Goal: Task Accomplishment & Management: Manage account settings

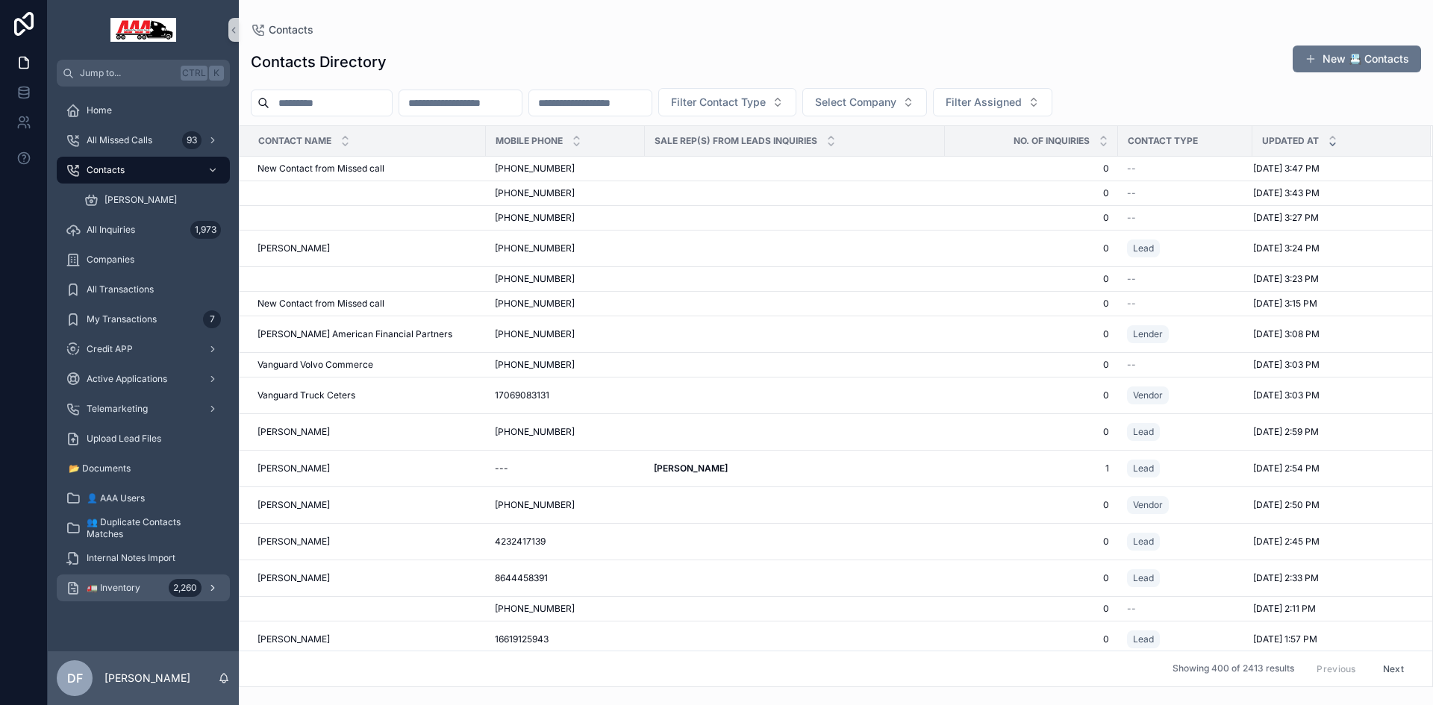
click at [117, 584] on span "🚛 Inventory" at bounding box center [114, 588] width 54 height 12
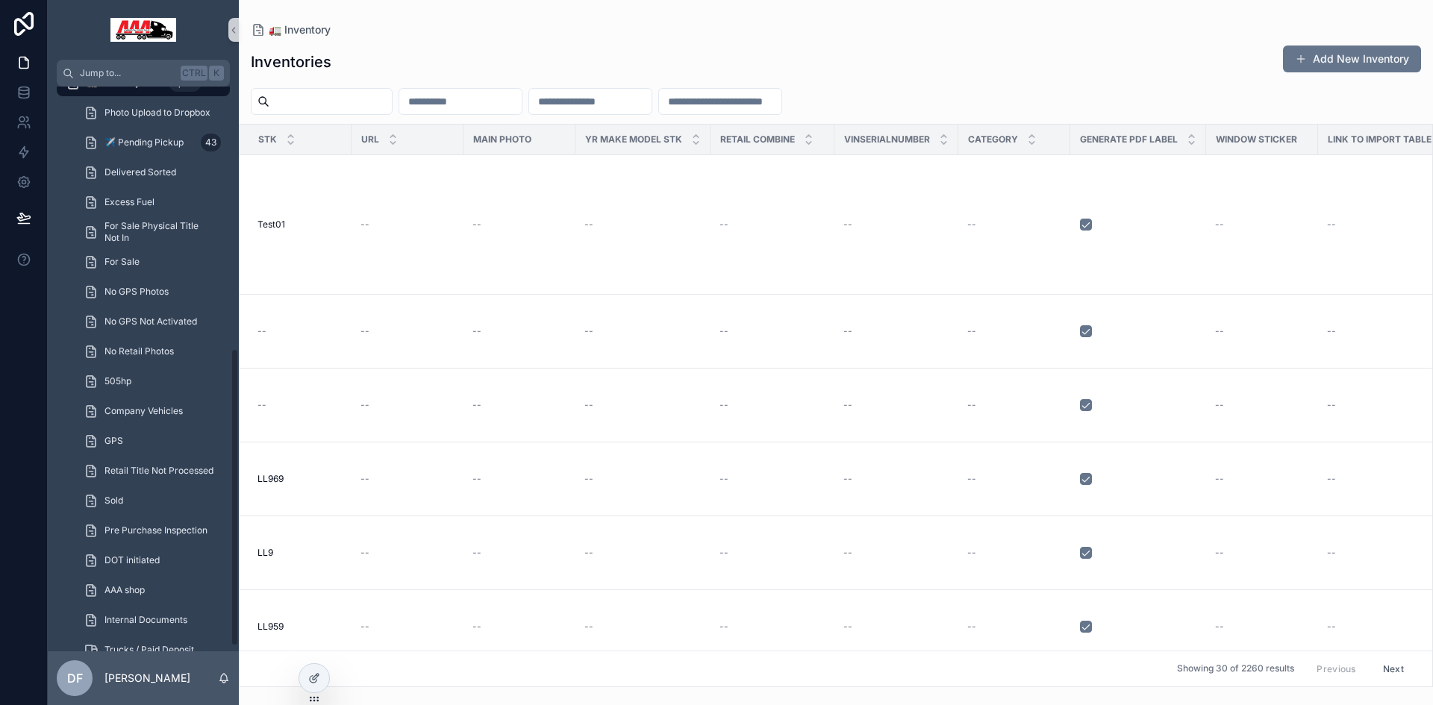
scroll to position [507, 0]
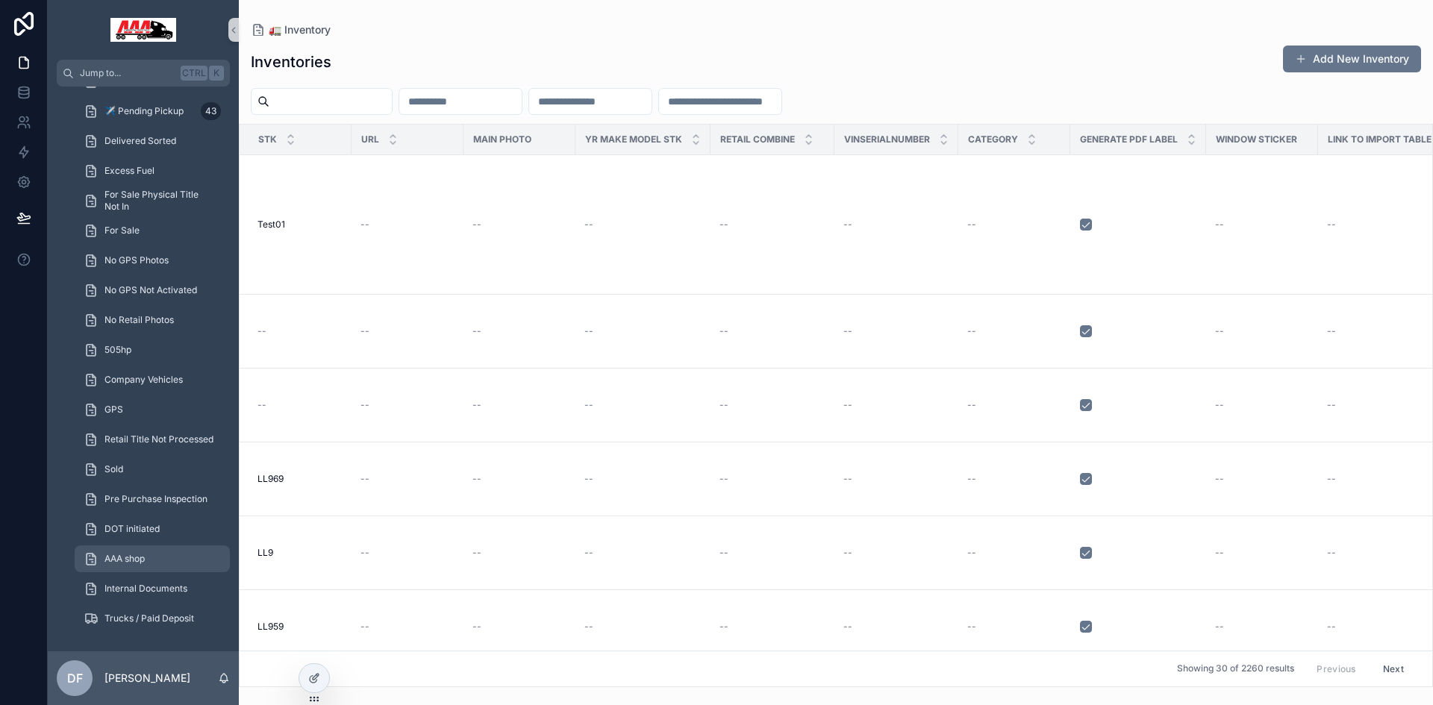
click at [131, 552] on div "AAA shop" at bounding box center [152, 559] width 137 height 24
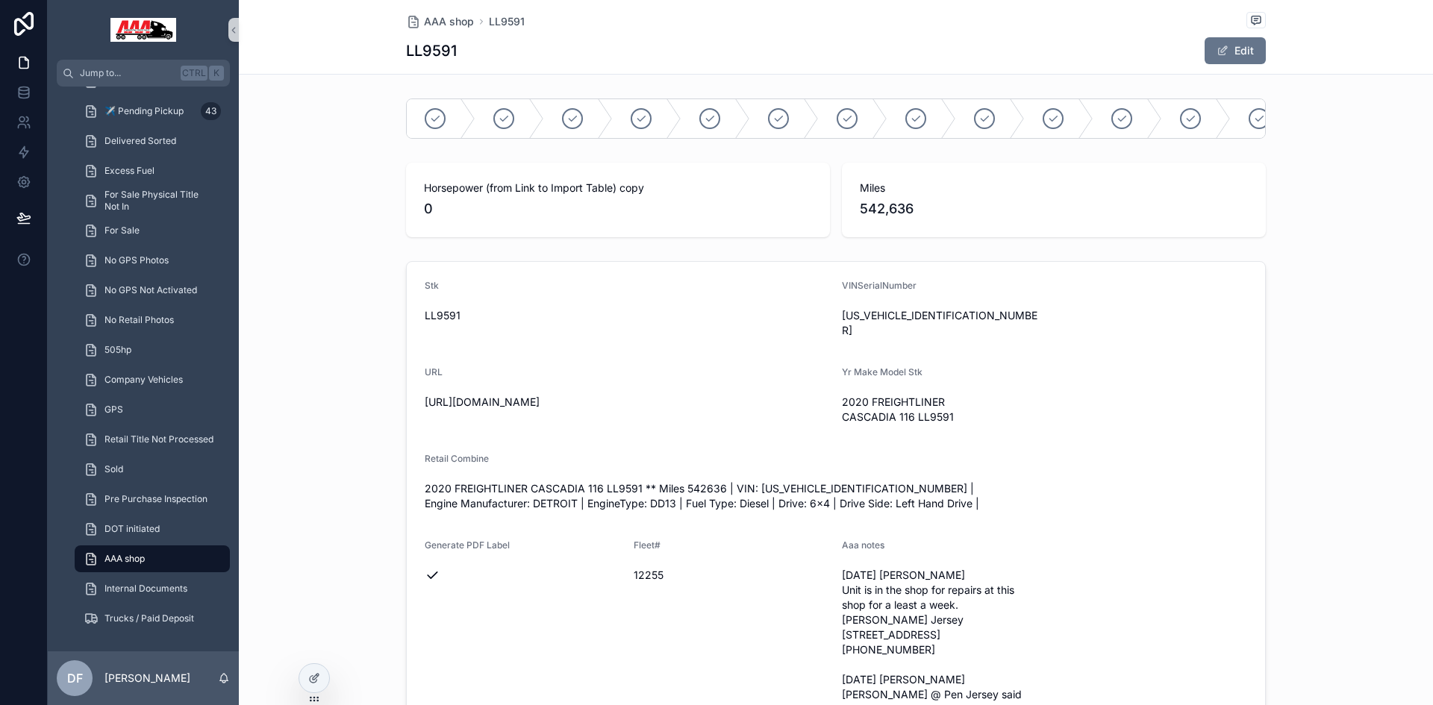
click at [475, 64] on div "LL9591 Edit" at bounding box center [836, 51] width 860 height 28
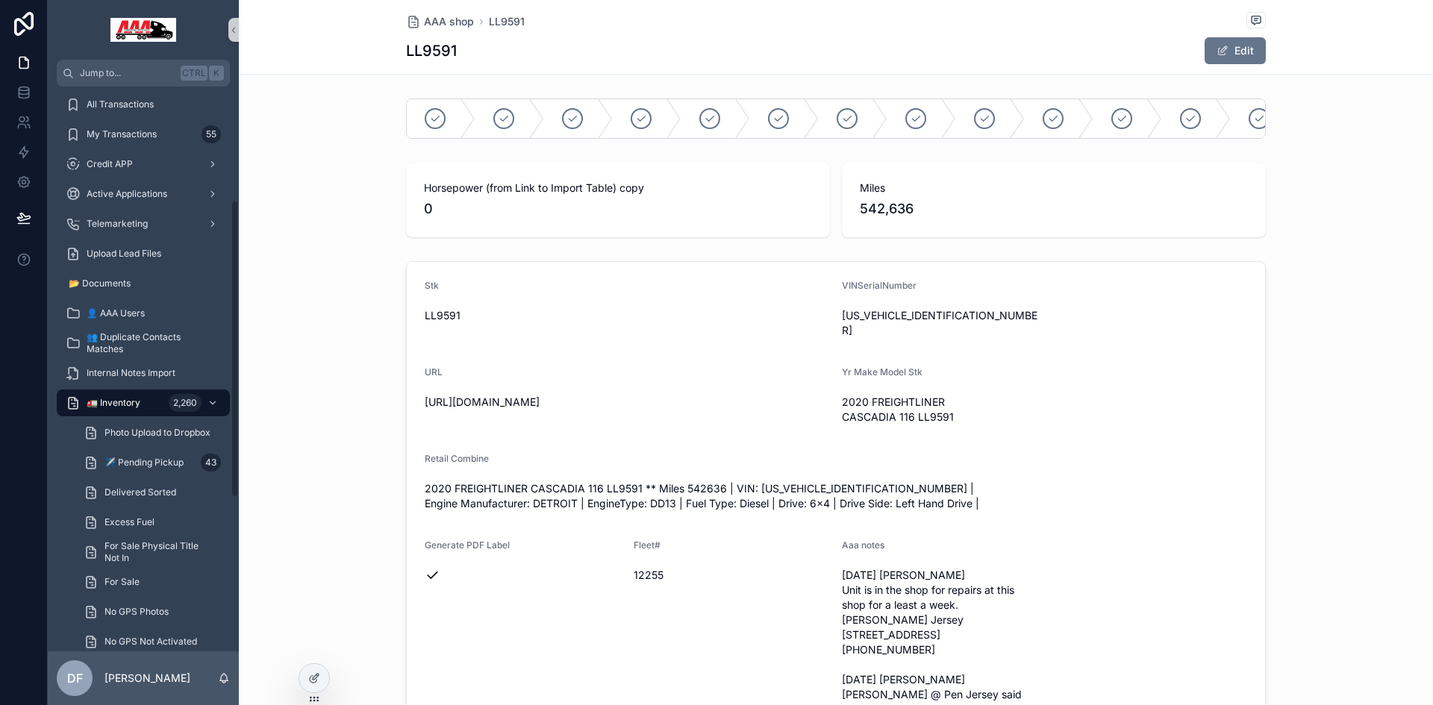
scroll to position [134, 0]
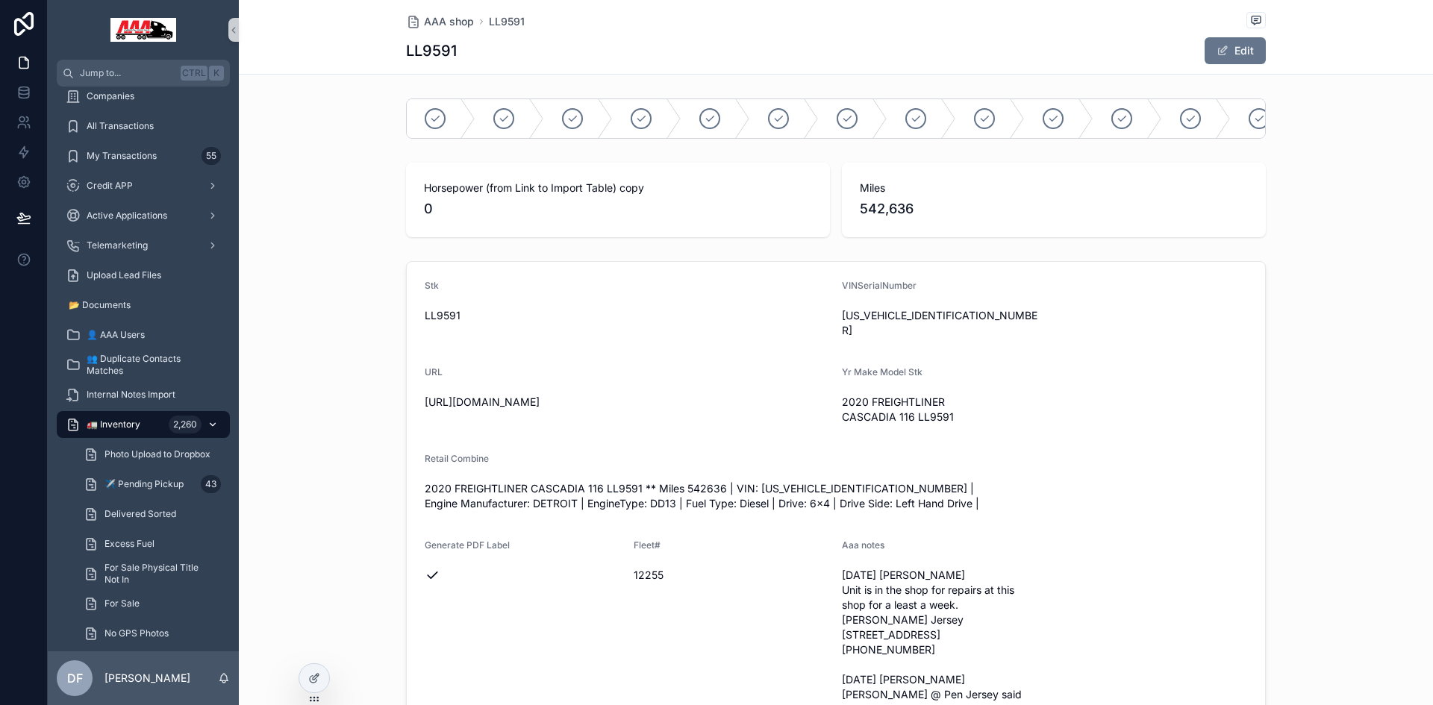
click at [113, 418] on div "🚛 Inventory 2,260" at bounding box center [143, 425] width 155 height 24
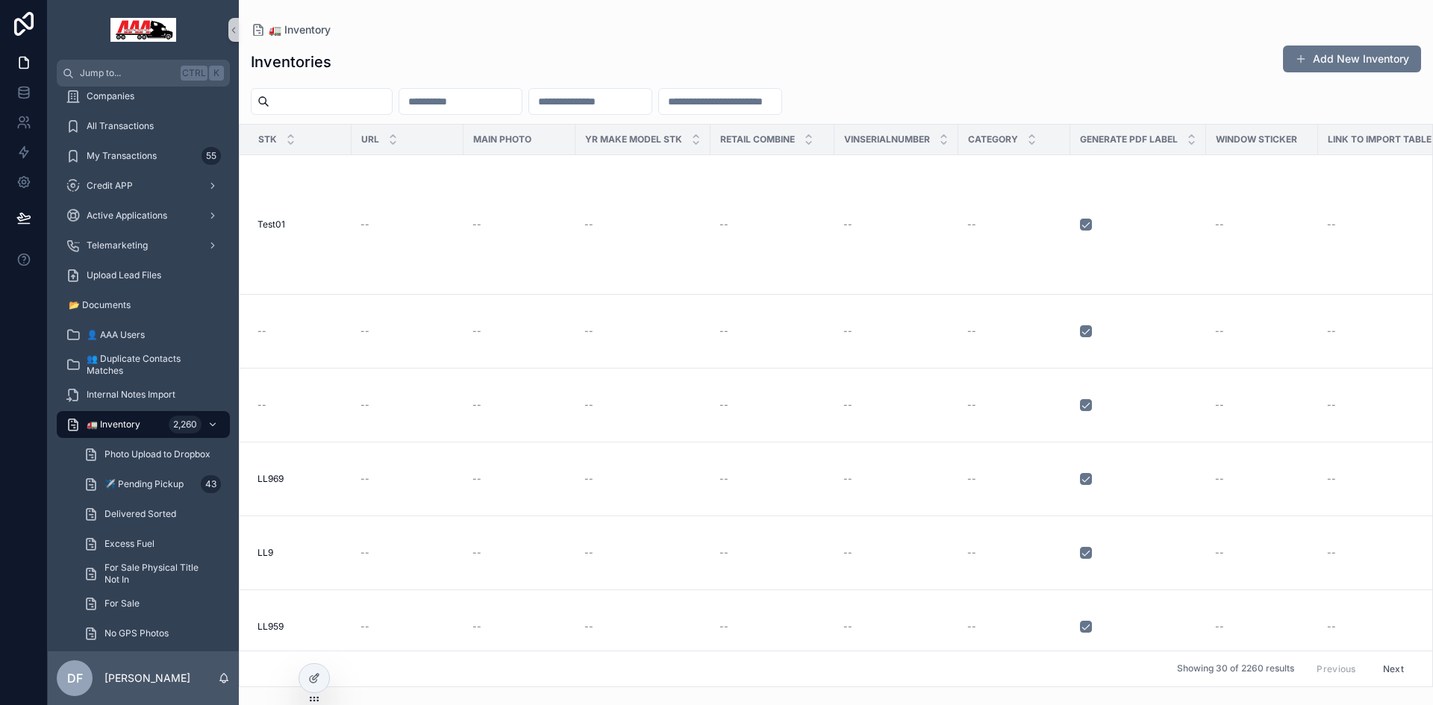
paste input "******"
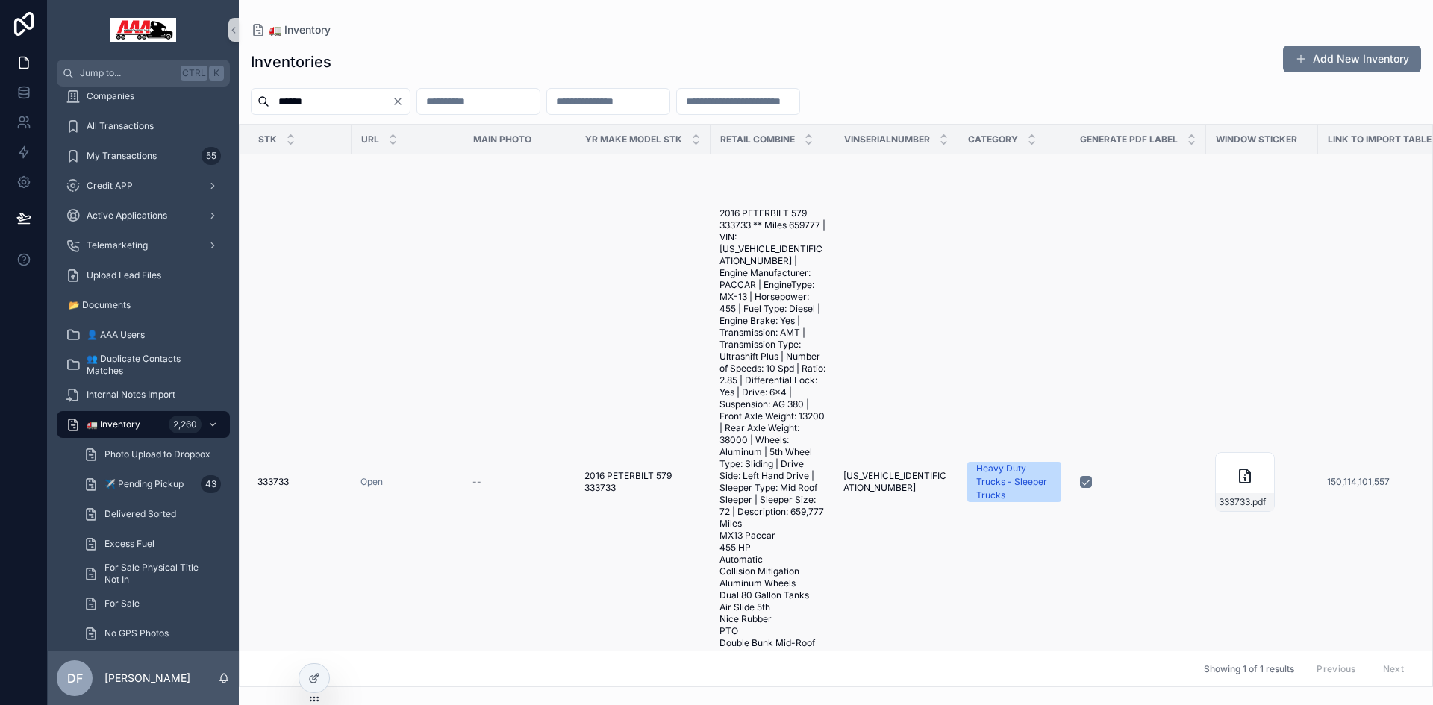
scroll to position [373, 0]
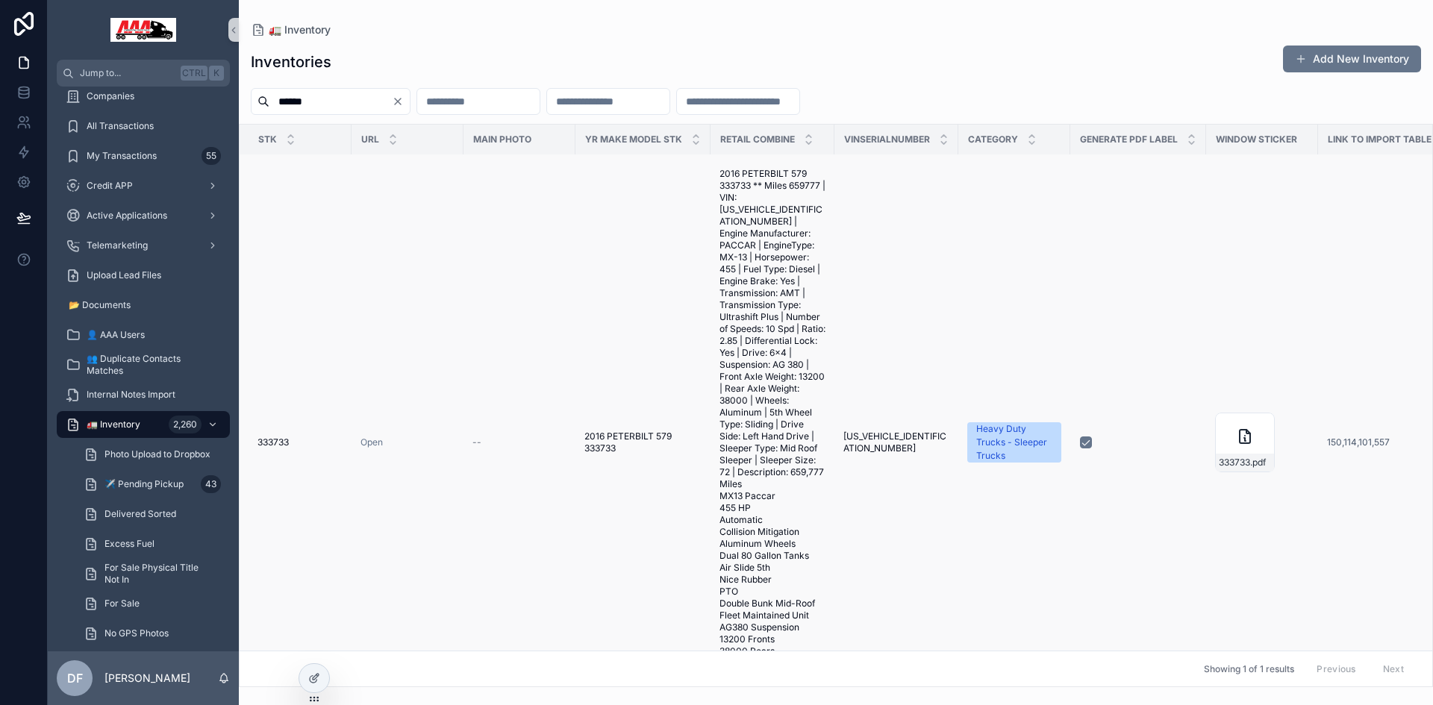
type input "******"
click at [508, 348] on td "--" at bounding box center [520, 443] width 112 height 1322
click at [612, 372] on td "2016 PETERBILT 579 333733 2016 PETERBILT 579 333733" at bounding box center [643, 443] width 135 height 1322
click at [500, 335] on td "--" at bounding box center [520, 443] width 112 height 1322
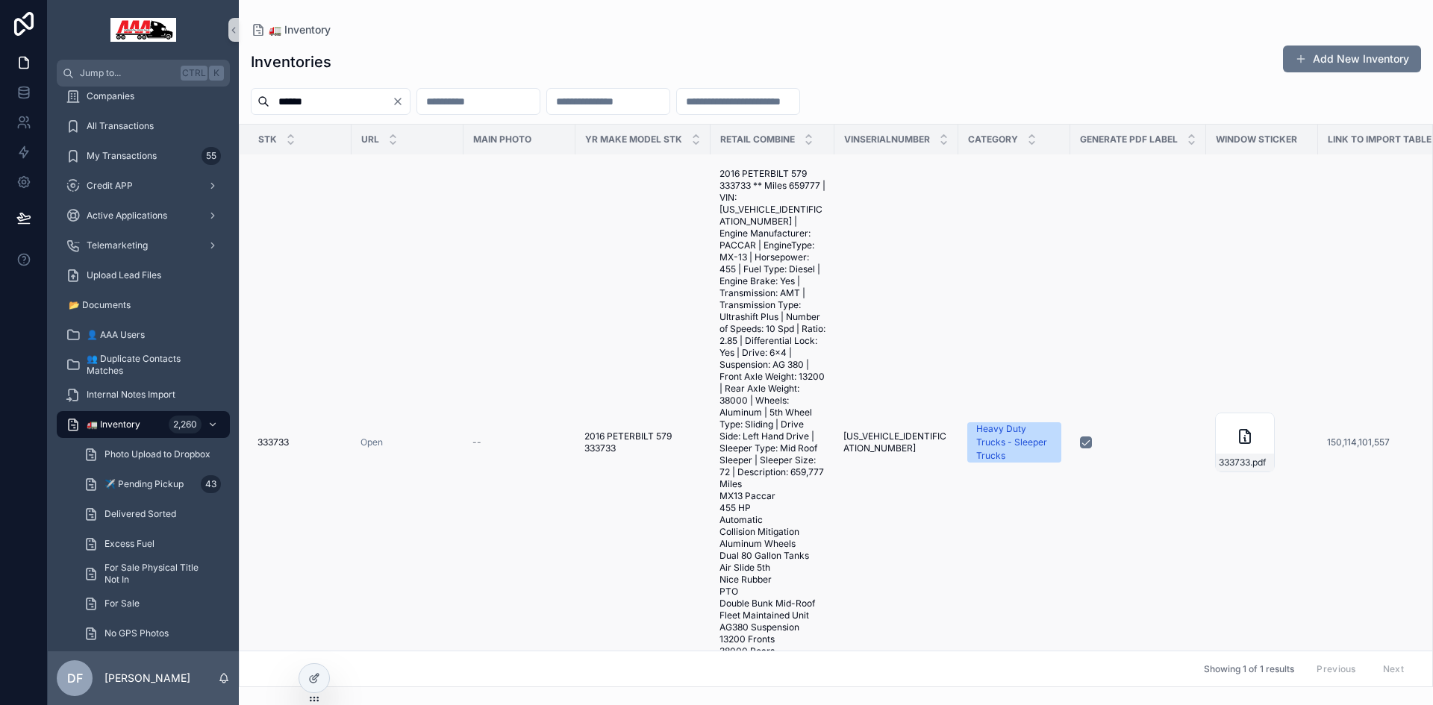
click at [947, 542] on td "1XPBDP9X8GD333733 1XPBDP9X8GD333733" at bounding box center [897, 443] width 124 height 1322
click at [577, 530] on td "2016 PETERBILT 579 333733 2016 PETERBILT 579 333733" at bounding box center [643, 443] width 135 height 1322
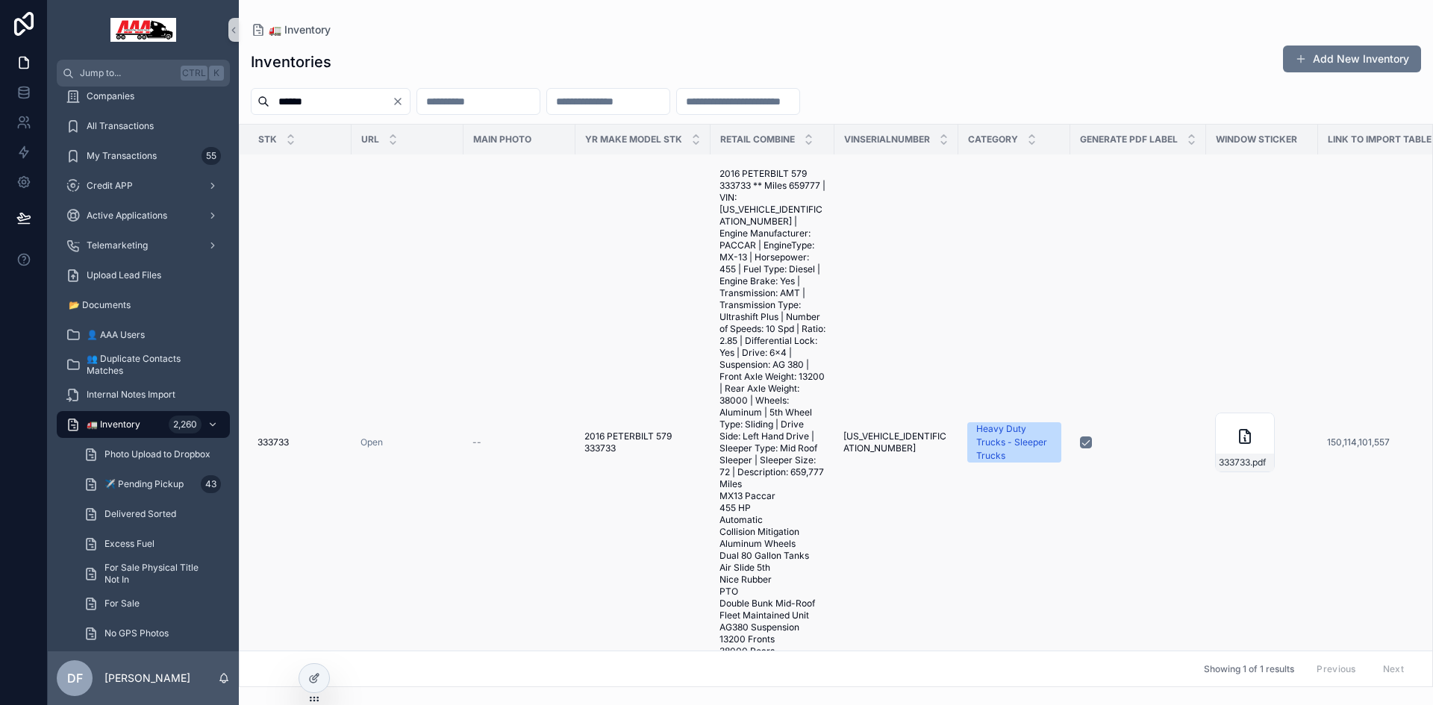
click at [487, 343] on td "--" at bounding box center [520, 443] width 112 height 1322
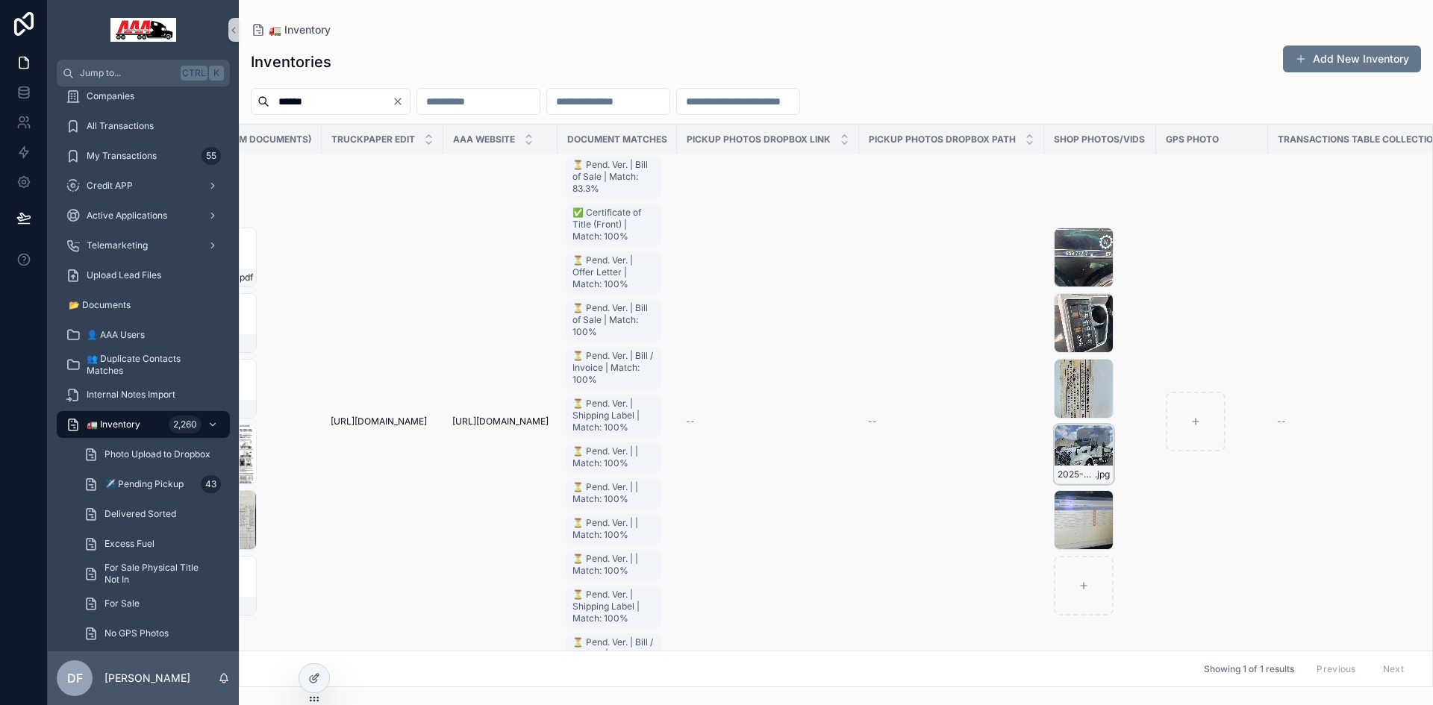
scroll to position [373, 13293]
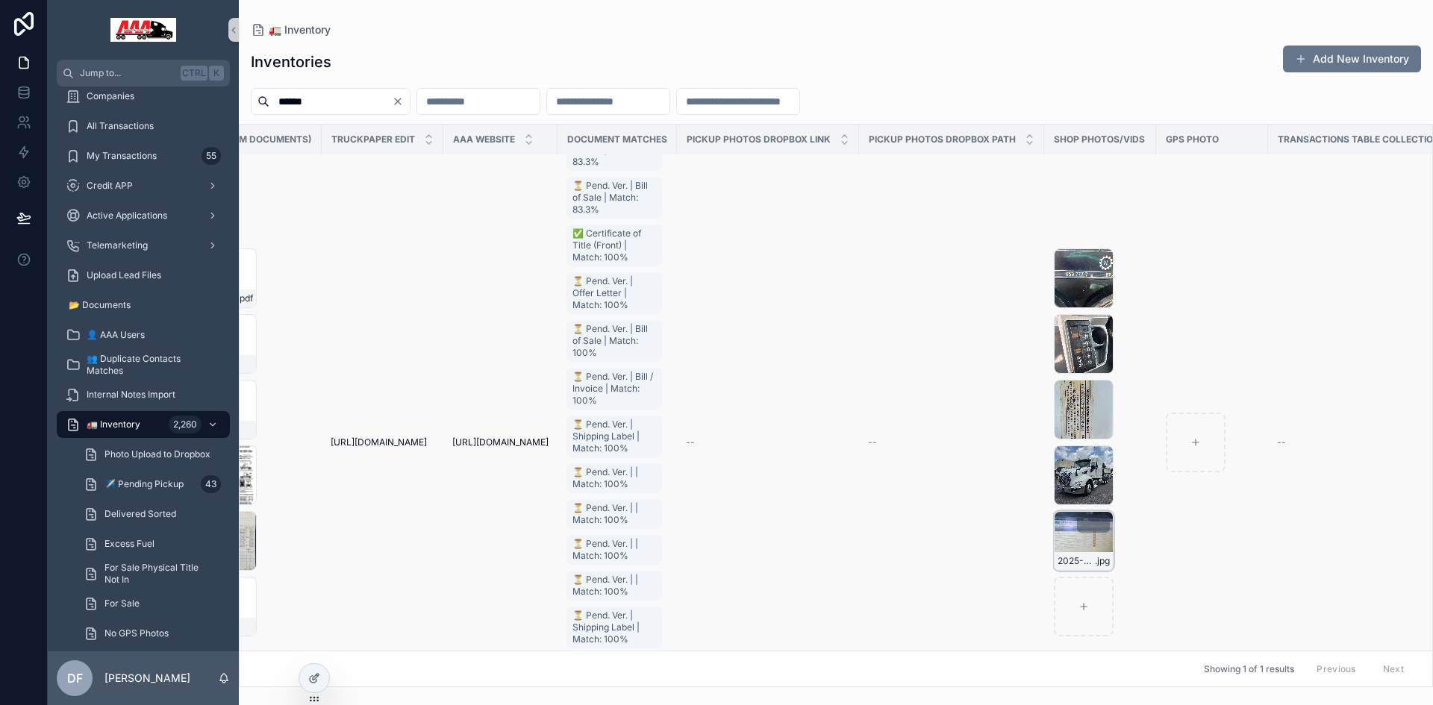
click at [1077, 532] on div "scrollable content" at bounding box center [1093, 524] width 33 height 18
click at [1054, 543] on div "2025-09-04-12.22.45 .jpg" at bounding box center [1084, 541] width 60 height 60
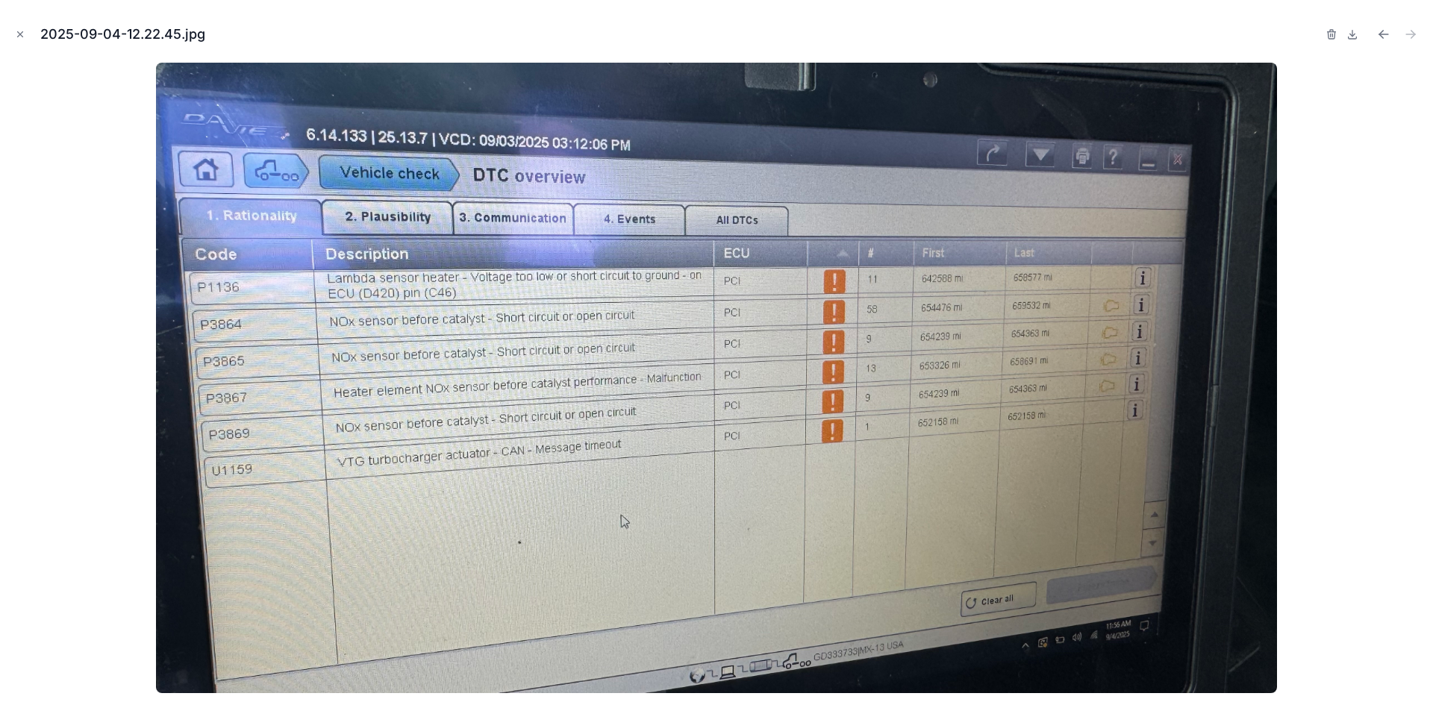
click at [1075, 558] on img at bounding box center [716, 378] width 1121 height 631
click at [22, 38] on icon "Close modal" at bounding box center [20, 34] width 10 height 10
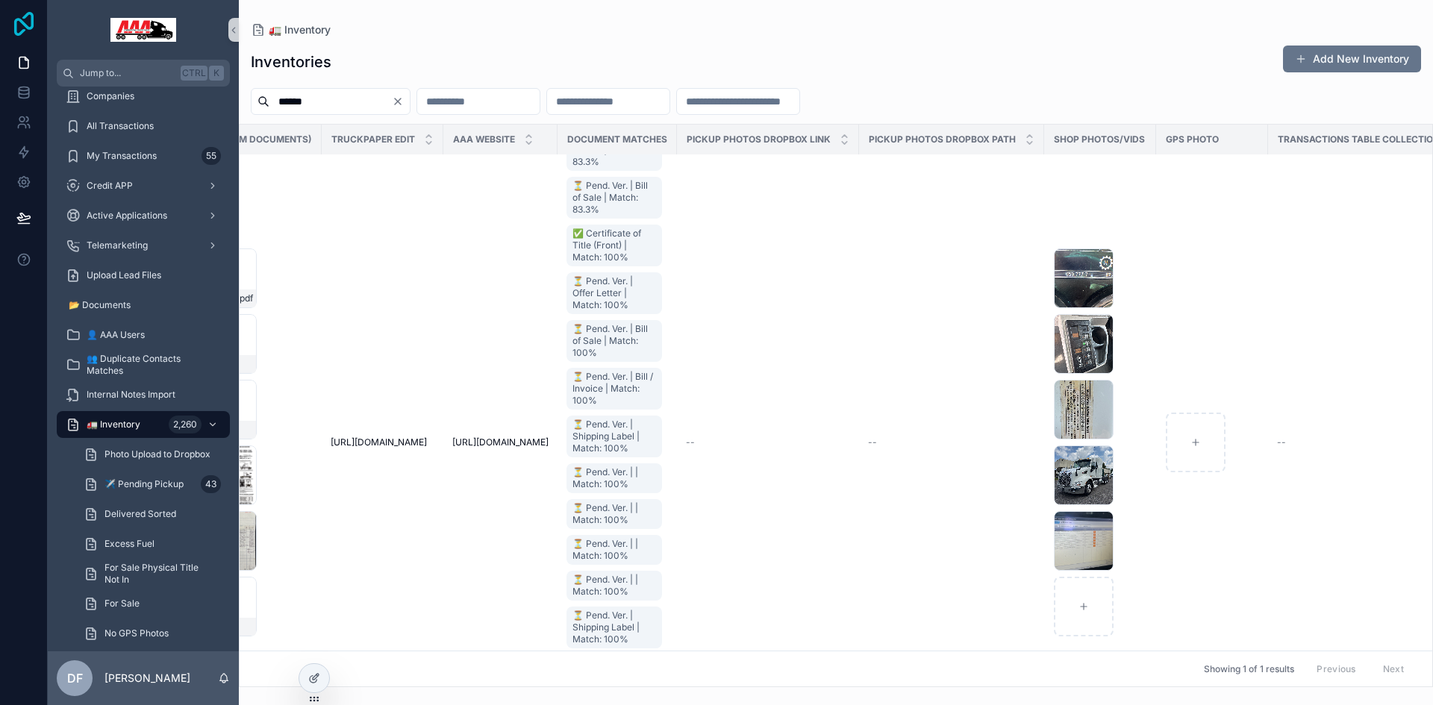
click at [16, 33] on icon at bounding box center [23, 24] width 19 height 24
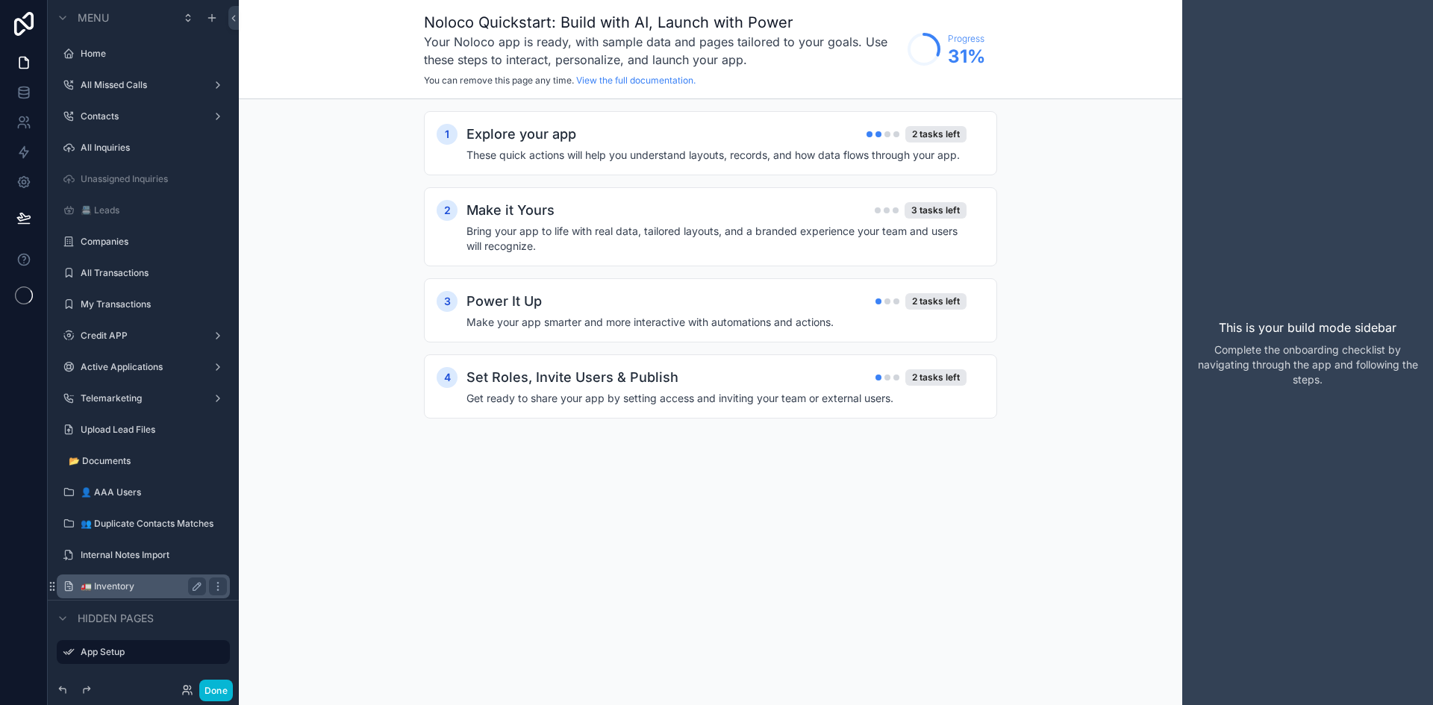
click at [108, 592] on label "🚛 Inventory" at bounding box center [140, 587] width 119 height 12
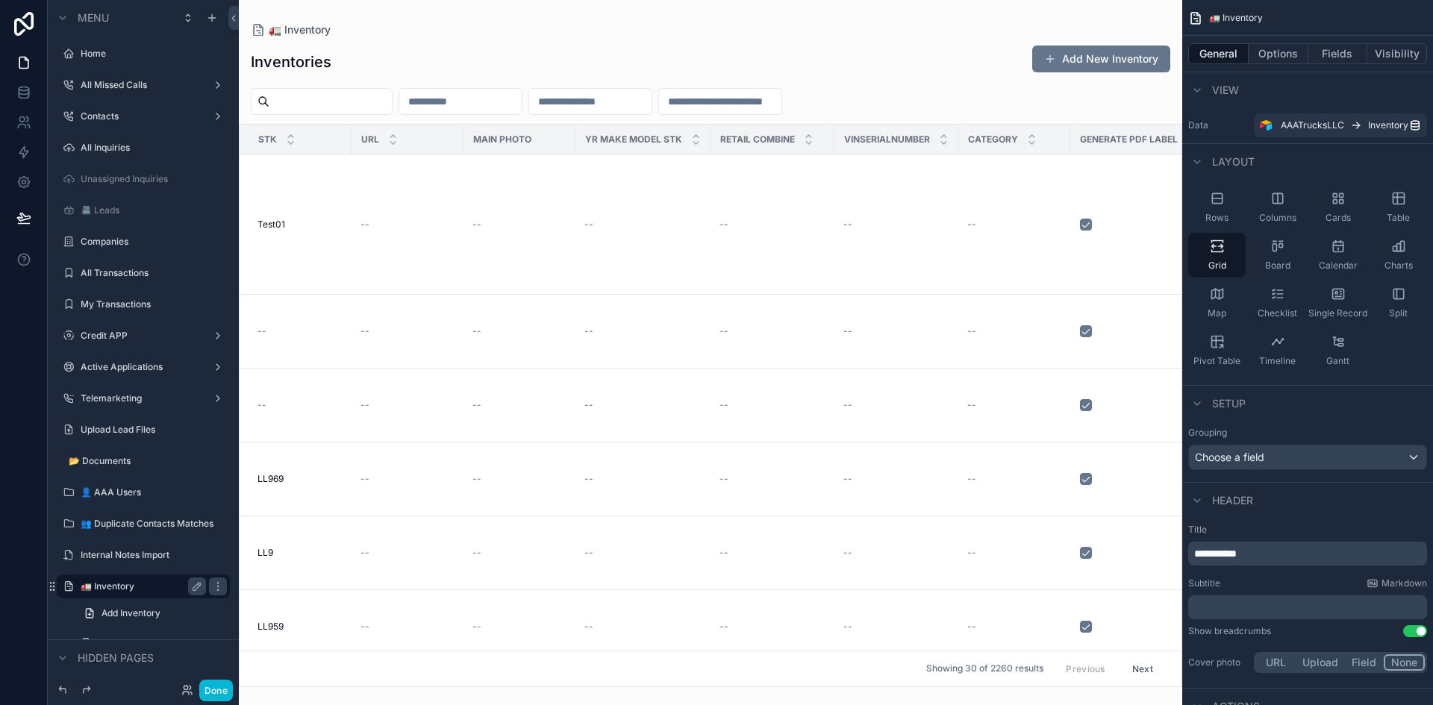
click at [382, 102] on div "scrollable content" at bounding box center [711, 352] width 944 height 705
click at [349, 104] on input "scrollable content" at bounding box center [330, 101] width 122 height 21
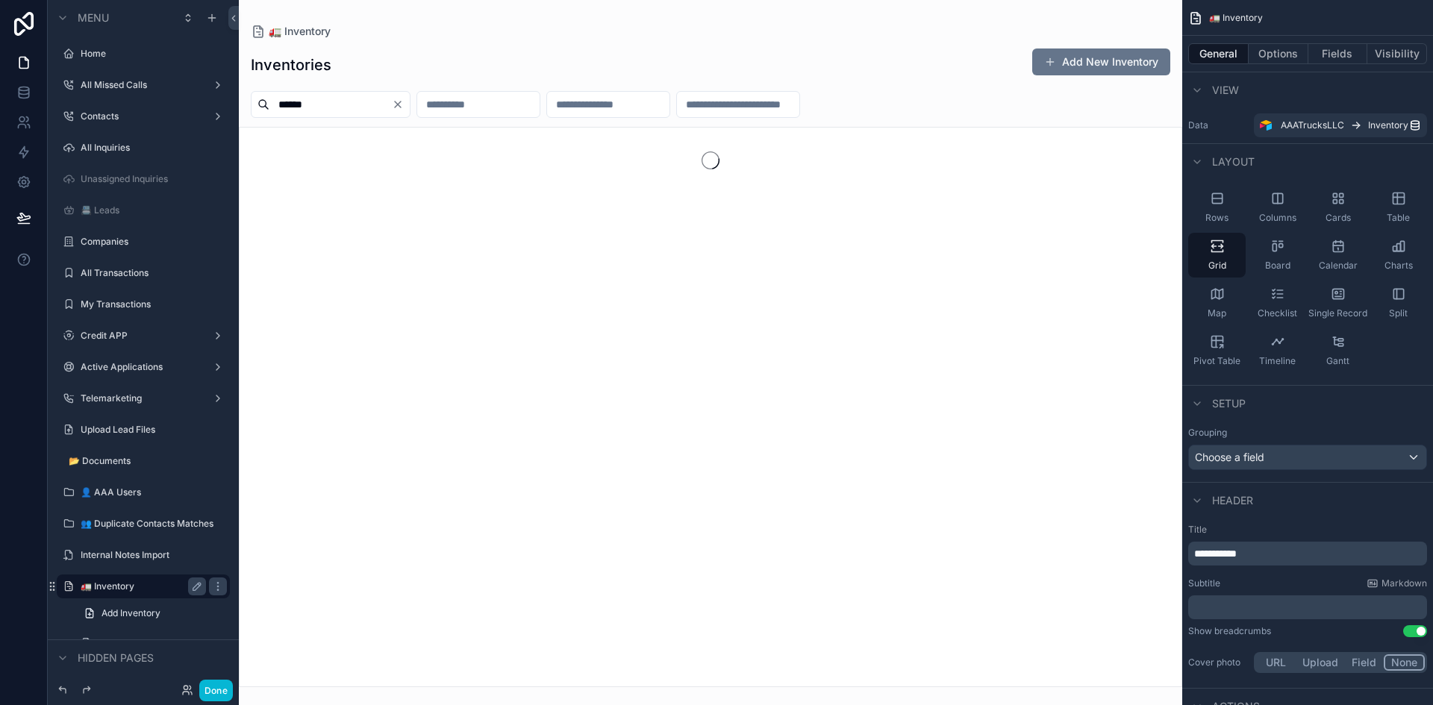
type input "******"
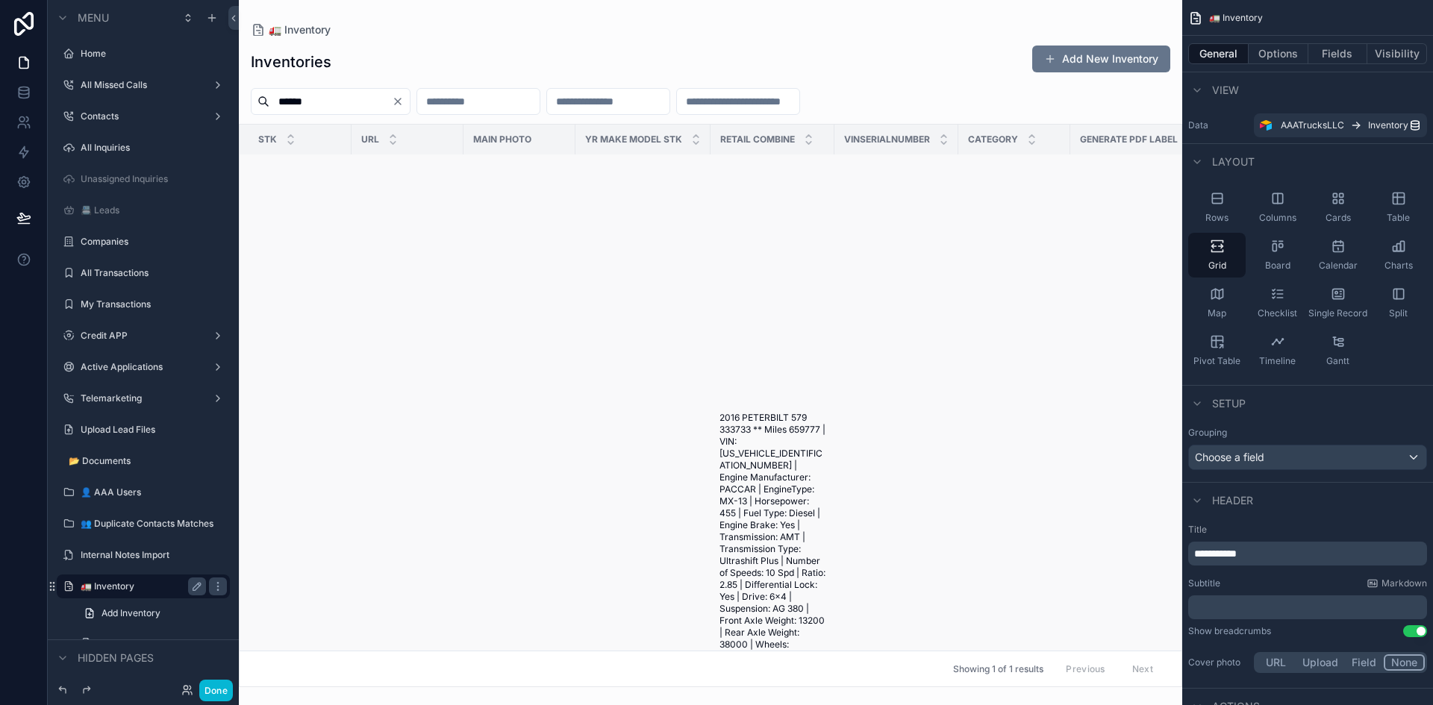
scroll to position [149, 0]
click at [567, 499] on td "--" at bounding box center [520, 667] width 112 height 1322
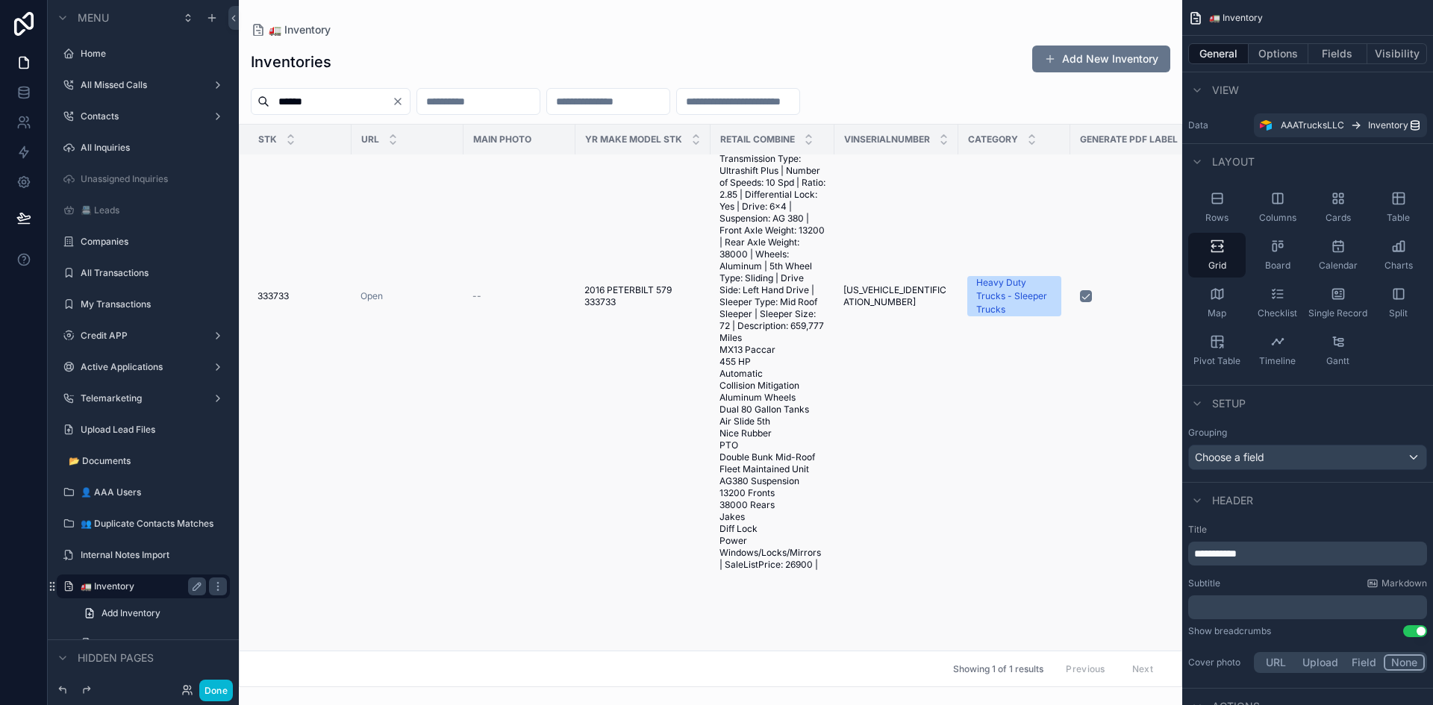
scroll to position [523, 0]
click at [1000, 485] on td "Heavy Duty Trucks - Sleeper Trucks" at bounding box center [1014, 294] width 112 height 1322
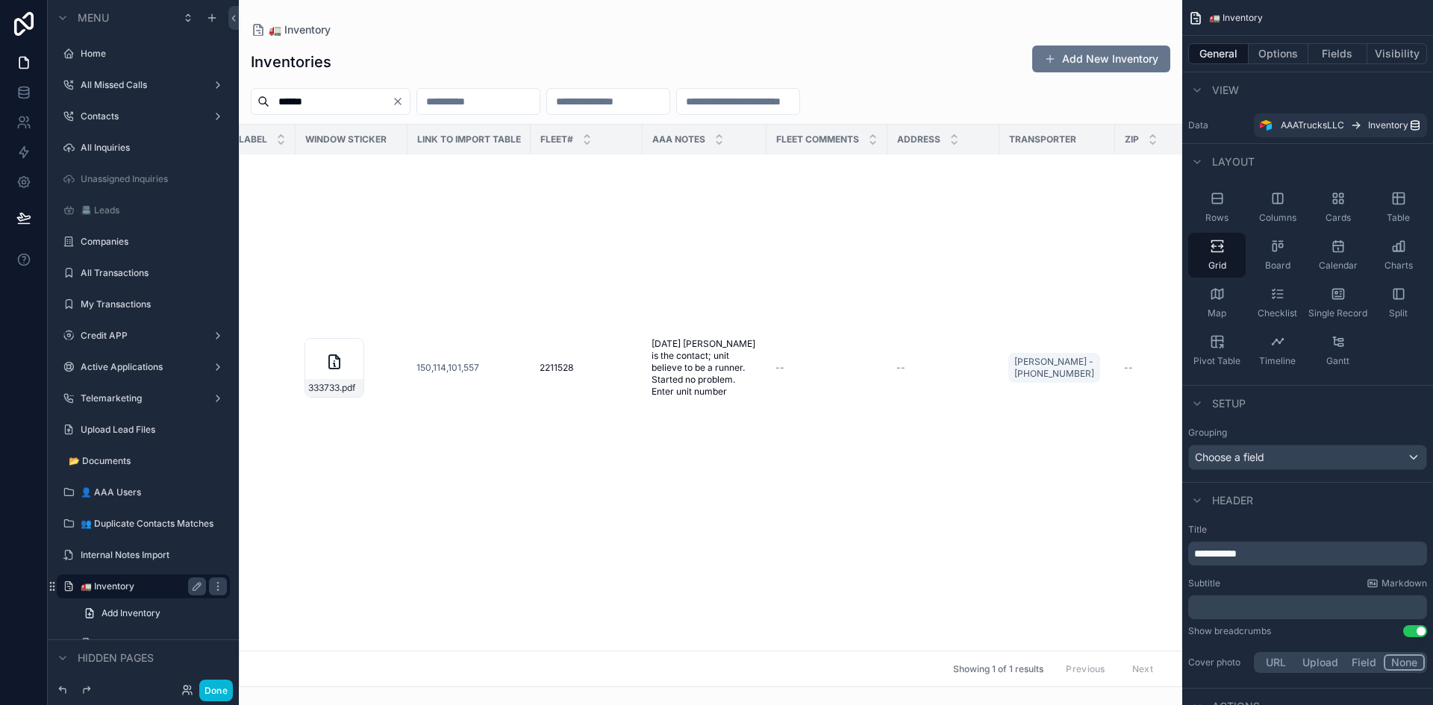
scroll to position [448, 1173]
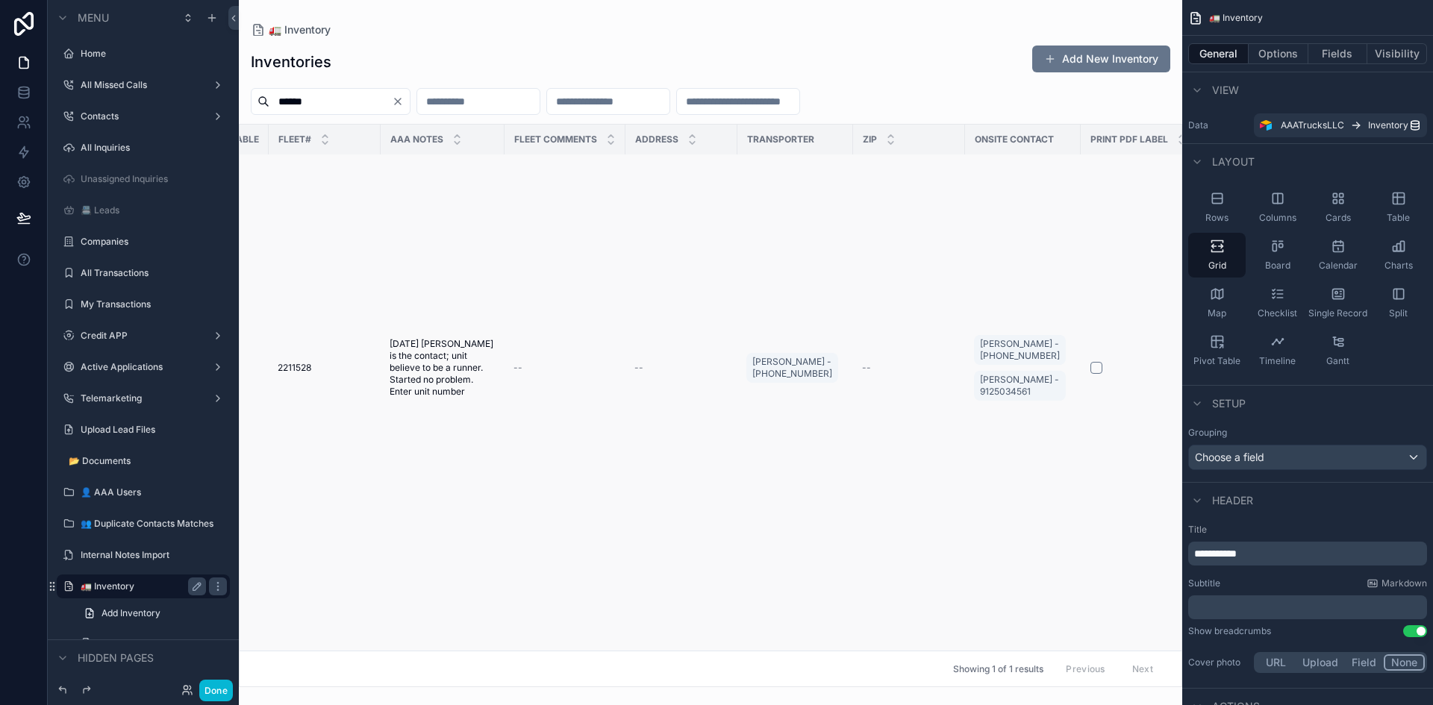
click at [544, 340] on td "--" at bounding box center [565, 368] width 121 height 1322
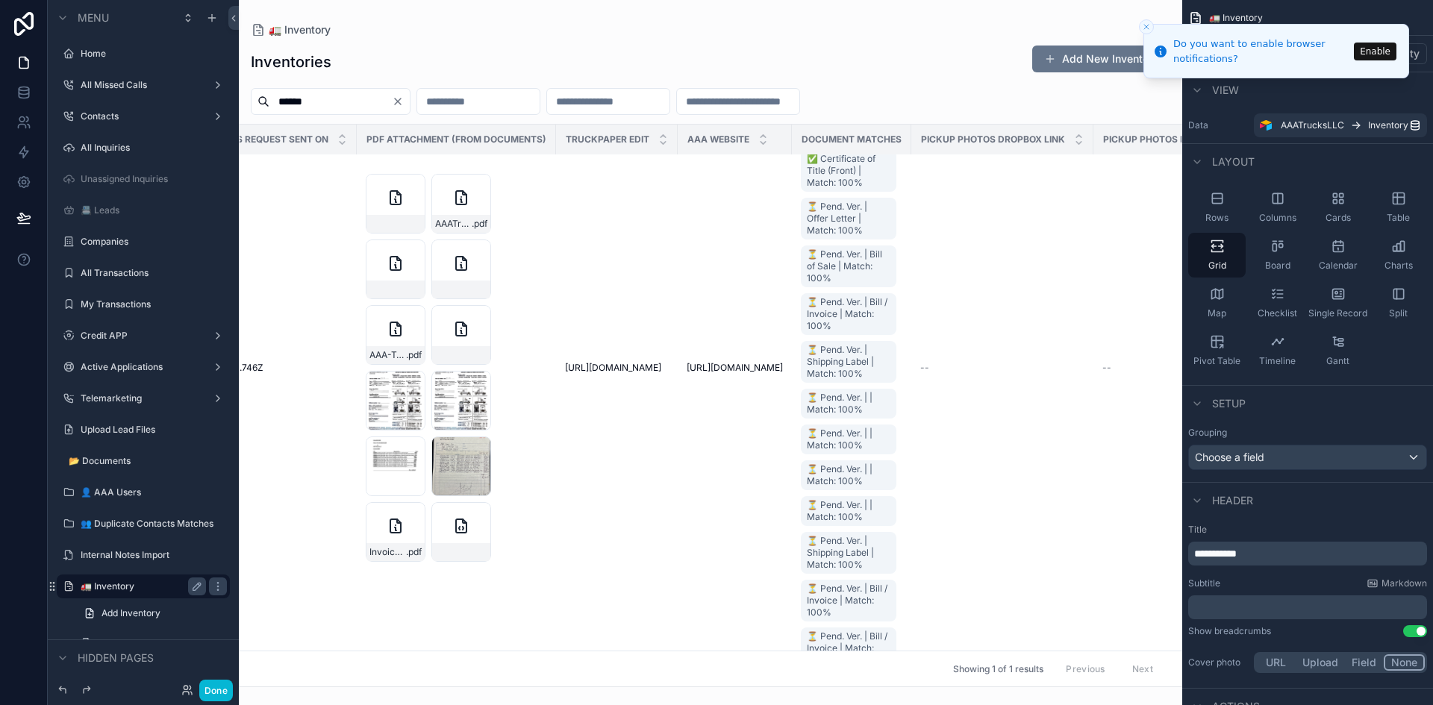
scroll to position [448, 12821]
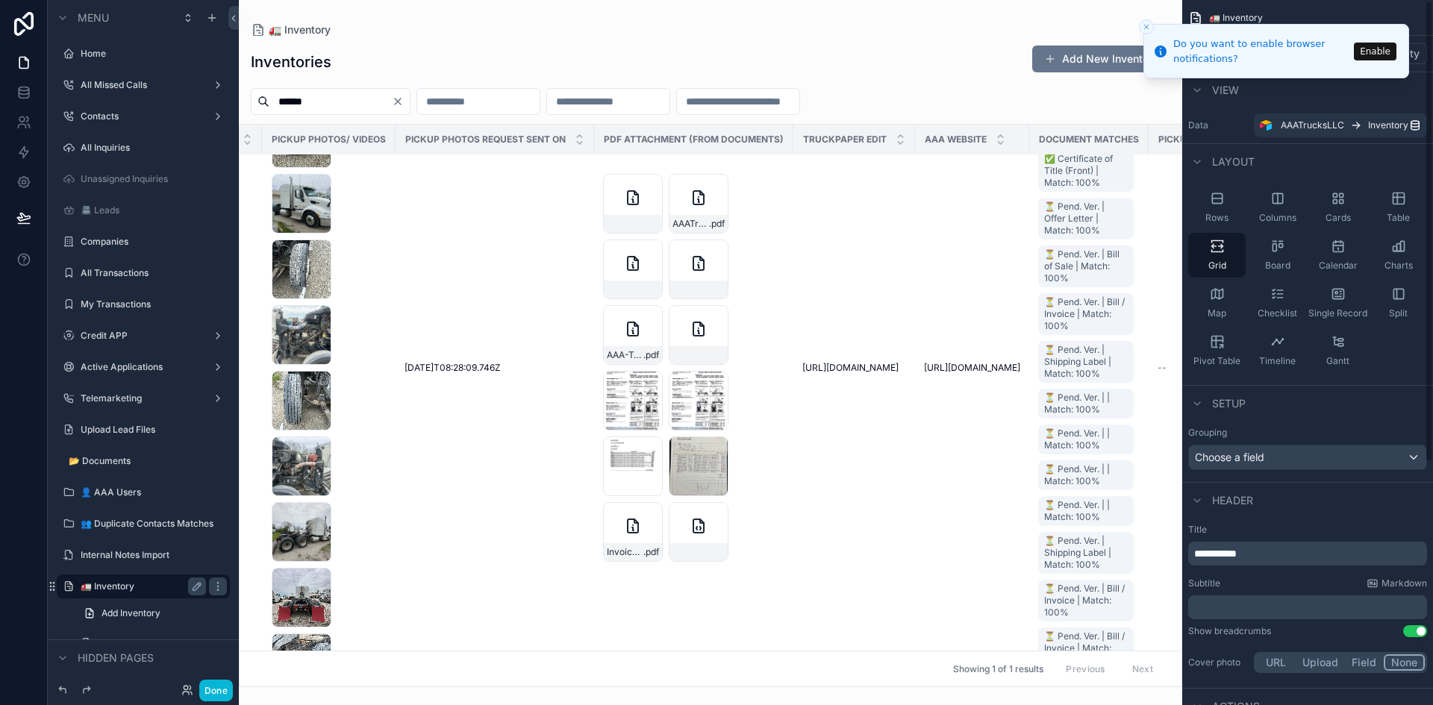
click at [1376, 54] on button "Enable" at bounding box center [1375, 52] width 43 height 18
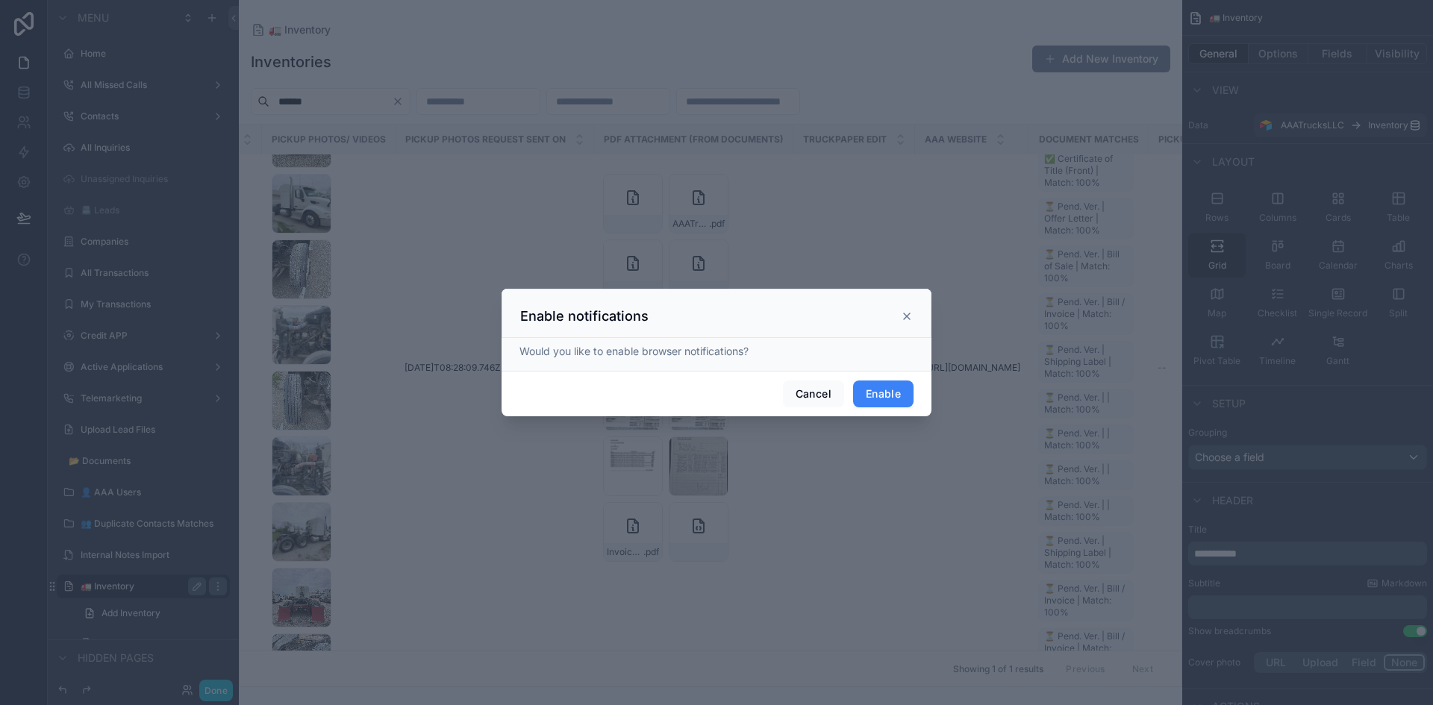
click at [899, 393] on button "Enable" at bounding box center [883, 394] width 60 height 27
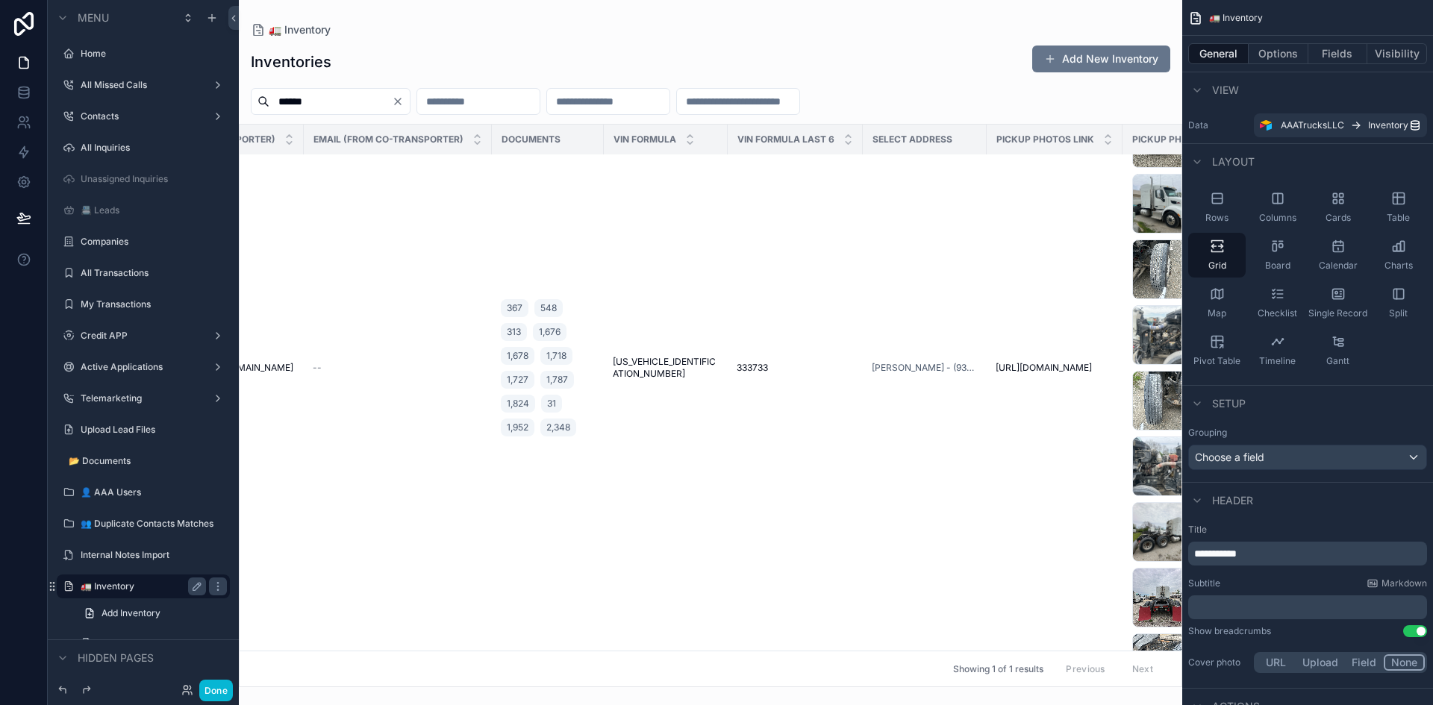
scroll to position [448, 11824]
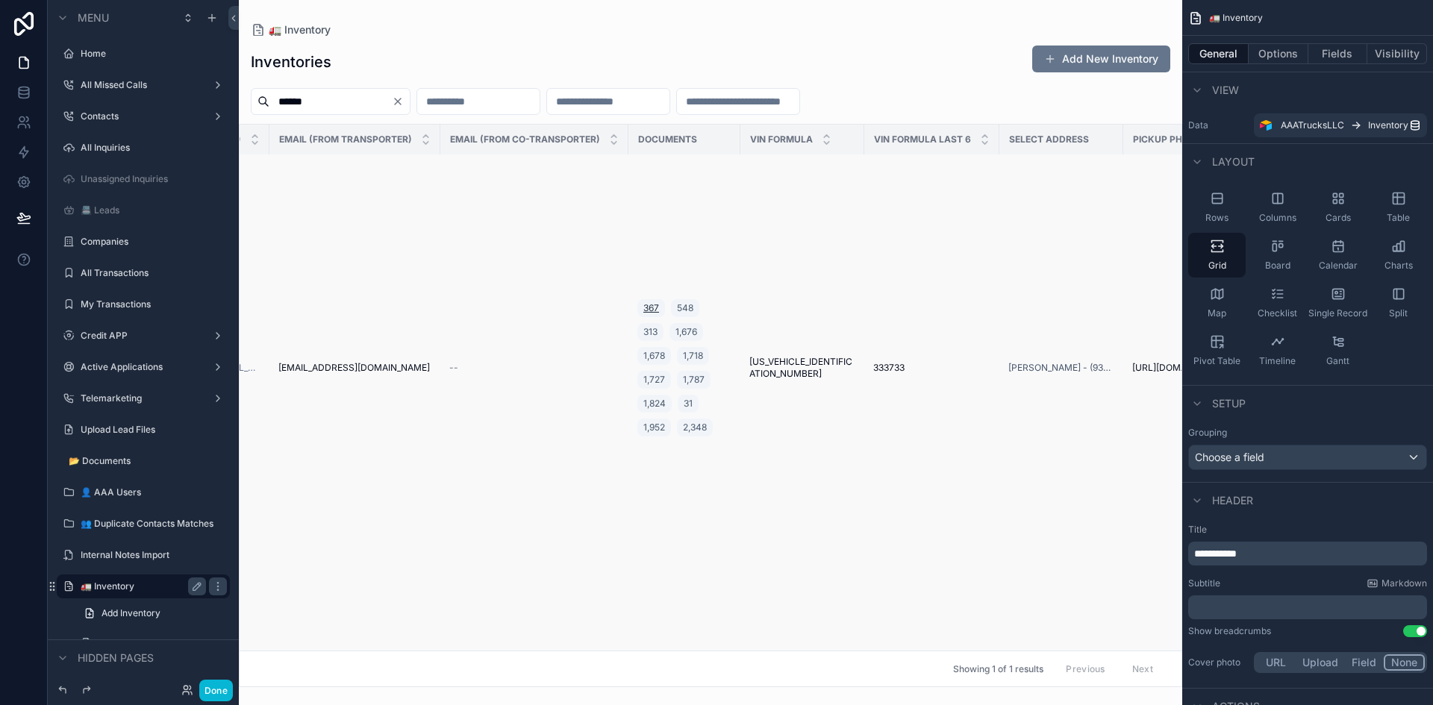
click at [643, 305] on span "367" at bounding box center [651, 308] width 16 height 12
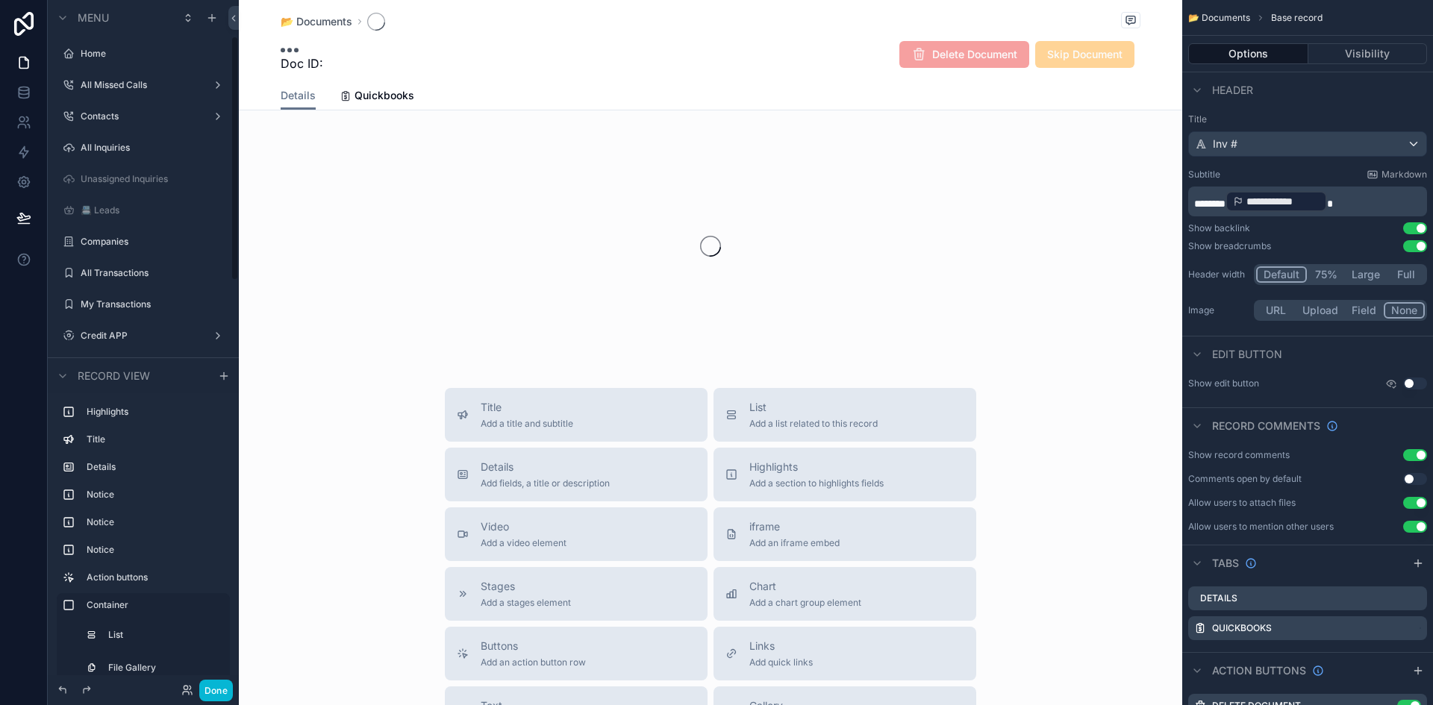
scroll to position [102, 0]
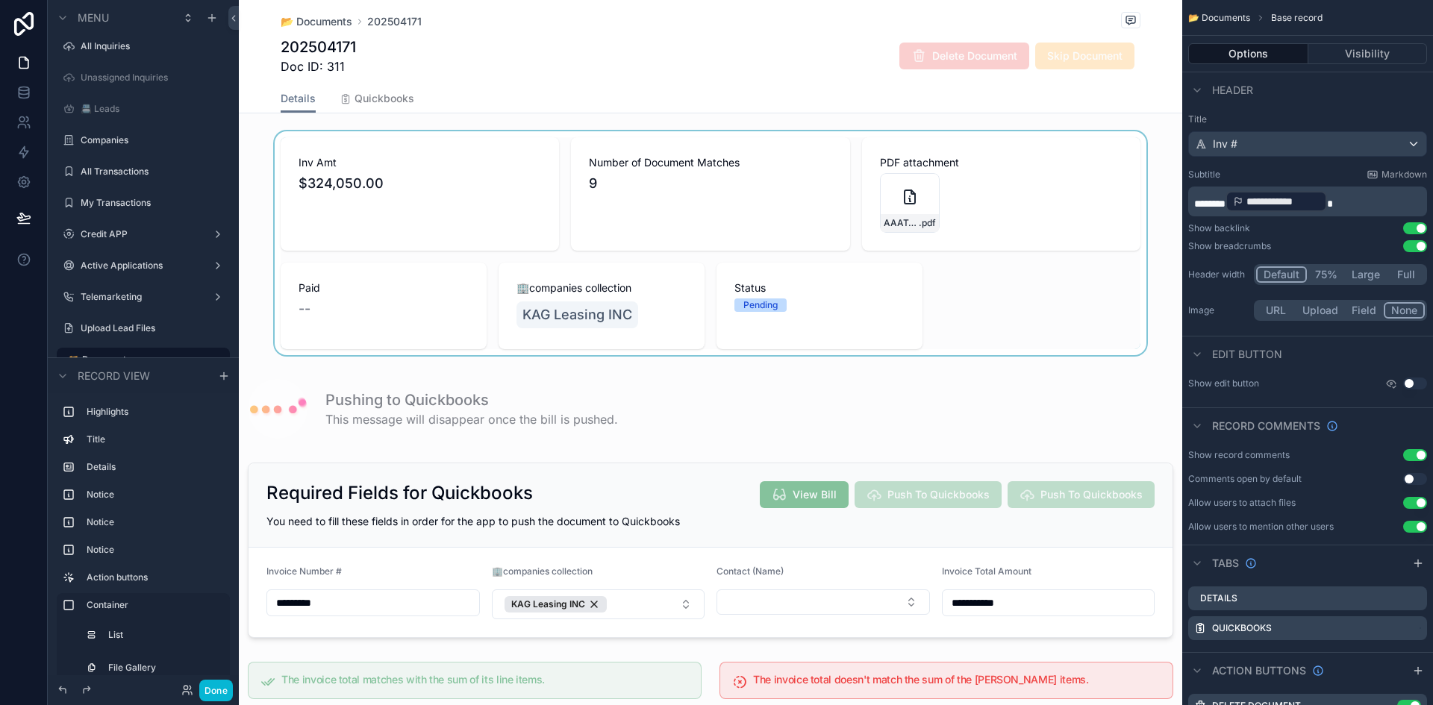
click at [908, 185] on div "scrollable content" at bounding box center [711, 243] width 944 height 224
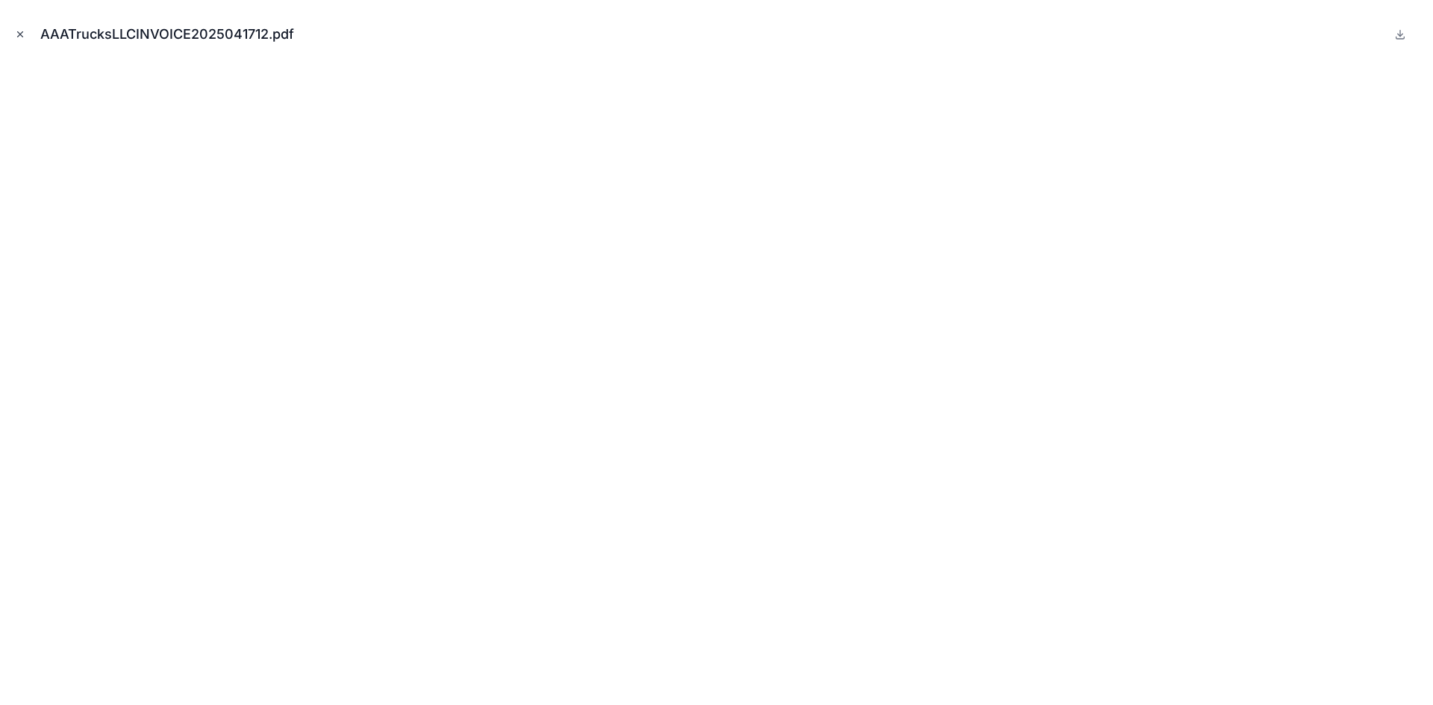
click at [25, 40] on button "Close modal" at bounding box center [20, 34] width 16 height 16
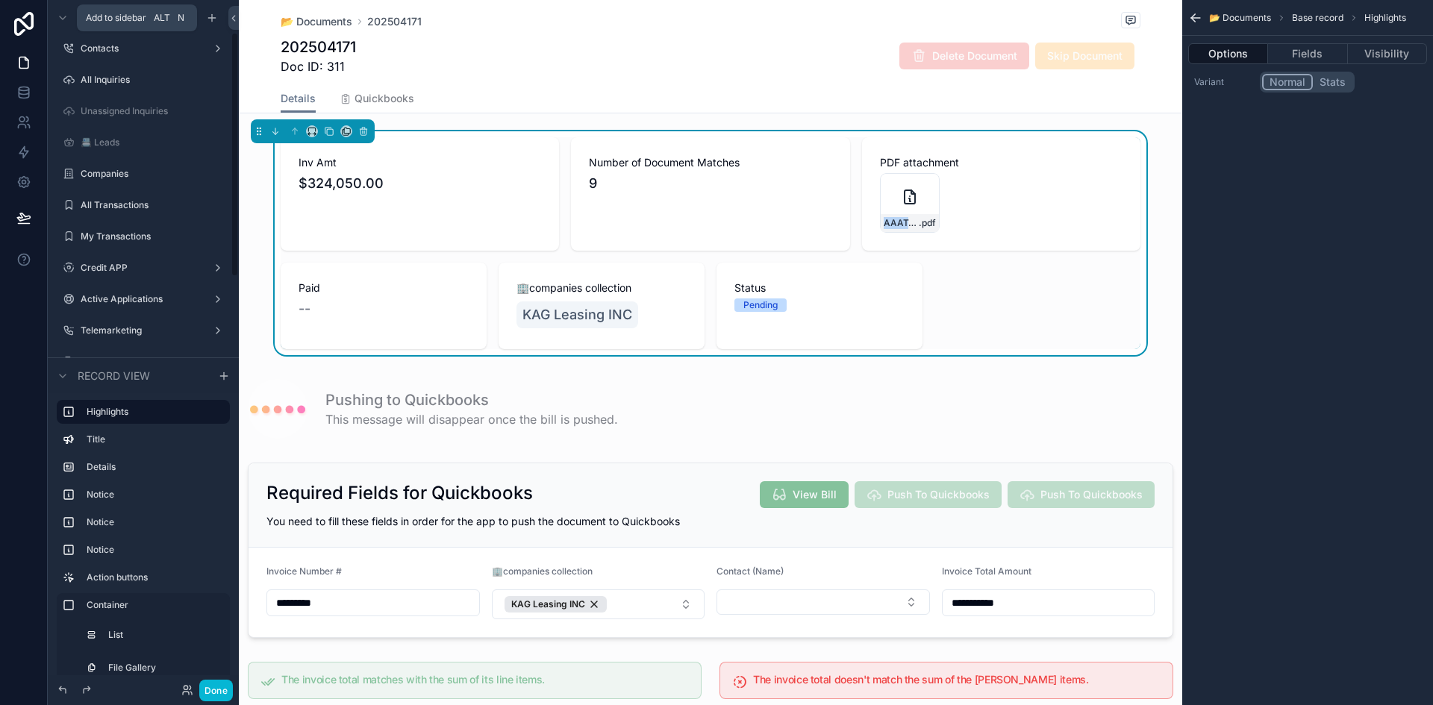
scroll to position [27, 0]
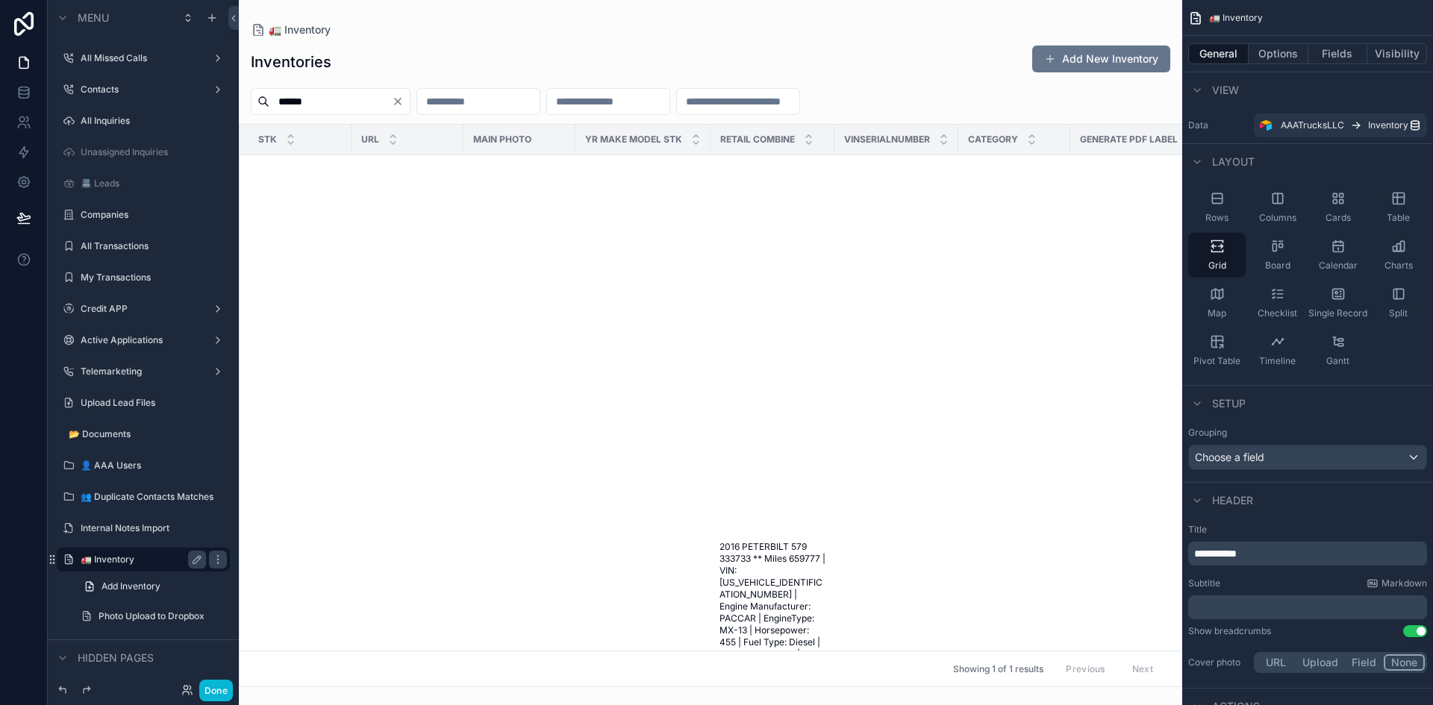
click at [620, 551] on div "scrollable content" at bounding box center [711, 352] width 944 height 705
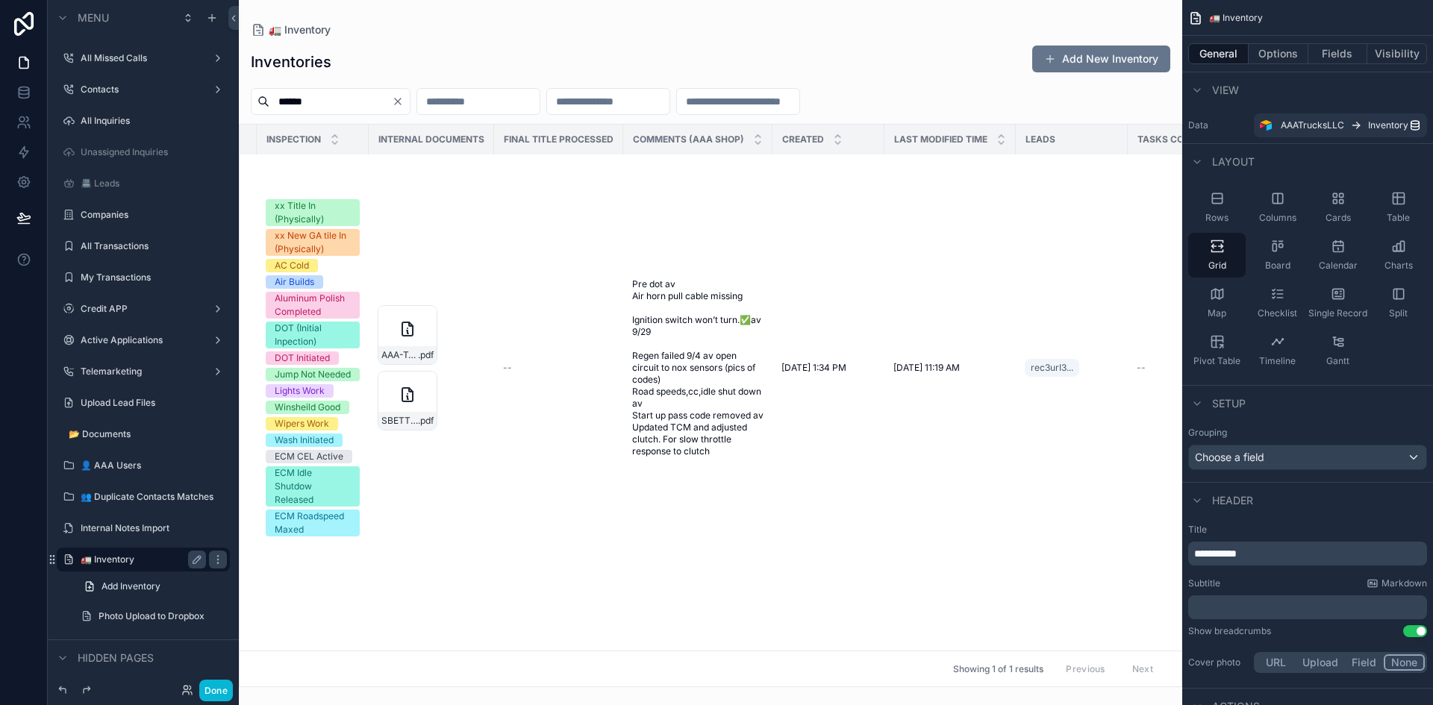
scroll to position [448, 3268]
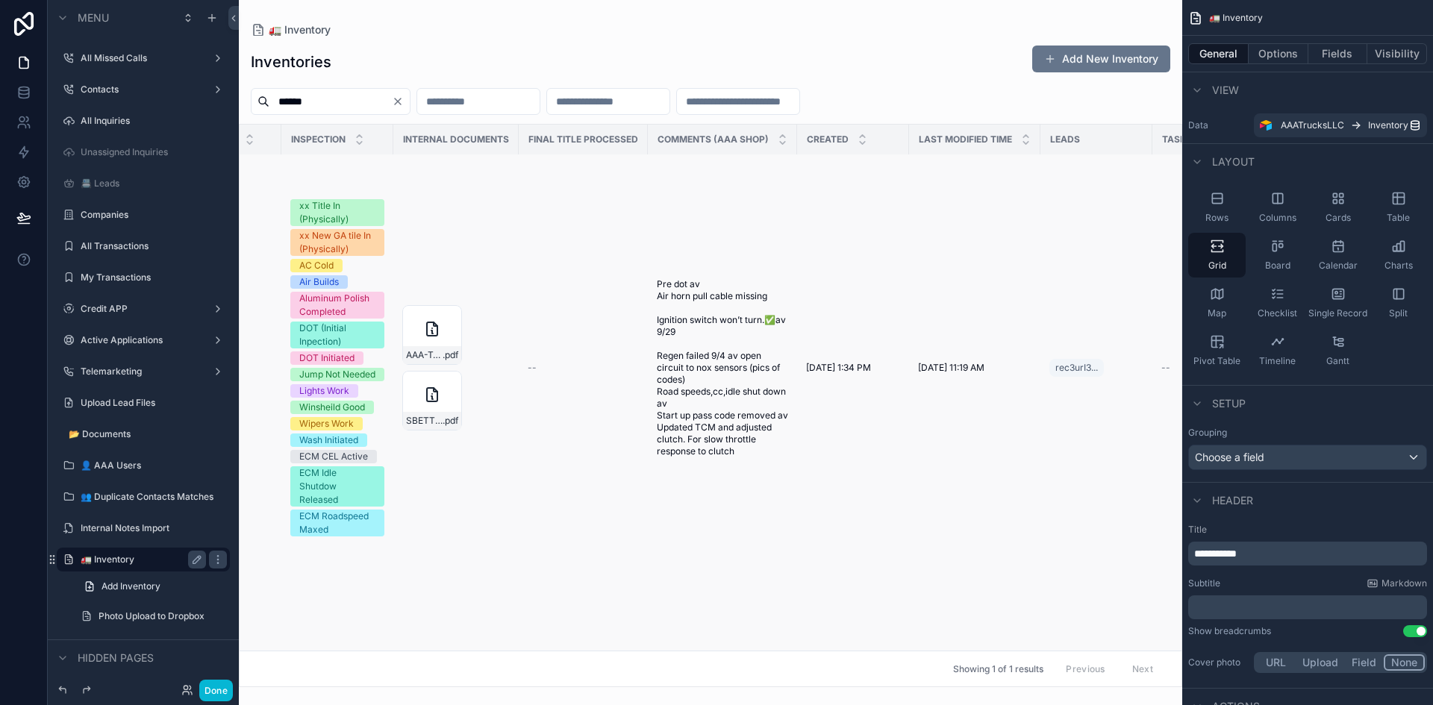
click at [322, 199] on div "xx Title In (Physically)" at bounding box center [337, 212] width 76 height 27
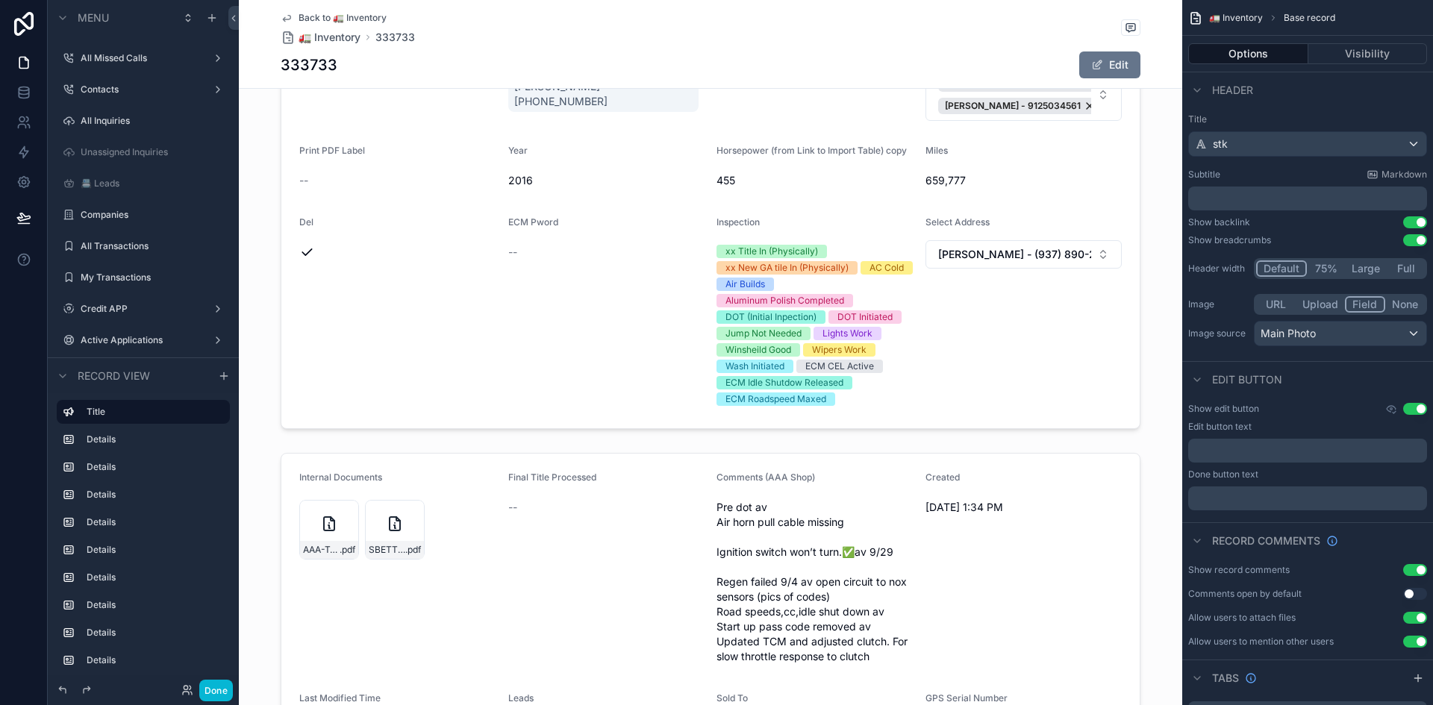
scroll to position [1866, 0]
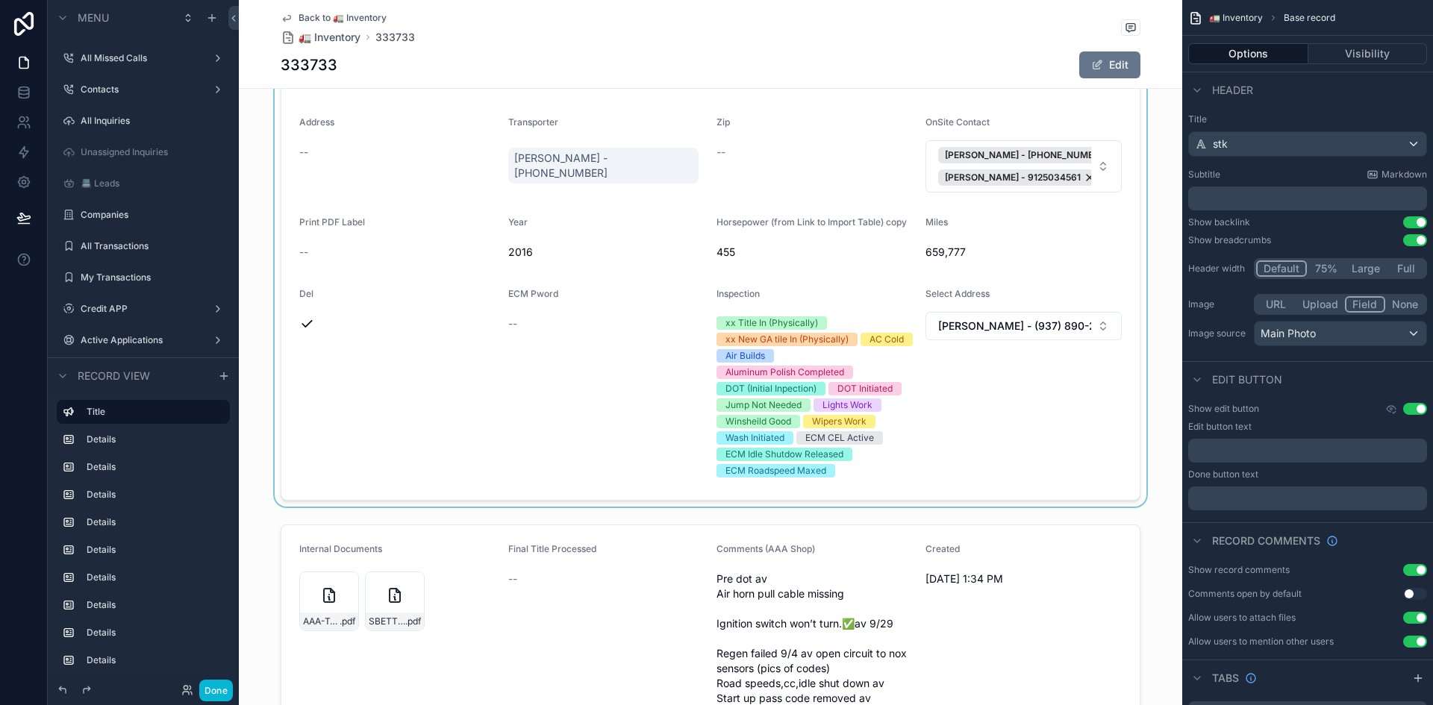
click at [855, 326] on div "scrollable content" at bounding box center [711, 206] width 944 height 602
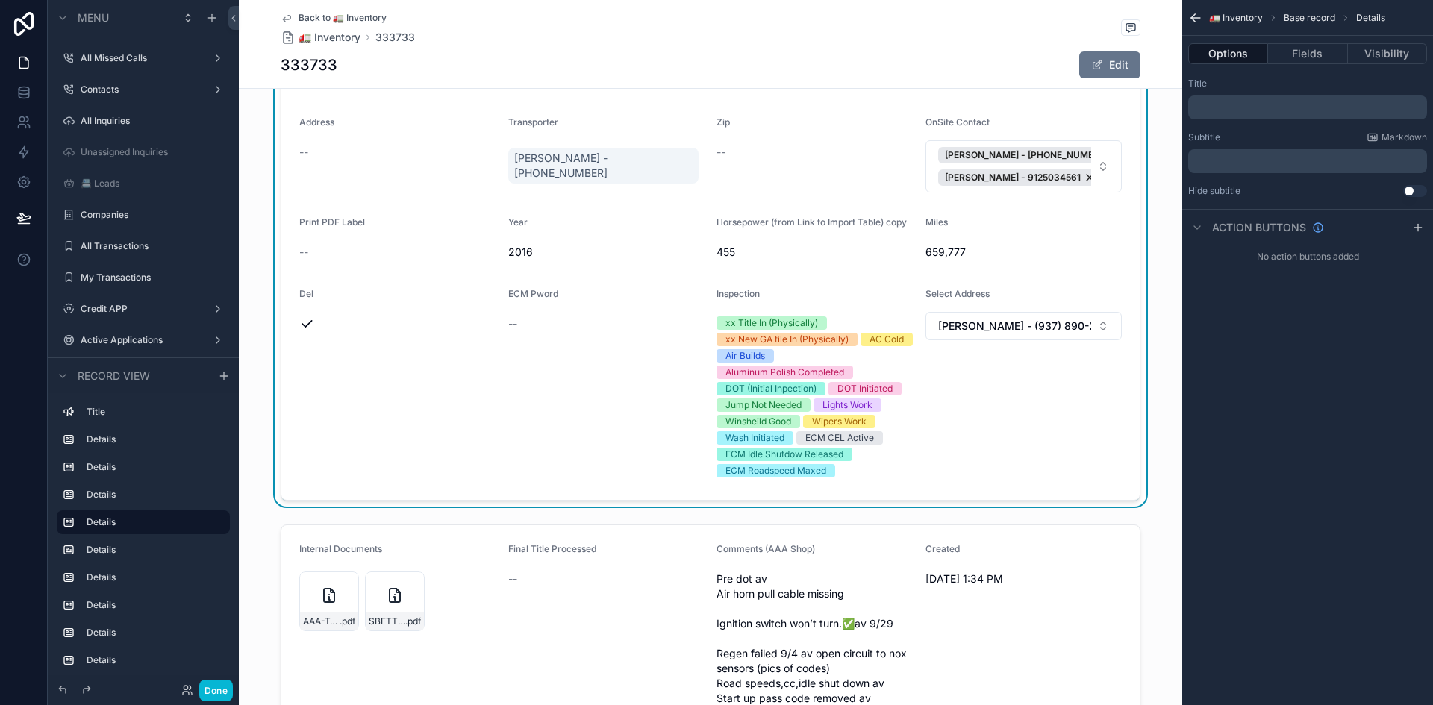
click at [861, 383] on div "DOT Initiated" at bounding box center [865, 388] width 55 height 13
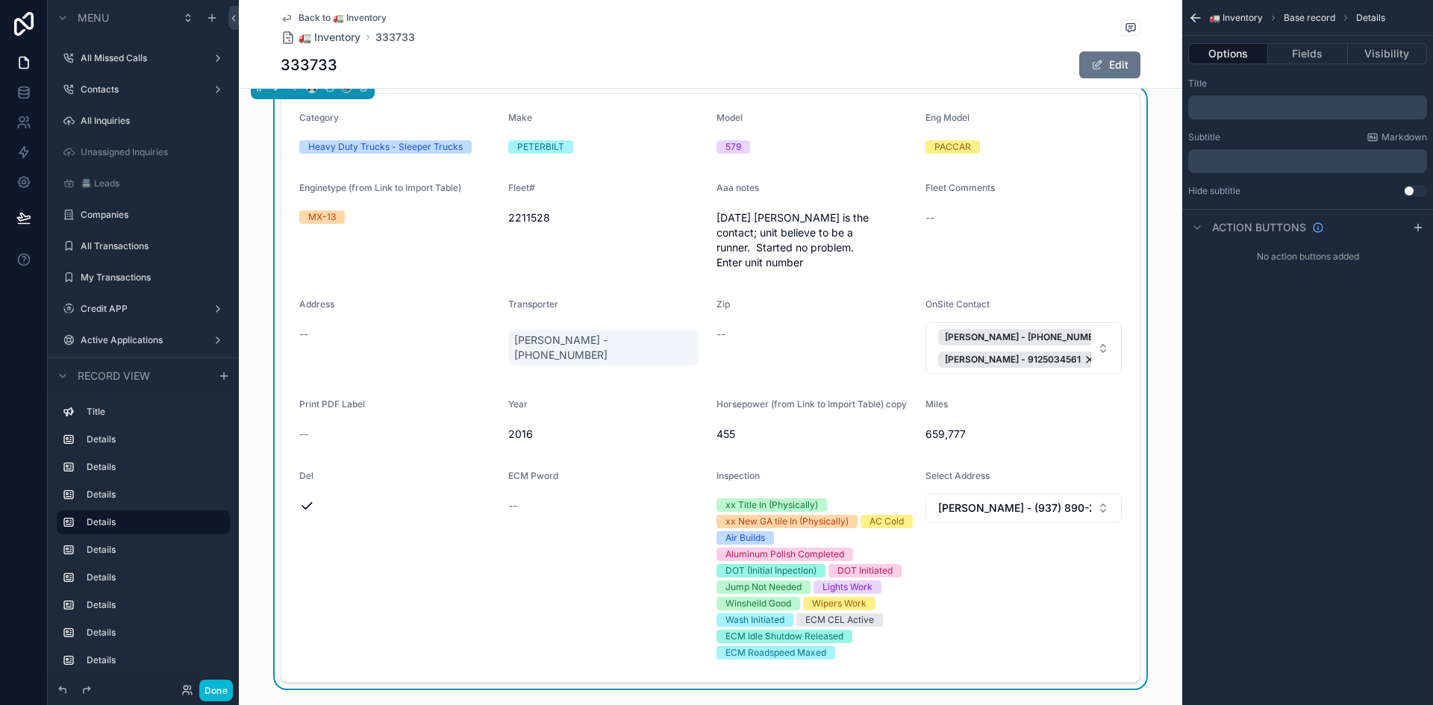
scroll to position [1717, 0]
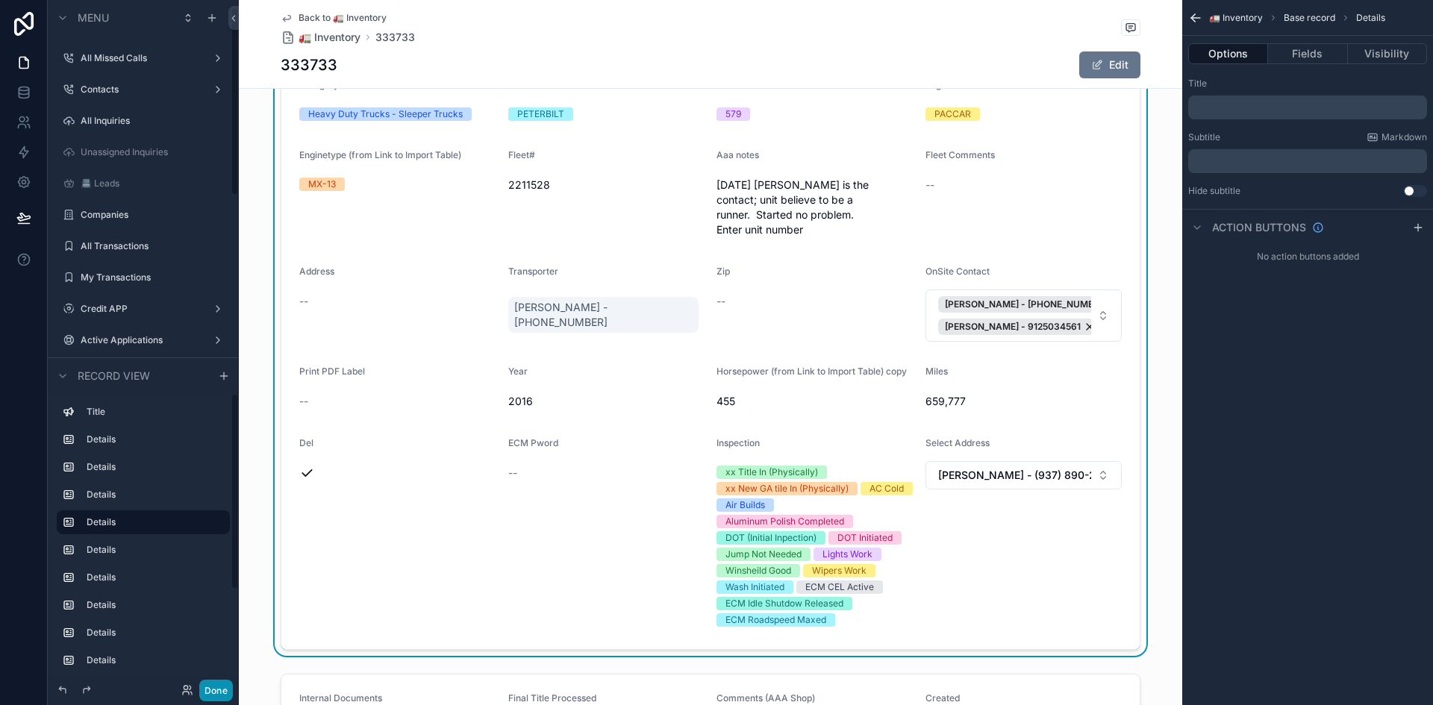
click at [221, 685] on button "Done" at bounding box center [216, 691] width 34 height 22
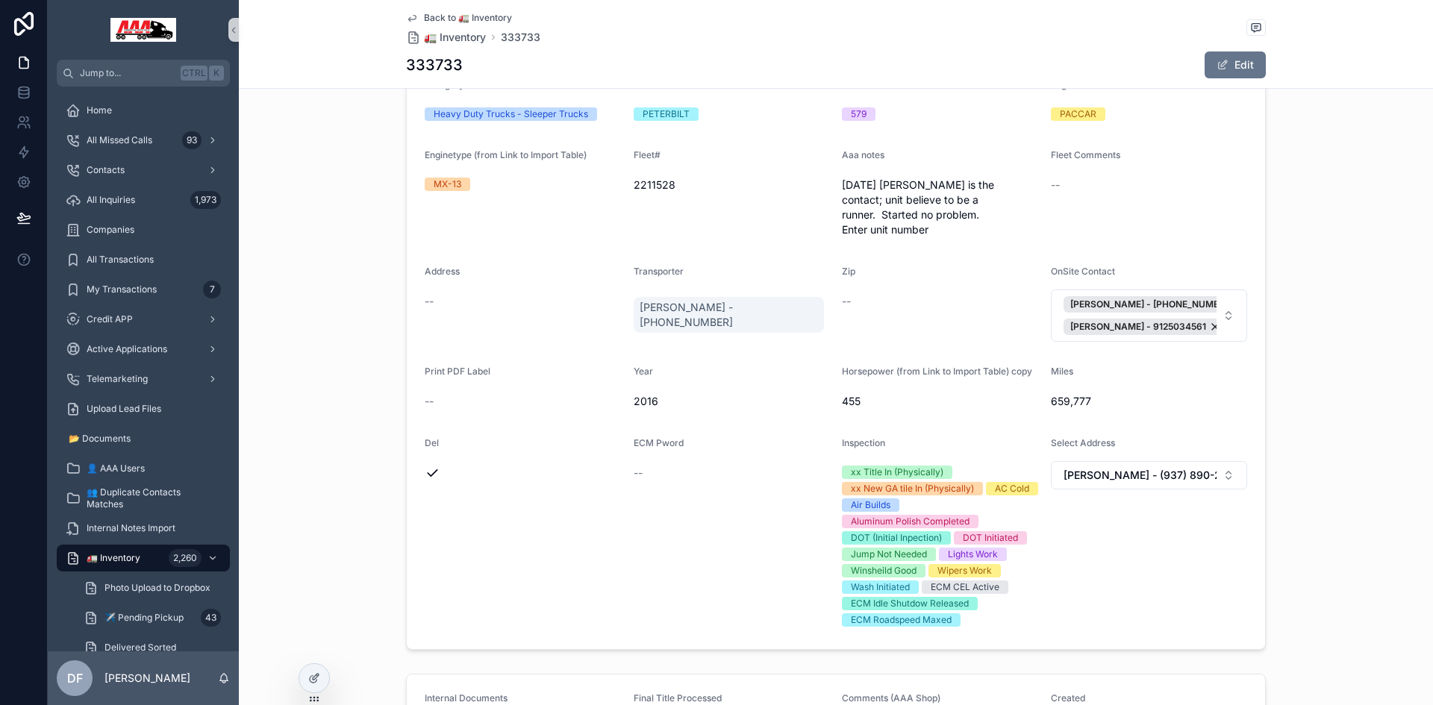
click at [899, 508] on span "Air Builds" at bounding box center [870, 505] width 57 height 13
click at [899, 503] on span "Air Builds" at bounding box center [870, 505] width 57 height 13
click at [996, 510] on div "xx Title In (Physically) xx New GA tile In (Physically) AC Cold Air Builds Alum…" at bounding box center [940, 546] width 197 height 161
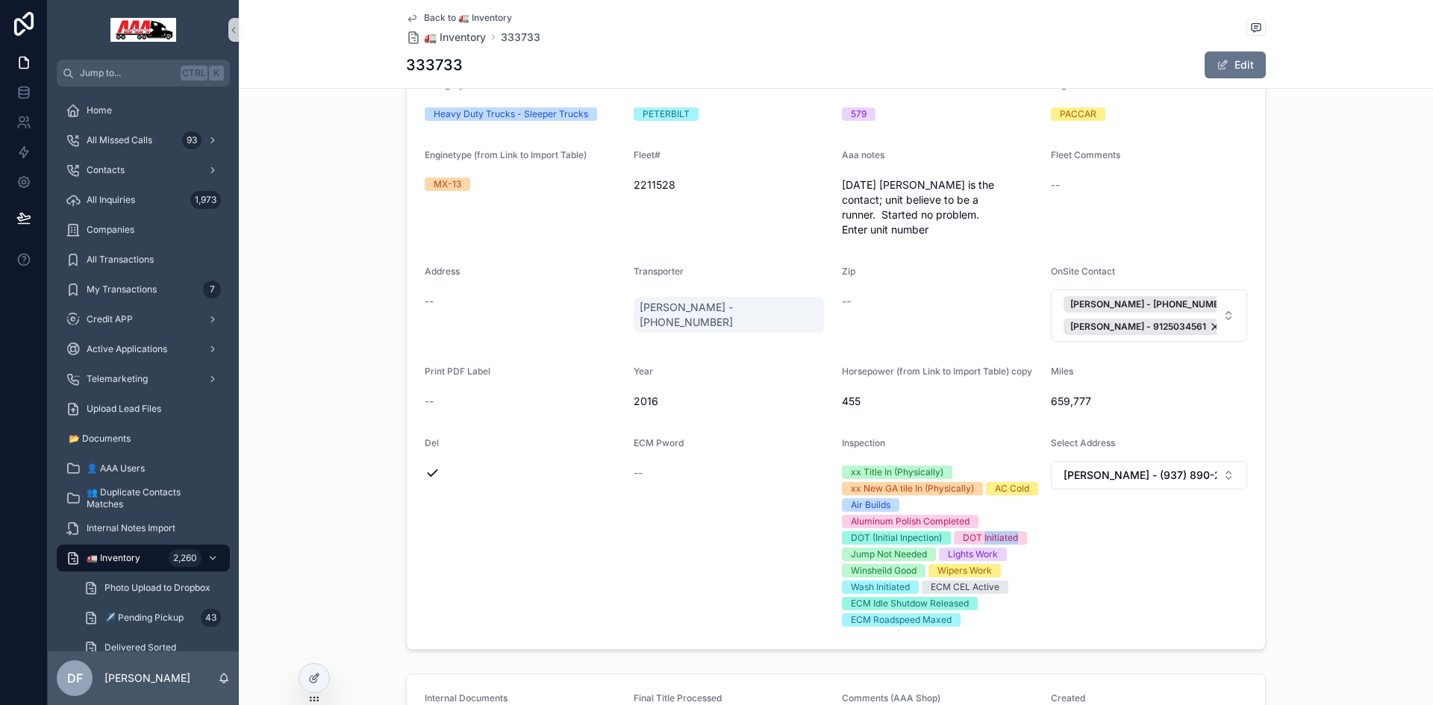
click at [996, 510] on div "xx Title In (Physically) xx New GA tile In (Physically) AC Cold Air Builds Alum…" at bounding box center [940, 546] width 197 height 161
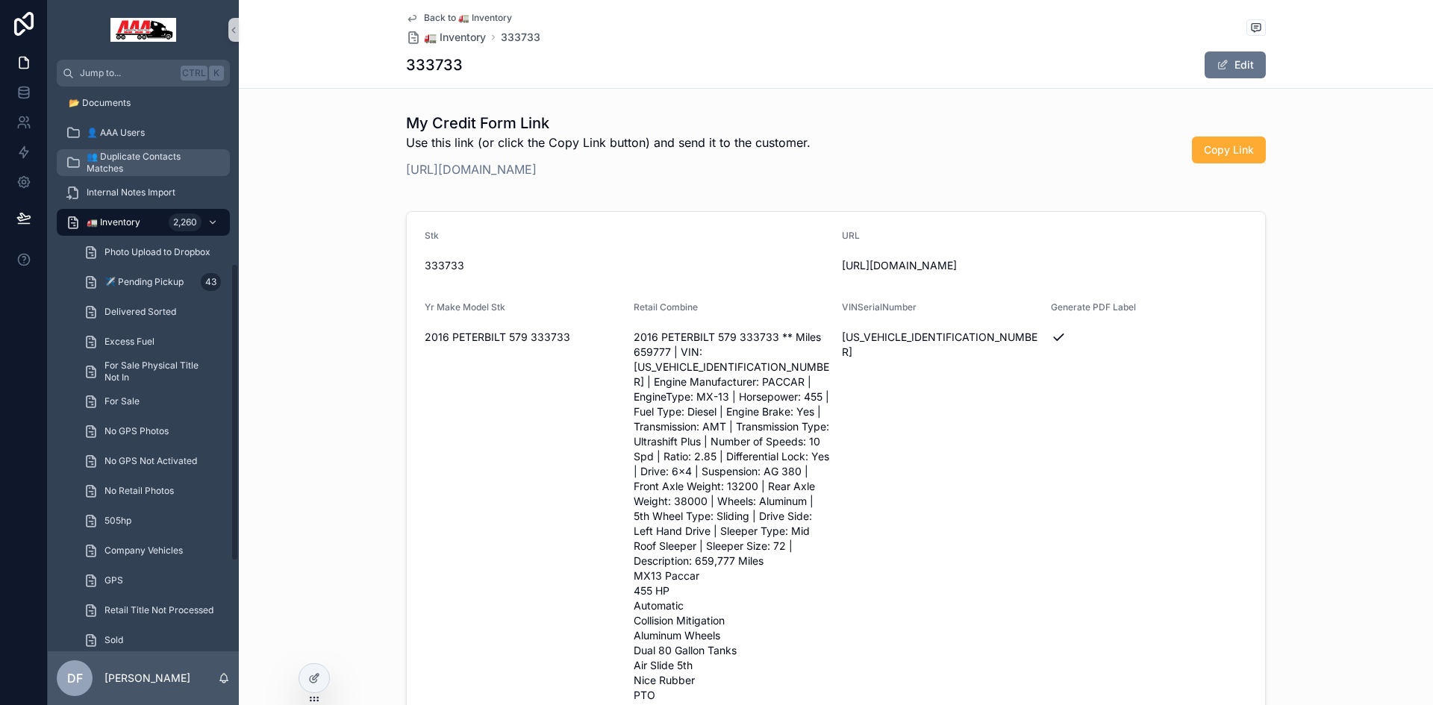
scroll to position [373, 0]
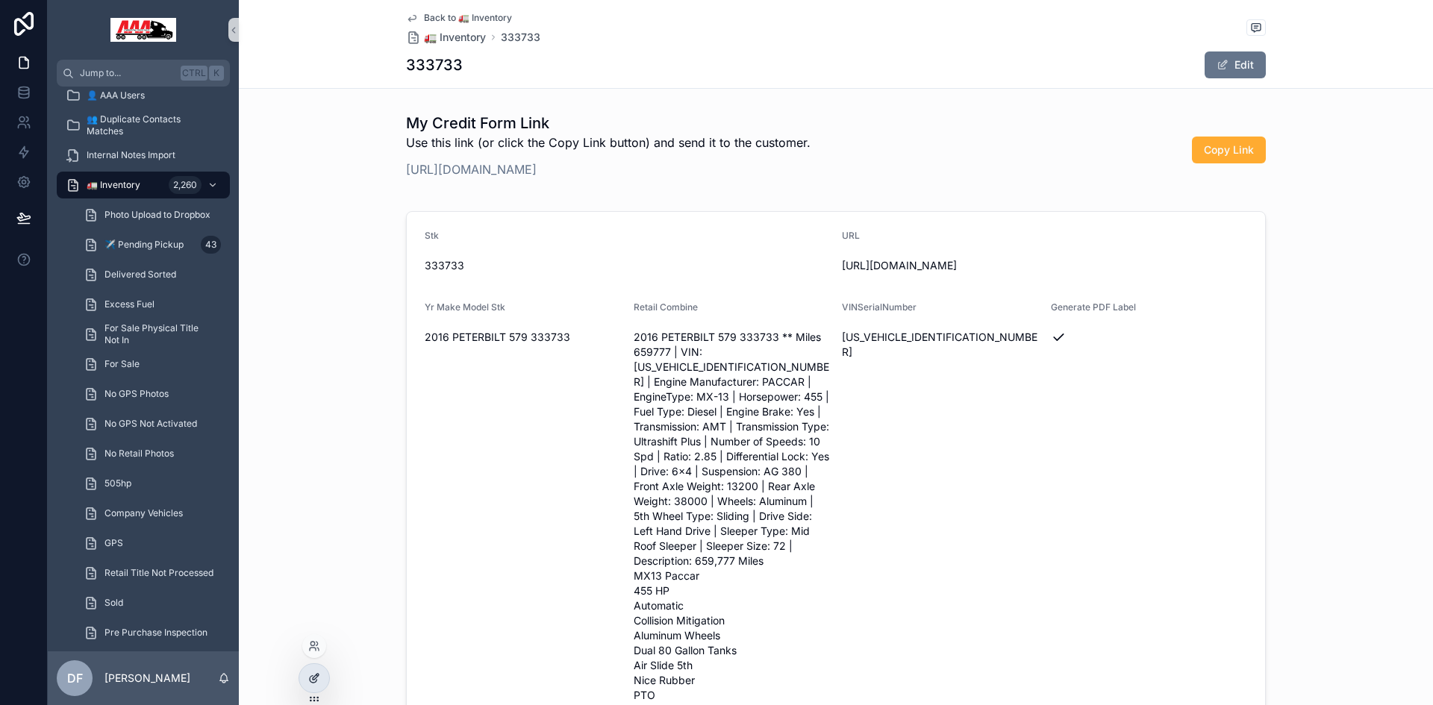
click at [311, 681] on icon at bounding box center [314, 679] width 12 height 12
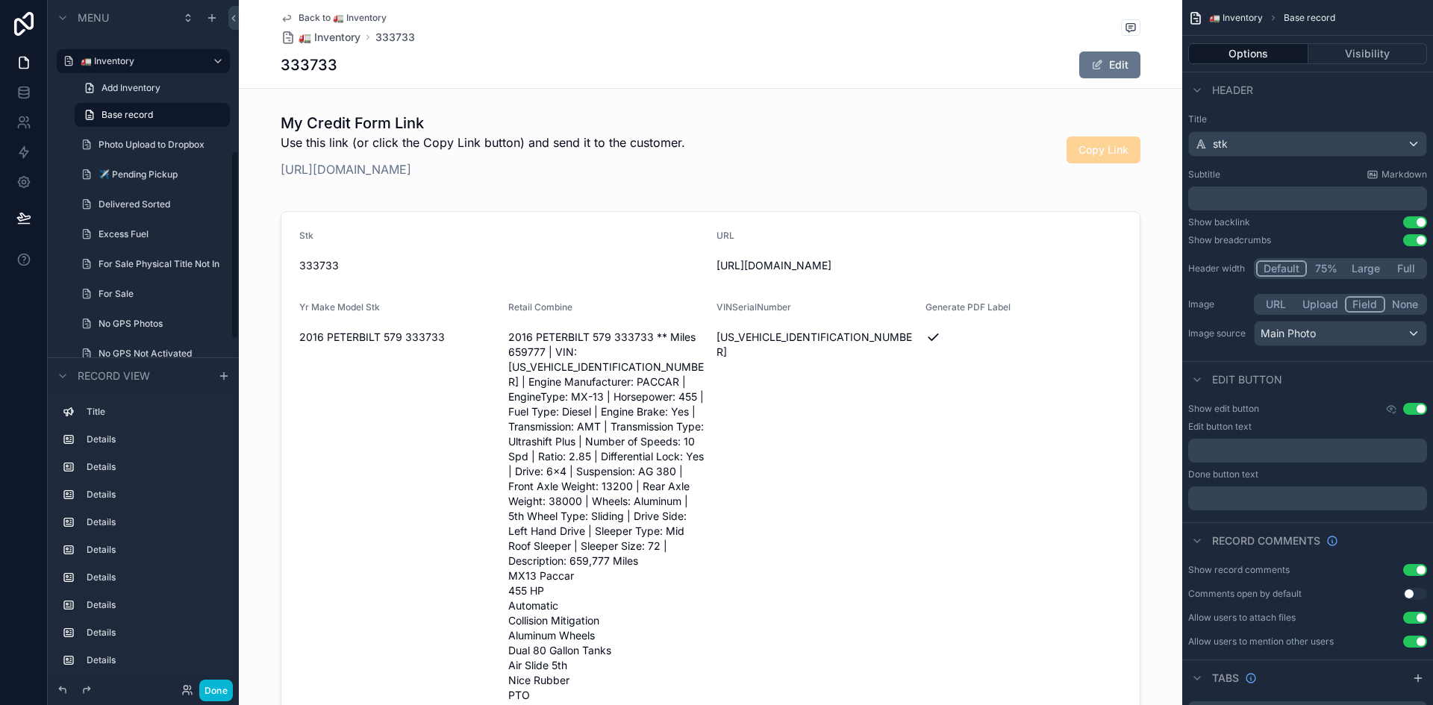
scroll to position [523, 0]
click at [219, 63] on icon "scrollable content" at bounding box center [218, 64] width 12 height 12
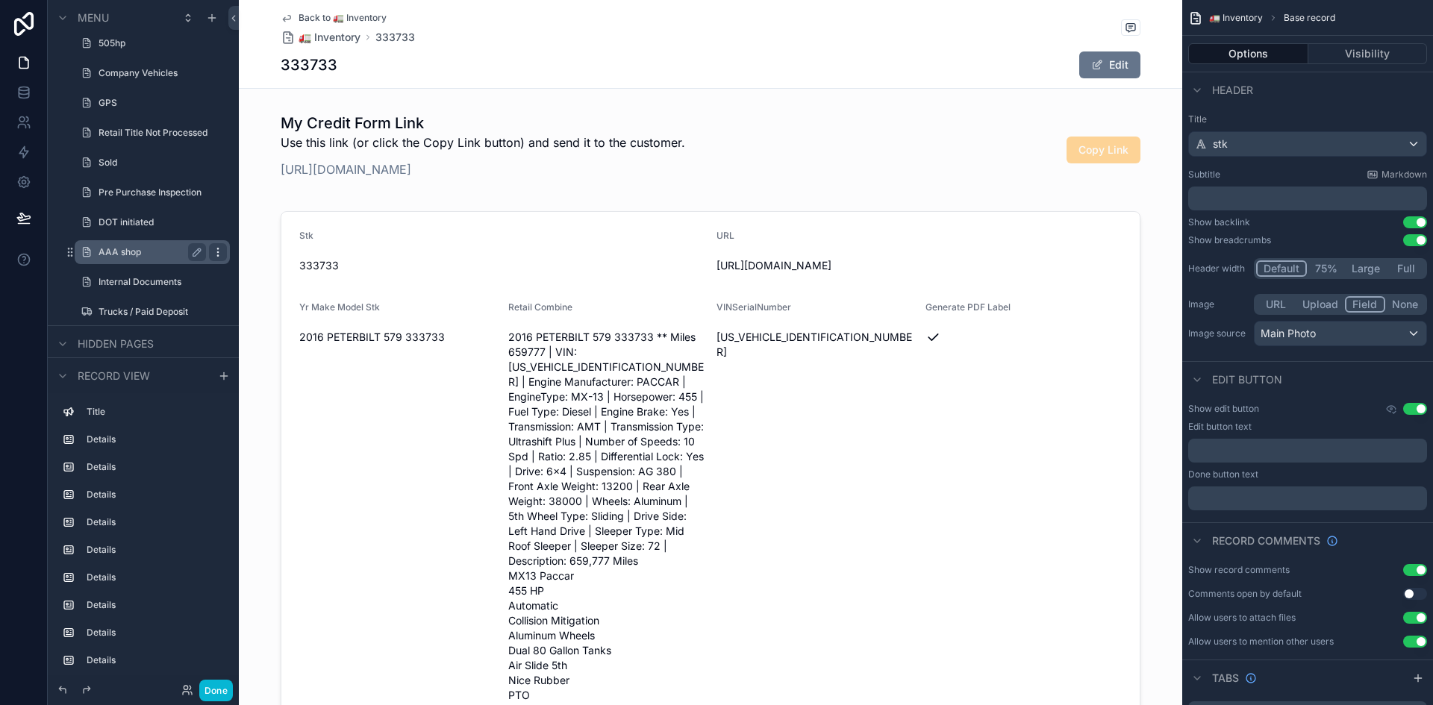
click at [218, 249] on icon "scrollable content" at bounding box center [217, 249] width 1 height 1
click at [280, 244] on span "Clone" at bounding box center [280, 241] width 28 height 15
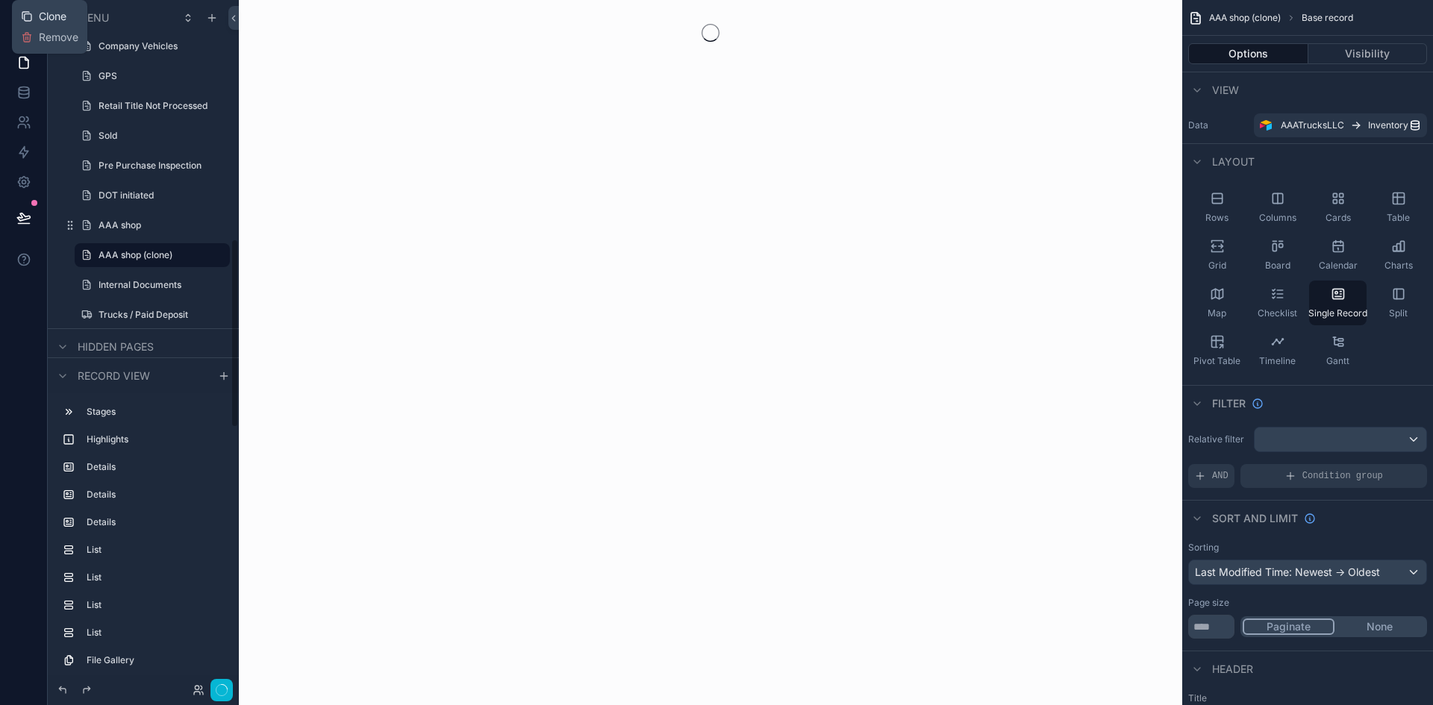
scroll to position [869, 0]
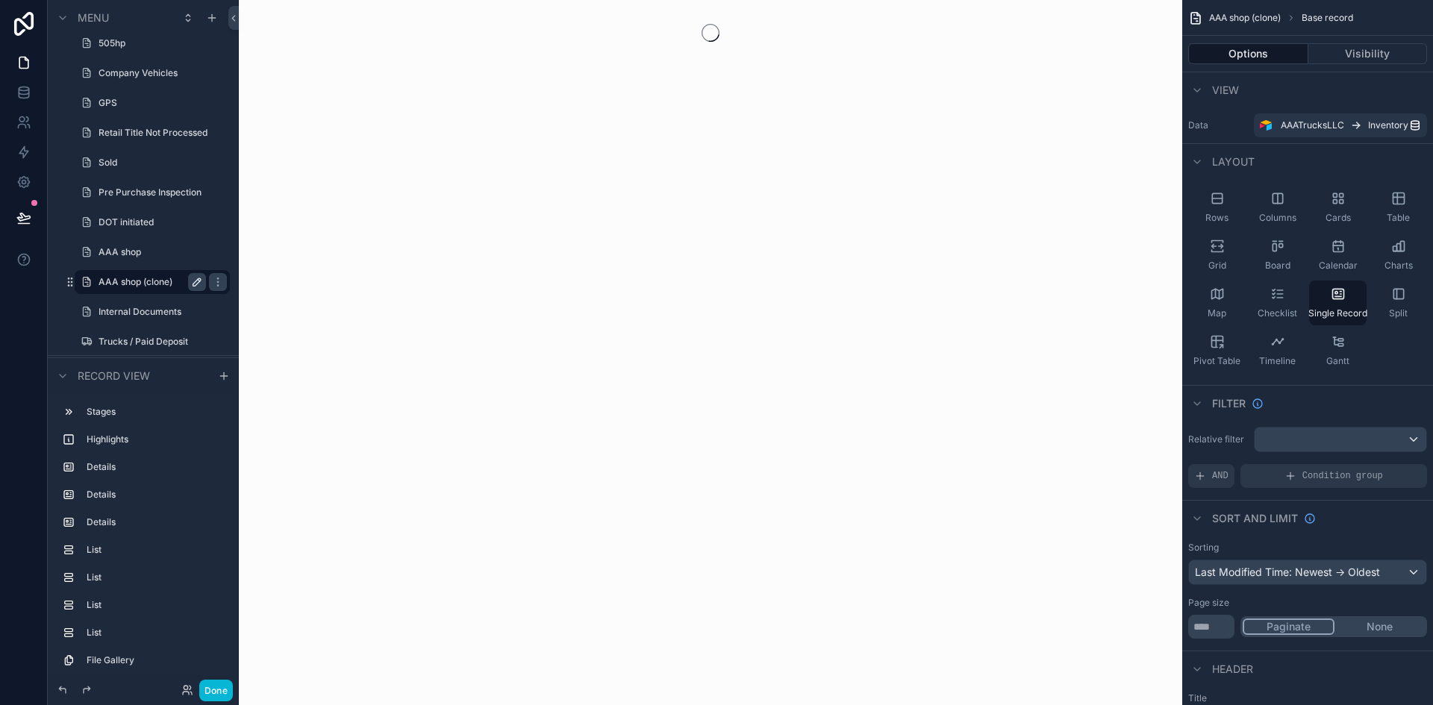
click at [195, 280] on icon "scrollable content" at bounding box center [197, 282] width 12 height 12
click at [161, 280] on input "**********" at bounding box center [141, 282] width 84 height 18
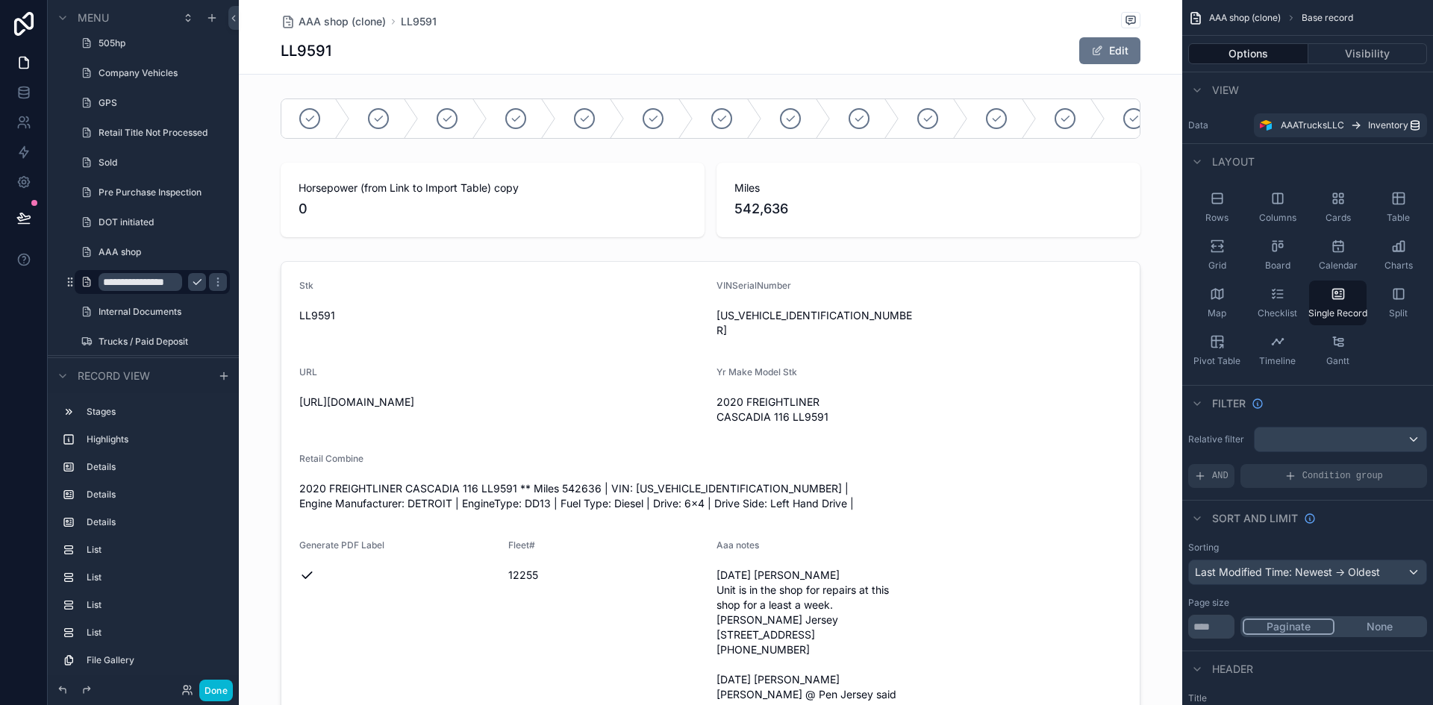
drag, startPoint x: 403, startPoint y: 145, endPoint x: 842, endPoint y: 169, distance: 439.6
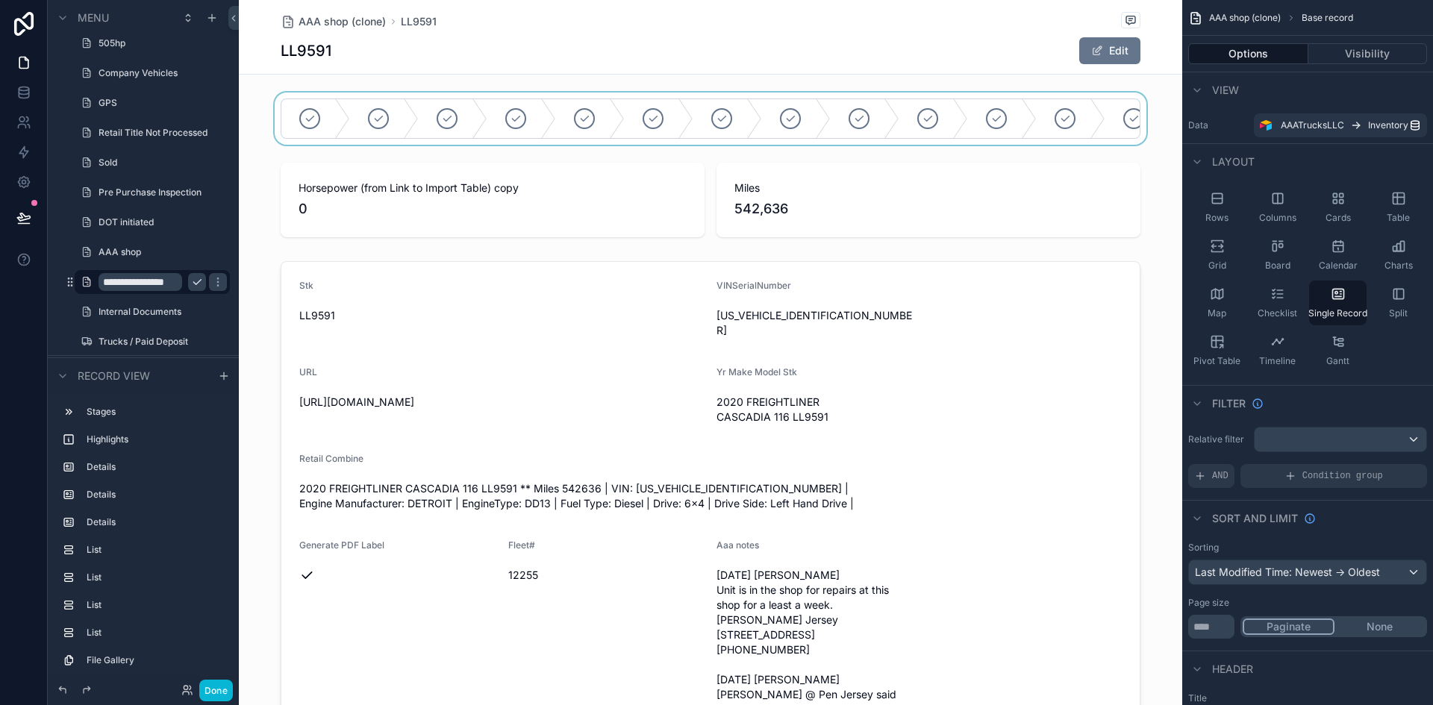
click at [1101, 116] on div "scrollable content" at bounding box center [711, 119] width 944 height 52
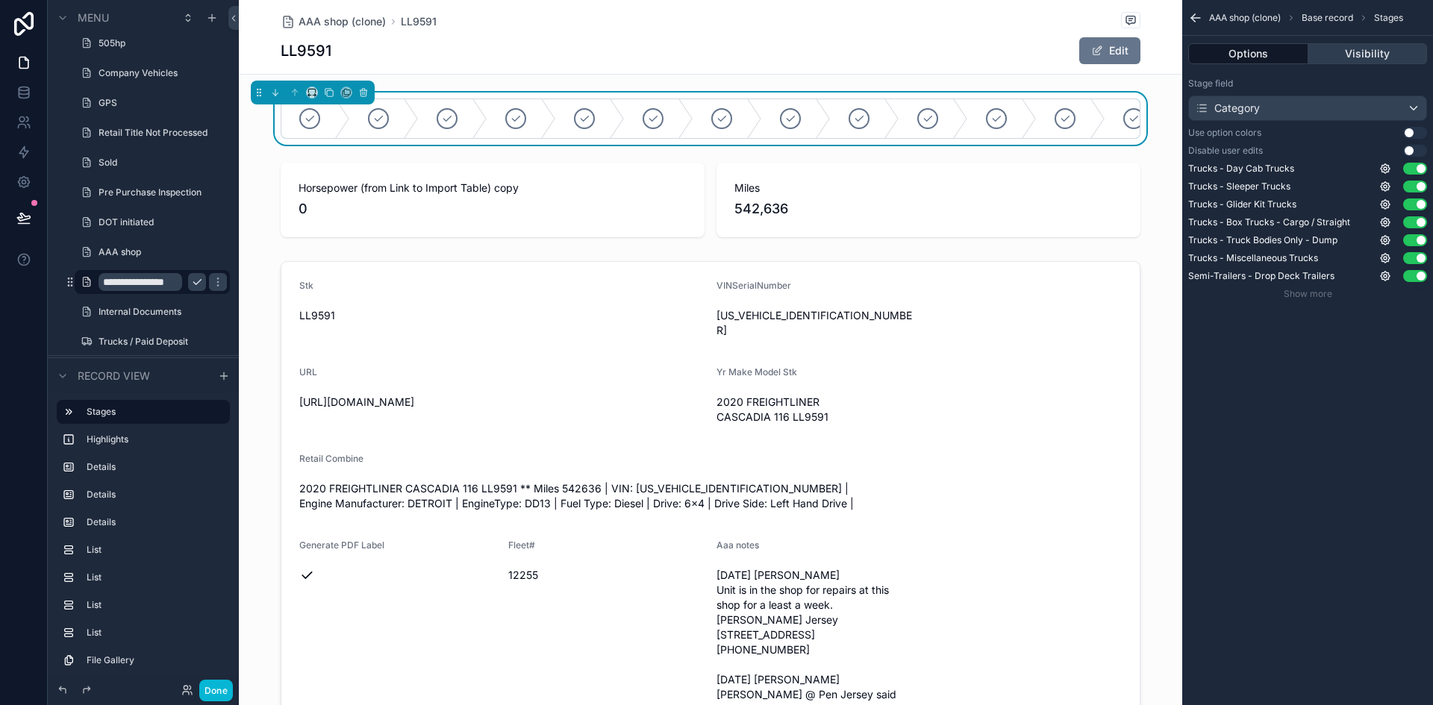
click at [1369, 54] on button "Visibility" at bounding box center [1368, 53] width 119 height 21
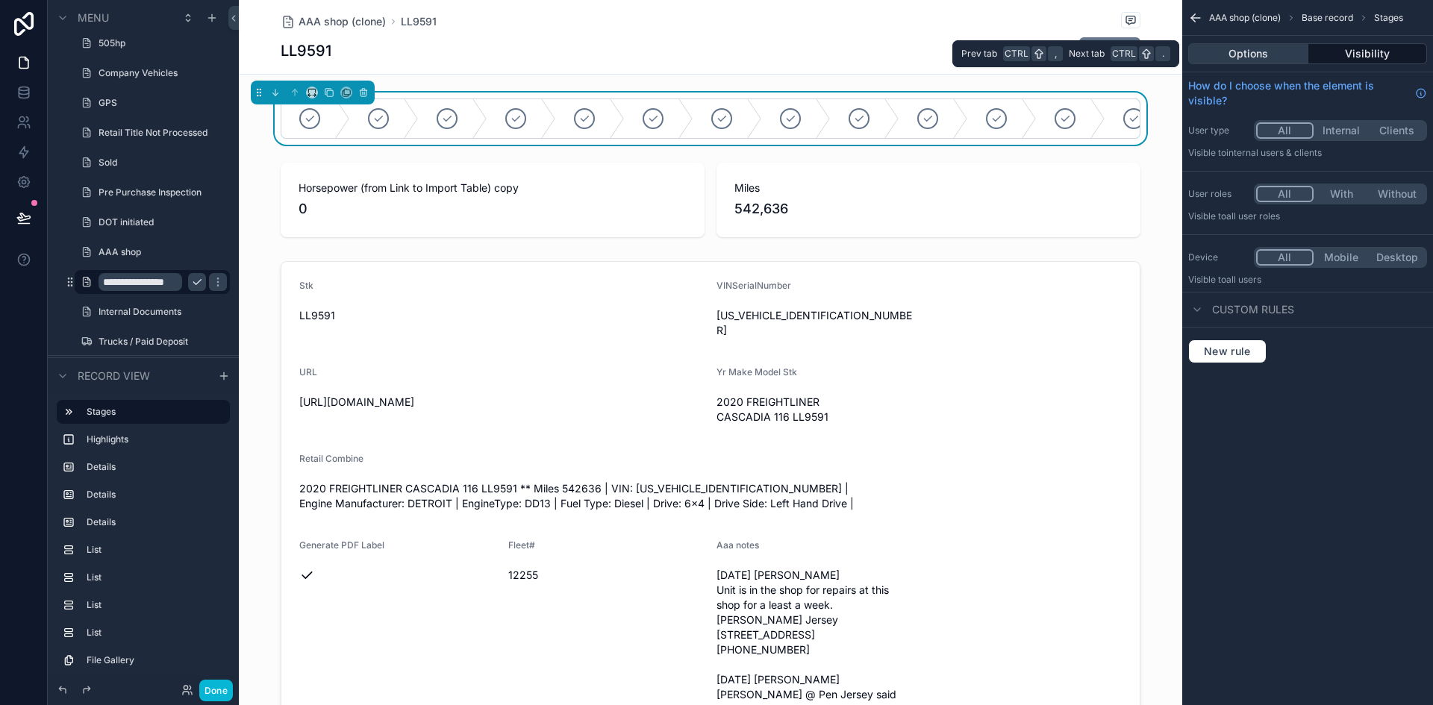
click at [1285, 55] on button "Options" at bounding box center [1248, 53] width 120 height 21
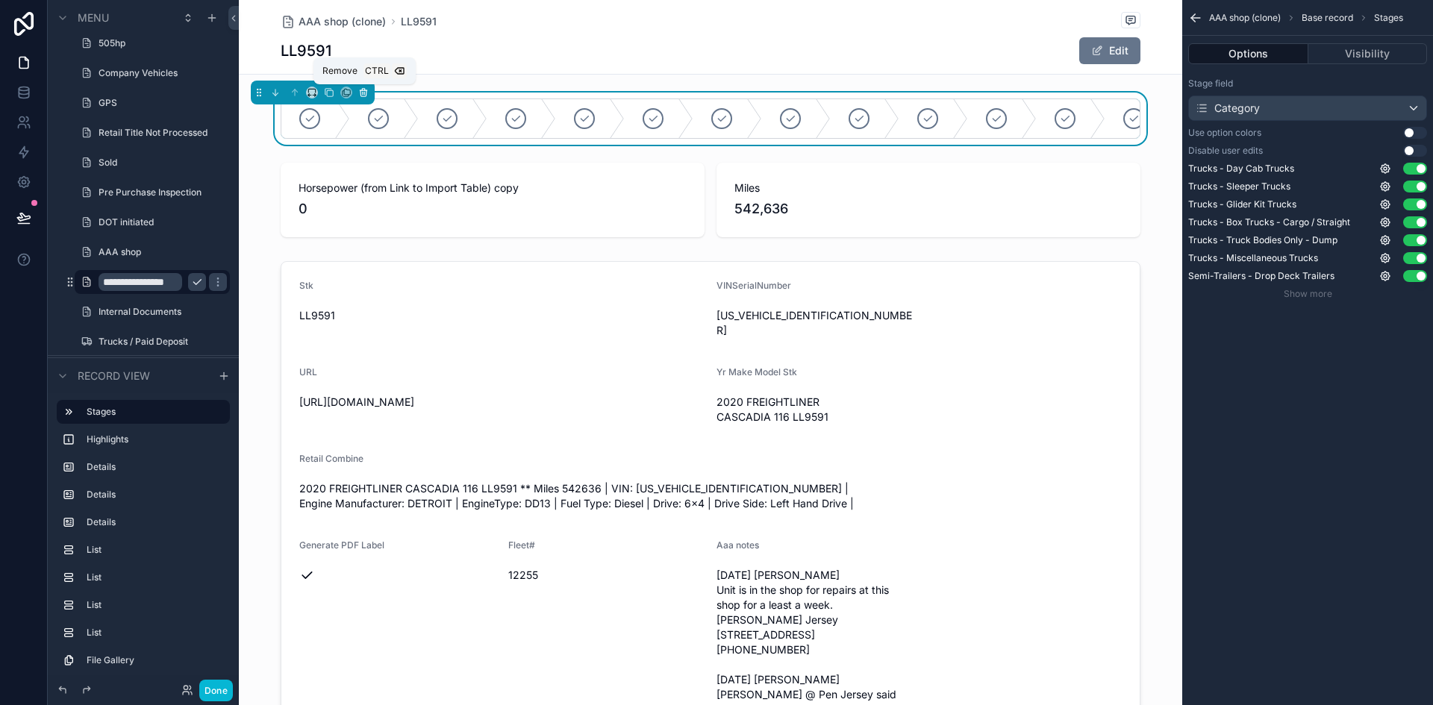
click at [362, 93] on icon "scrollable content" at bounding box center [363, 92] width 10 height 10
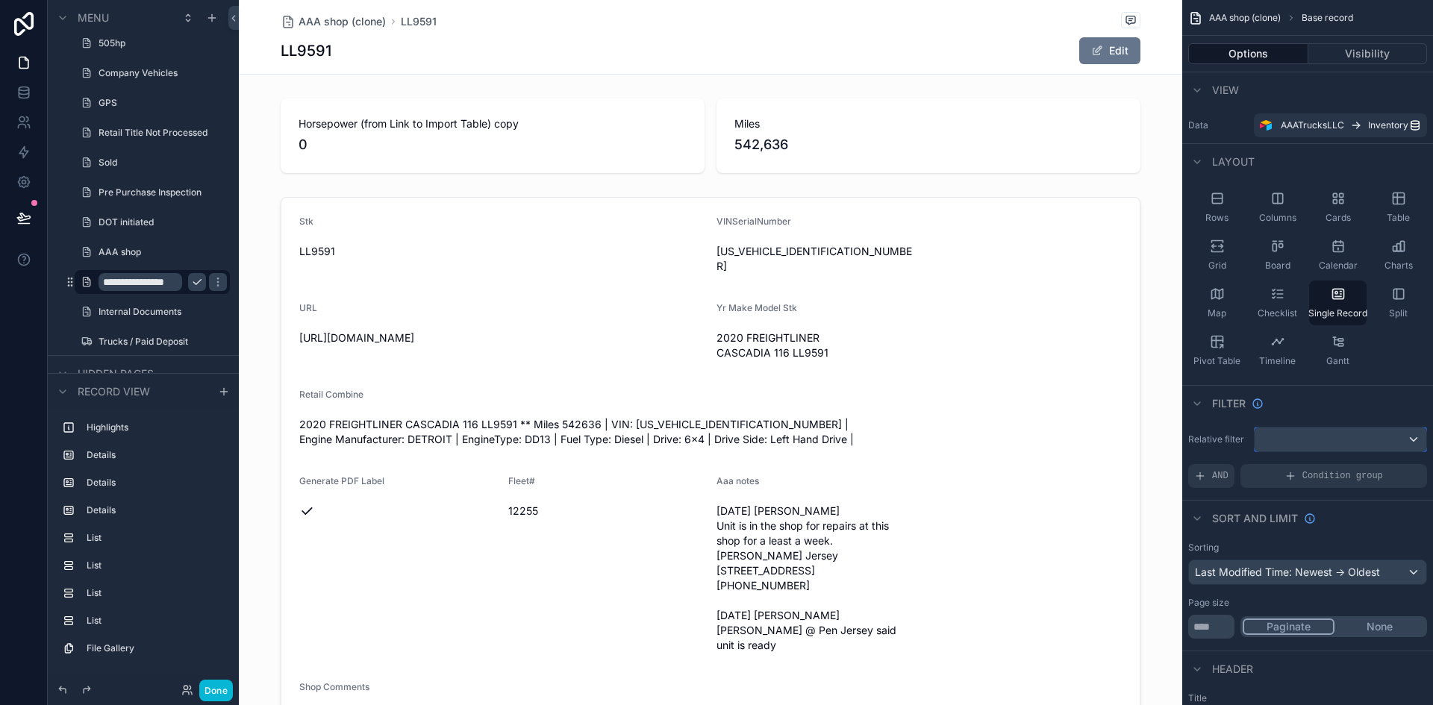
click at [1360, 441] on div "scrollable content" at bounding box center [1341, 440] width 172 height 24
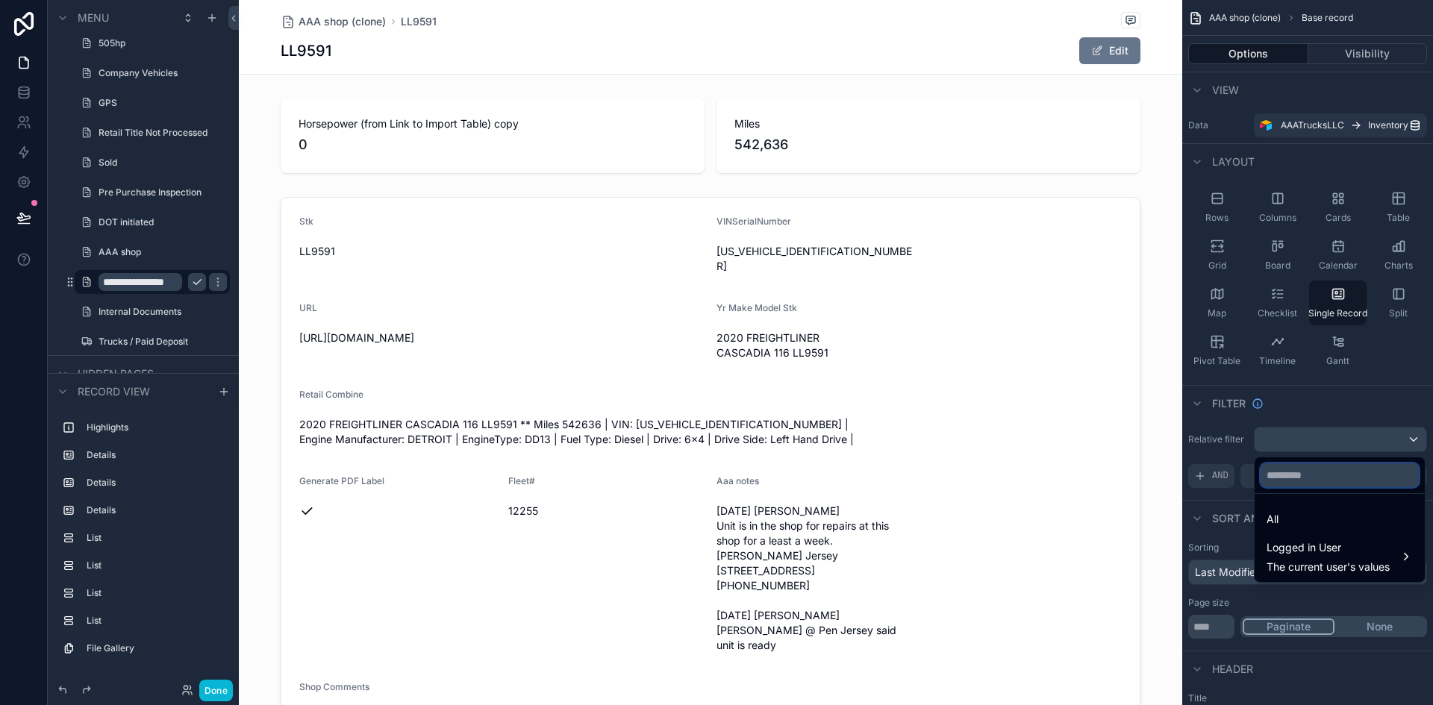
click at [1340, 475] on input "text" at bounding box center [1340, 476] width 158 height 24
click at [1342, 408] on div "scrollable content" at bounding box center [716, 352] width 1433 height 705
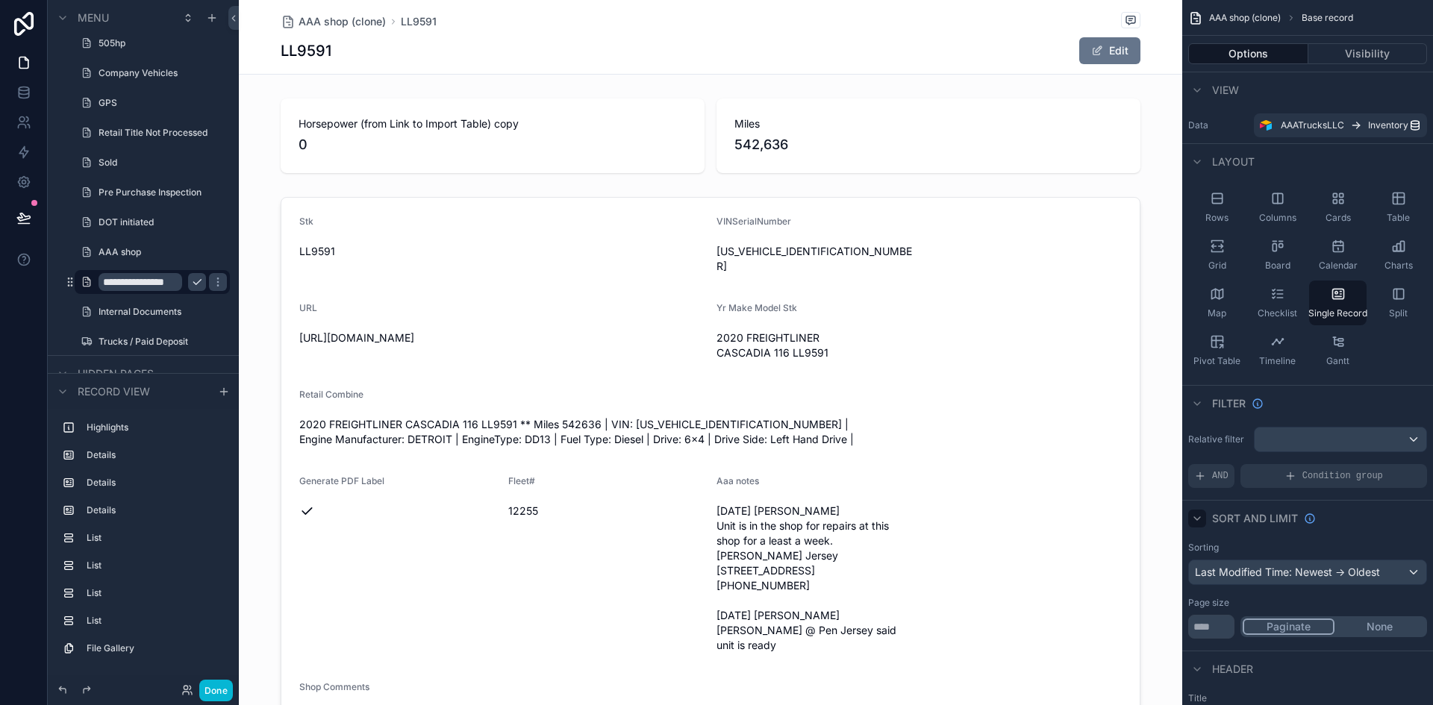
click at [1200, 518] on icon "scrollable content" at bounding box center [1197, 518] width 6 height 3
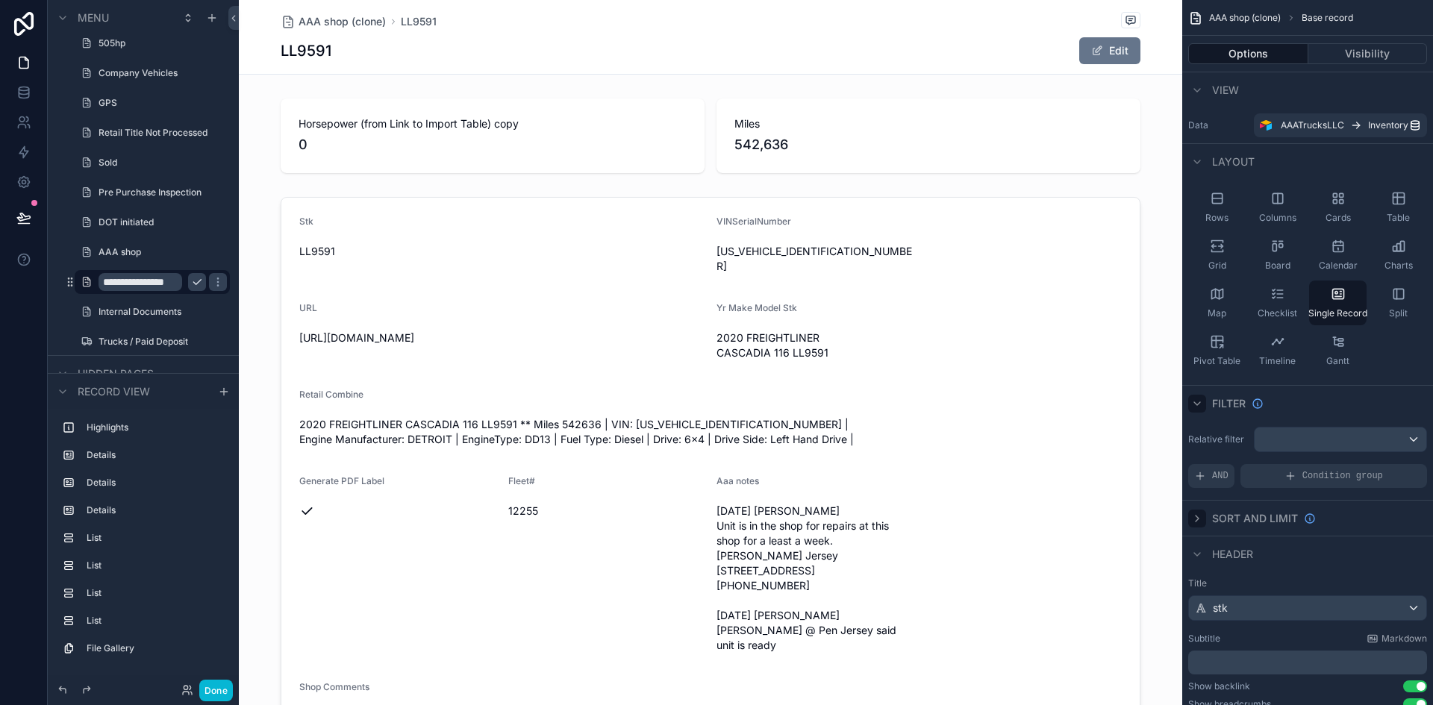
click at [1196, 408] on icon "scrollable content" at bounding box center [1197, 404] width 12 height 12
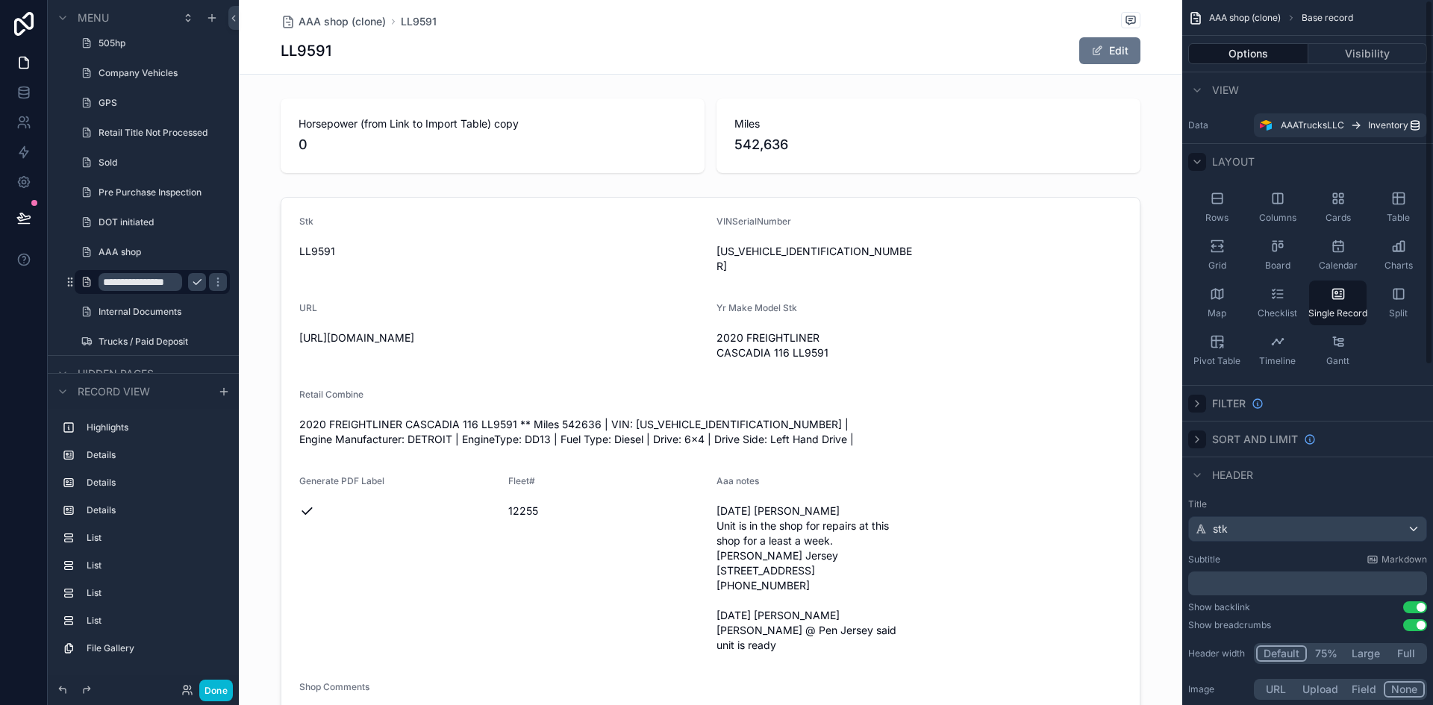
click at [1194, 163] on icon "scrollable content" at bounding box center [1197, 162] width 12 height 12
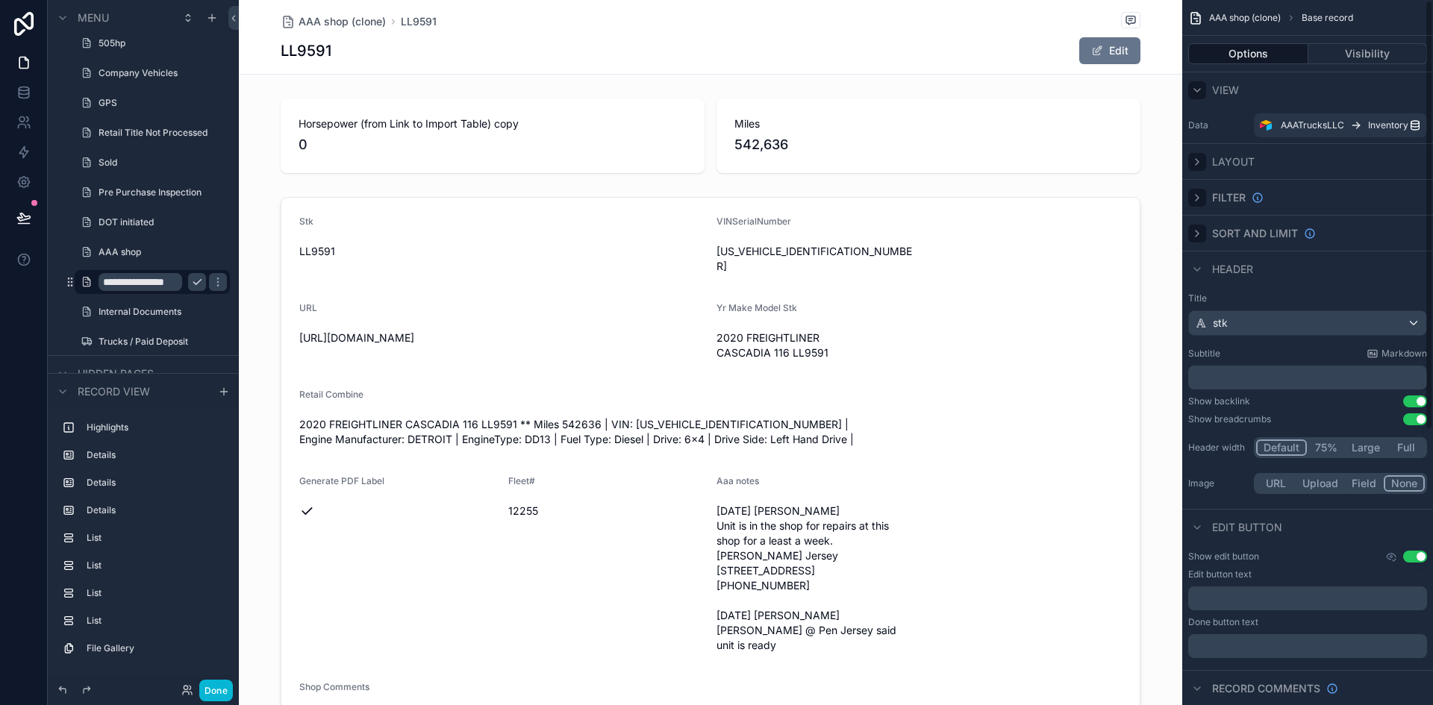
click at [1198, 90] on icon "scrollable content" at bounding box center [1197, 90] width 6 height 3
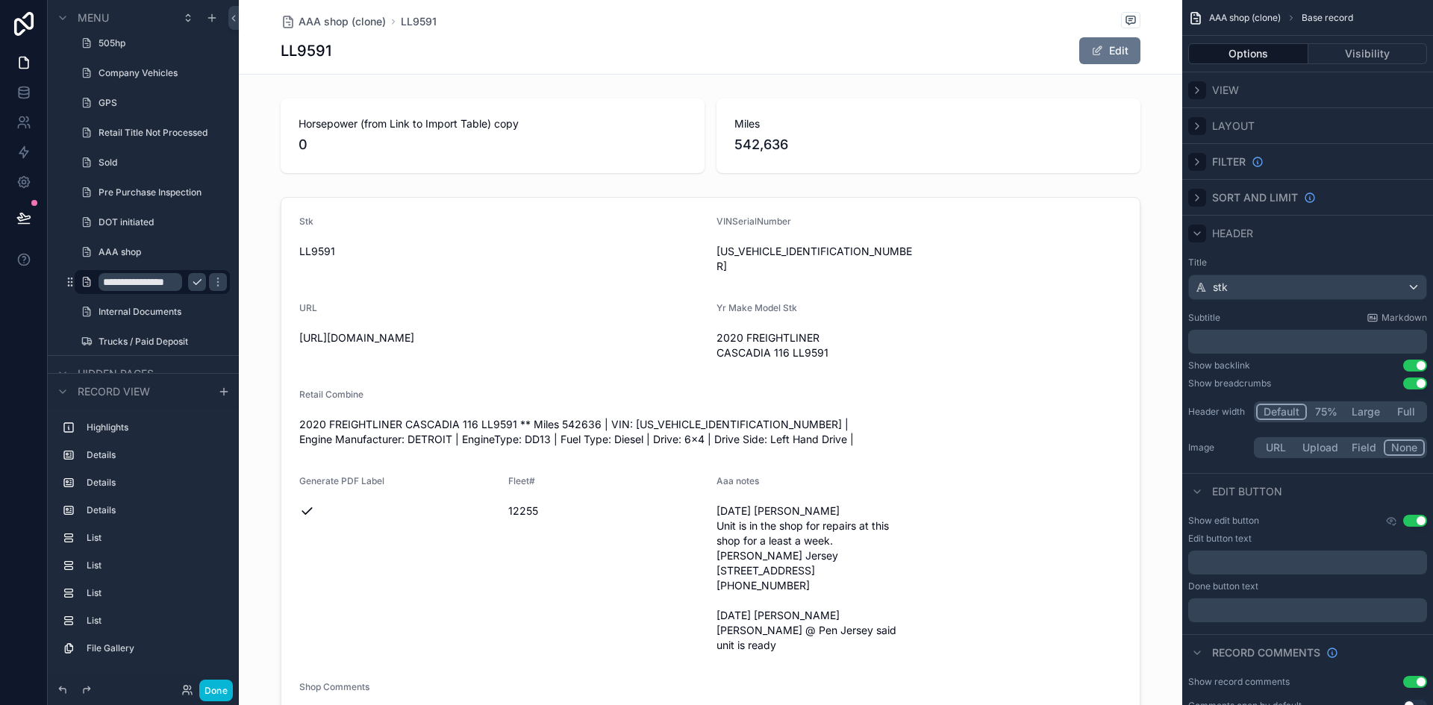
click at [1200, 236] on icon "scrollable content" at bounding box center [1197, 234] width 12 height 12
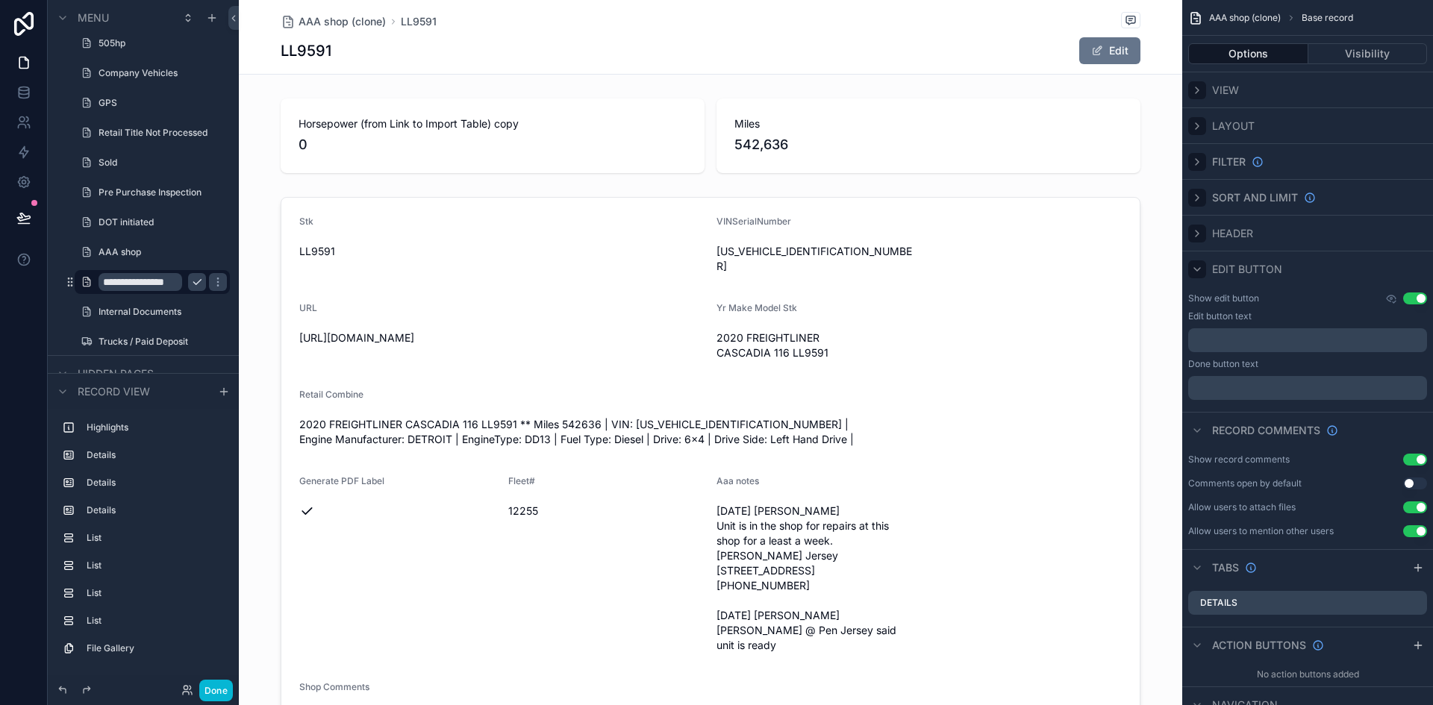
click at [1200, 271] on icon "scrollable content" at bounding box center [1197, 269] width 12 height 12
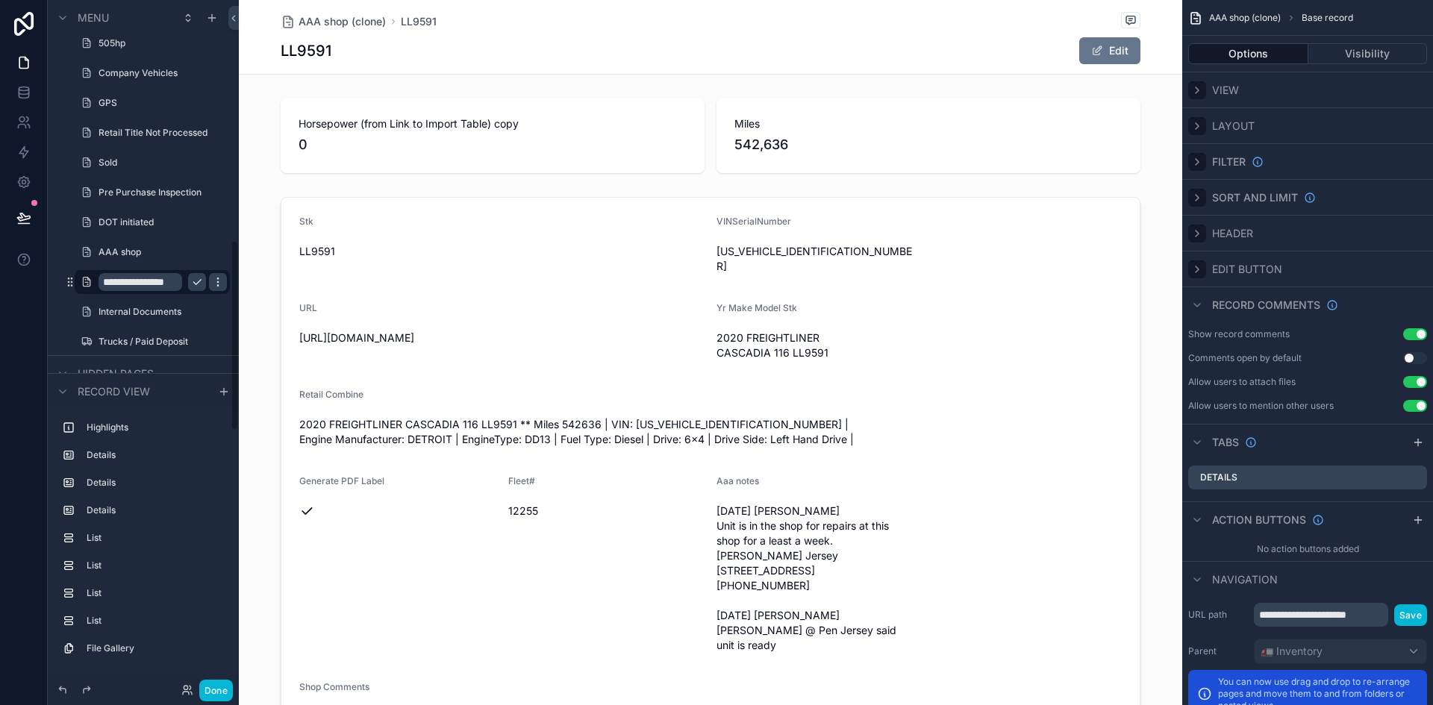
click at [222, 284] on icon "scrollable content" at bounding box center [218, 282] width 12 height 12
click at [275, 290] on span "Remove" at bounding box center [286, 292] width 40 height 15
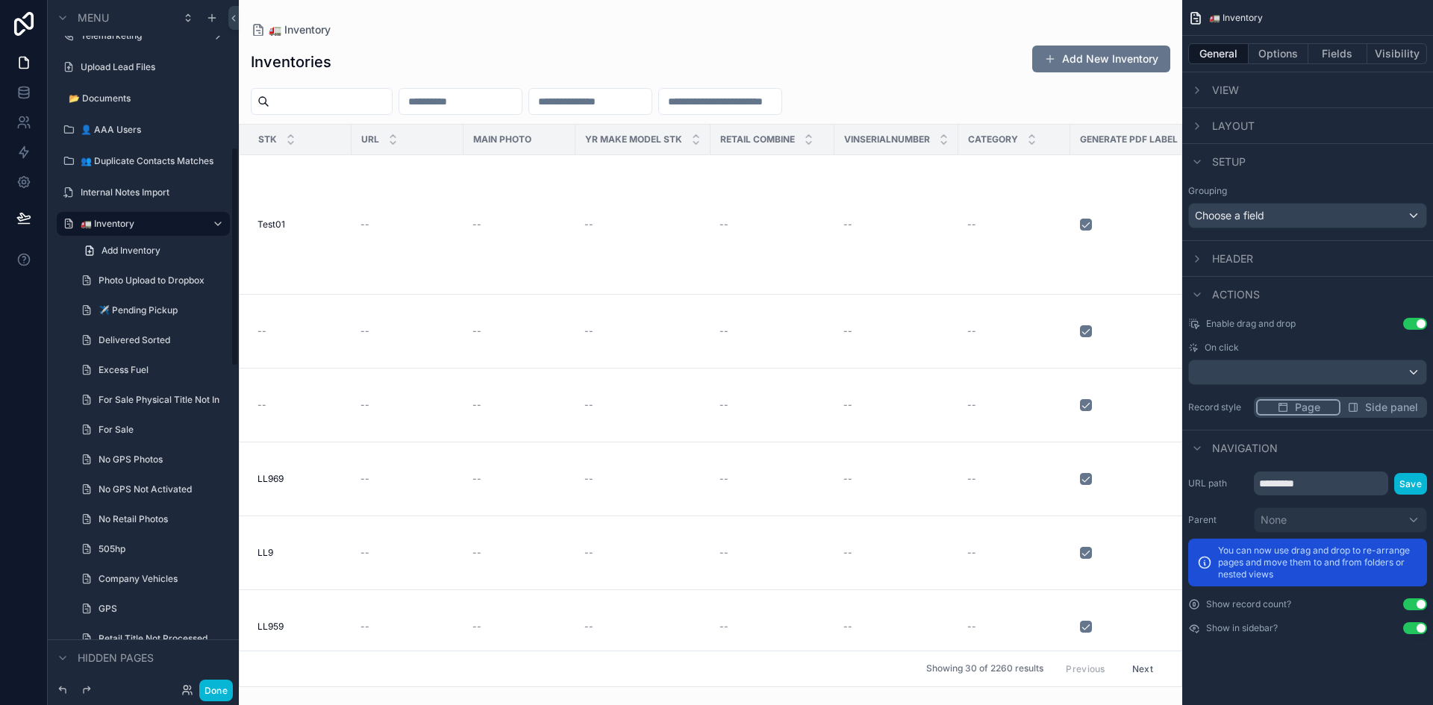
scroll to position [346, 0]
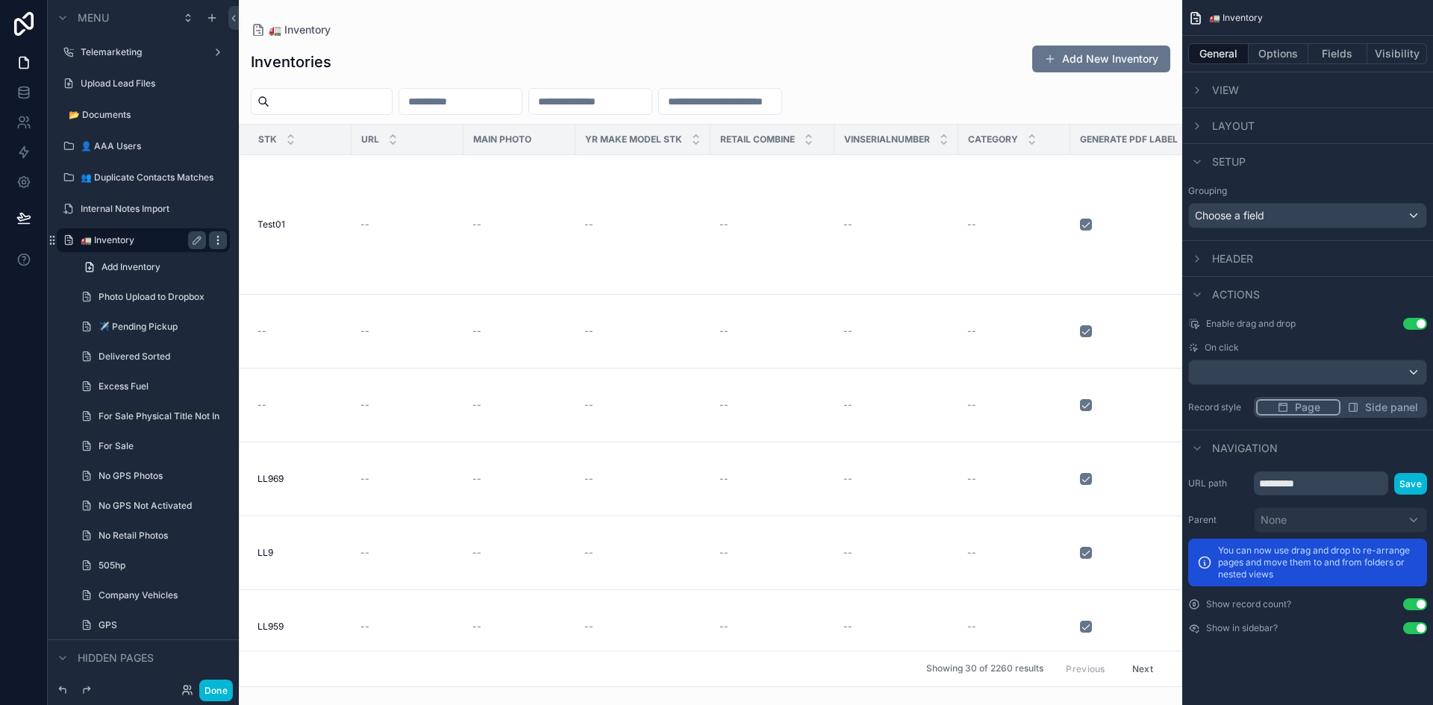
click at [217, 242] on icon "scrollable content" at bounding box center [218, 240] width 12 height 12
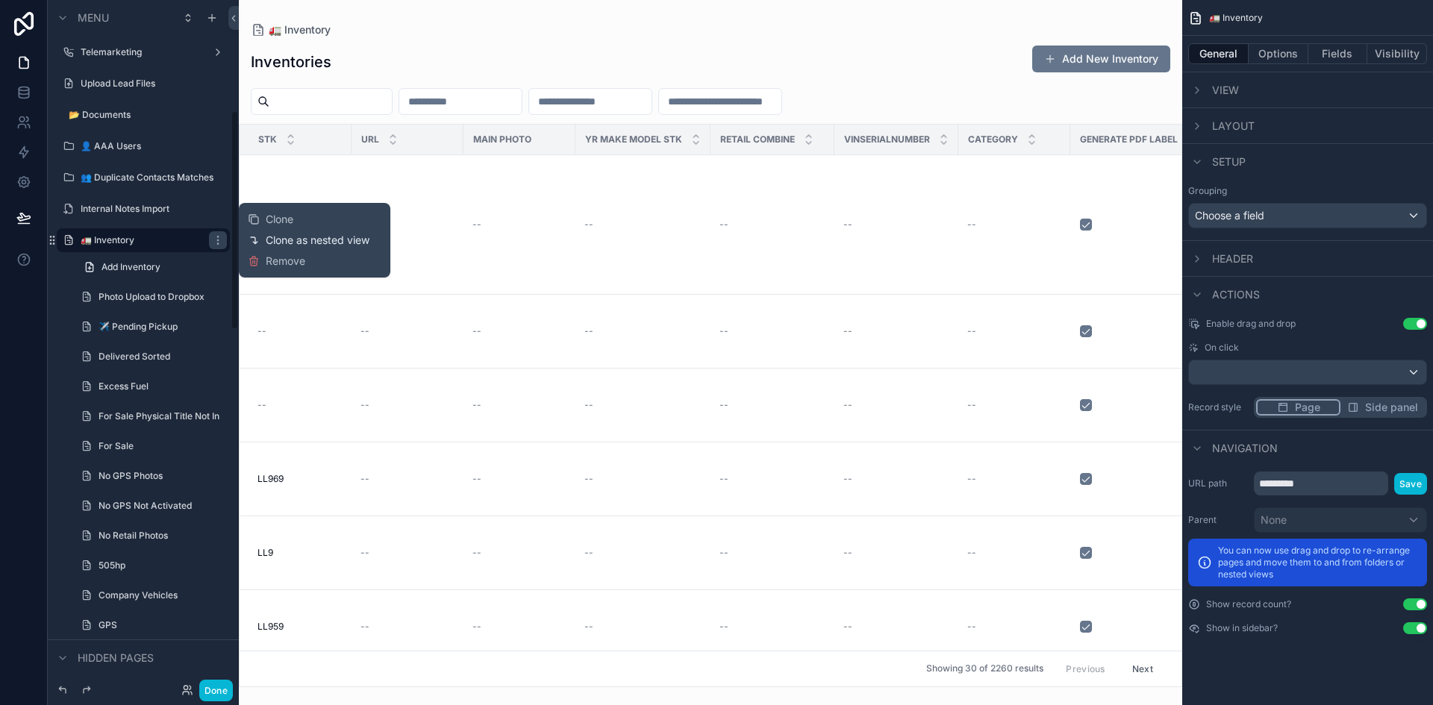
click at [275, 243] on span "Clone as nested view" at bounding box center [318, 240] width 104 height 15
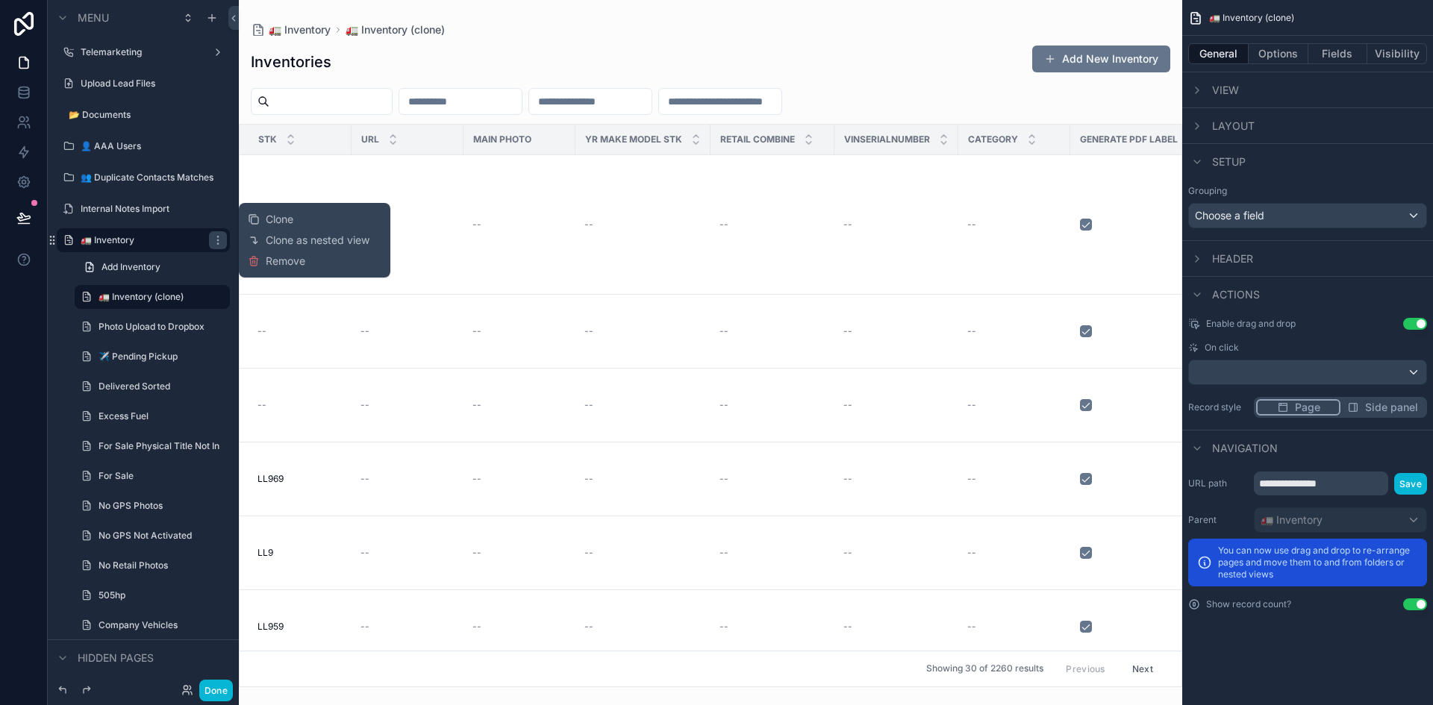
click at [381, 104] on div "scrollable content" at bounding box center [711, 352] width 944 height 705
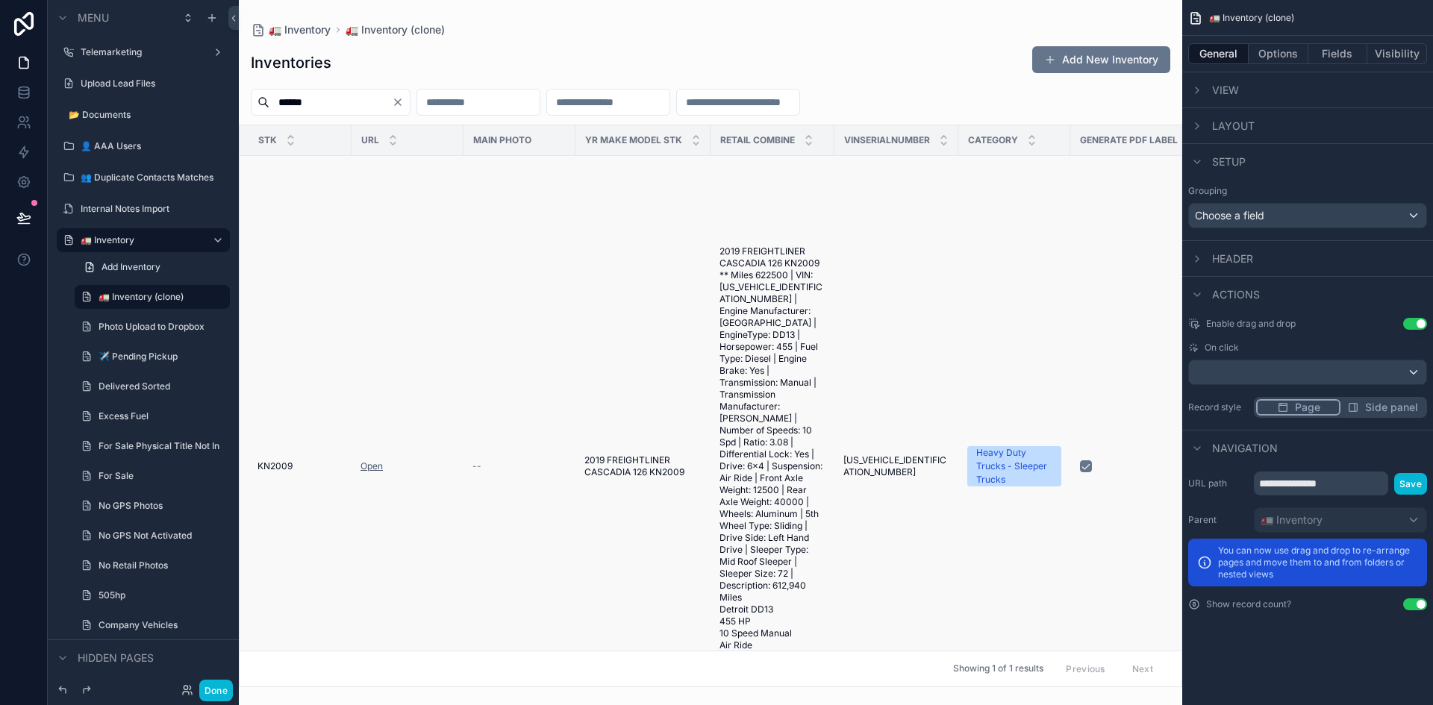
type input "******"
click at [376, 464] on link "Open" at bounding box center [372, 466] width 22 height 11
click at [1340, 54] on button "Fields" at bounding box center [1339, 53] width 60 height 21
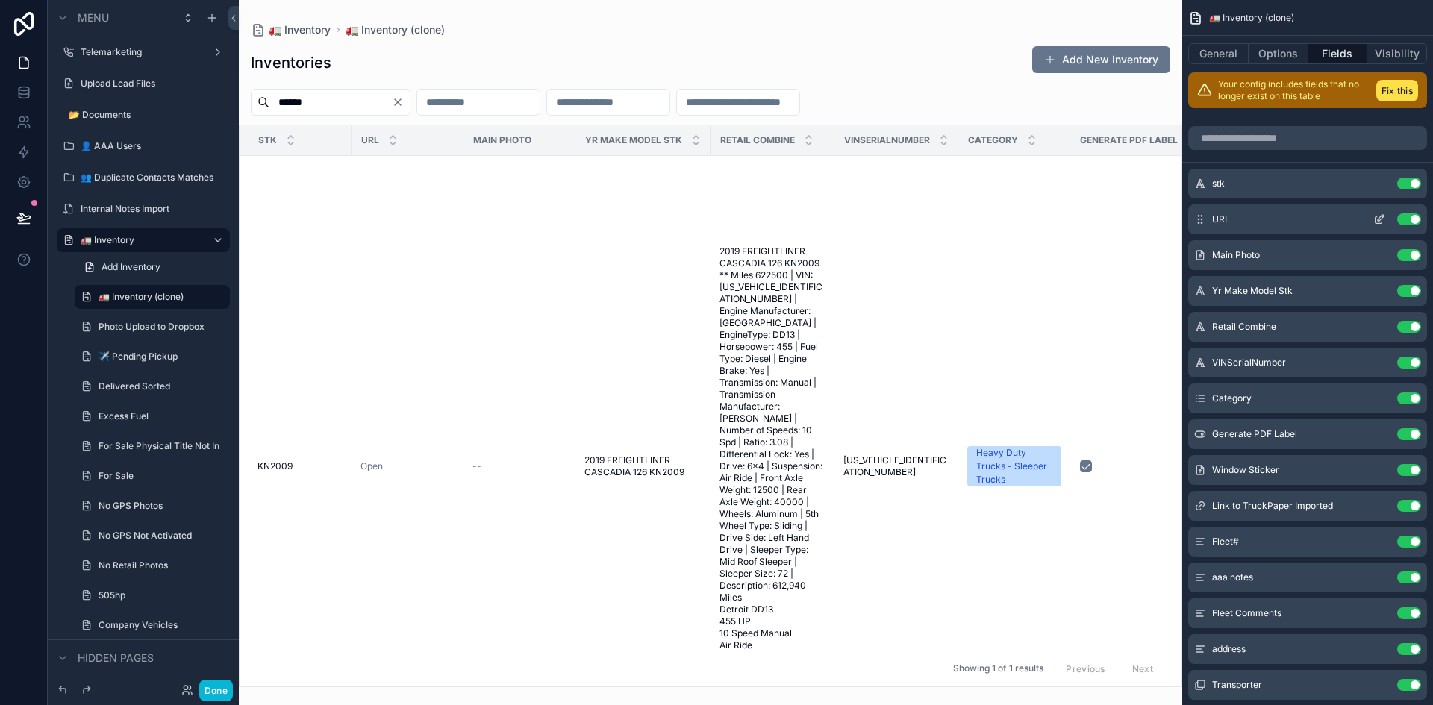
click at [1406, 218] on button "Use setting" at bounding box center [1409, 219] width 24 height 12
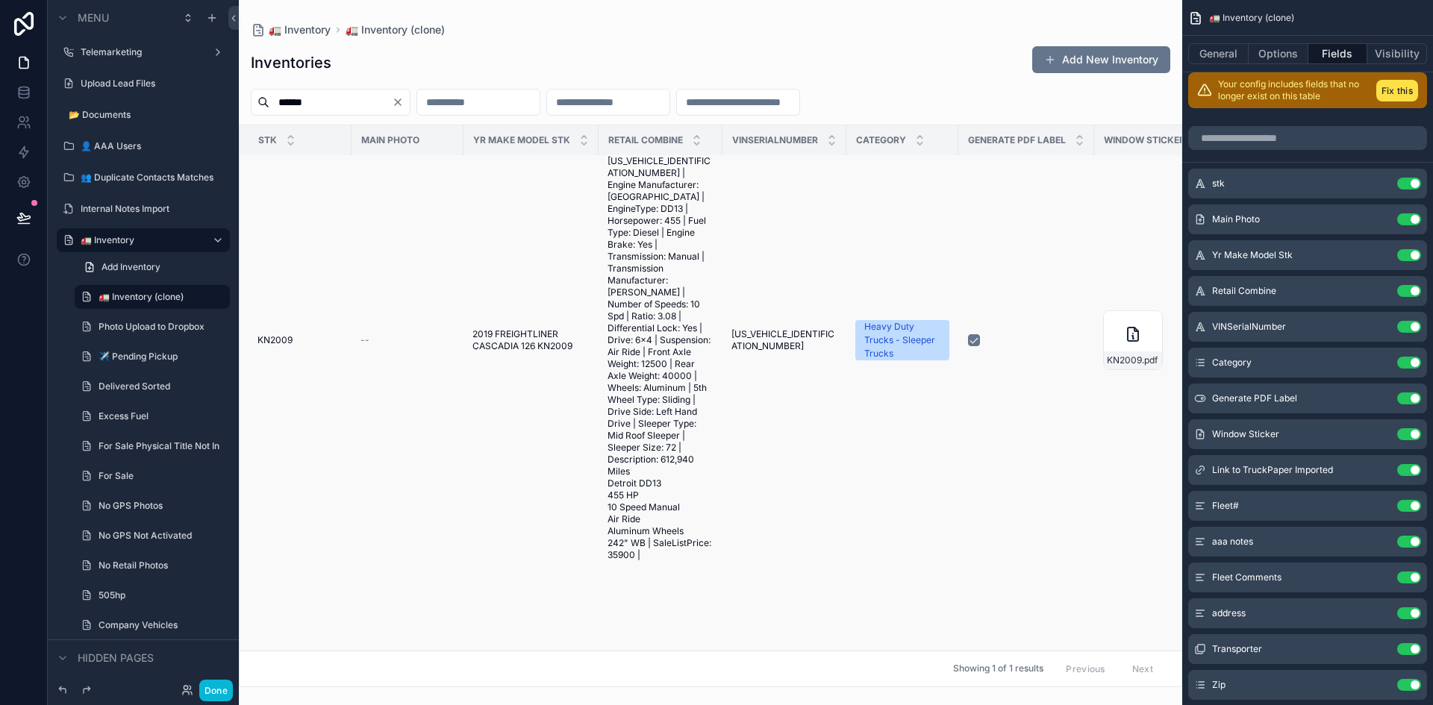
scroll to position [62, 0]
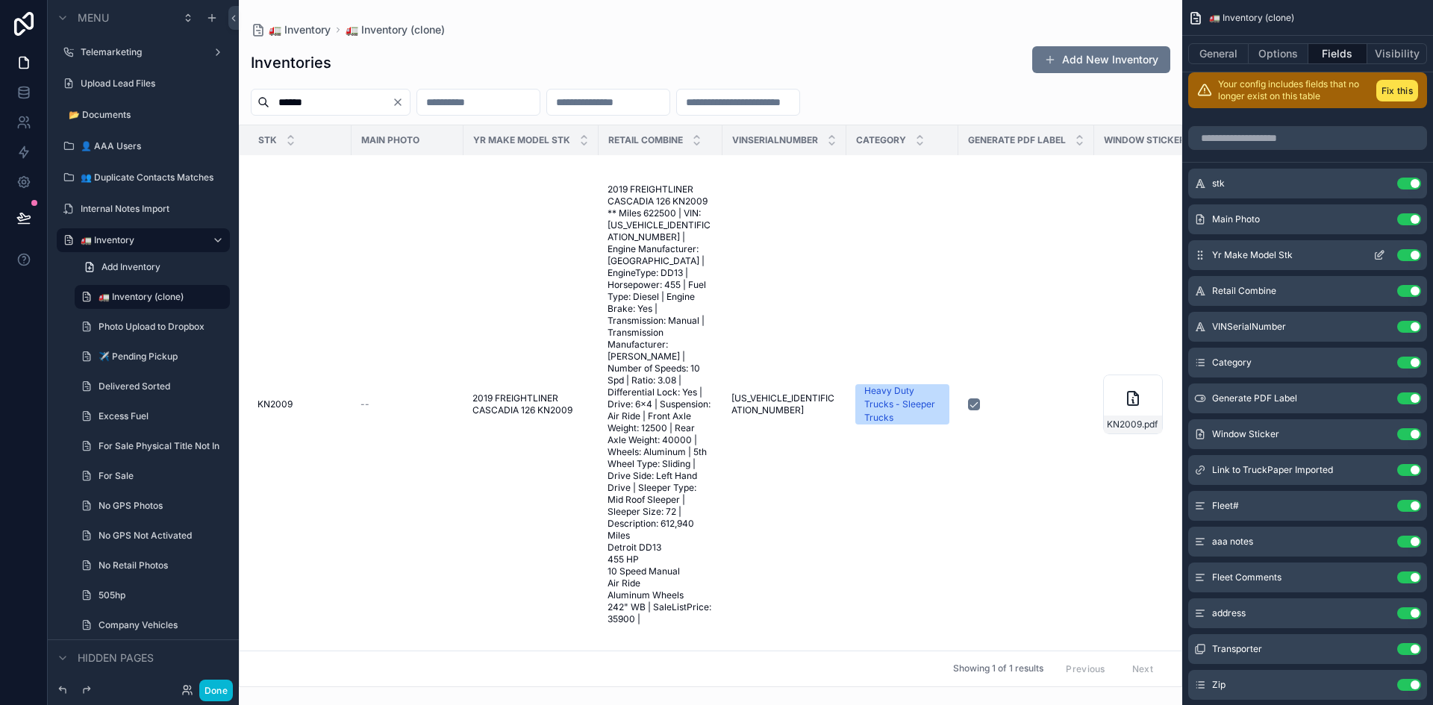
click at [1414, 255] on button "Use setting" at bounding box center [1409, 255] width 24 height 12
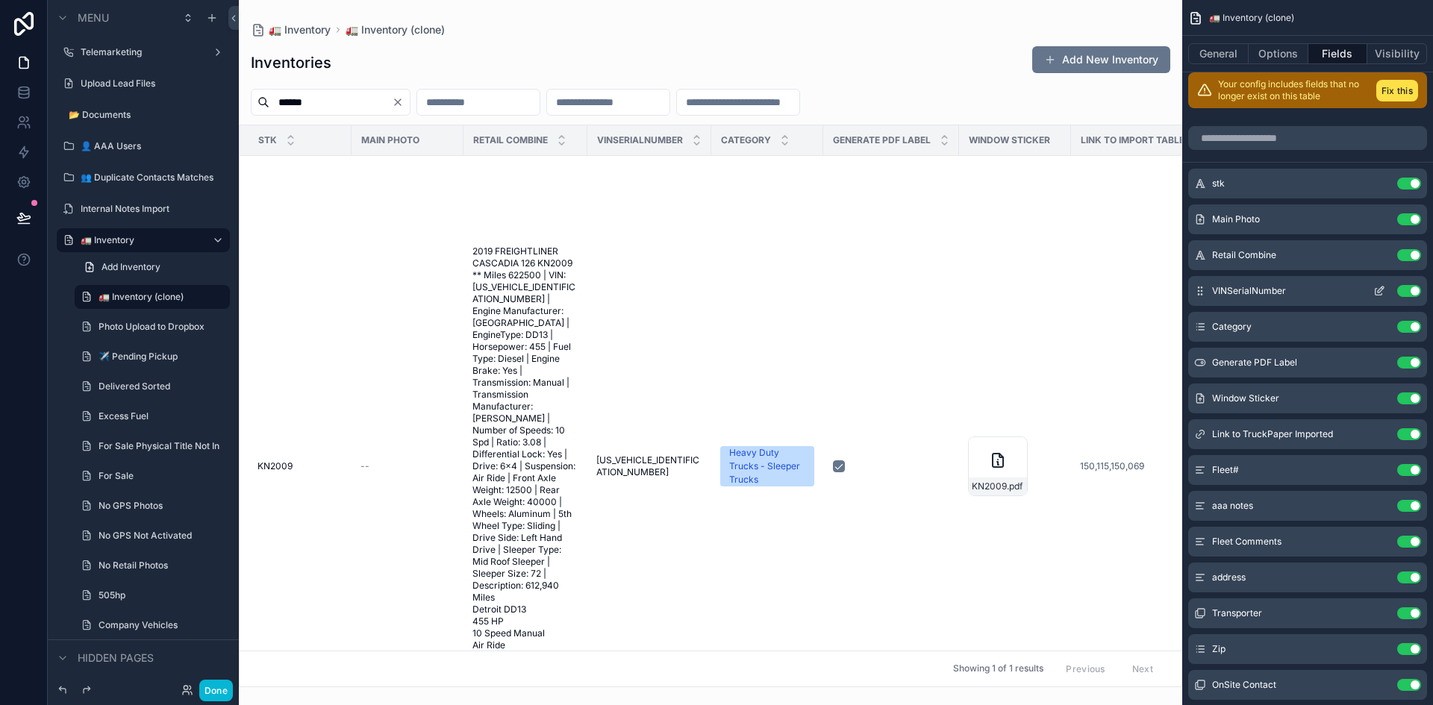
click at [1412, 290] on button "Use setting" at bounding box center [1409, 291] width 24 height 12
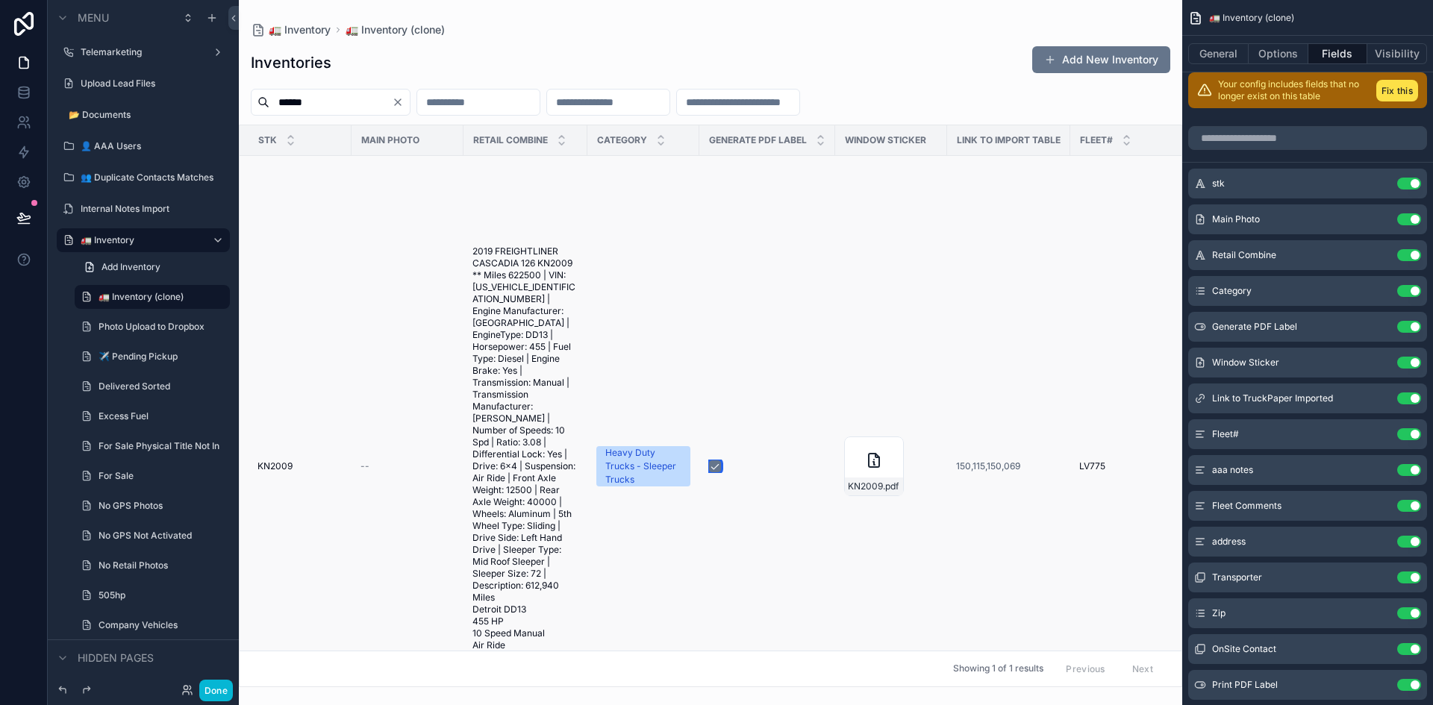
click at [714, 464] on button "scrollable content" at bounding box center [715, 467] width 12 height 12
click at [995, 466] on span "150,115,150,069" at bounding box center [988, 467] width 64 height 12
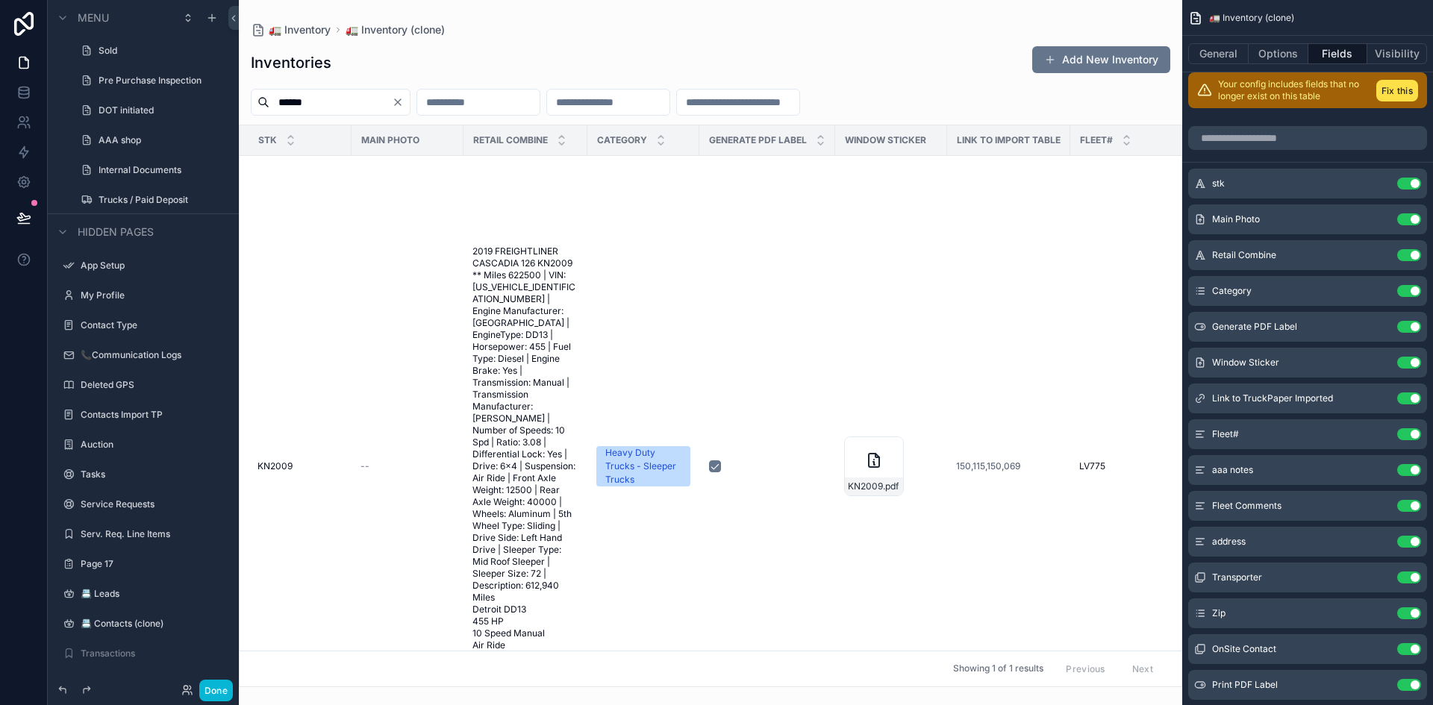
scroll to position [1492, 0]
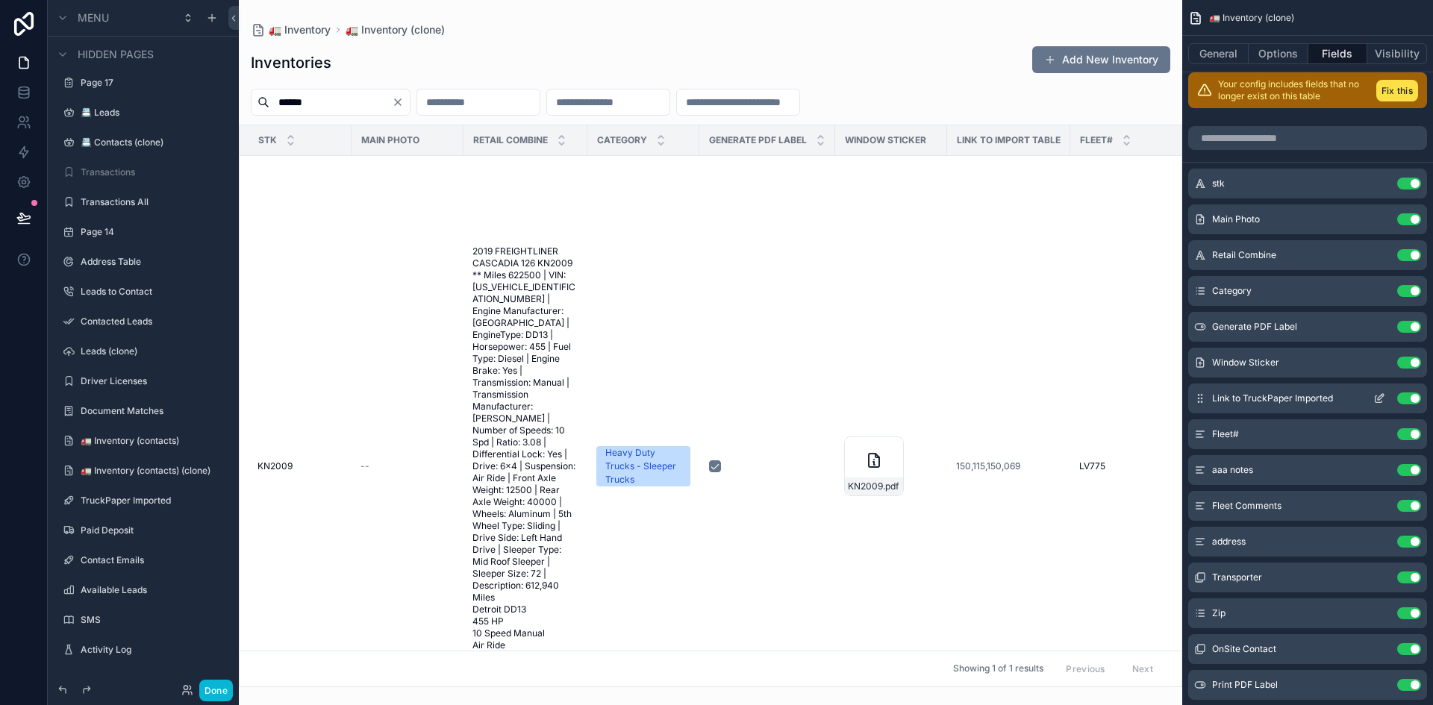
click at [1412, 398] on button "Use setting" at bounding box center [1409, 399] width 24 height 12
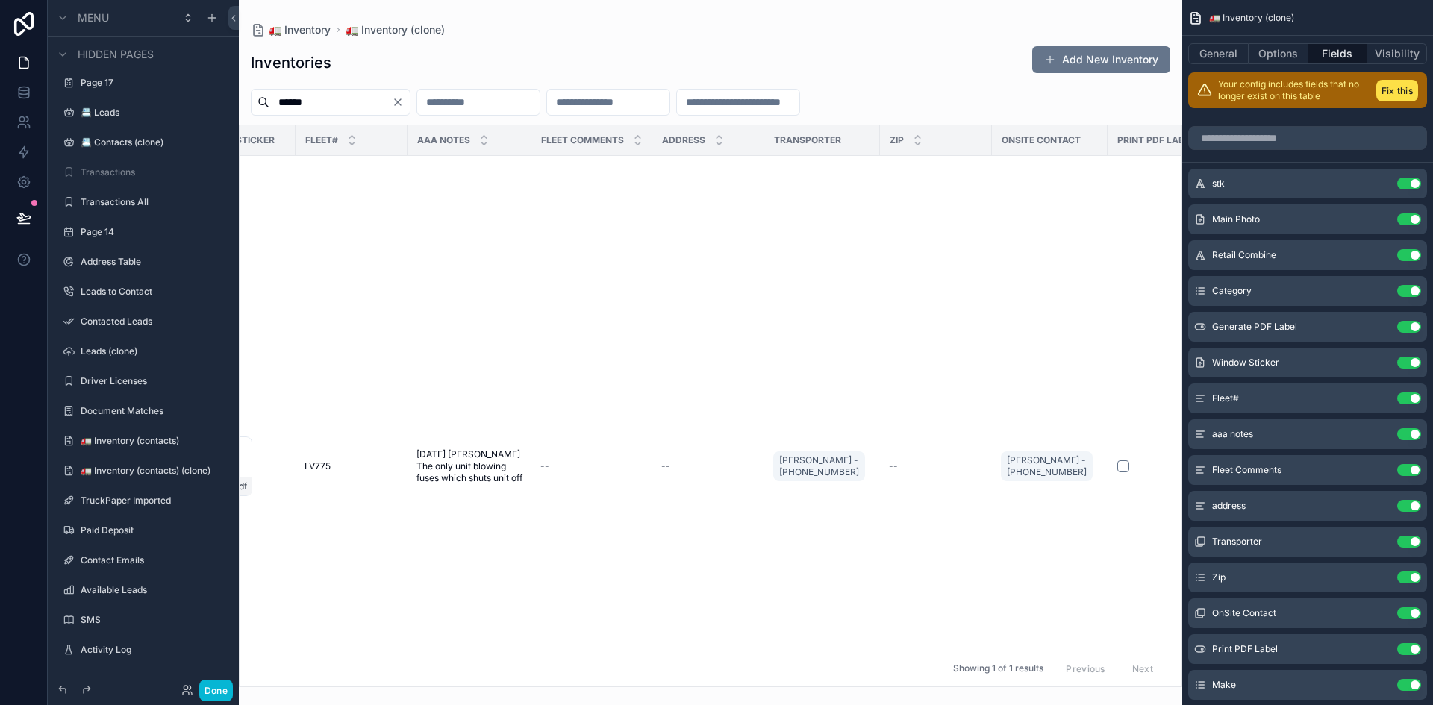
scroll to position [0, 664]
click at [1415, 508] on button "Use setting" at bounding box center [1409, 506] width 24 height 12
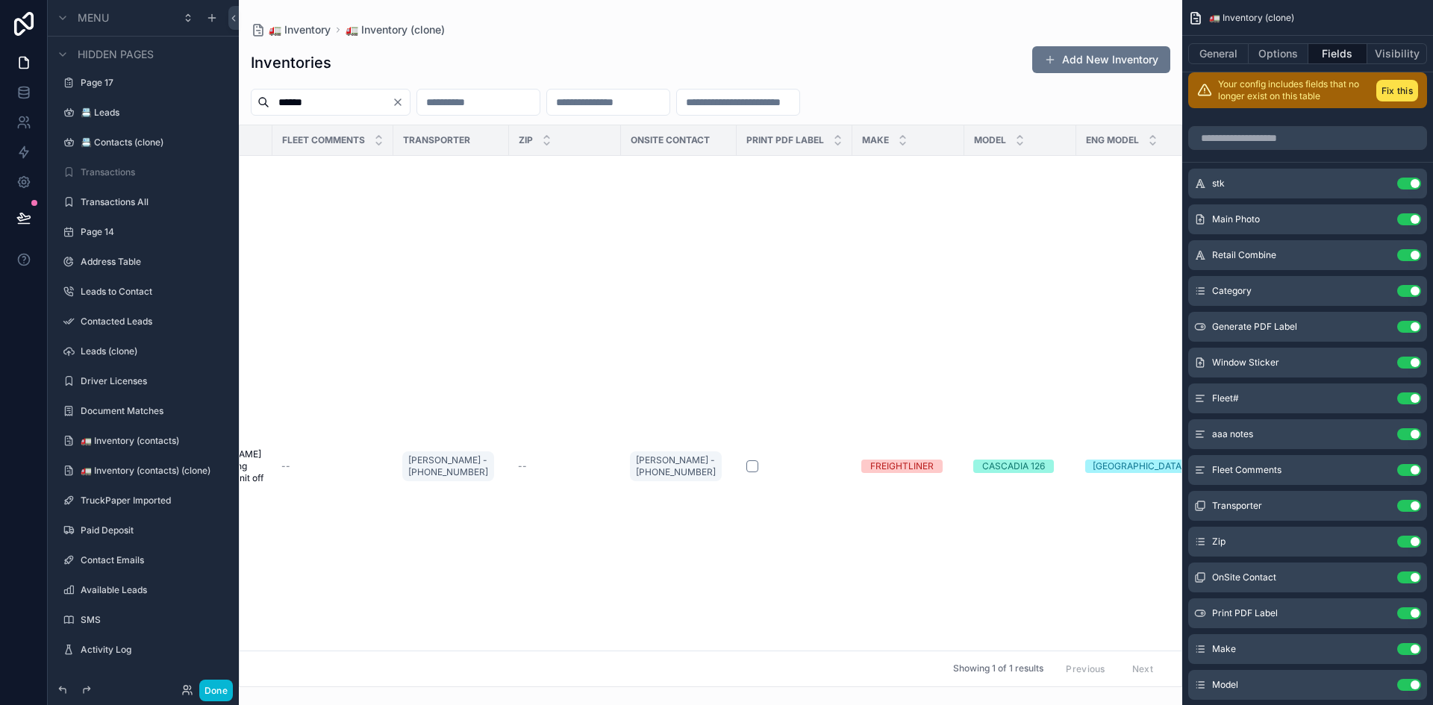
scroll to position [0, 802]
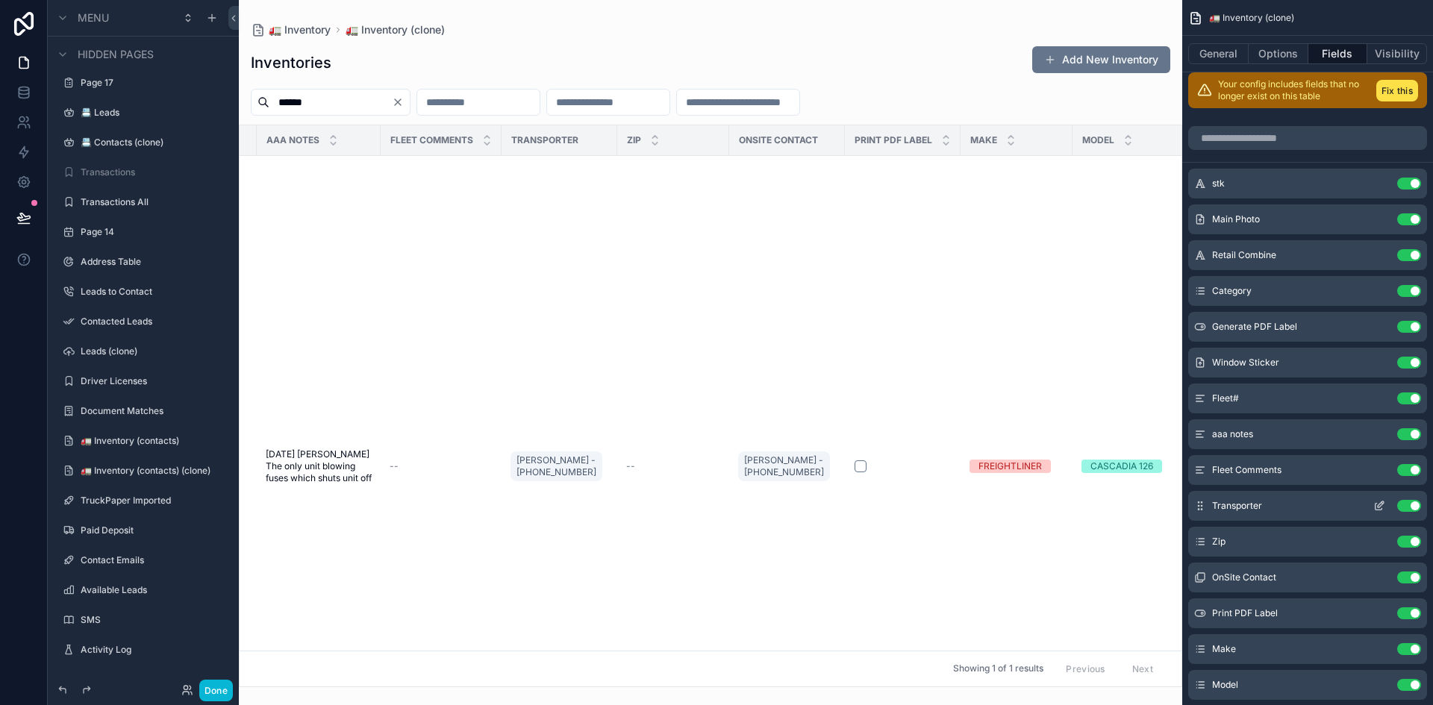
click at [1418, 506] on button "Use setting" at bounding box center [1409, 506] width 24 height 12
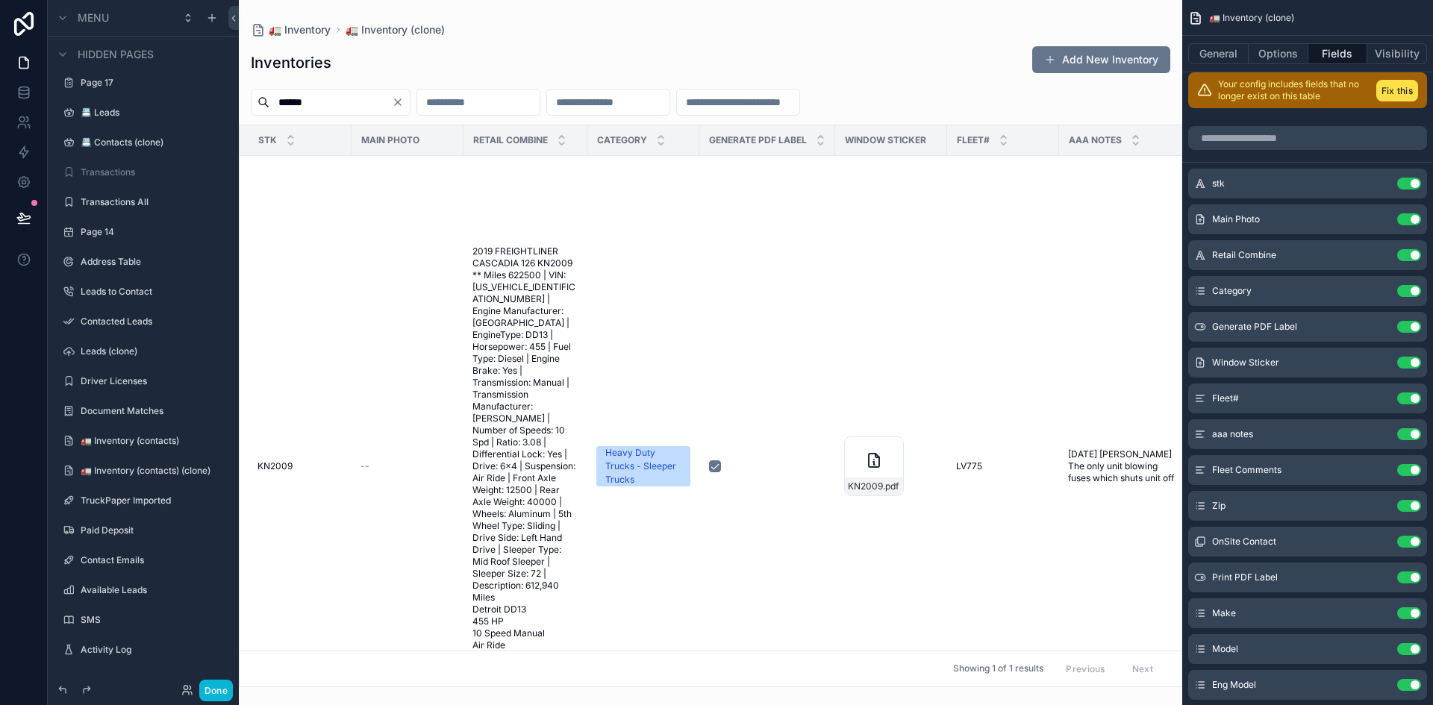
scroll to position [0, 814]
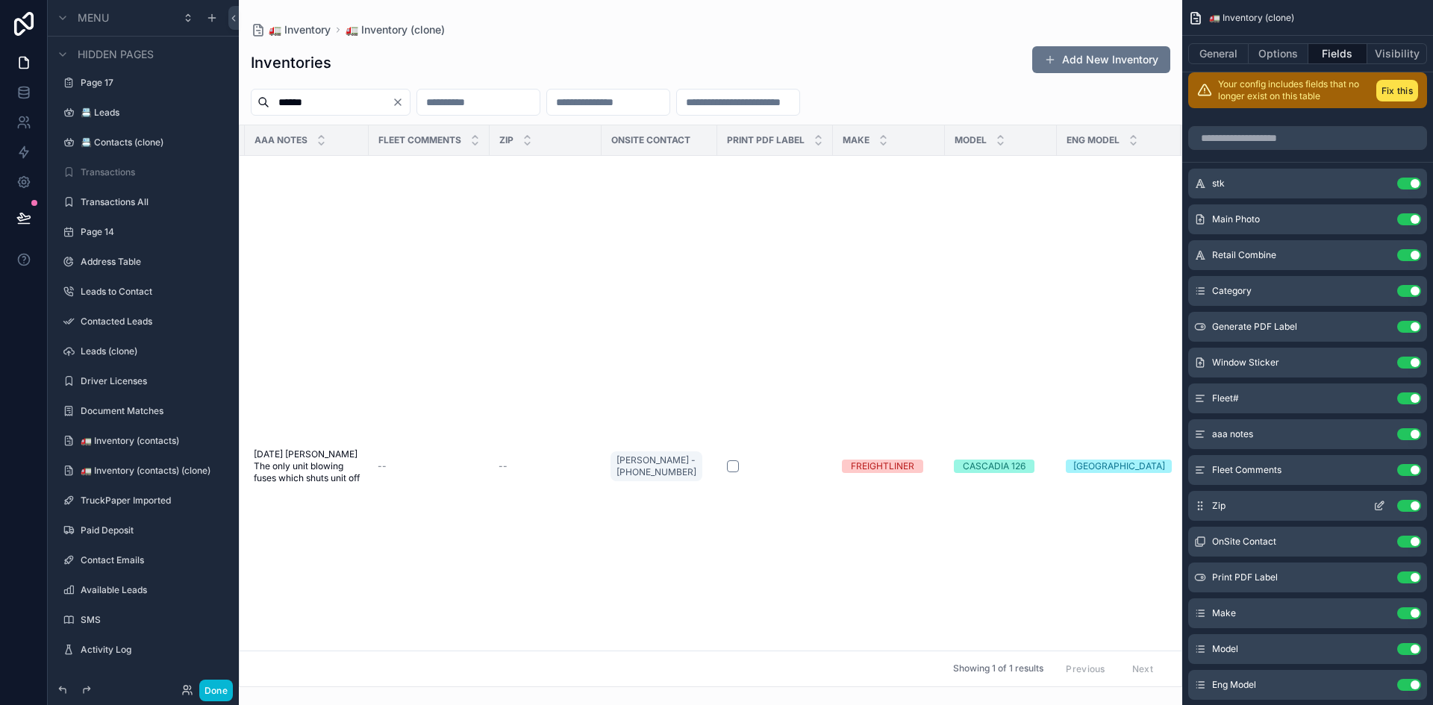
click at [1415, 505] on button "Use setting" at bounding box center [1409, 506] width 24 height 12
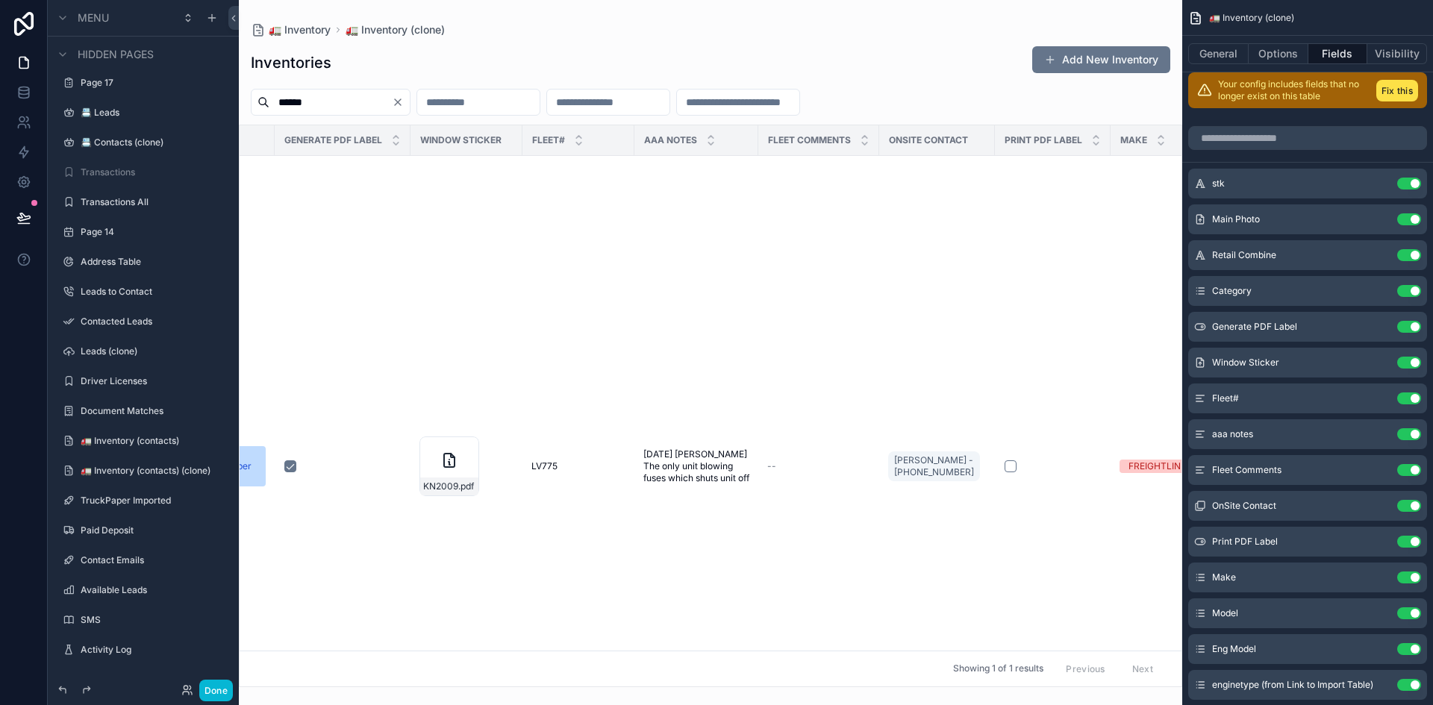
scroll to position [0, 118]
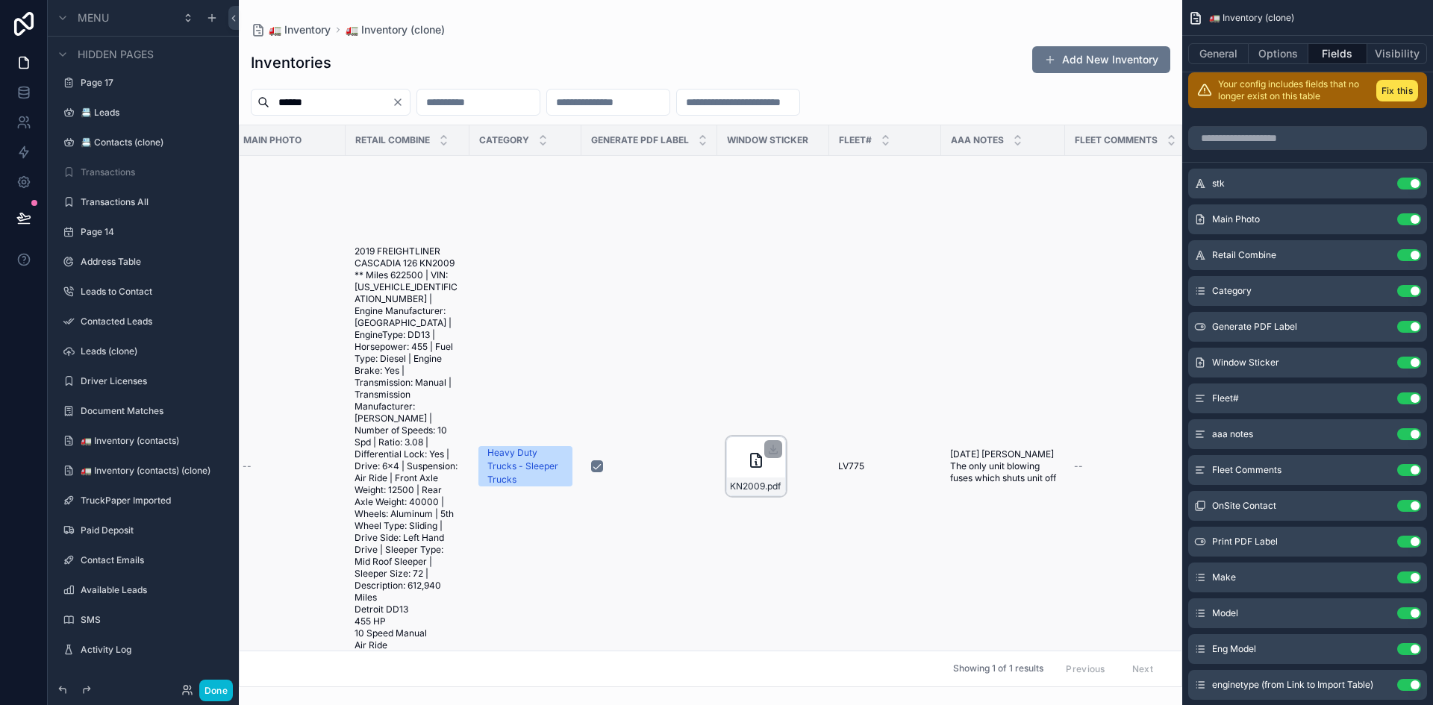
click at [751, 452] on icon "scrollable content" at bounding box center [756, 461] width 18 height 18
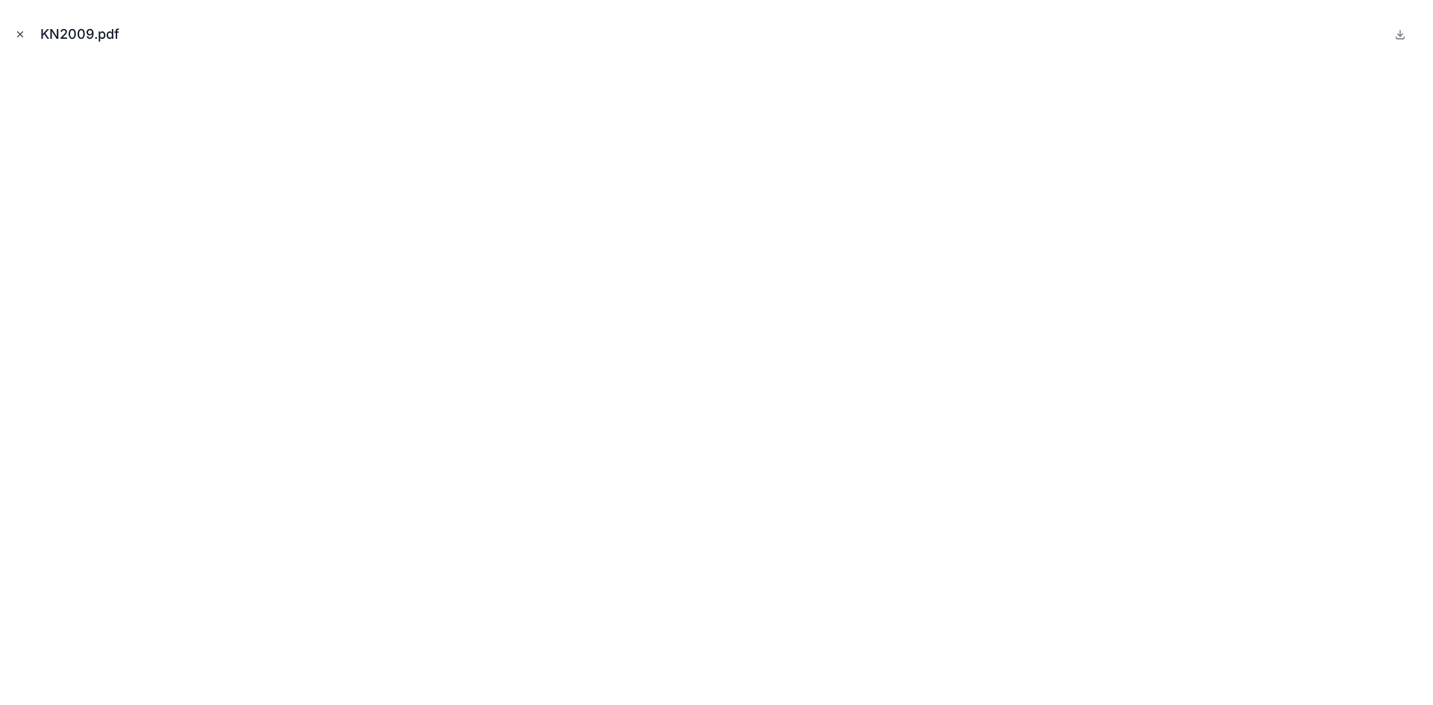
click at [19, 34] on icon "Close modal" at bounding box center [20, 34] width 10 height 10
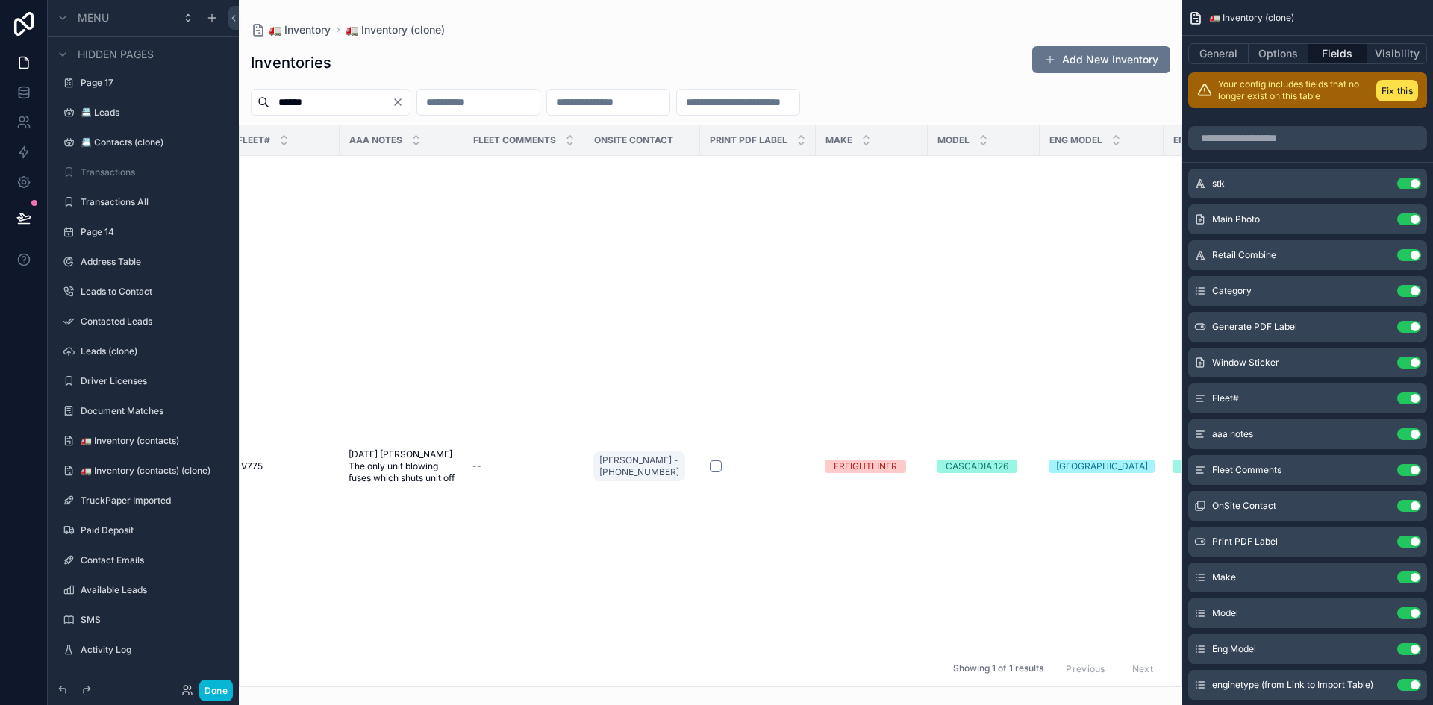
scroll to position [0, 778]
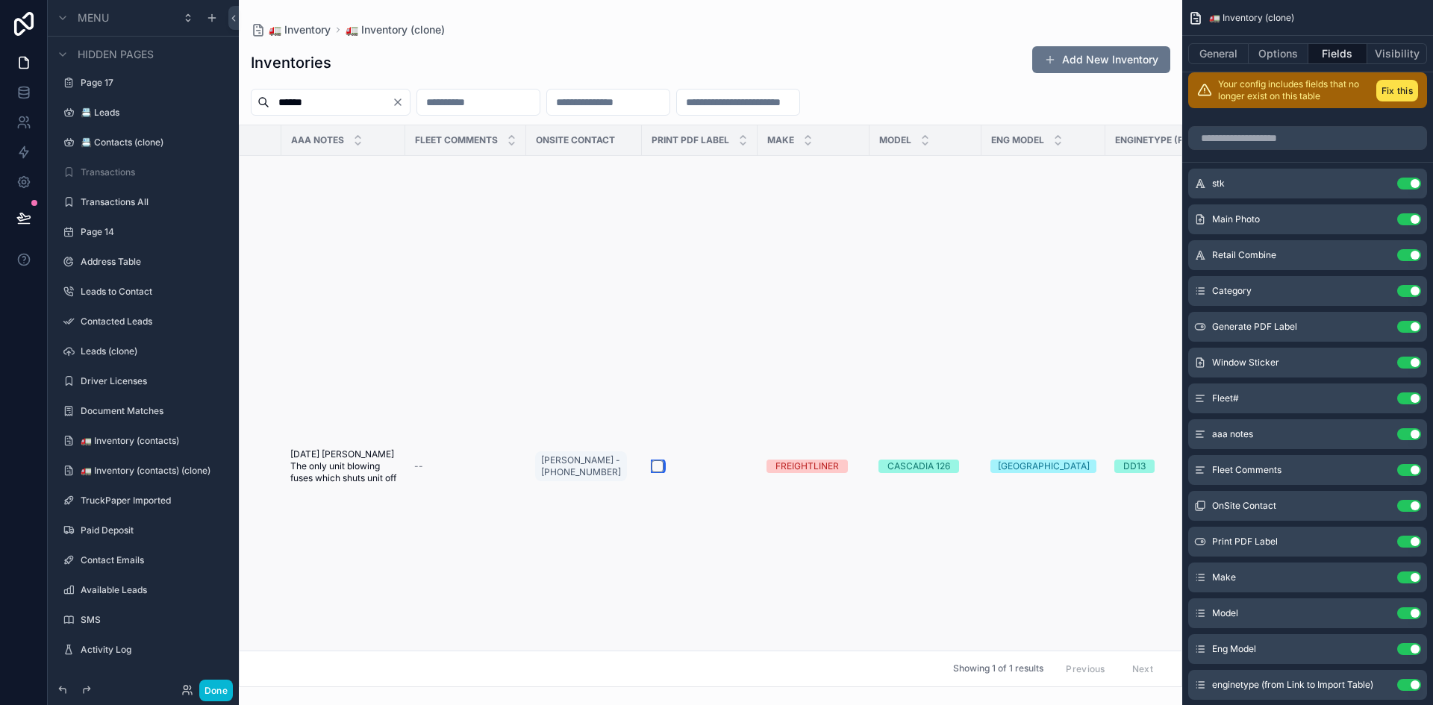
click at [655, 466] on button "scrollable content" at bounding box center [658, 467] width 12 height 12
click at [1409, 578] on button "Use setting" at bounding box center [1409, 578] width 24 height 12
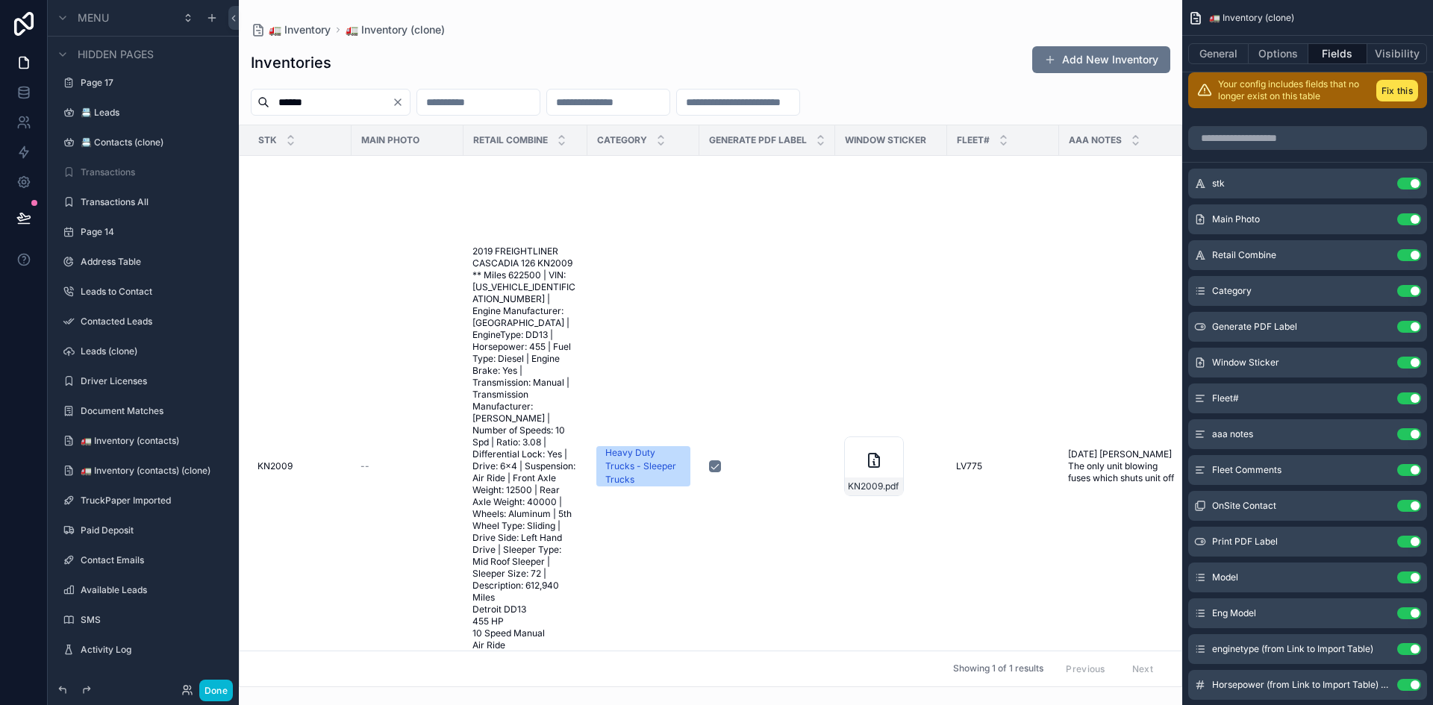
click at [1409, 578] on button "Use setting" at bounding box center [1409, 578] width 24 height 12
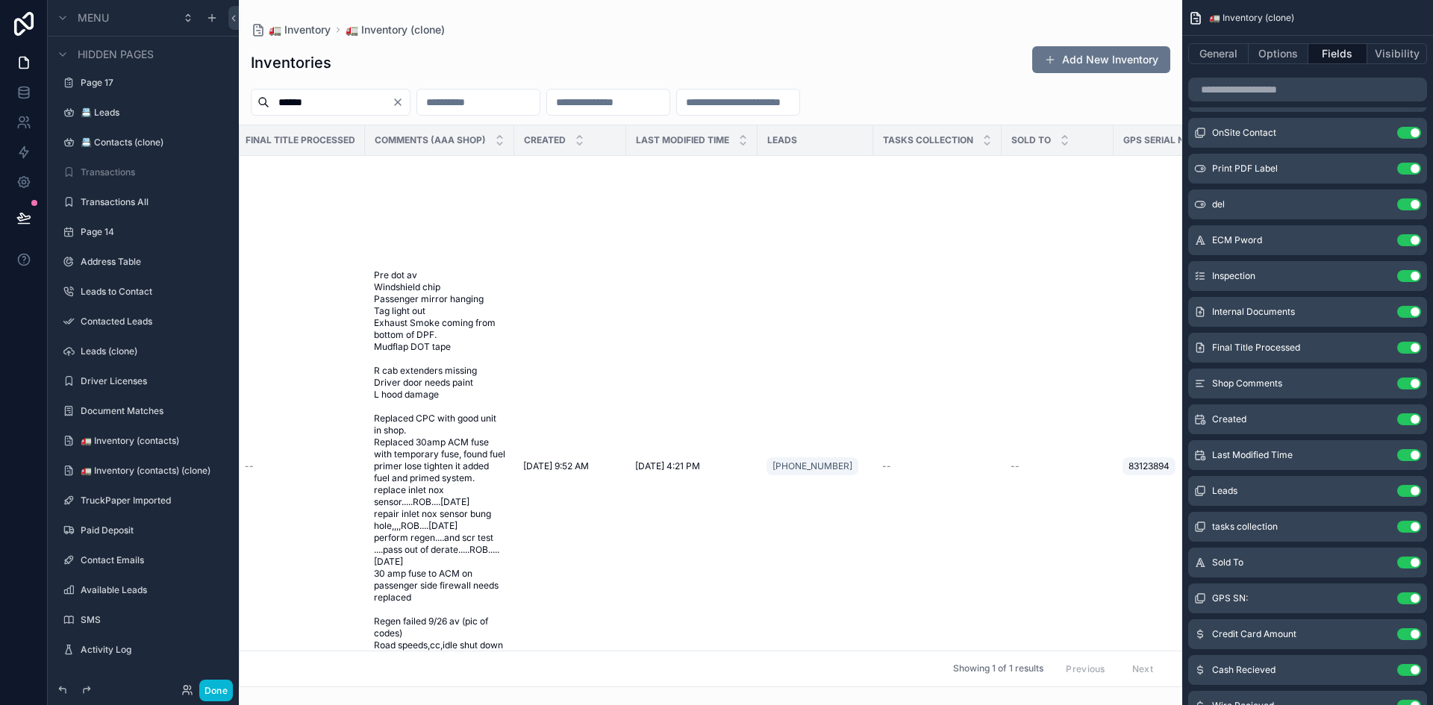
scroll to position [0, 1727]
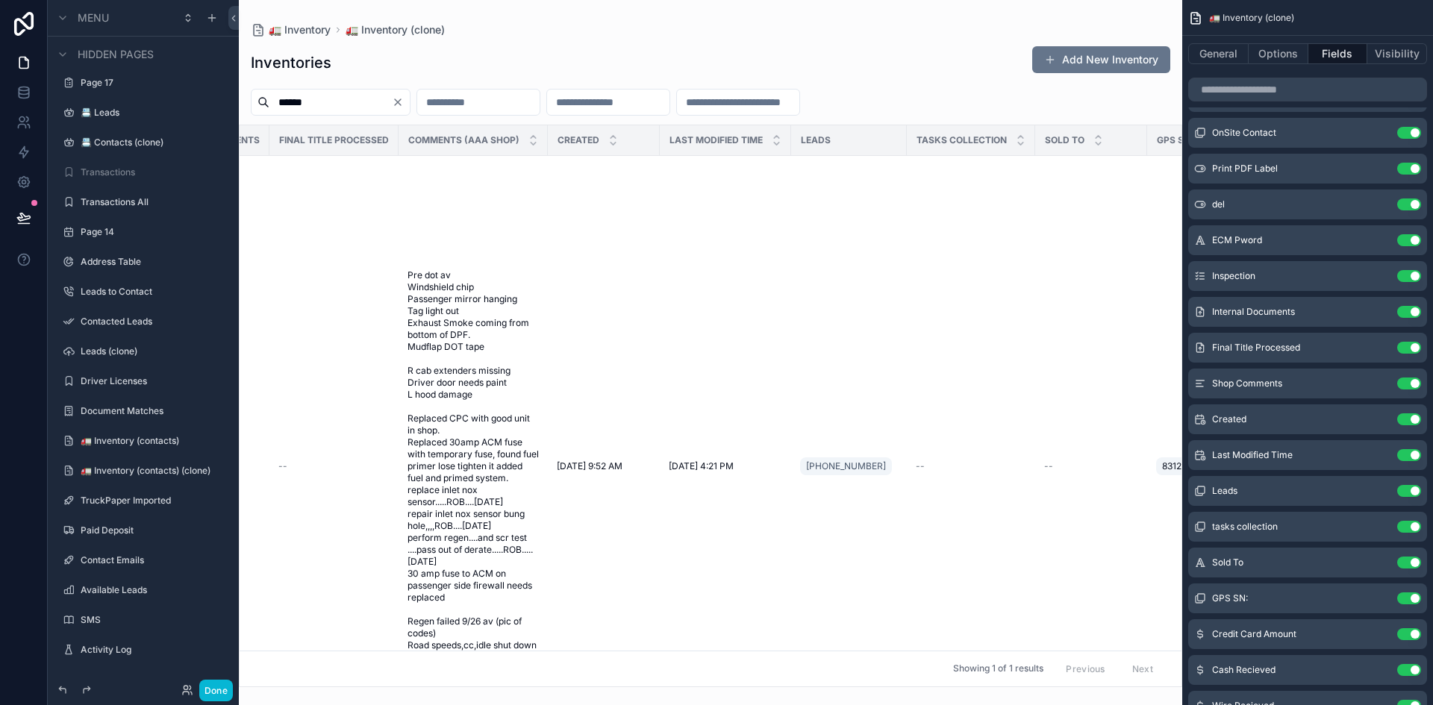
click at [503, 137] on span "Comments (AAA Shop)" at bounding box center [463, 140] width 111 height 12
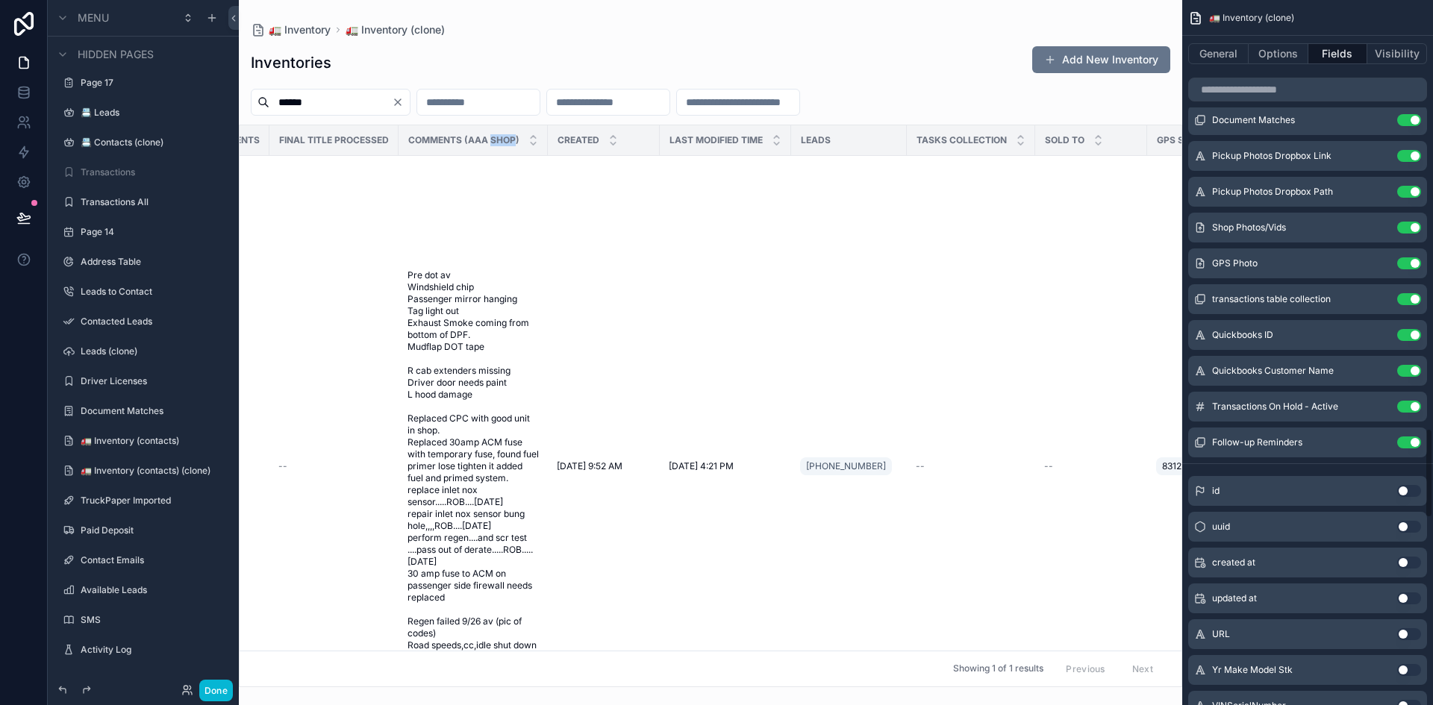
scroll to position [3247, 0]
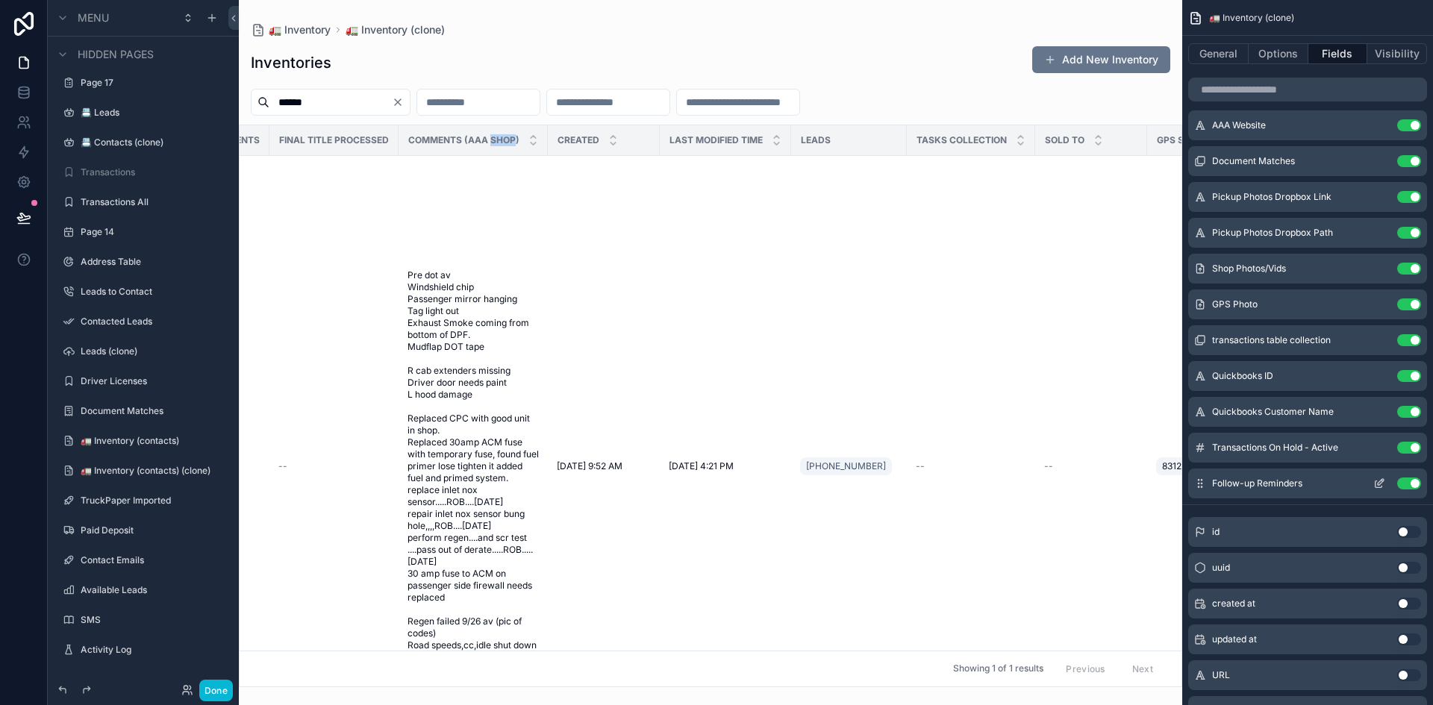
click at [1408, 483] on button "Use setting" at bounding box center [1409, 484] width 24 height 12
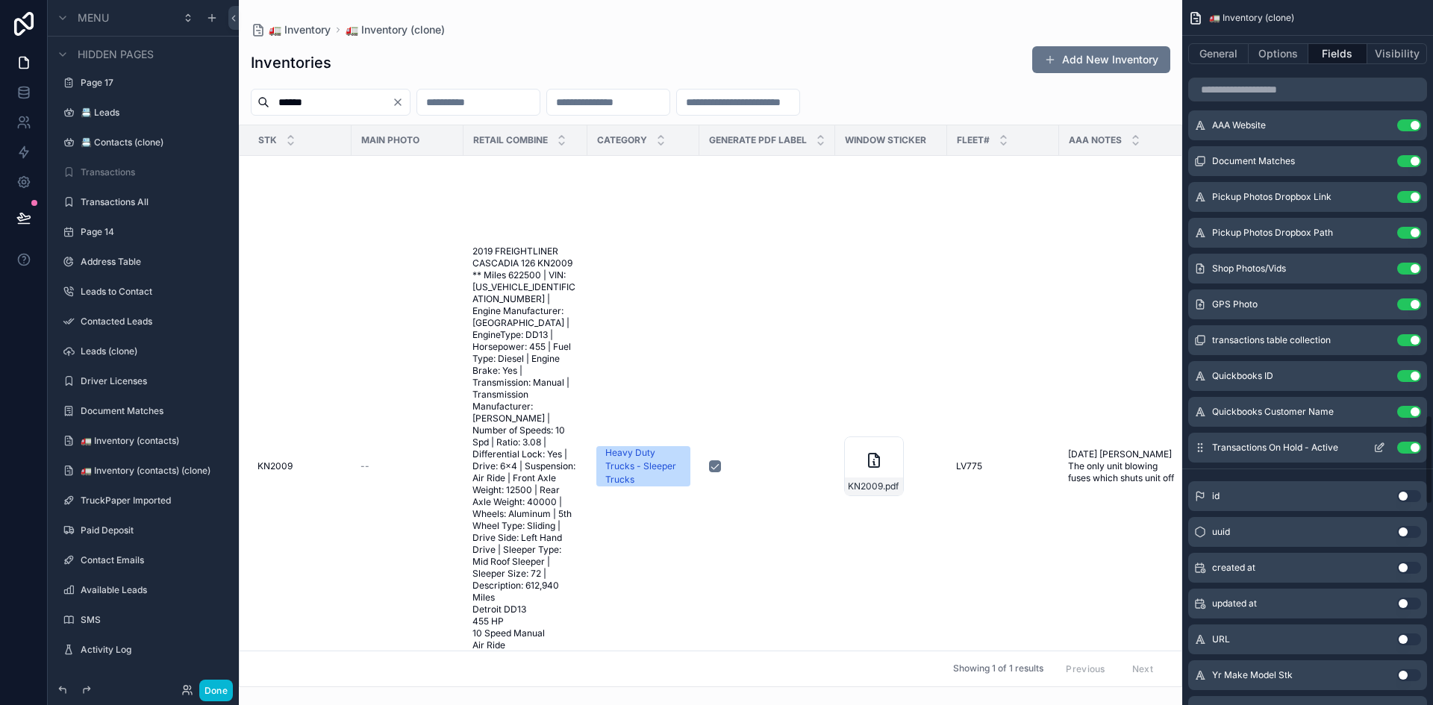
click at [1415, 449] on button "Use setting" at bounding box center [1409, 448] width 24 height 12
click at [1412, 410] on button "Use setting" at bounding box center [1409, 412] width 24 height 12
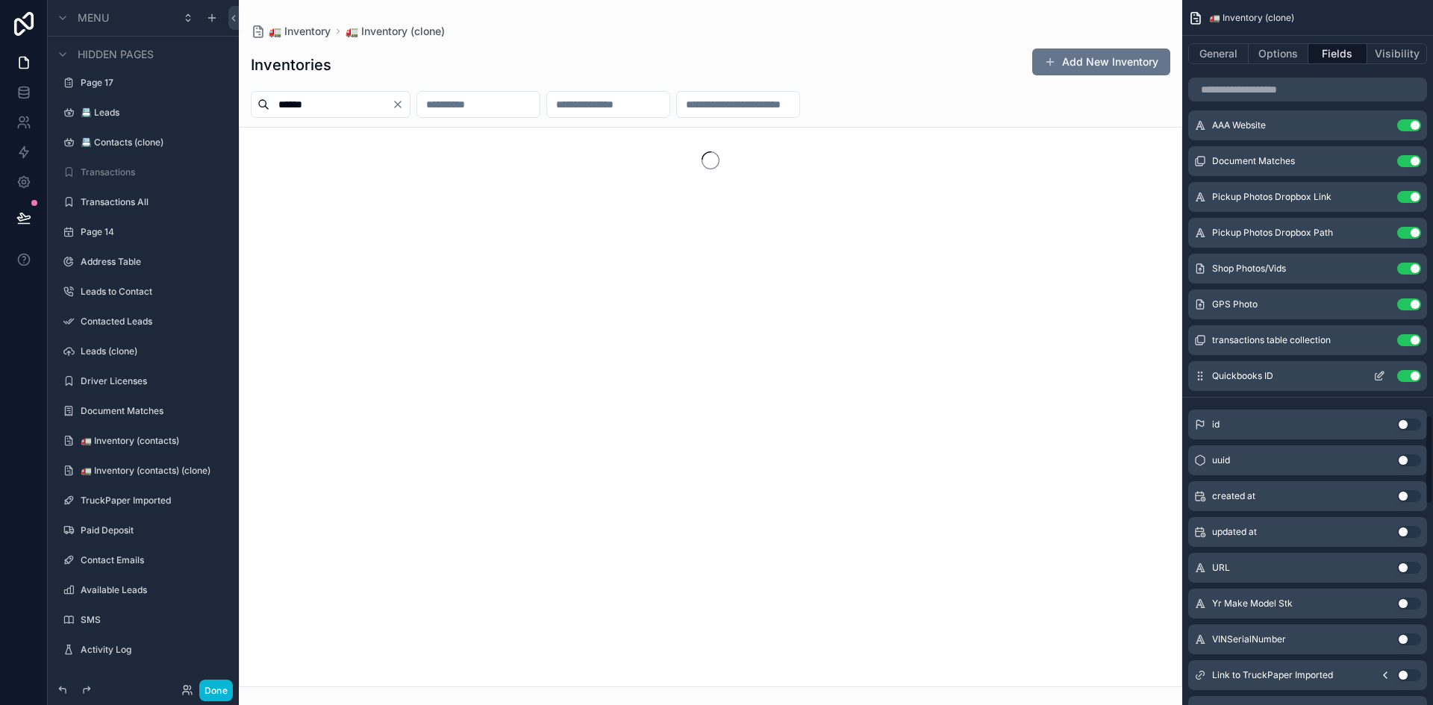
click at [1413, 377] on button "Use setting" at bounding box center [1409, 376] width 24 height 12
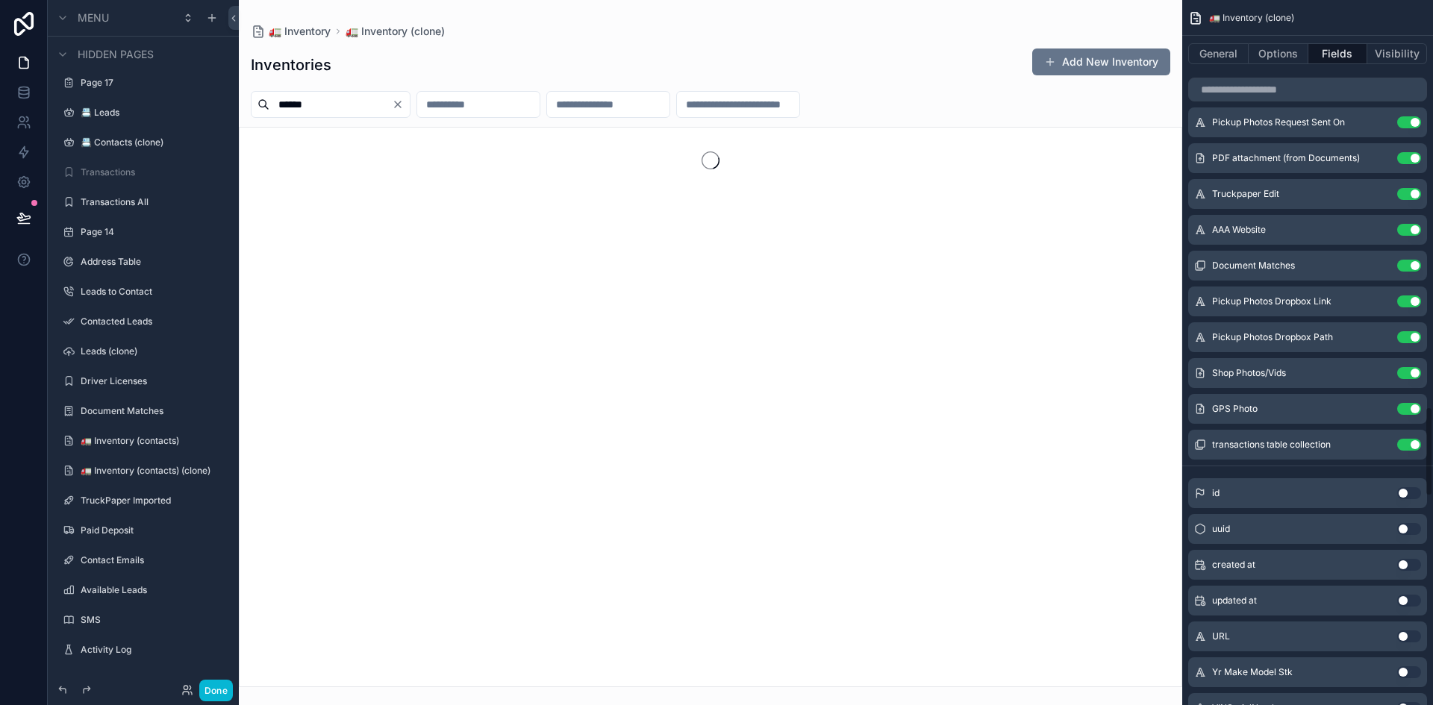
scroll to position [3098, 0]
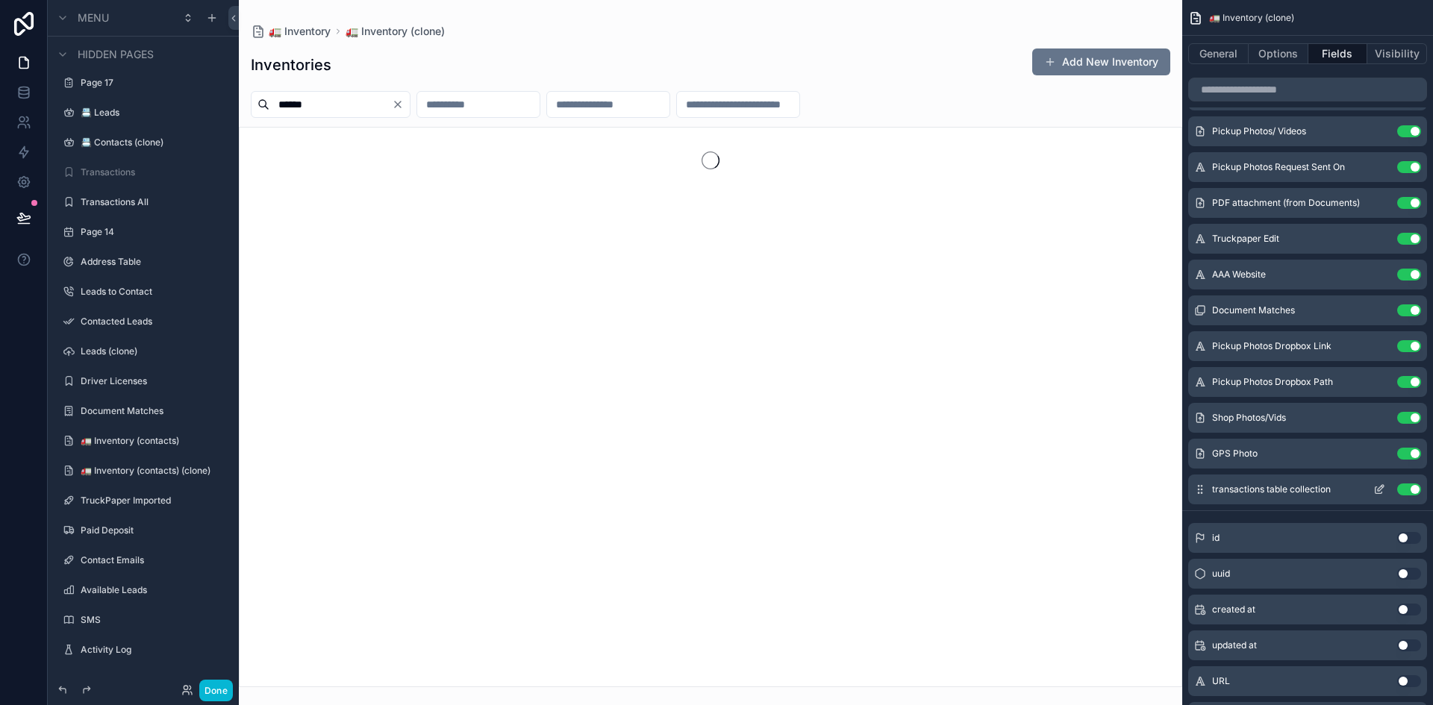
click at [1412, 487] on button "Use setting" at bounding box center [1409, 490] width 24 height 12
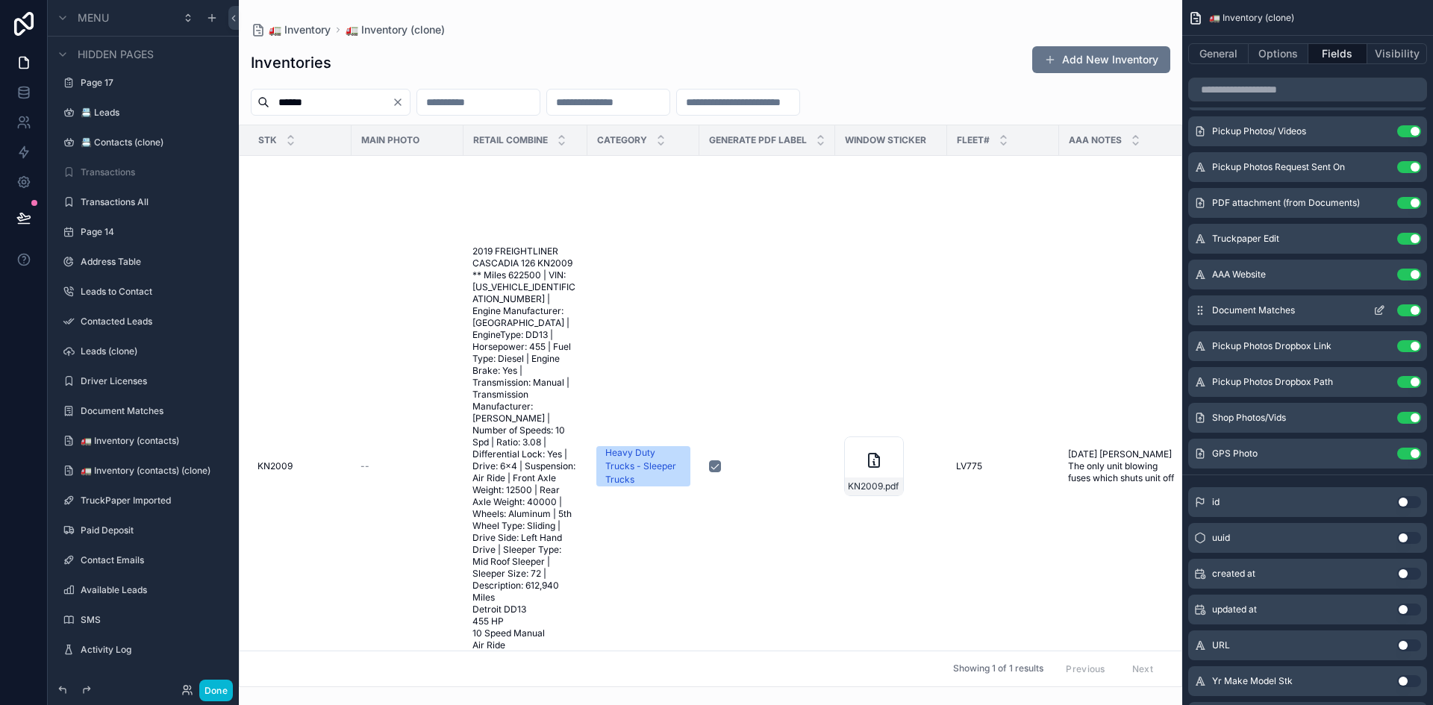
click at [1412, 310] on button "Use setting" at bounding box center [1409, 311] width 24 height 12
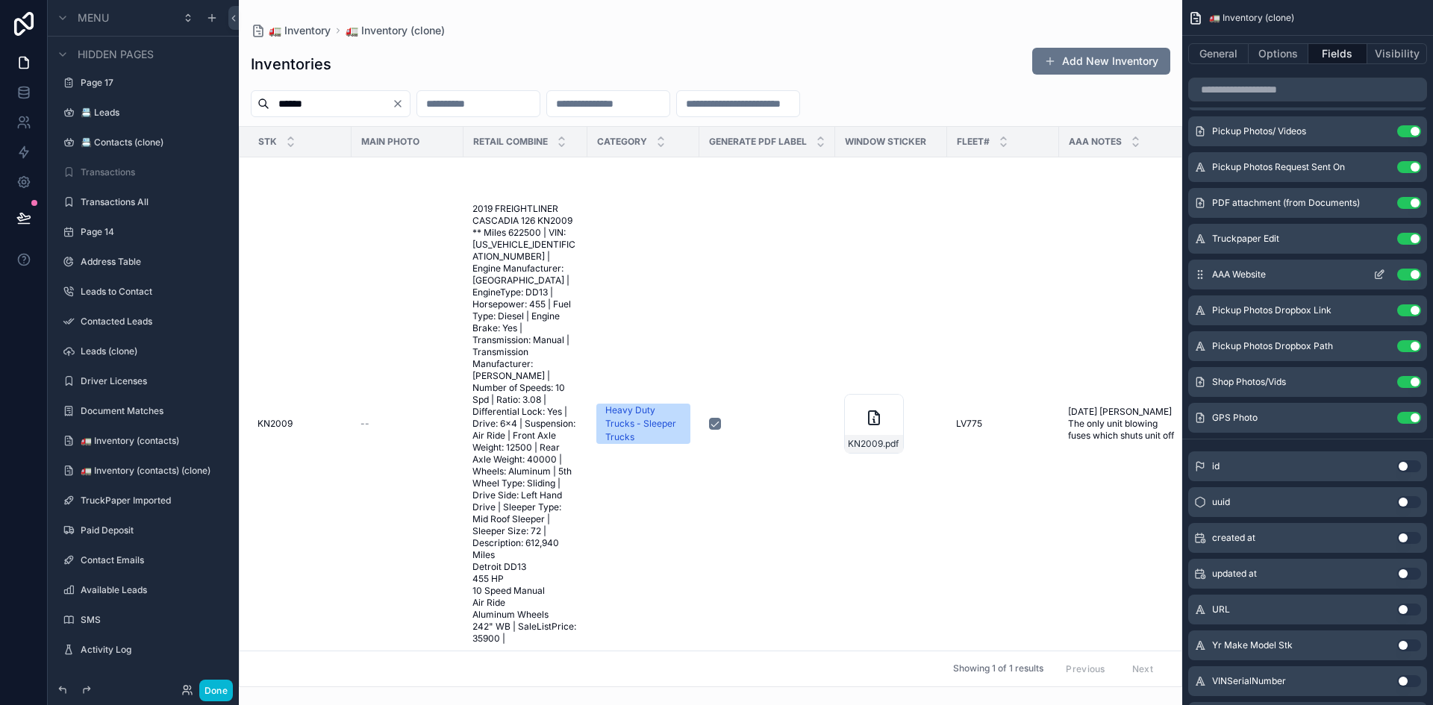
click at [1414, 272] on button "Use setting" at bounding box center [1409, 275] width 24 height 12
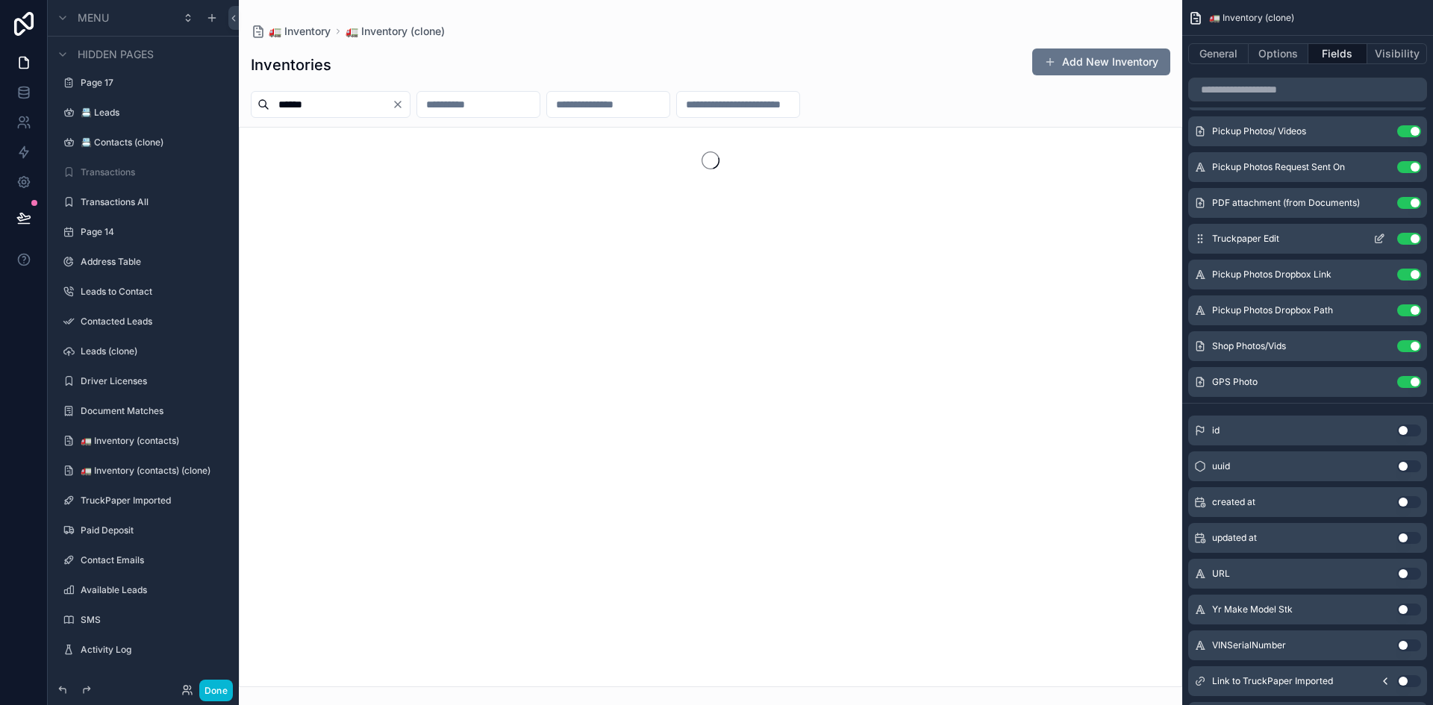
click at [1418, 238] on button "Use setting" at bounding box center [1409, 239] width 24 height 12
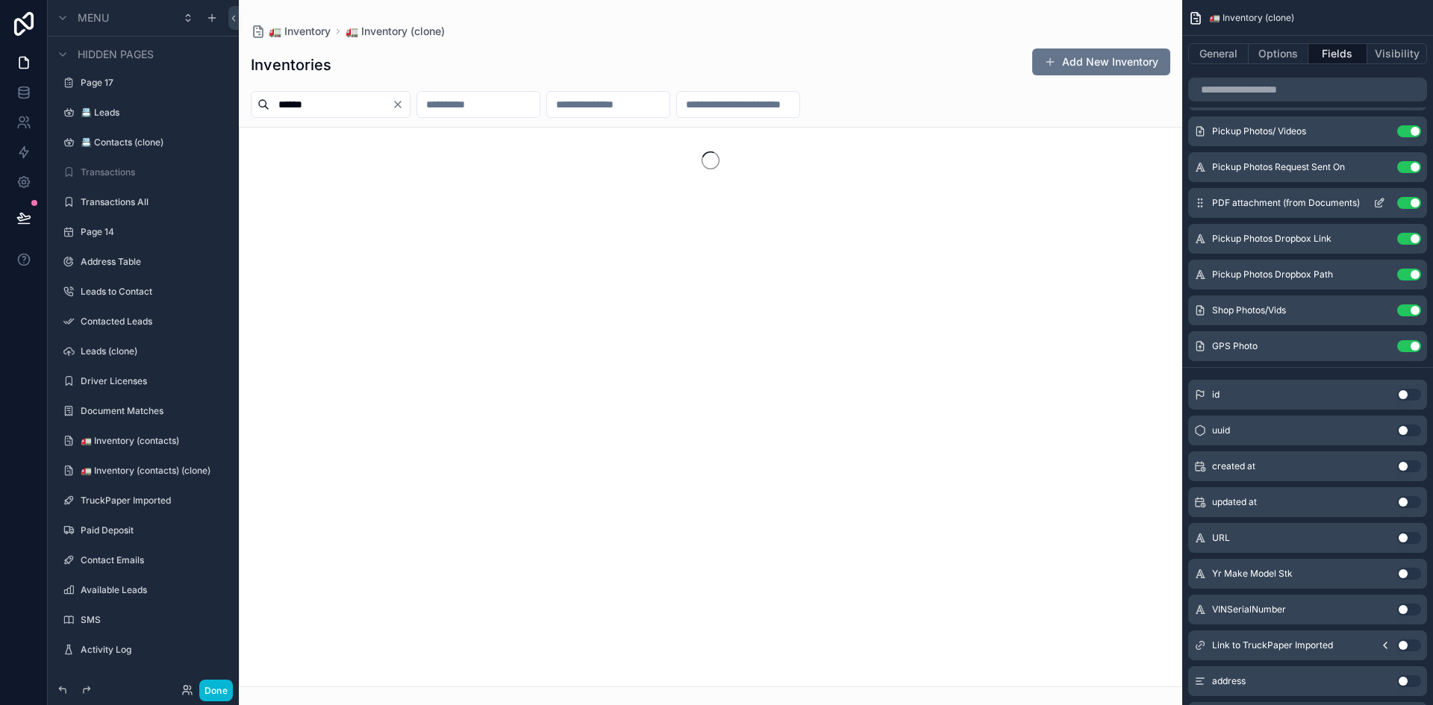
click at [1415, 204] on button "Use setting" at bounding box center [1409, 203] width 24 height 12
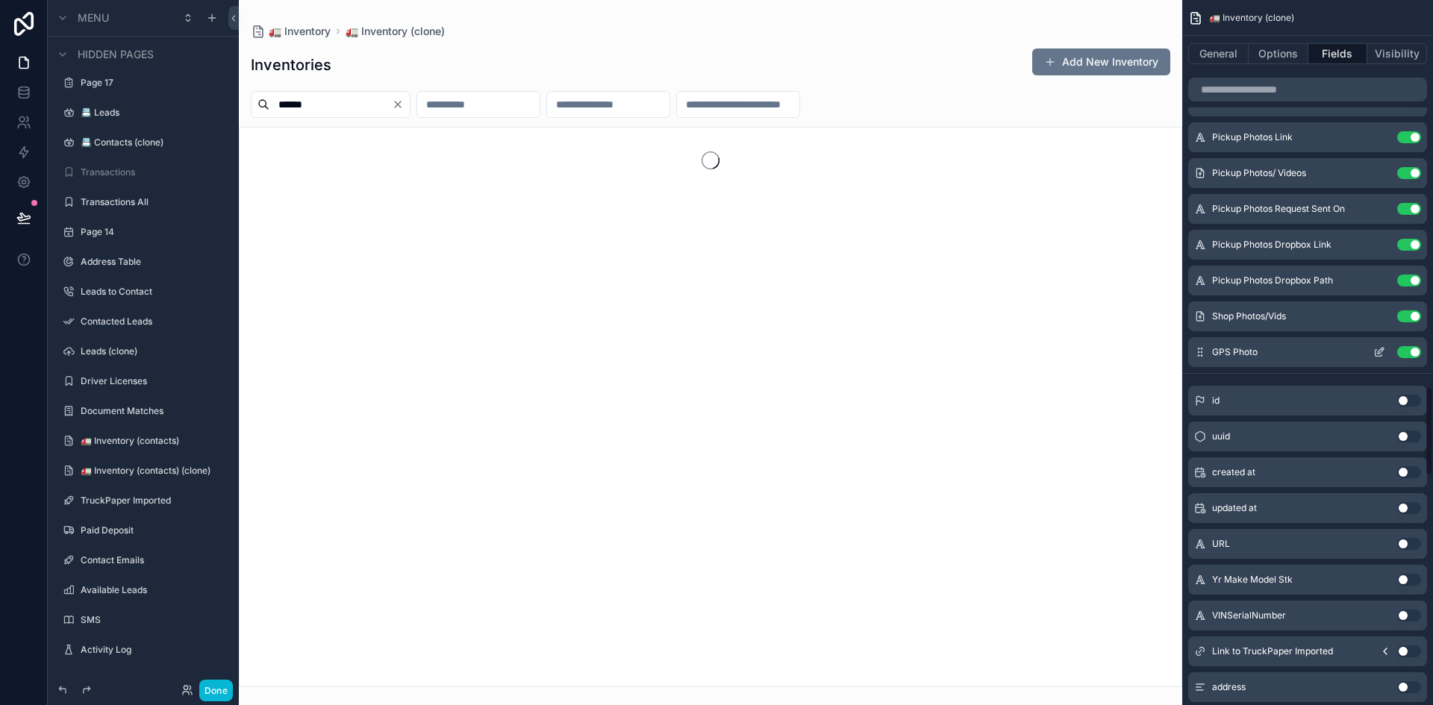
scroll to position [3023, 0]
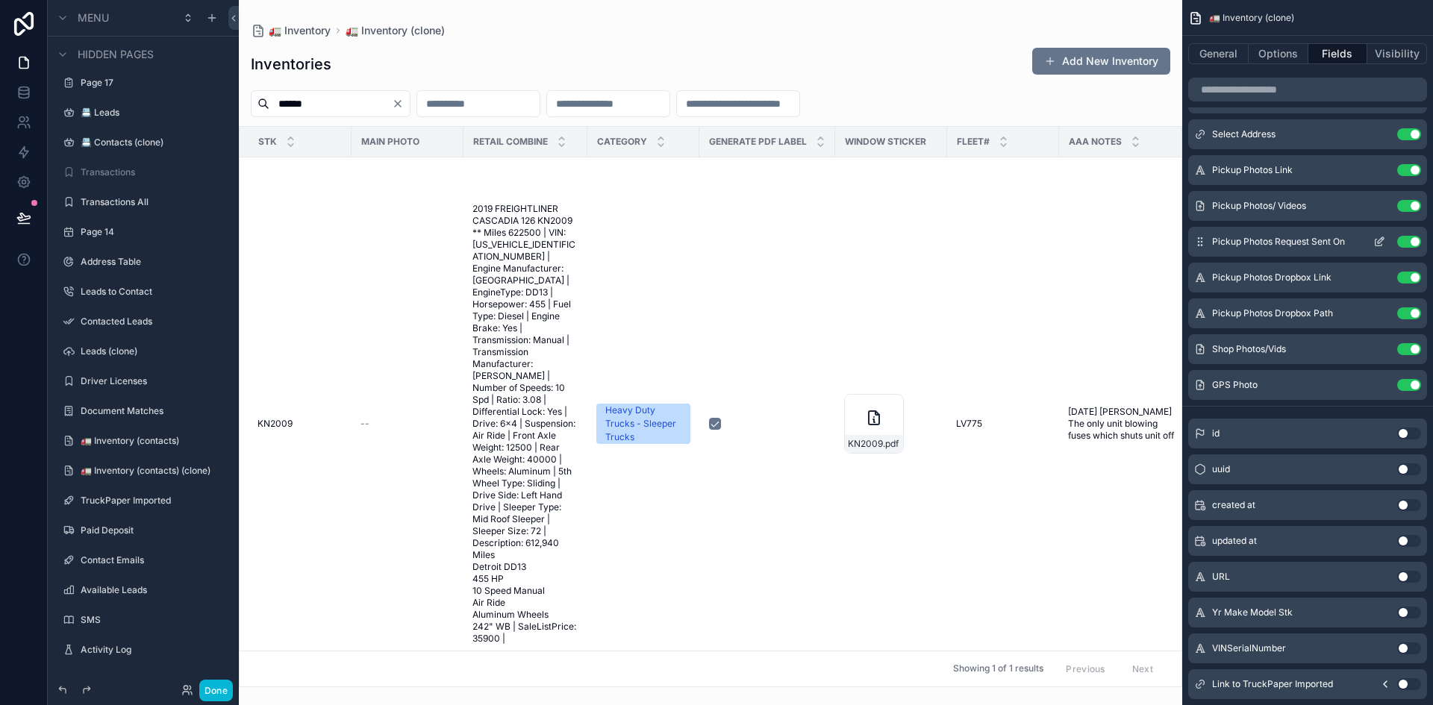
click at [1408, 237] on button "Use setting" at bounding box center [1409, 242] width 24 height 12
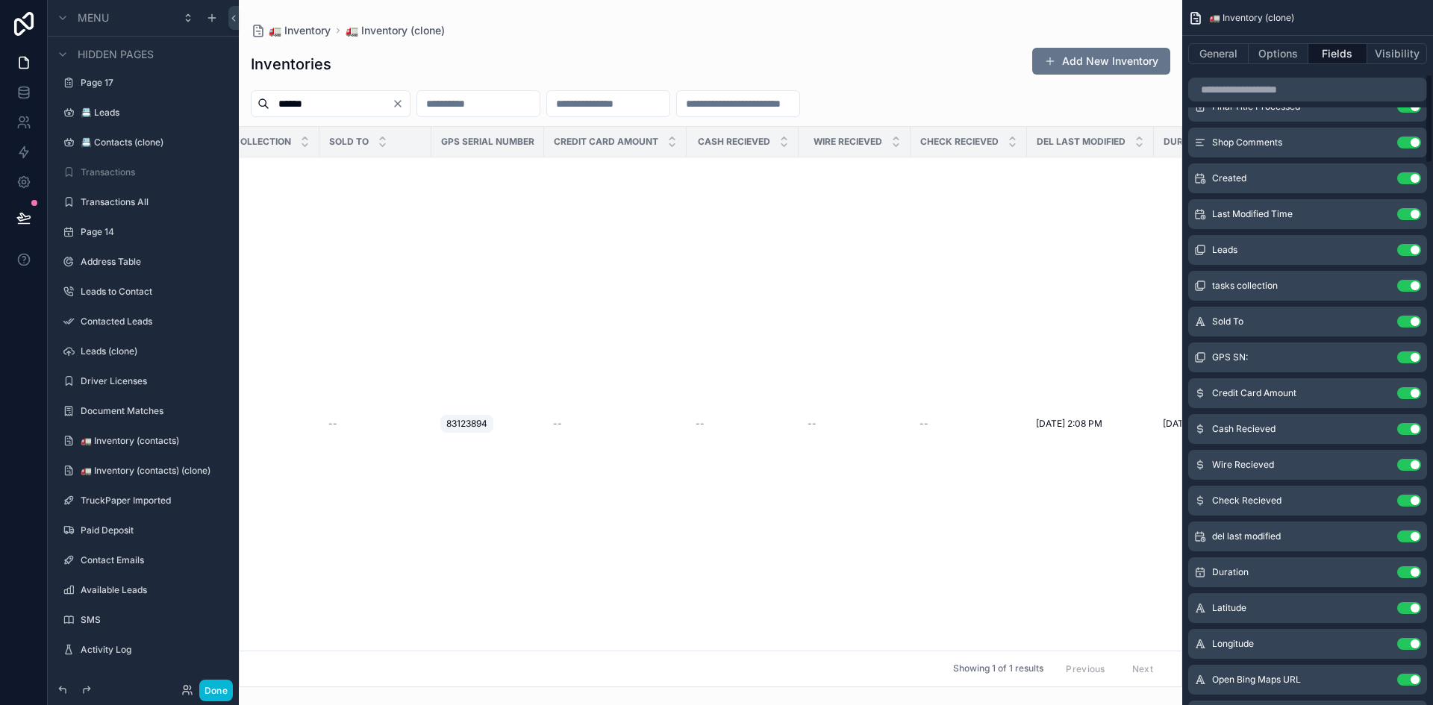
scroll to position [672, 0]
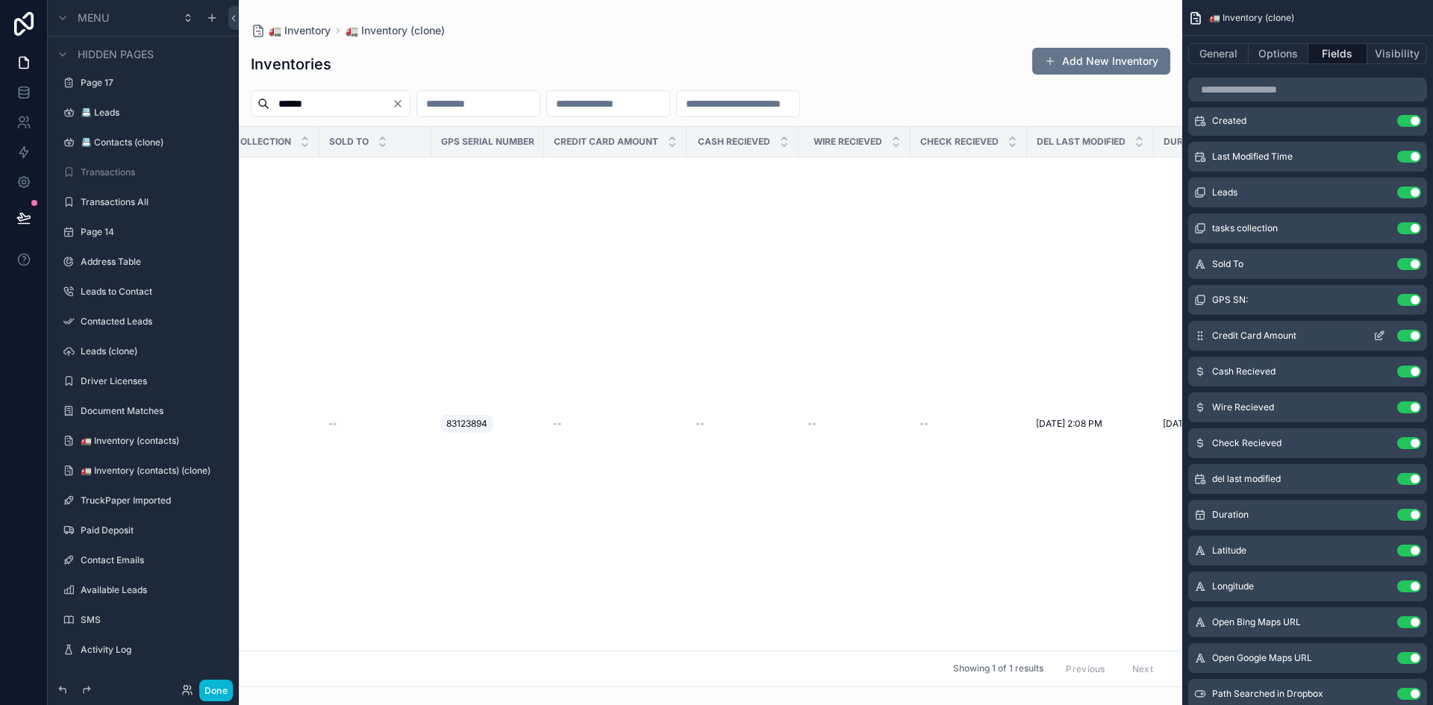
click at [1409, 337] on button "Use setting" at bounding box center [1409, 336] width 24 height 12
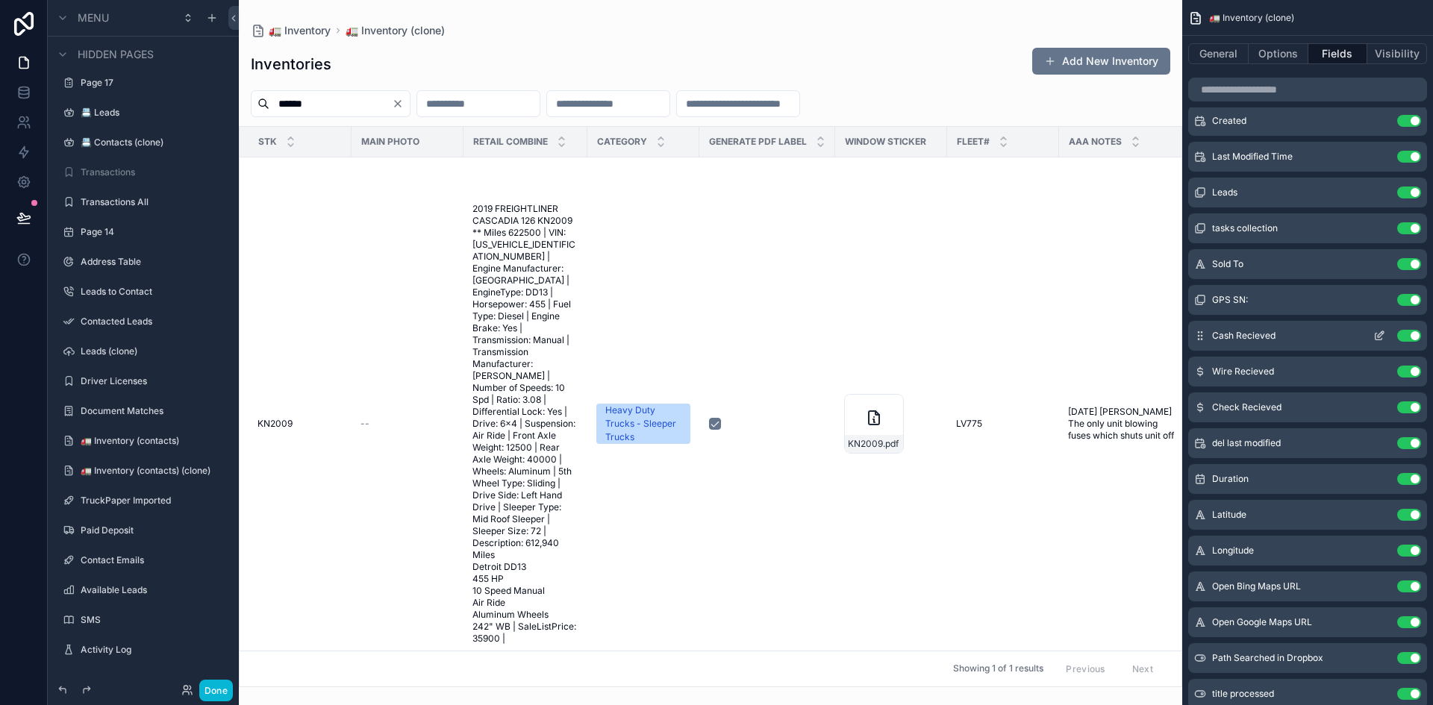
click at [1413, 337] on button "Use setting" at bounding box center [1409, 336] width 24 height 12
click at [1411, 373] on button "Use setting" at bounding box center [1409, 372] width 24 height 12
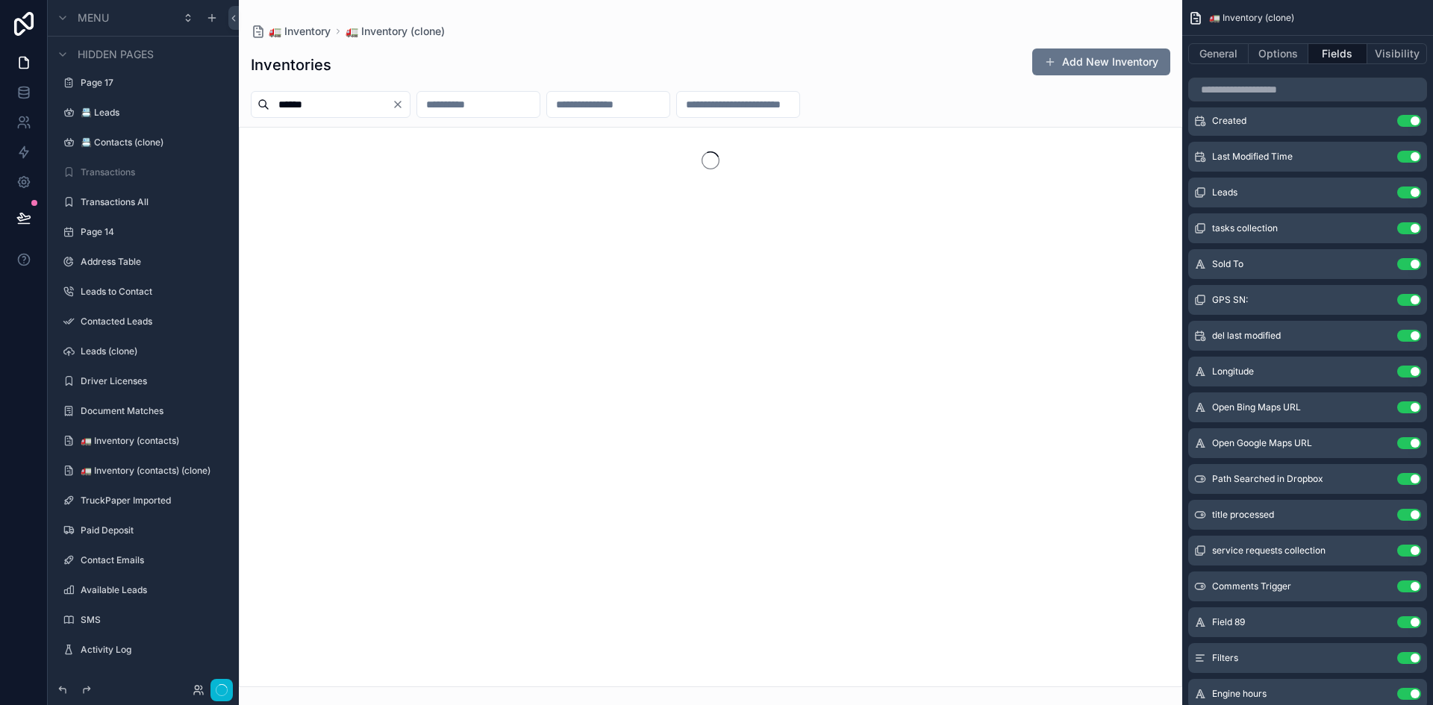
click at [1411, 373] on button "Use setting" at bounding box center [1409, 372] width 24 height 12
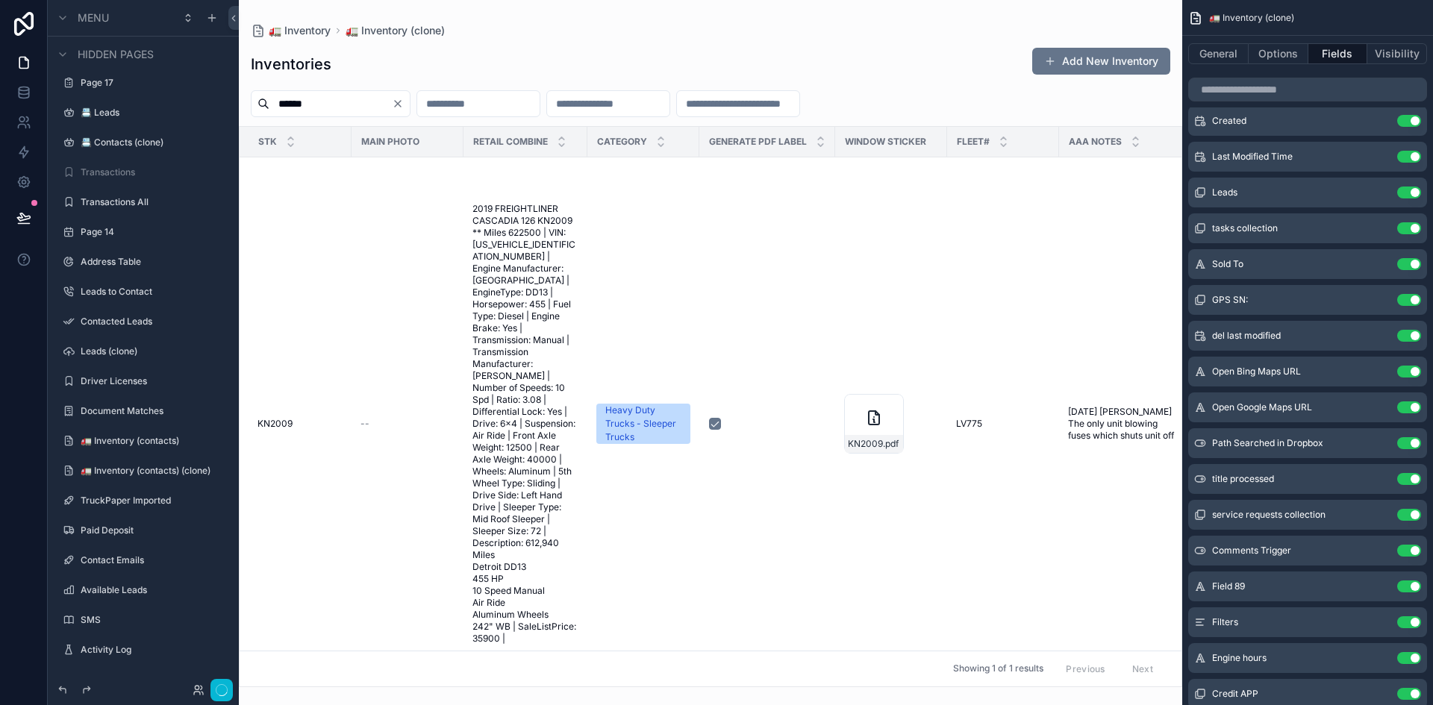
click at [1411, 373] on button "Use setting" at bounding box center [1409, 372] width 24 height 12
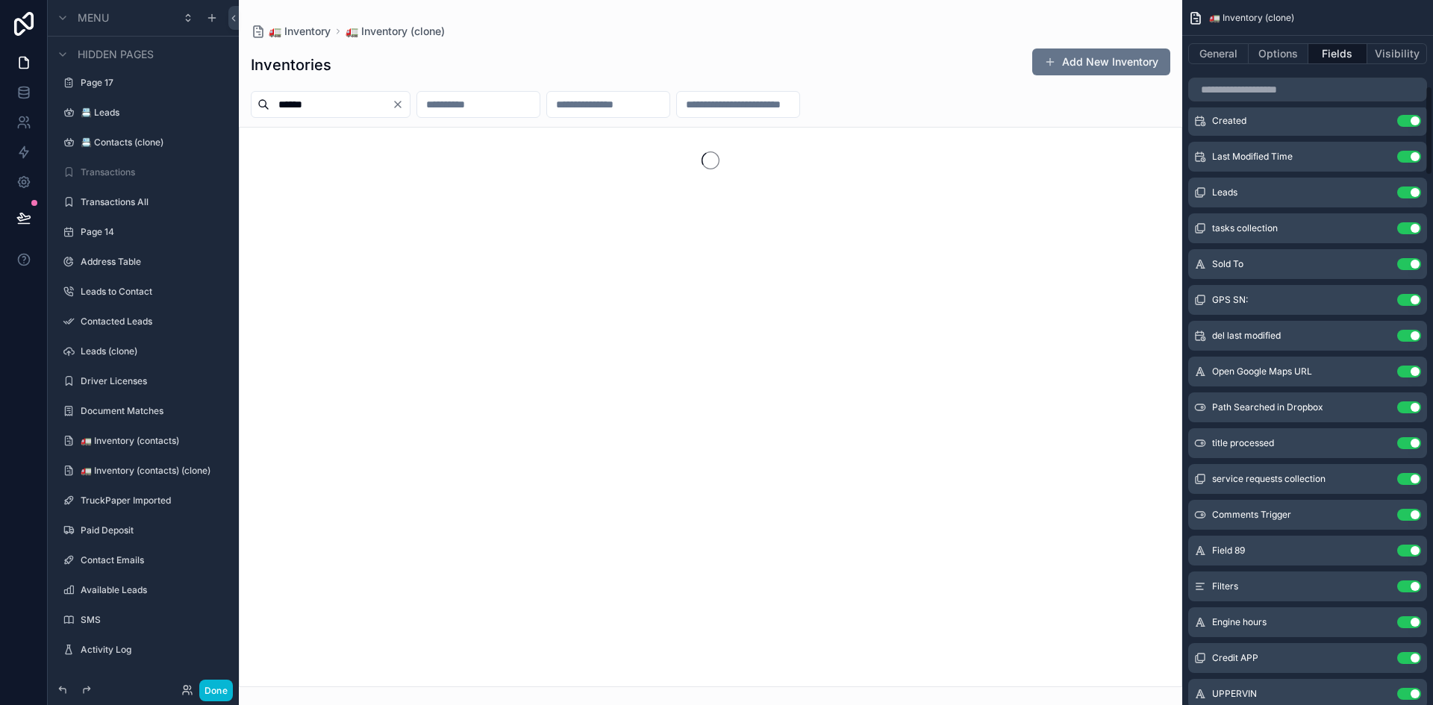
click at [1411, 373] on button "Use setting" at bounding box center [1409, 372] width 24 height 12
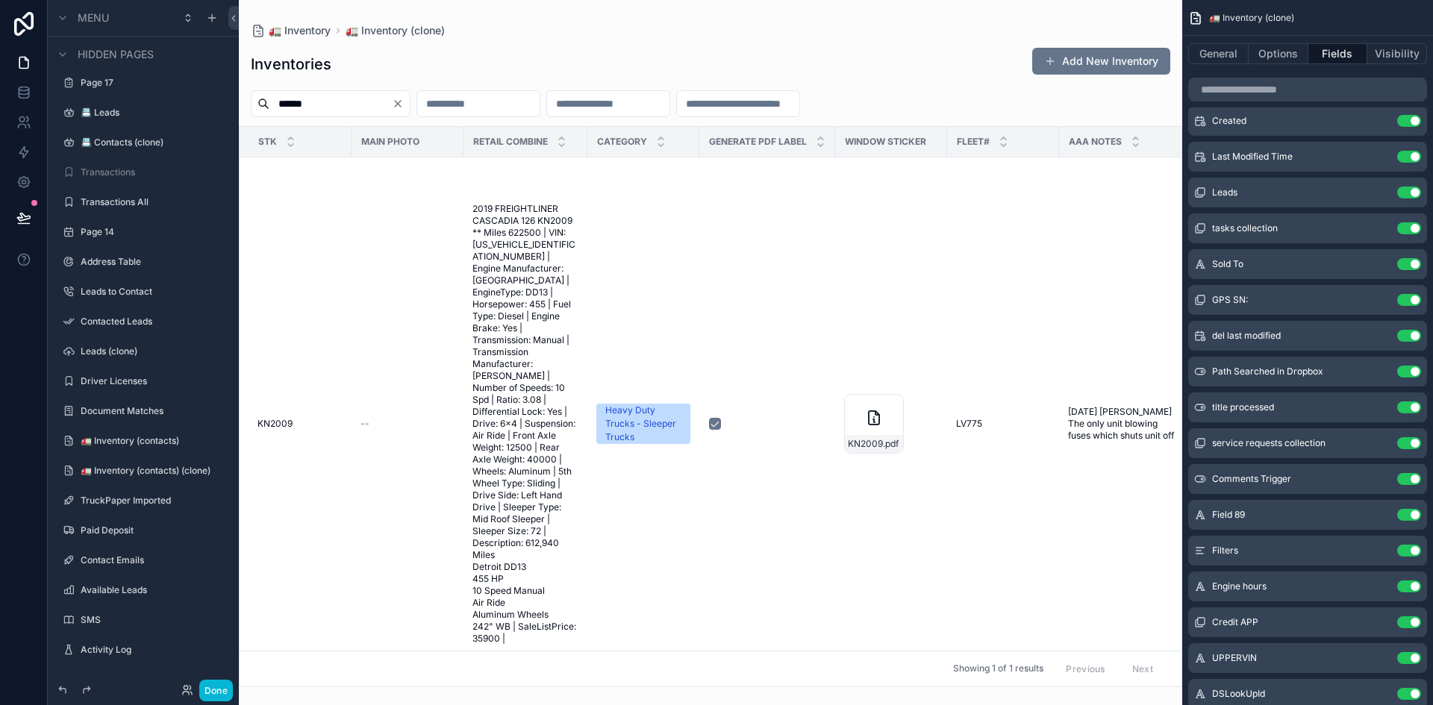
click at [1411, 373] on button "Use setting" at bounding box center [1409, 372] width 24 height 12
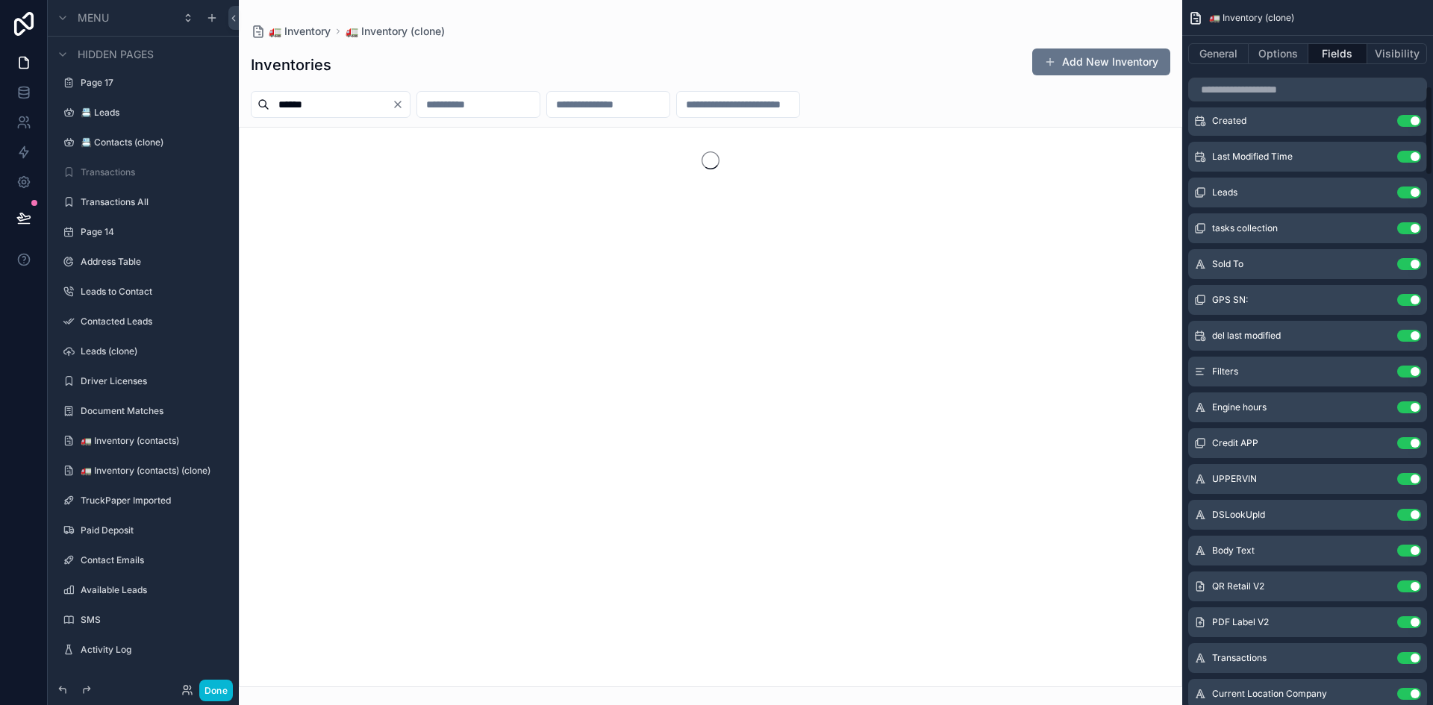
click at [1411, 373] on button "Use setting" at bounding box center [1409, 372] width 24 height 12
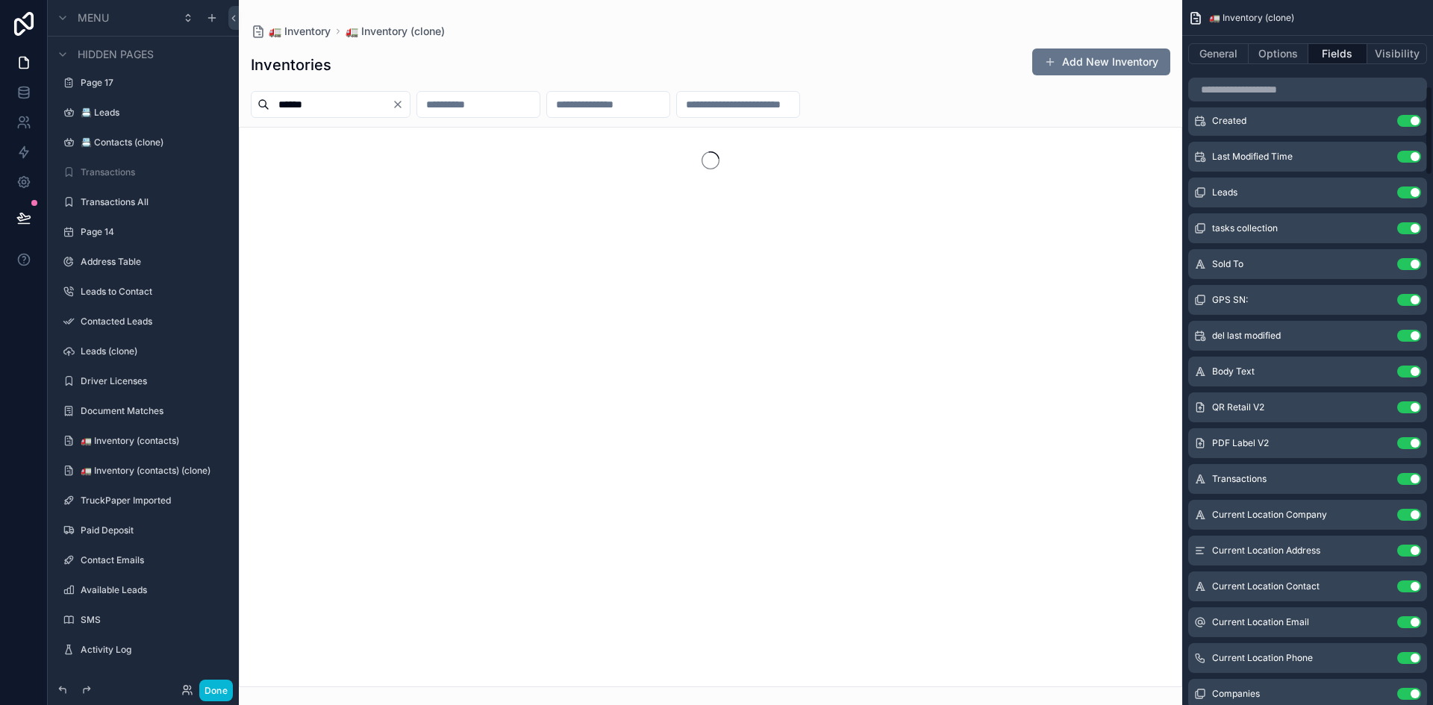
click at [1411, 373] on button "Use setting" at bounding box center [1409, 372] width 24 height 12
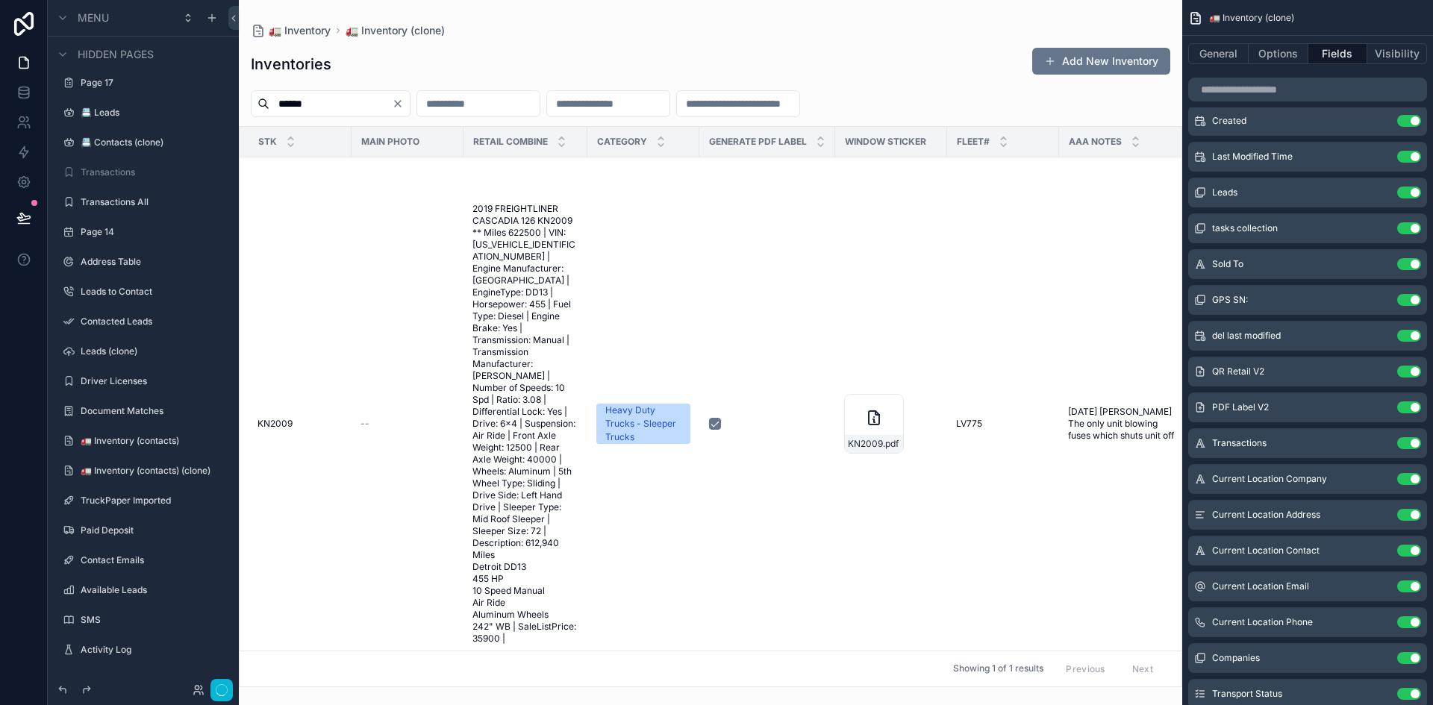
click at [1411, 373] on button "Use setting" at bounding box center [1409, 372] width 24 height 12
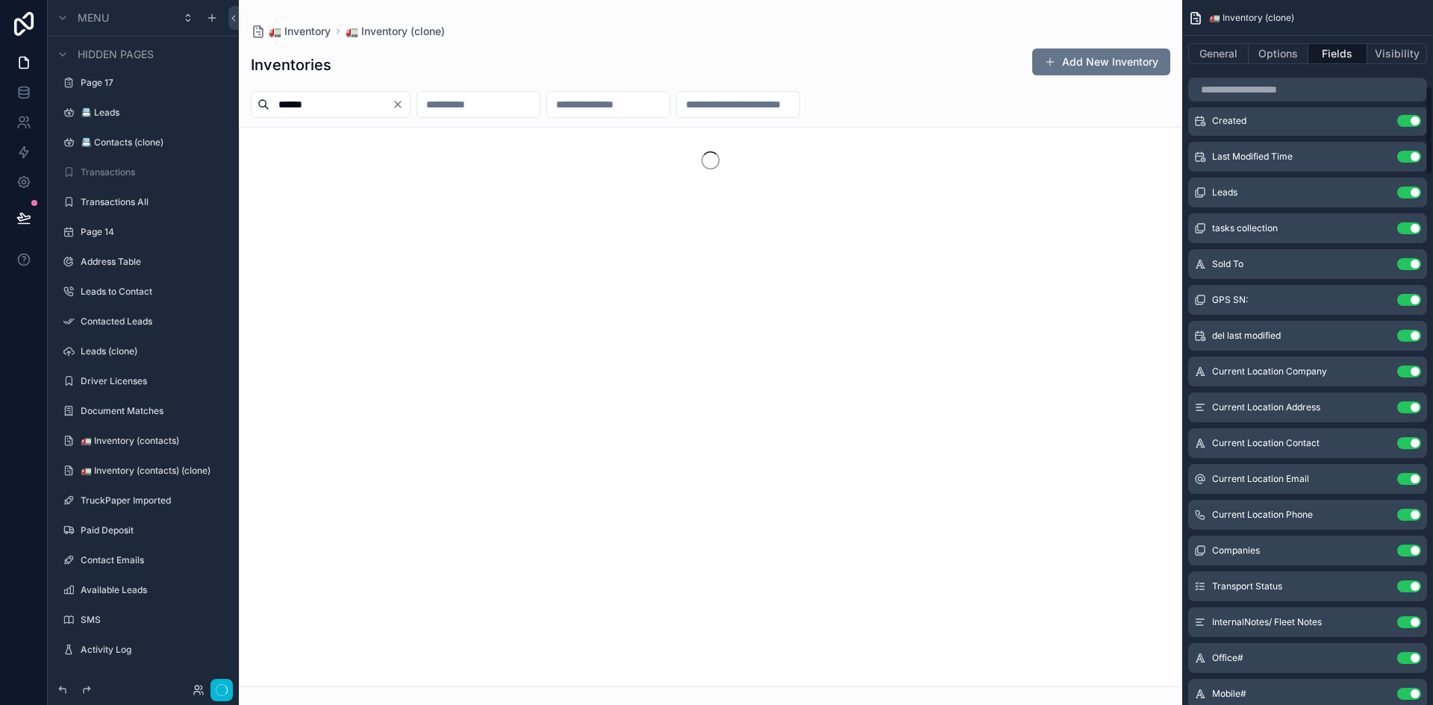
click at [1411, 373] on button "Use setting" at bounding box center [1409, 372] width 24 height 12
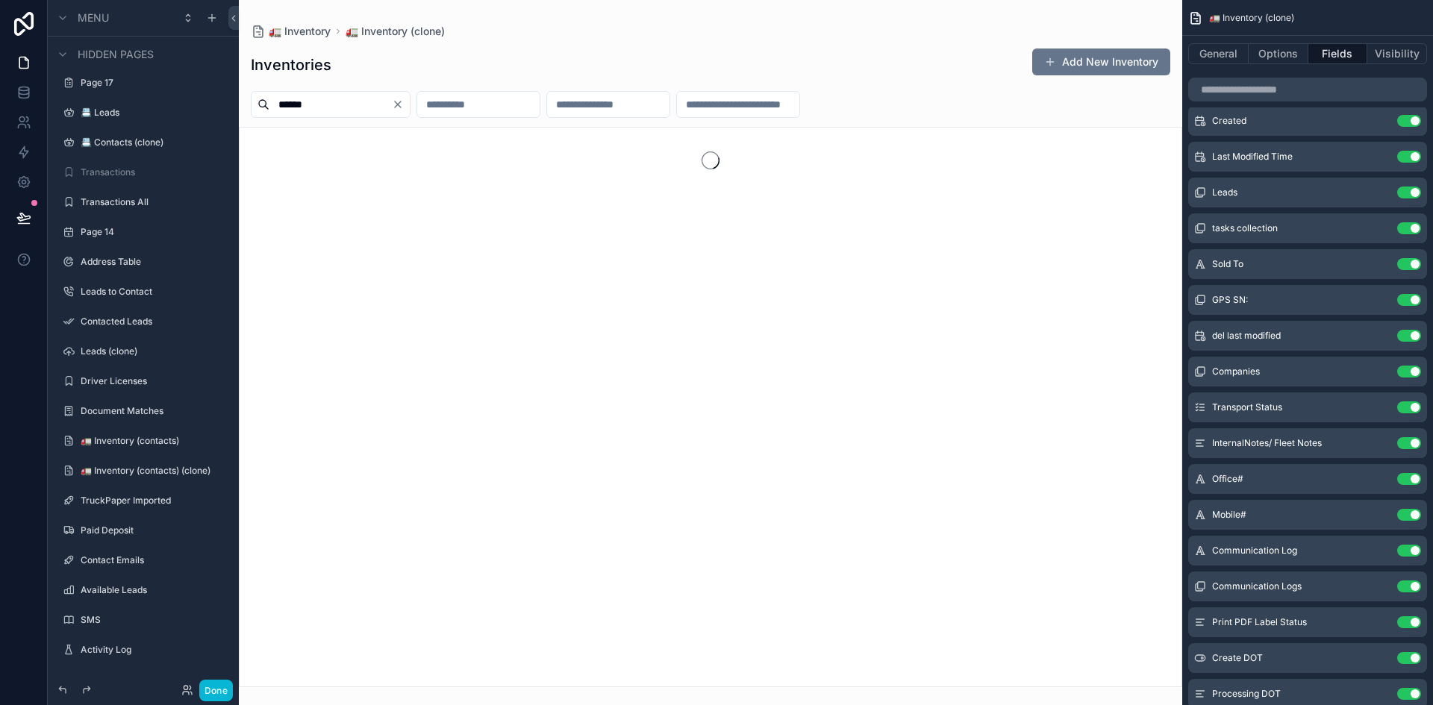
click at [1411, 373] on button "Use setting" at bounding box center [1409, 372] width 24 height 12
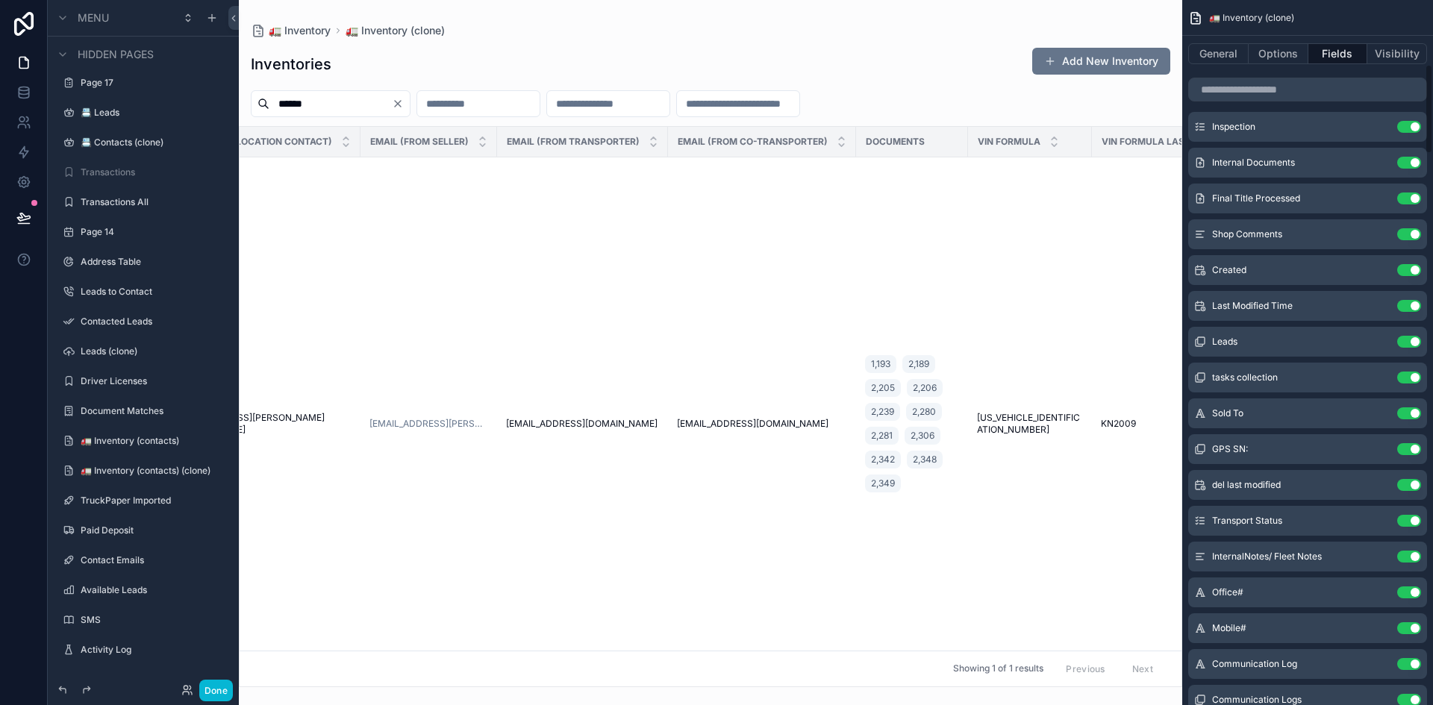
scroll to position [448, 0]
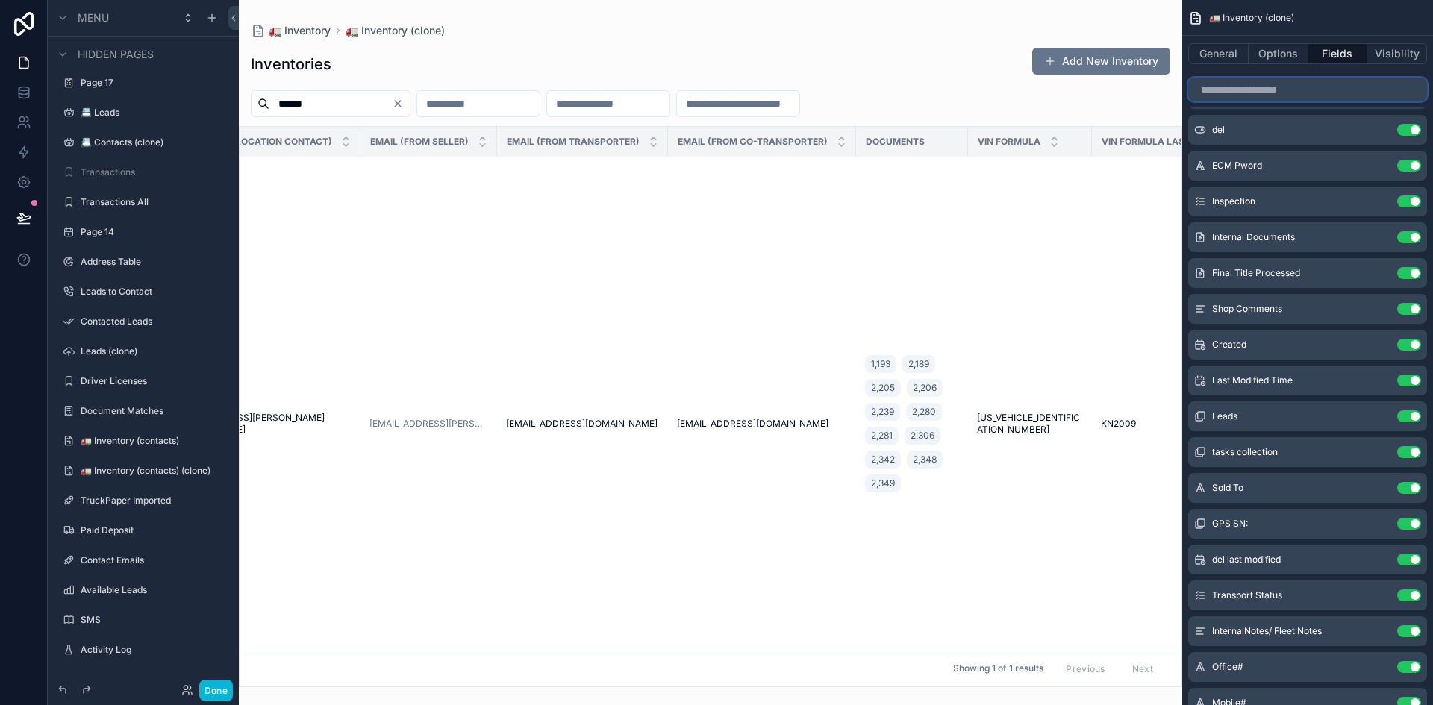
click at [1306, 91] on input "scrollable content" at bounding box center [1307, 90] width 239 height 24
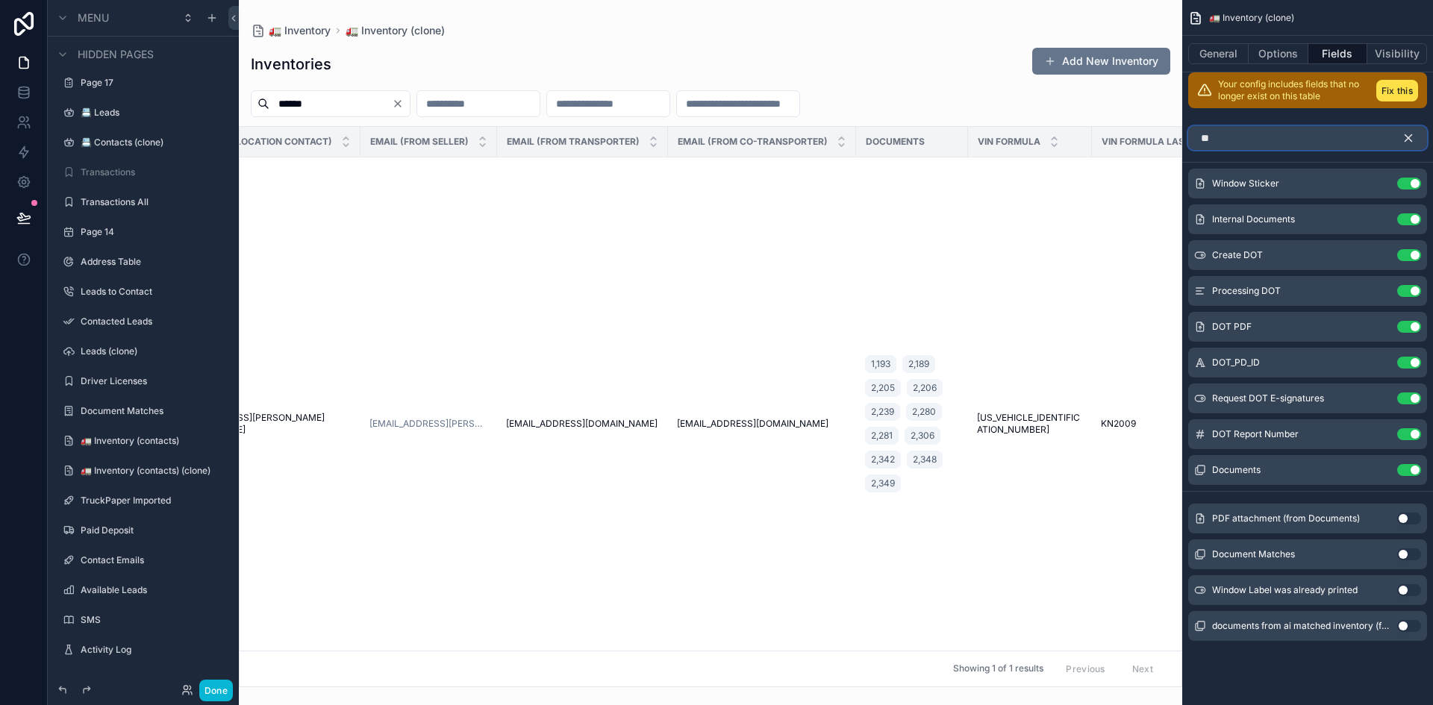
scroll to position [0, 0]
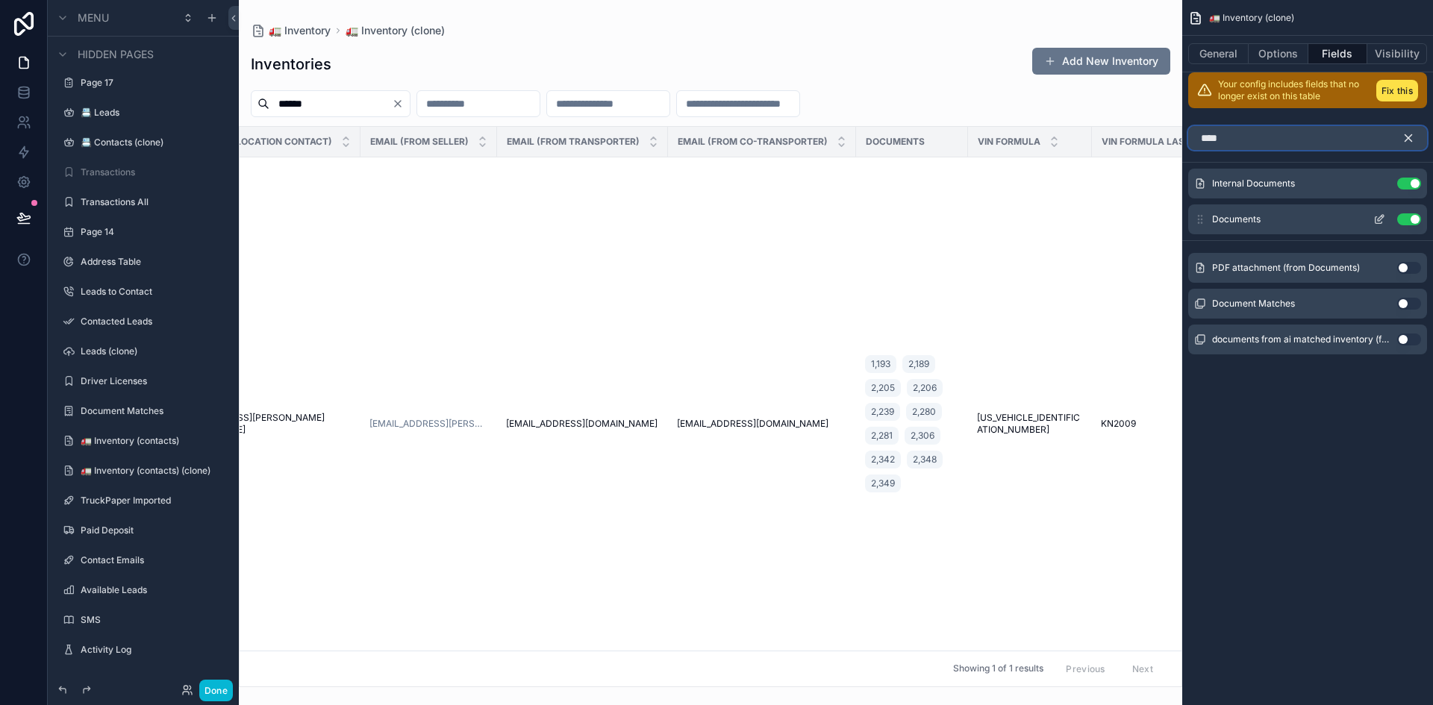
type input "****"
click at [1408, 219] on button "Use setting" at bounding box center [1409, 219] width 24 height 12
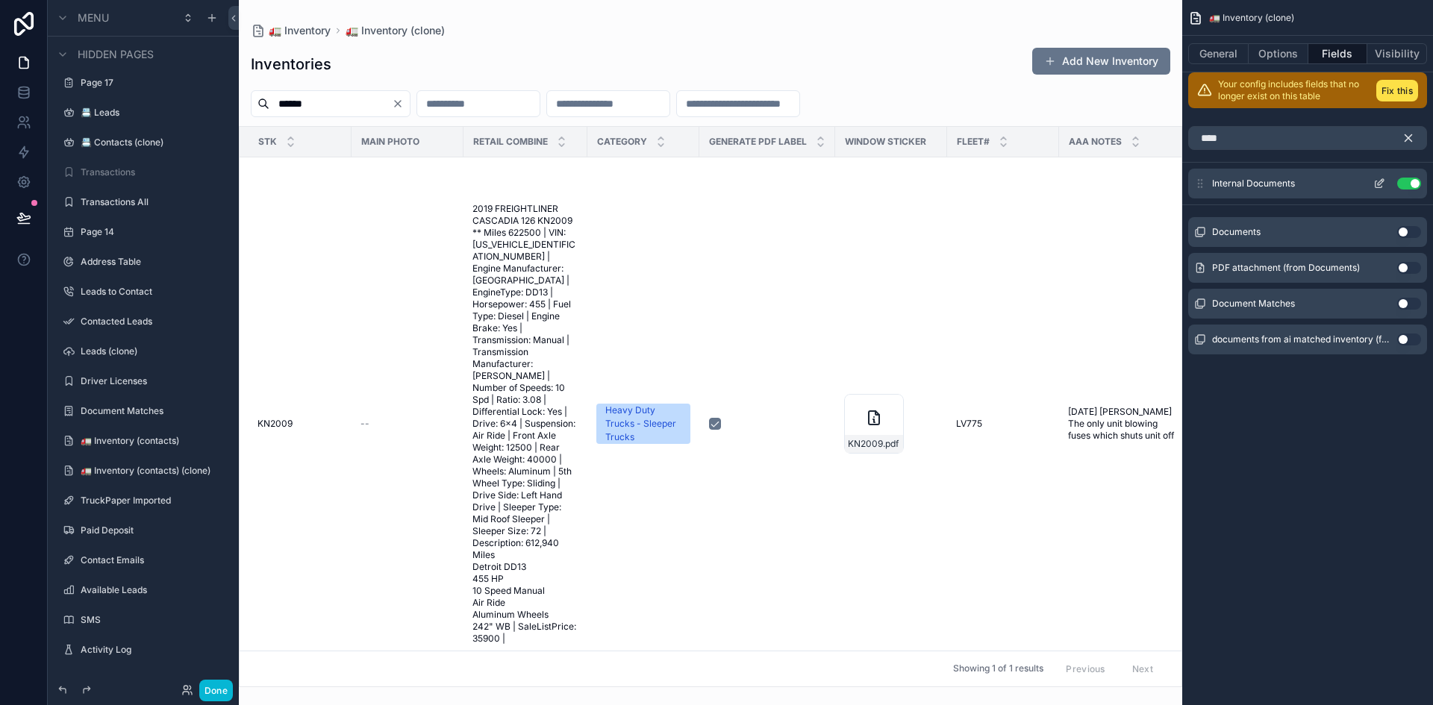
click at [1410, 186] on button "Use setting" at bounding box center [1409, 184] width 24 height 12
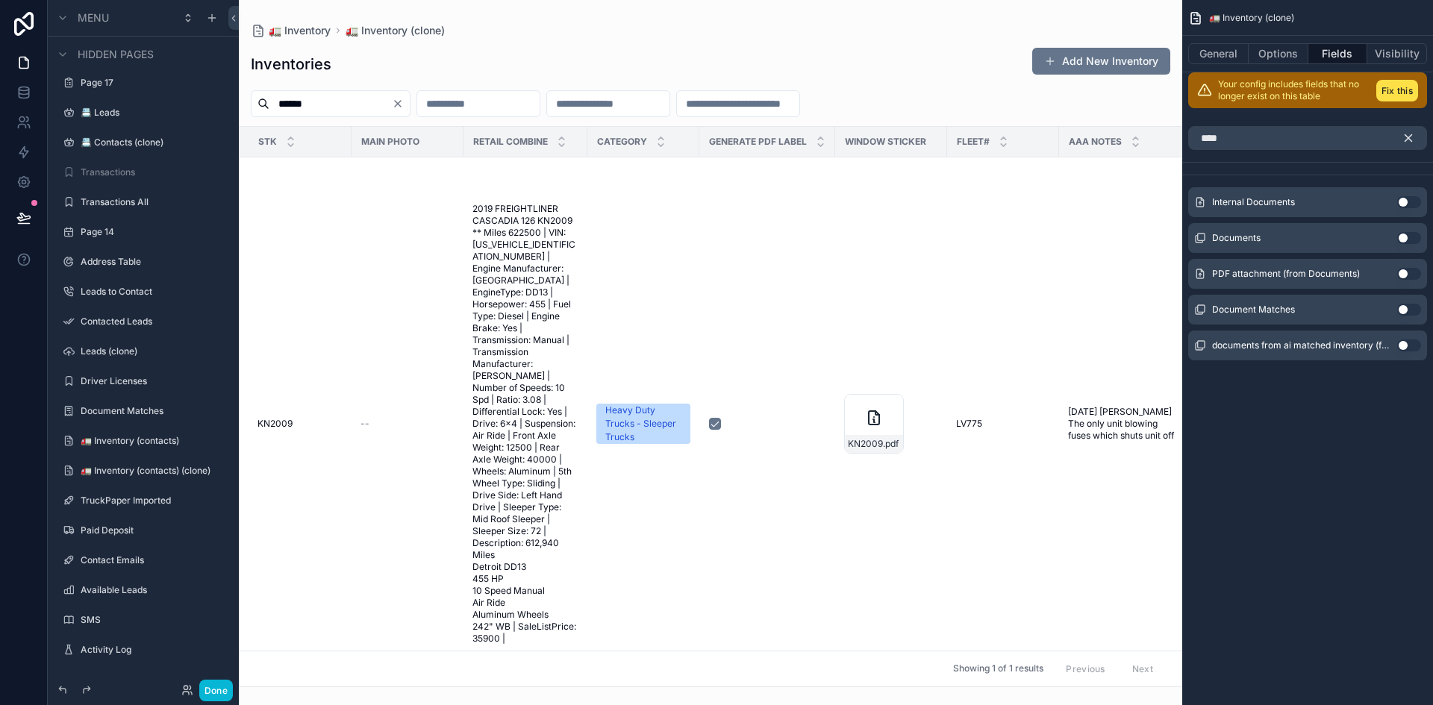
click at [1409, 132] on icon "scrollable content" at bounding box center [1408, 137] width 13 height 13
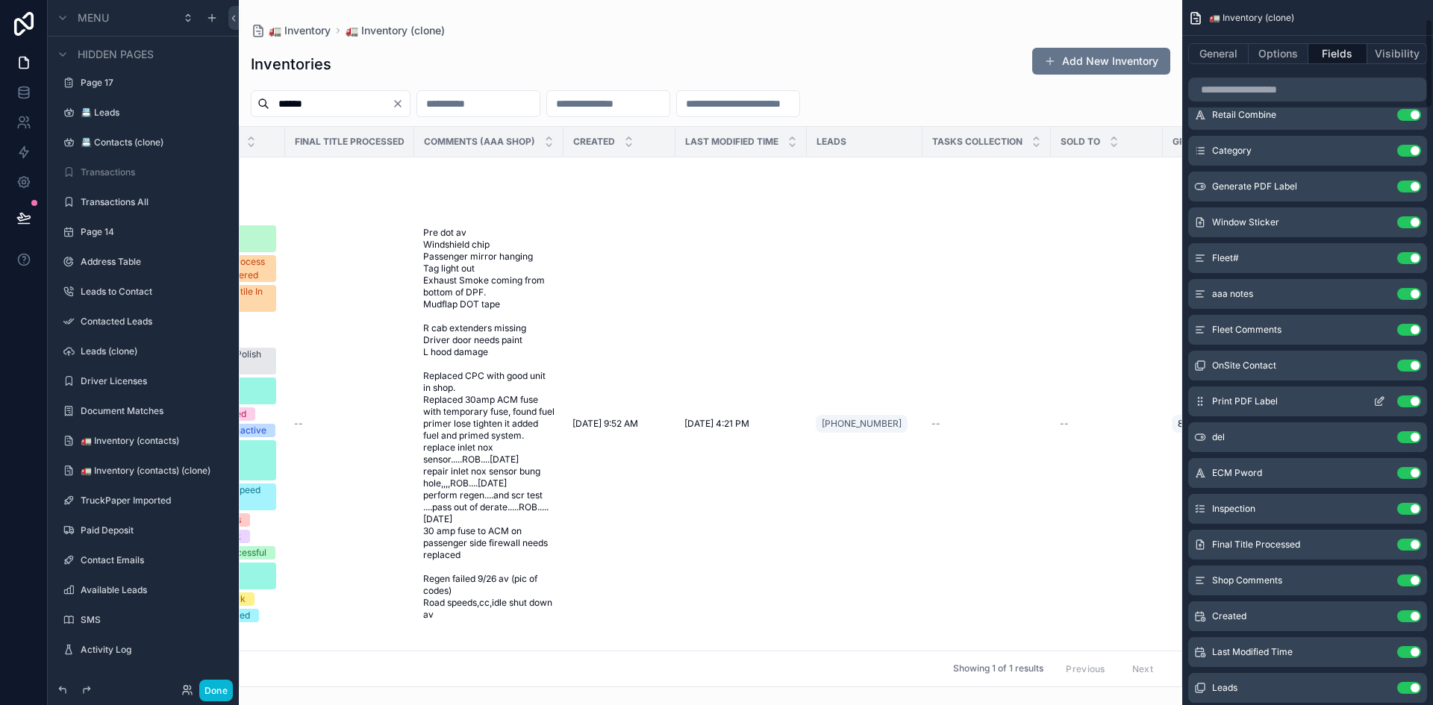
scroll to position [149, 0]
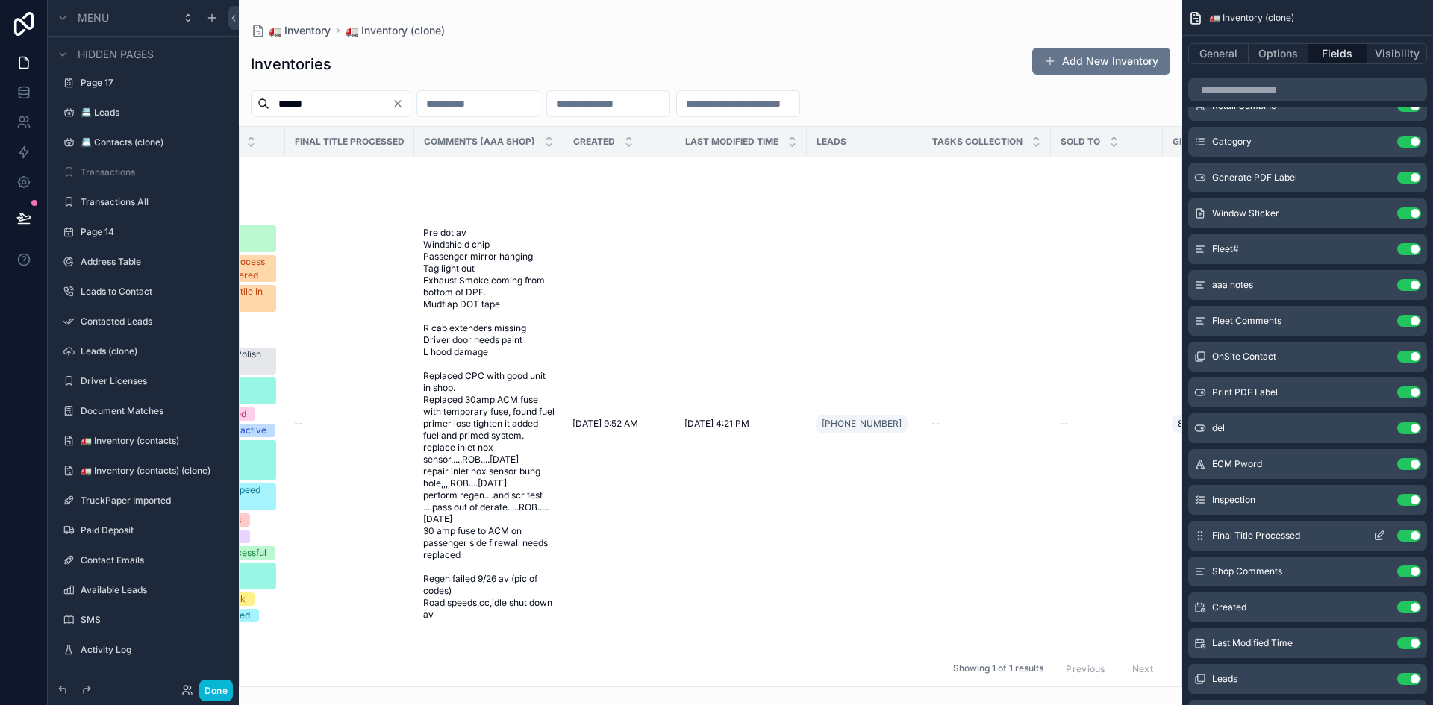
click at [1415, 534] on button "Use setting" at bounding box center [1409, 536] width 24 height 12
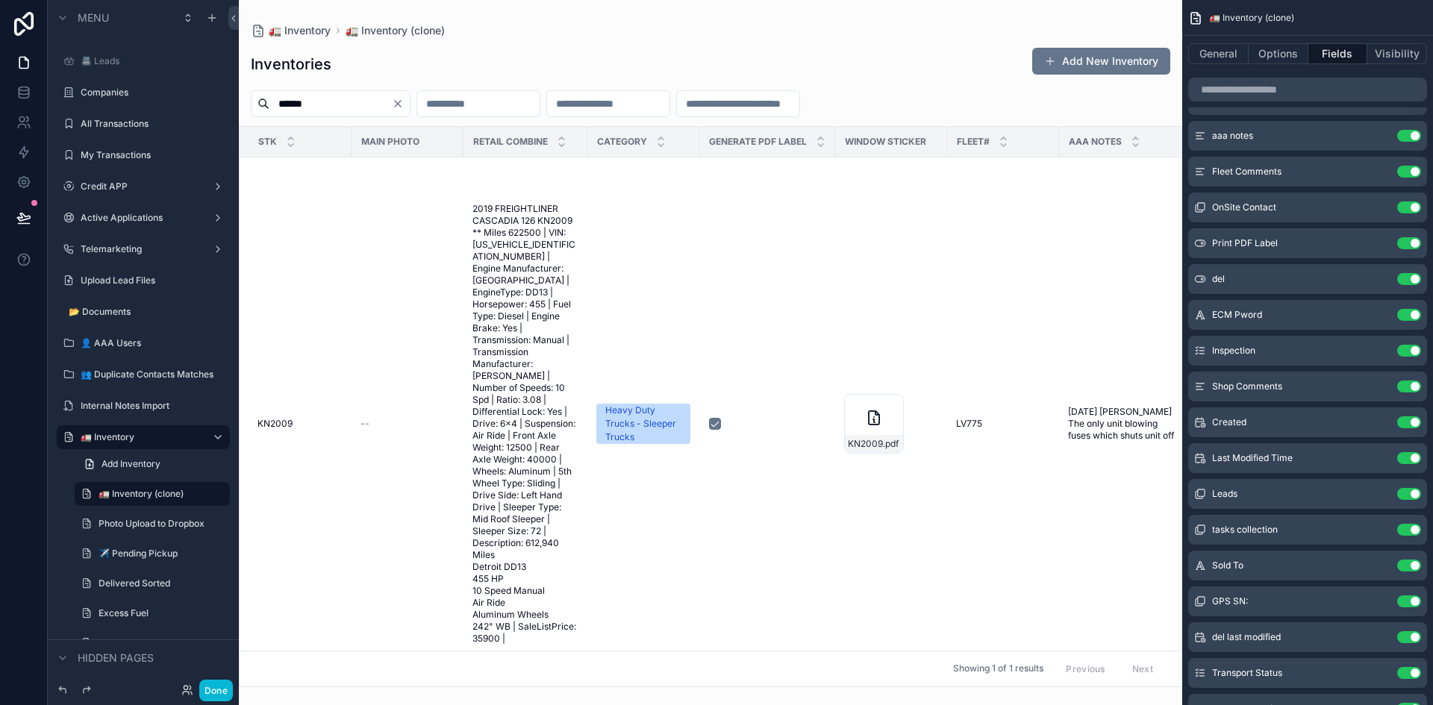
click at [1245, 16] on span "🚛 Inventory (clone)" at bounding box center [1251, 18] width 85 height 12
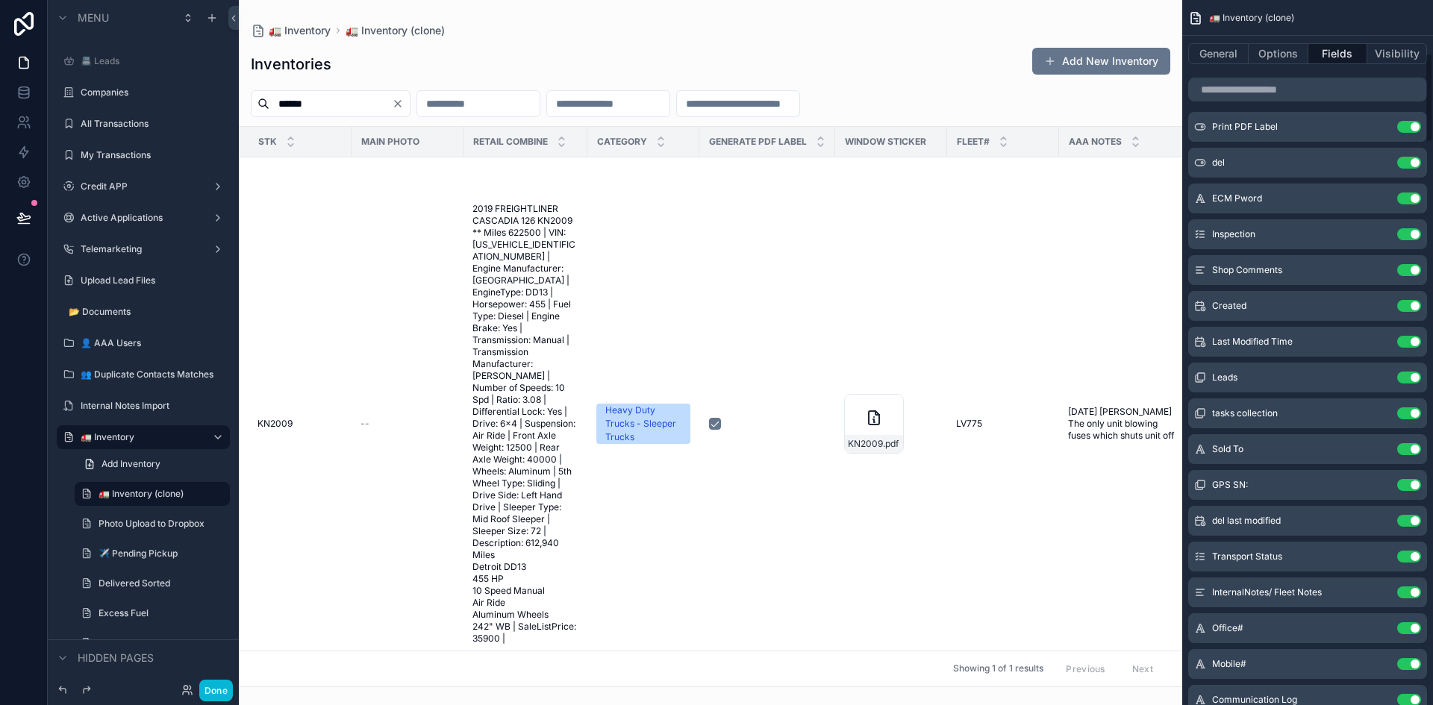
scroll to position [448, 0]
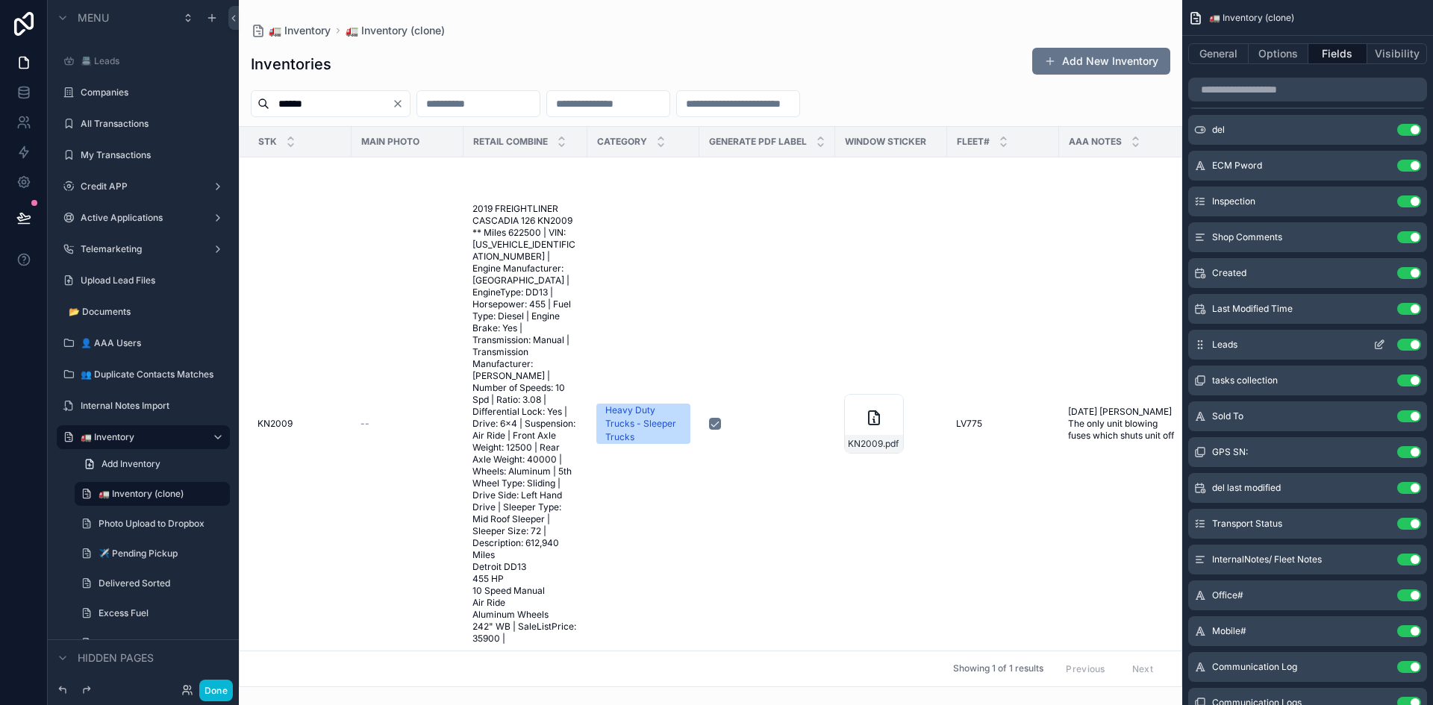
click at [1411, 343] on button "Use setting" at bounding box center [1409, 345] width 24 height 12
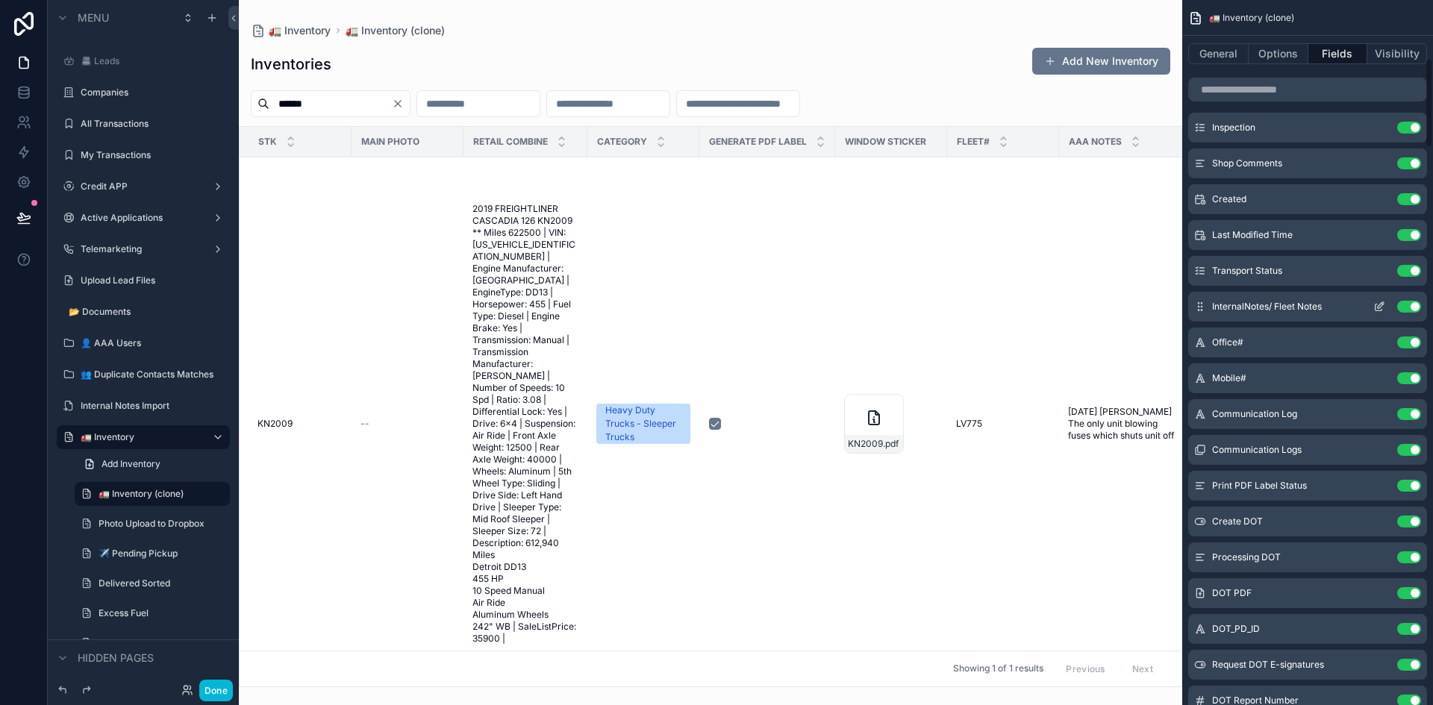
scroll to position [523, 0]
click at [1412, 344] on button "Use setting" at bounding box center [1409, 342] width 24 height 12
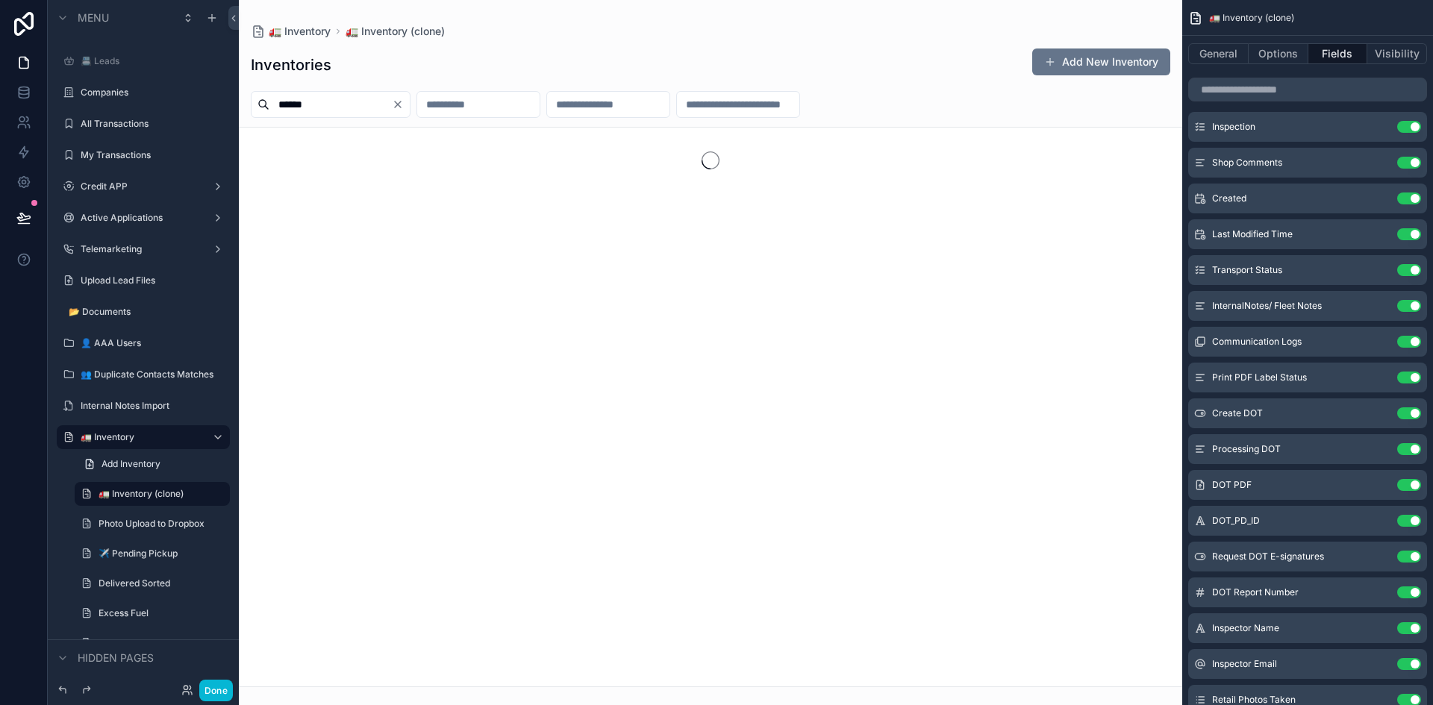
click at [1412, 344] on button "Use setting" at bounding box center [1409, 342] width 24 height 12
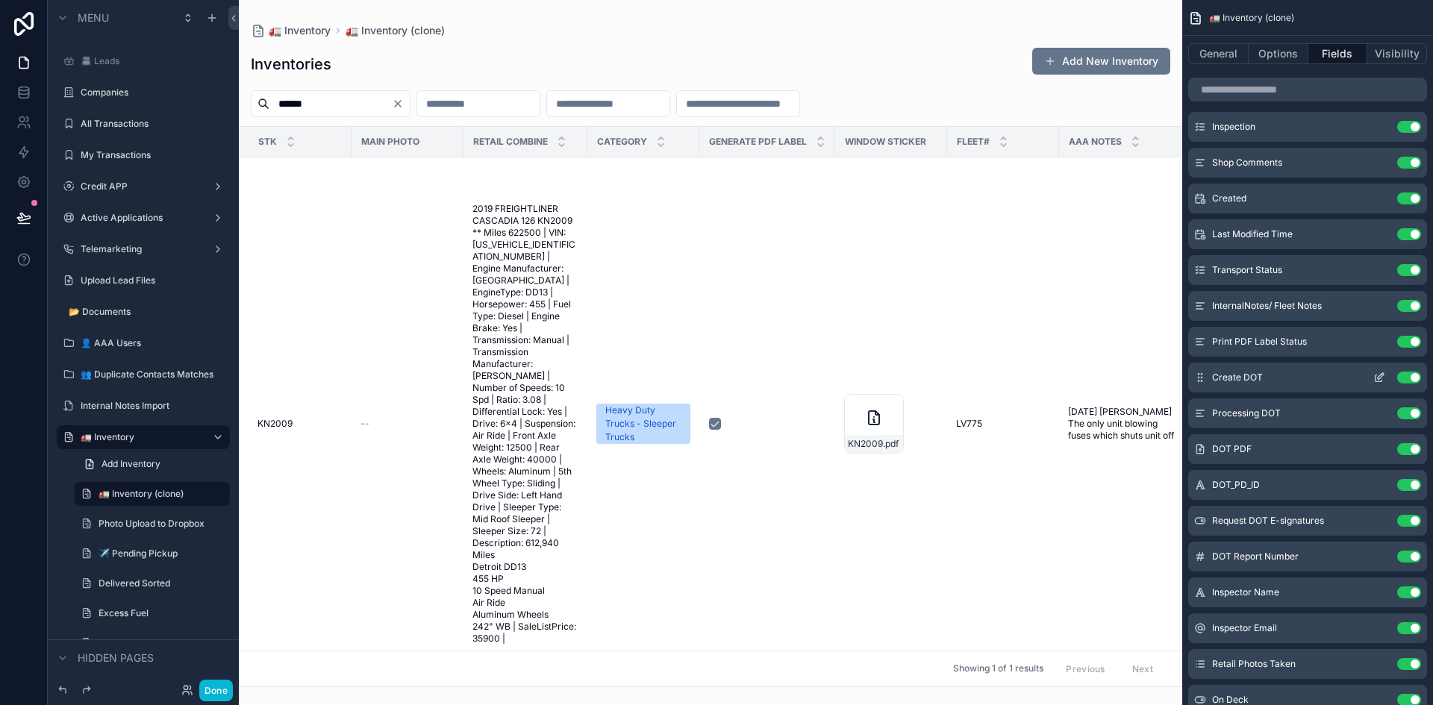
click at [1413, 376] on button "Use setting" at bounding box center [1409, 378] width 24 height 12
click at [1414, 344] on button "Use setting" at bounding box center [1409, 342] width 24 height 12
click at [1412, 345] on button "Use setting" at bounding box center [1409, 342] width 24 height 12
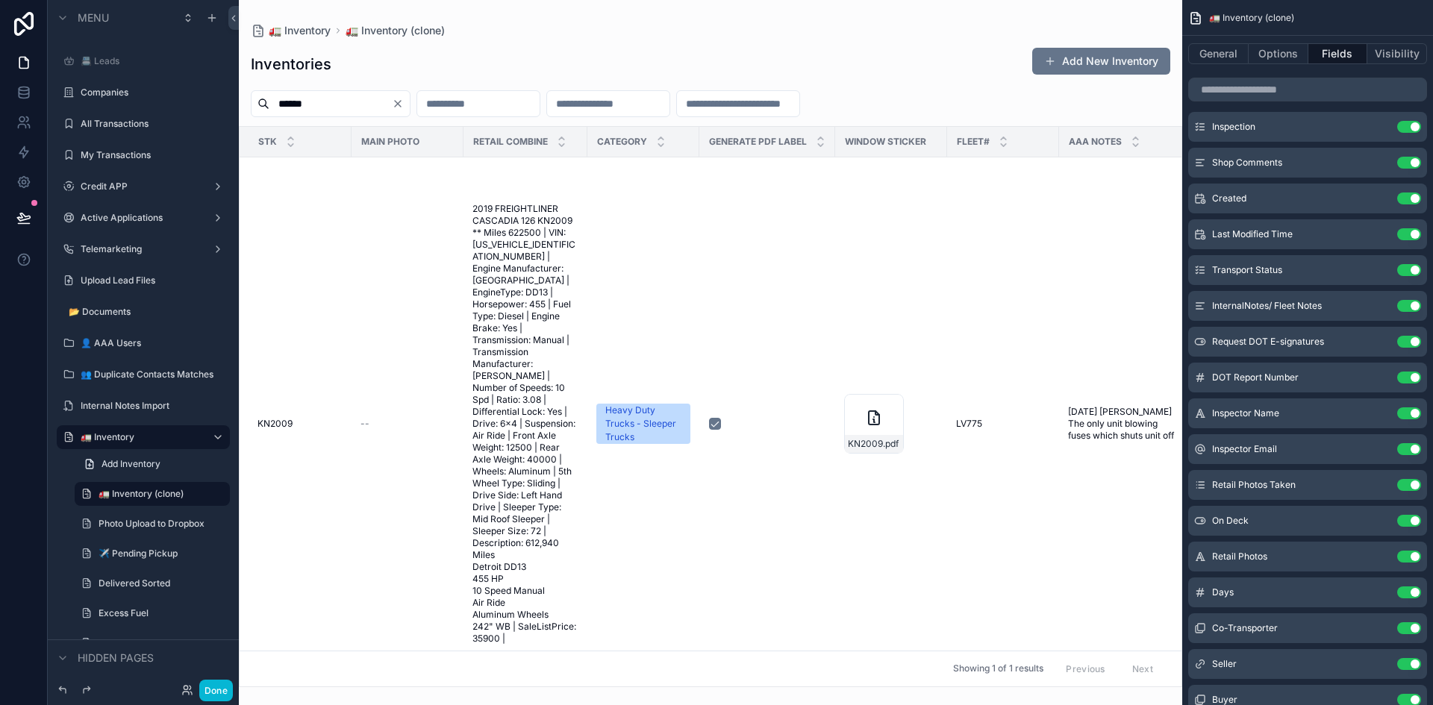
click at [1412, 345] on button "Use setting" at bounding box center [1409, 342] width 24 height 12
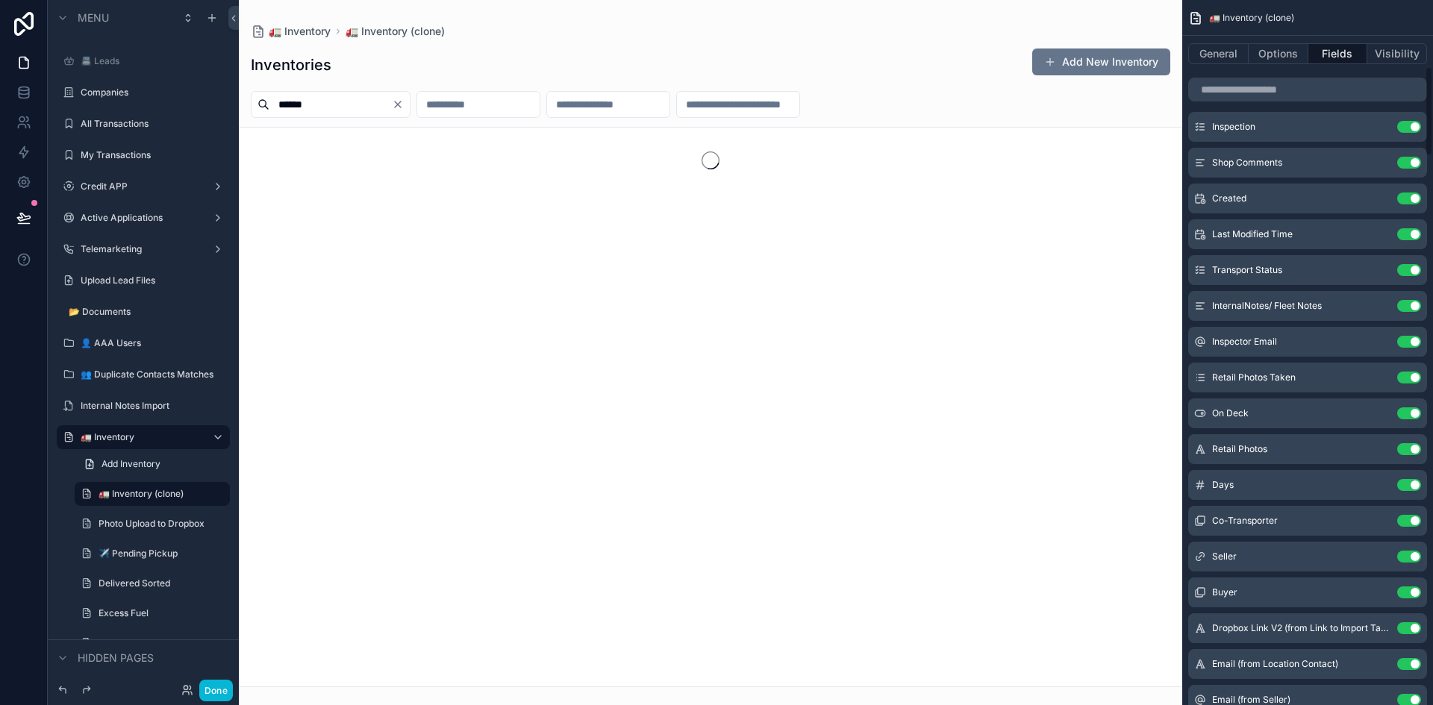
click at [1412, 345] on button "Use setting" at bounding box center [1409, 342] width 24 height 12
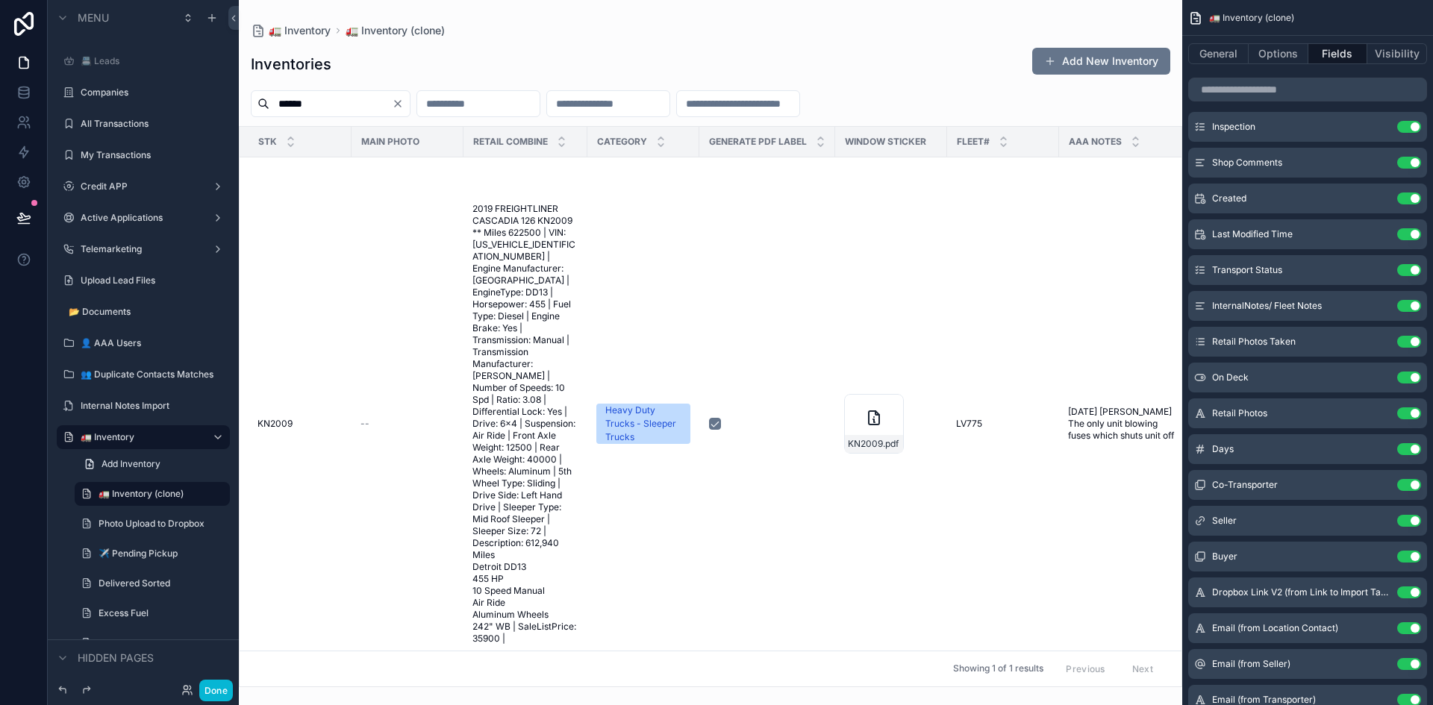
click at [1412, 345] on button "Use setting" at bounding box center [1409, 342] width 24 height 12
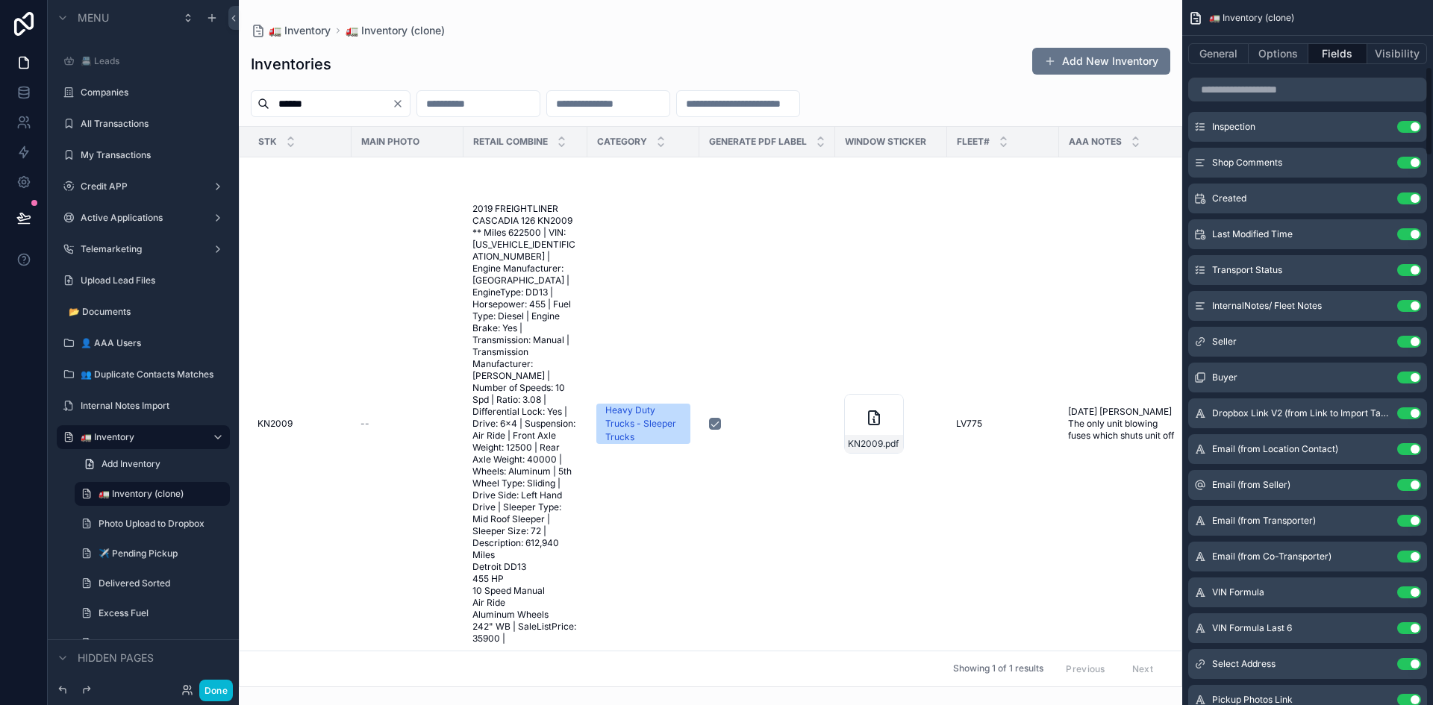
click at [1412, 345] on button "Use setting" at bounding box center [1409, 342] width 24 height 12
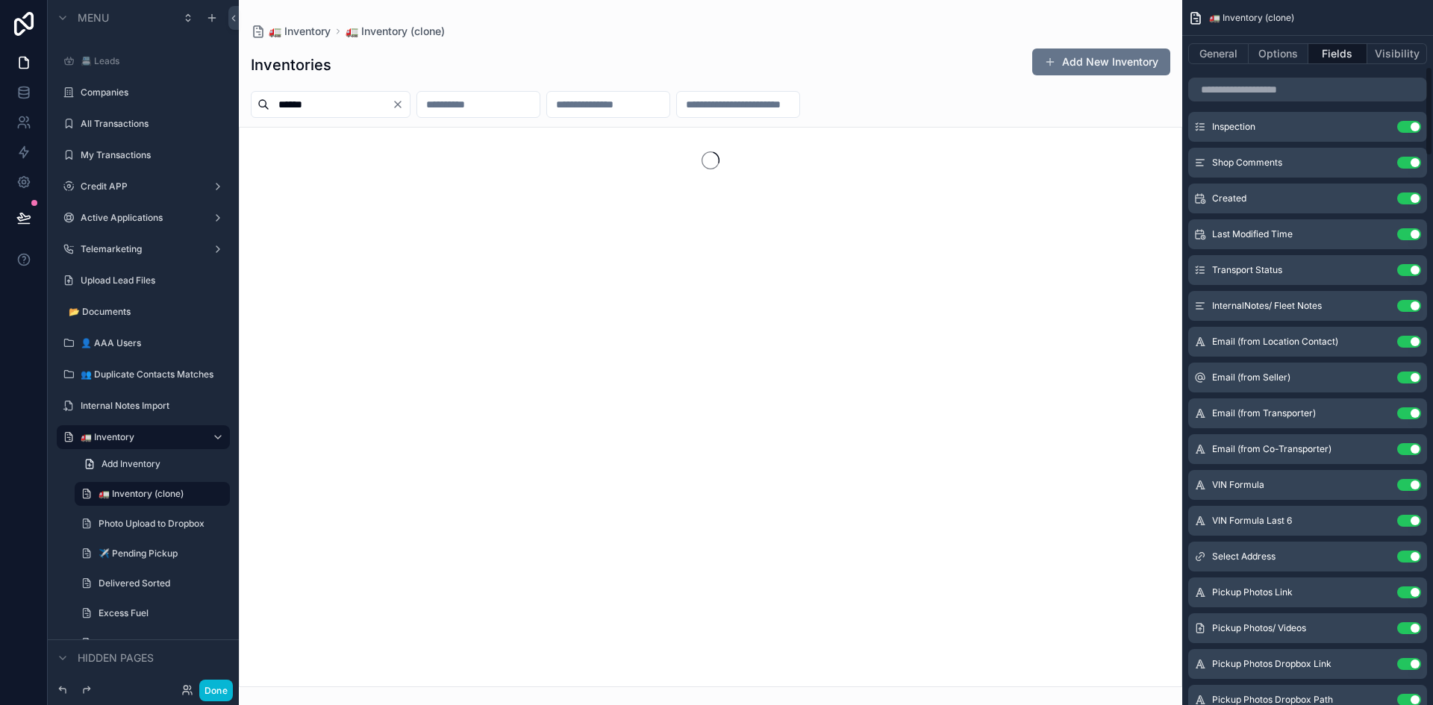
click at [1412, 345] on button "Use setting" at bounding box center [1409, 342] width 24 height 12
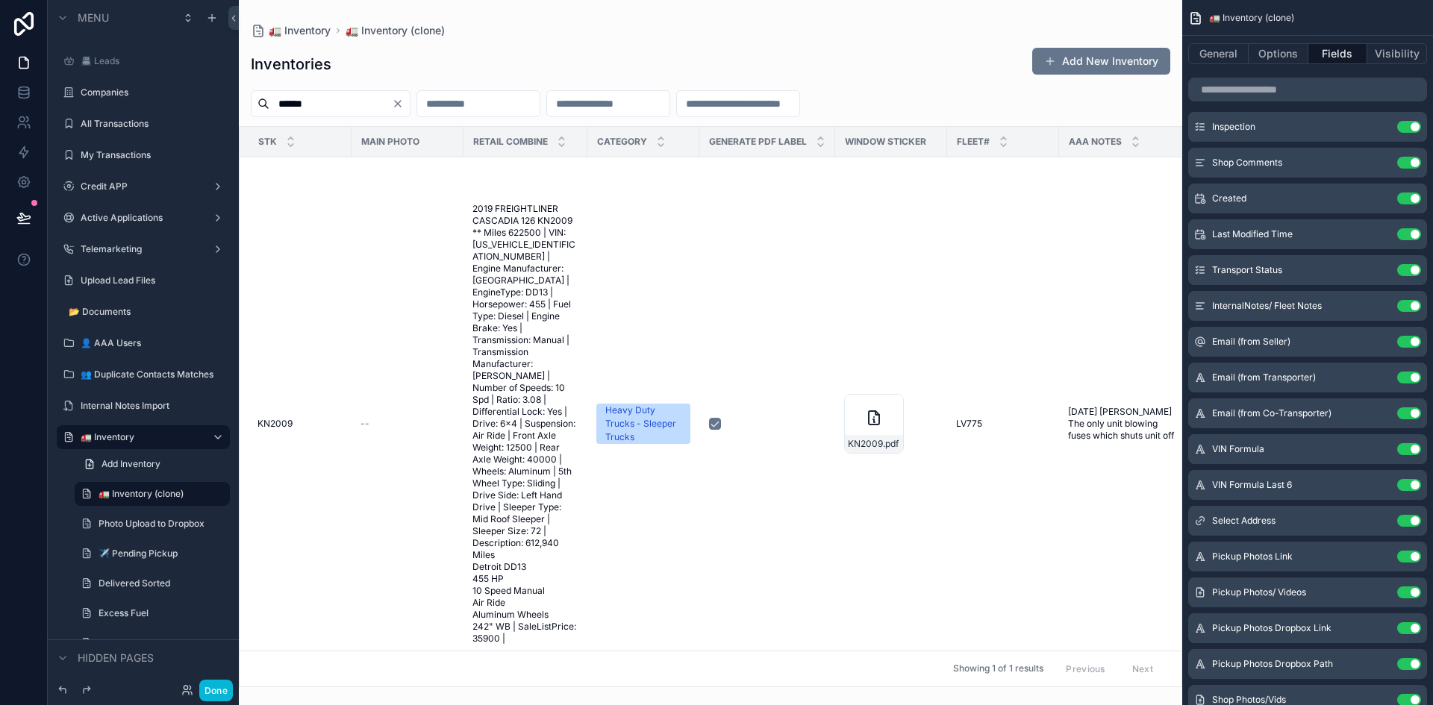
click at [1412, 345] on button "Use setting" at bounding box center [1409, 342] width 24 height 12
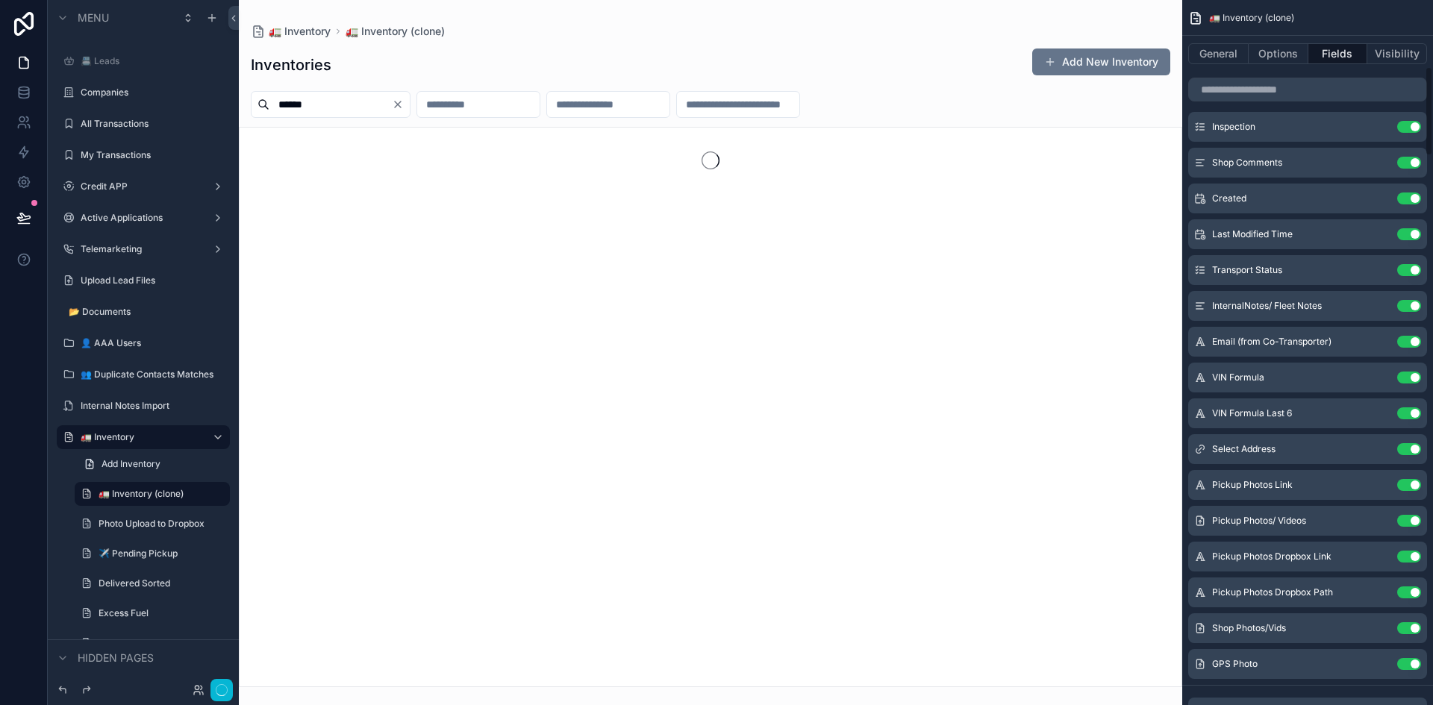
click at [1412, 345] on button "Use setting" at bounding box center [1409, 342] width 24 height 12
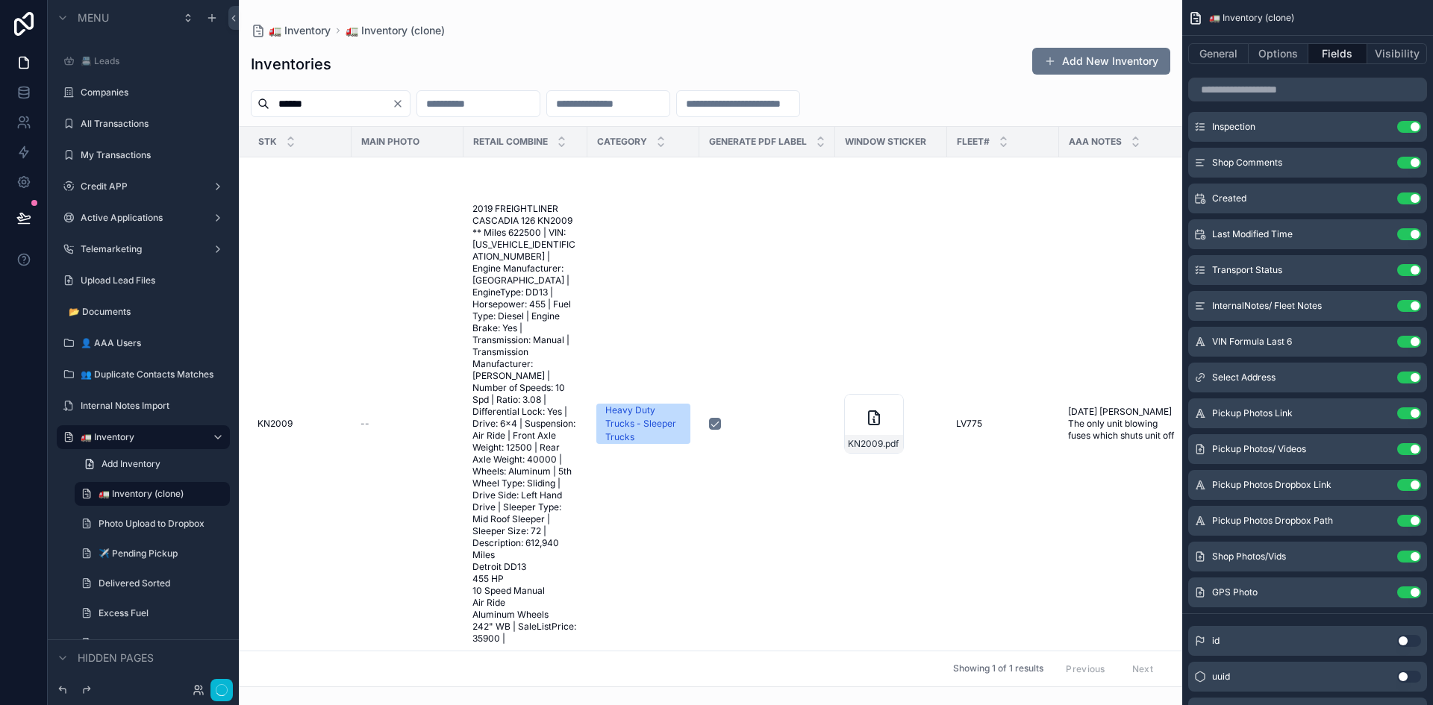
click at [1412, 345] on button "Use setting" at bounding box center [1409, 342] width 24 height 12
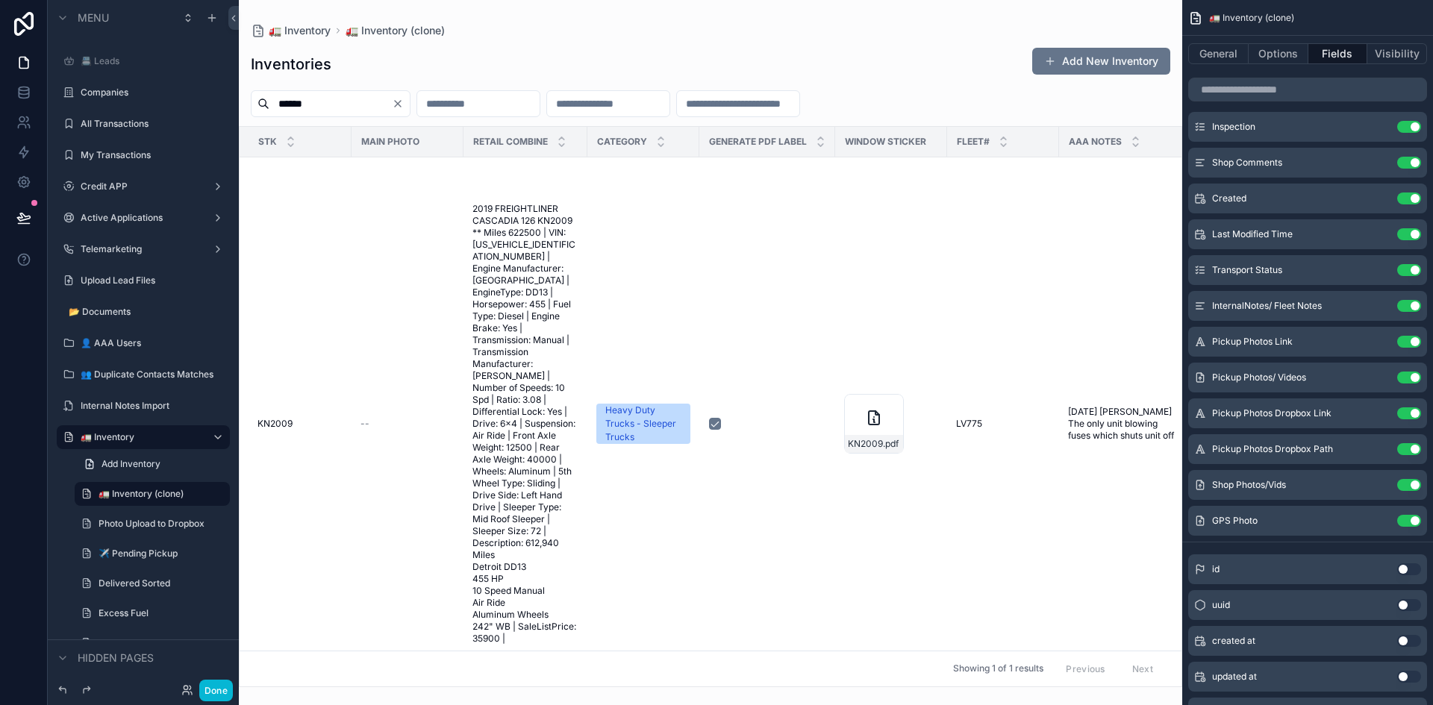
click at [1412, 345] on button "Use setting" at bounding box center [1409, 342] width 24 height 12
click at [1408, 378] on button "Use setting" at bounding box center [1409, 378] width 24 height 12
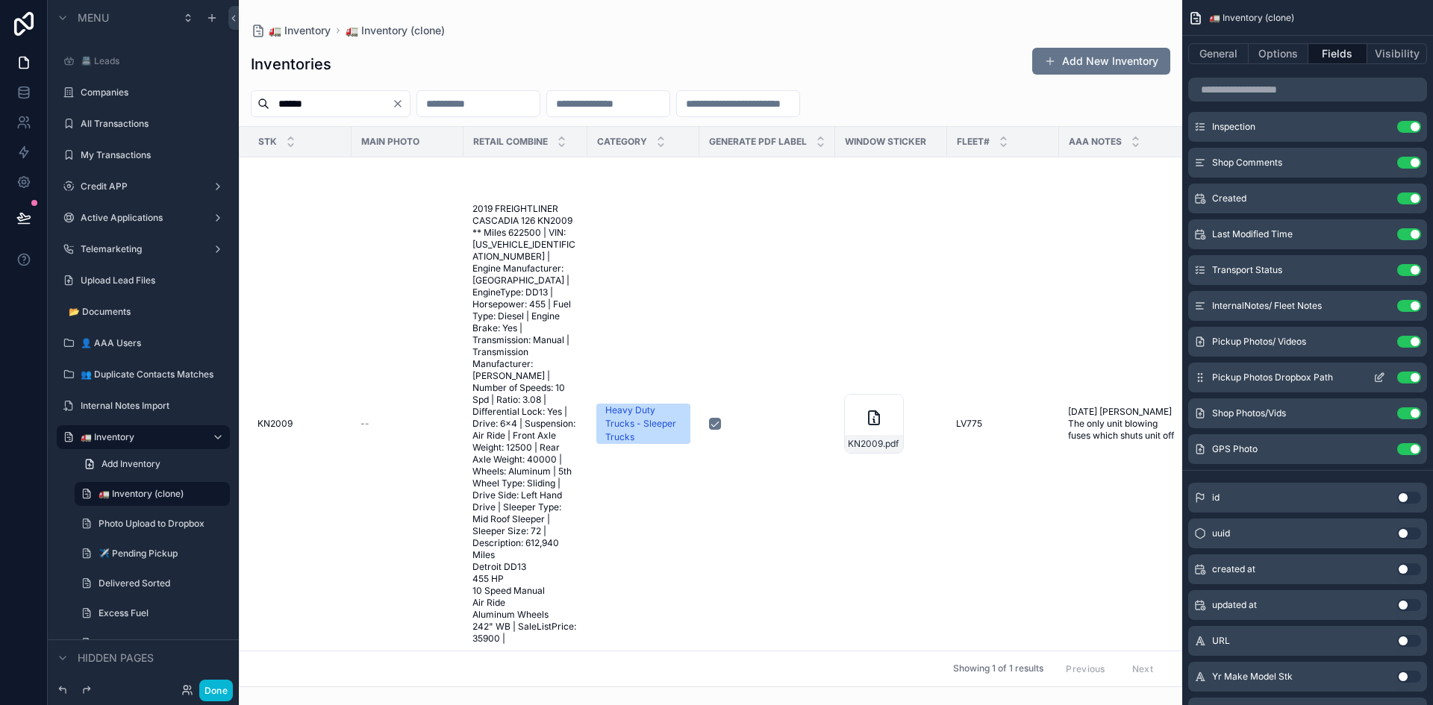
click at [1411, 376] on button "Use setting" at bounding box center [1409, 378] width 24 height 12
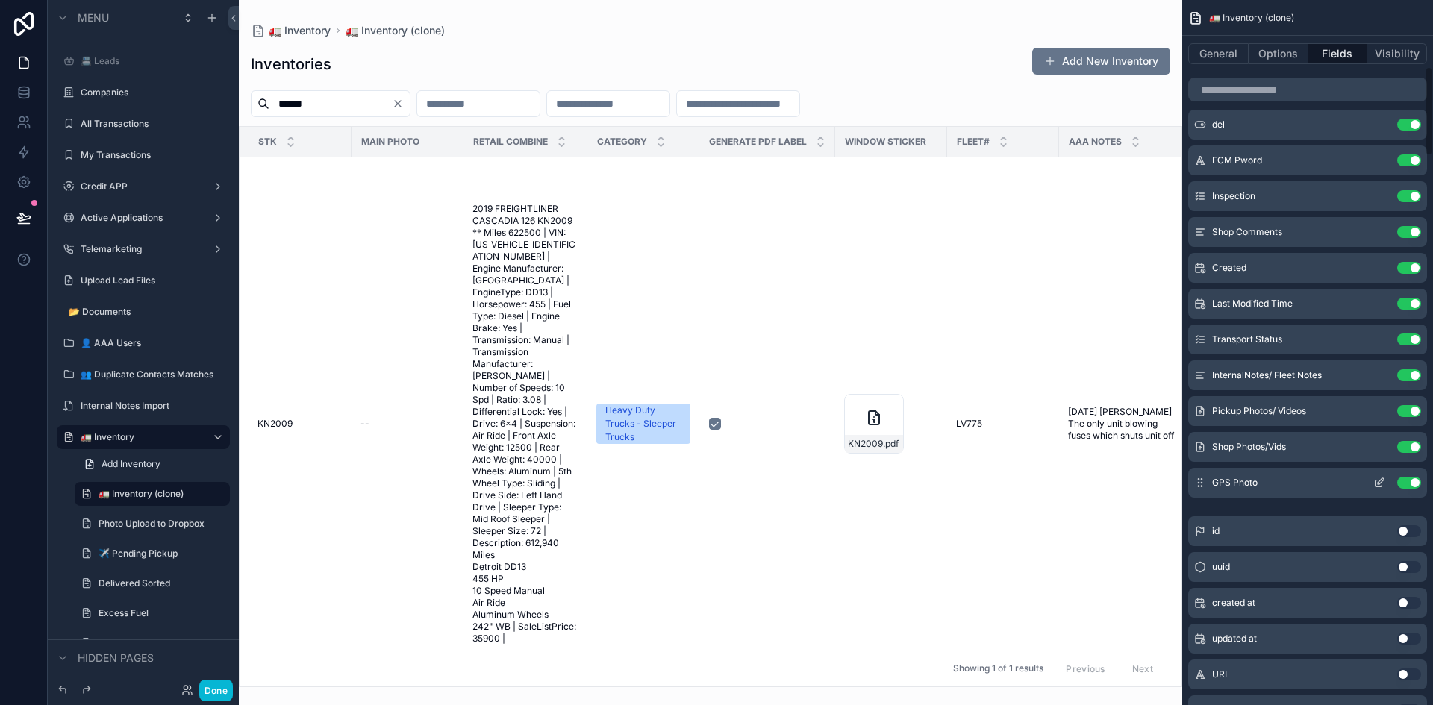
scroll to position [448, 0]
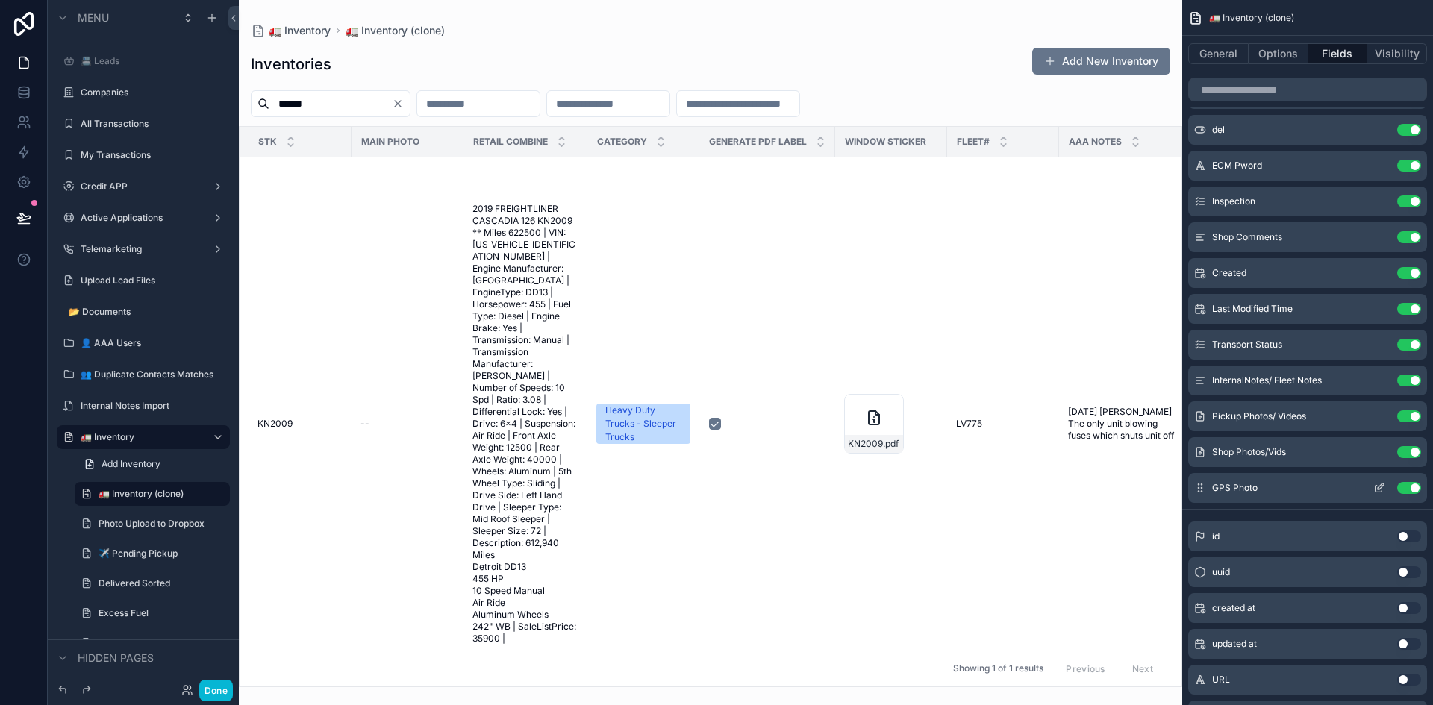
click at [1406, 485] on button "Use setting" at bounding box center [1409, 488] width 24 height 12
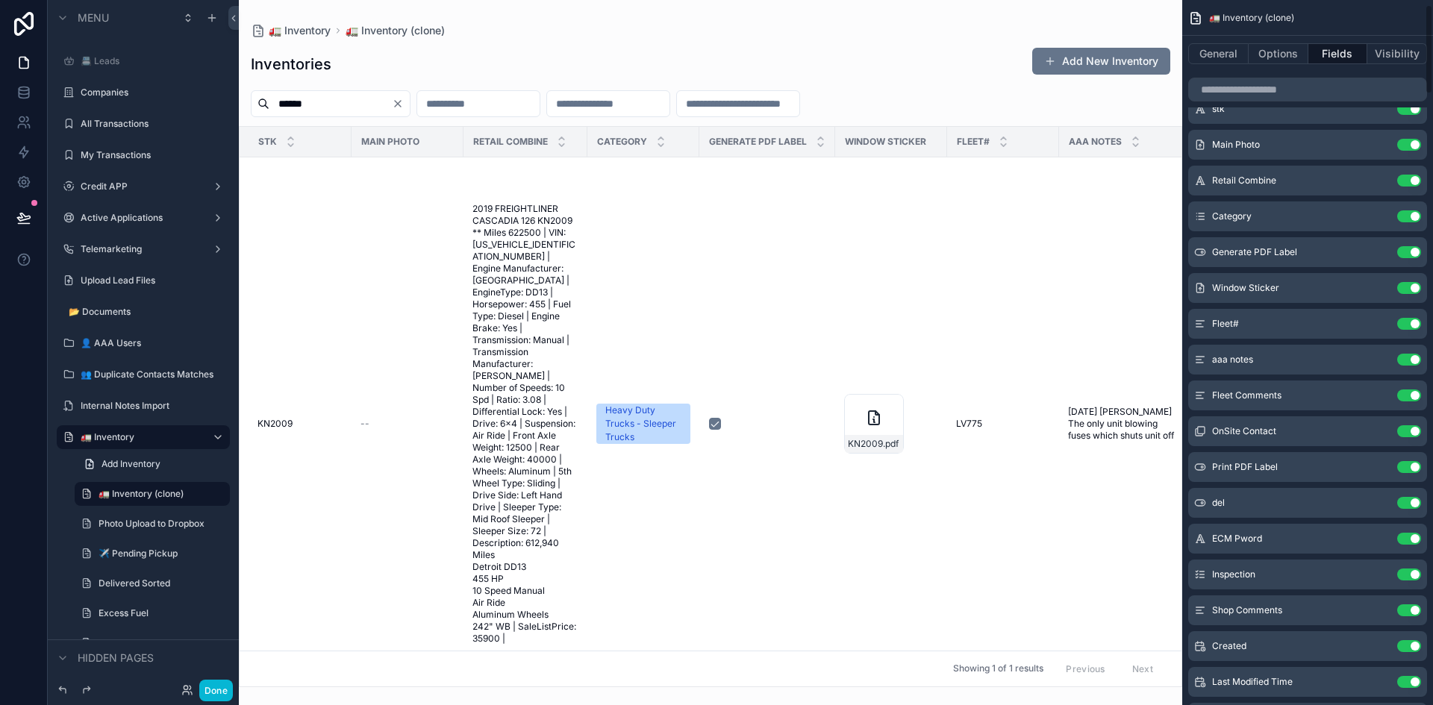
scroll to position [0, 0]
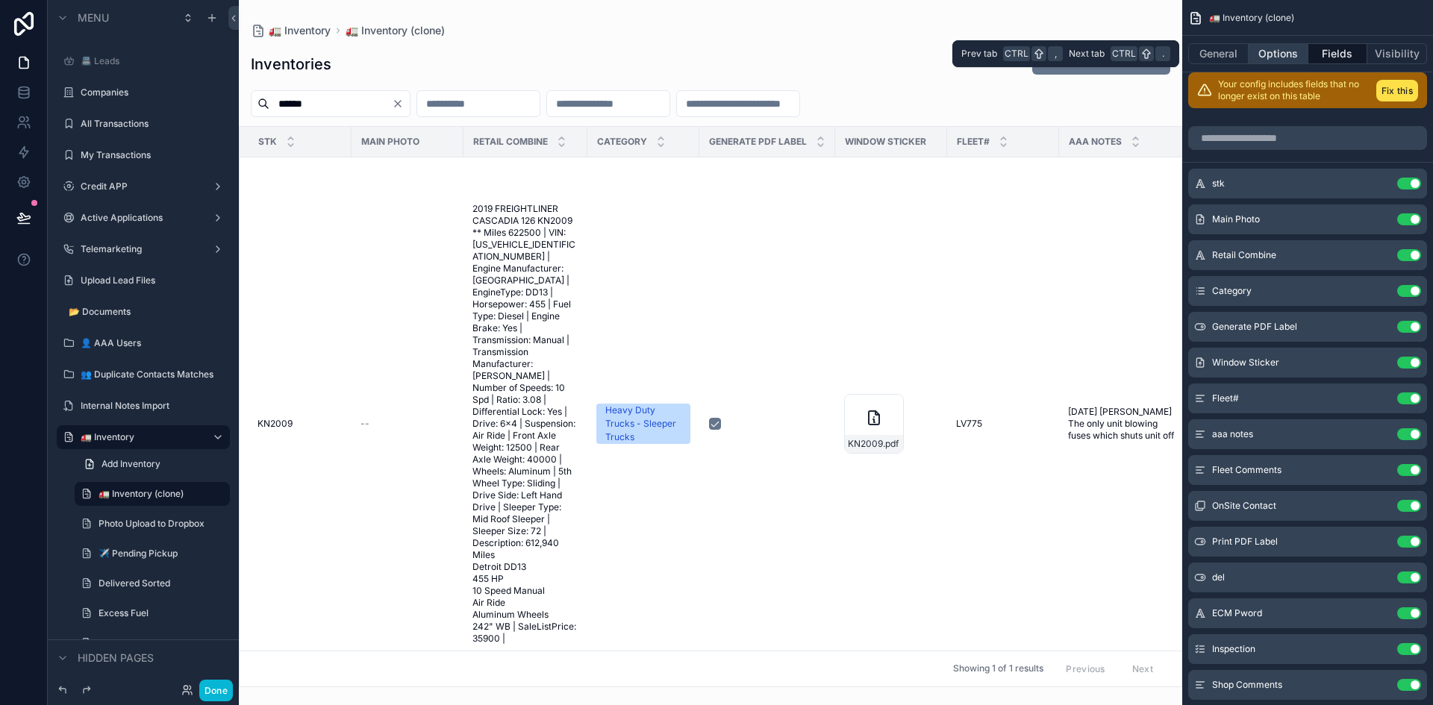
click at [1278, 54] on button "Options" at bounding box center [1279, 53] width 60 height 21
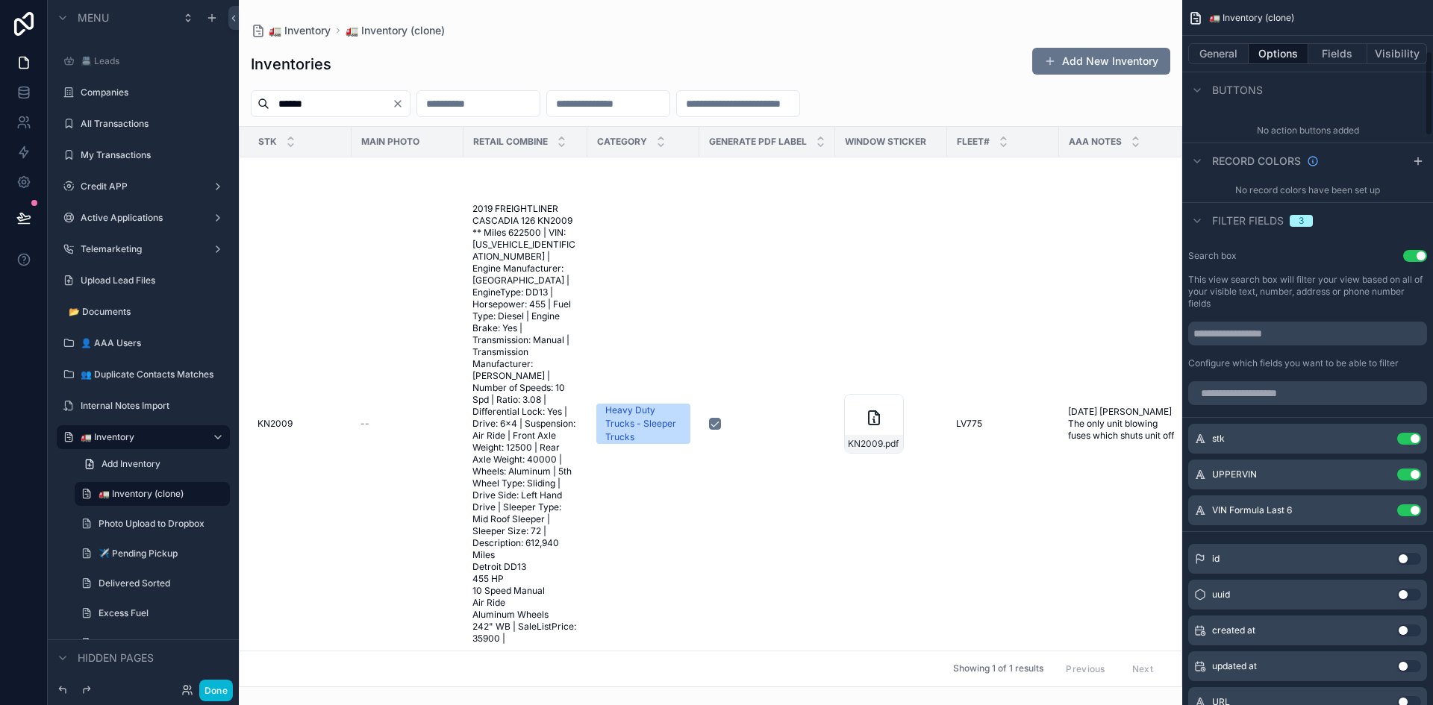
scroll to position [523, 0]
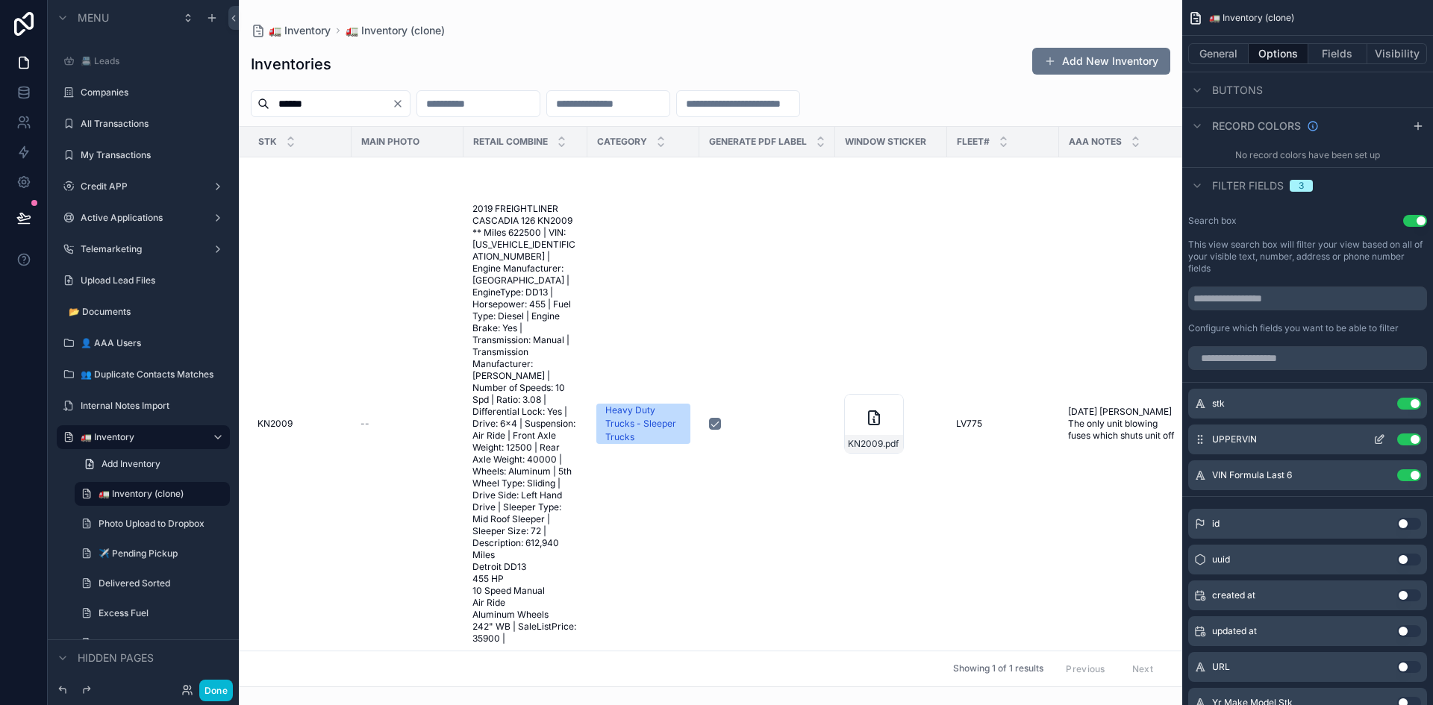
click at [1413, 440] on button "Use setting" at bounding box center [1409, 440] width 24 height 12
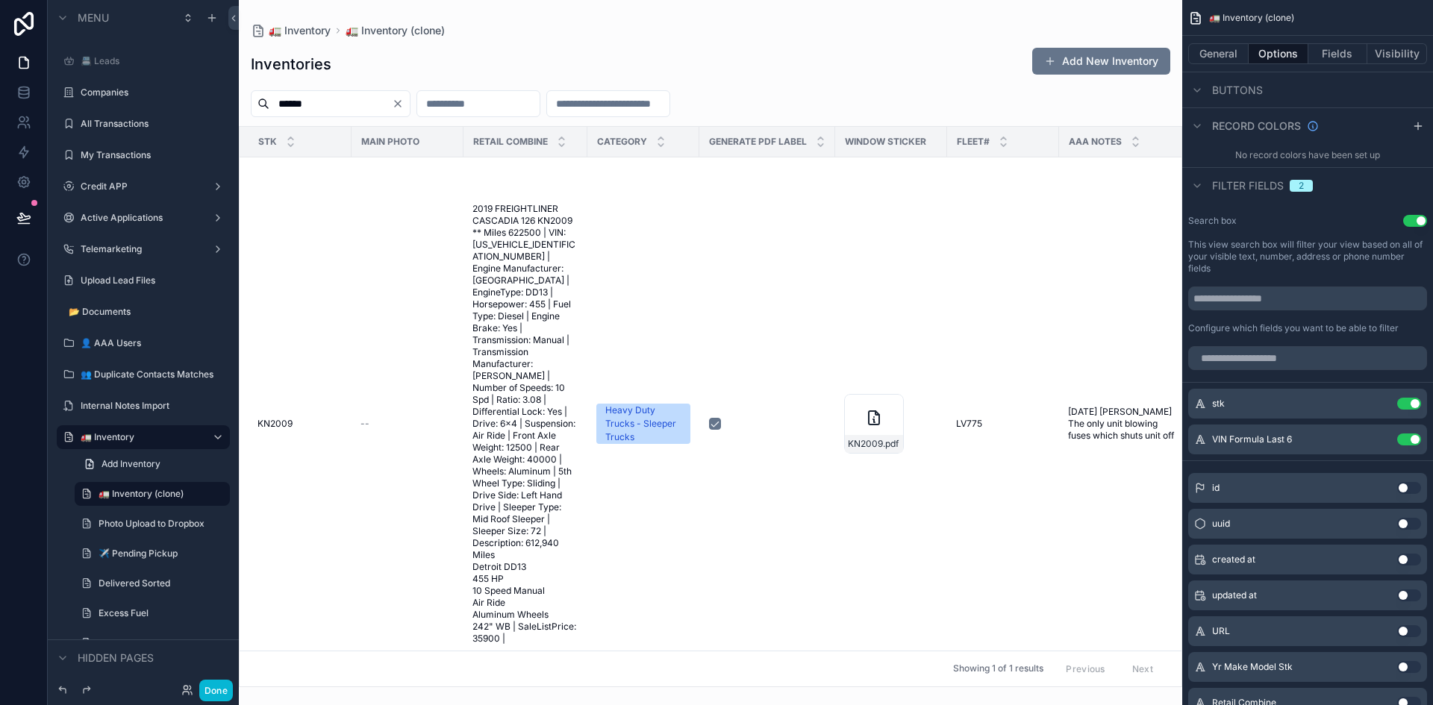
click at [1413, 440] on button "Use setting" at bounding box center [1409, 440] width 24 height 12
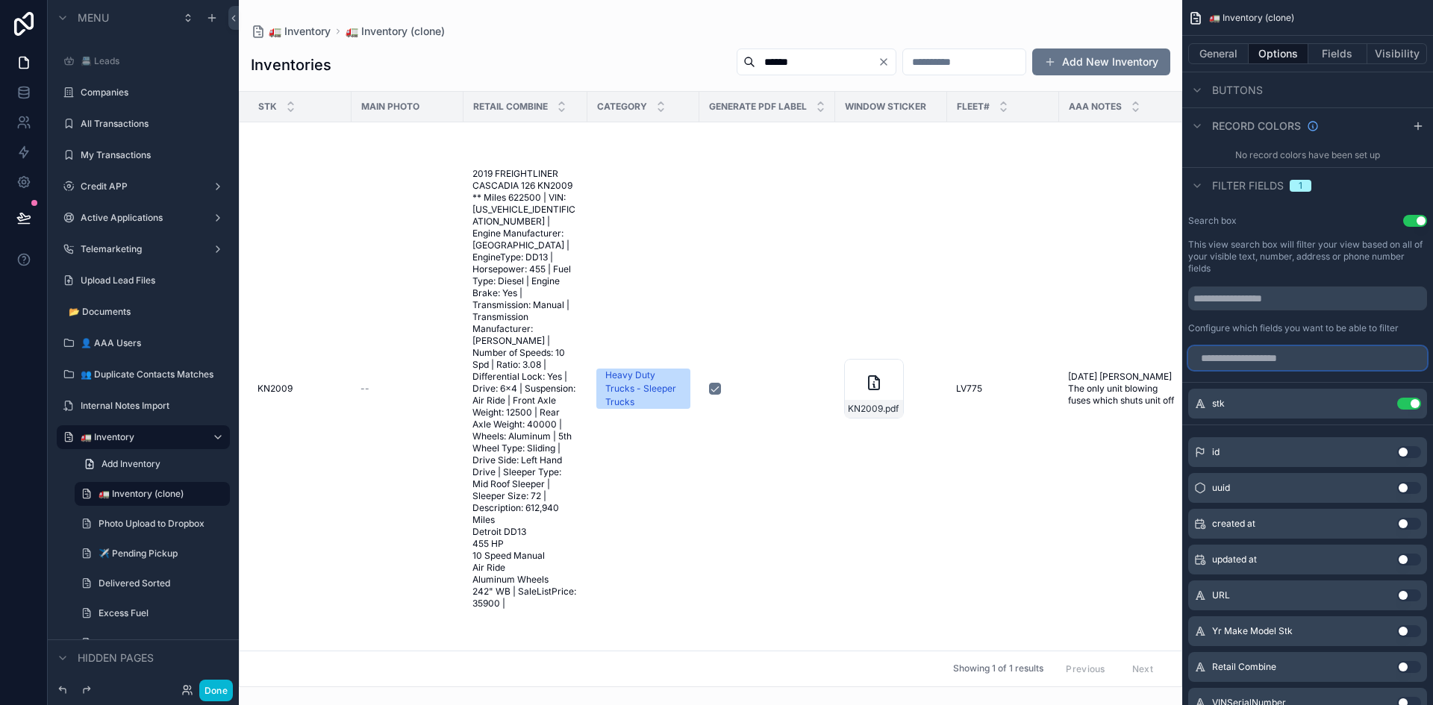
click at [1359, 363] on input "scrollable content" at bounding box center [1307, 358] width 239 height 24
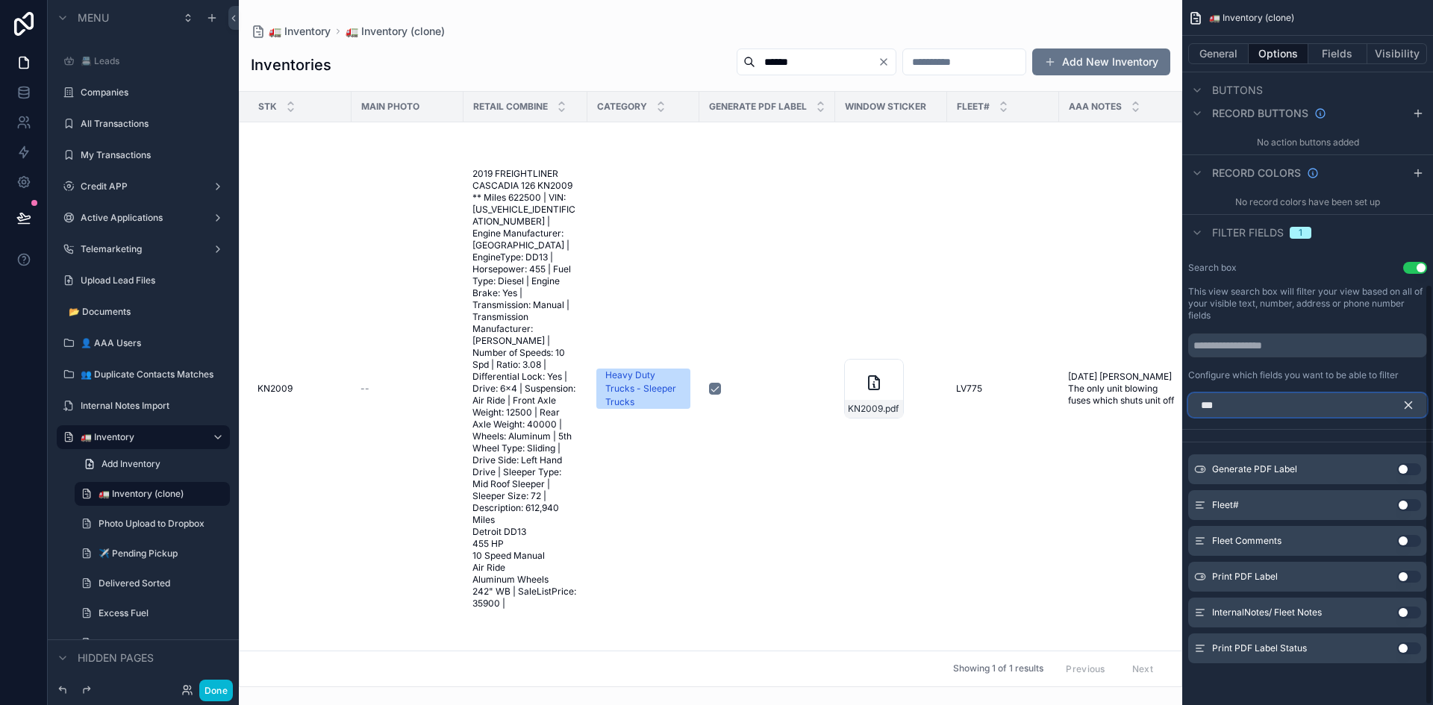
scroll to position [368, 0]
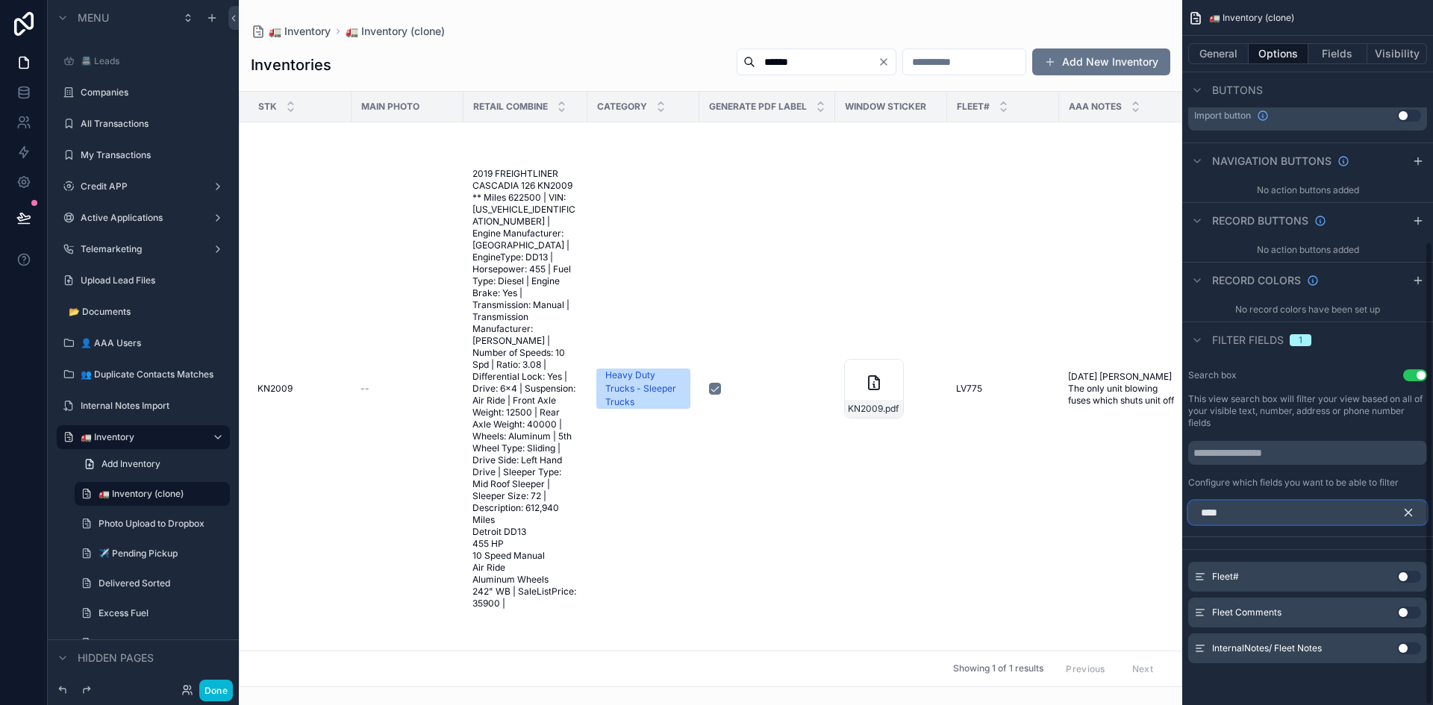
type input "****"
click at [1404, 573] on button "Use setting" at bounding box center [1409, 577] width 24 height 12
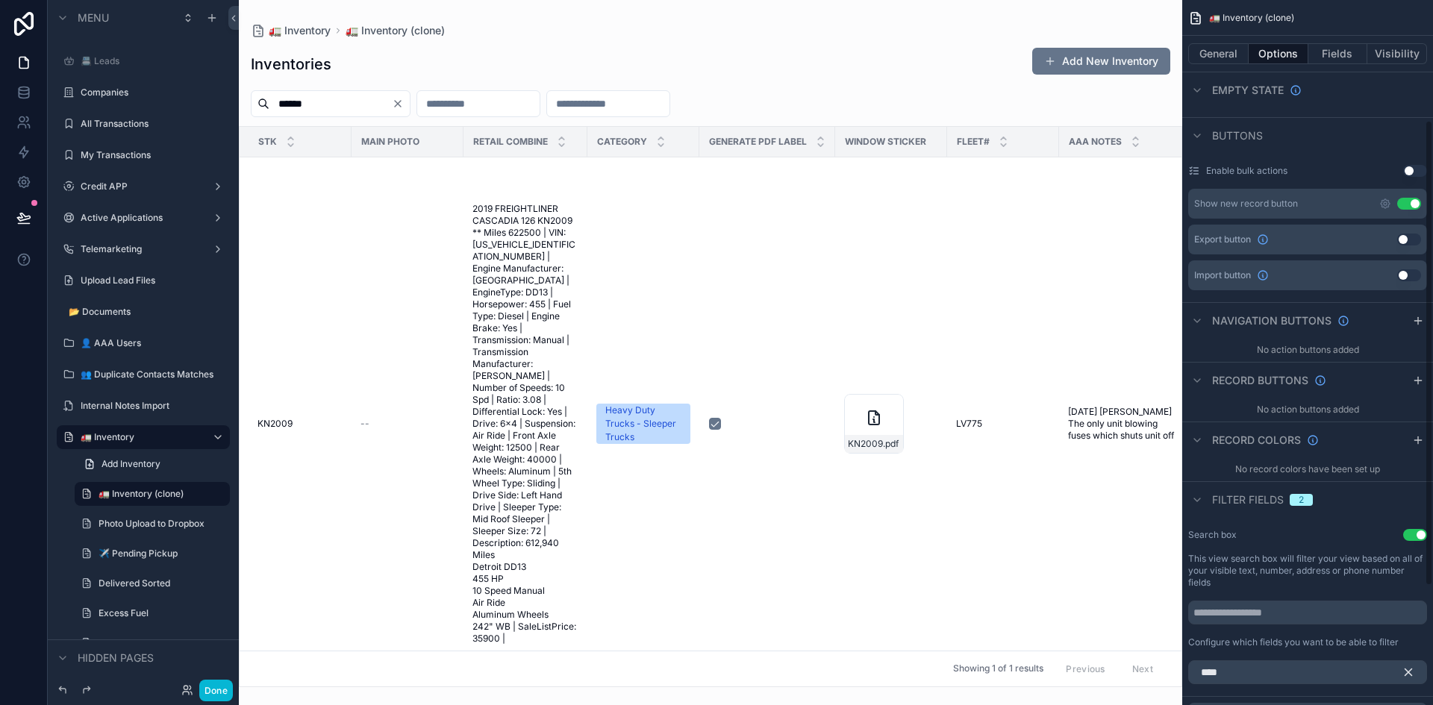
scroll to position [224, 0]
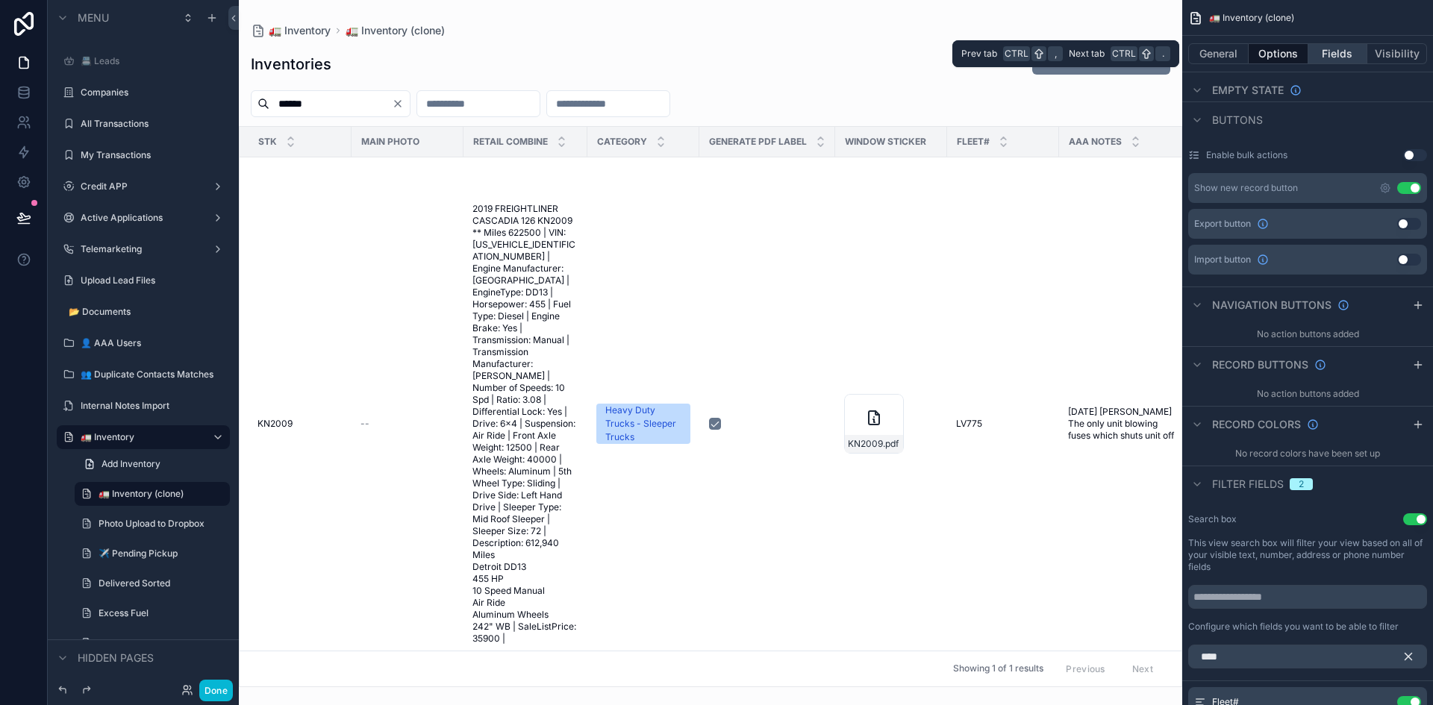
click at [1333, 53] on button "Fields" at bounding box center [1339, 53] width 60 height 21
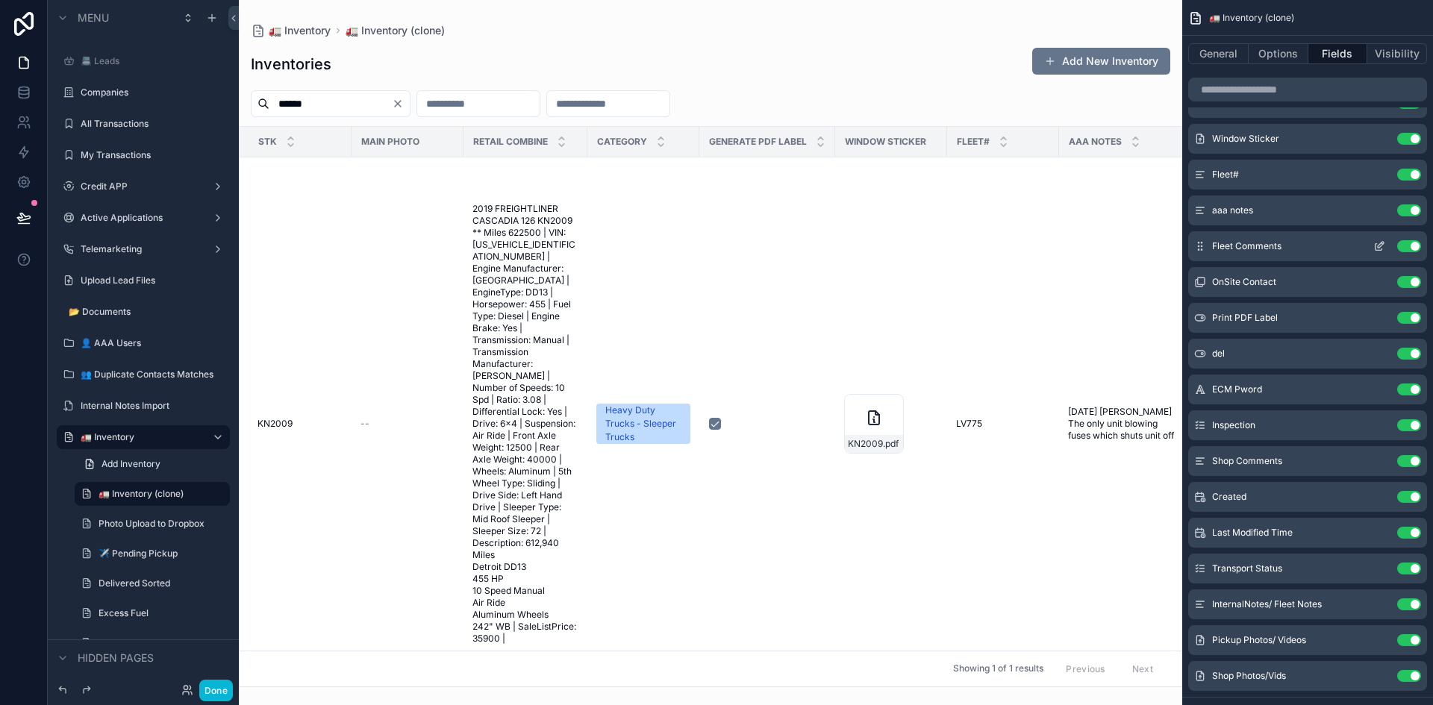
click at [1380, 245] on icon "scrollable content" at bounding box center [1379, 246] width 12 height 12
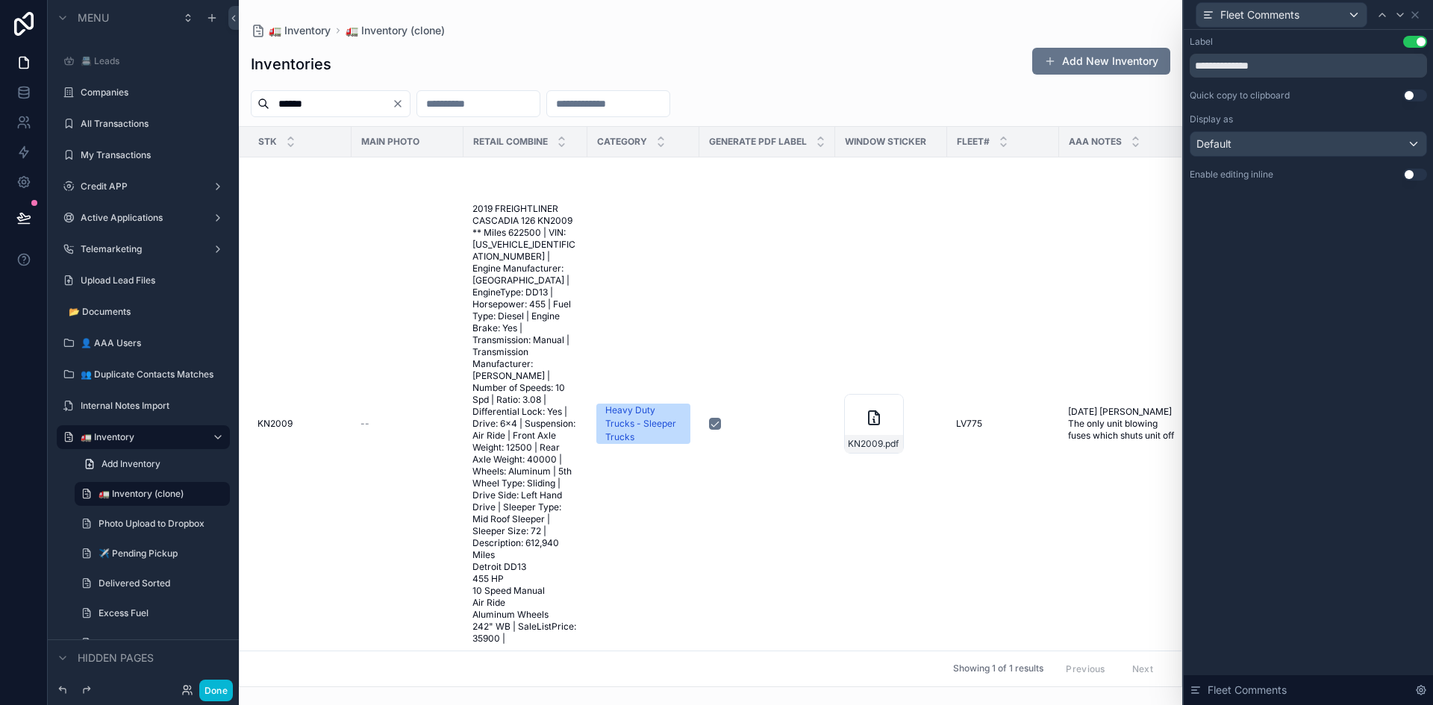
click at [1409, 177] on button "Use setting" at bounding box center [1415, 175] width 24 height 12
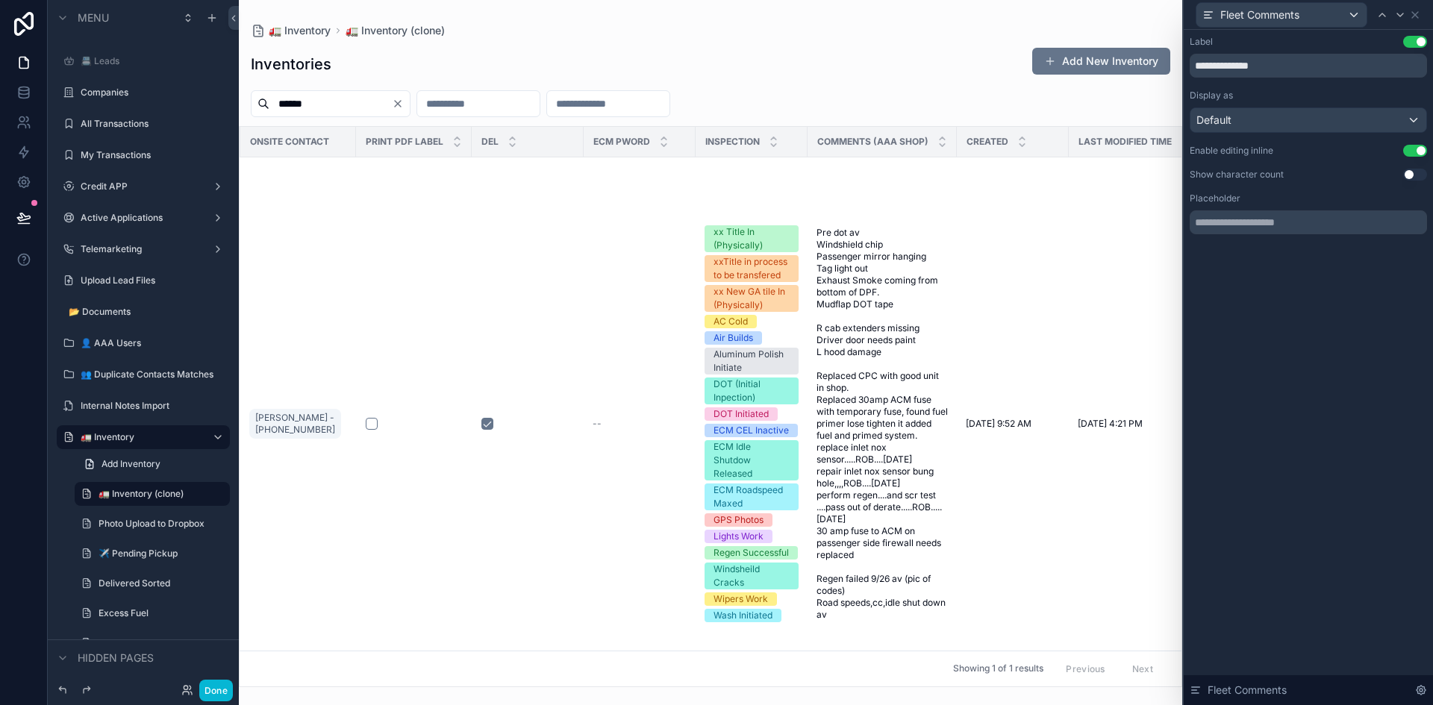
scroll to position [0, 1077]
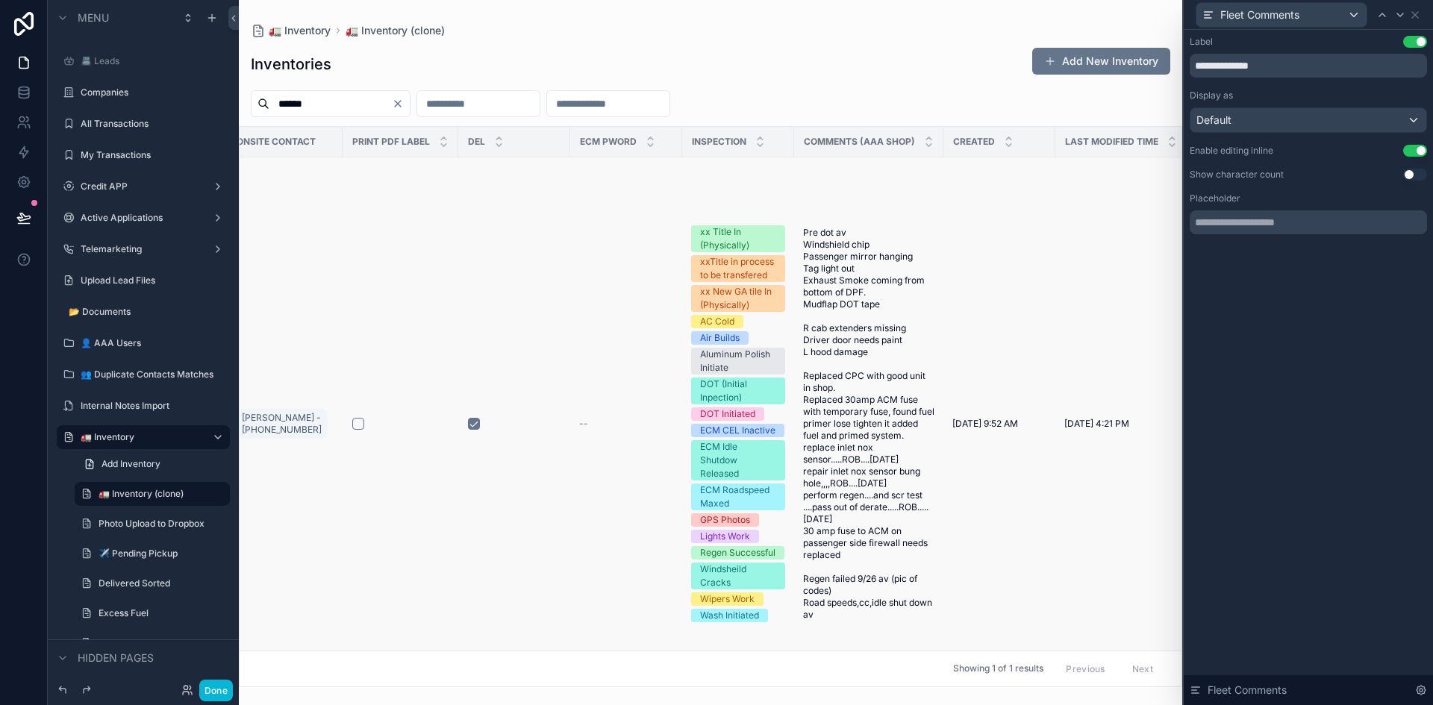
click at [853, 405] on span "Pre dot av Windshield chip Passenger mirror hanging Tag light out Exhaust Smoke…" at bounding box center [868, 424] width 131 height 394
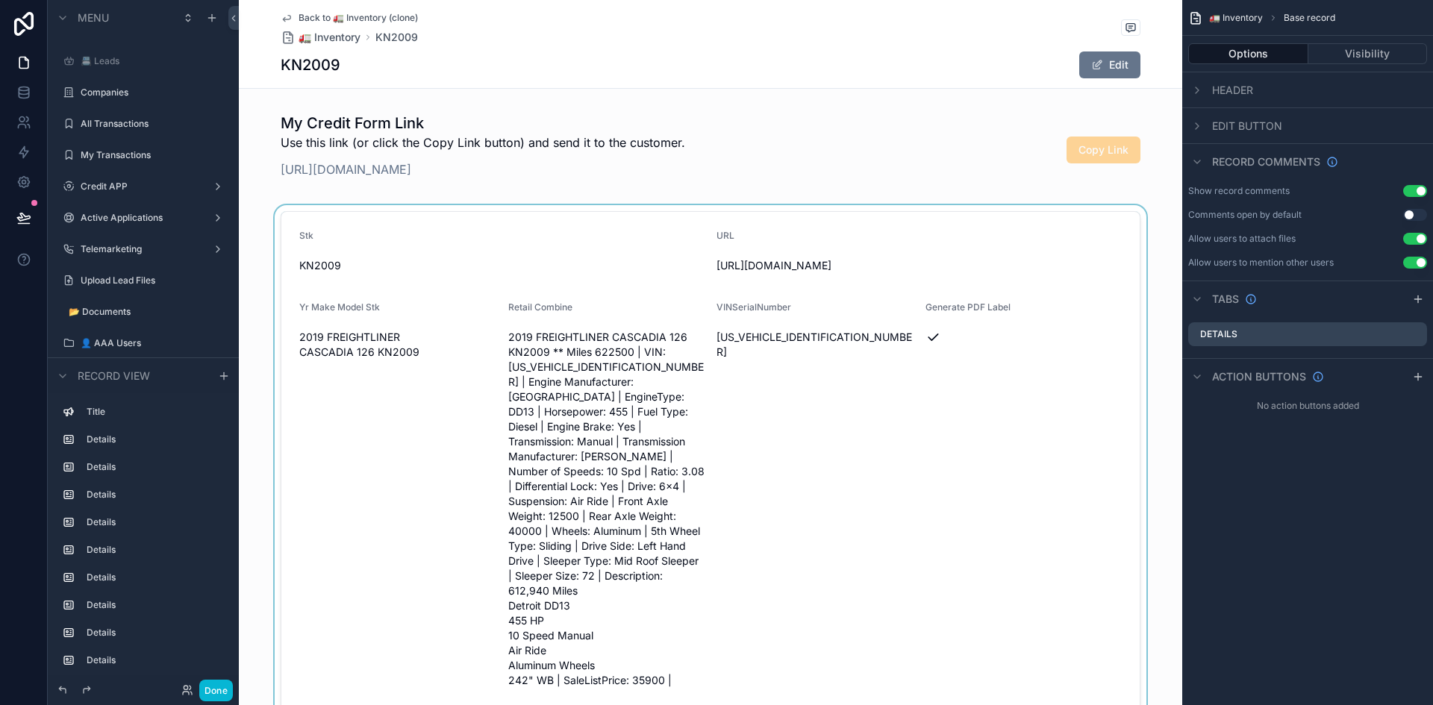
click at [566, 394] on div "scrollable content" at bounding box center [711, 512] width 944 height 614
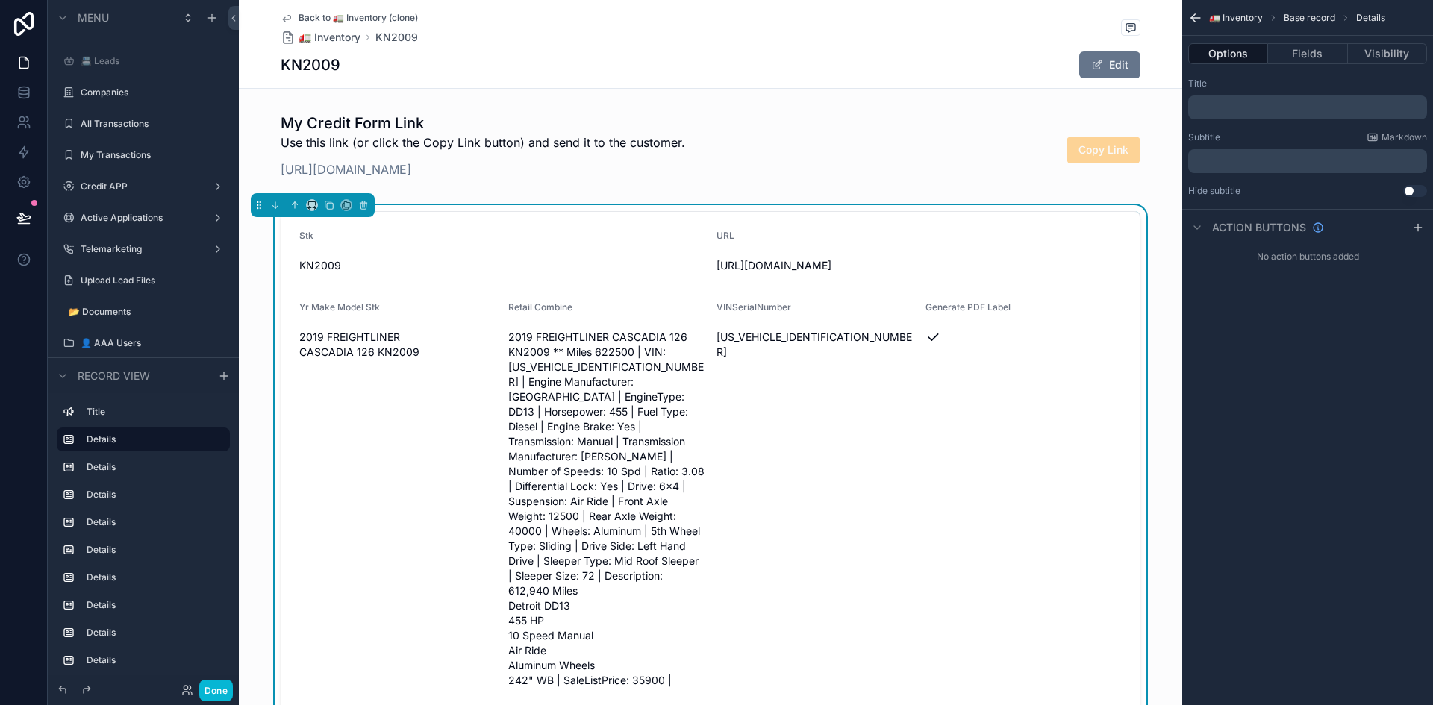
click at [566, 394] on span "2019 FREIGHTLINER CASCADIA 126 KN2009 ** Miles 622500 | VIN: [US_VEHICLE_IDENTI…" at bounding box center [606, 509] width 197 height 358
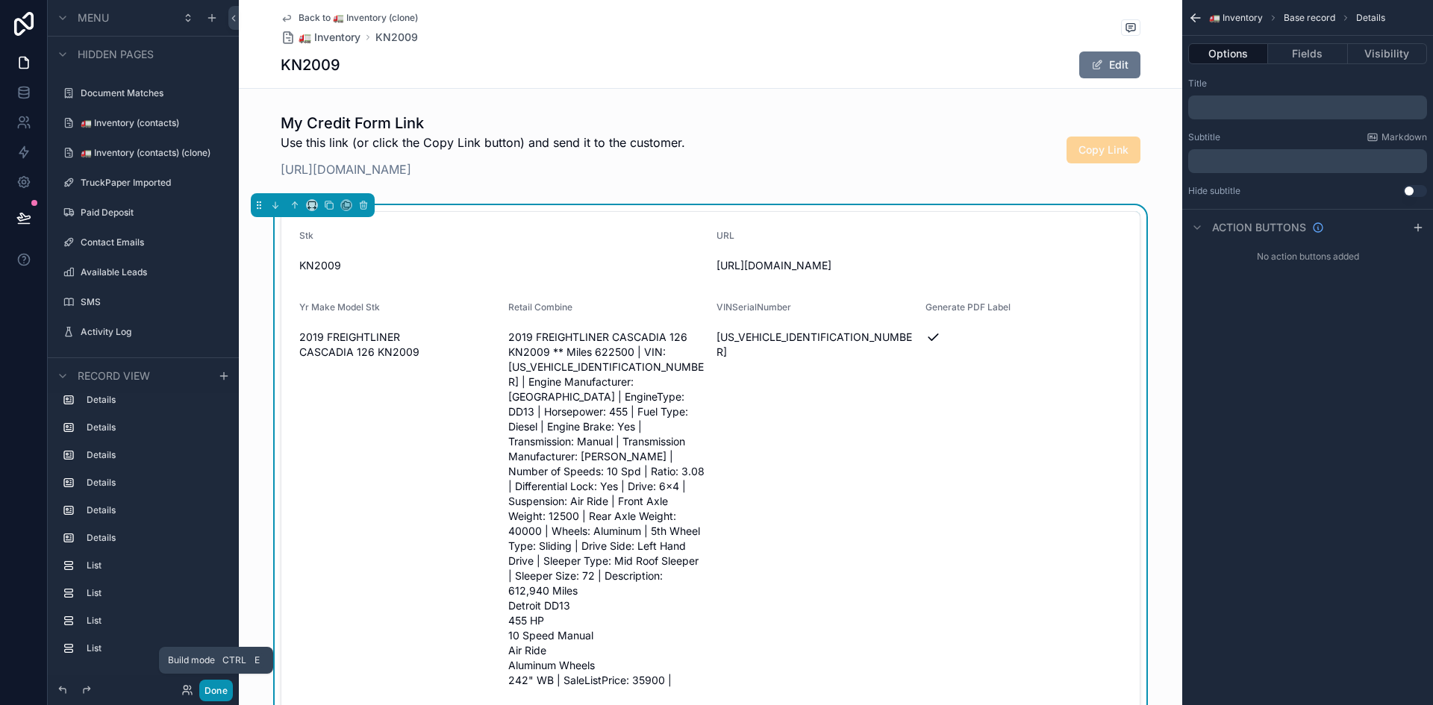
click at [211, 686] on button "Done" at bounding box center [216, 691] width 34 height 22
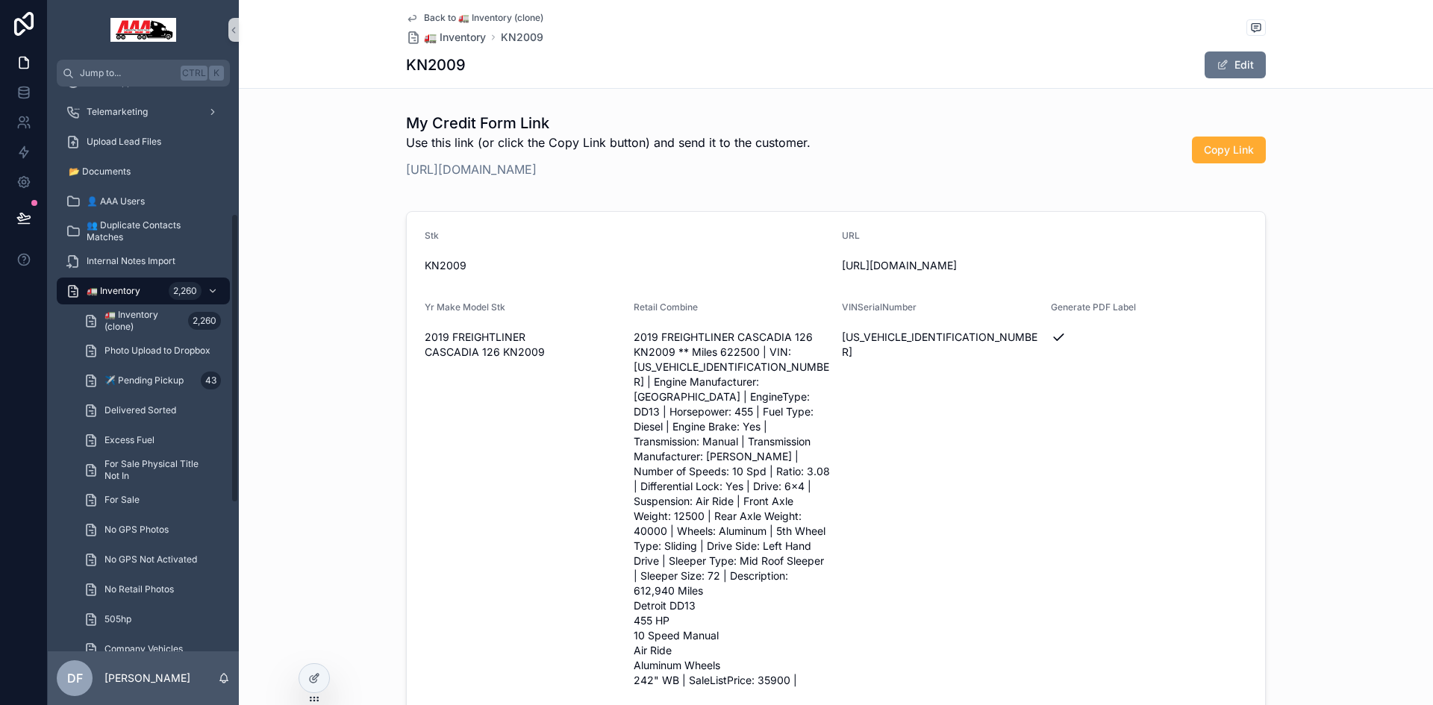
scroll to position [299, 0]
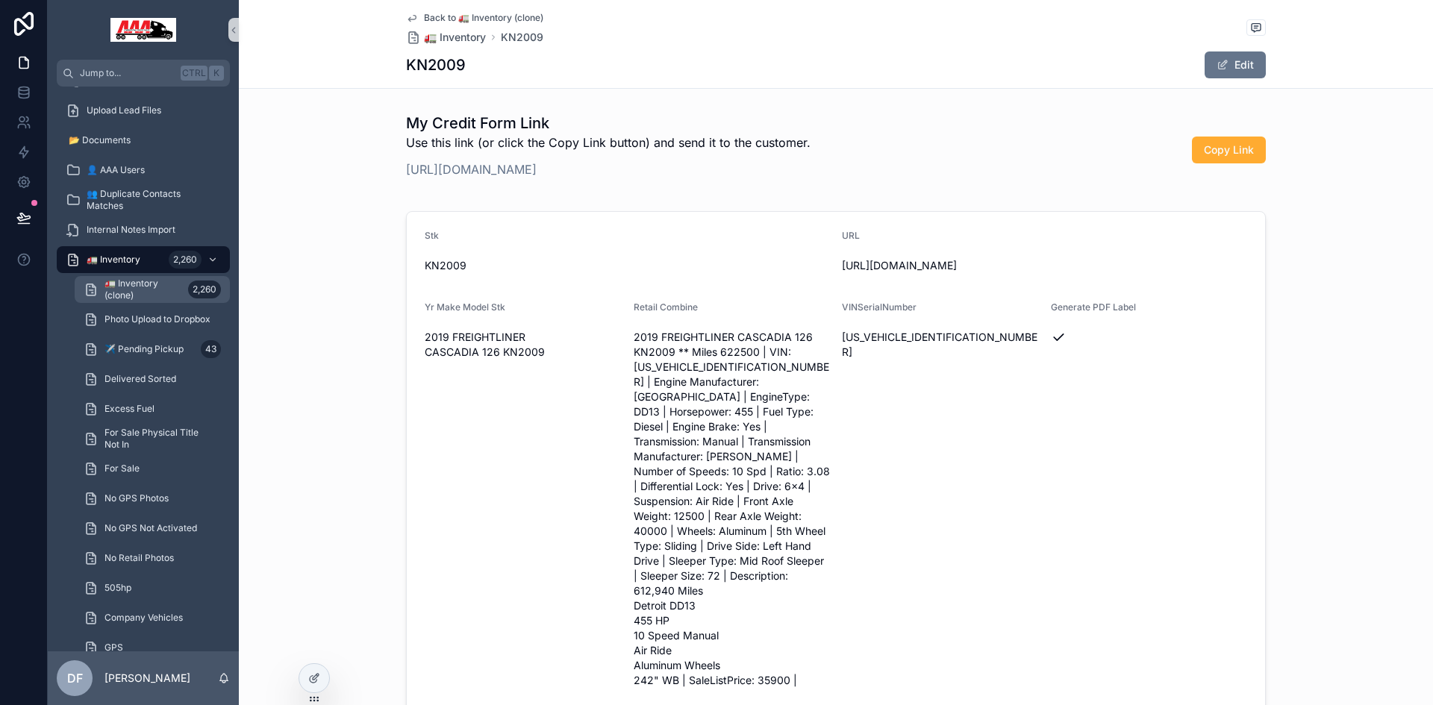
click at [165, 289] on span "🚛 Inventory (clone)" at bounding box center [144, 290] width 78 height 24
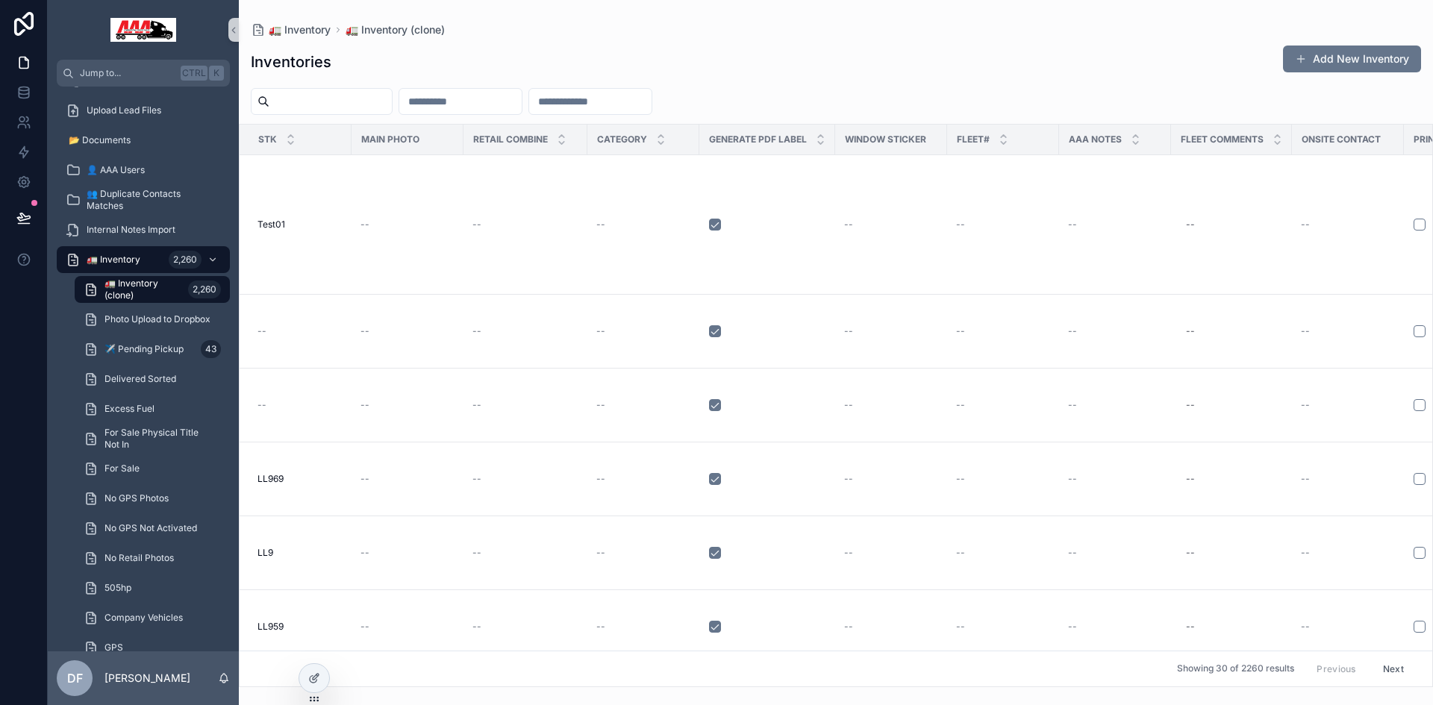
drag, startPoint x: 136, startPoint y: 290, endPoint x: 125, endPoint y: 290, distance: 10.5
click at [125, 290] on span "🚛 Inventory (clone)" at bounding box center [144, 290] width 78 height 24
click at [121, 290] on span "🚛 Inventory (clone)" at bounding box center [144, 290] width 78 height 24
click at [216, 261] on icon "scrollable content" at bounding box center [213, 260] width 10 height 10
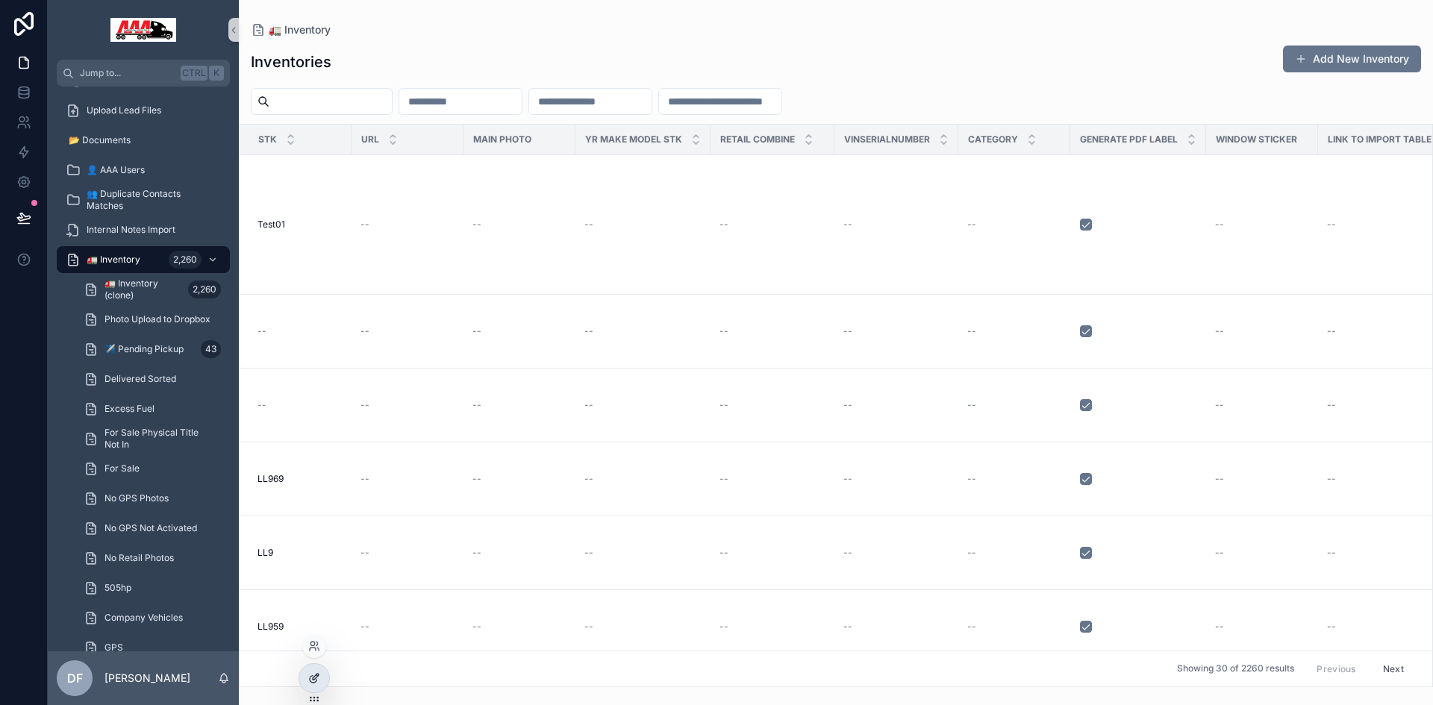
click at [316, 682] on icon at bounding box center [313, 679] width 7 height 7
click at [204, 291] on div "2,260" at bounding box center [204, 290] width 33 height 18
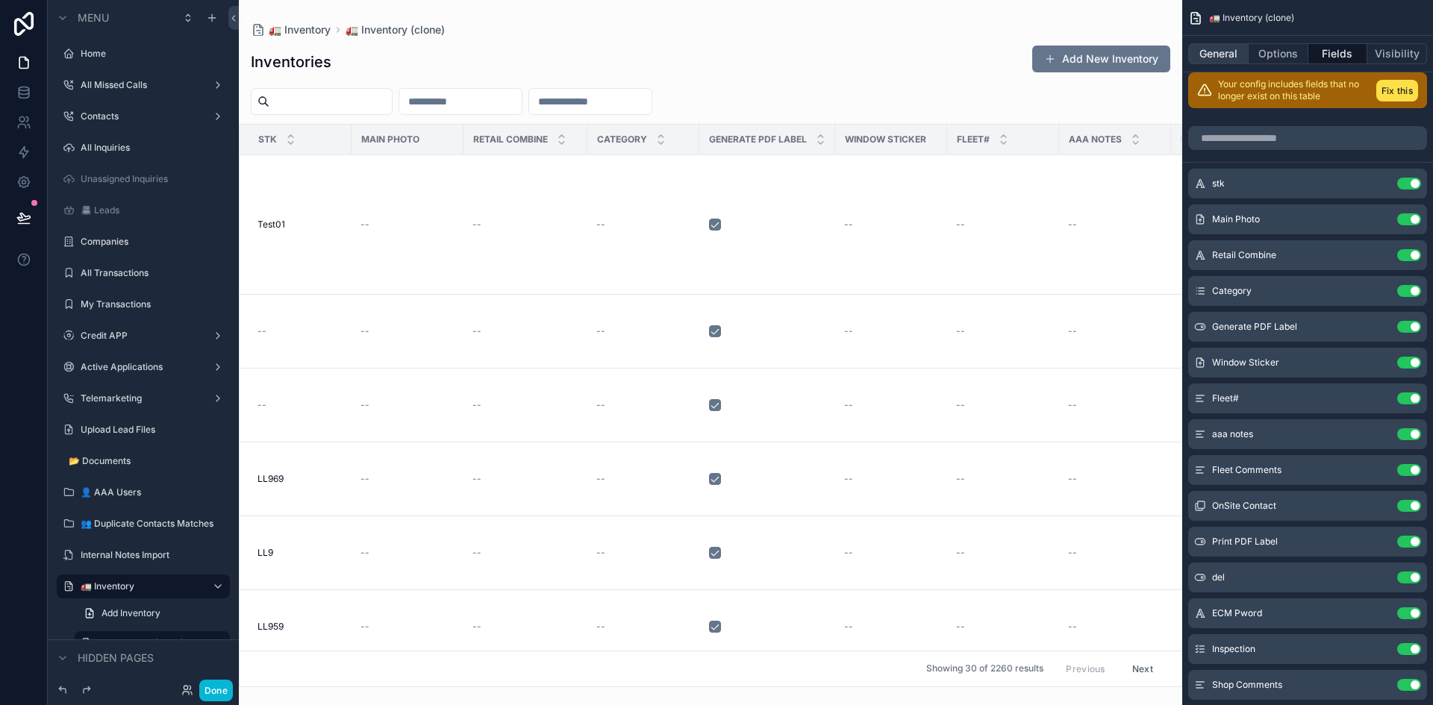
click at [1225, 58] on button "General" at bounding box center [1218, 53] width 60 height 21
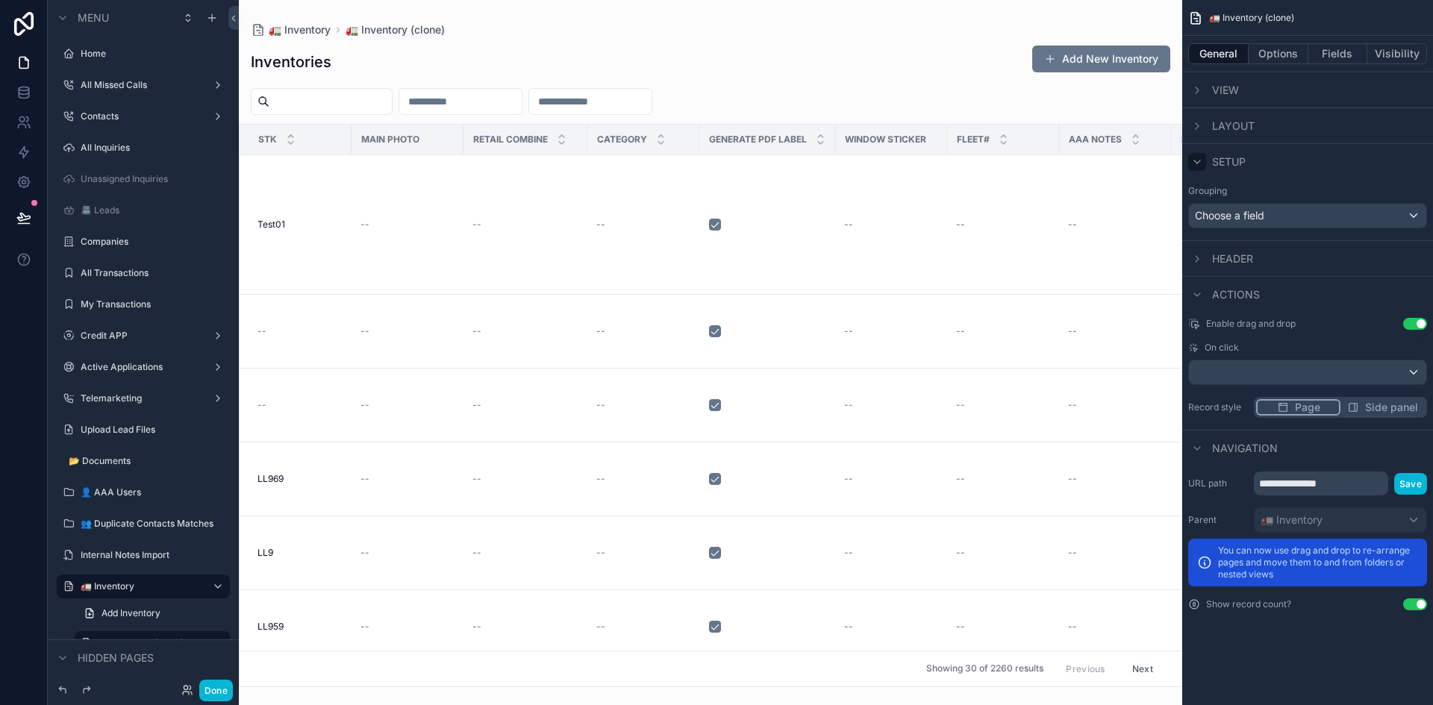
click at [1200, 166] on icon "scrollable content" at bounding box center [1197, 162] width 12 height 12
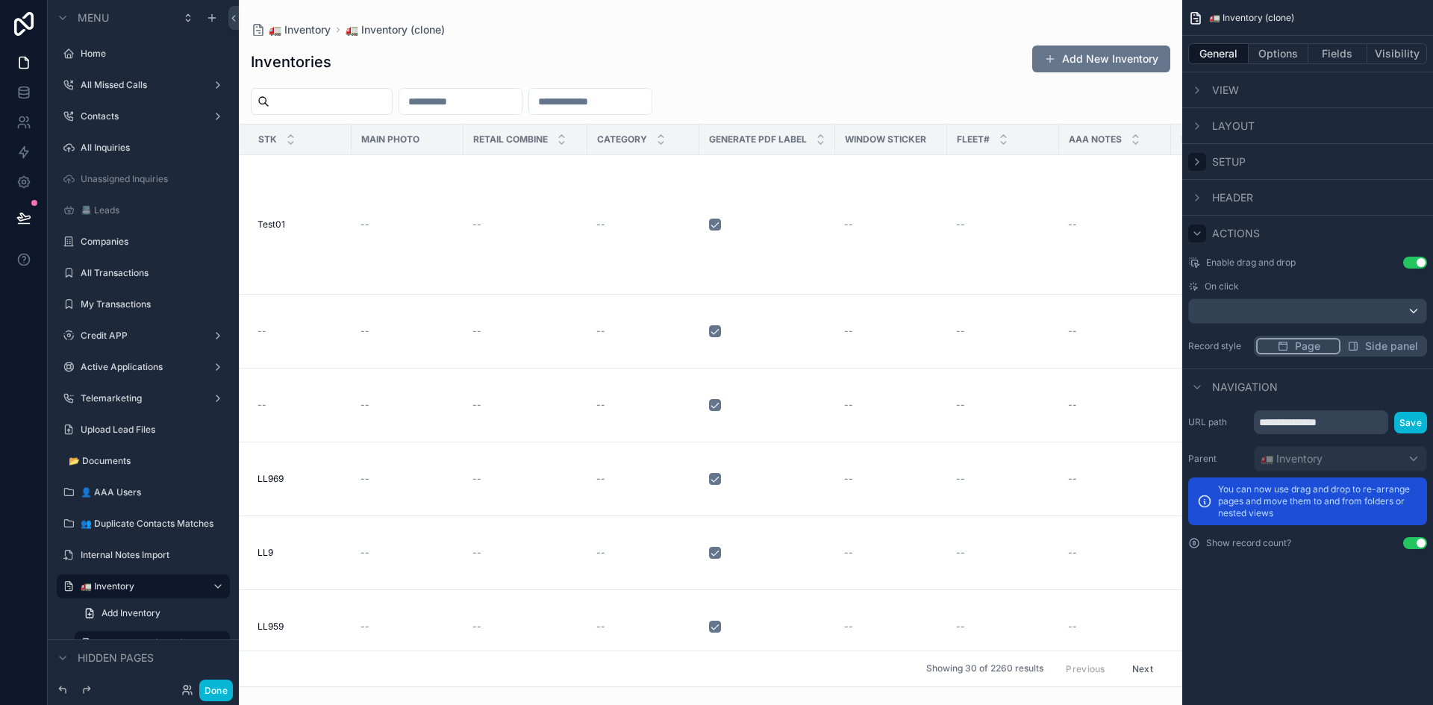
click at [1199, 234] on icon "scrollable content" at bounding box center [1197, 233] width 6 height 3
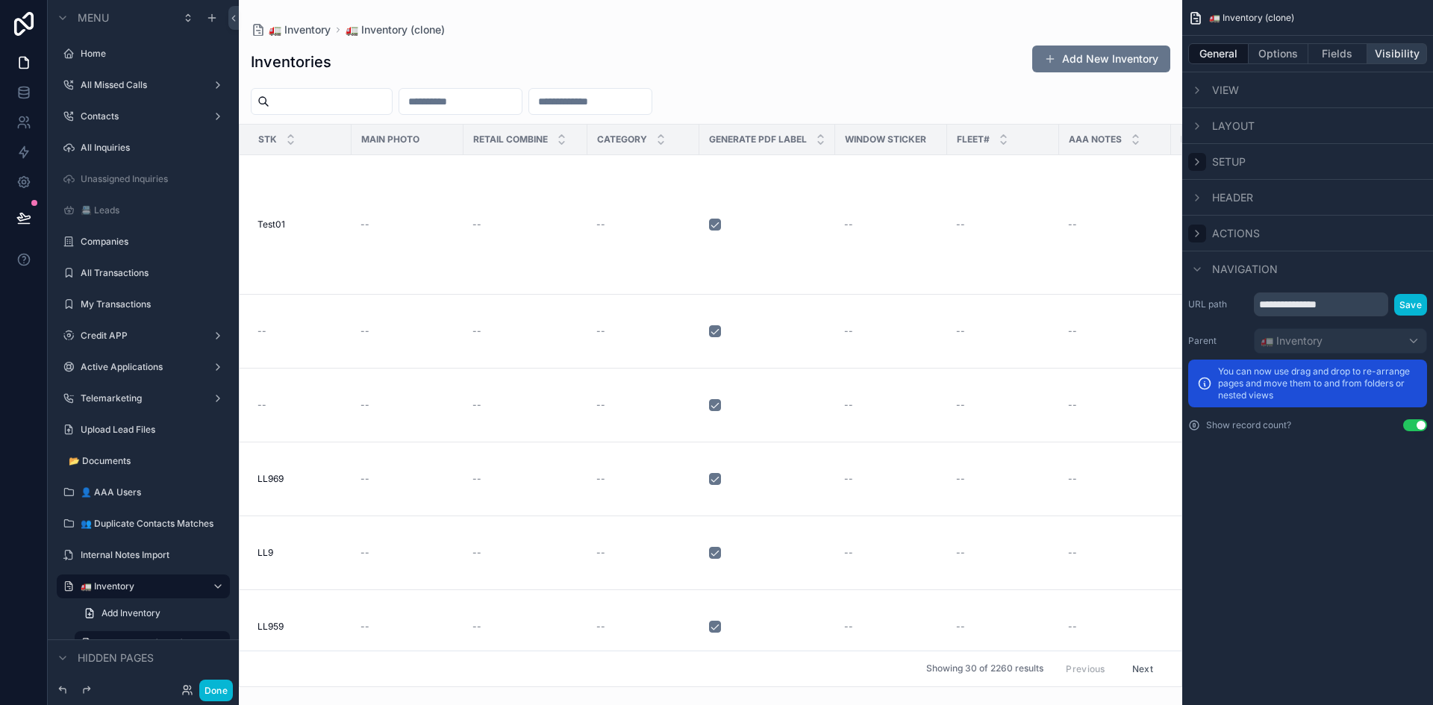
click at [1406, 54] on button "Visibility" at bounding box center [1398, 53] width 60 height 21
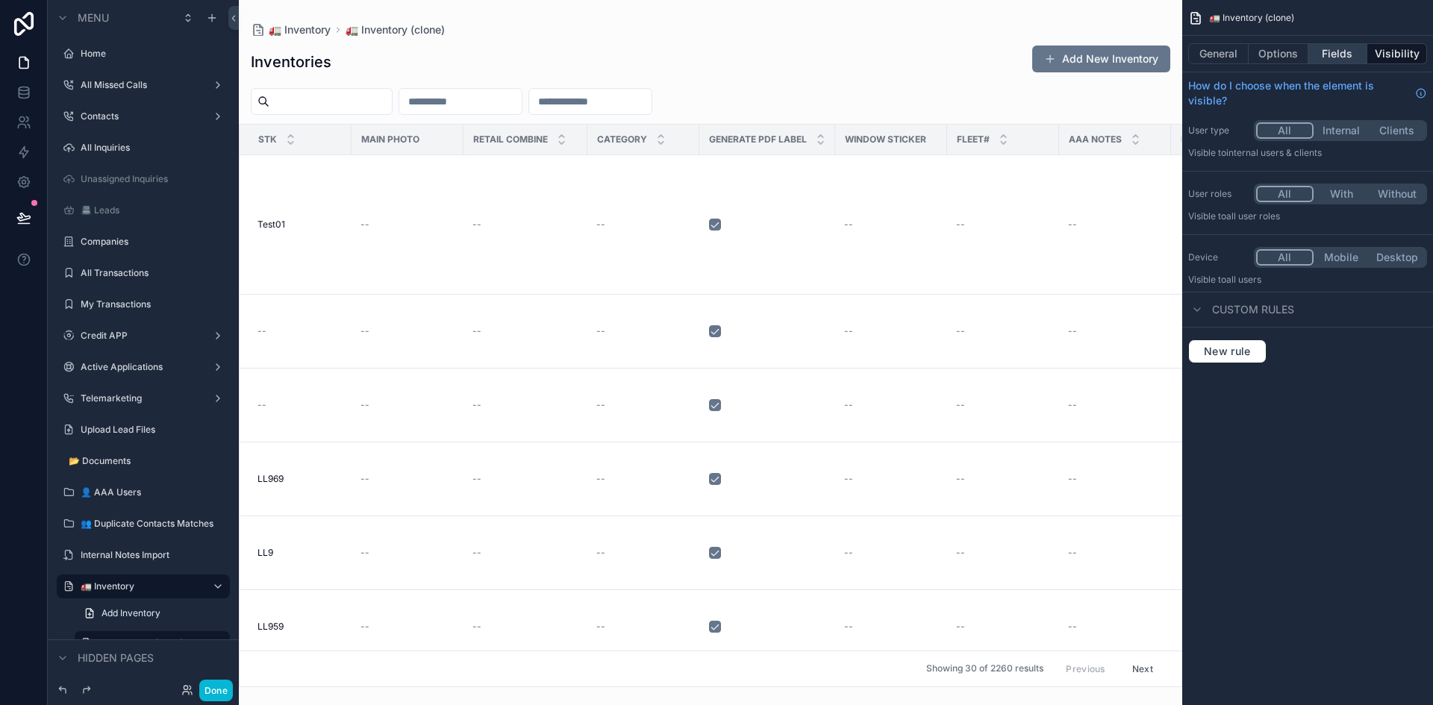
click at [1349, 49] on button "Fields" at bounding box center [1339, 53] width 60 height 21
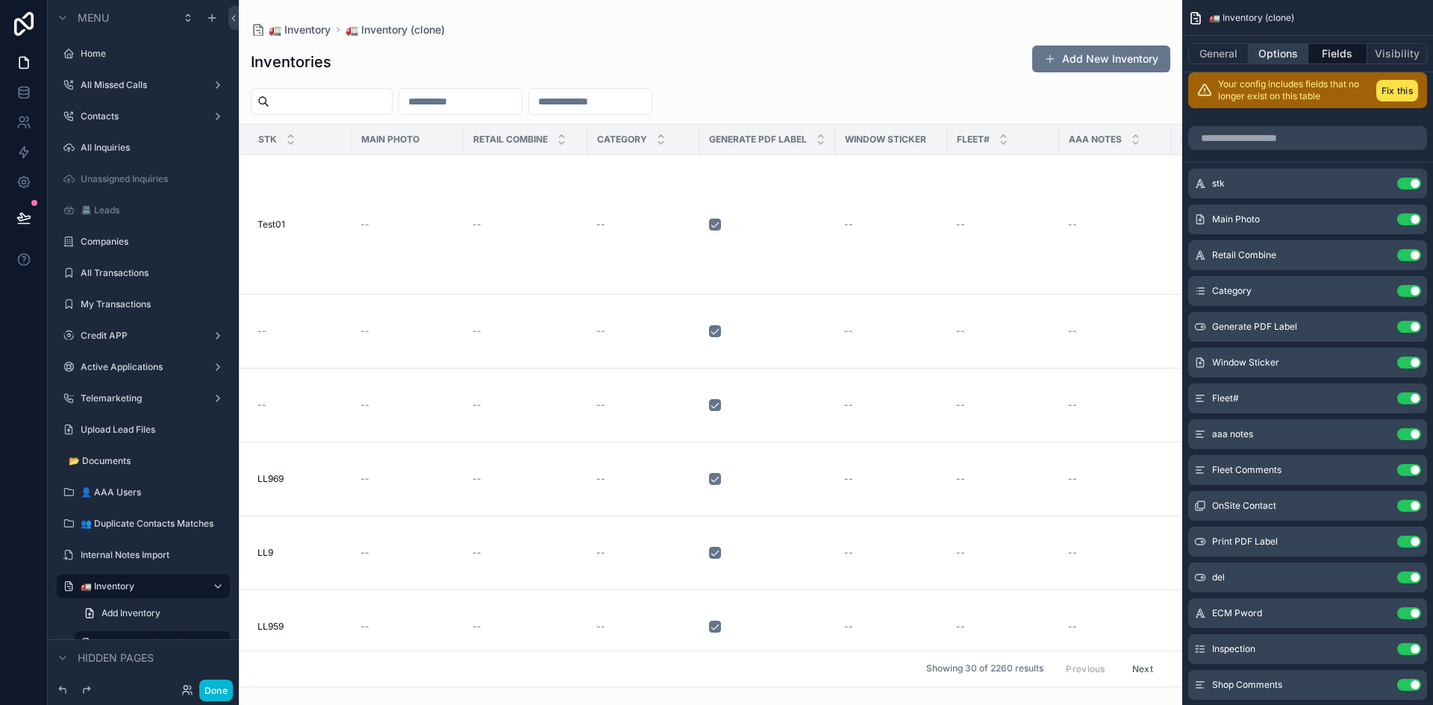
click at [1299, 50] on button "Options" at bounding box center [1279, 53] width 60 height 21
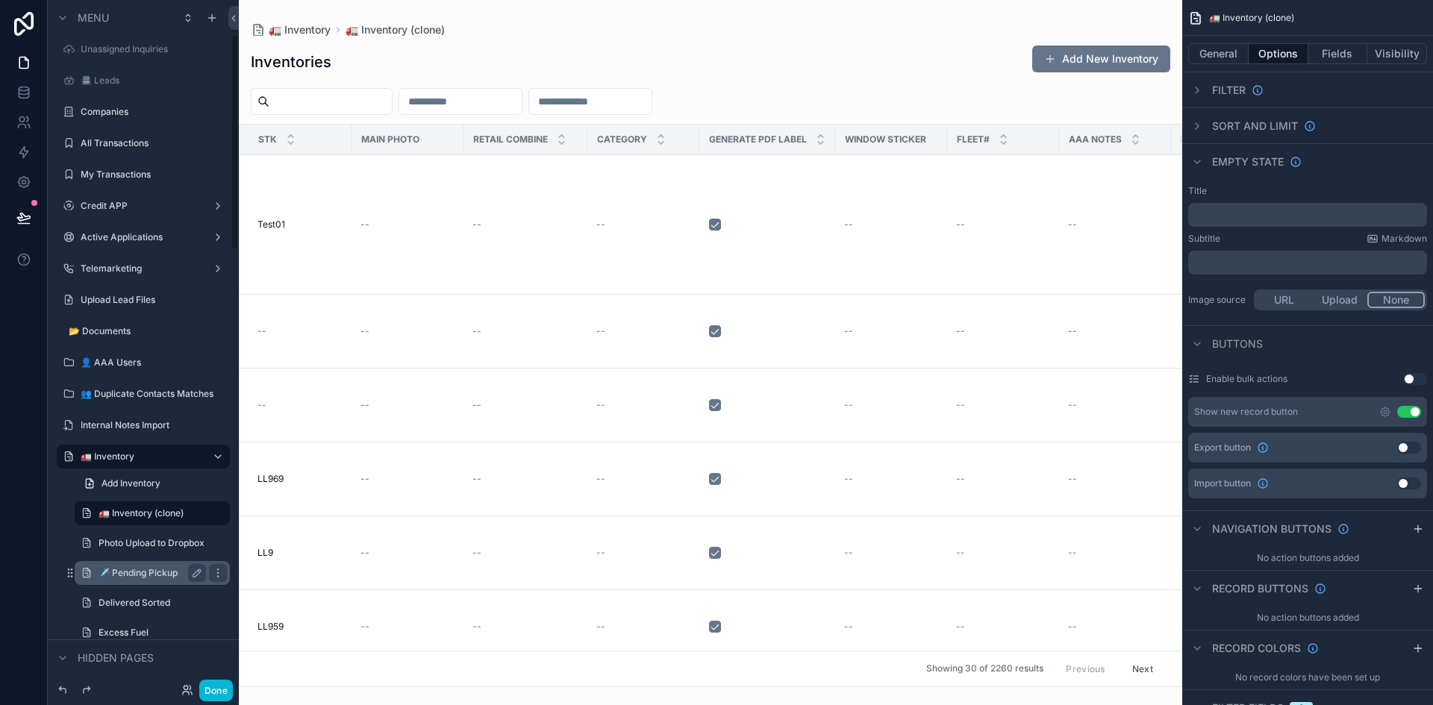
scroll to position [149, 0]
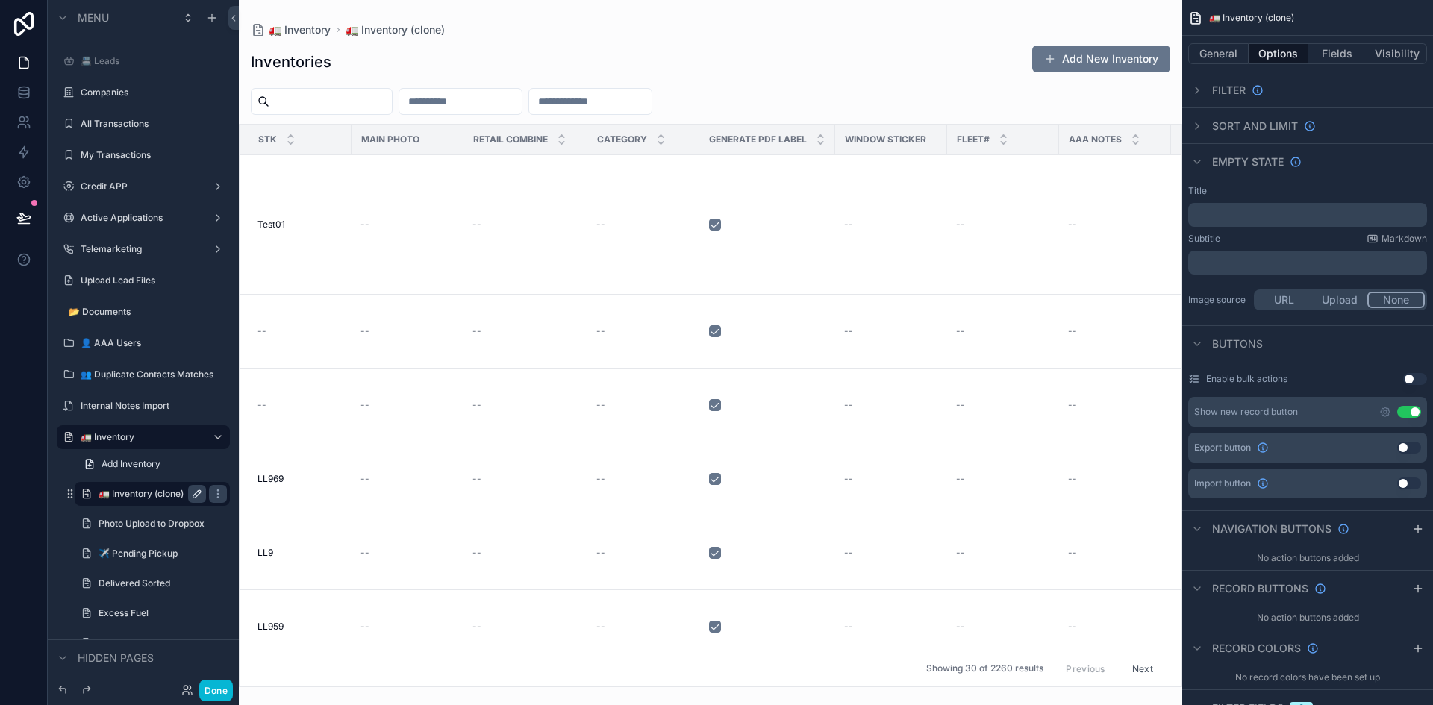
click at [196, 493] on icon "scrollable content" at bounding box center [196, 493] width 7 height 7
click at [142, 493] on input "**********" at bounding box center [141, 494] width 84 height 18
type input "****"
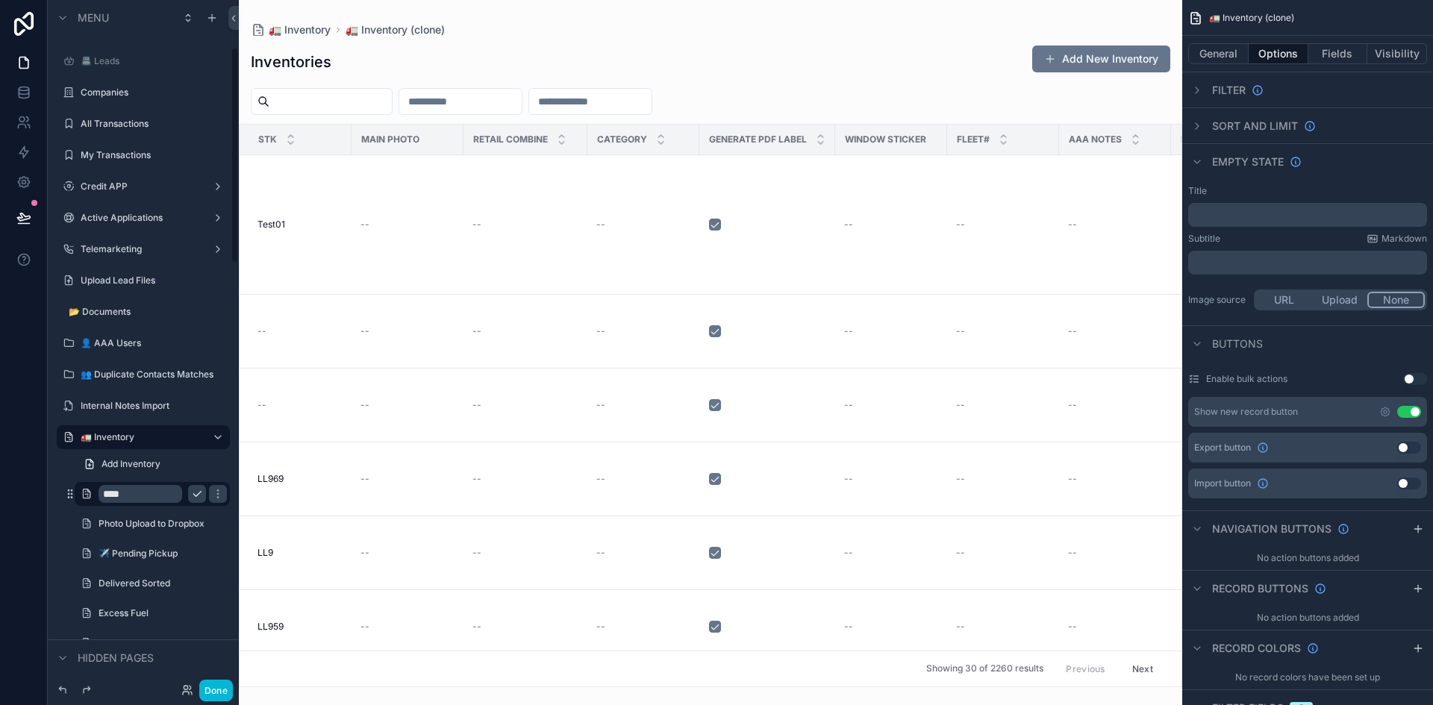
click at [200, 499] on icon "scrollable content" at bounding box center [197, 494] width 12 height 12
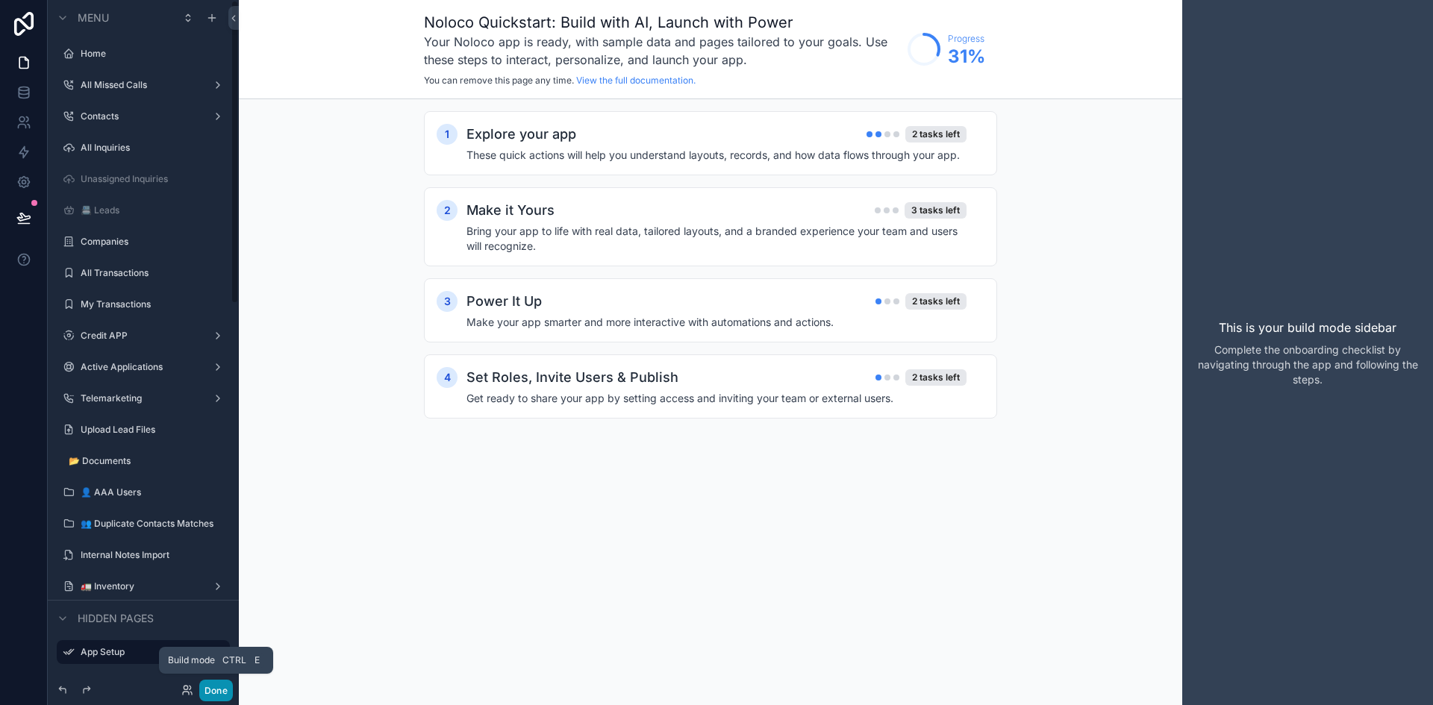
click at [221, 686] on button "Done" at bounding box center [216, 691] width 34 height 22
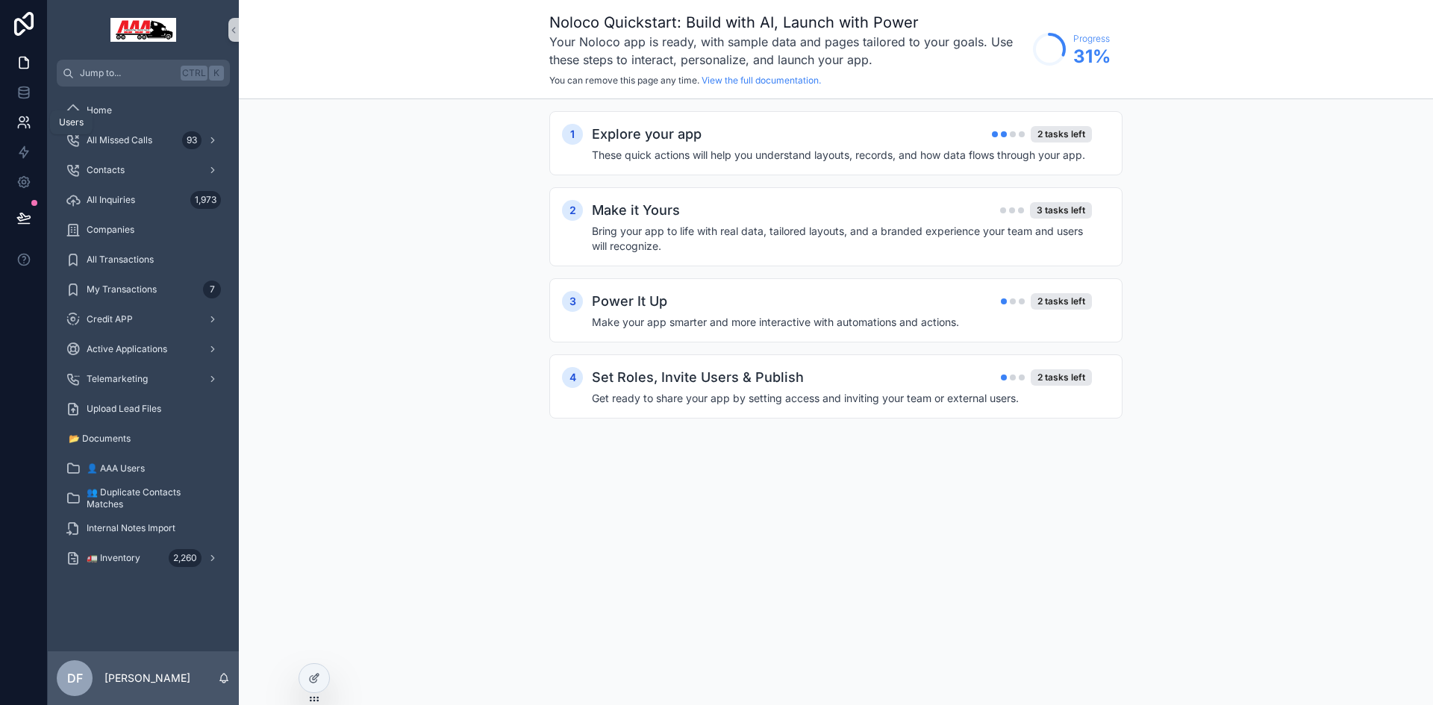
click at [19, 125] on icon at bounding box center [21, 127] width 7 height 4
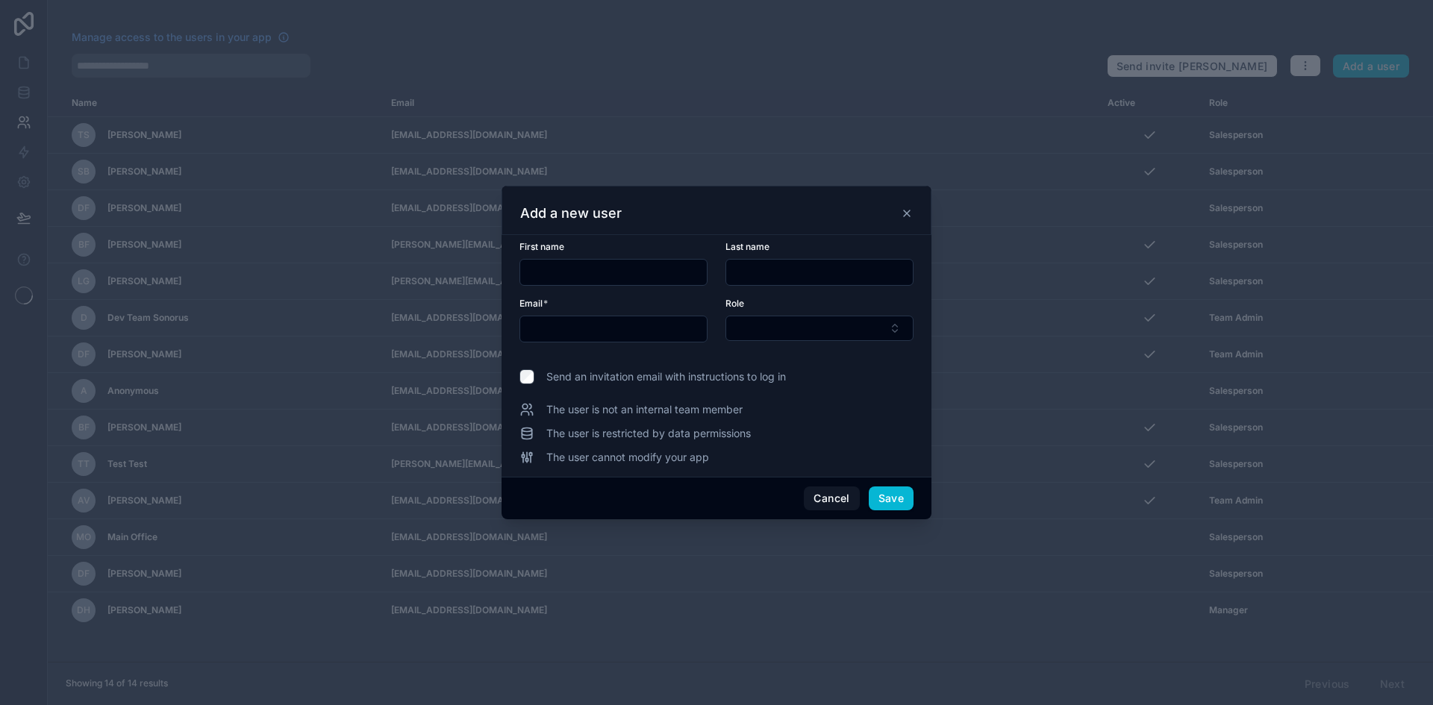
click at [572, 266] on input "text" at bounding box center [613, 272] width 187 height 21
type input "******"
type input "*"
type input "********"
type input "**********"
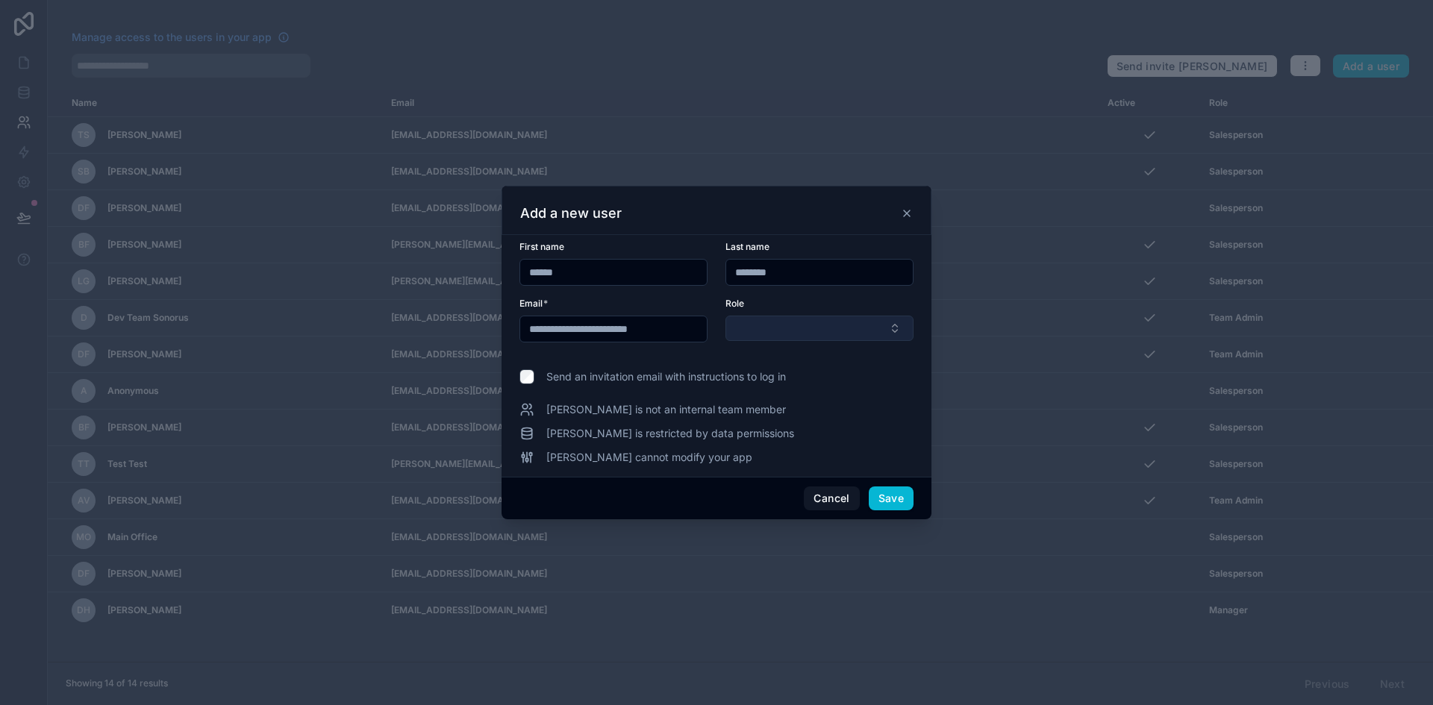
click at [900, 328] on button "Select Button" at bounding box center [820, 328] width 188 height 25
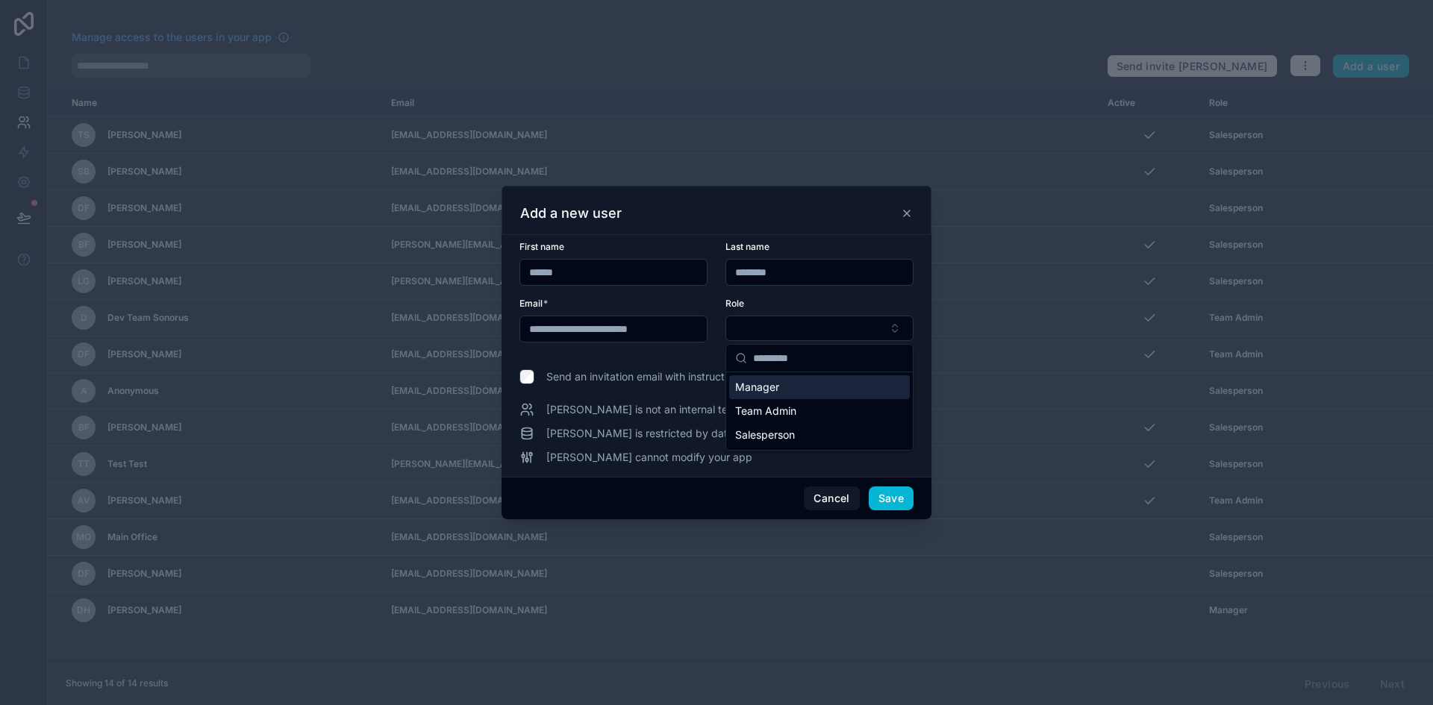
click at [768, 387] on span "Manager" at bounding box center [757, 387] width 44 height 15
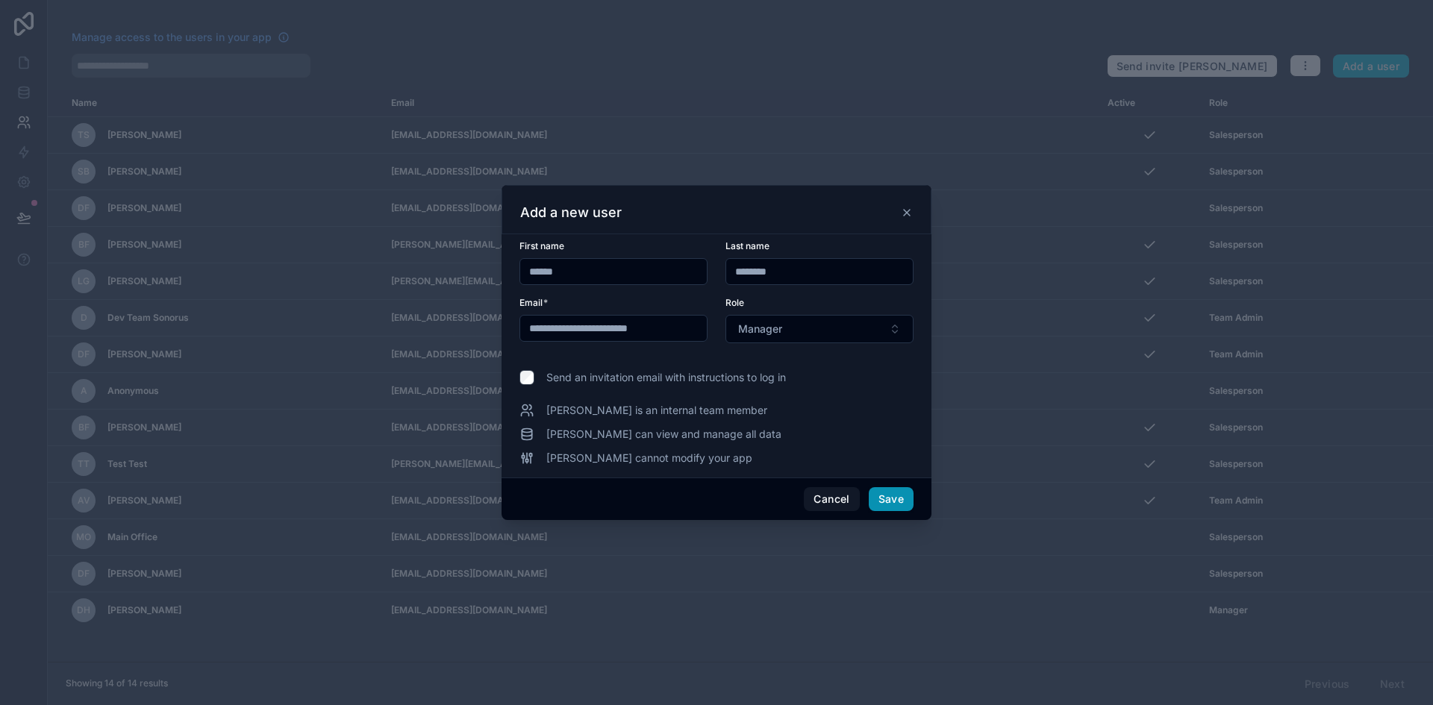
click at [883, 502] on button "Save" at bounding box center [891, 499] width 45 height 24
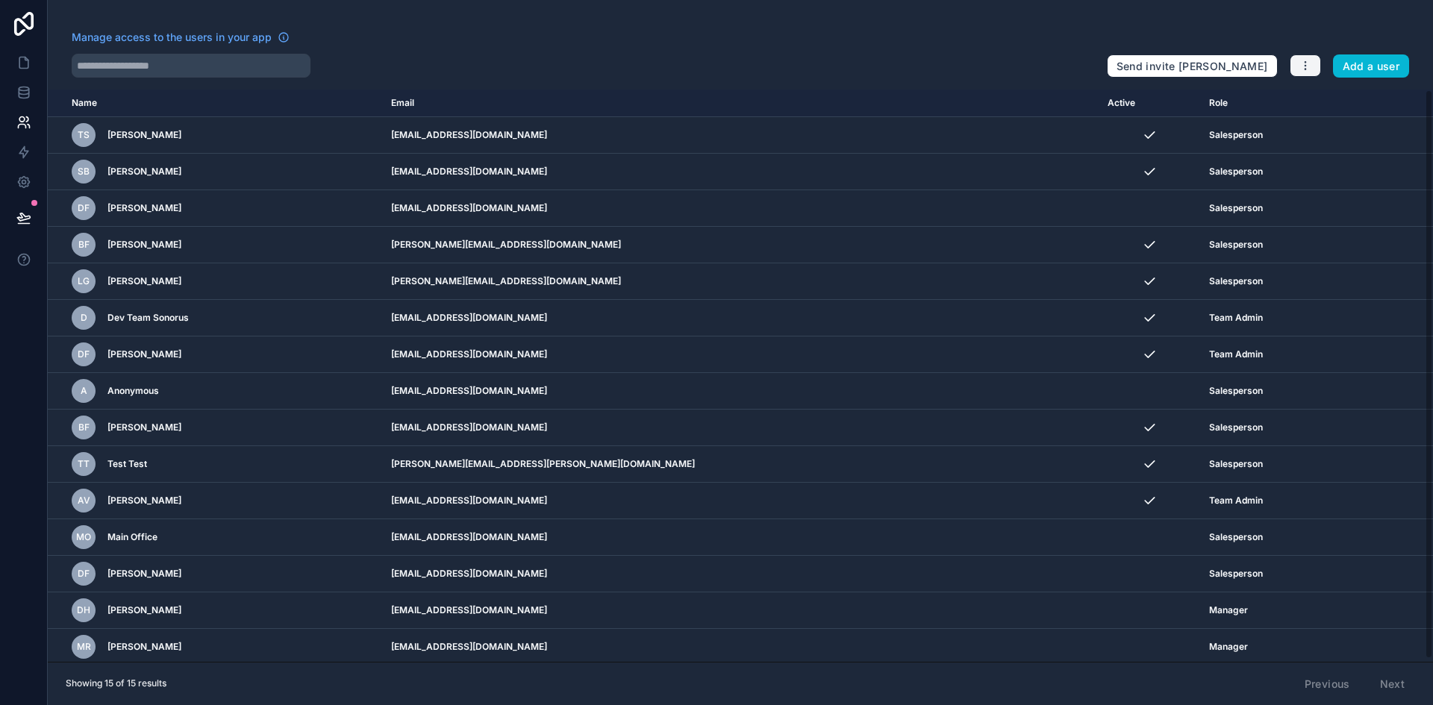
click at [1307, 66] on icon "button" at bounding box center [1306, 66] width 12 height 12
click at [1329, 101] on link "Manage roles" at bounding box center [1340, 101] width 105 height 24
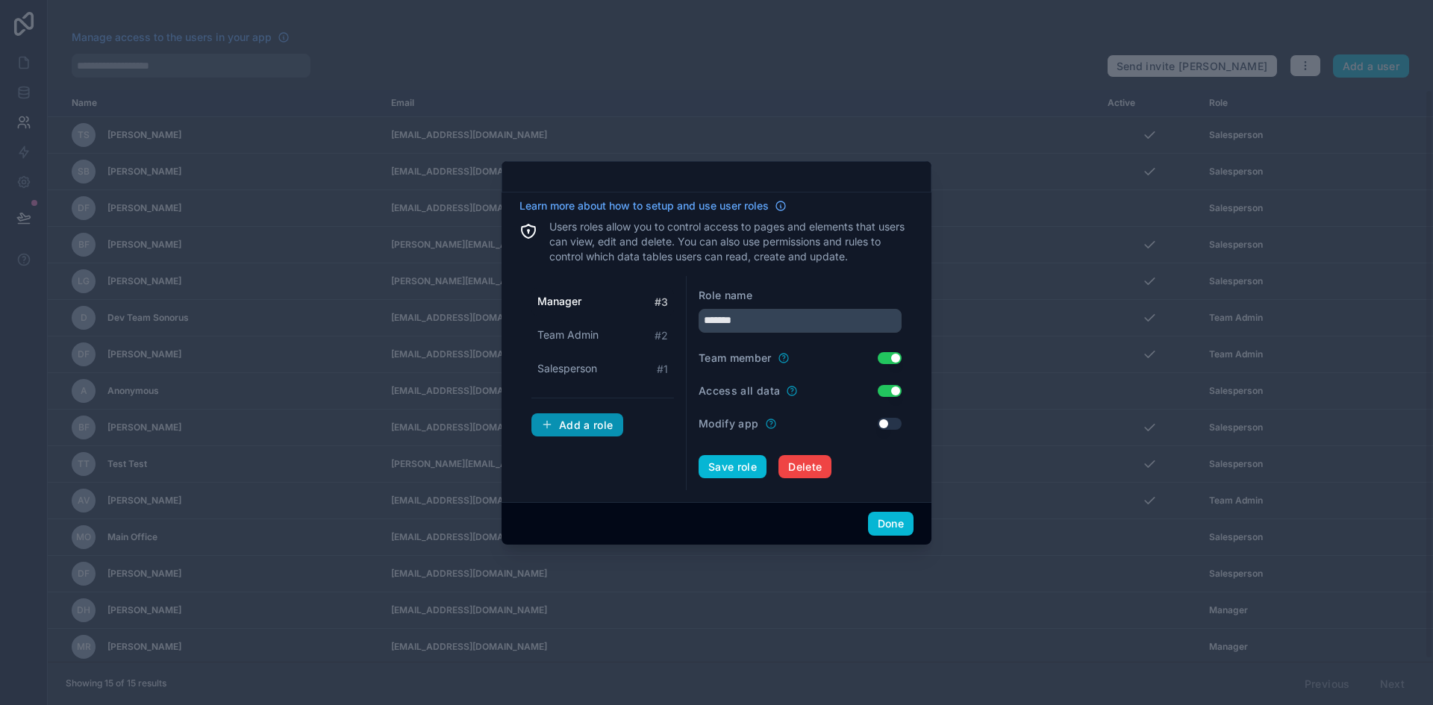
click at [591, 425] on div "Add a role" at bounding box center [577, 425] width 72 height 13
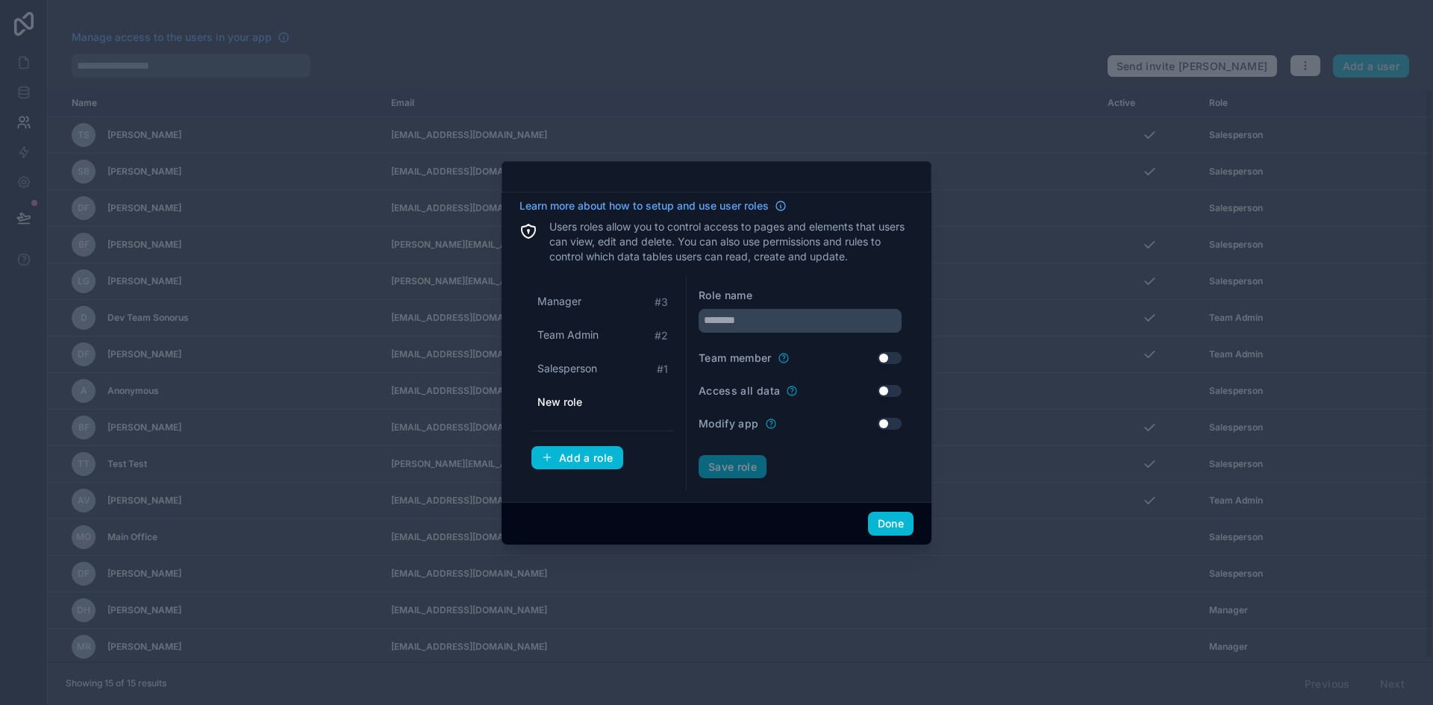
click at [575, 400] on span "New role" at bounding box center [559, 402] width 45 height 15
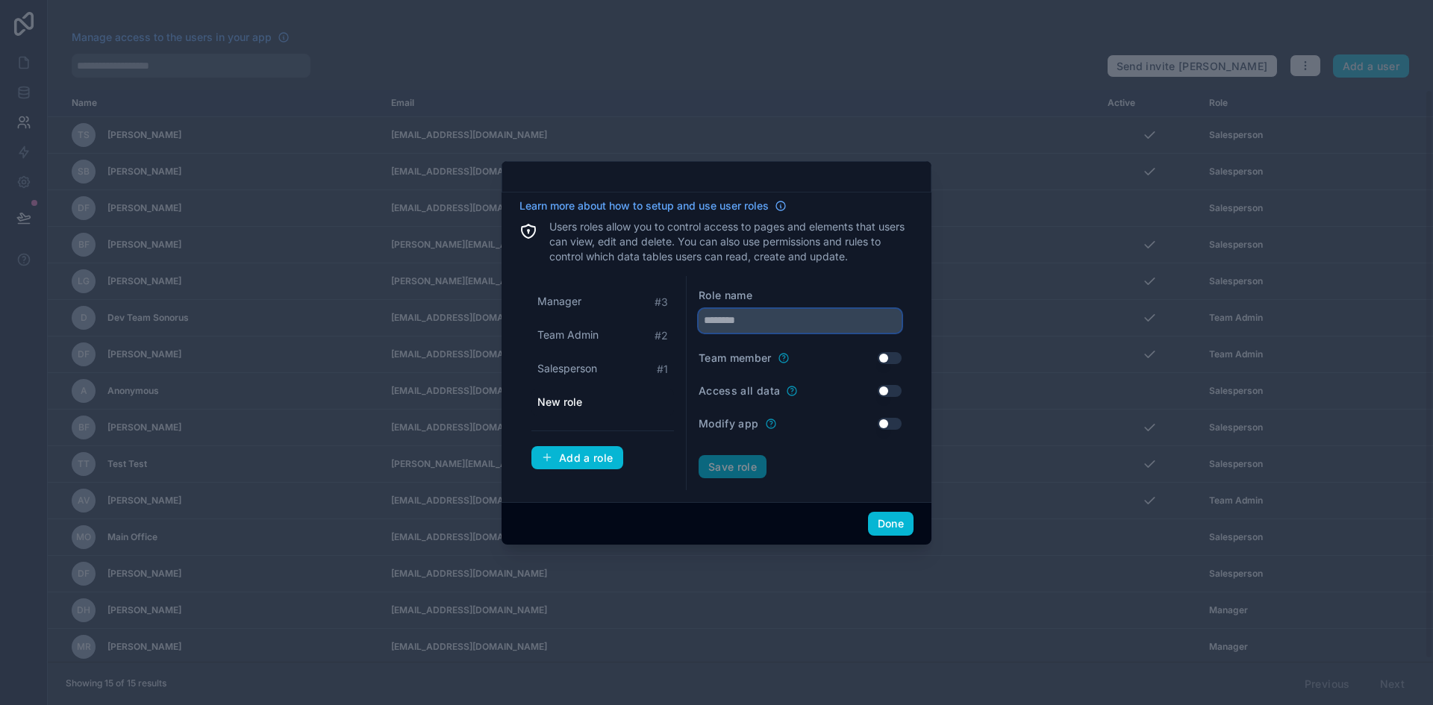
click at [770, 315] on input "text" at bounding box center [800, 321] width 203 height 24
type input "*******"
click at [888, 359] on button "Use setting" at bounding box center [890, 358] width 24 height 12
click at [888, 355] on button "Use setting" at bounding box center [890, 358] width 24 height 12
click at [742, 457] on button "Save role" at bounding box center [733, 467] width 68 height 24
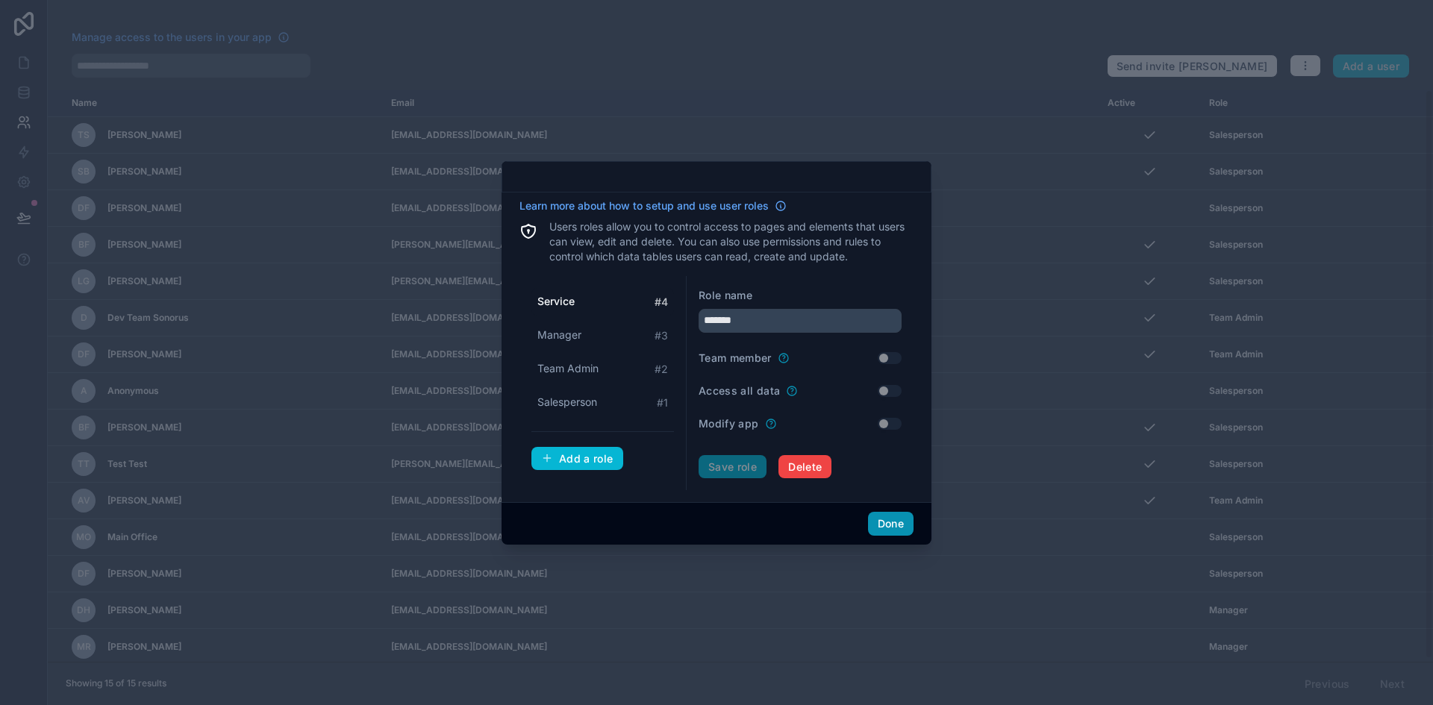
click at [890, 523] on button "Done" at bounding box center [891, 524] width 46 height 24
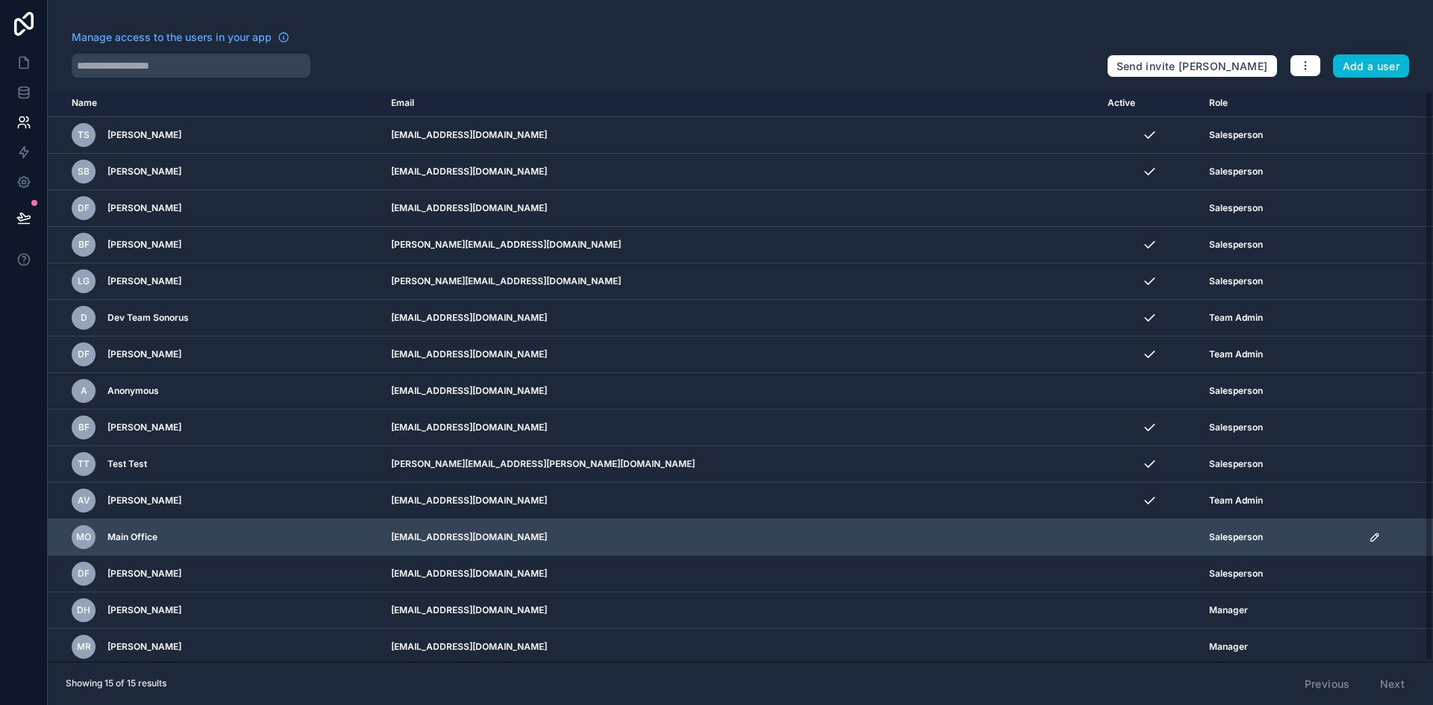
scroll to position [3, 0]
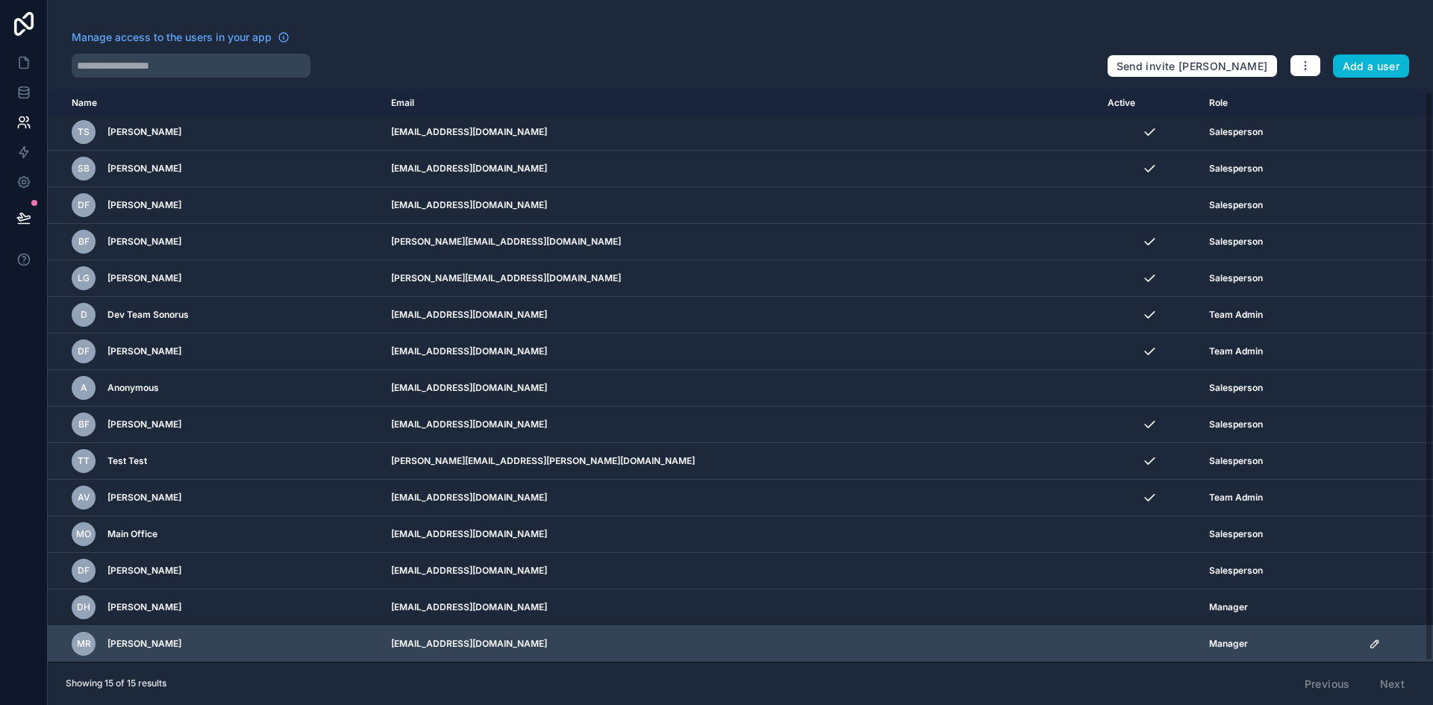
click at [1369, 649] on icon "scrollable content" at bounding box center [1375, 644] width 12 height 12
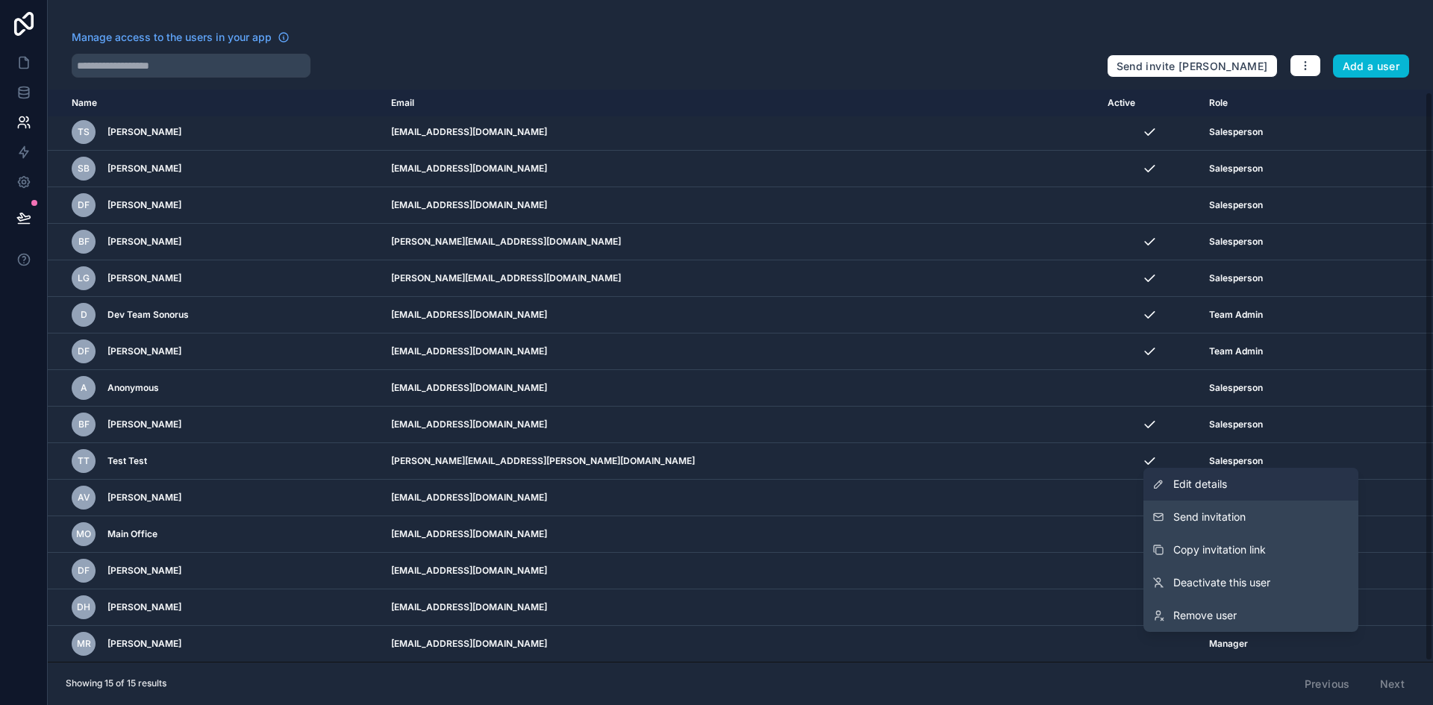
click at [1232, 489] on link "Edit details" at bounding box center [1251, 484] width 215 height 33
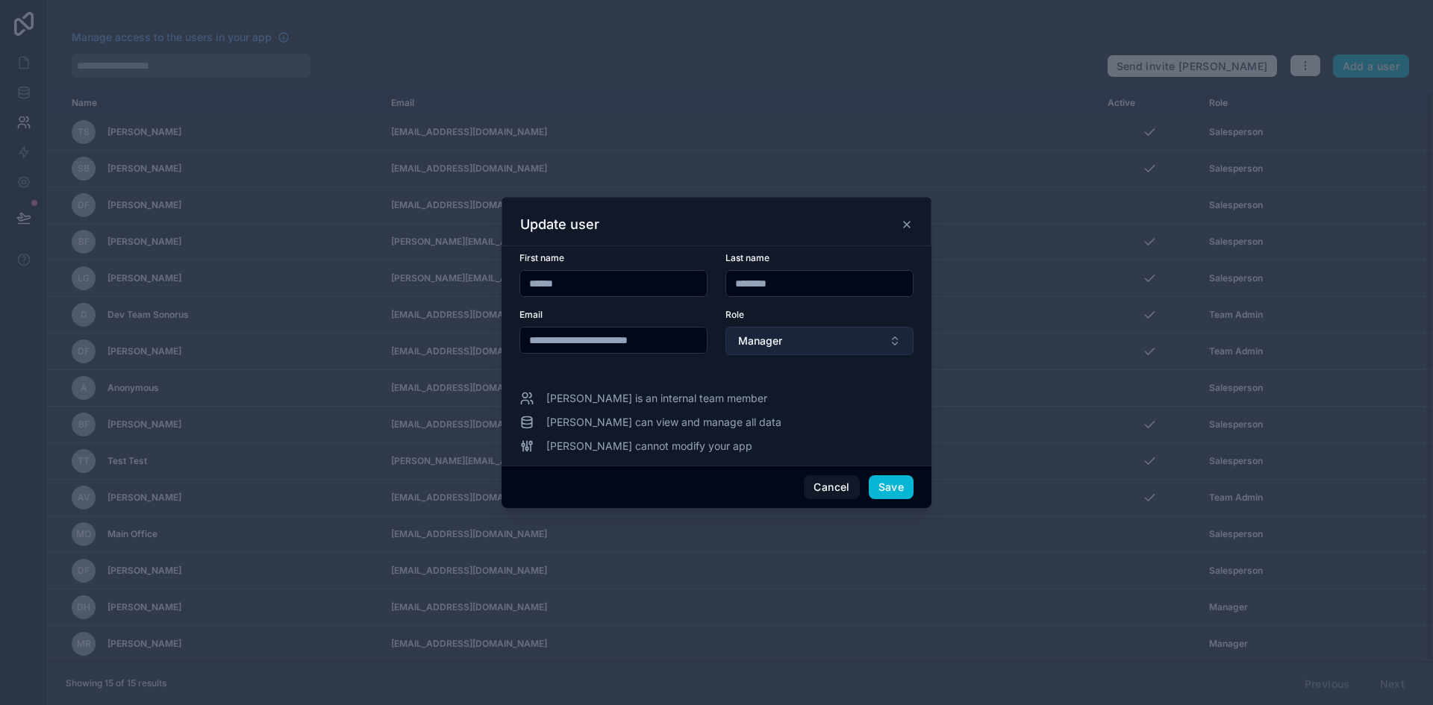
click at [851, 338] on button "Manager" at bounding box center [820, 341] width 188 height 28
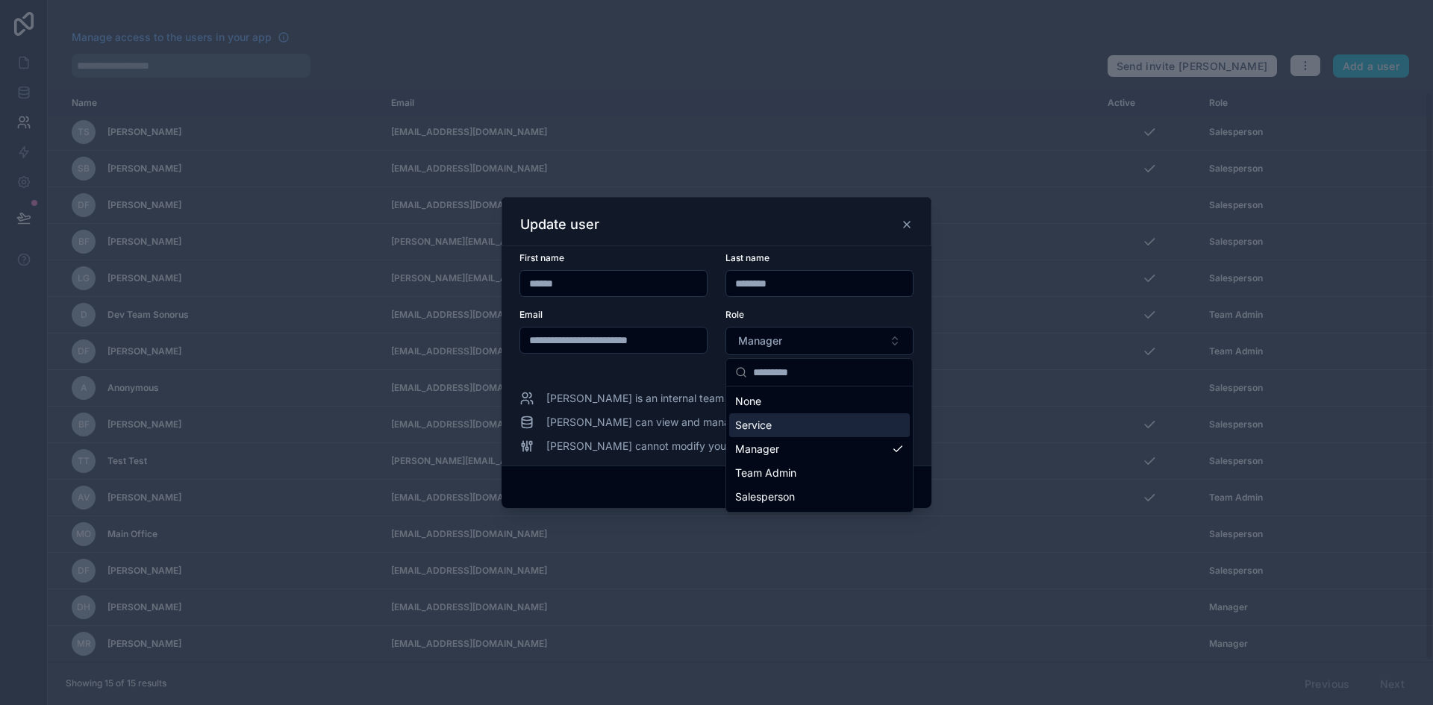
click at [805, 431] on div "Service" at bounding box center [819, 426] width 181 height 24
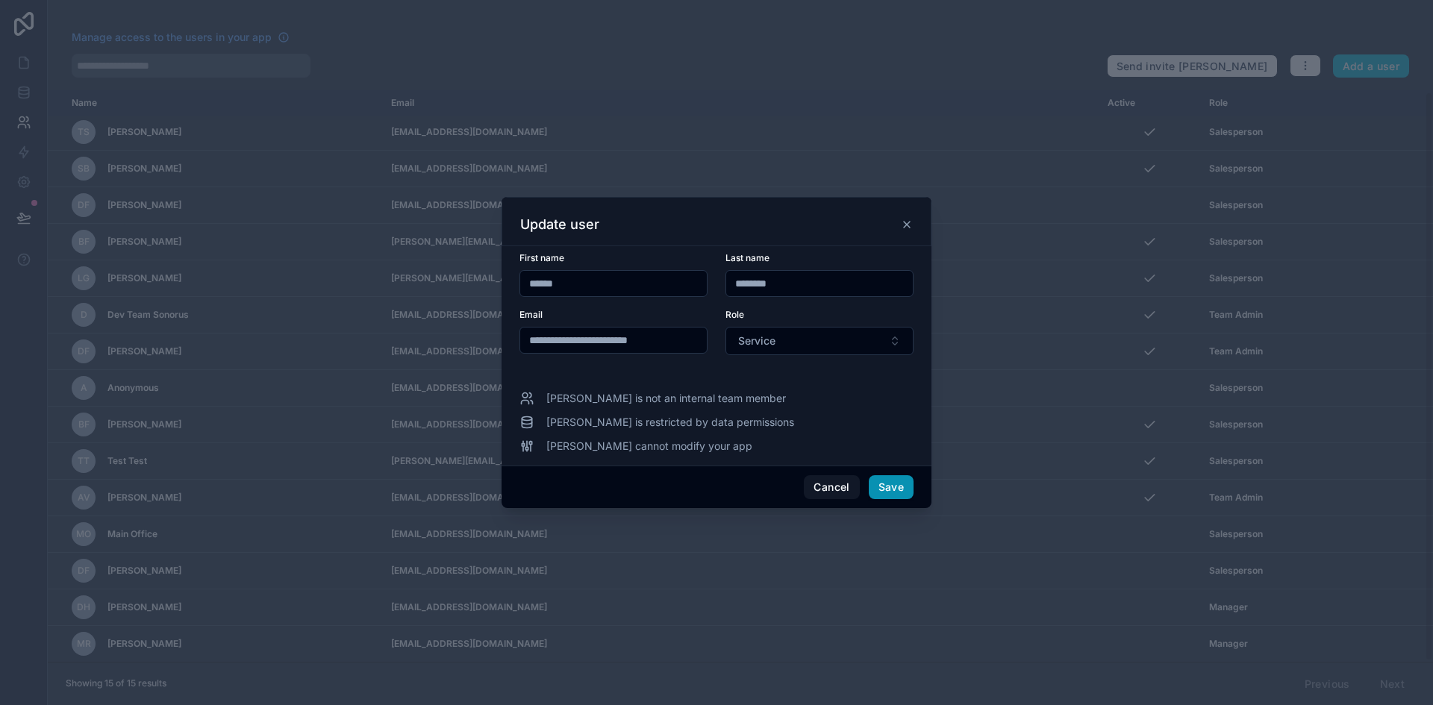
click at [894, 487] on button "Save" at bounding box center [891, 487] width 45 height 24
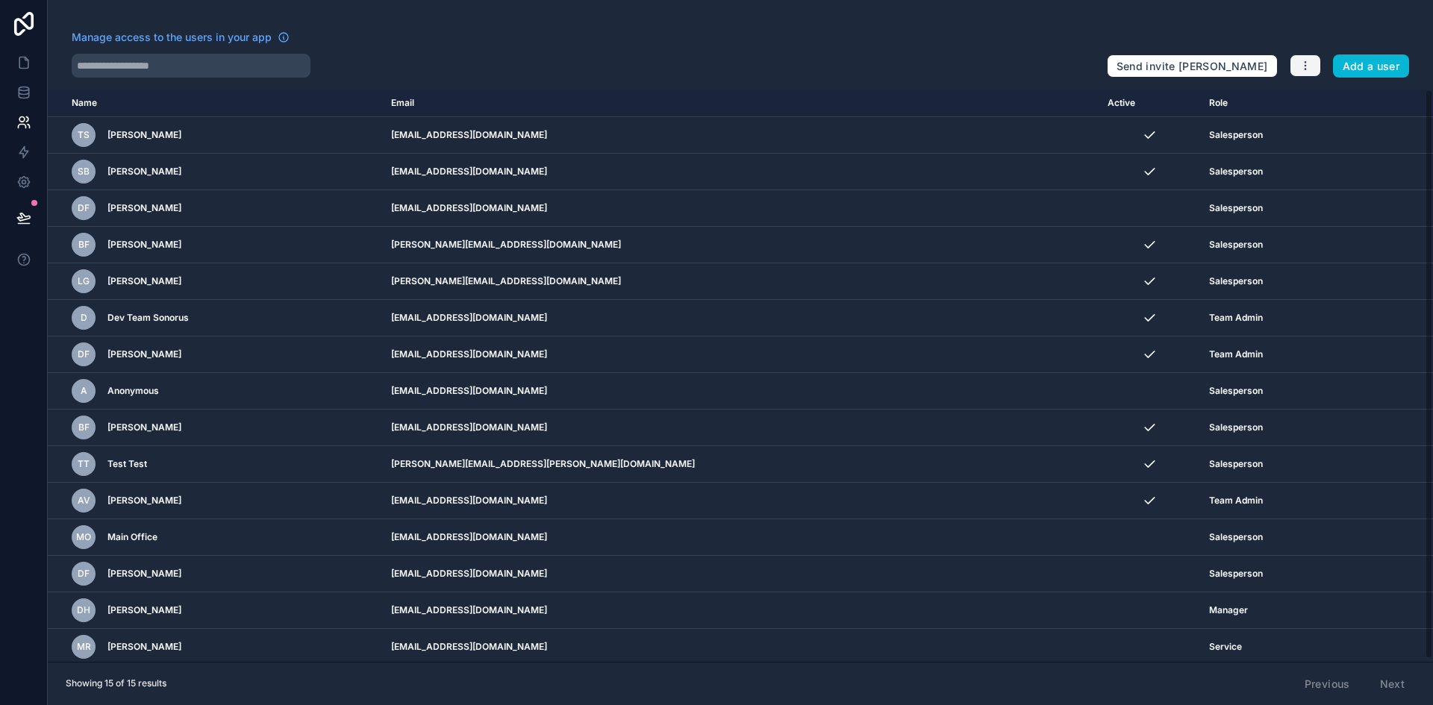
click at [1308, 63] on icon "button" at bounding box center [1306, 66] width 12 height 12
click at [1333, 98] on link "Manage roles" at bounding box center [1340, 101] width 105 height 24
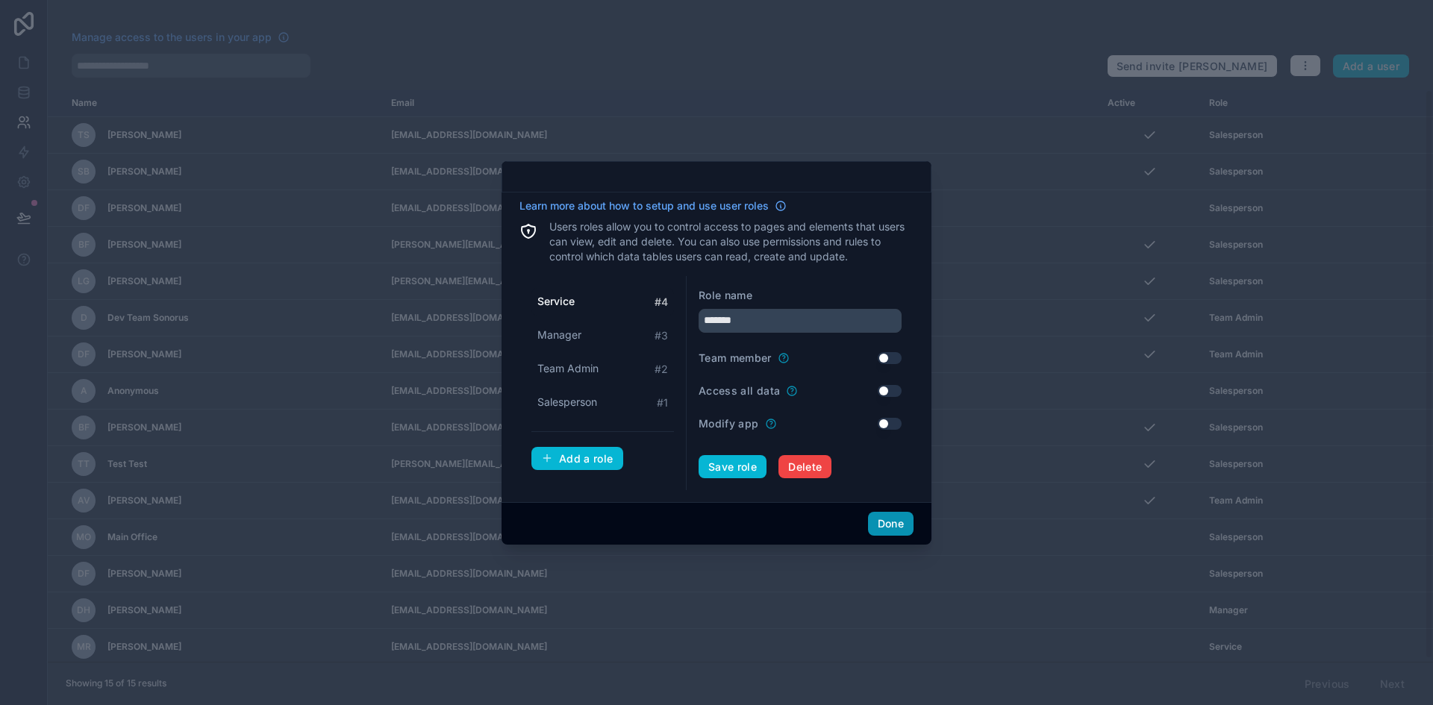
click at [876, 530] on button "Done" at bounding box center [891, 524] width 46 height 24
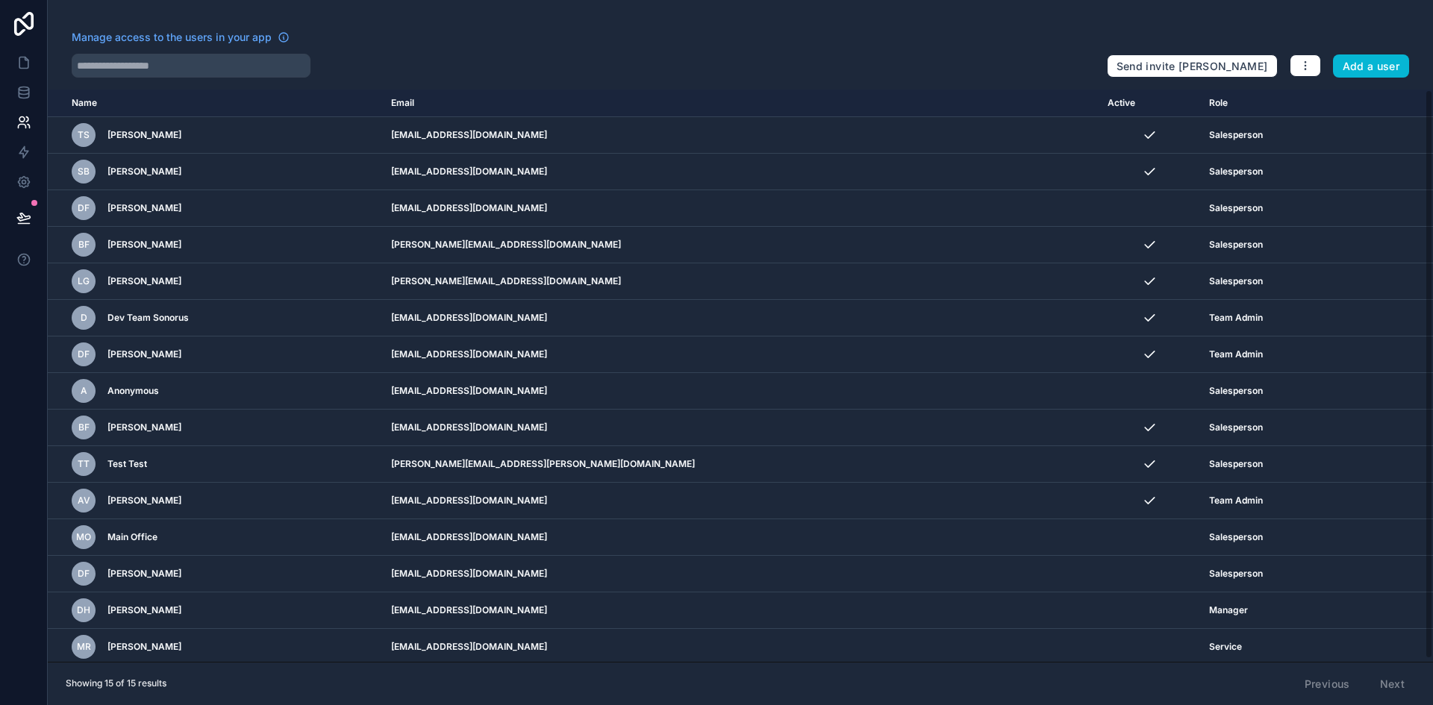
click at [507, 36] on div "Manage access to the users in your app" at bounding box center [583, 42] width 1023 height 24
click at [22, 58] on icon at bounding box center [23, 62] width 15 height 15
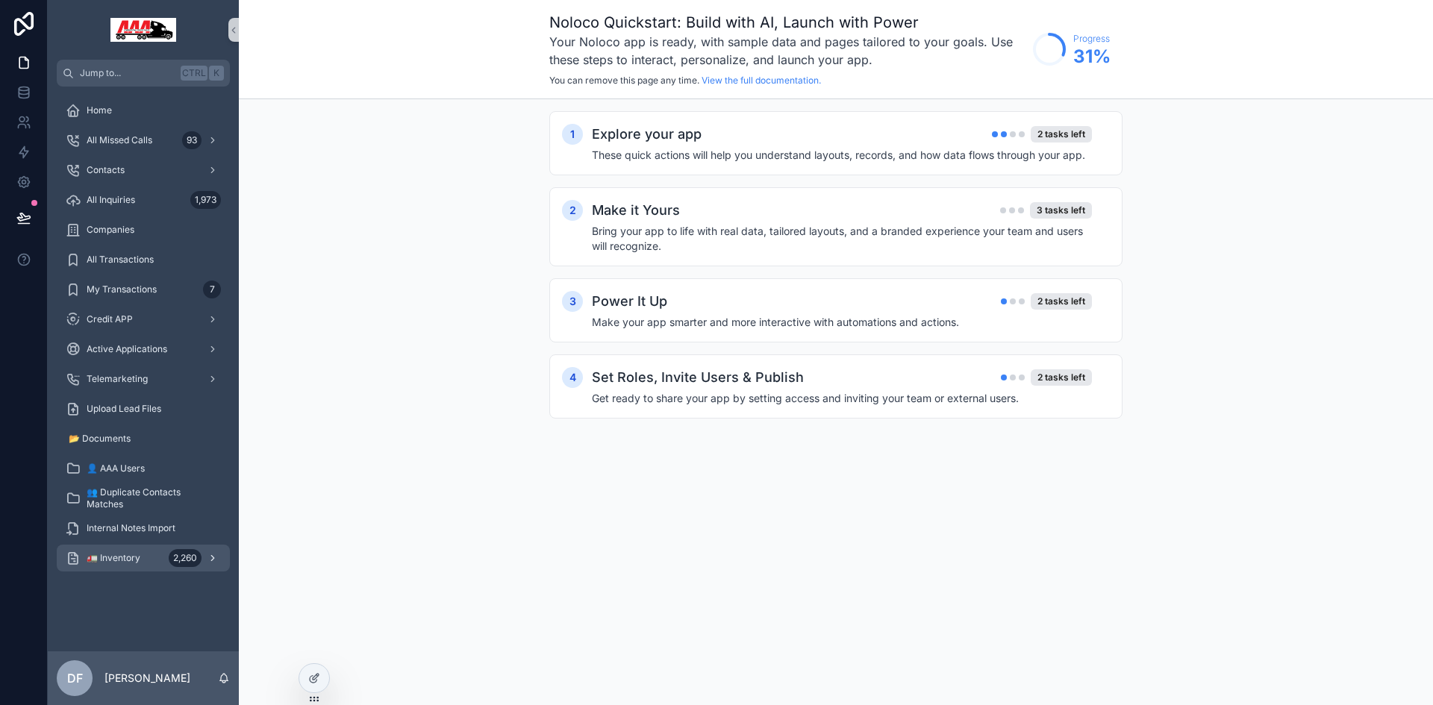
click at [211, 552] on div "2,260" at bounding box center [195, 558] width 52 height 24
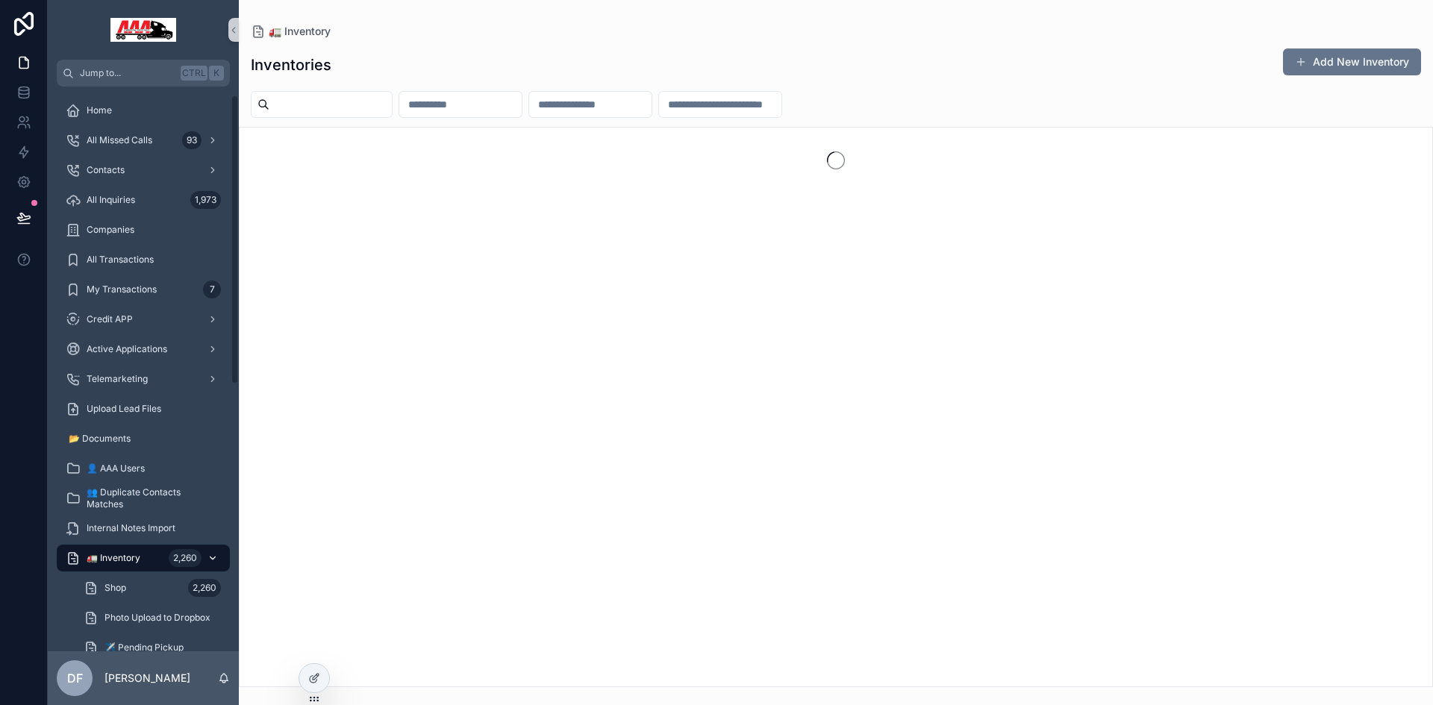
scroll to position [75, 0]
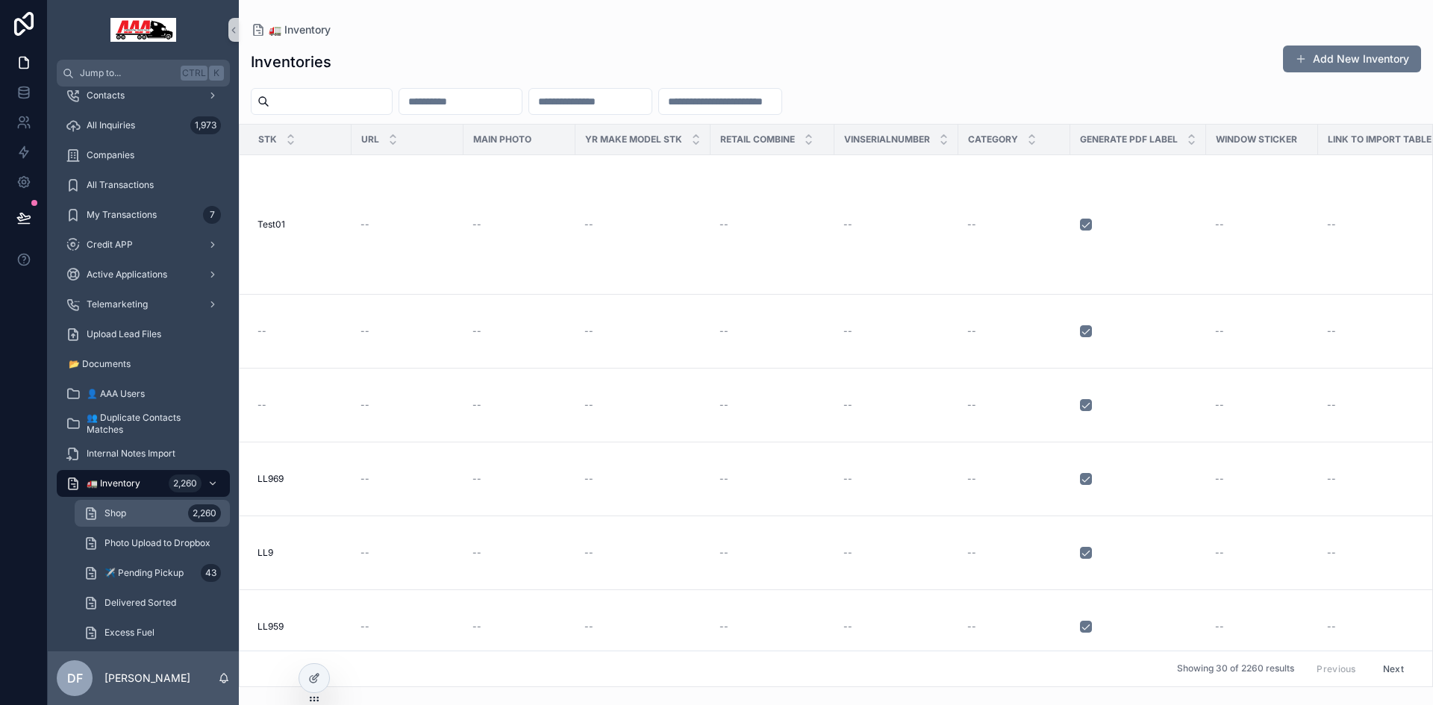
click at [146, 511] on div "Shop 2,260" at bounding box center [152, 514] width 137 height 24
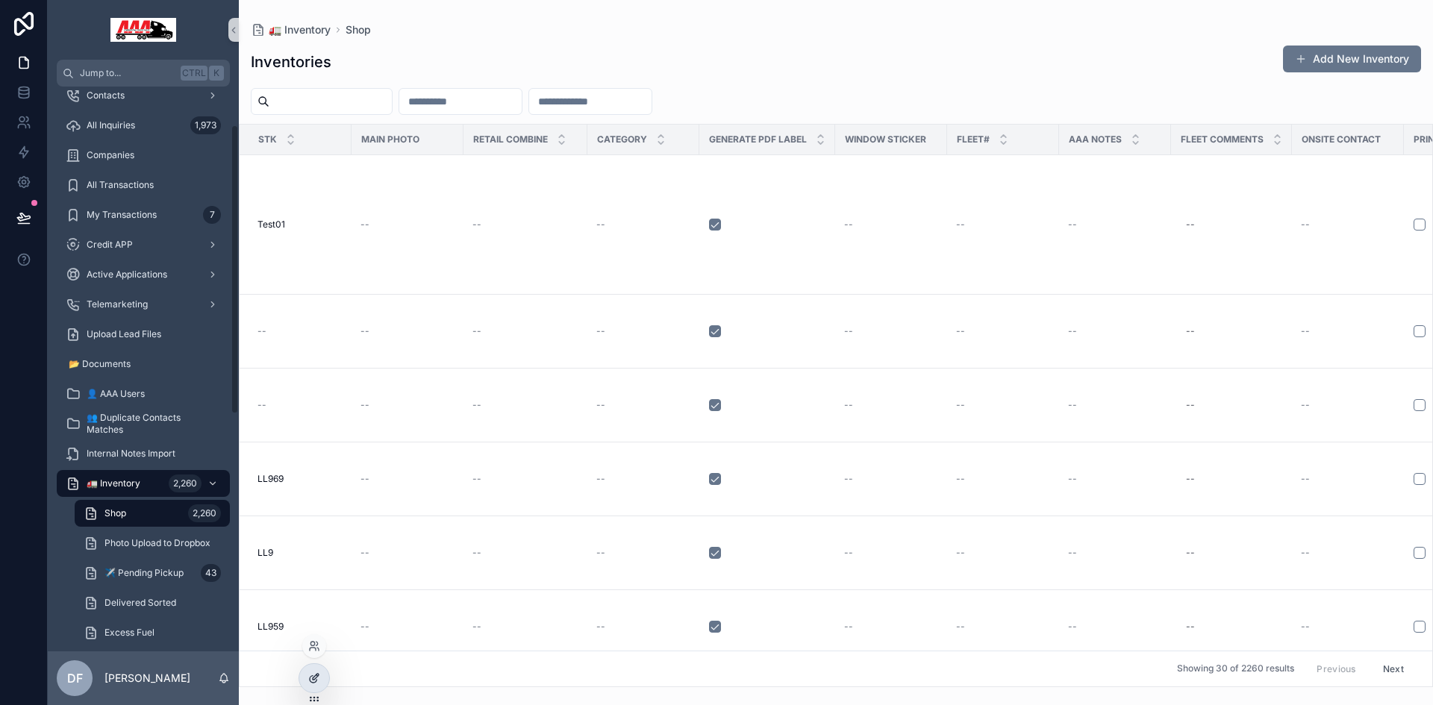
click at [313, 670] on div at bounding box center [314, 678] width 30 height 28
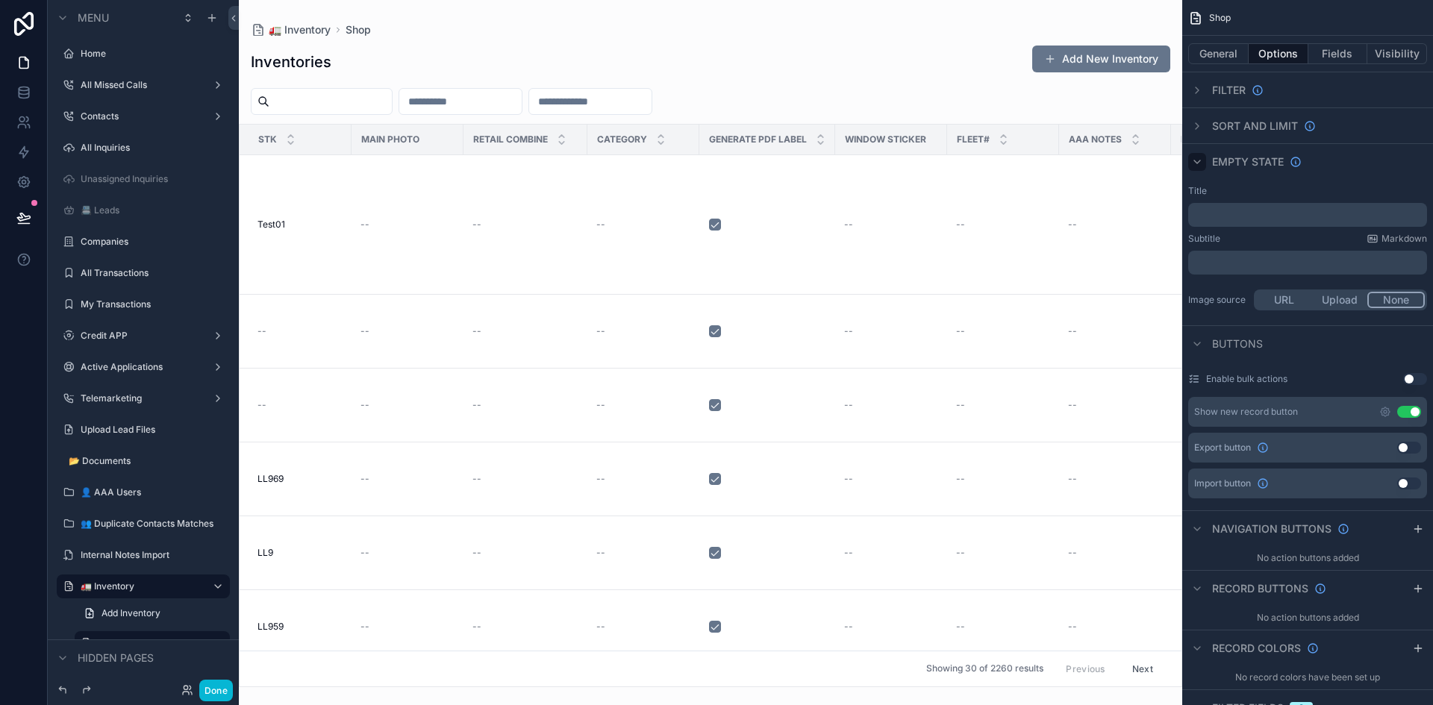
click at [1201, 165] on icon "scrollable content" at bounding box center [1197, 162] width 12 height 12
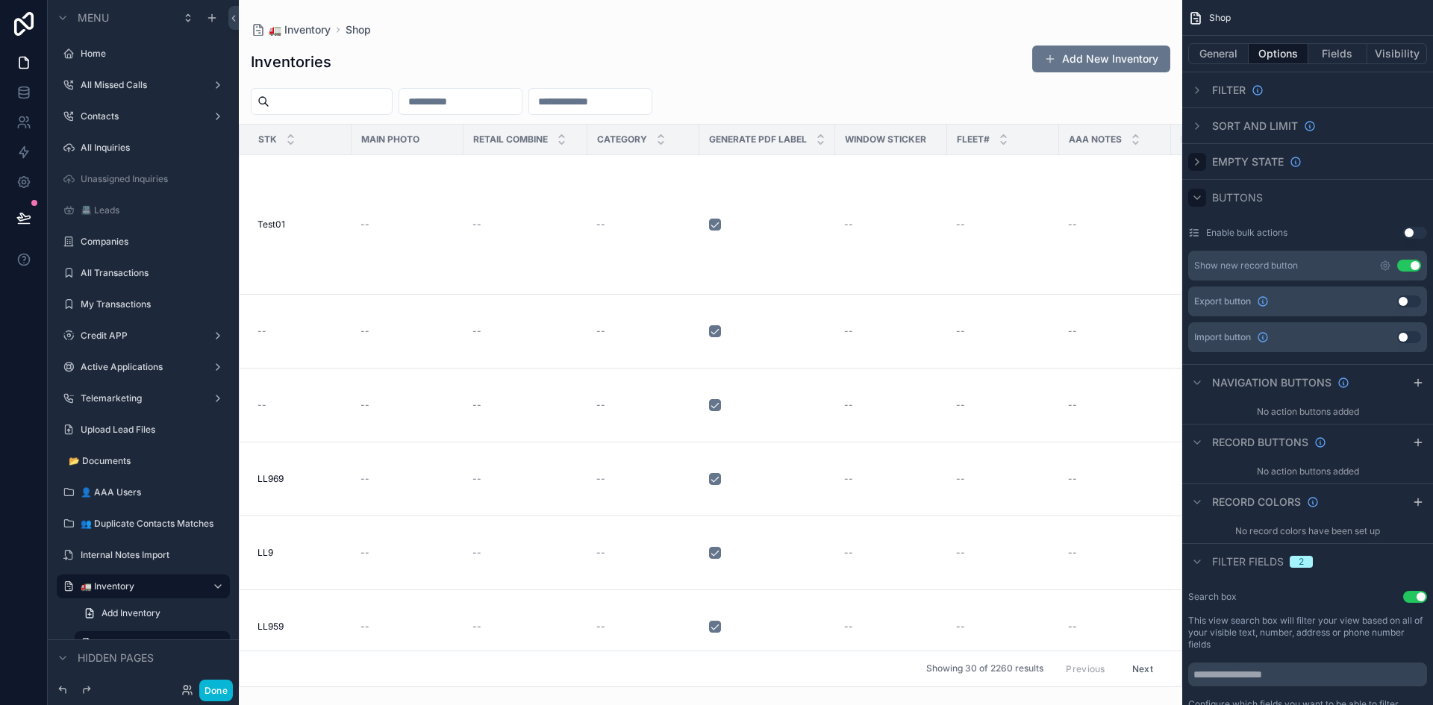
click at [1200, 200] on icon "scrollable content" at bounding box center [1197, 198] width 12 height 12
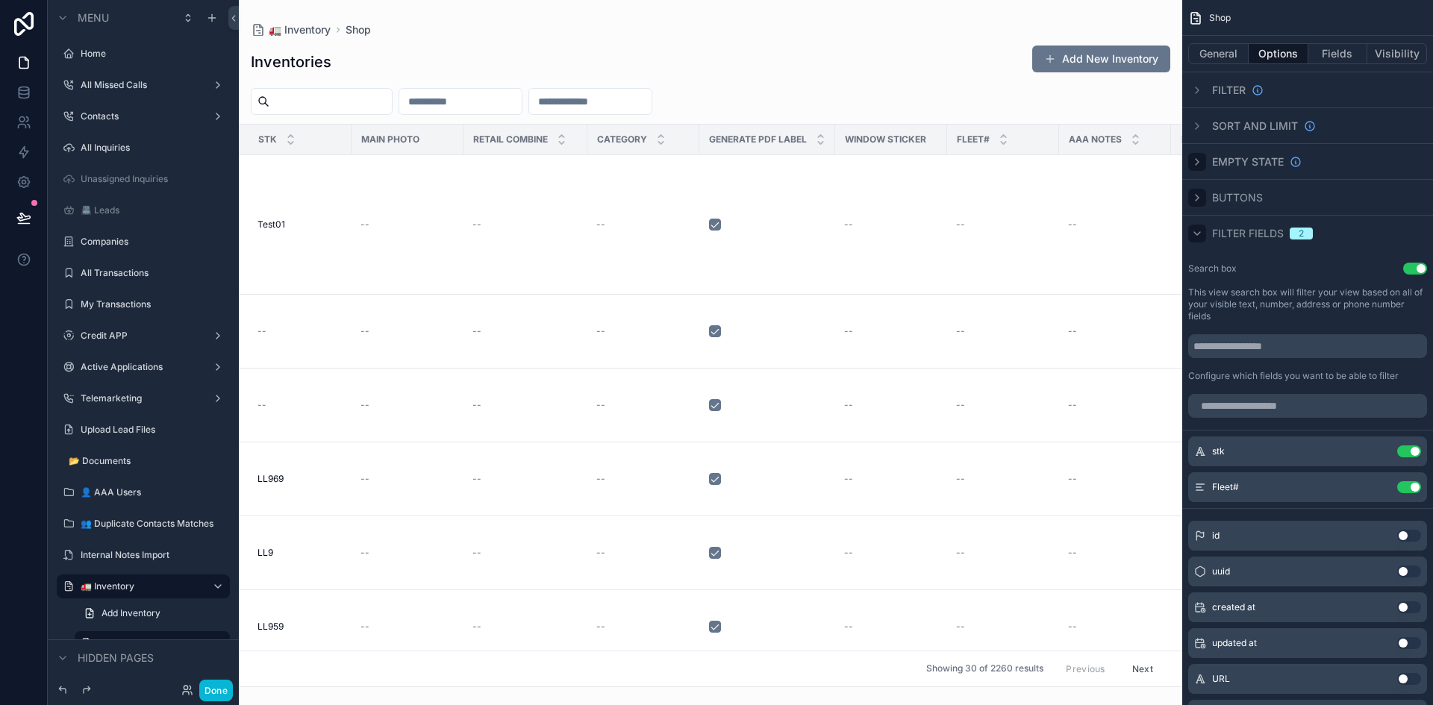
click at [1201, 234] on icon "scrollable content" at bounding box center [1197, 234] width 12 height 12
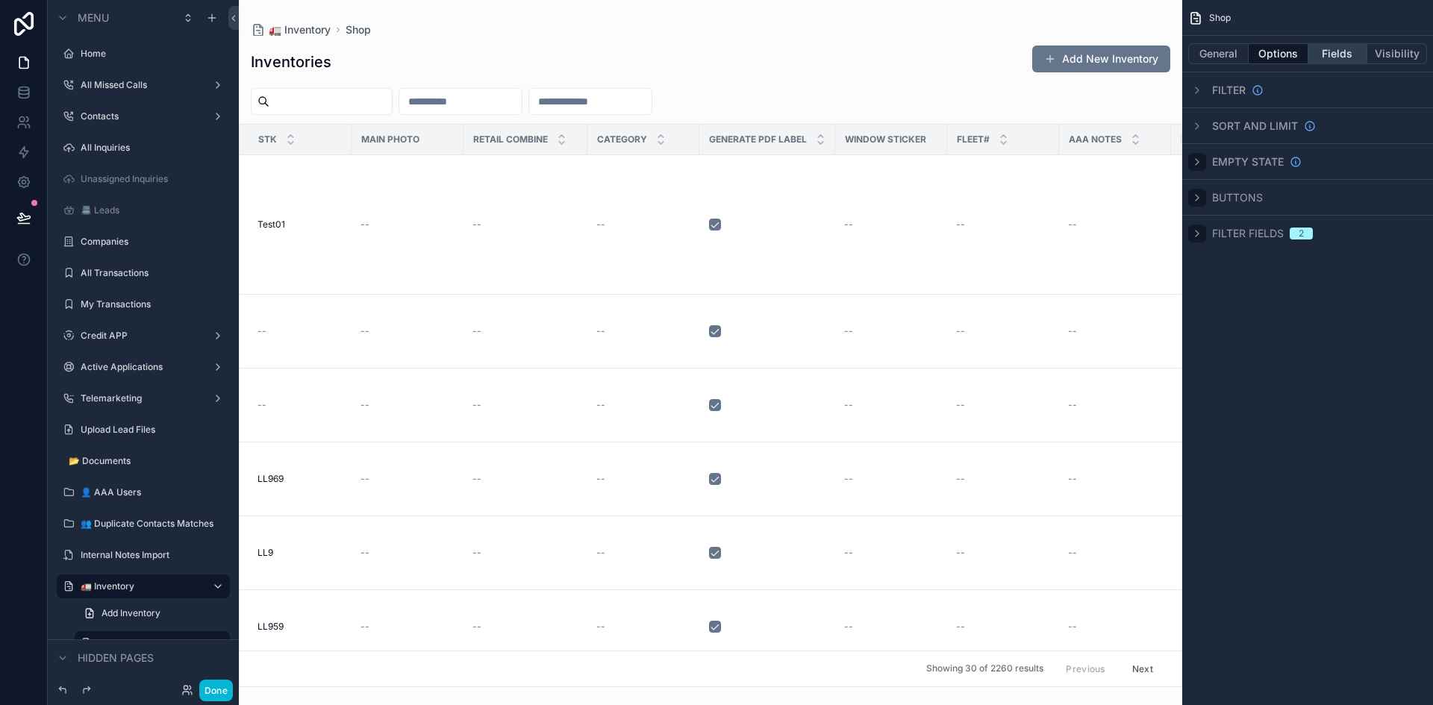
click at [1326, 54] on button "Fields" at bounding box center [1339, 53] width 60 height 21
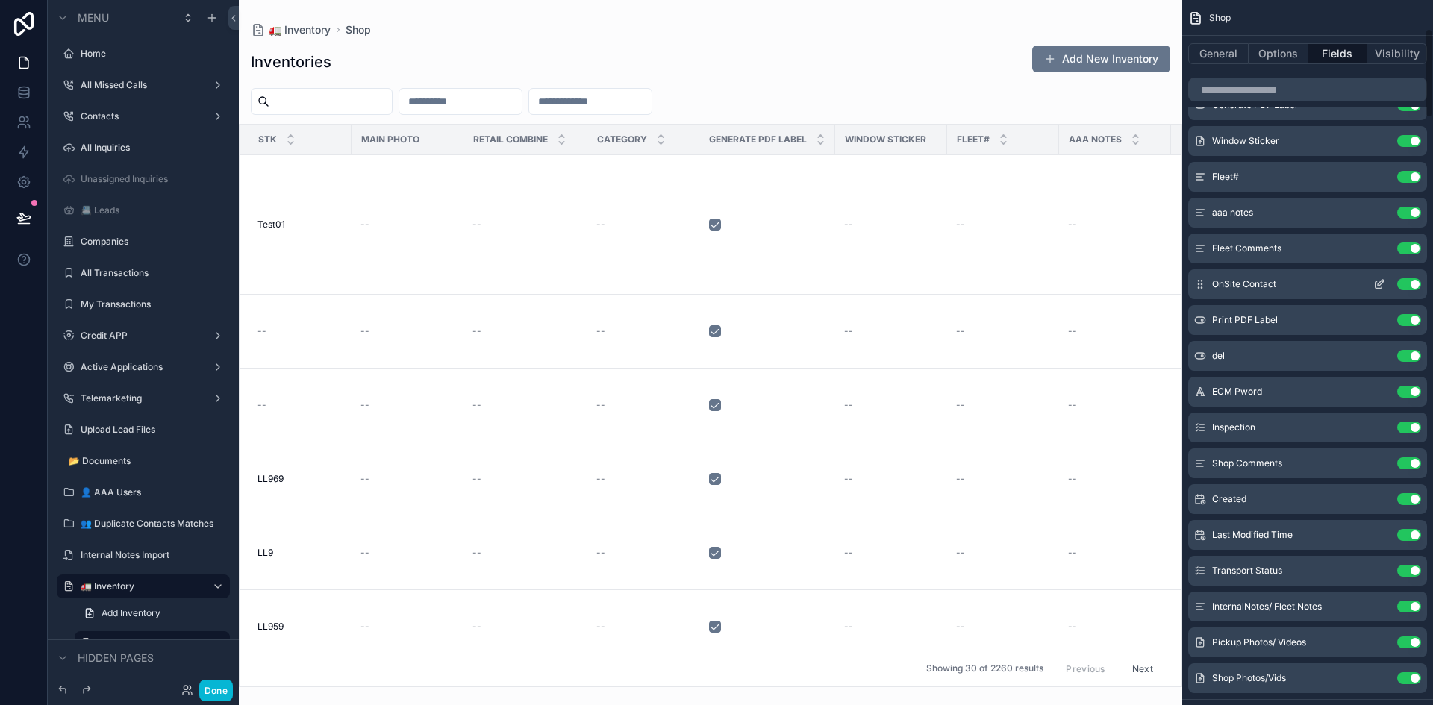
scroll to position [224, 0]
click at [1376, 425] on icon "scrollable content" at bounding box center [1379, 426] width 7 height 7
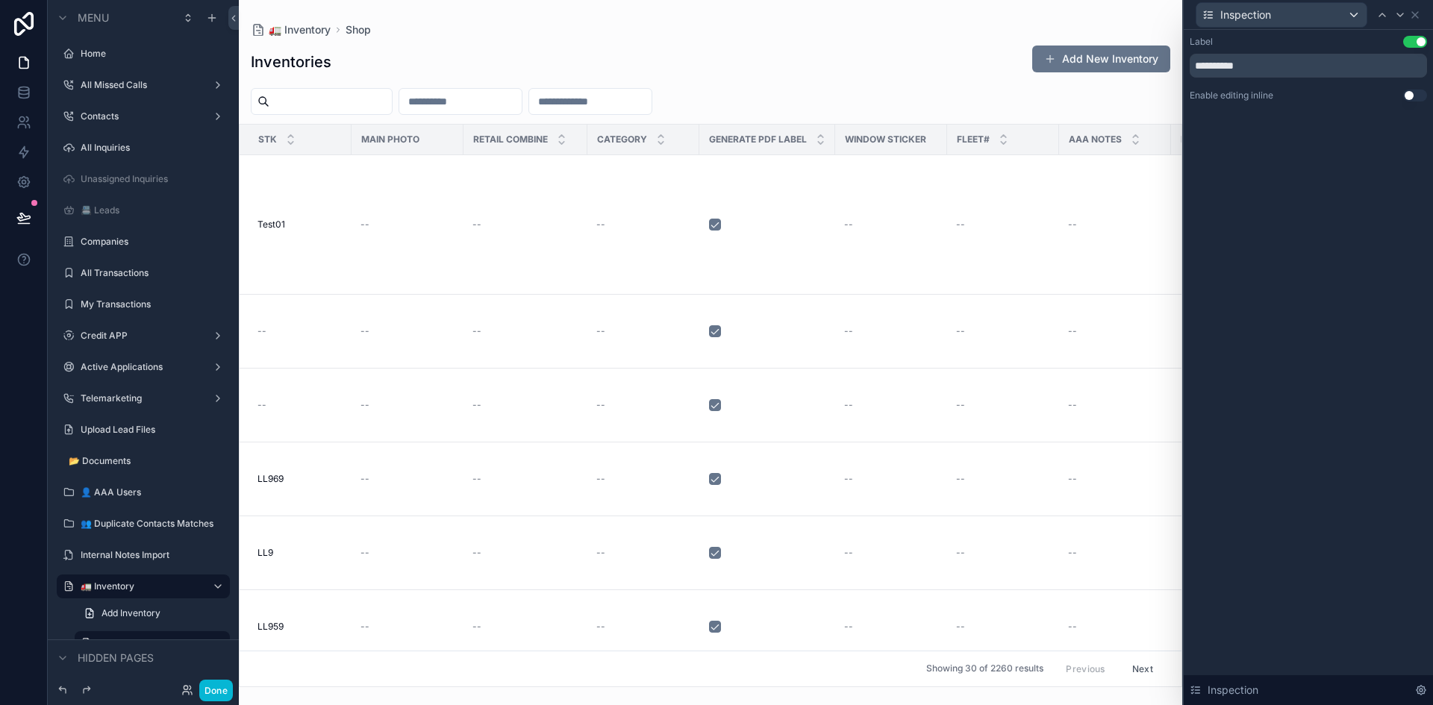
click at [1414, 98] on button "Use setting" at bounding box center [1415, 96] width 24 height 12
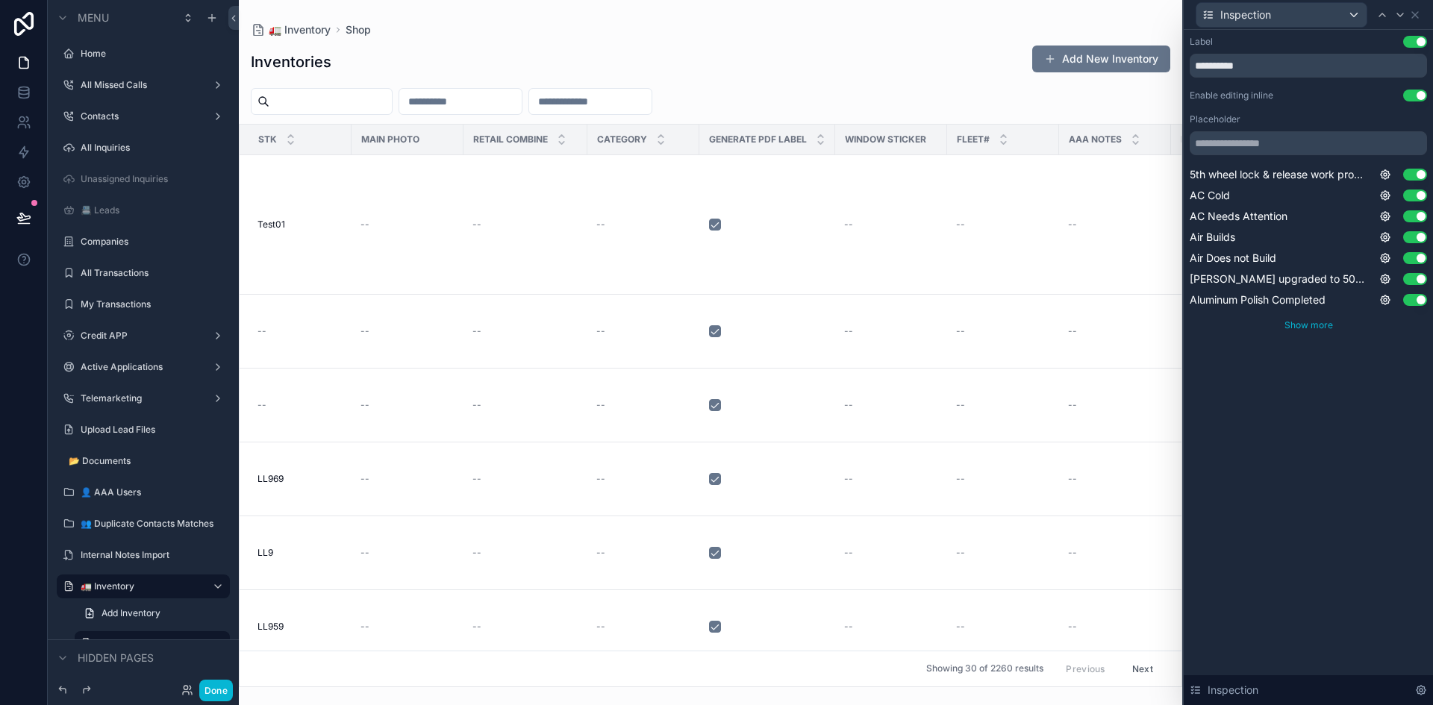
click at [1317, 326] on span "Show more" at bounding box center [1309, 324] width 49 height 11
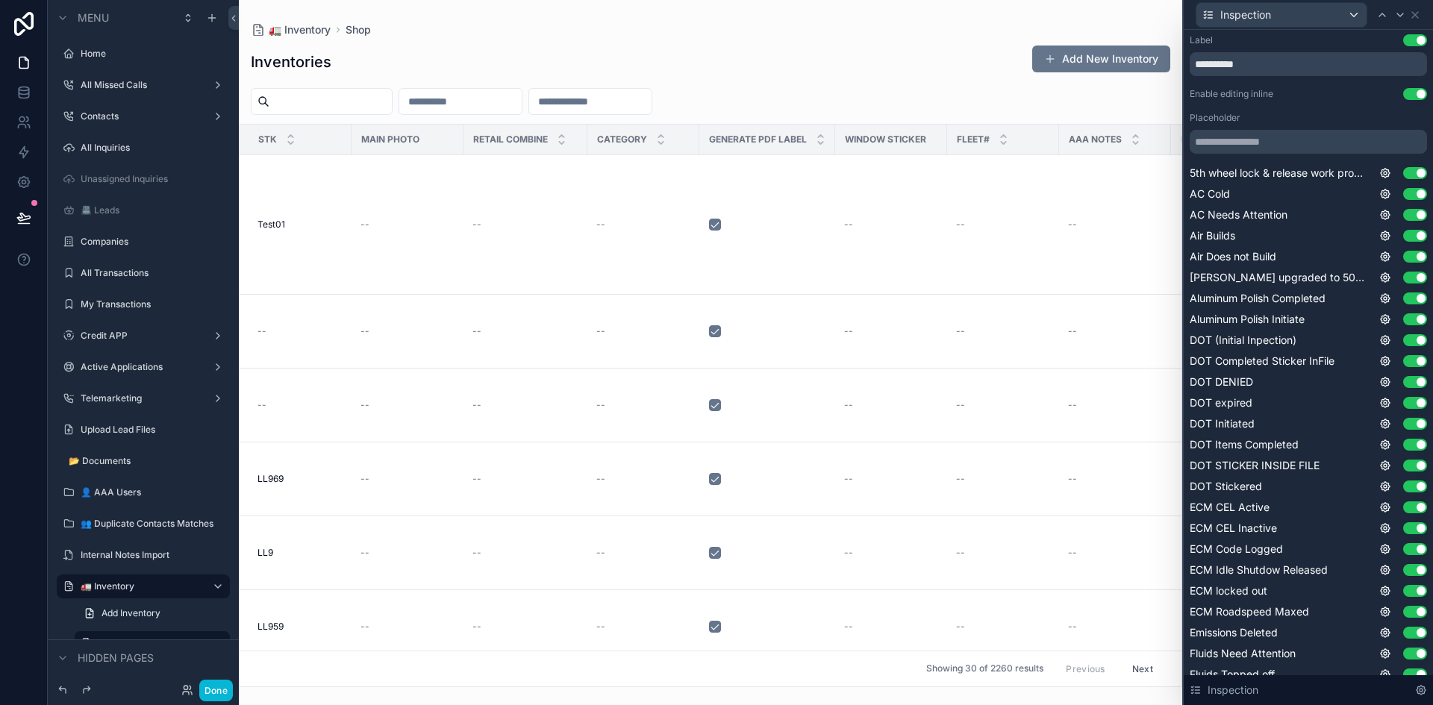
scroll to position [0, 0]
drag, startPoint x: 552, startPoint y: 684, endPoint x: 700, endPoint y: 681, distance: 147.8
click at [700, 681] on div "scrollable content" at bounding box center [711, 352] width 944 height 705
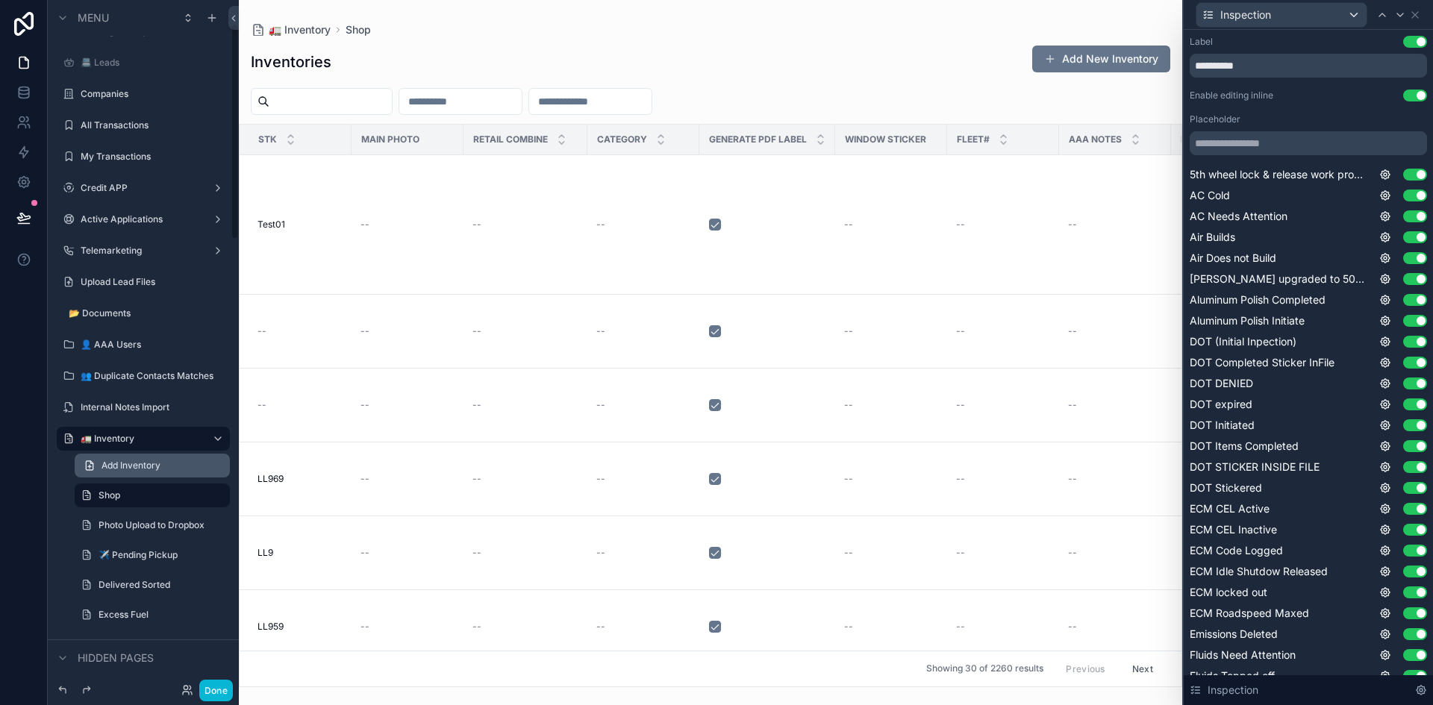
scroll to position [149, 0]
click at [216, 493] on icon "scrollable content" at bounding box center [218, 494] width 12 height 12
click at [197, 494] on icon "scrollable content" at bounding box center [197, 494] width 12 height 12
click at [198, 496] on icon "scrollable content" at bounding box center [197, 494] width 12 height 12
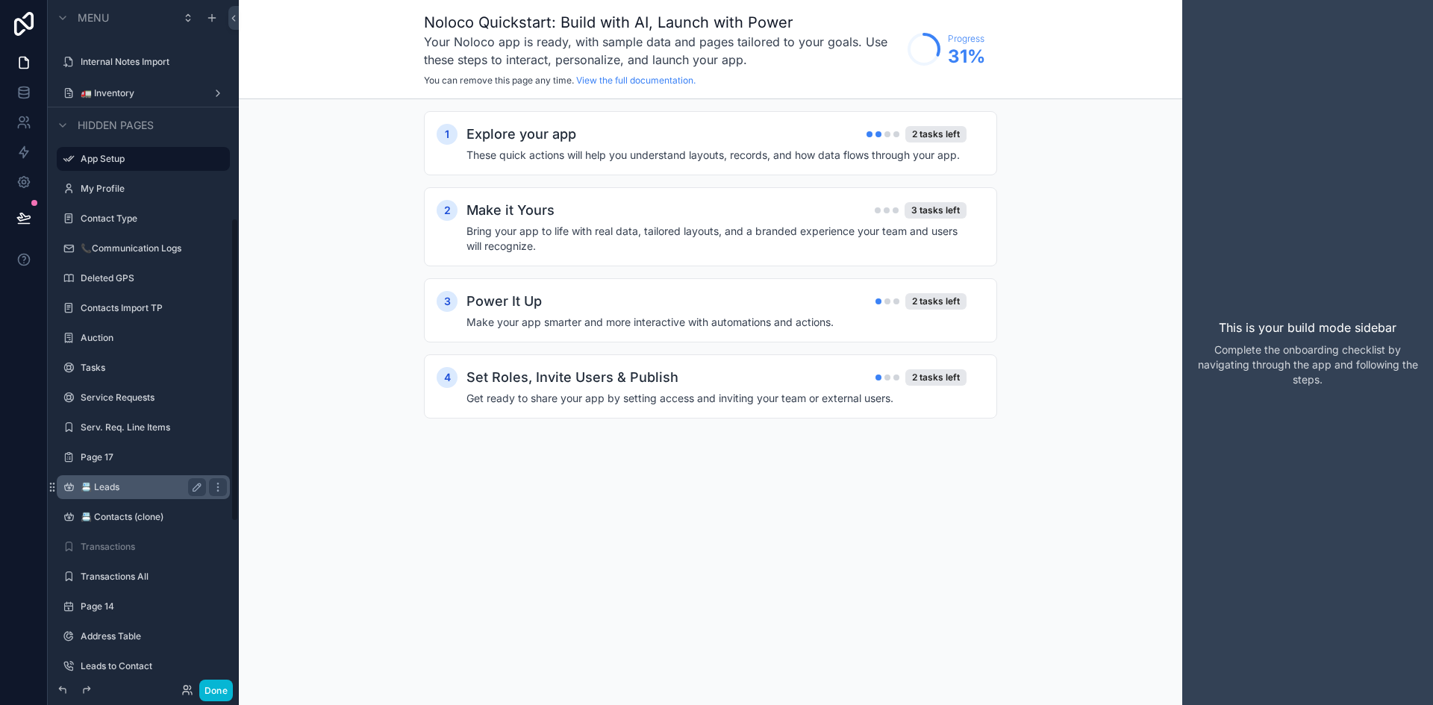
scroll to position [420, 0]
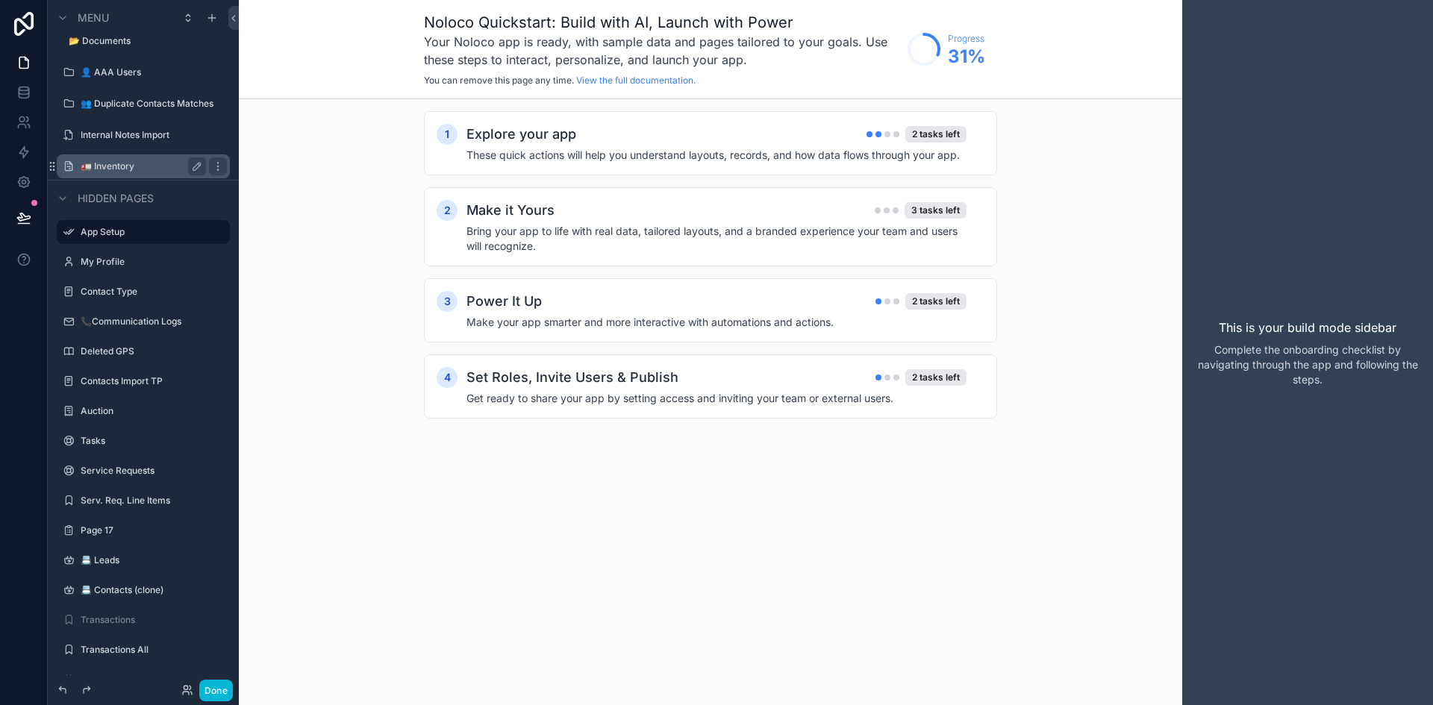
click at [168, 167] on label "🚛 Inventory" at bounding box center [140, 166] width 119 height 12
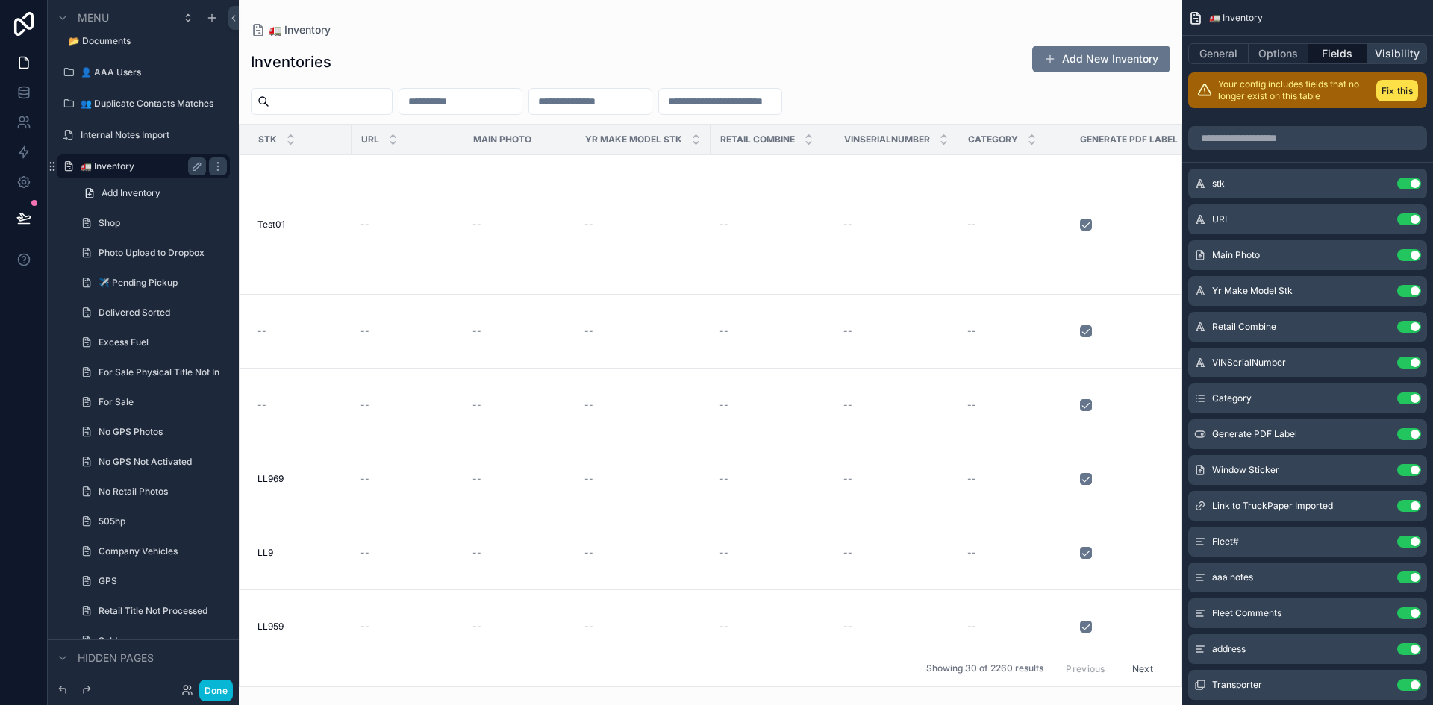
click at [1403, 53] on button "Visibility" at bounding box center [1398, 53] width 60 height 21
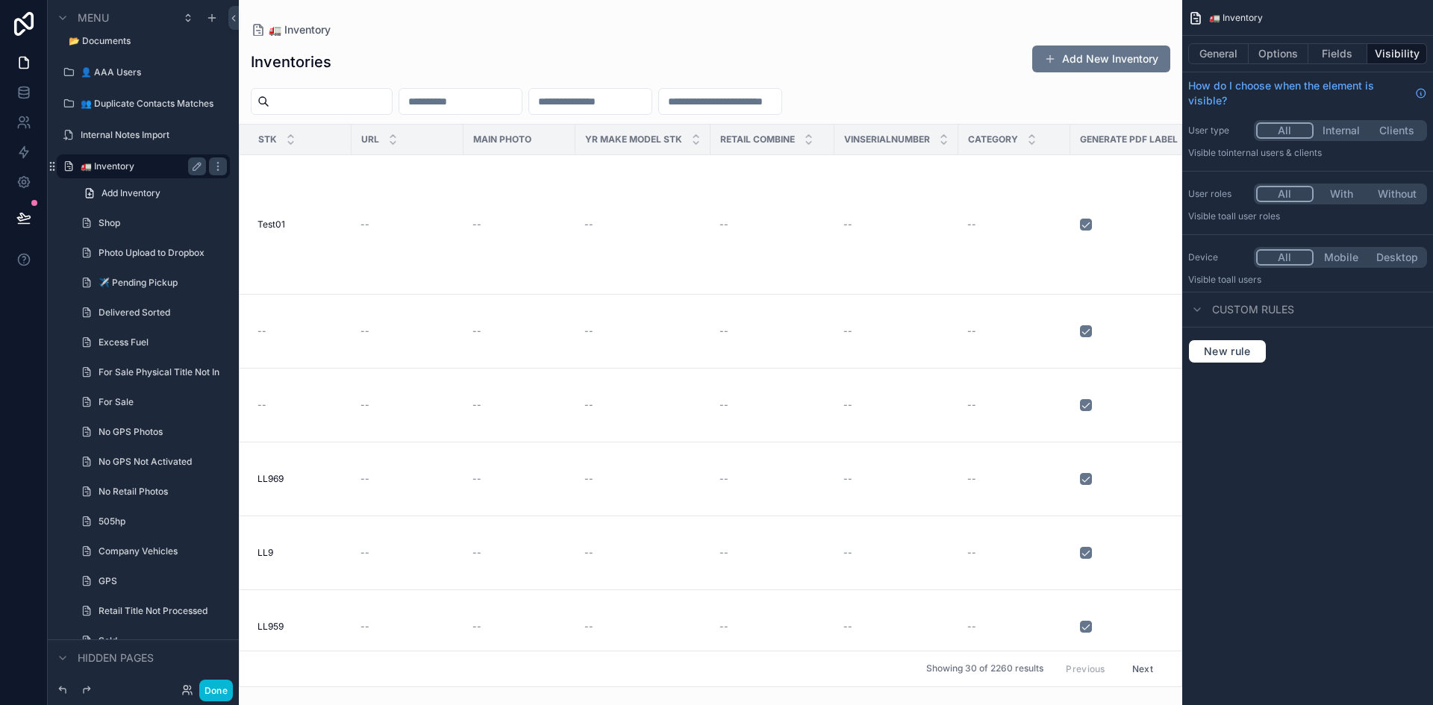
drag, startPoint x: 1346, startPoint y: 193, endPoint x: 1307, endPoint y: 211, distance: 42.8
click at [1346, 193] on button "With" at bounding box center [1342, 194] width 56 height 16
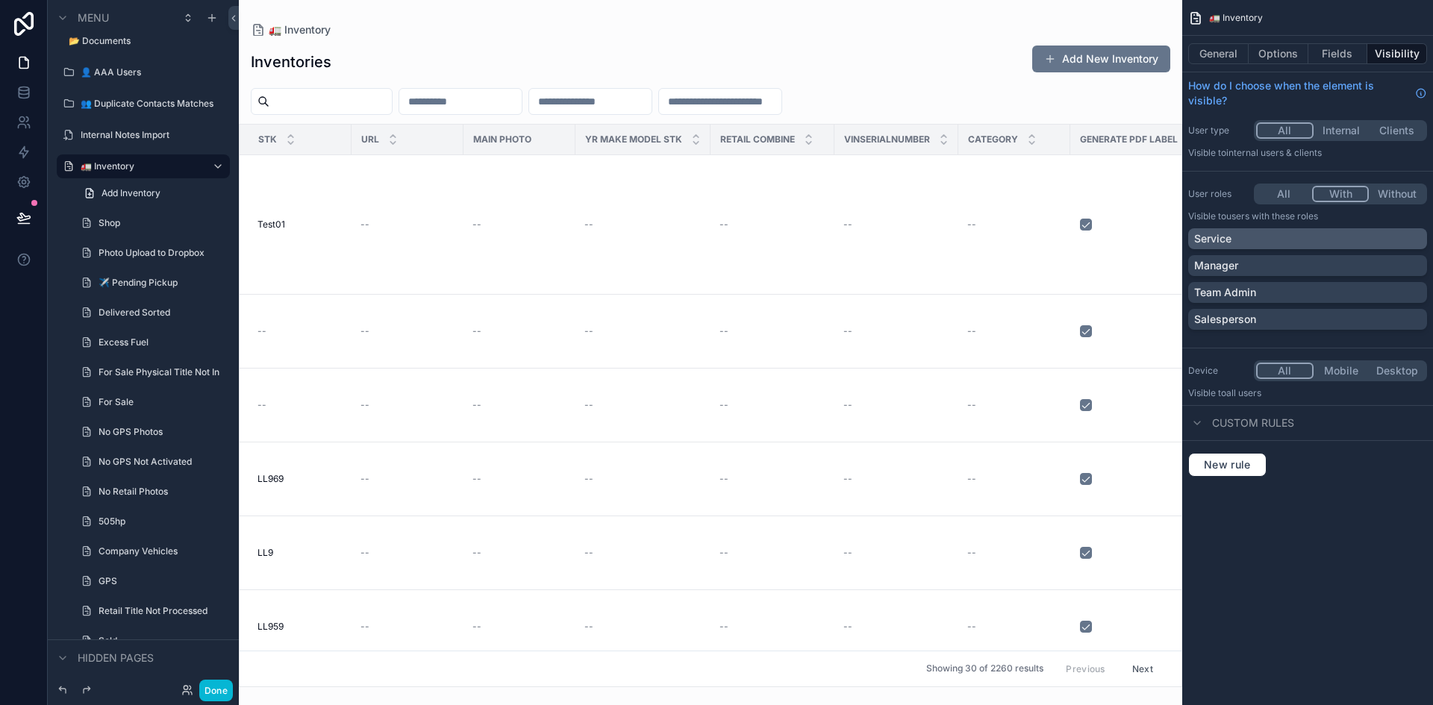
click at [1238, 240] on div "Service" at bounding box center [1307, 238] width 227 height 15
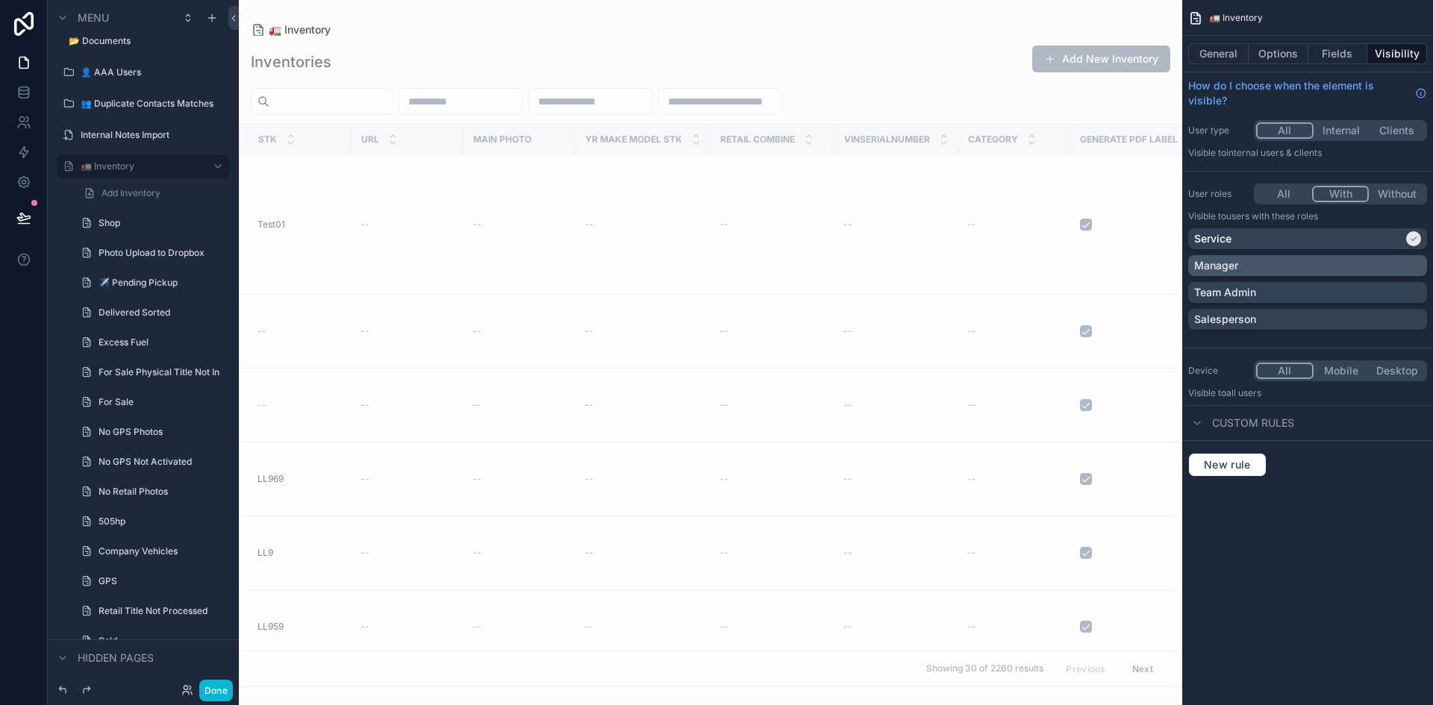
click at [1408, 264] on div "Manager" at bounding box center [1307, 265] width 227 height 15
click at [1407, 295] on div "Team Admin" at bounding box center [1307, 292] width 227 height 15
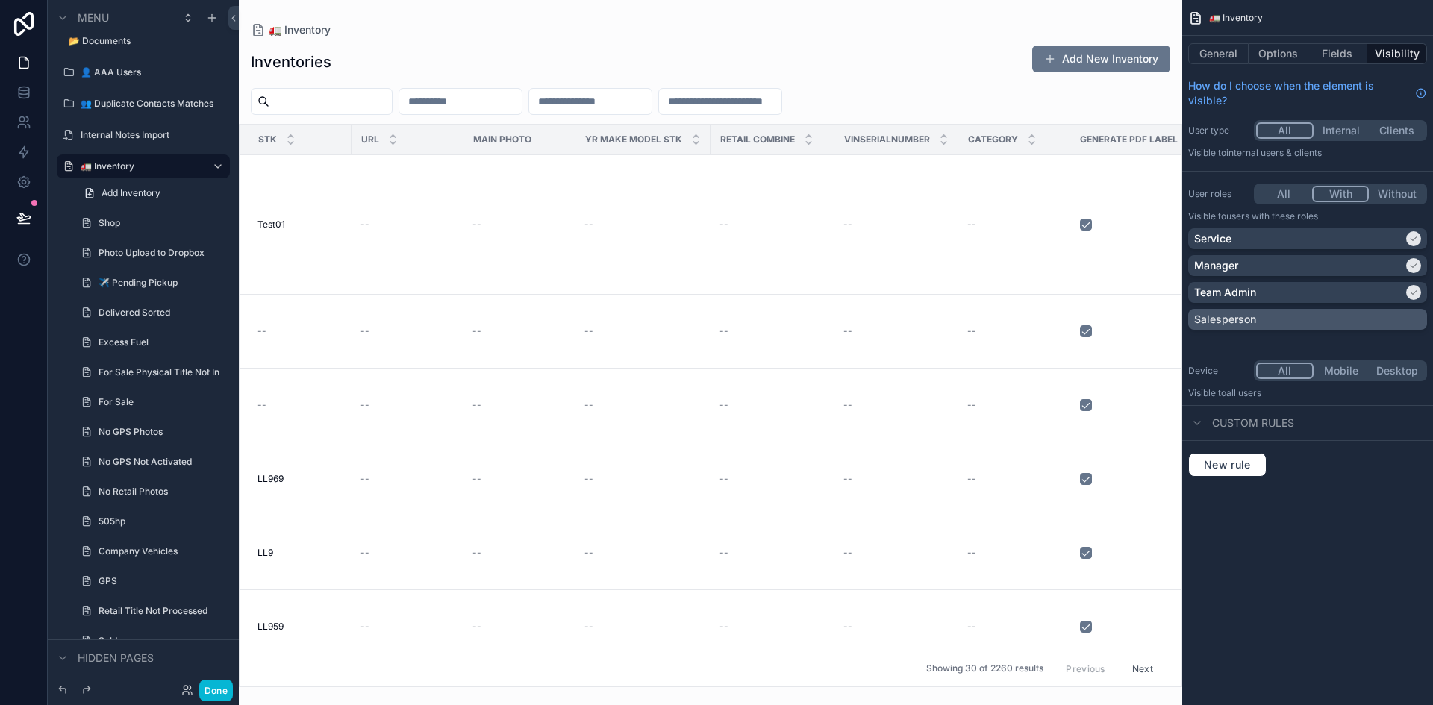
click at [1400, 320] on div "Salesperson" at bounding box center [1307, 319] width 227 height 15
click at [1397, 319] on div "Salesperson" at bounding box center [1298, 319] width 209 height 15
click at [1413, 290] on icon "scrollable content" at bounding box center [1413, 292] width 9 height 9
click at [1409, 263] on icon "scrollable content" at bounding box center [1413, 265] width 9 height 9
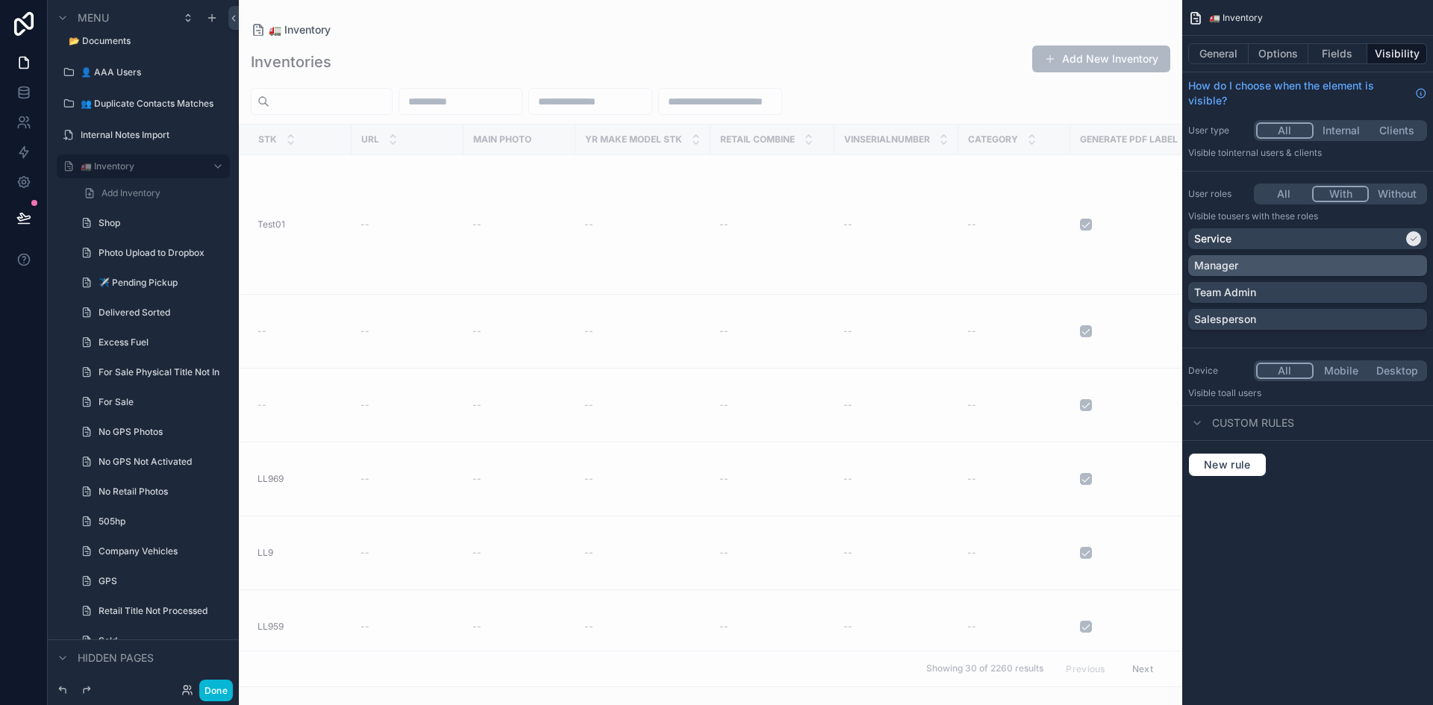
click at [1291, 551] on div "🚛 Inventory General Options Fields Visibility How do I choose when the element …" at bounding box center [1307, 352] width 251 height 705
click at [211, 684] on button "Done" at bounding box center [216, 691] width 34 height 22
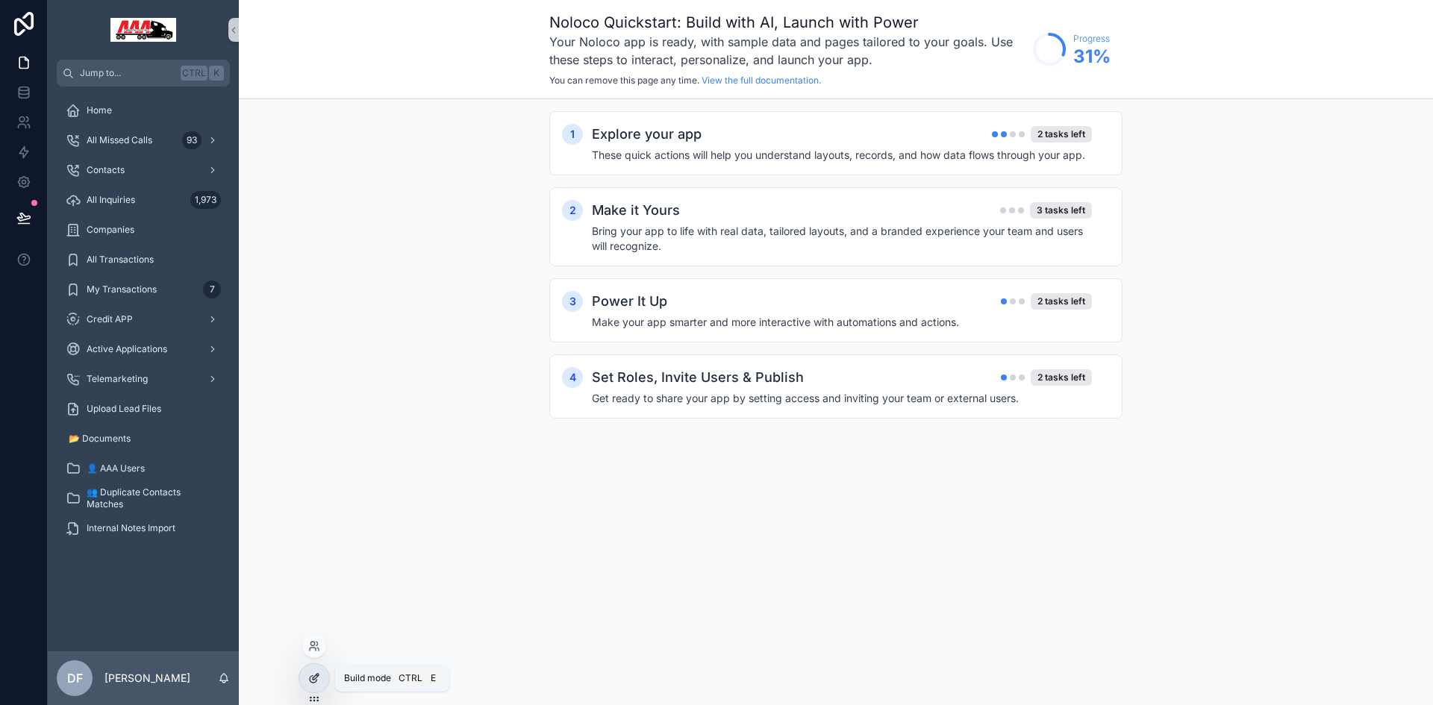
click at [316, 676] on icon at bounding box center [316, 675] width 1 height 1
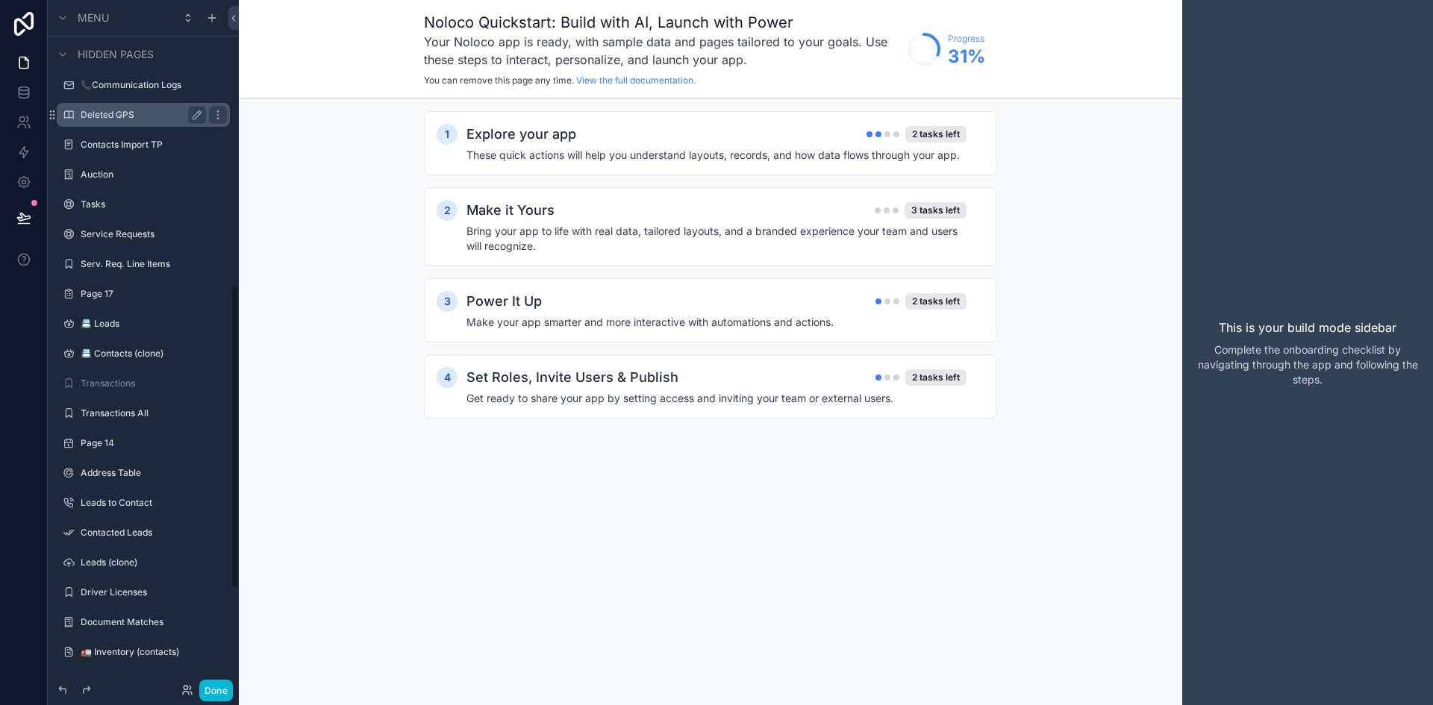
scroll to position [644, 0]
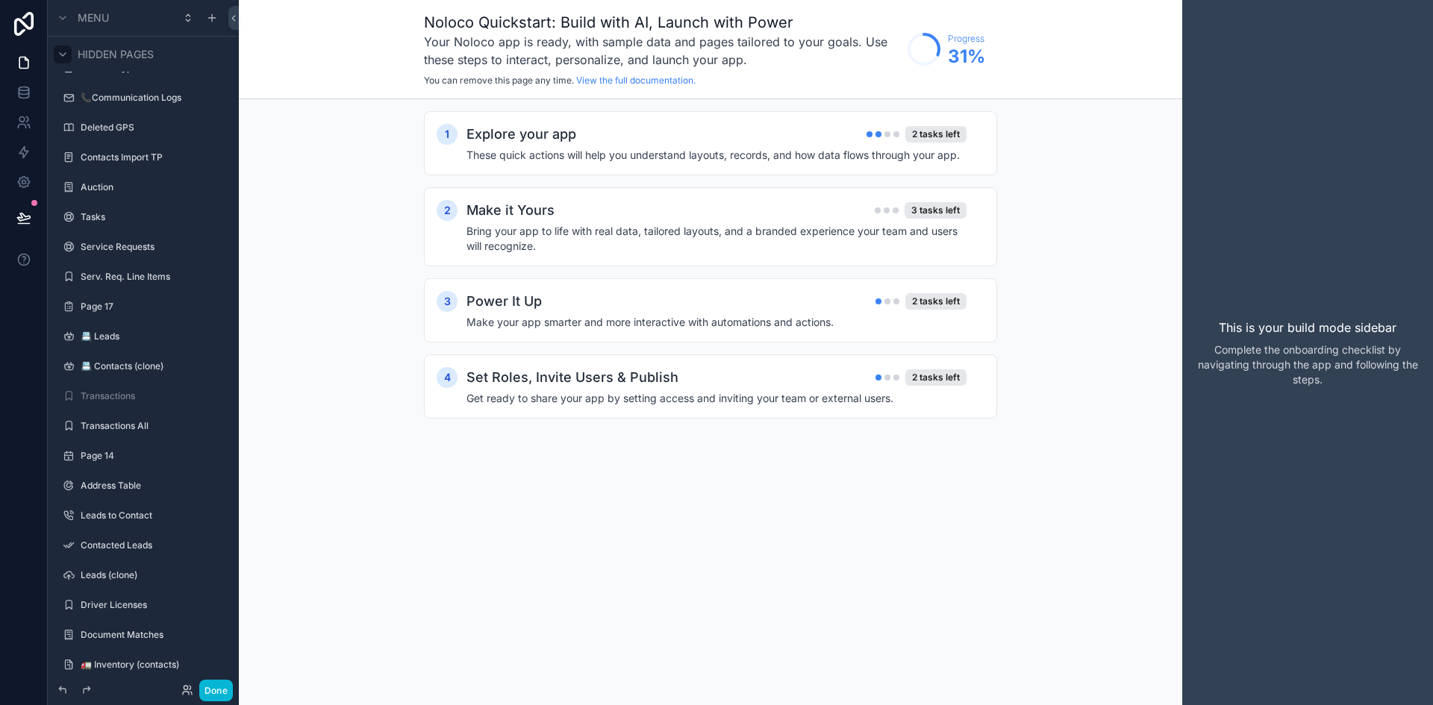
click at [57, 57] on icon "scrollable content" at bounding box center [63, 55] width 12 height 12
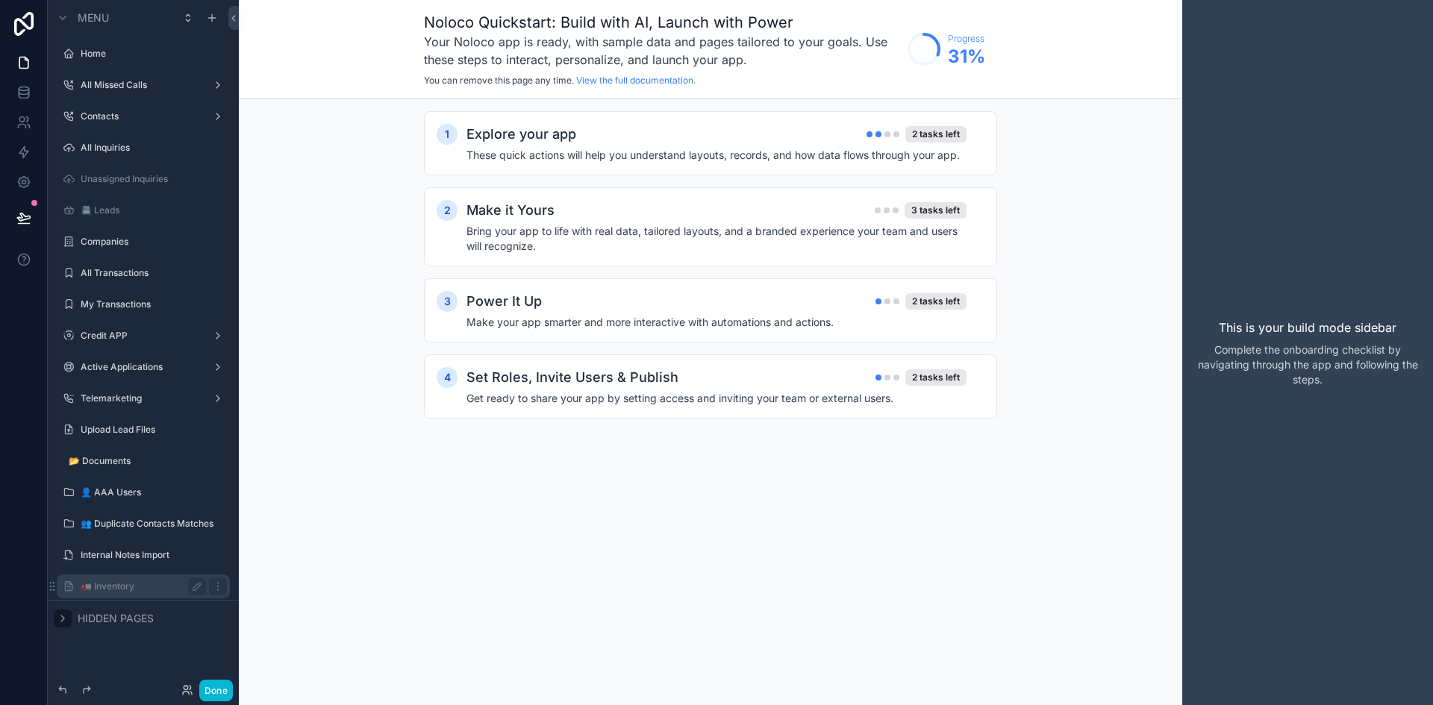
click at [133, 586] on label "🚛 Inventory" at bounding box center [140, 587] width 119 height 12
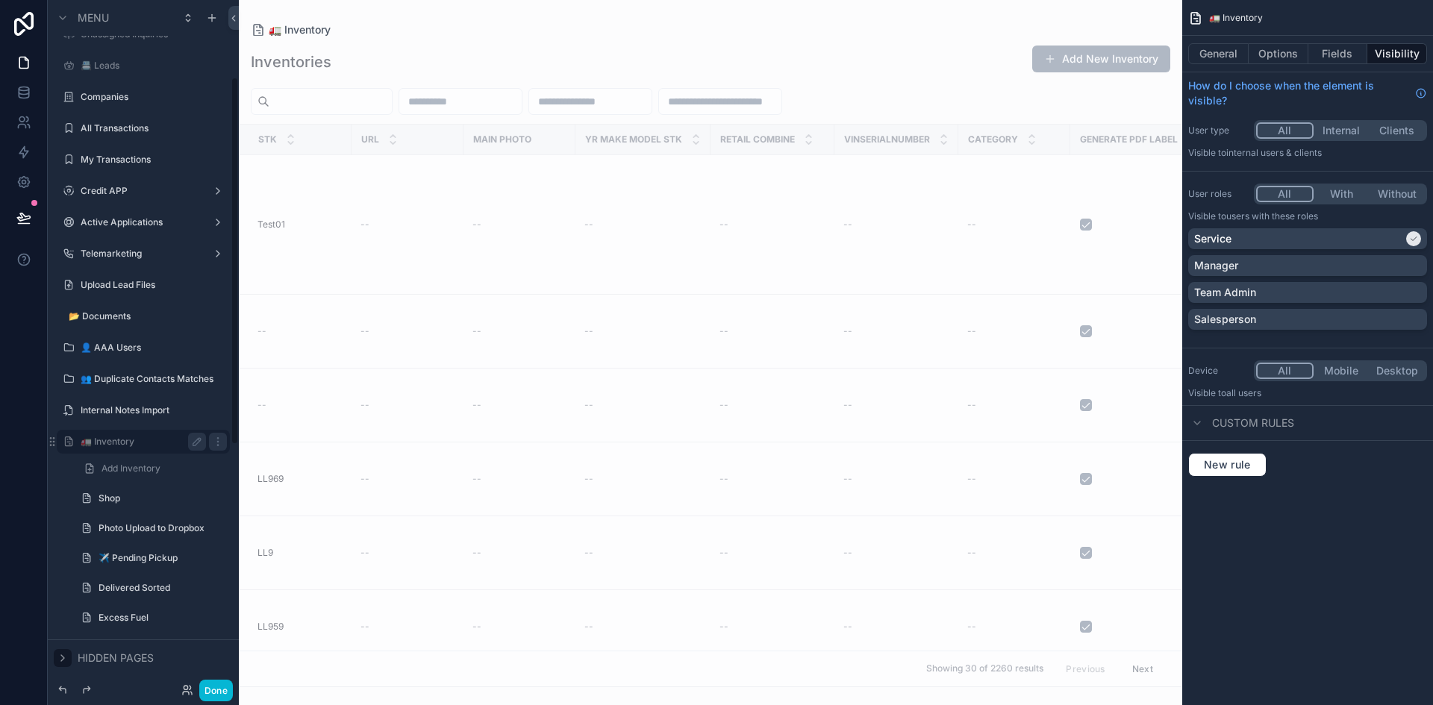
scroll to position [149, 0]
click at [160, 496] on label "Shop" at bounding box center [150, 494] width 102 height 12
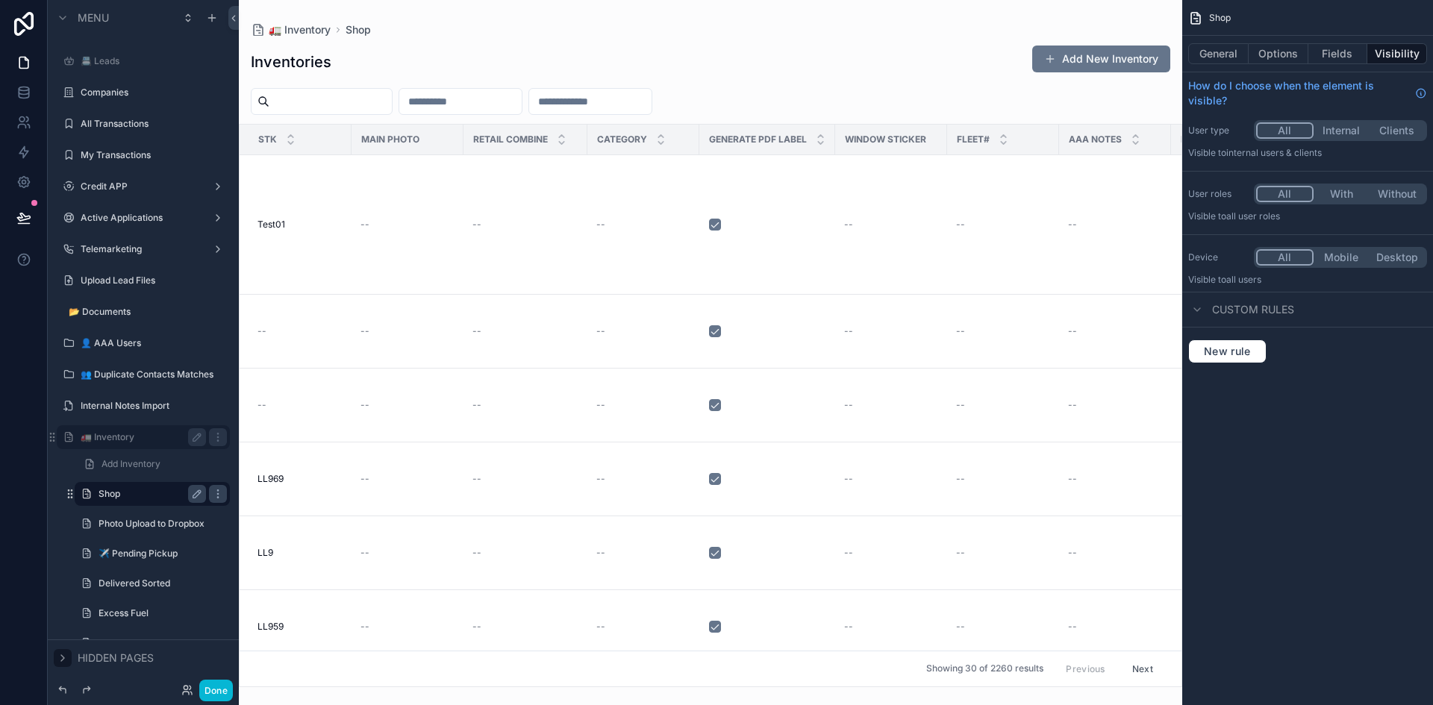
drag, startPoint x: 1175, startPoint y: 180, endPoint x: 1167, endPoint y: 338, distance: 158.4
click at [1167, 338] on div "scrollable content" at bounding box center [711, 352] width 944 height 705
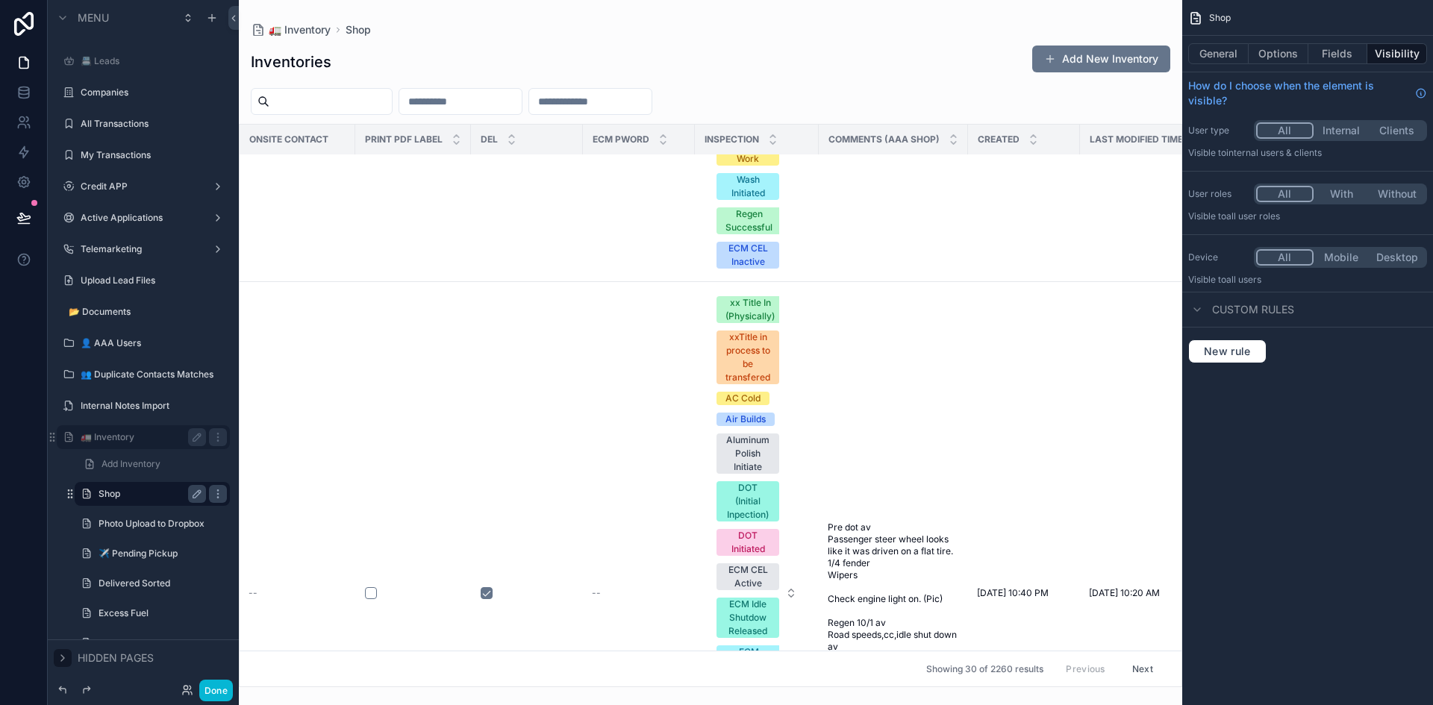
scroll to position [4741, 1105]
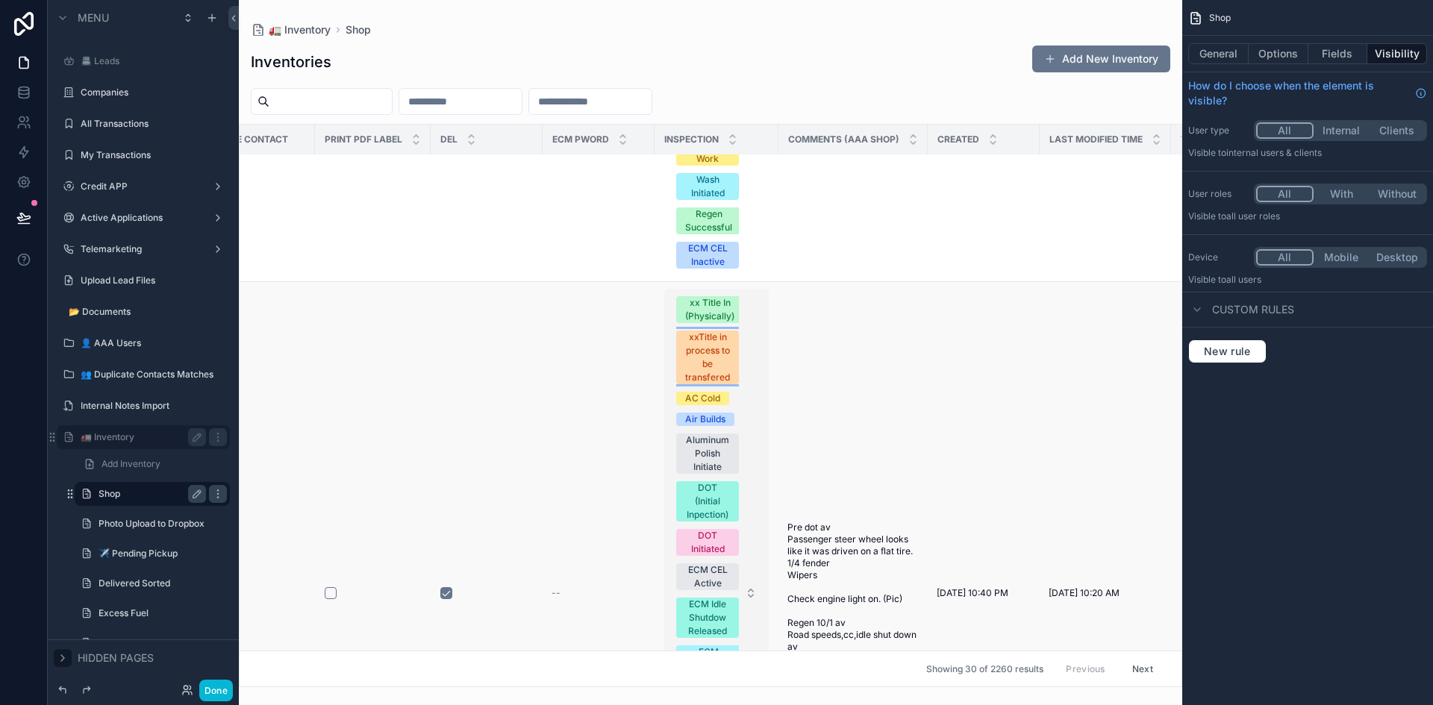
click at [708, 331] on div "xxTitle in process to be transfered" at bounding box center [707, 358] width 45 height 54
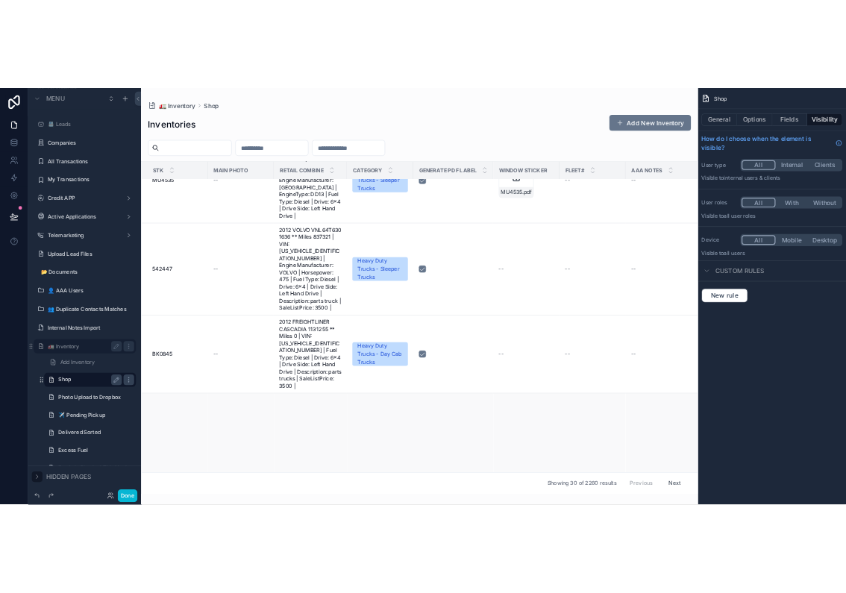
scroll to position [2800, 0]
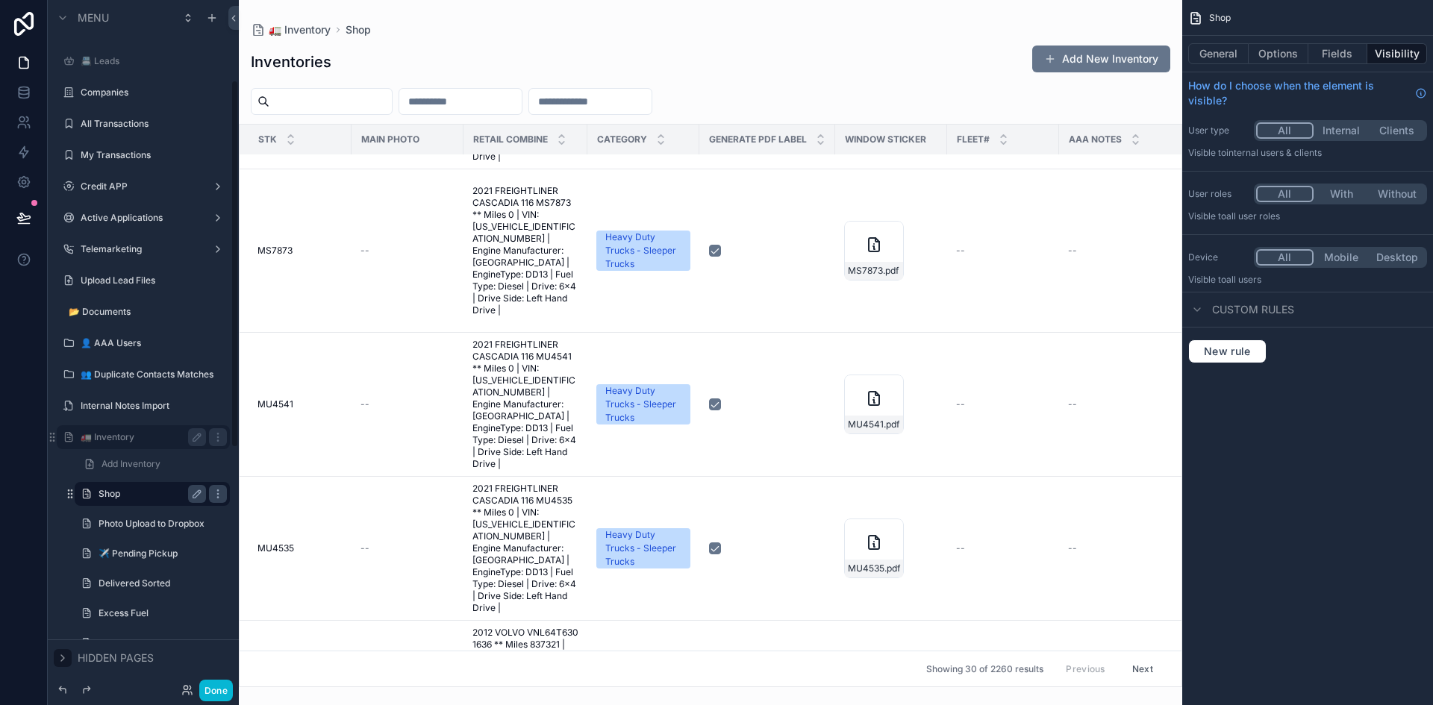
click at [316, 103] on input "scrollable content" at bounding box center [330, 101] width 122 height 21
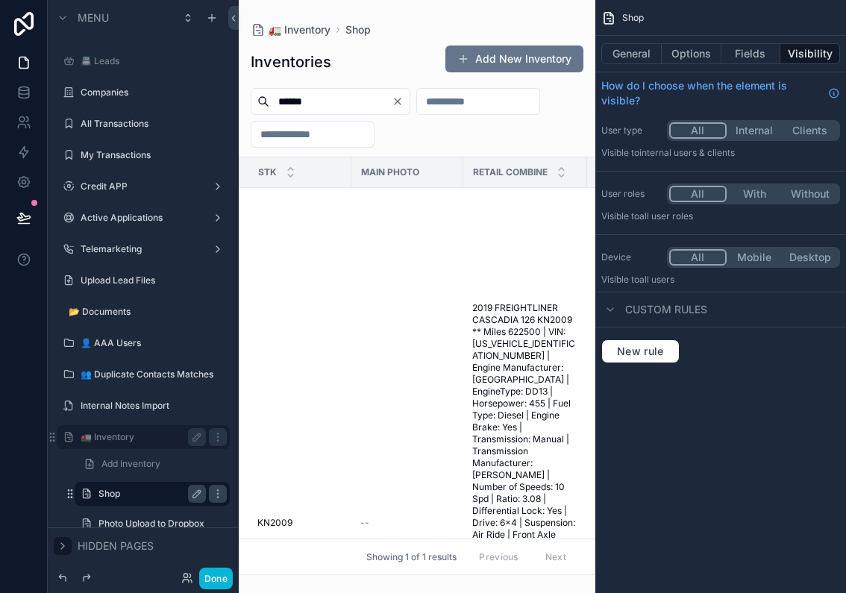
type input "******"
click at [639, 53] on button "General" at bounding box center [632, 53] width 60 height 21
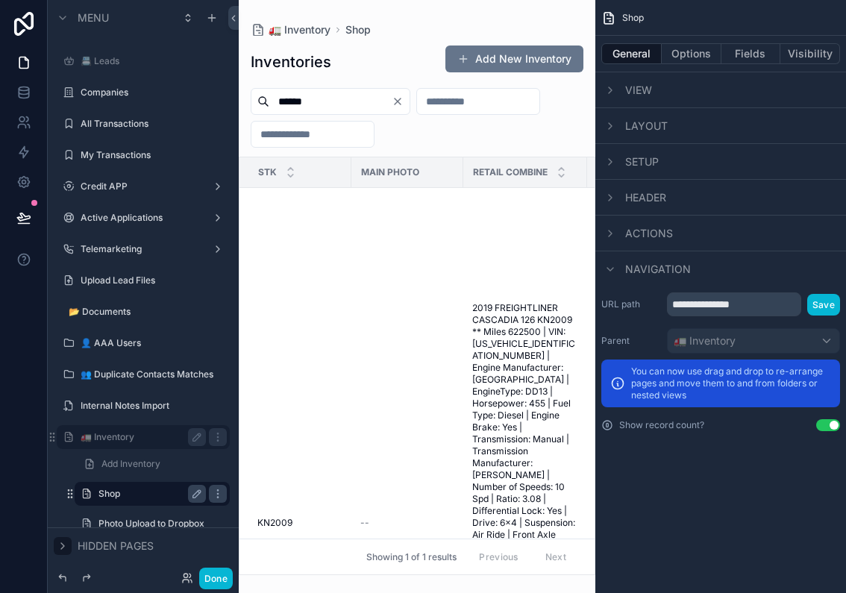
click at [634, 91] on span "View" at bounding box center [639, 90] width 27 height 15
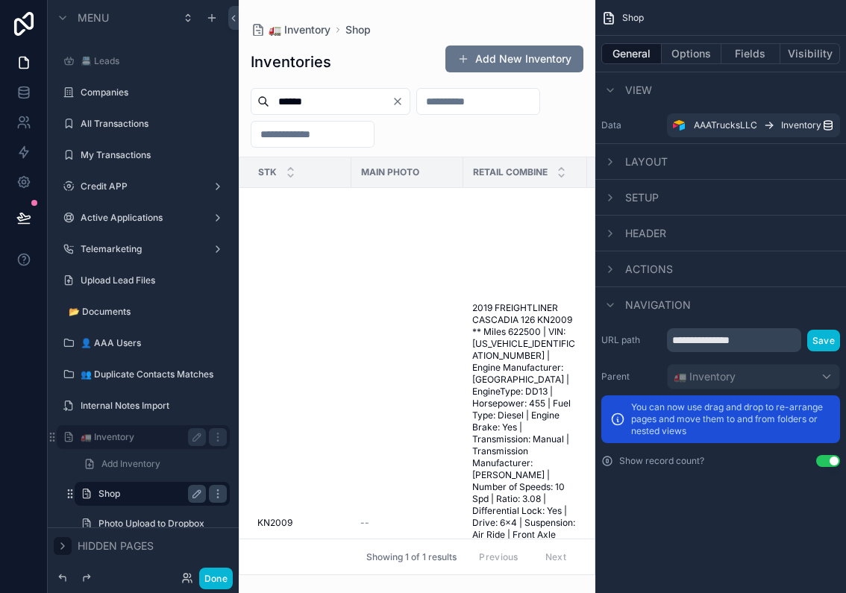
click at [650, 157] on span "Layout" at bounding box center [647, 162] width 43 height 15
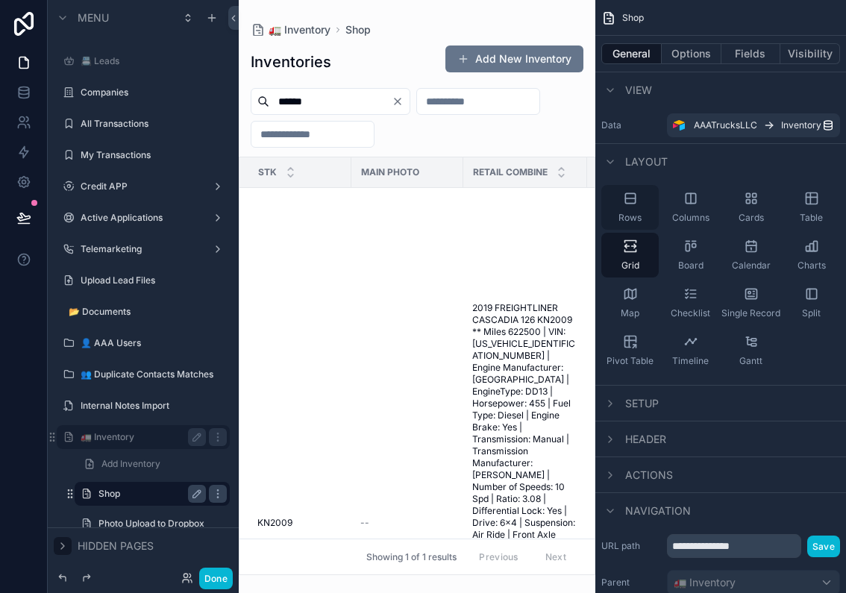
click at [634, 196] on icon "scrollable content" at bounding box center [630, 198] width 15 height 15
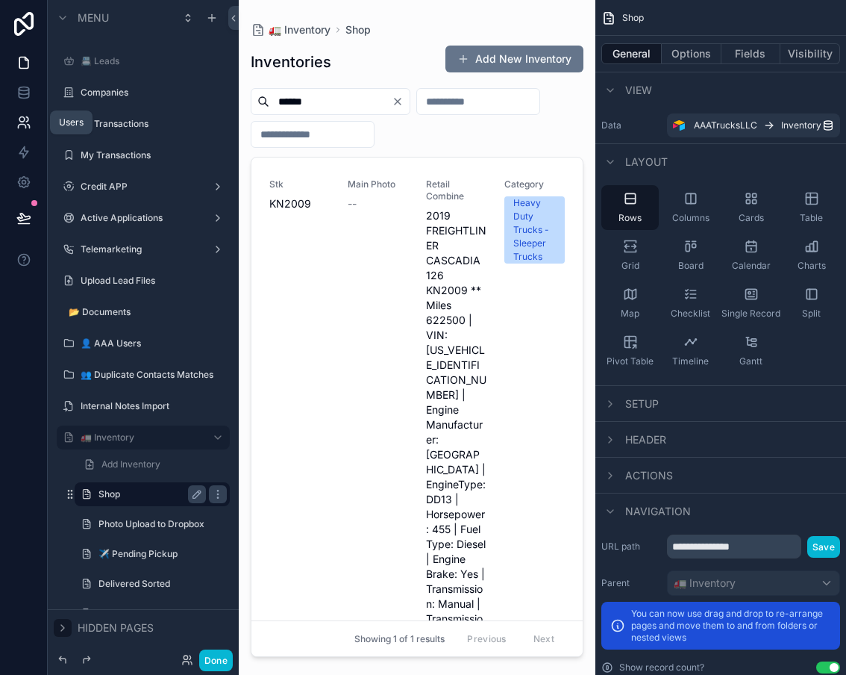
click at [25, 113] on link at bounding box center [23, 122] width 47 height 30
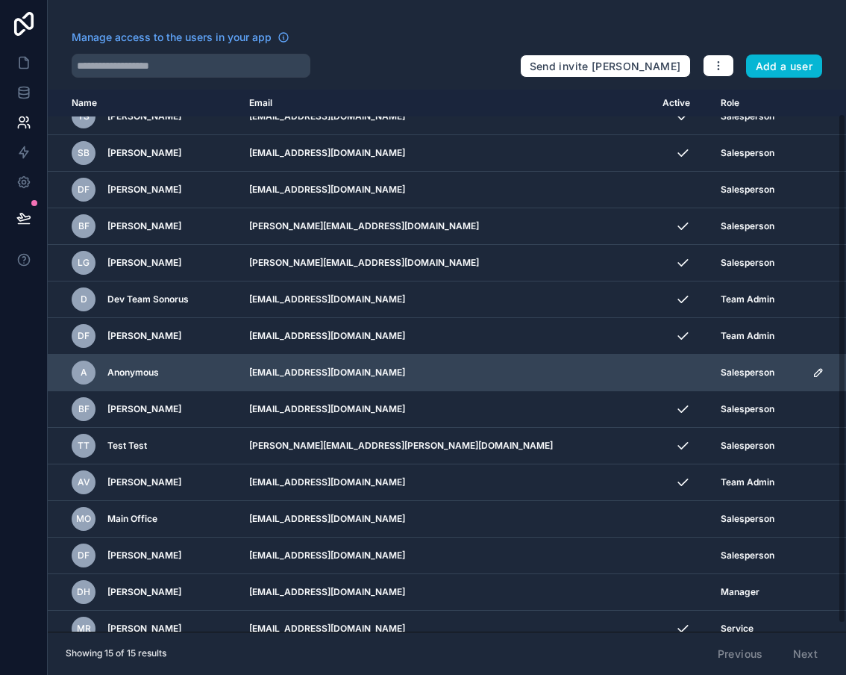
scroll to position [34, 0]
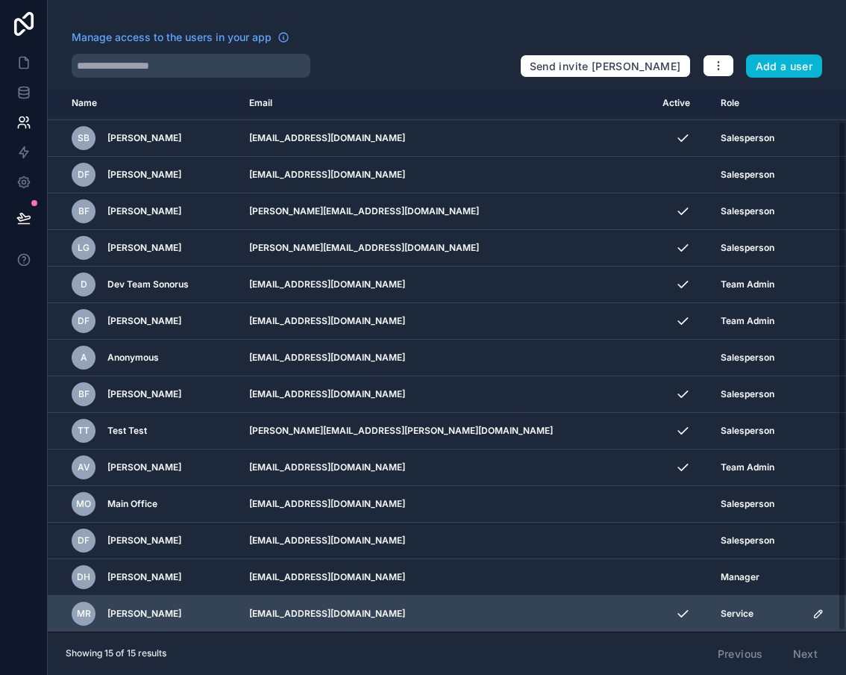
click at [813, 611] on icon "scrollable content" at bounding box center [819, 614] width 12 height 12
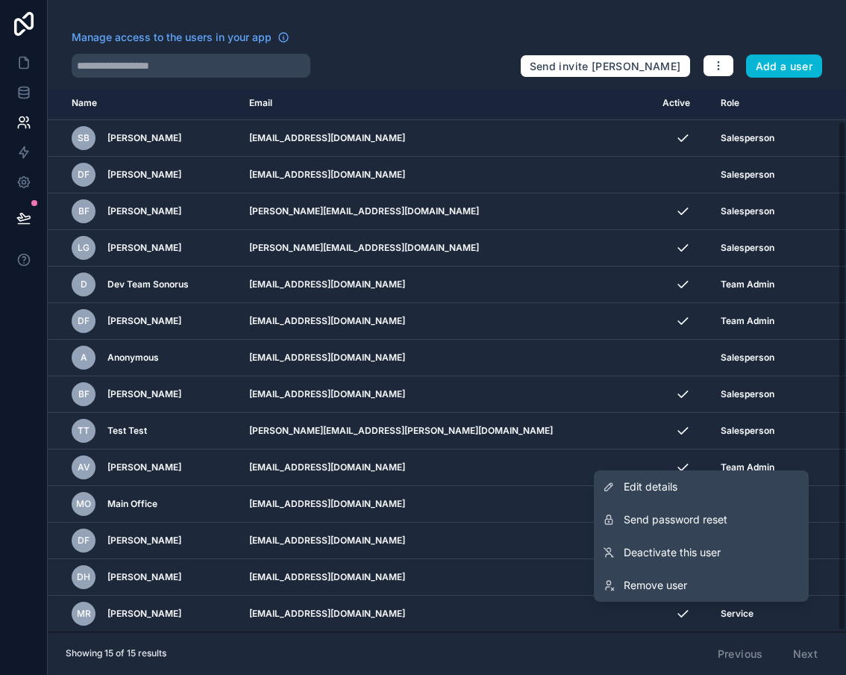
click at [788, 25] on div "Manage access to the users in your app Send invite reminders Add a user Name Em…" at bounding box center [447, 337] width 799 height 675
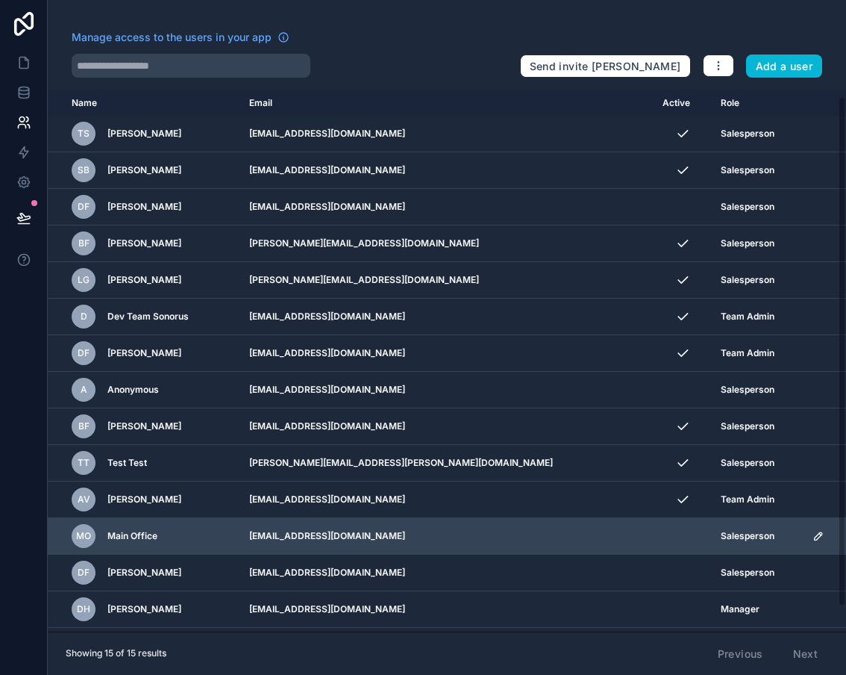
scroll to position [0, 0]
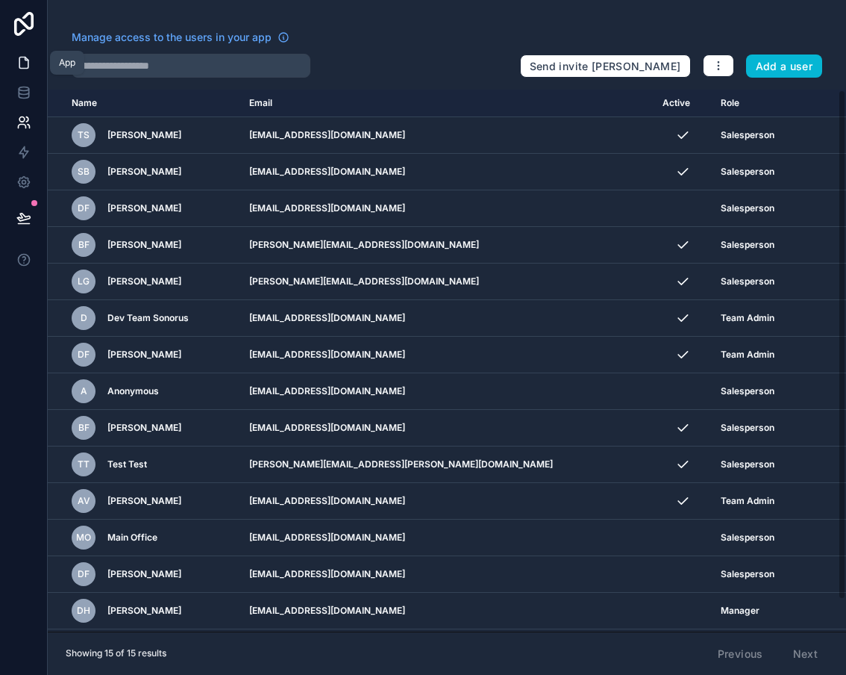
click at [21, 63] on icon at bounding box center [23, 62] width 15 height 15
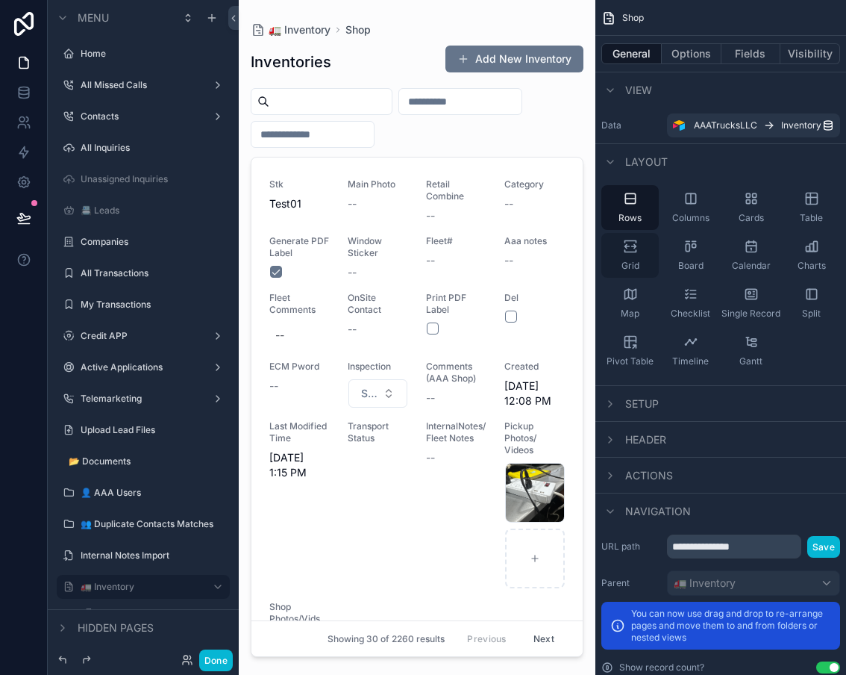
click at [630, 241] on icon "scrollable content" at bounding box center [630, 242] width 11 height 2
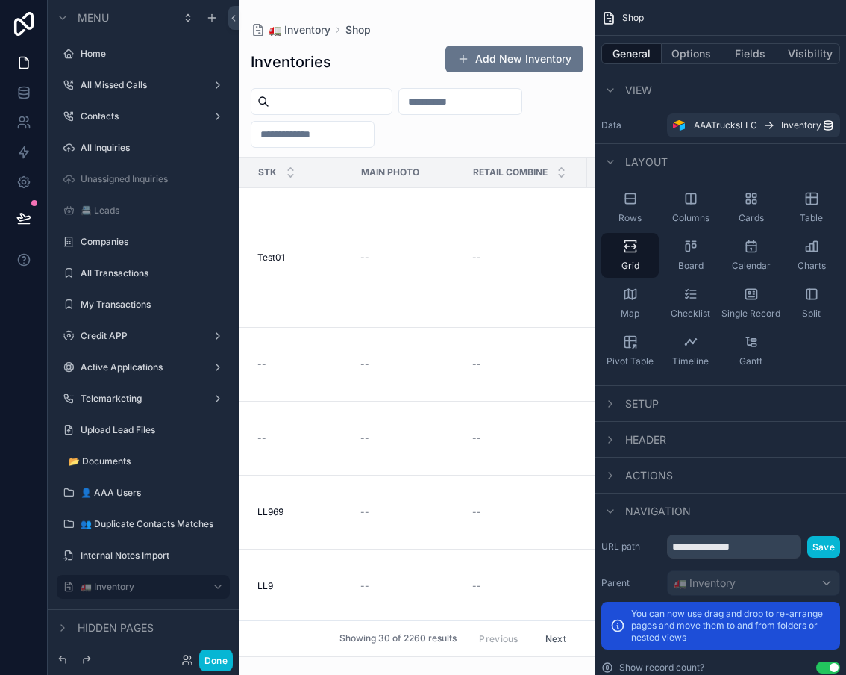
click at [364, 107] on input "scrollable content" at bounding box center [330, 101] width 122 height 21
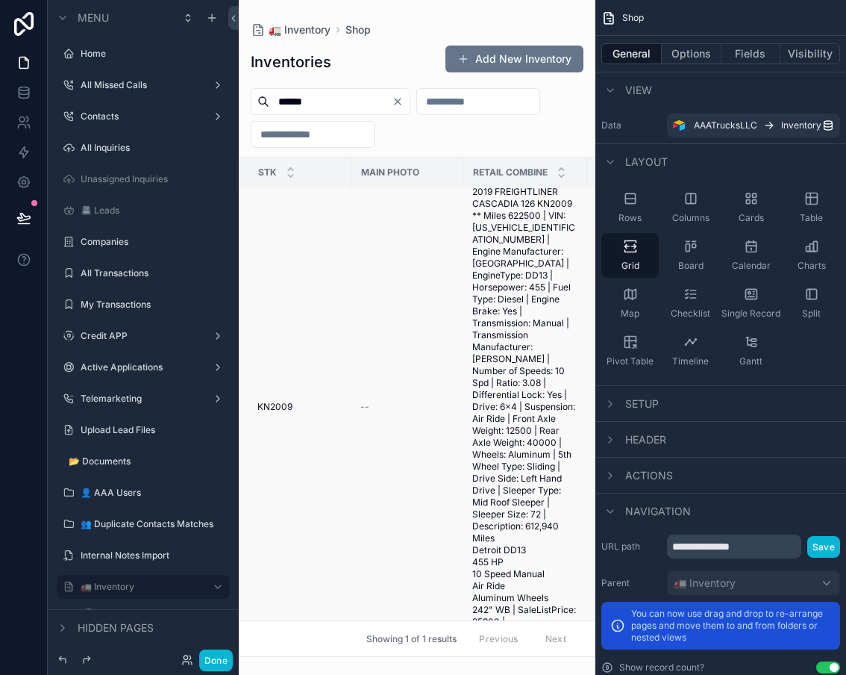
scroll to position [75, 0]
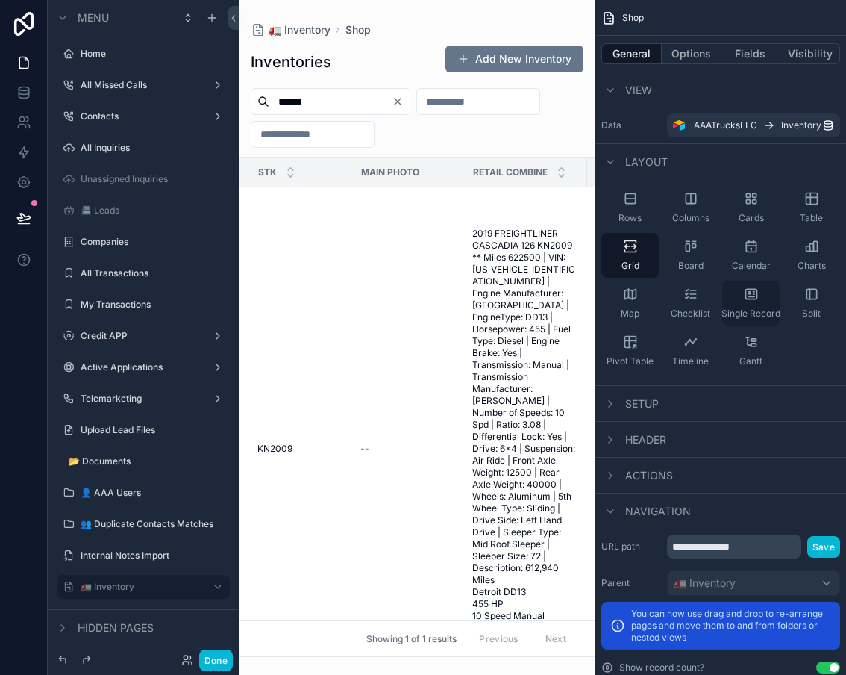
type input "******"
click at [760, 300] on div "Single Record" at bounding box center [751, 303] width 57 height 45
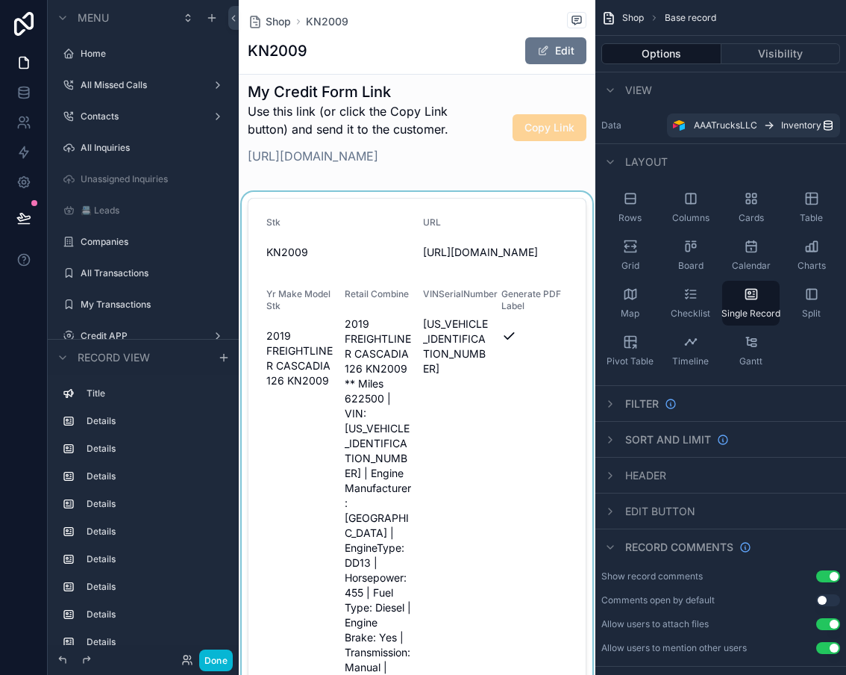
scroll to position [0, 0]
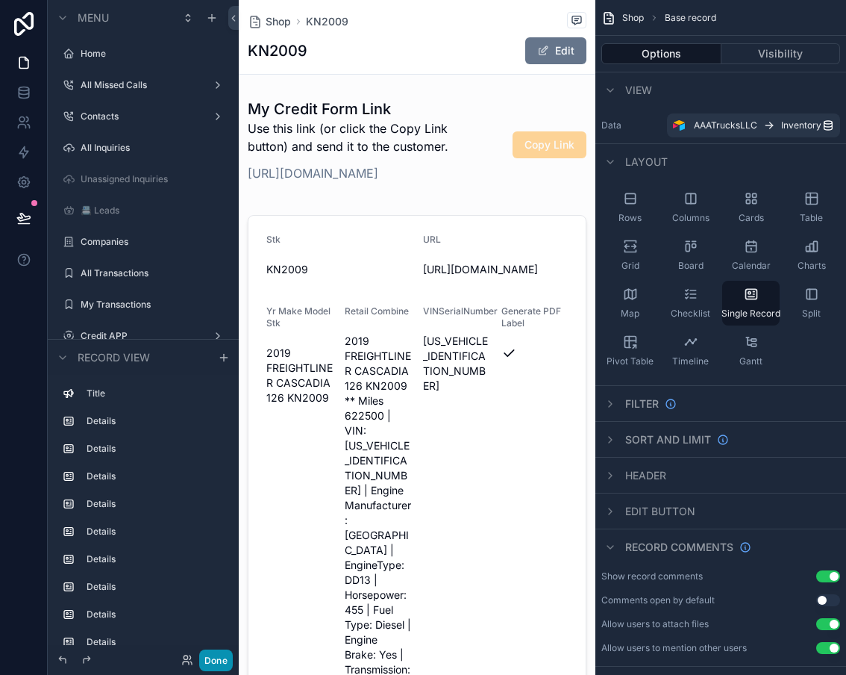
click at [218, 654] on button "Done" at bounding box center [216, 660] width 34 height 22
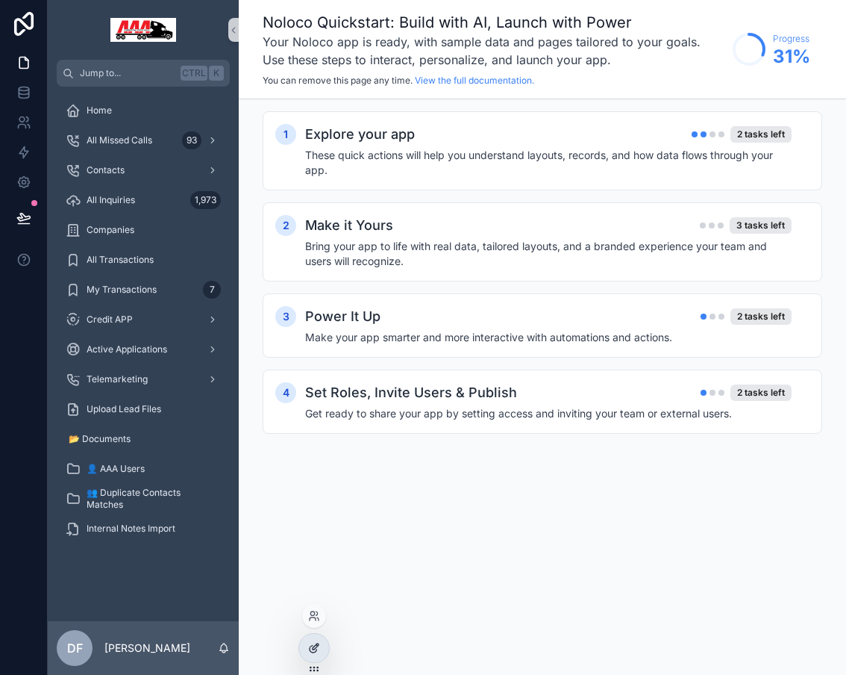
click at [325, 645] on div at bounding box center [314, 648] width 30 height 28
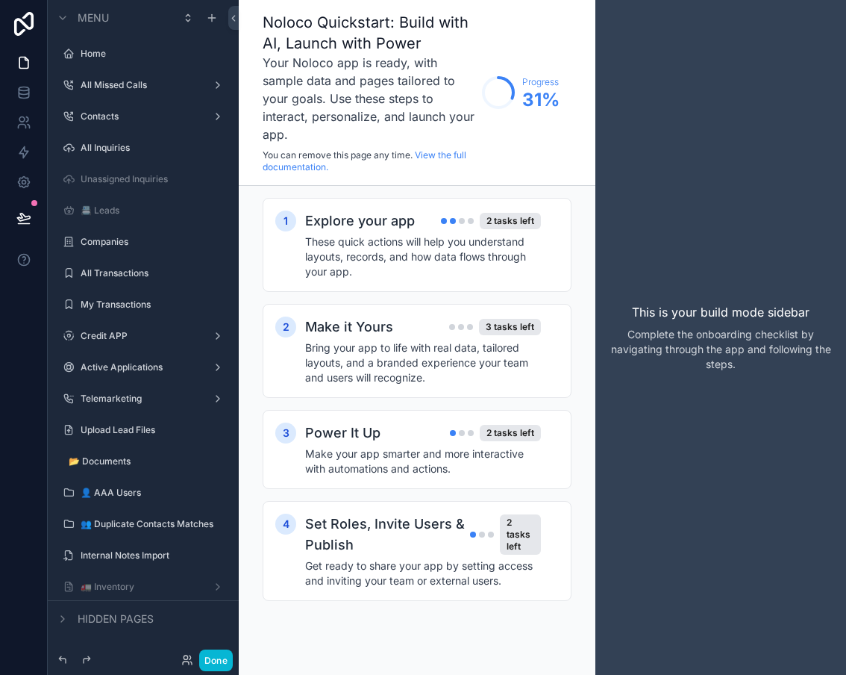
scroll to position [3, 0]
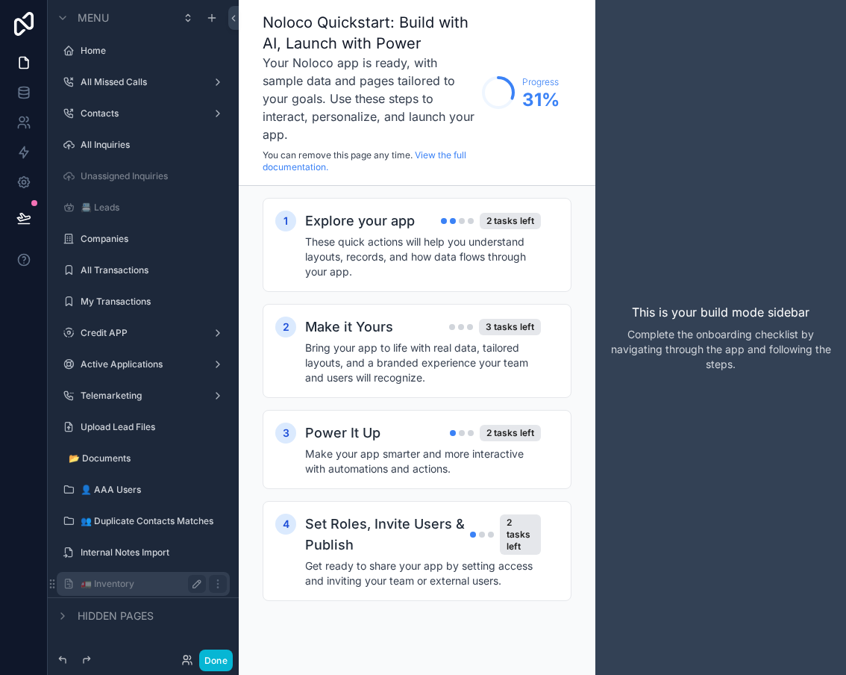
click at [199, 584] on icon "scrollable content" at bounding box center [196, 583] width 7 height 7
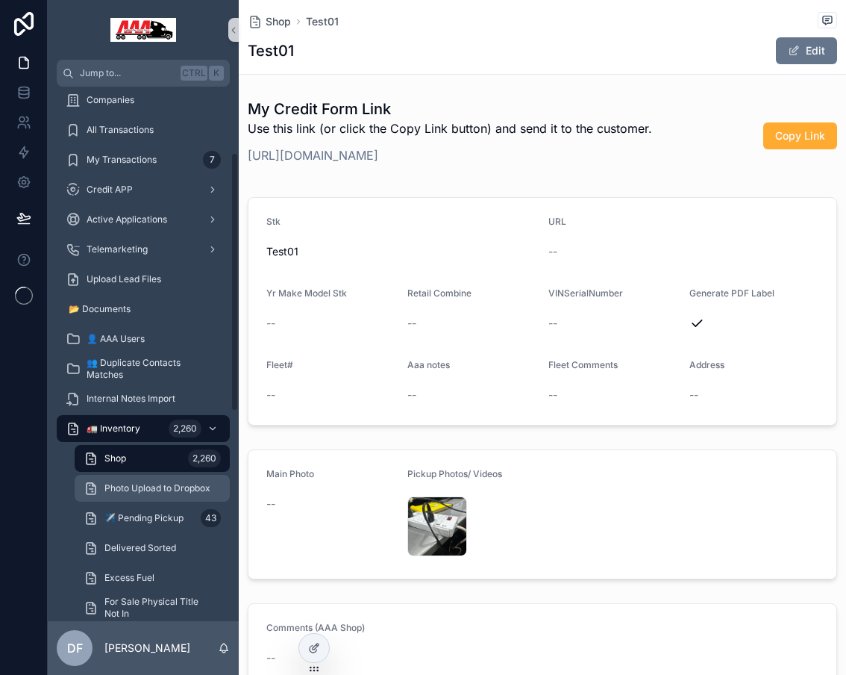
scroll to position [149, 0]
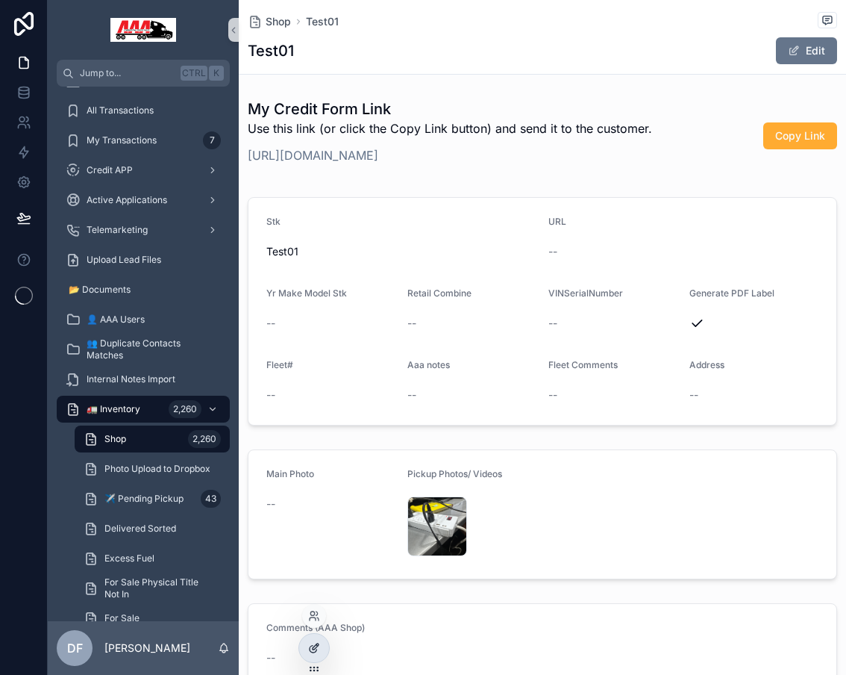
click at [314, 637] on div at bounding box center [314, 648] width 30 height 28
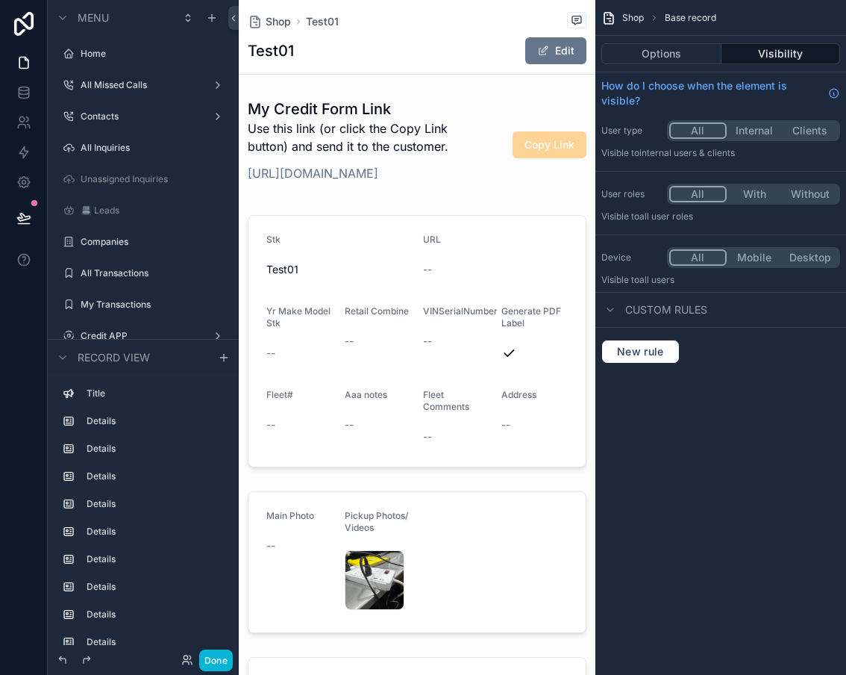
click at [741, 191] on button "With" at bounding box center [755, 194] width 56 height 16
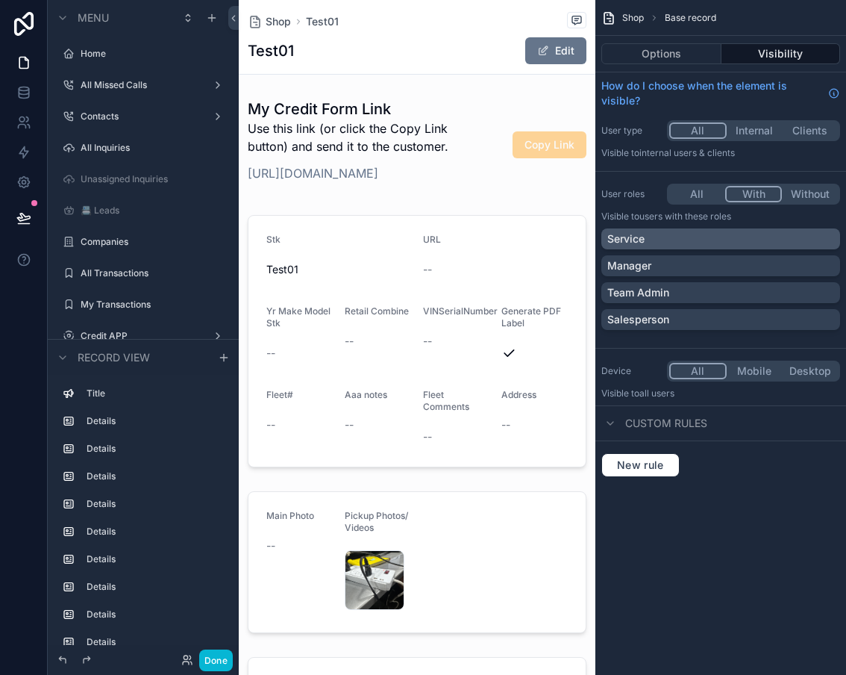
click at [823, 239] on div "Service" at bounding box center [721, 238] width 227 height 15
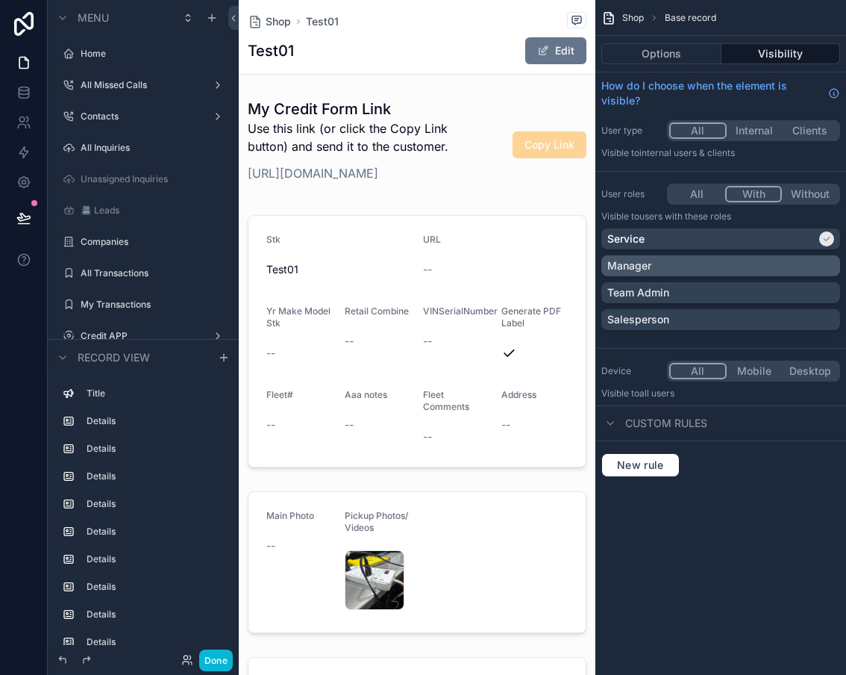
click at [826, 263] on div "Manager" at bounding box center [721, 265] width 227 height 15
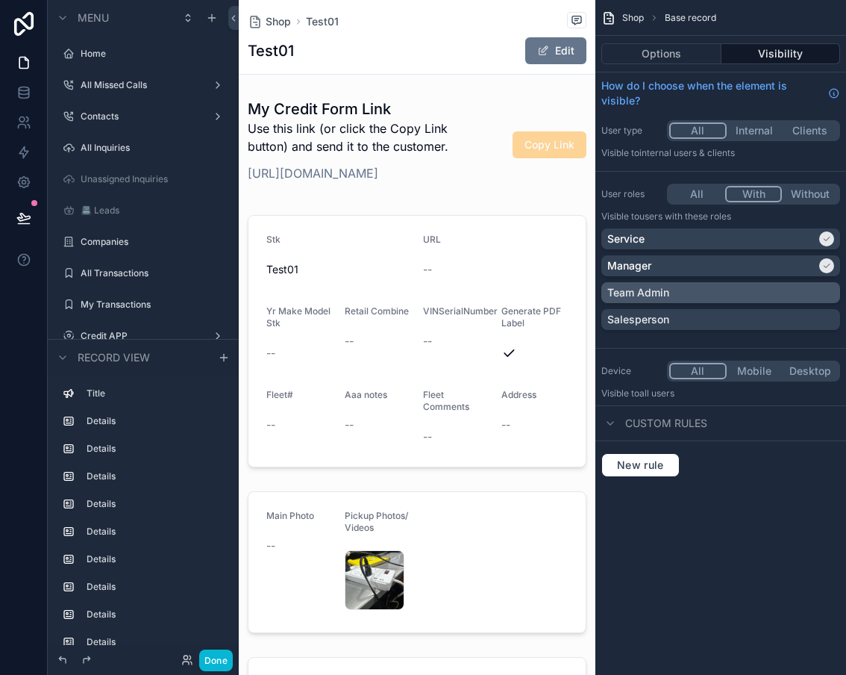
click at [822, 287] on div "Team Admin" at bounding box center [721, 292] width 227 height 15
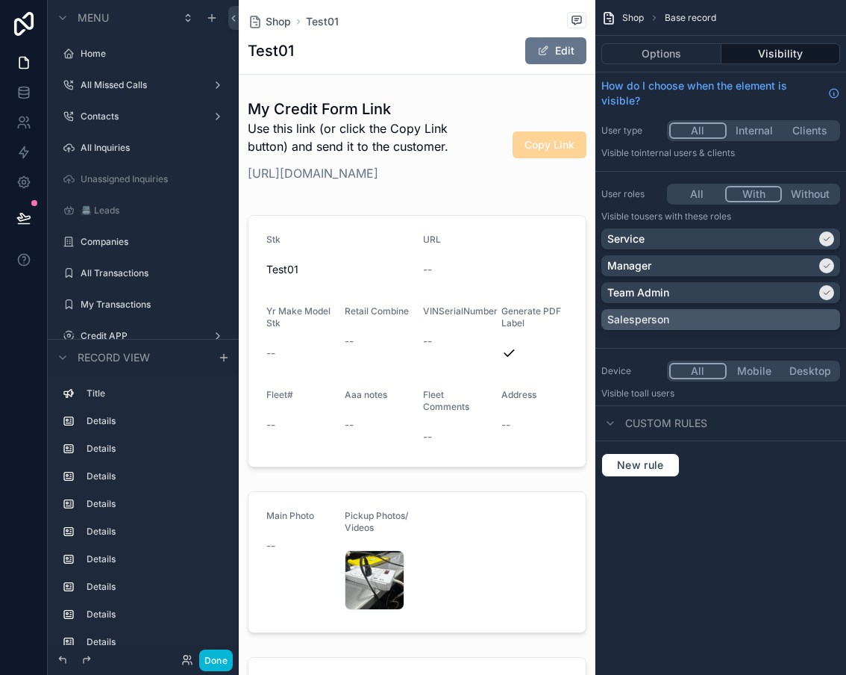
click at [826, 315] on div "Salesperson" at bounding box center [721, 319] width 227 height 15
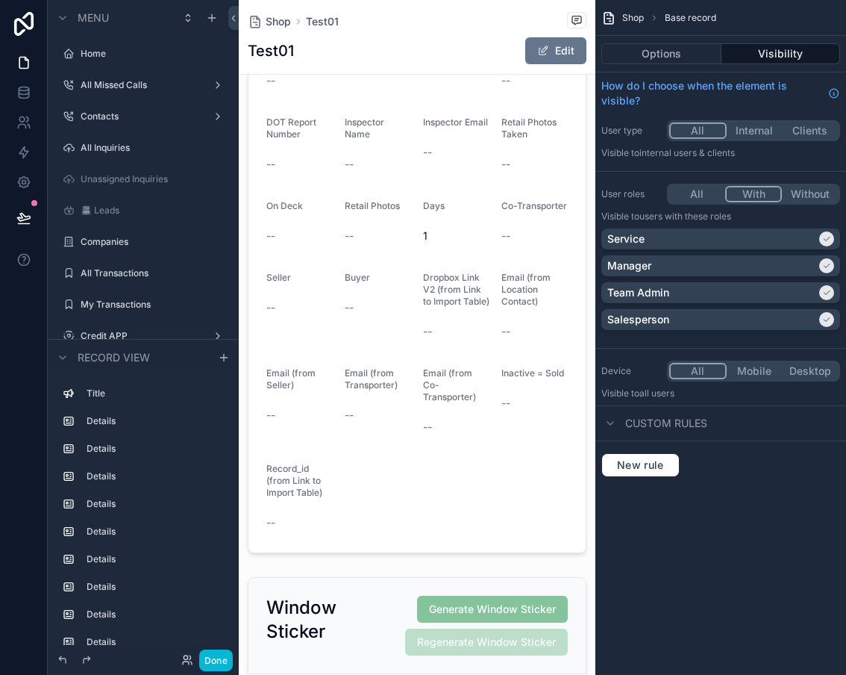
scroll to position [2389, 0]
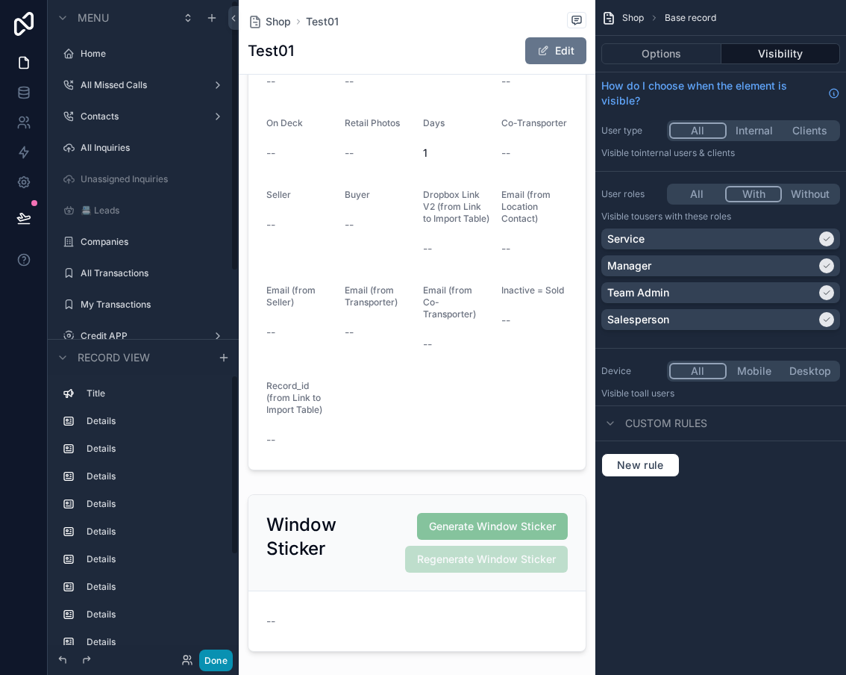
click at [215, 657] on button "Done" at bounding box center [216, 660] width 34 height 22
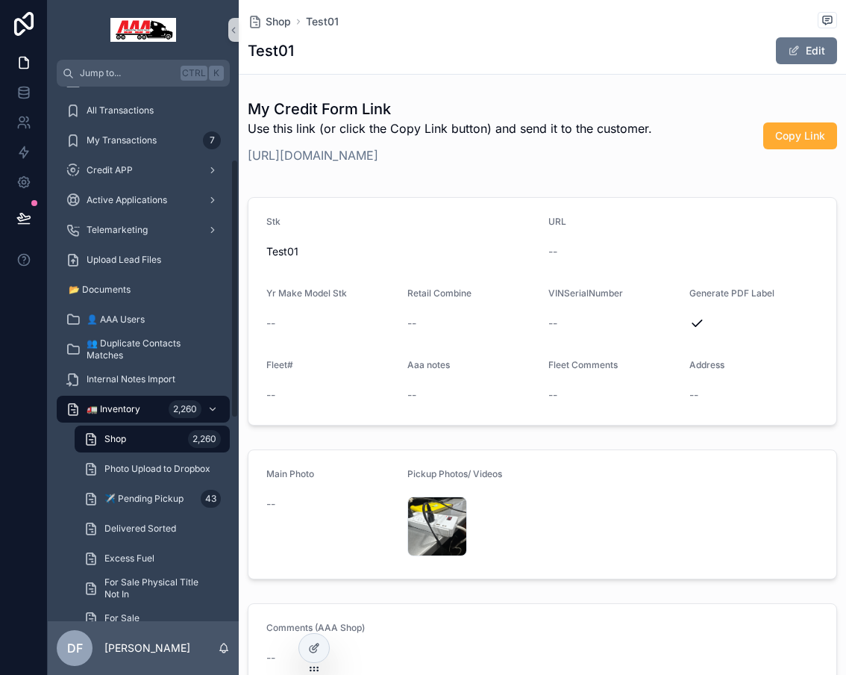
click at [121, 437] on span "Shop" at bounding box center [116, 439] width 22 height 12
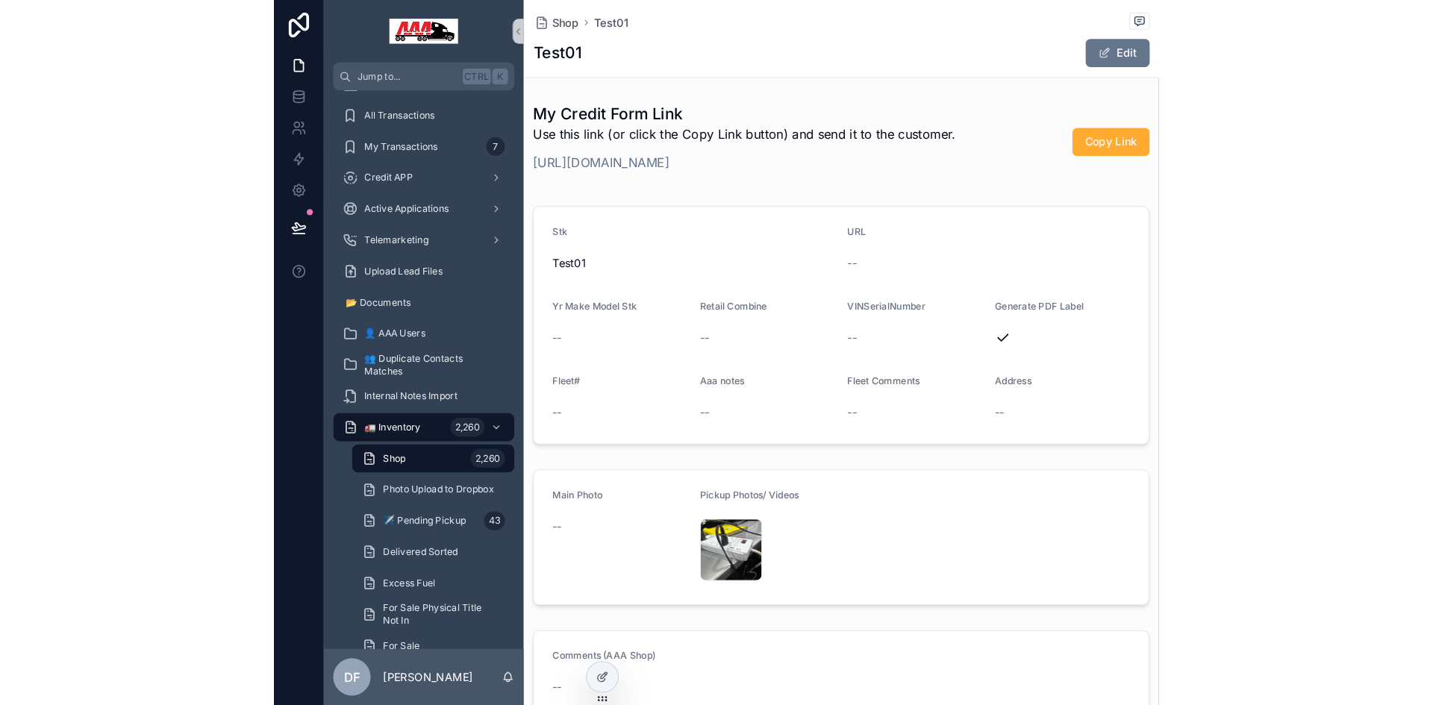
scroll to position [75, 0]
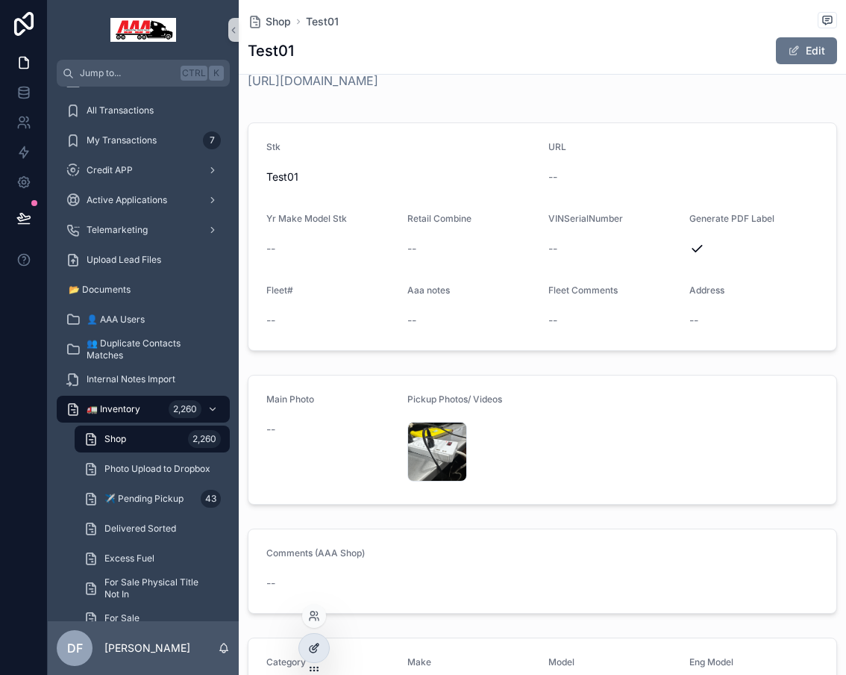
click at [316, 647] on icon at bounding box center [314, 648] width 12 height 12
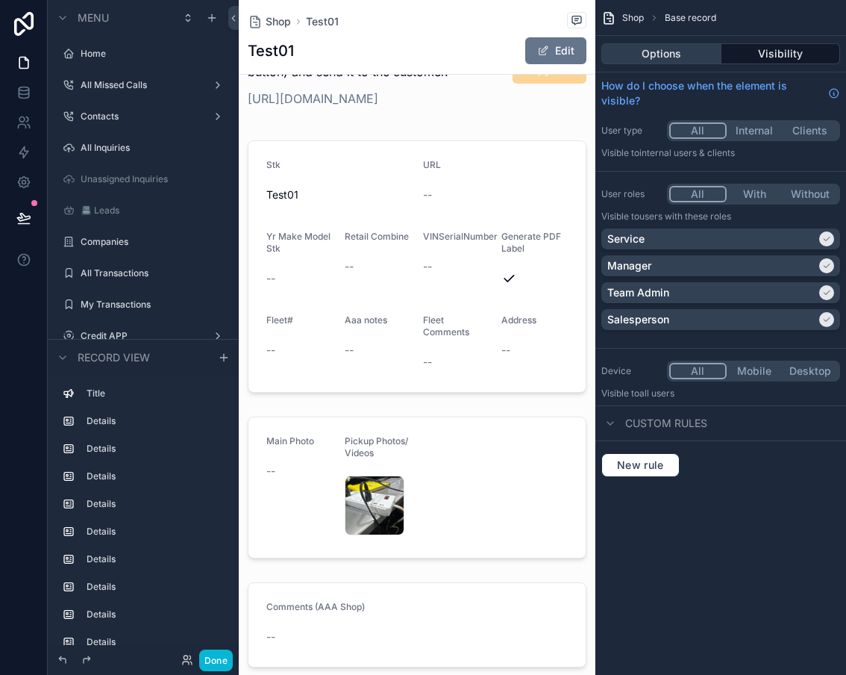
click at [684, 56] on button "Options" at bounding box center [662, 53] width 120 height 21
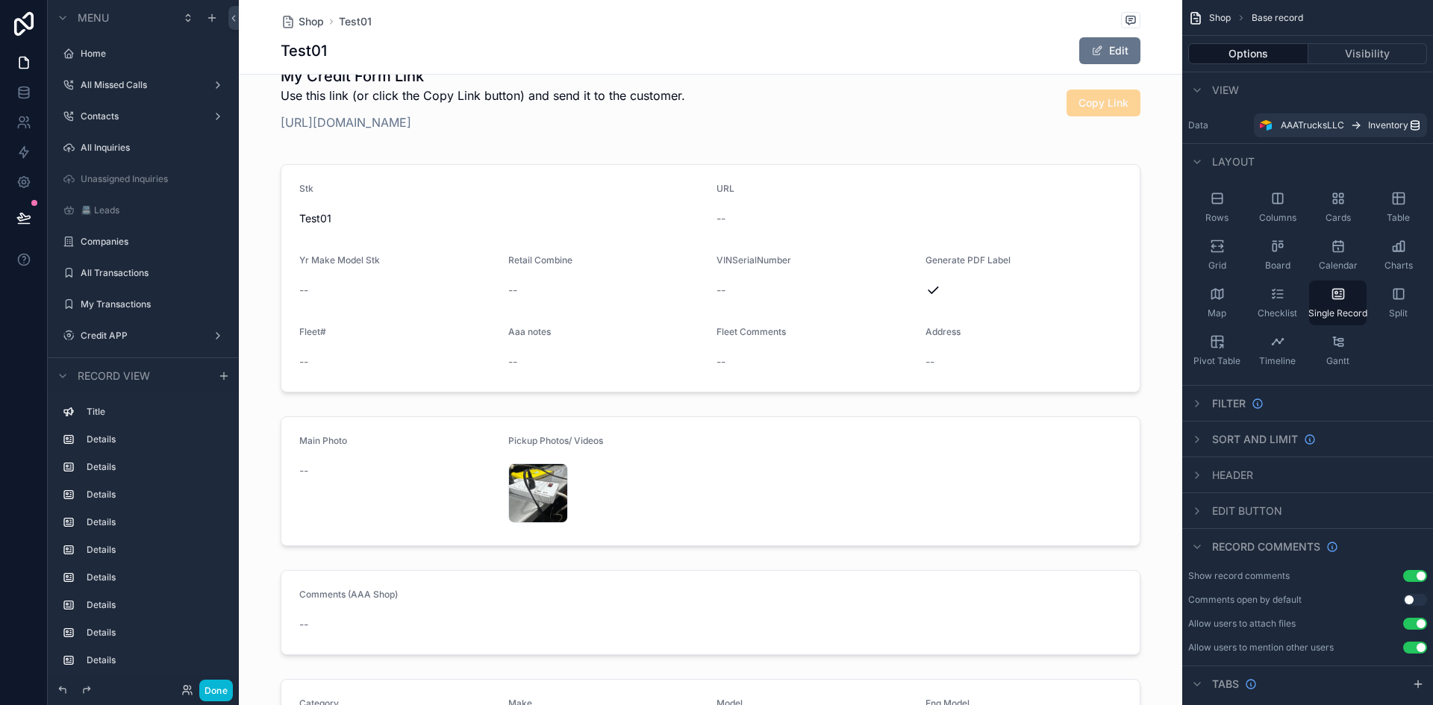
scroll to position [0, 0]
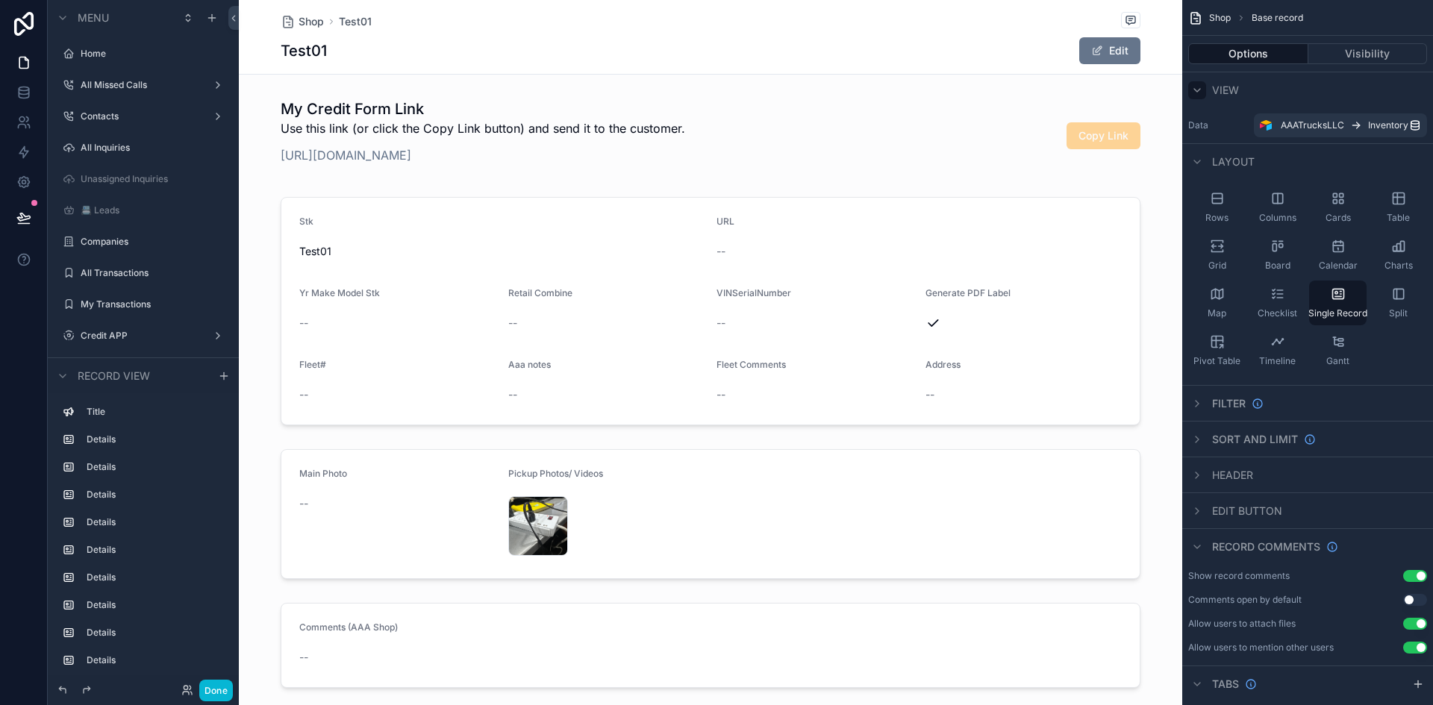
click at [846, 89] on icon "scrollable content" at bounding box center [1197, 90] width 12 height 12
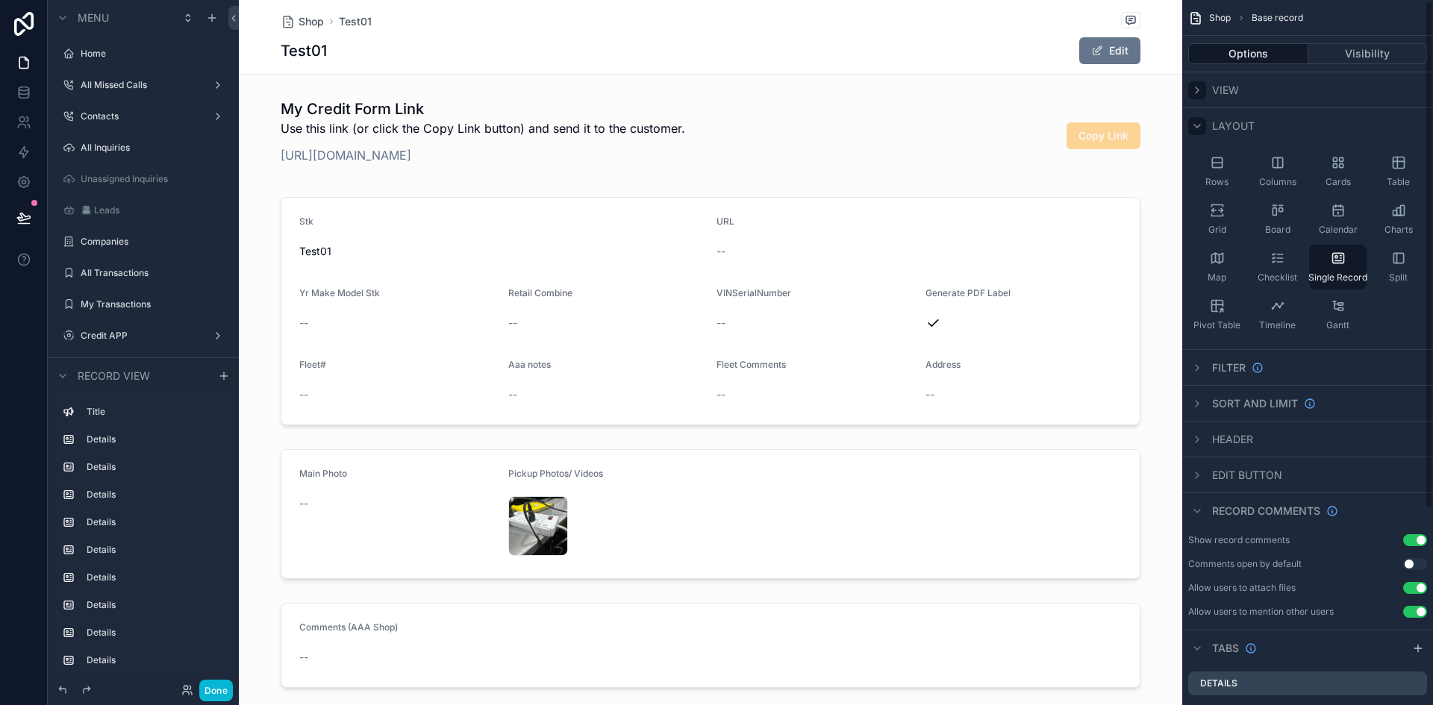
click at [846, 122] on icon "scrollable content" at bounding box center [1197, 126] width 12 height 12
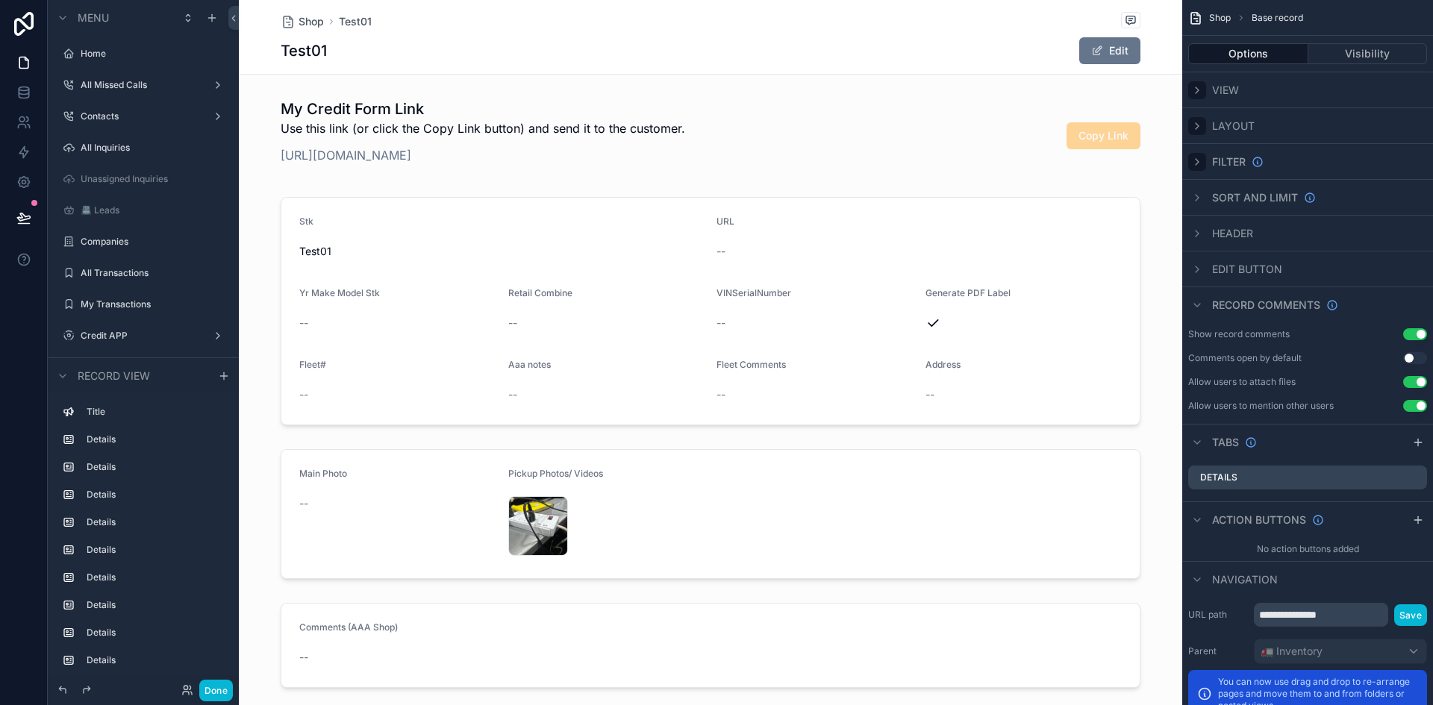
click at [846, 163] on icon "scrollable content" at bounding box center [1197, 162] width 3 height 6
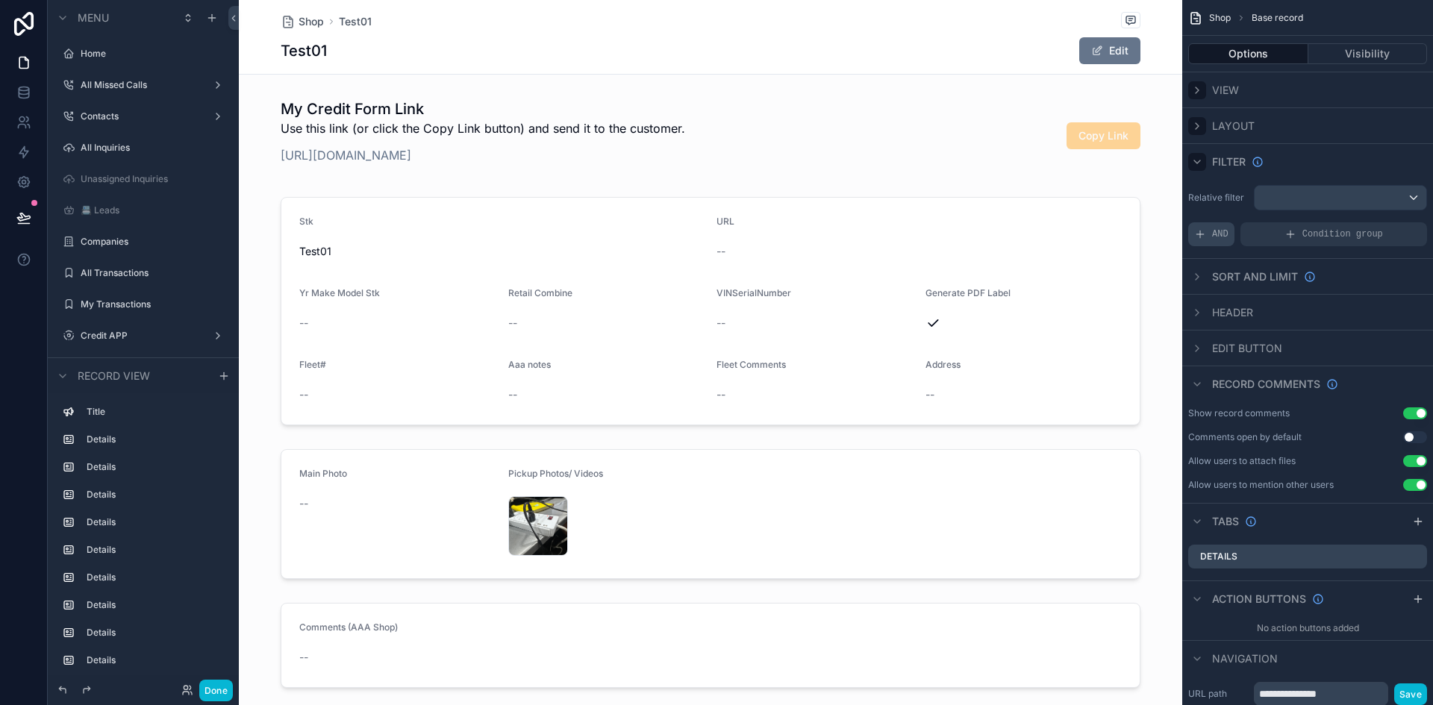
click at [846, 234] on div "AND" at bounding box center [1211, 234] width 46 height 24
click at [846, 234] on span "Add a filter" at bounding box center [1226, 234] width 64 height 12
click at [846, 236] on span "Add a filter" at bounding box center [1226, 234] width 64 height 12
click at [846, 221] on icon "scrollable content" at bounding box center [1389, 223] width 9 height 9
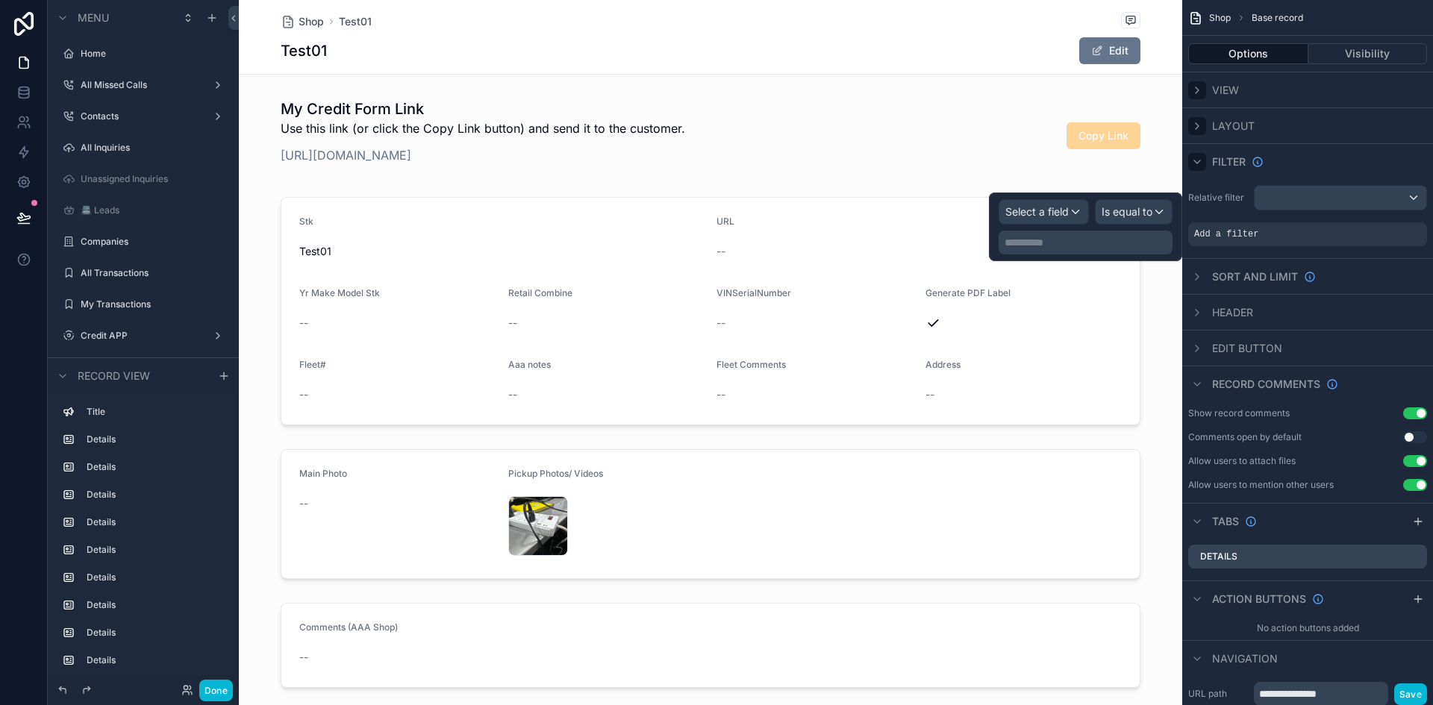
click at [846, 240] on p "**********" at bounding box center [1087, 242] width 165 height 15
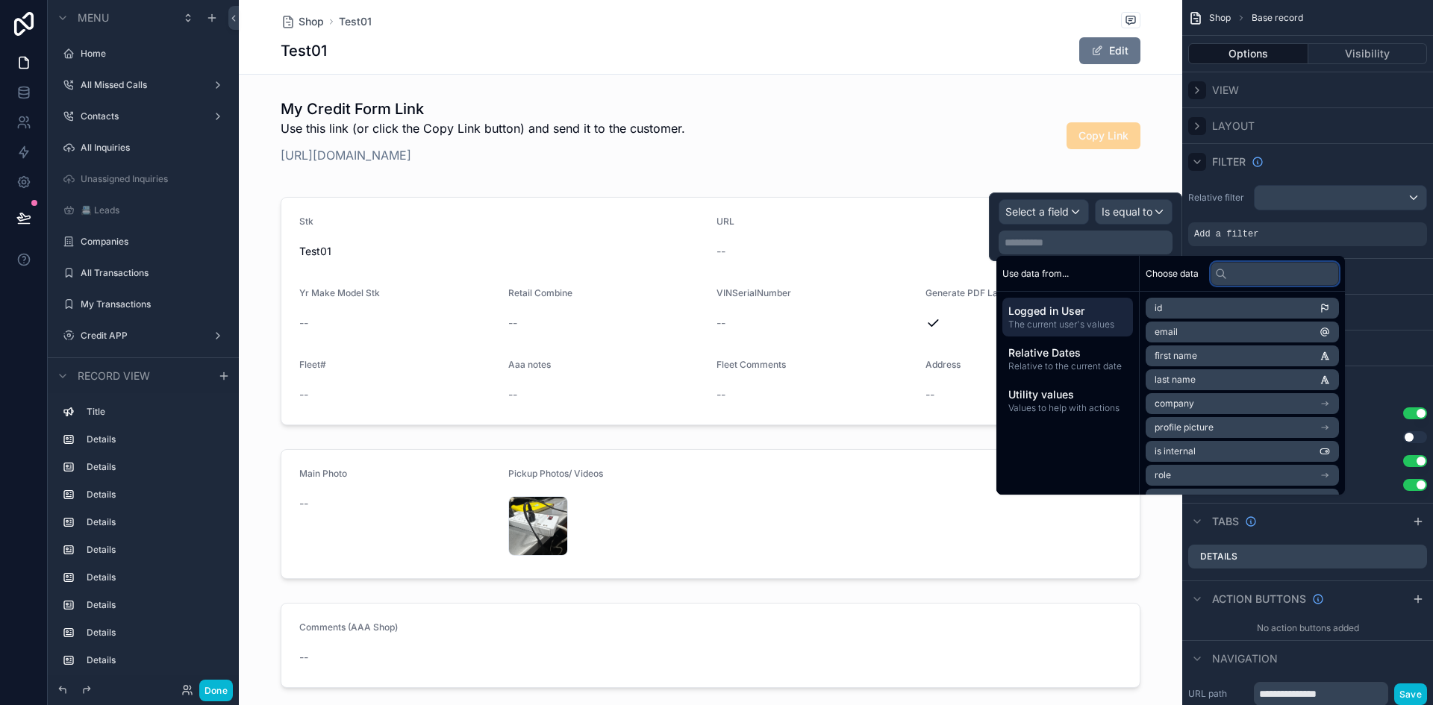
click at [846, 277] on input "text" at bounding box center [1275, 274] width 128 height 24
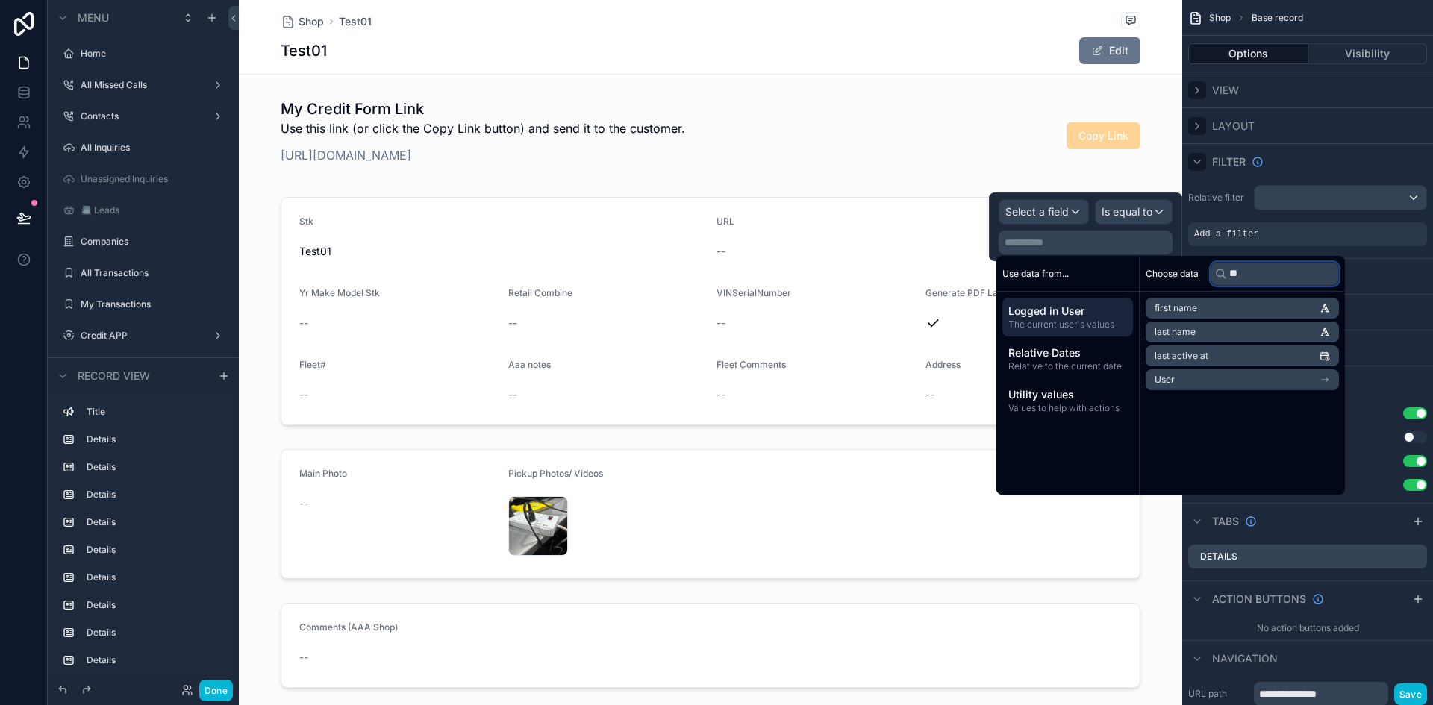
type input "*"
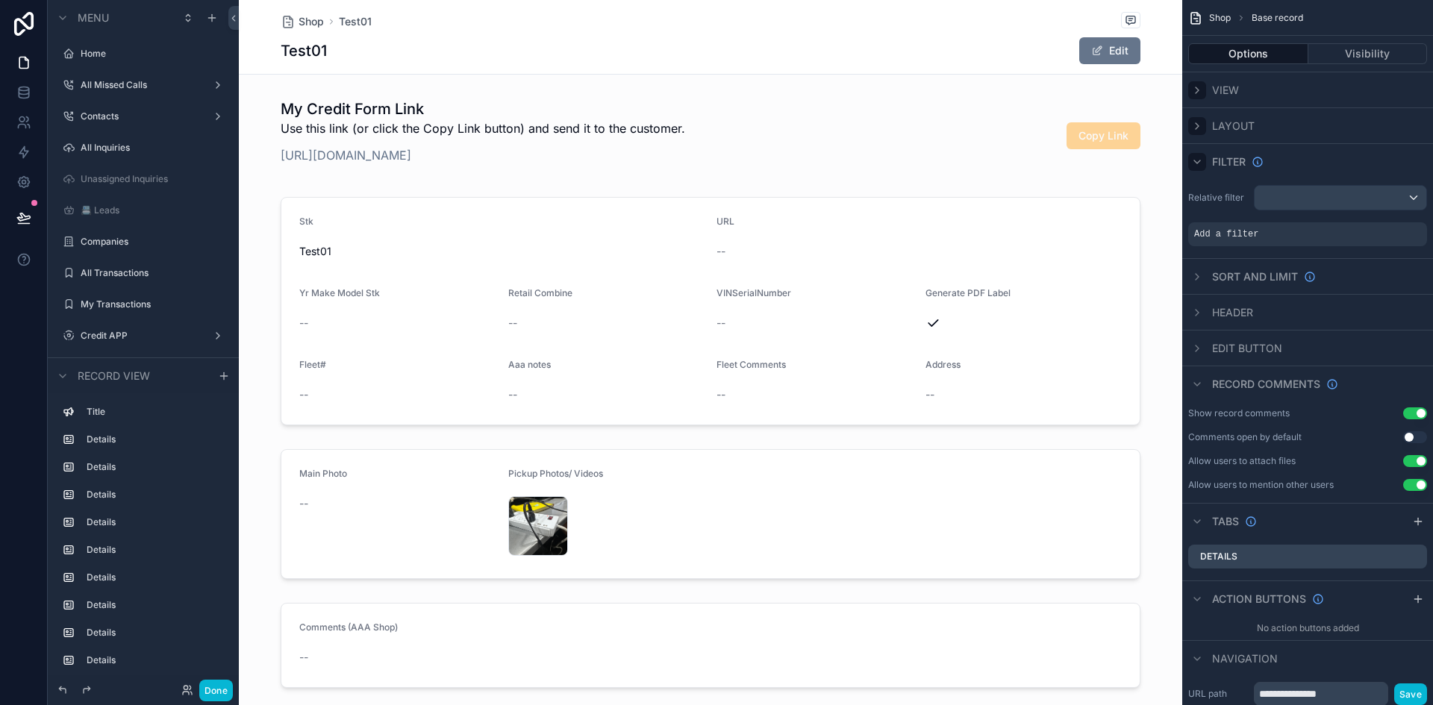
click at [846, 101] on div "View" at bounding box center [1307, 90] width 251 height 36
click at [529, 52] on div "Test01 Edit" at bounding box center [711, 51] width 860 height 28
click at [366, 47] on div "Test01 Edit" at bounding box center [711, 51] width 860 height 28
click at [846, 53] on button "Edit" at bounding box center [1109, 50] width 61 height 27
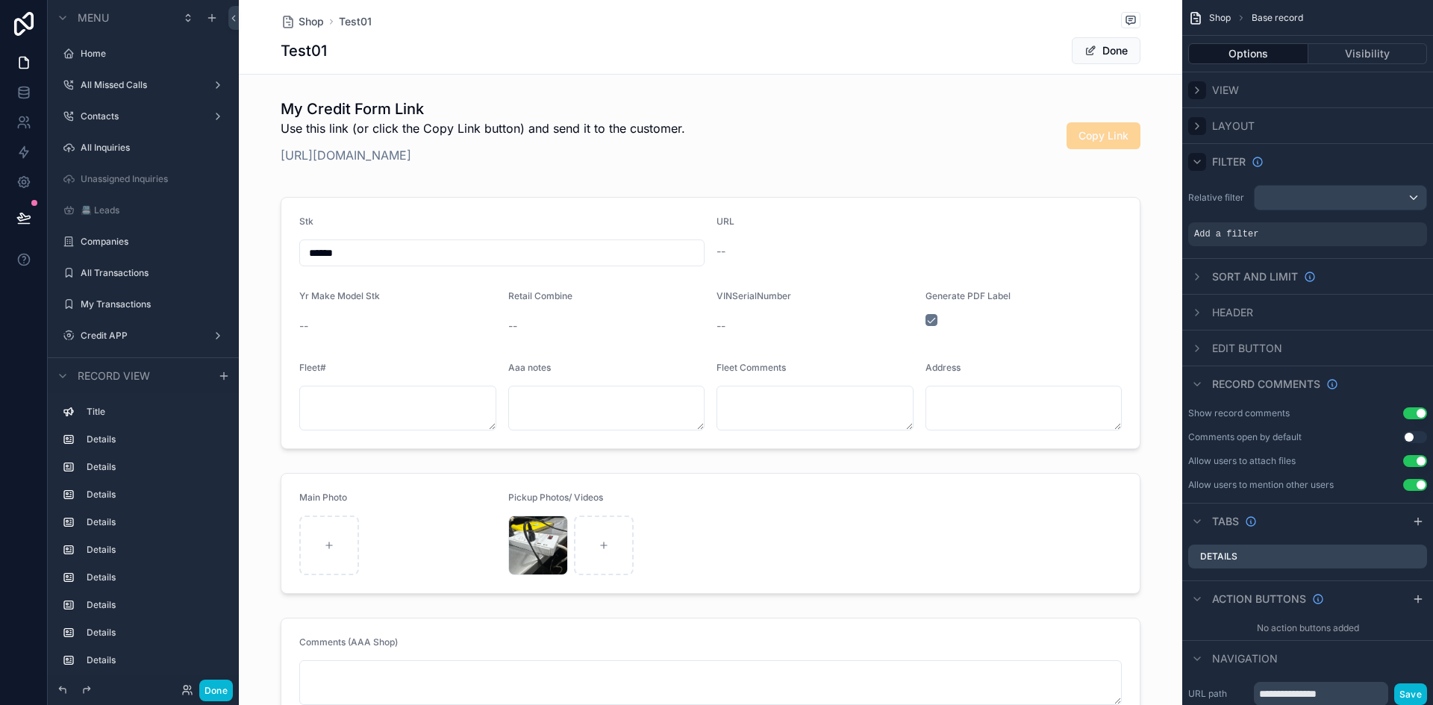
click at [846, 49] on div "Test01 Done" at bounding box center [711, 51] width 860 height 28
click at [846, 59] on button "Done" at bounding box center [1106, 50] width 69 height 27
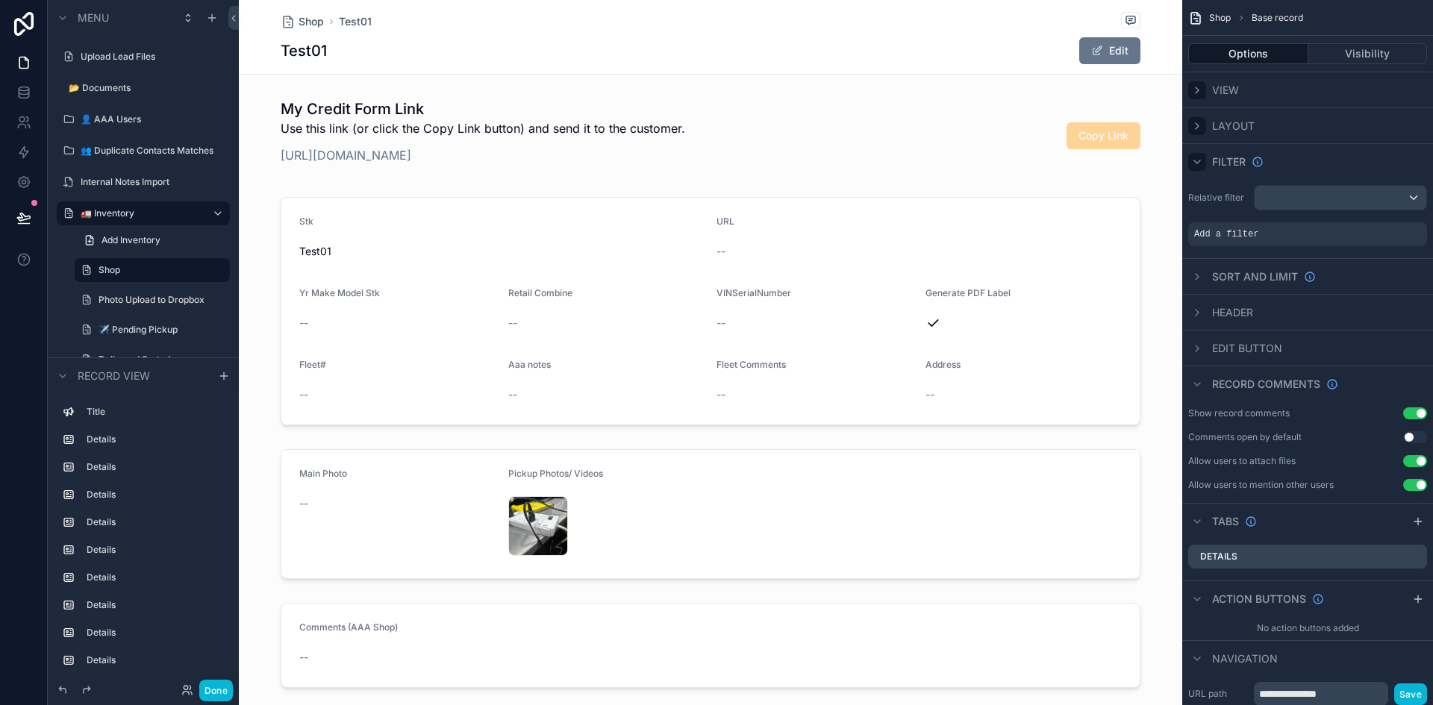
click at [846, 160] on icon "scrollable content" at bounding box center [1197, 162] width 12 height 12
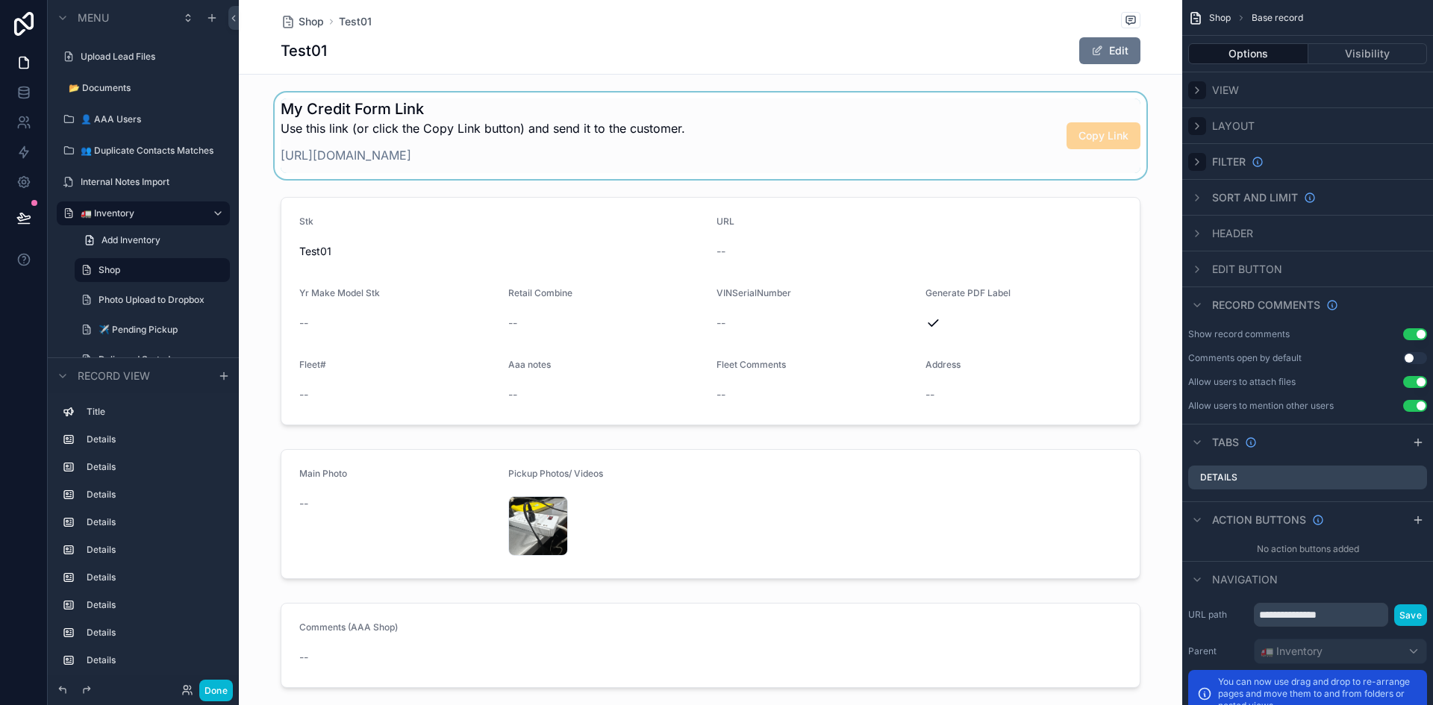
click at [846, 138] on div "scrollable content" at bounding box center [711, 136] width 944 height 87
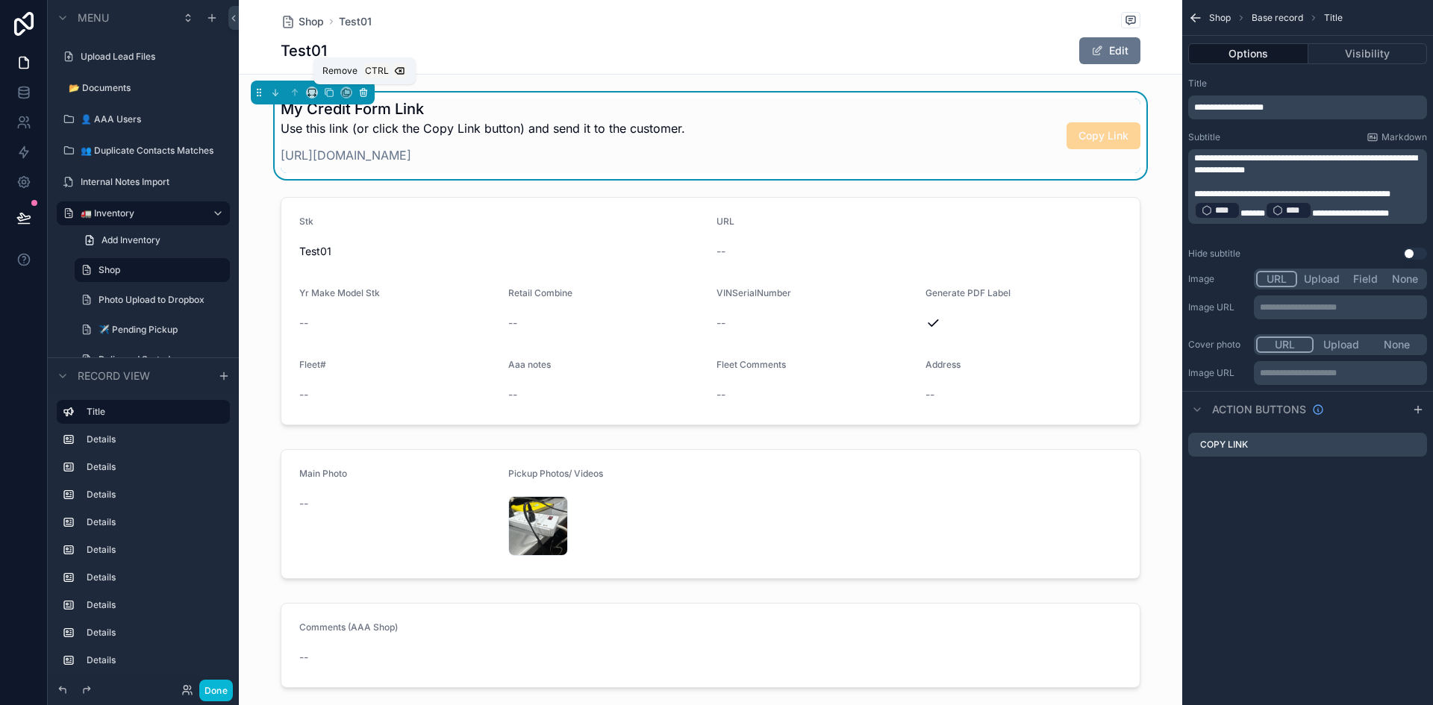
click at [361, 91] on icon "scrollable content" at bounding box center [364, 93] width 6 height 6
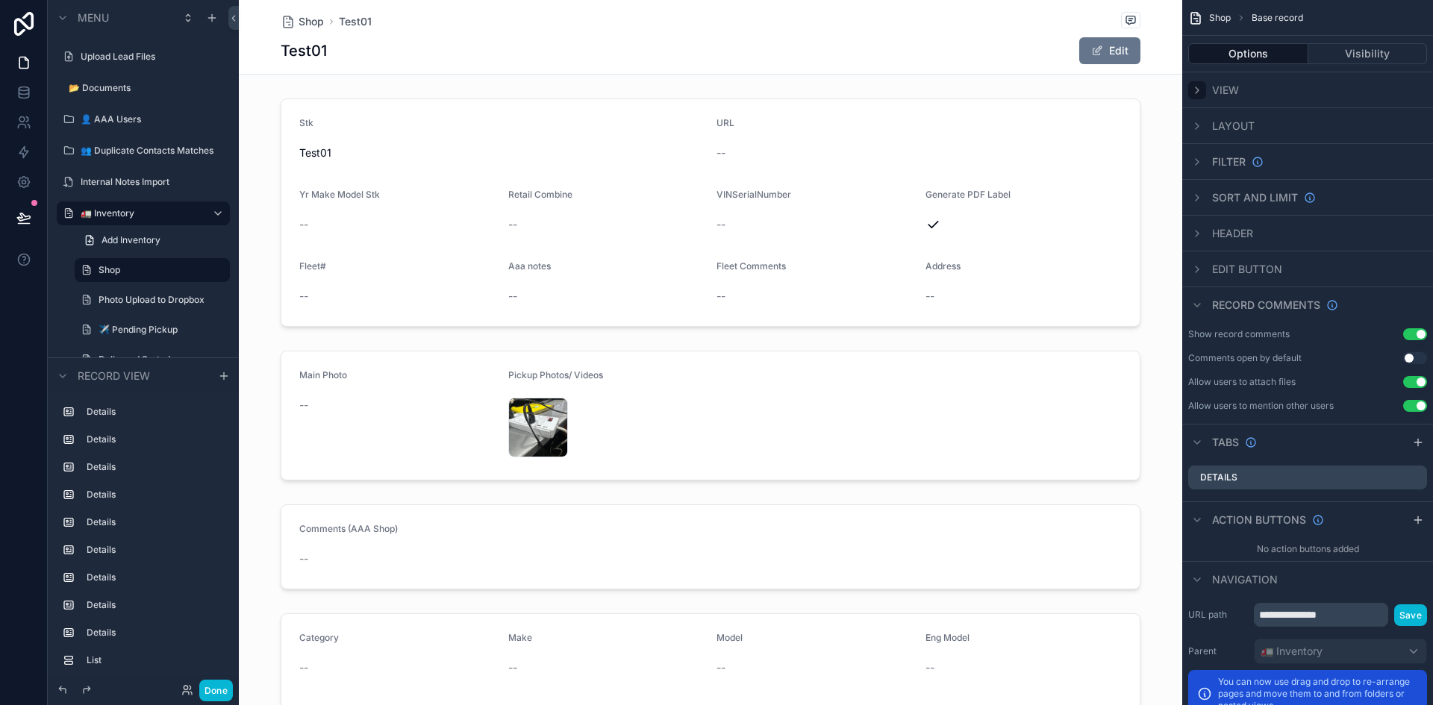
click at [846, 90] on icon "scrollable content" at bounding box center [1197, 90] width 12 height 12
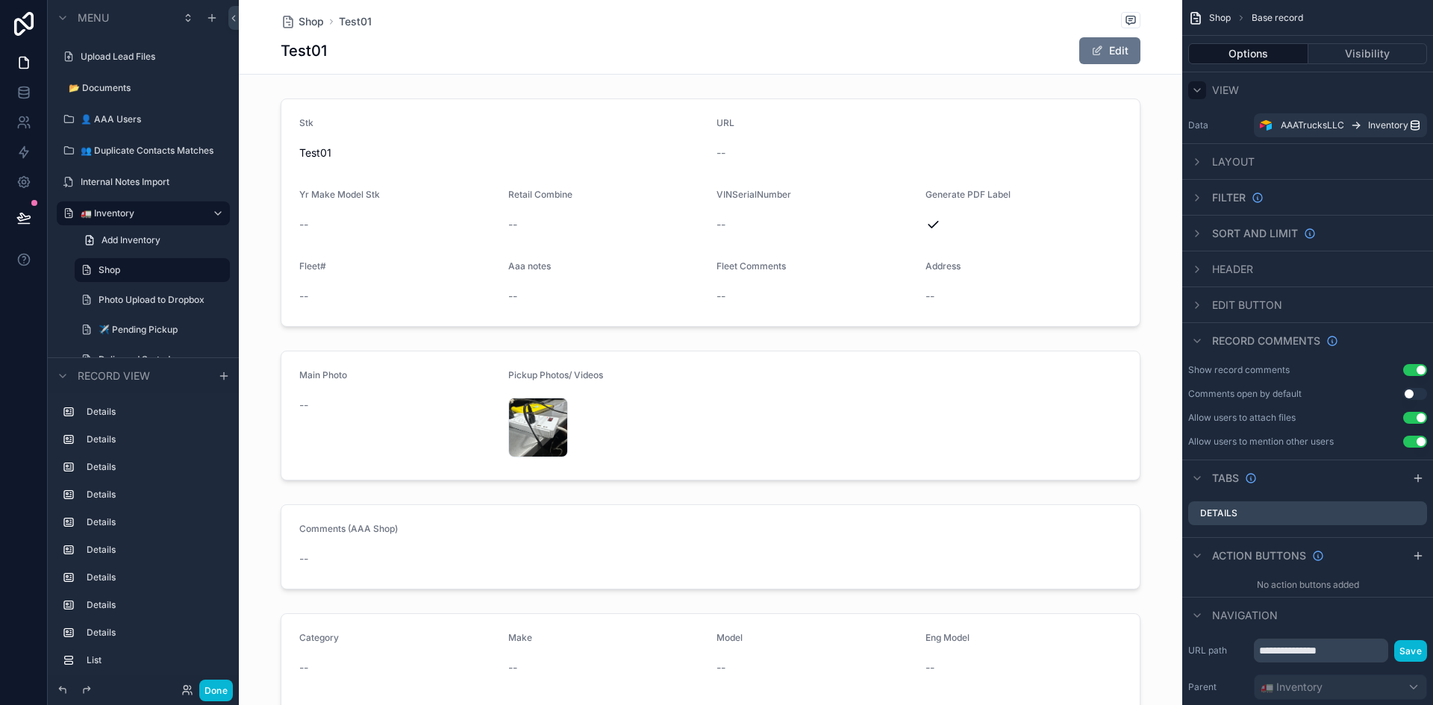
click at [846, 90] on icon "scrollable content" at bounding box center [1197, 90] width 12 height 12
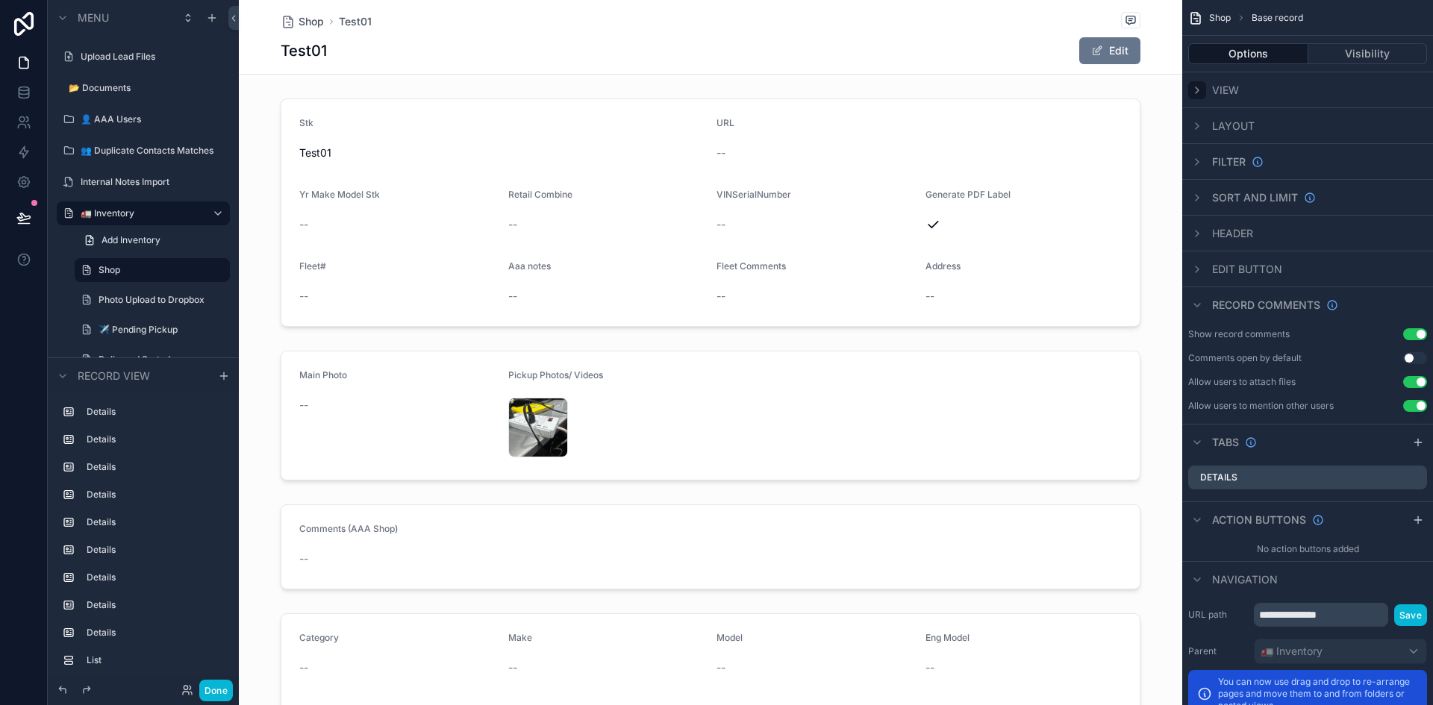
click at [846, 90] on icon "scrollable content" at bounding box center [1197, 90] width 12 height 12
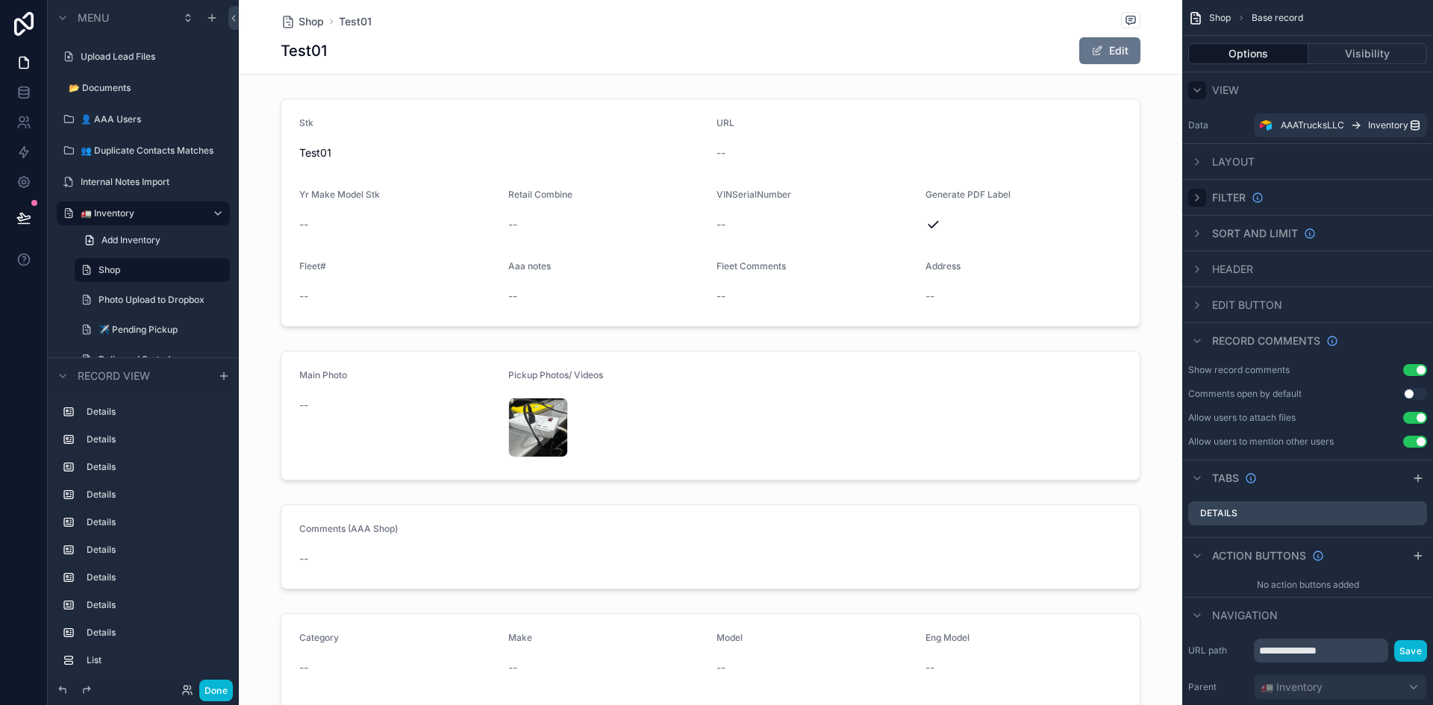
click at [846, 197] on icon "scrollable content" at bounding box center [1197, 198] width 12 height 12
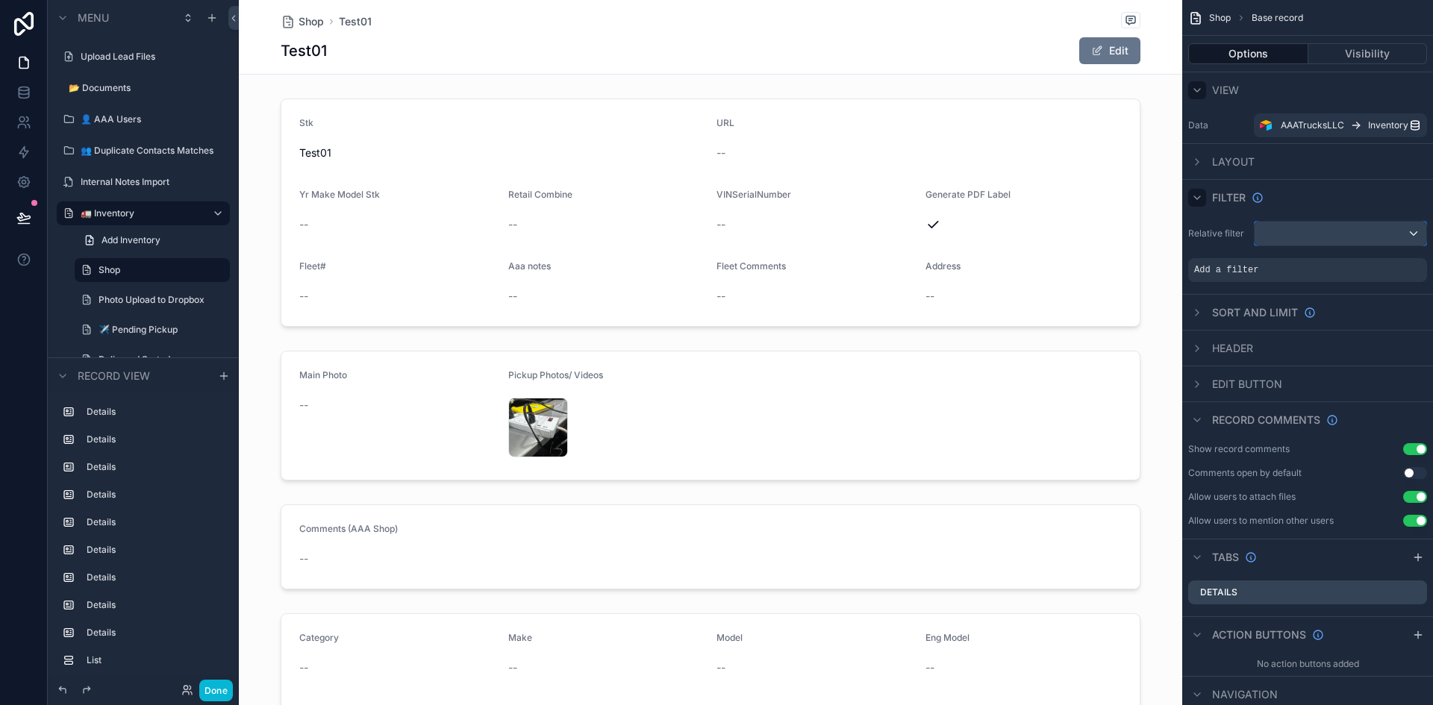
click at [846, 235] on div "scrollable content" at bounding box center [1341, 234] width 172 height 24
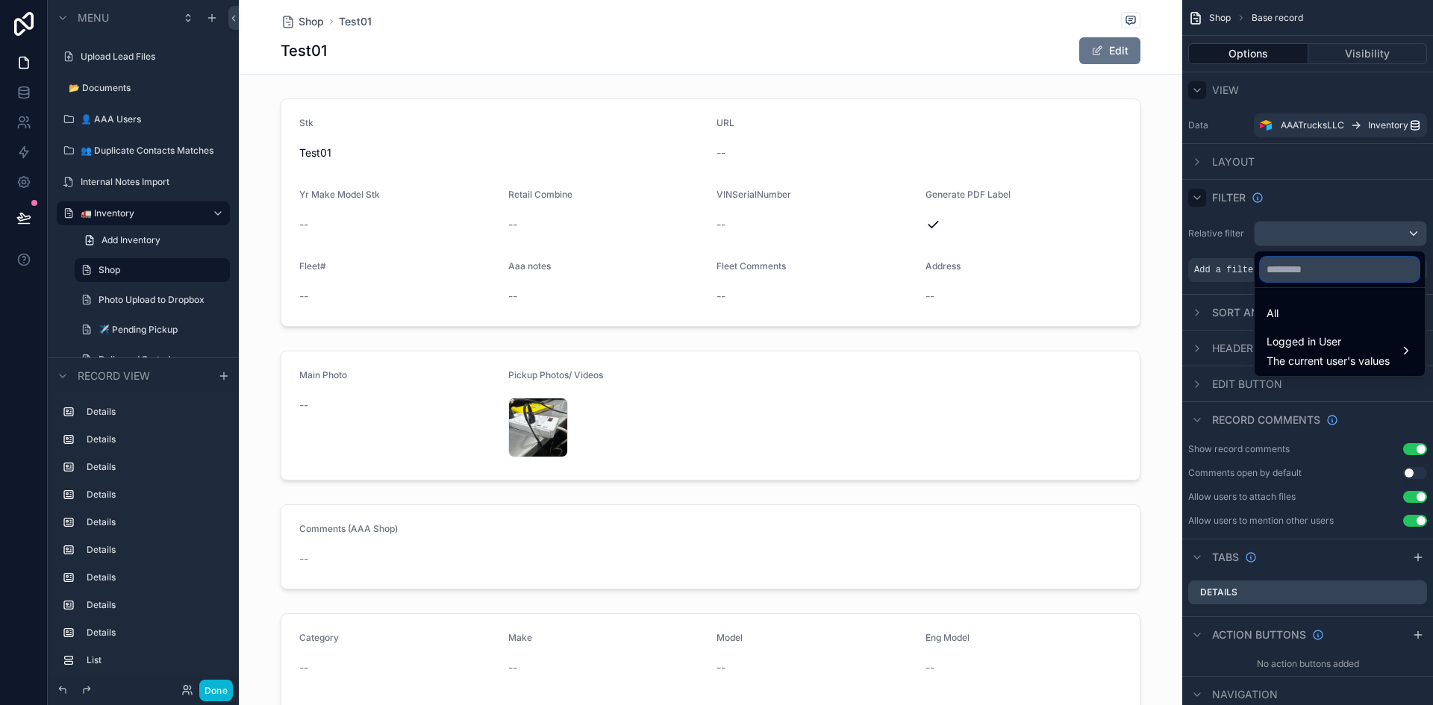
click at [846, 274] on input "text" at bounding box center [1340, 270] width 158 height 24
type input "*"
click at [846, 193] on div "scrollable content" at bounding box center [716, 352] width 1433 height 705
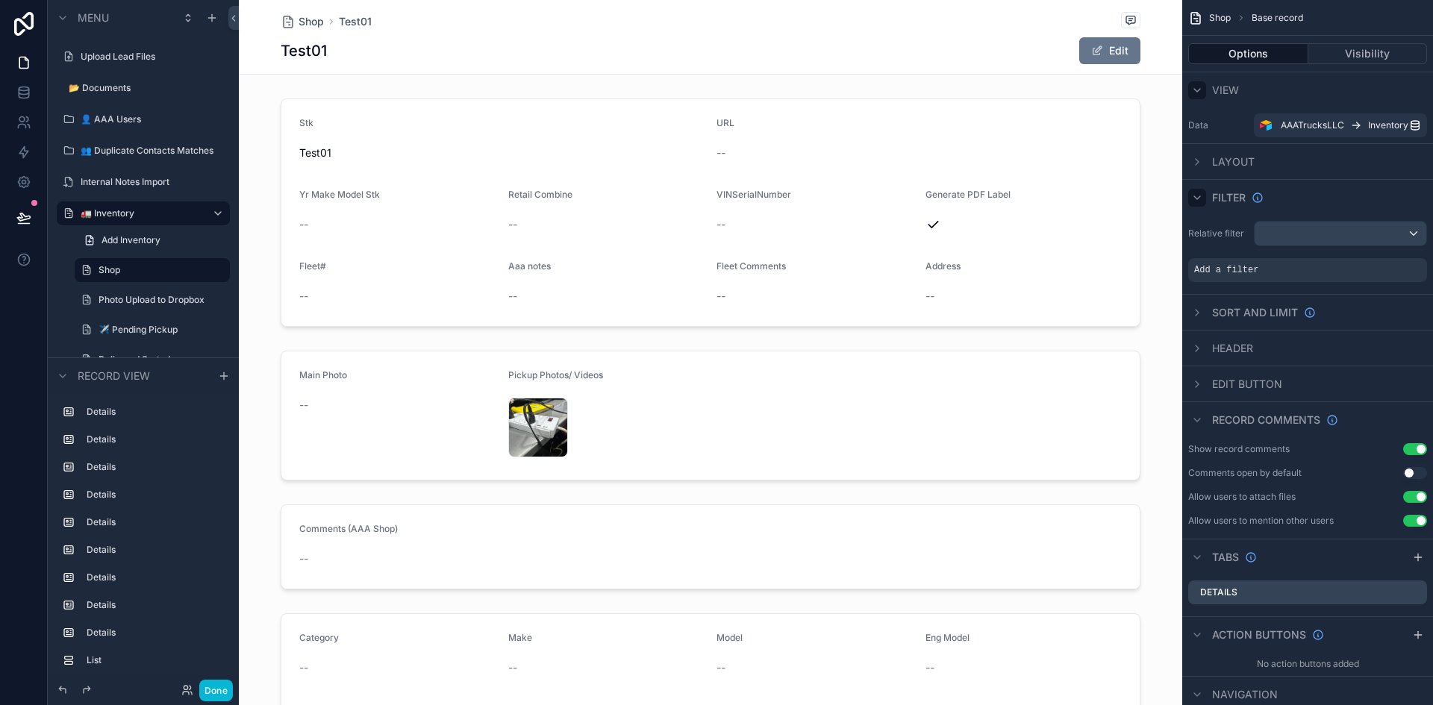
click at [846, 195] on icon "scrollable content" at bounding box center [1197, 198] width 12 height 12
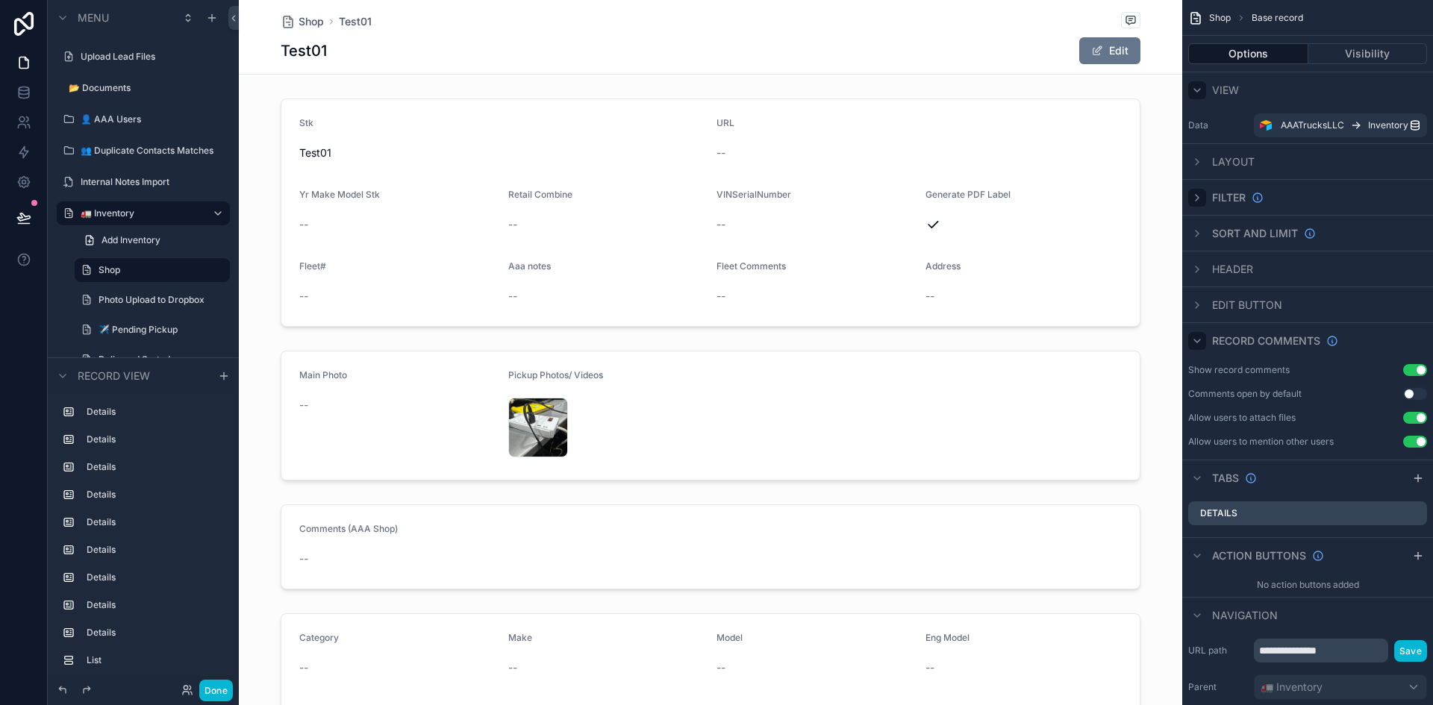
click at [846, 343] on icon "scrollable content" at bounding box center [1197, 341] width 12 height 12
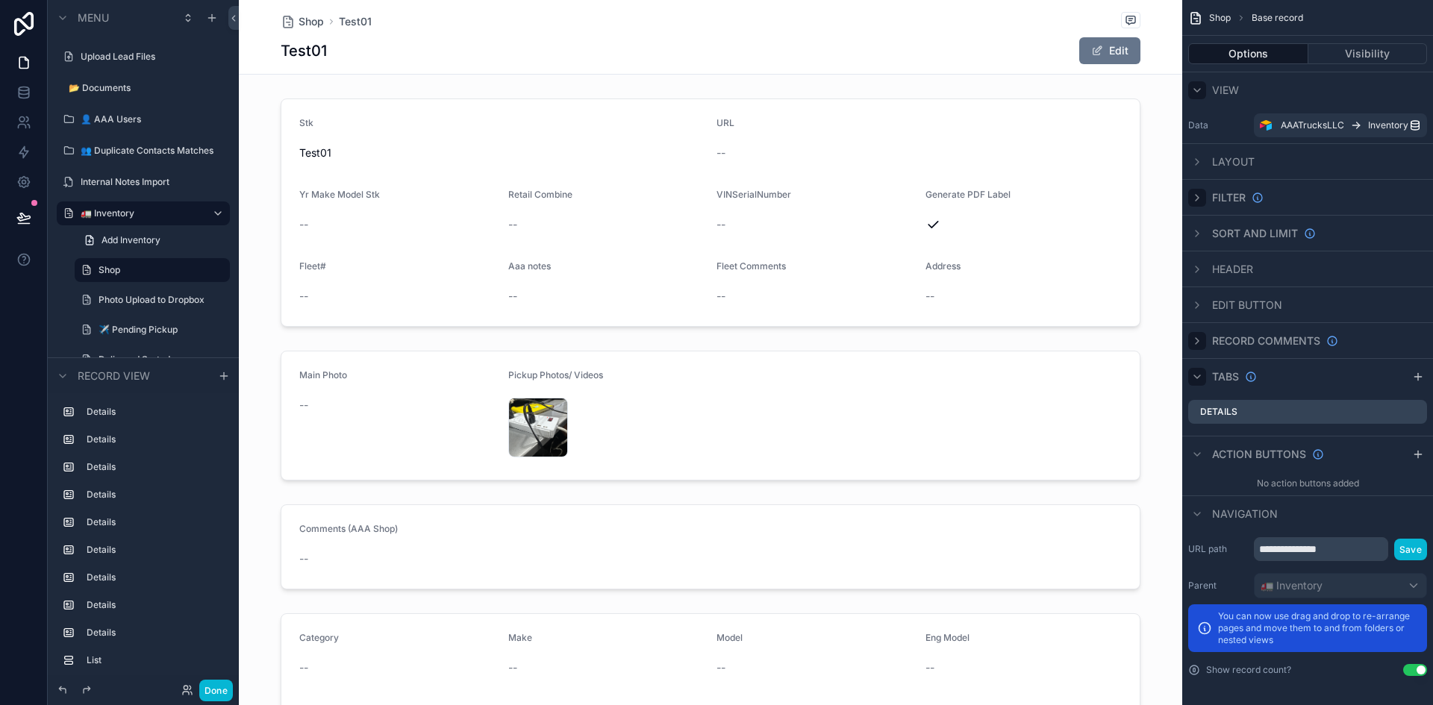
click at [846, 377] on div "scrollable content" at bounding box center [1197, 377] width 18 height 18
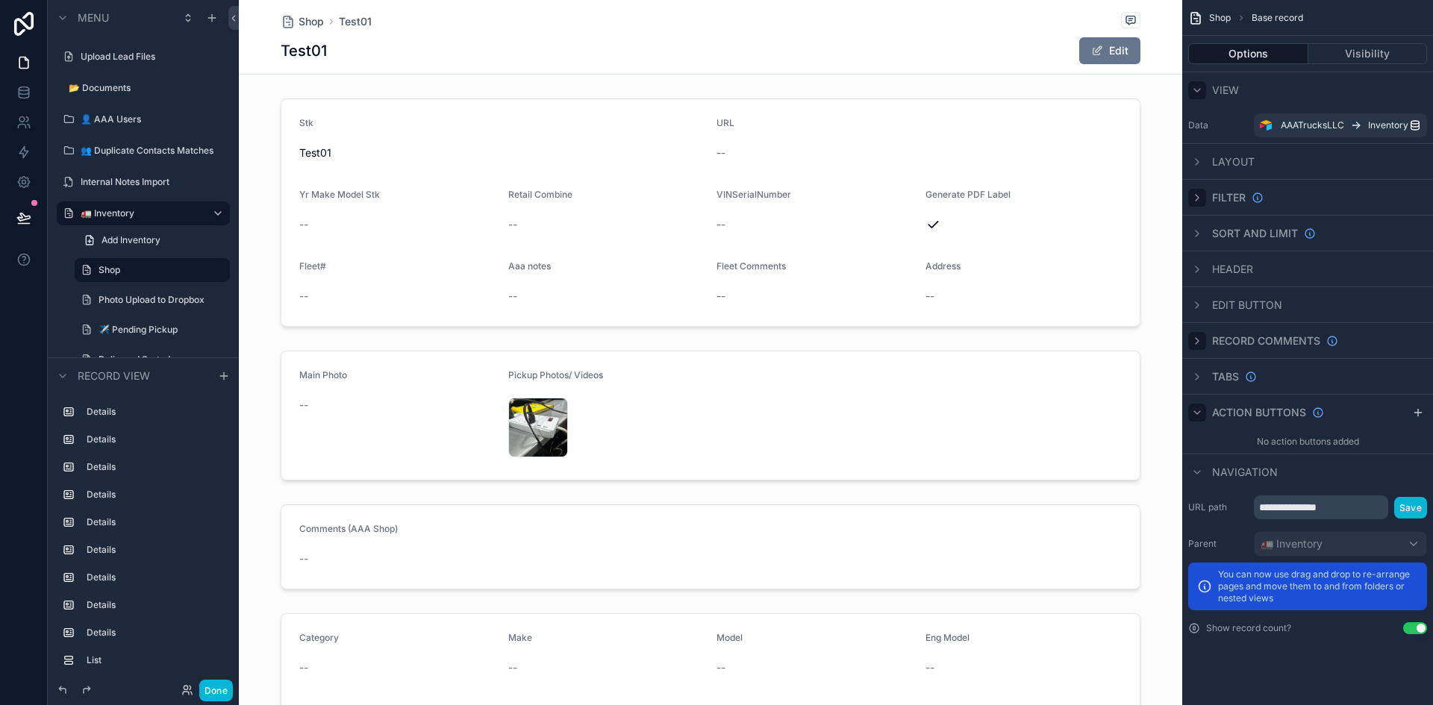
click at [846, 412] on icon "scrollable content" at bounding box center [1197, 413] width 12 height 12
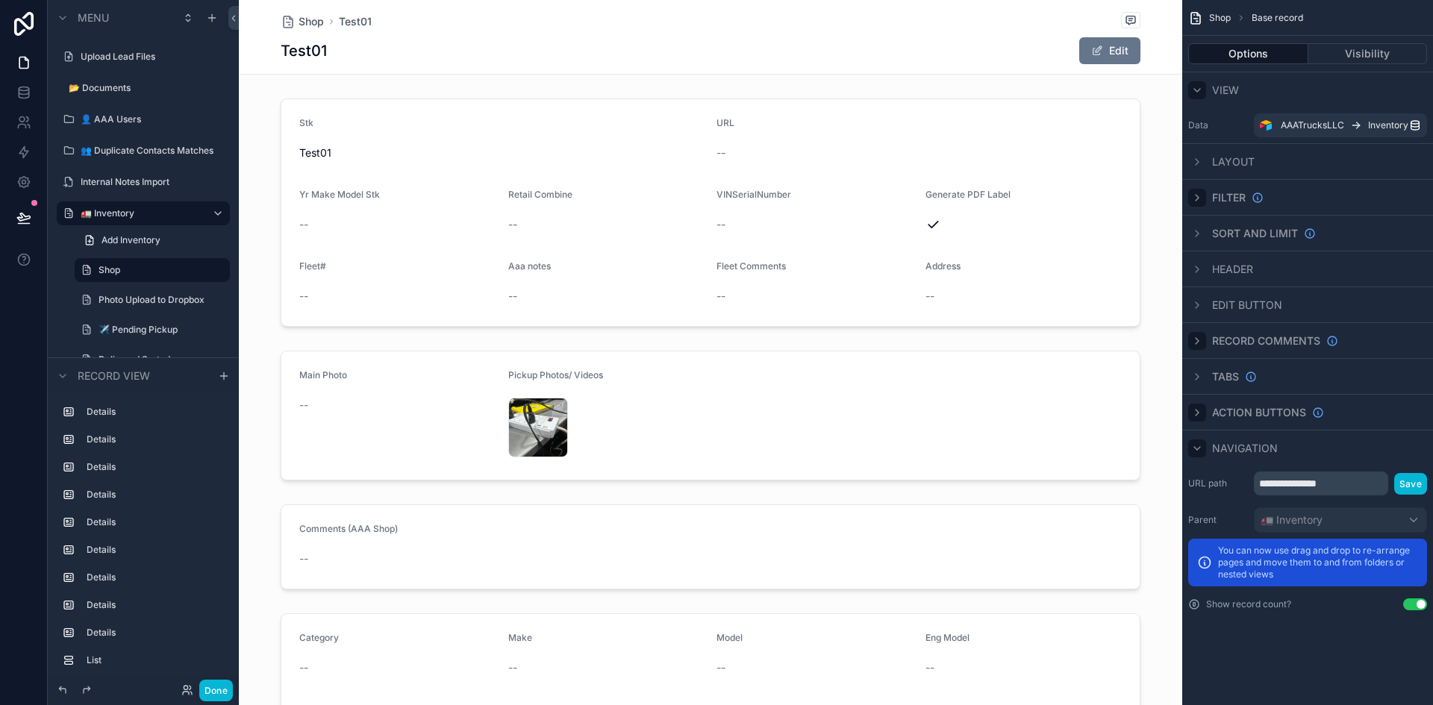
click at [846, 446] on icon "scrollable content" at bounding box center [1197, 449] width 12 height 12
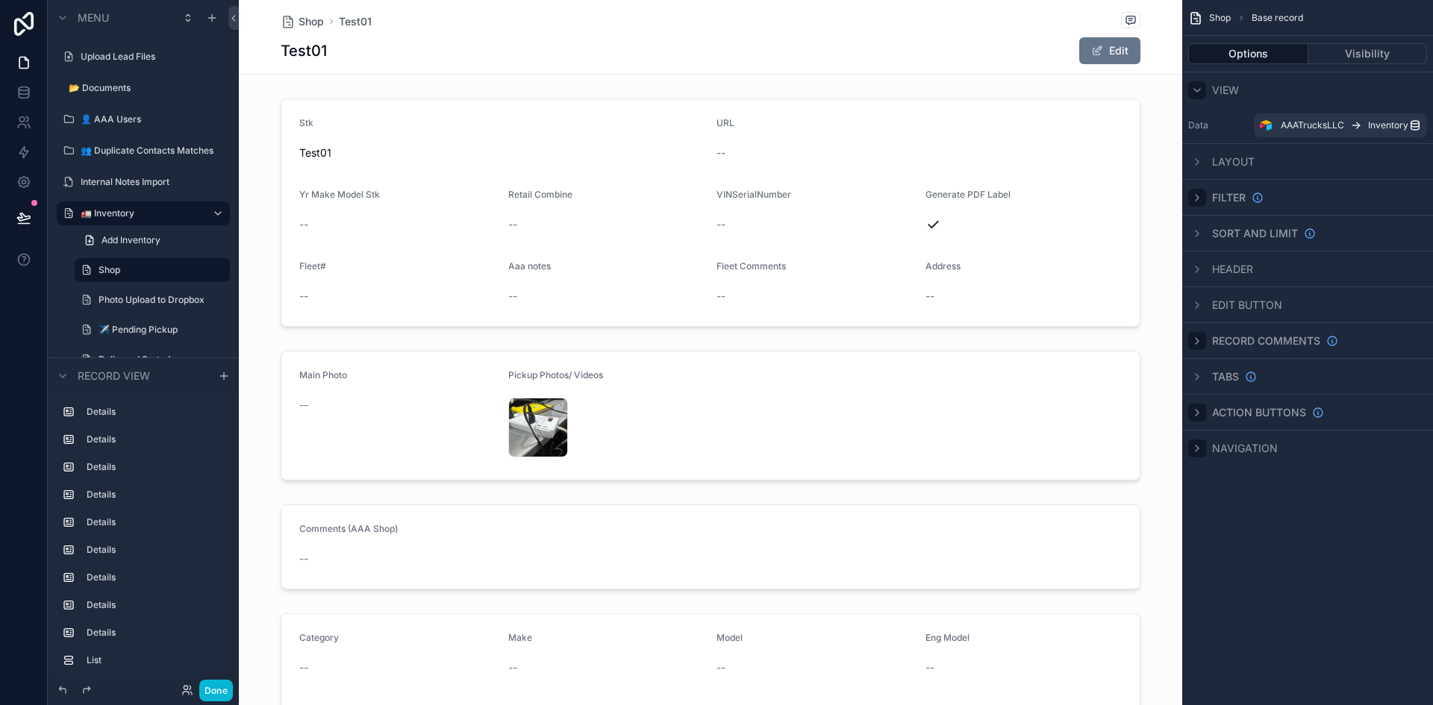
click at [846, 449] on icon "scrollable content" at bounding box center [1197, 449] width 12 height 12
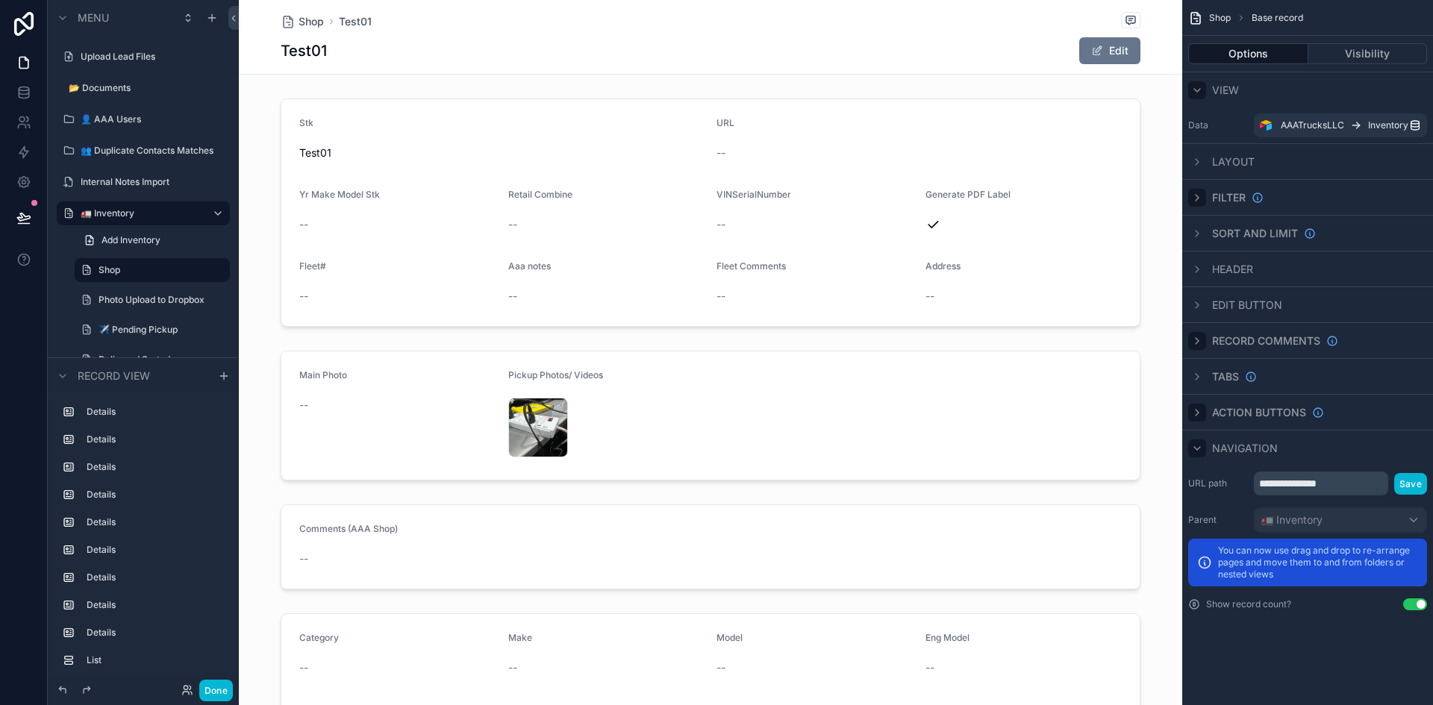
click at [846, 449] on icon "scrollable content" at bounding box center [1197, 449] width 12 height 12
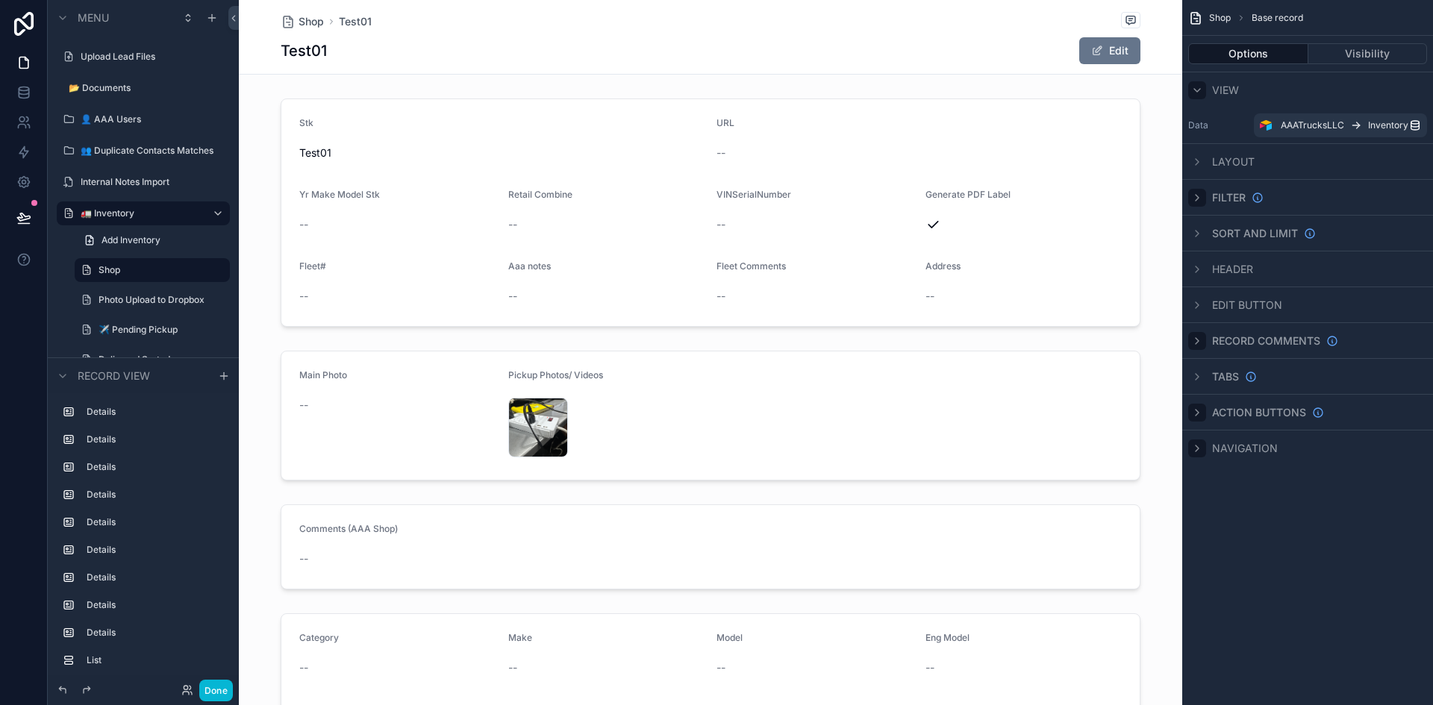
click at [846, 91] on icon "scrollable content" at bounding box center [1197, 90] width 12 height 12
click at [99, 272] on label "Shop" at bounding box center [150, 270] width 102 height 12
click at [136, 241] on span "Add Inventory" at bounding box center [131, 240] width 59 height 12
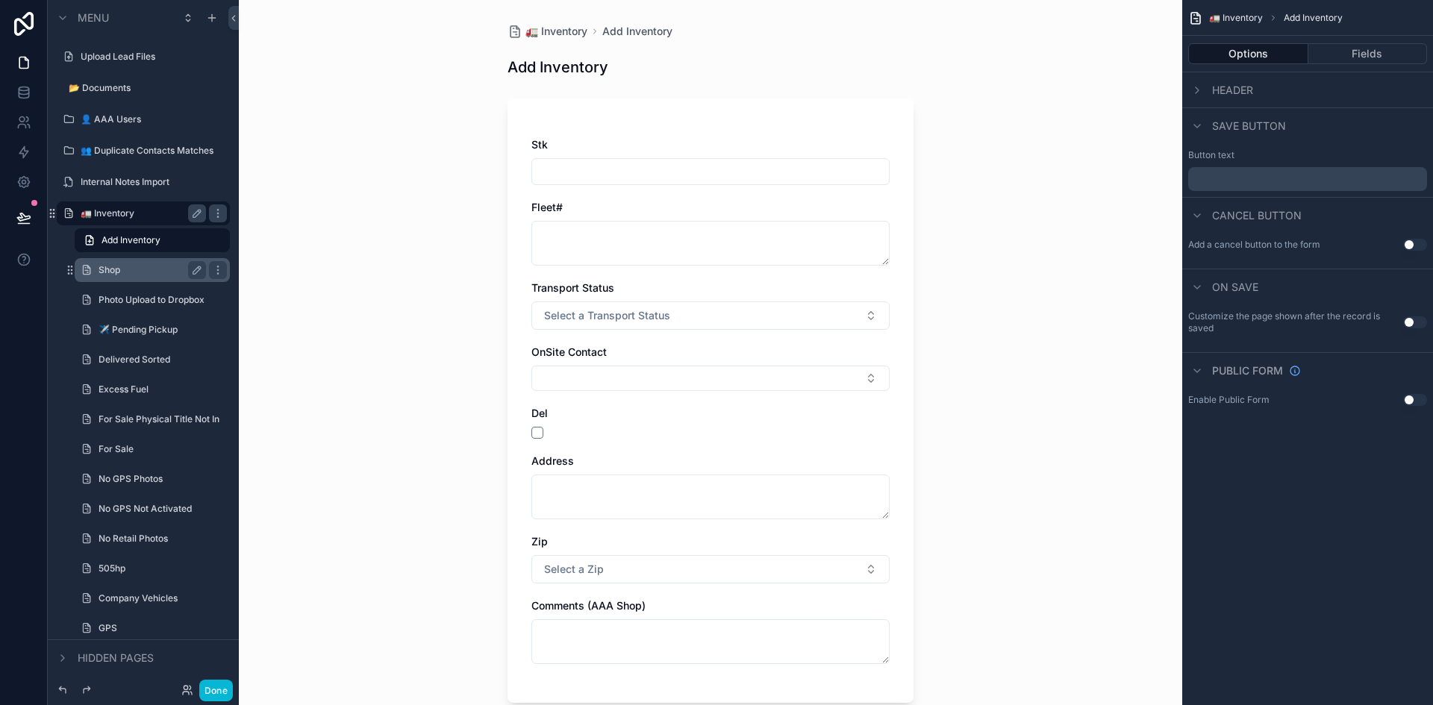
click at [122, 208] on label "🚛 Inventory" at bounding box center [140, 214] width 119 height 12
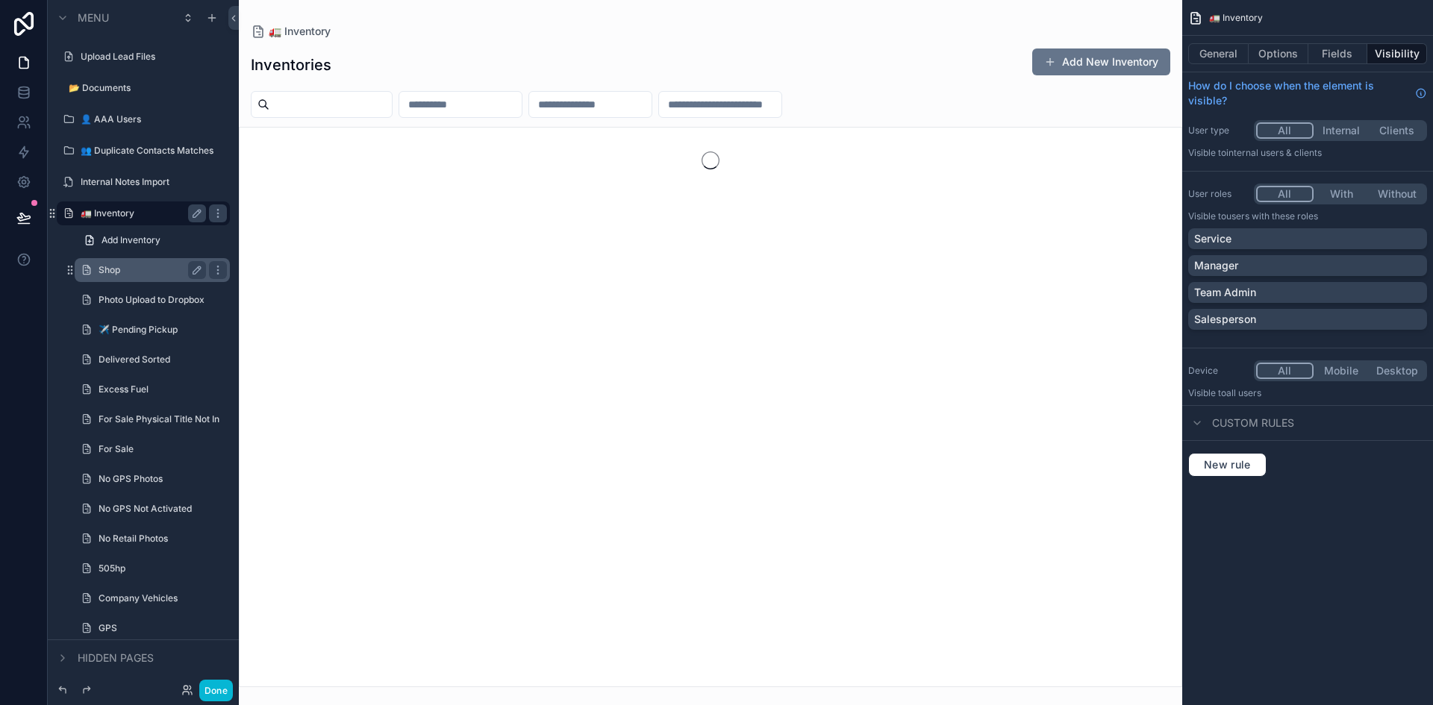
click at [107, 275] on label "Shop" at bounding box center [150, 270] width 102 height 12
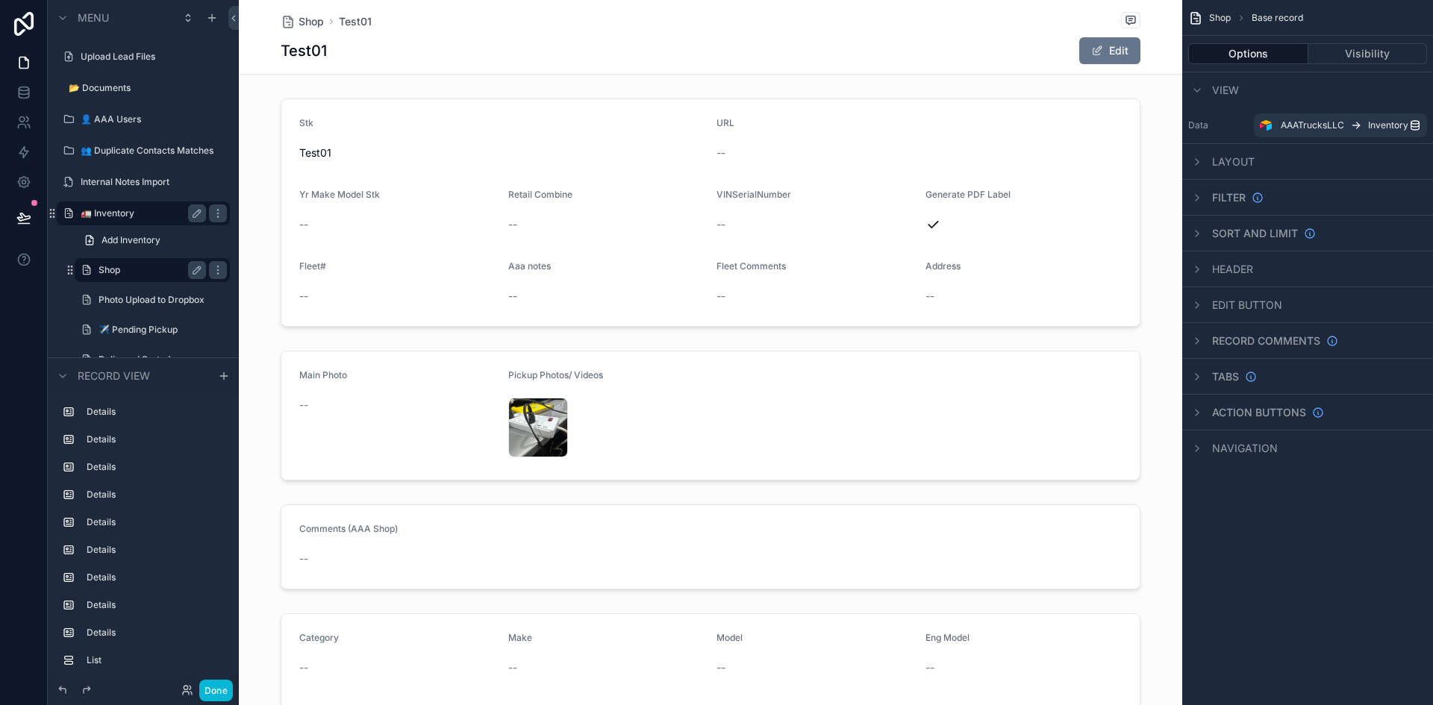
click at [129, 211] on label "🚛 Inventory" at bounding box center [140, 214] width 119 height 12
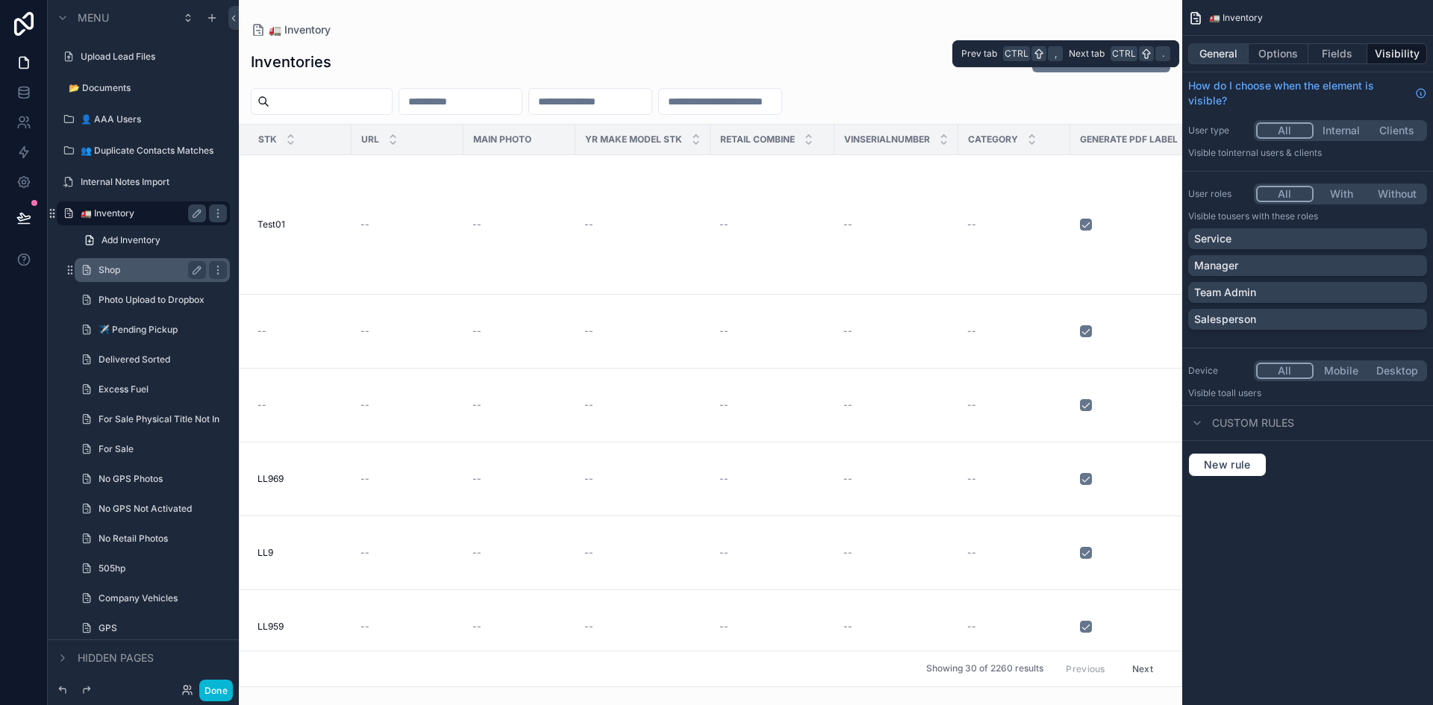
click at [846, 56] on button "General" at bounding box center [1218, 53] width 60 height 21
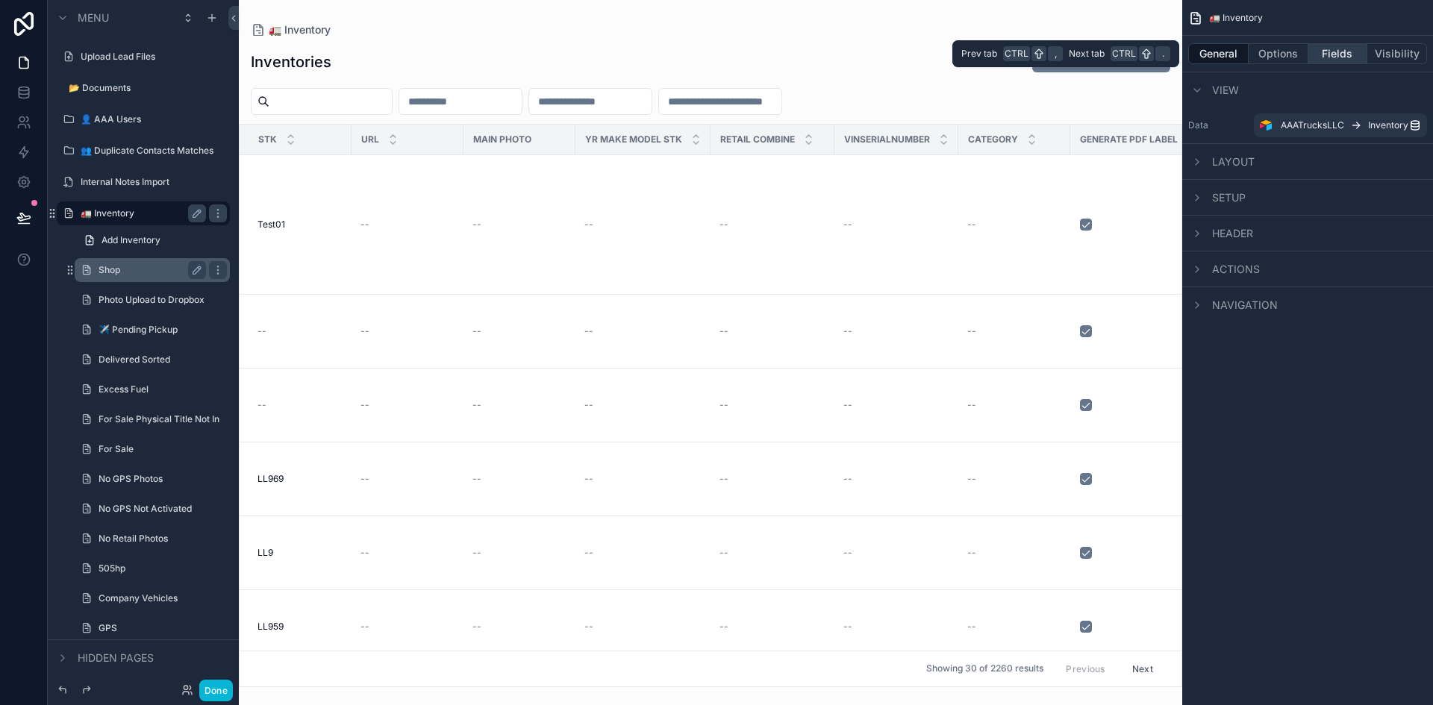
click at [846, 56] on button "Fields" at bounding box center [1339, 53] width 60 height 21
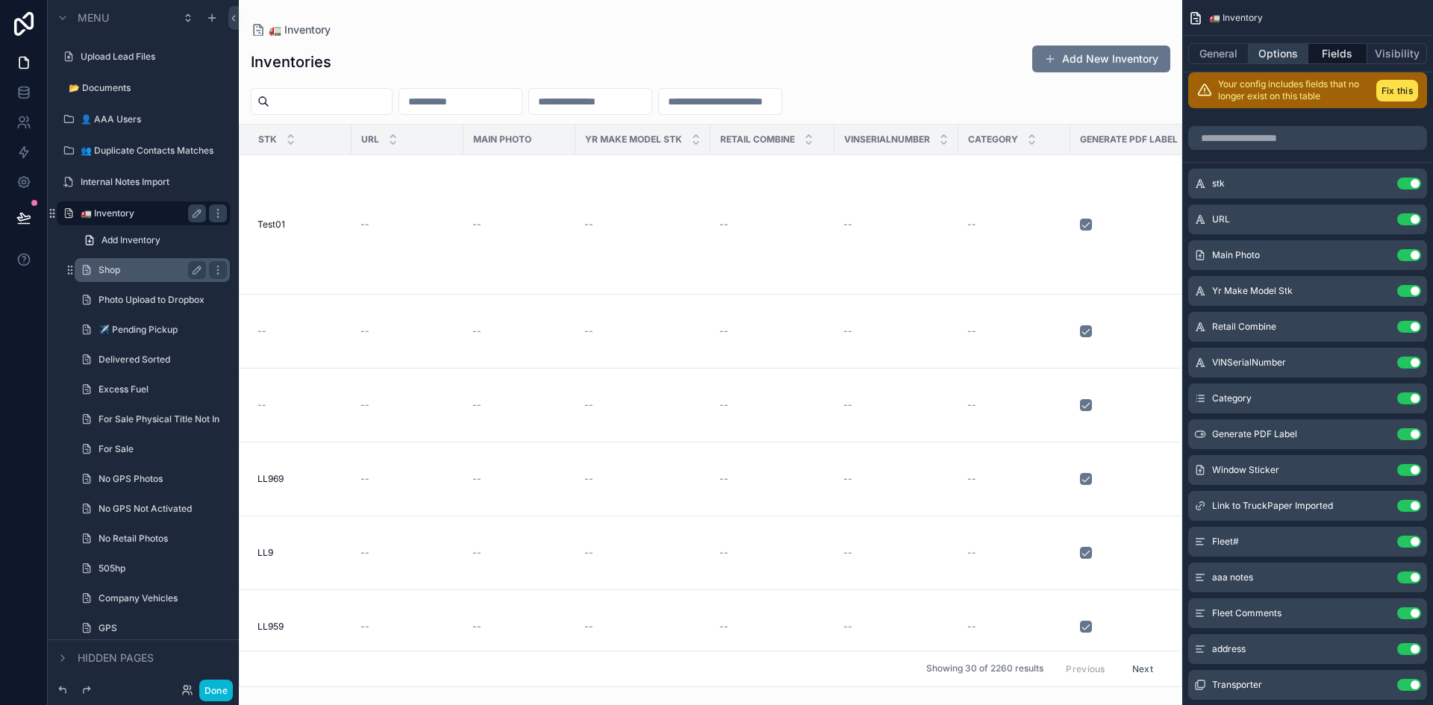
click at [846, 57] on button "Options" at bounding box center [1279, 53] width 60 height 21
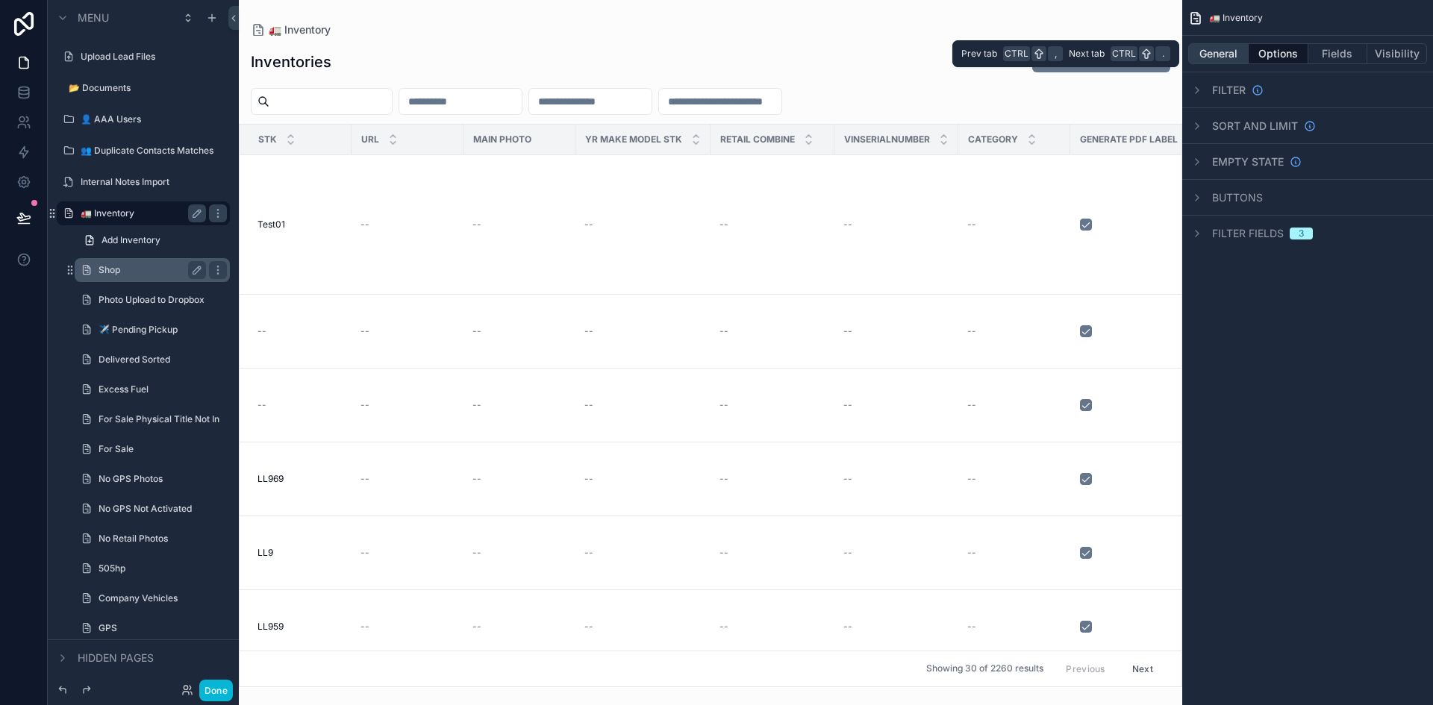
click at [846, 57] on button "General" at bounding box center [1218, 53] width 60 height 21
click at [846, 52] on button "Options" at bounding box center [1279, 53] width 60 height 21
drag, startPoint x: 299, startPoint y: 682, endPoint x: 478, endPoint y: 696, distance: 180.5
click at [478, 674] on div "scrollable content" at bounding box center [711, 352] width 944 height 705
click at [107, 272] on label "Shop" at bounding box center [150, 270] width 102 height 12
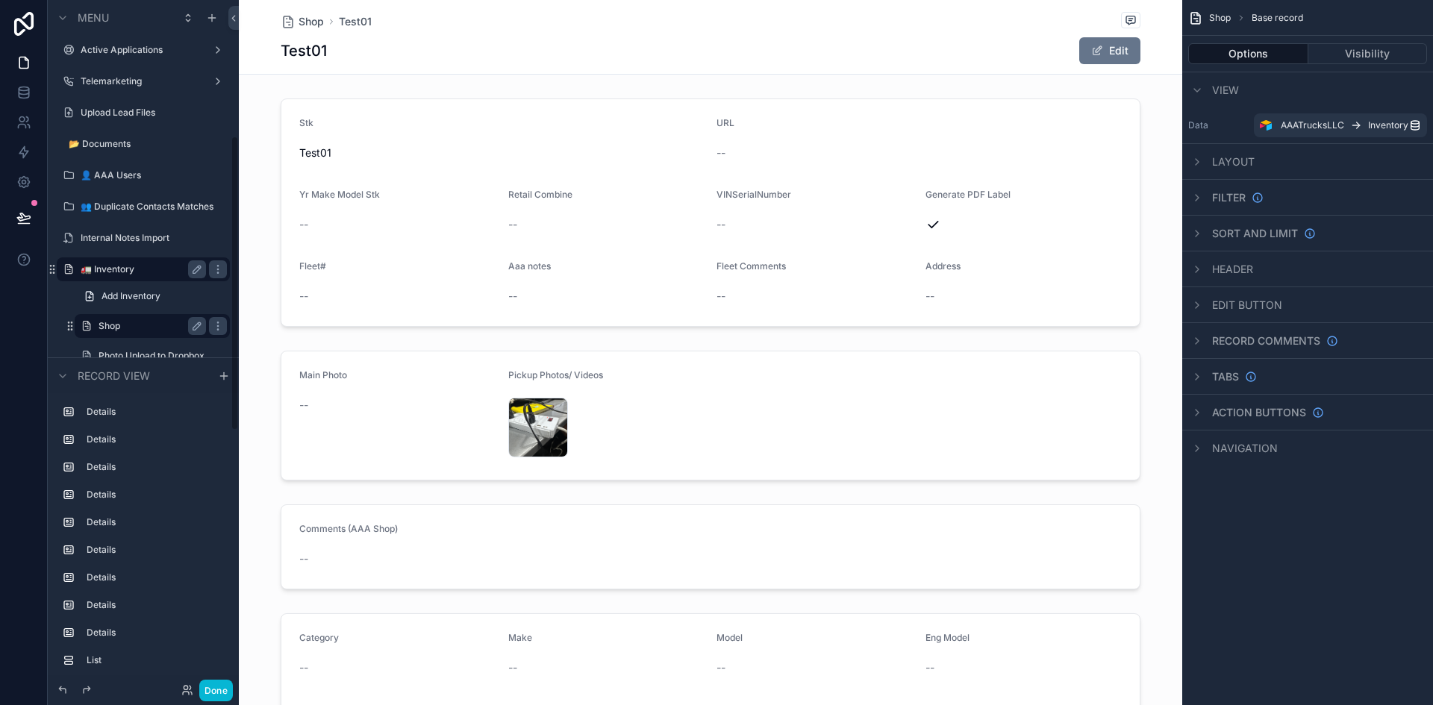
scroll to position [392, 0]
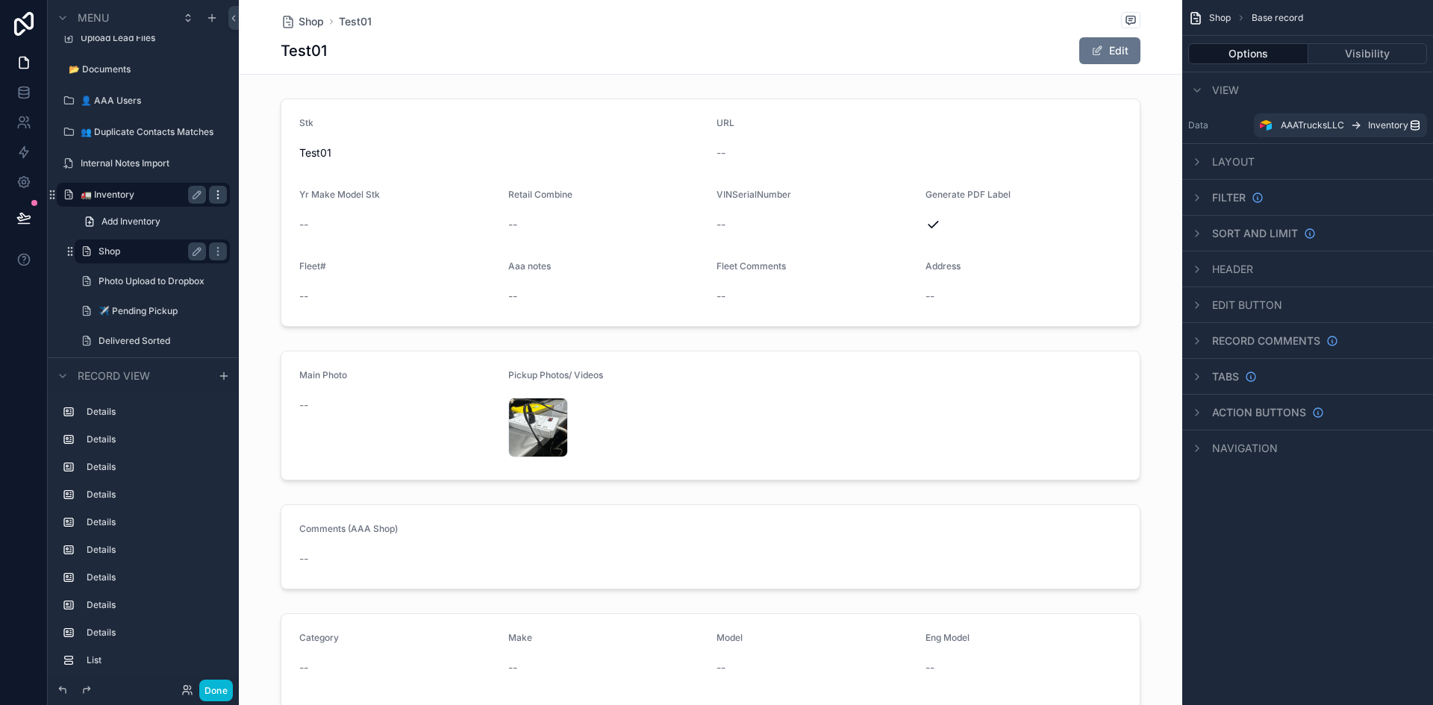
click at [215, 194] on icon "scrollable content" at bounding box center [218, 195] width 12 height 12
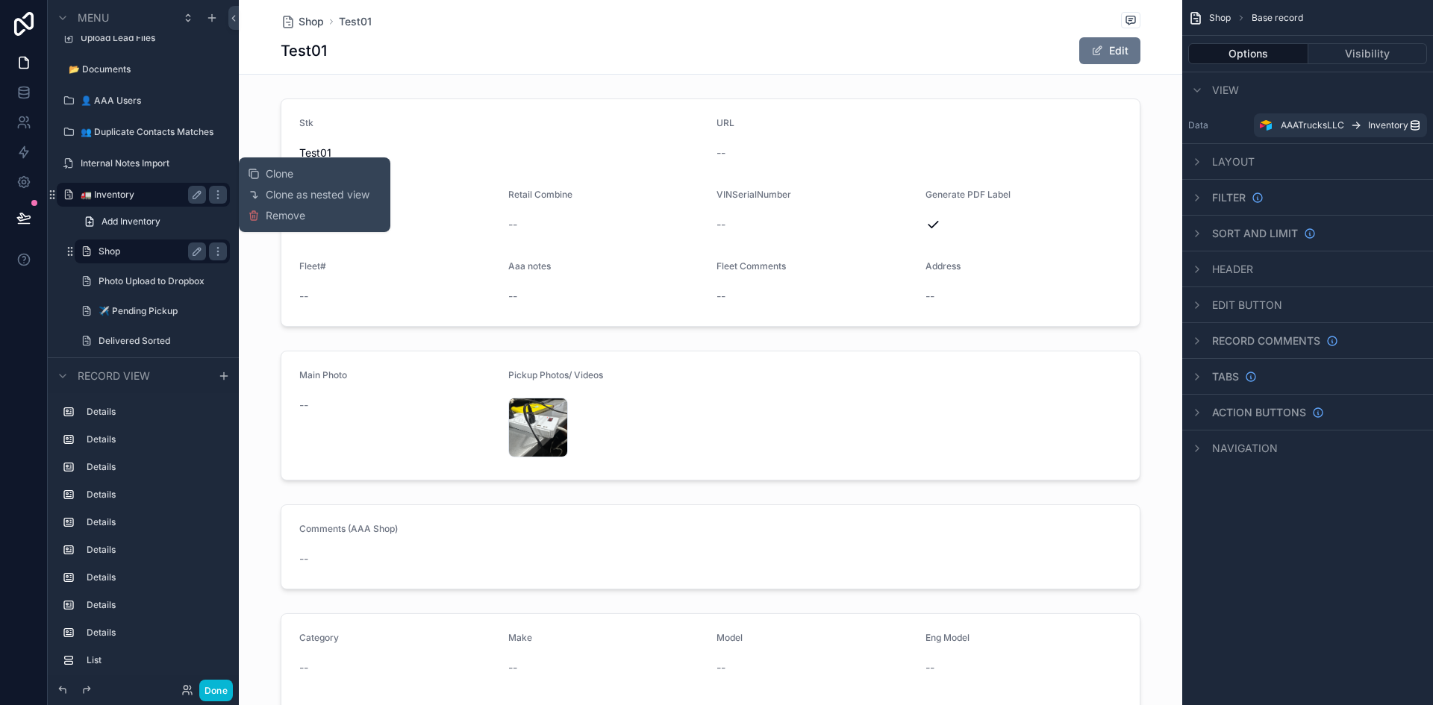
click at [304, 175] on button "Clone" at bounding box center [276, 173] width 57 height 15
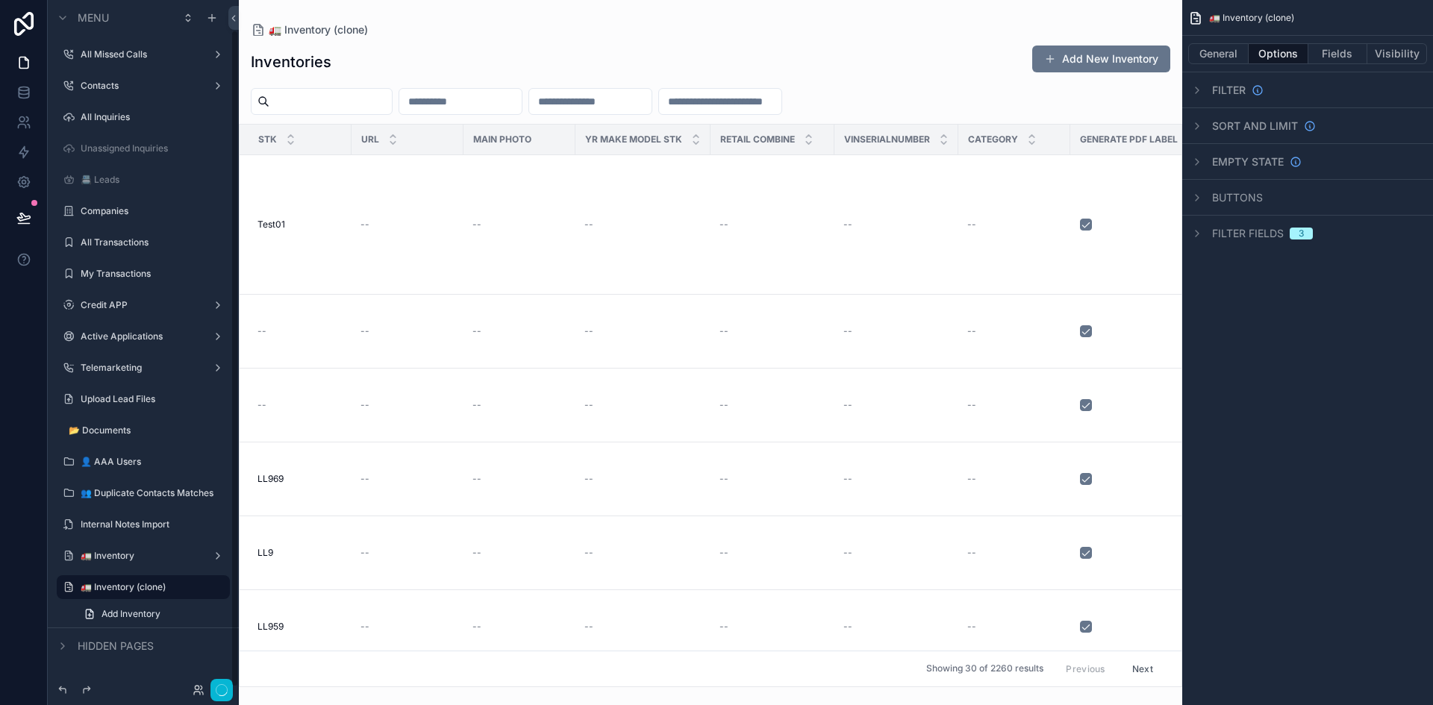
scroll to position [31, 0]
click at [846, 53] on button "General" at bounding box center [1218, 53] width 60 height 21
click at [846, 164] on span "Layout" at bounding box center [1233, 162] width 43 height 15
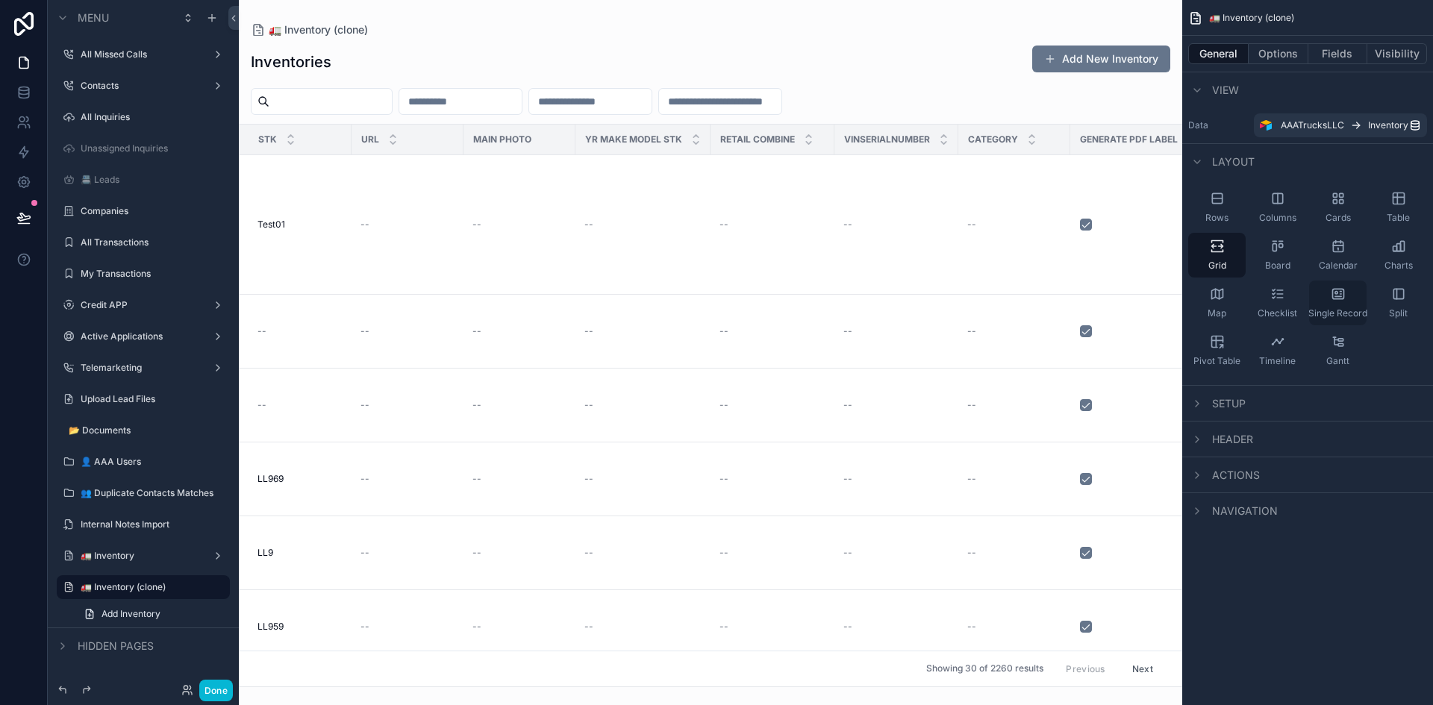
click at [846, 300] on icon "scrollable content" at bounding box center [1338, 294] width 15 height 15
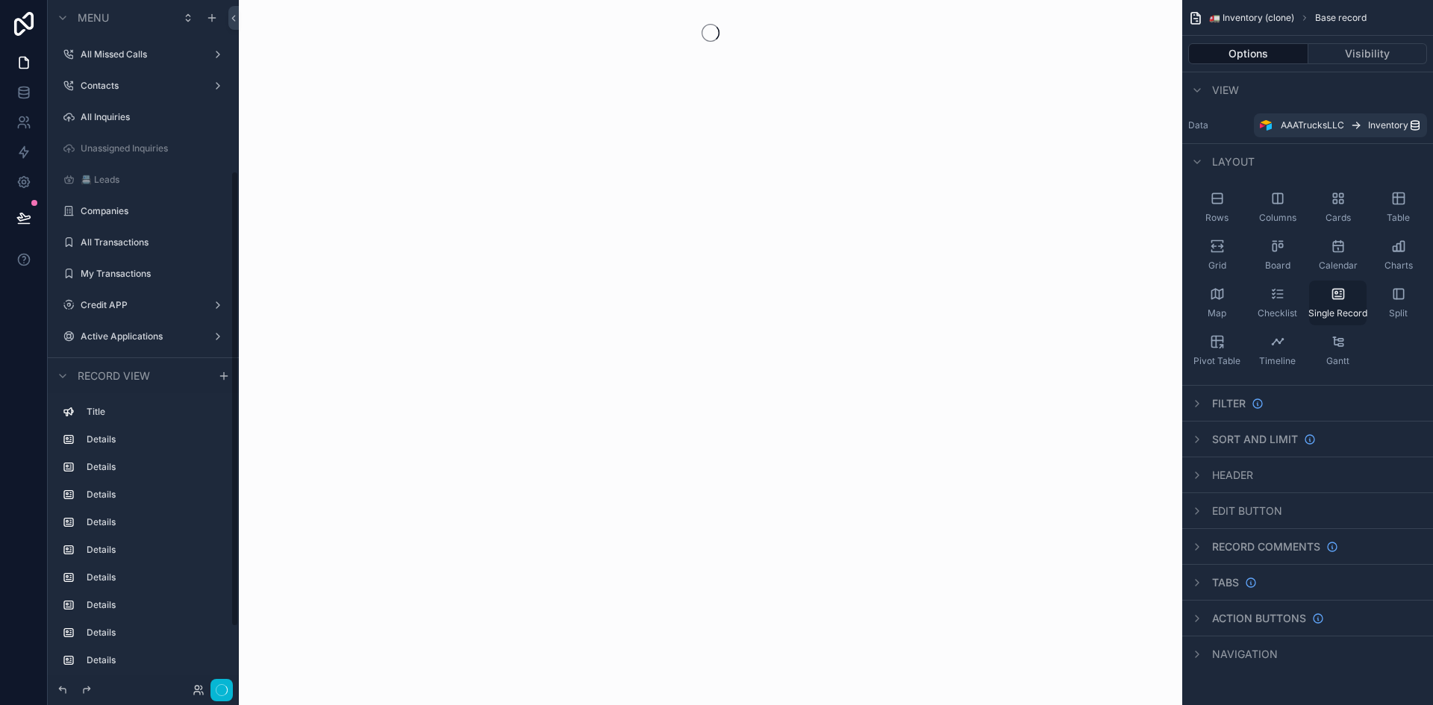
scroll to position [258, 0]
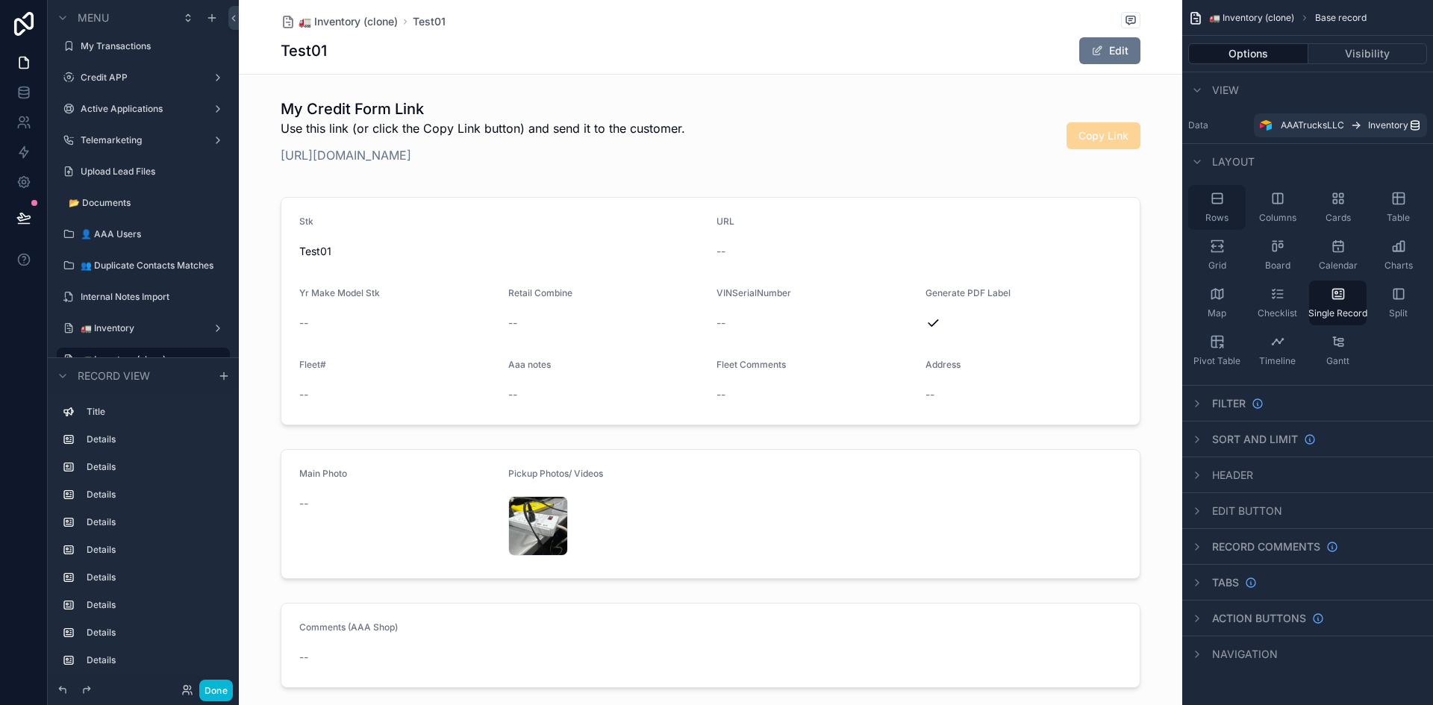
click at [846, 202] on icon "scrollable content" at bounding box center [1217, 198] width 10 height 10
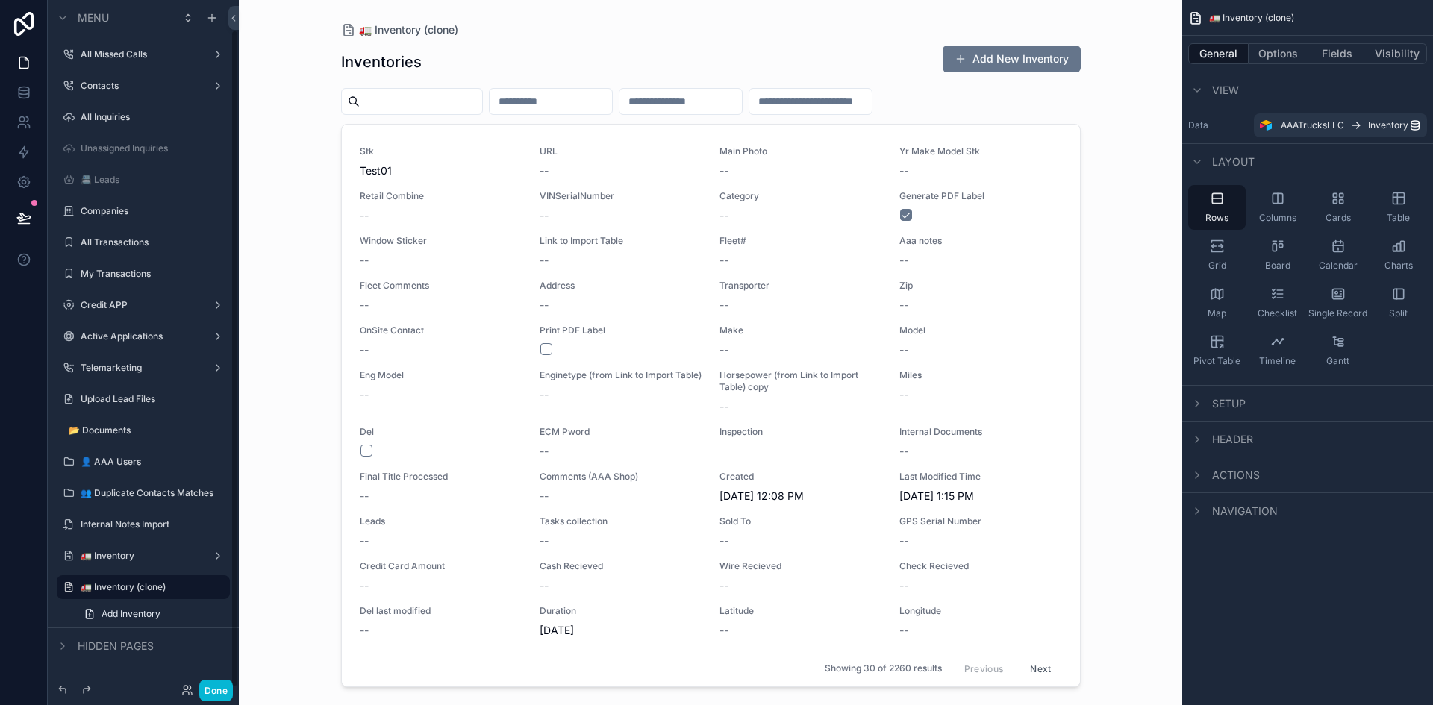
scroll to position [31, 0]
drag, startPoint x: 1072, startPoint y: 147, endPoint x: 1073, endPoint y: 163, distance: 16.4
click at [846, 163] on div "scrollable content" at bounding box center [711, 343] width 764 height 687
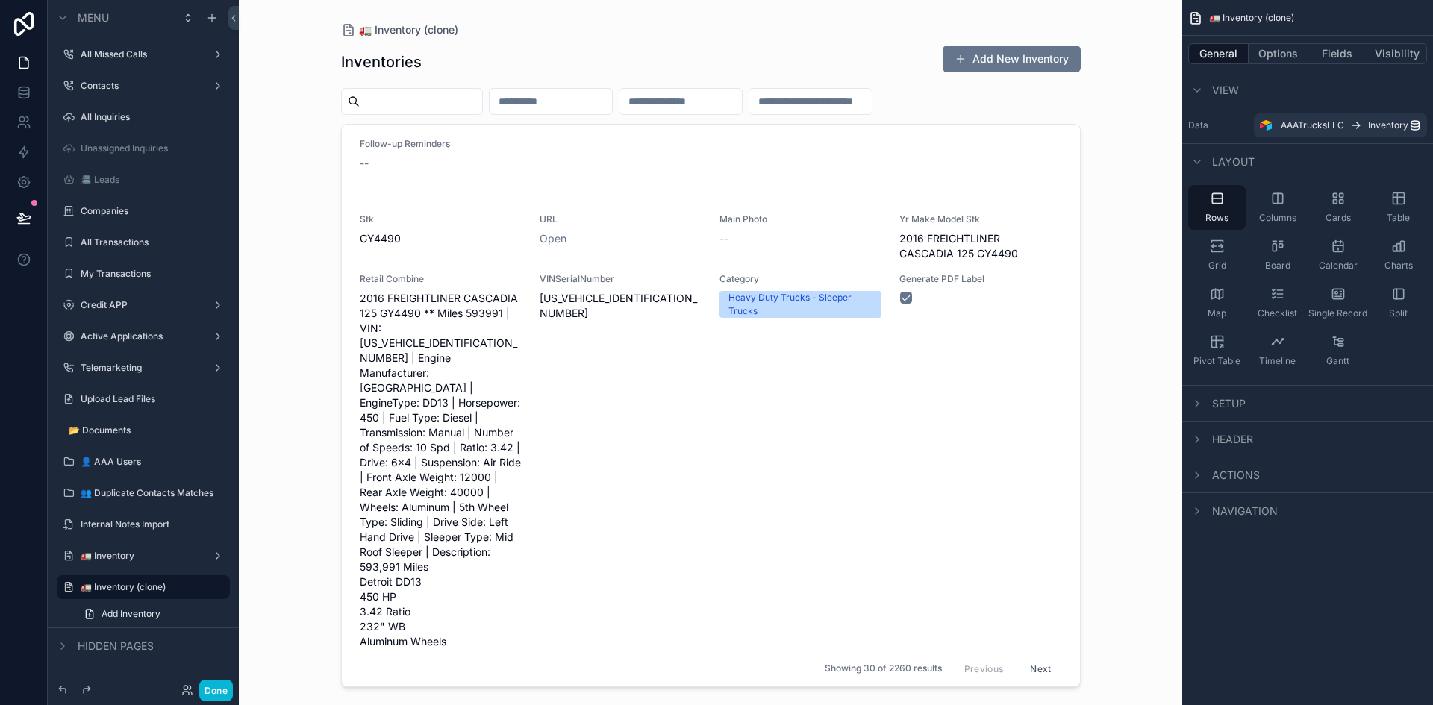
scroll to position [0, 0]
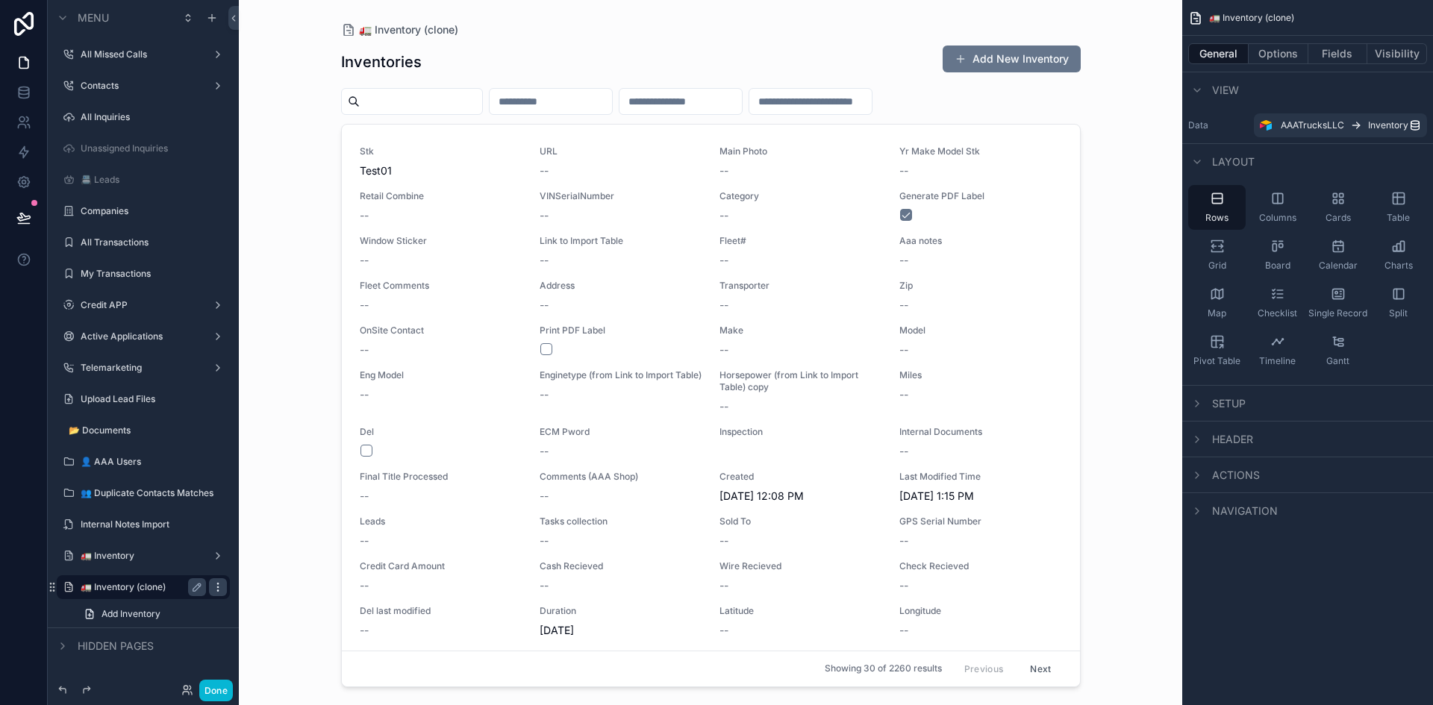
click at [214, 589] on icon "scrollable content" at bounding box center [218, 587] width 12 height 12
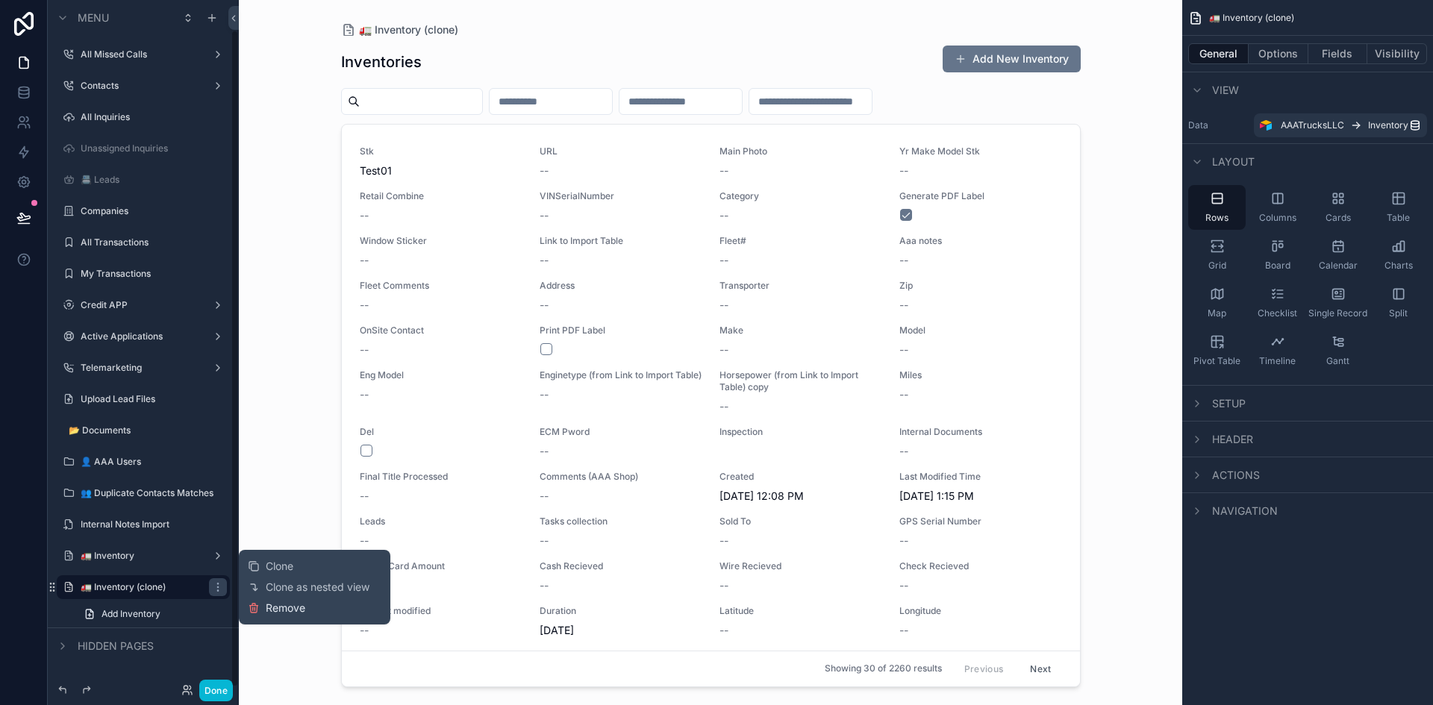
click at [293, 614] on span "Remove" at bounding box center [286, 608] width 40 height 15
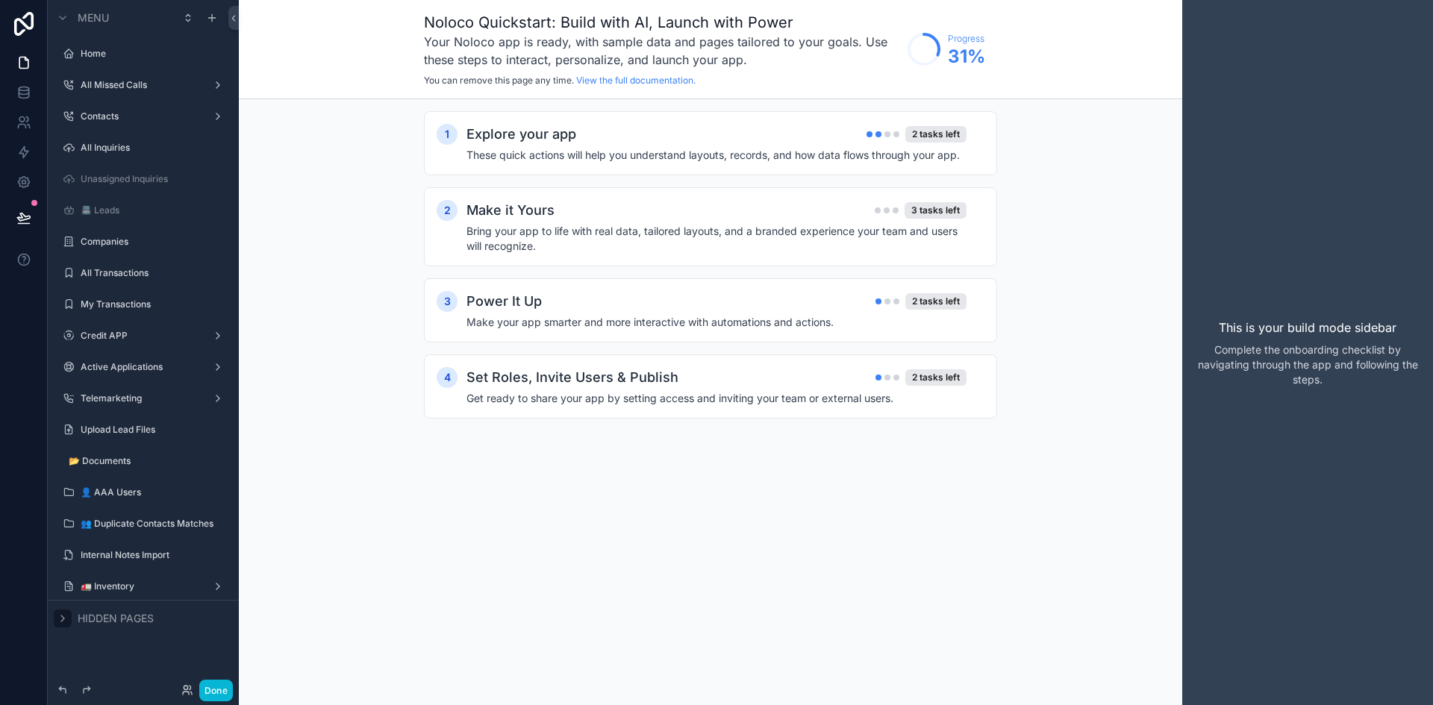
click at [57, 620] on icon "scrollable content" at bounding box center [63, 619] width 12 height 12
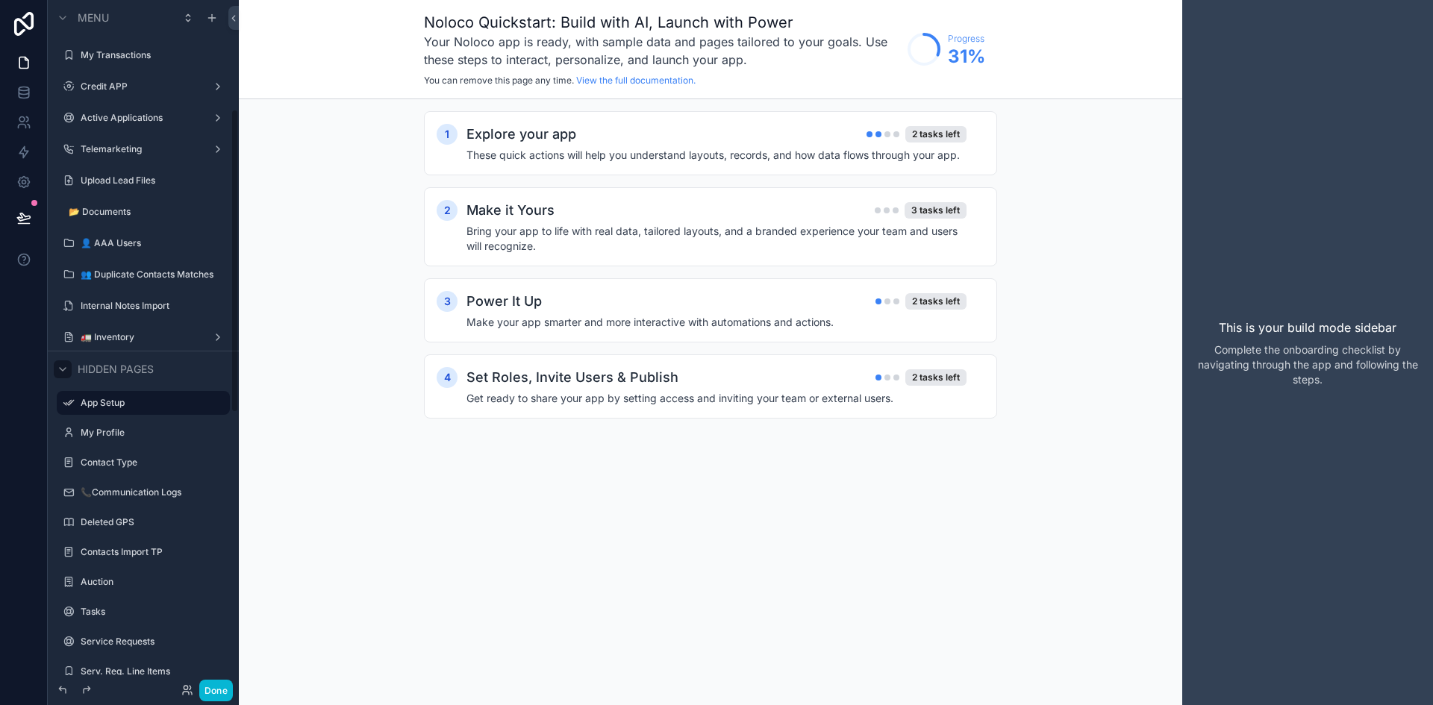
scroll to position [247, 0]
click at [100, 332] on div "🚛 Inventory" at bounding box center [143, 340] width 125 height 18
click at [107, 338] on label "🚛 Inventory" at bounding box center [140, 340] width 119 height 12
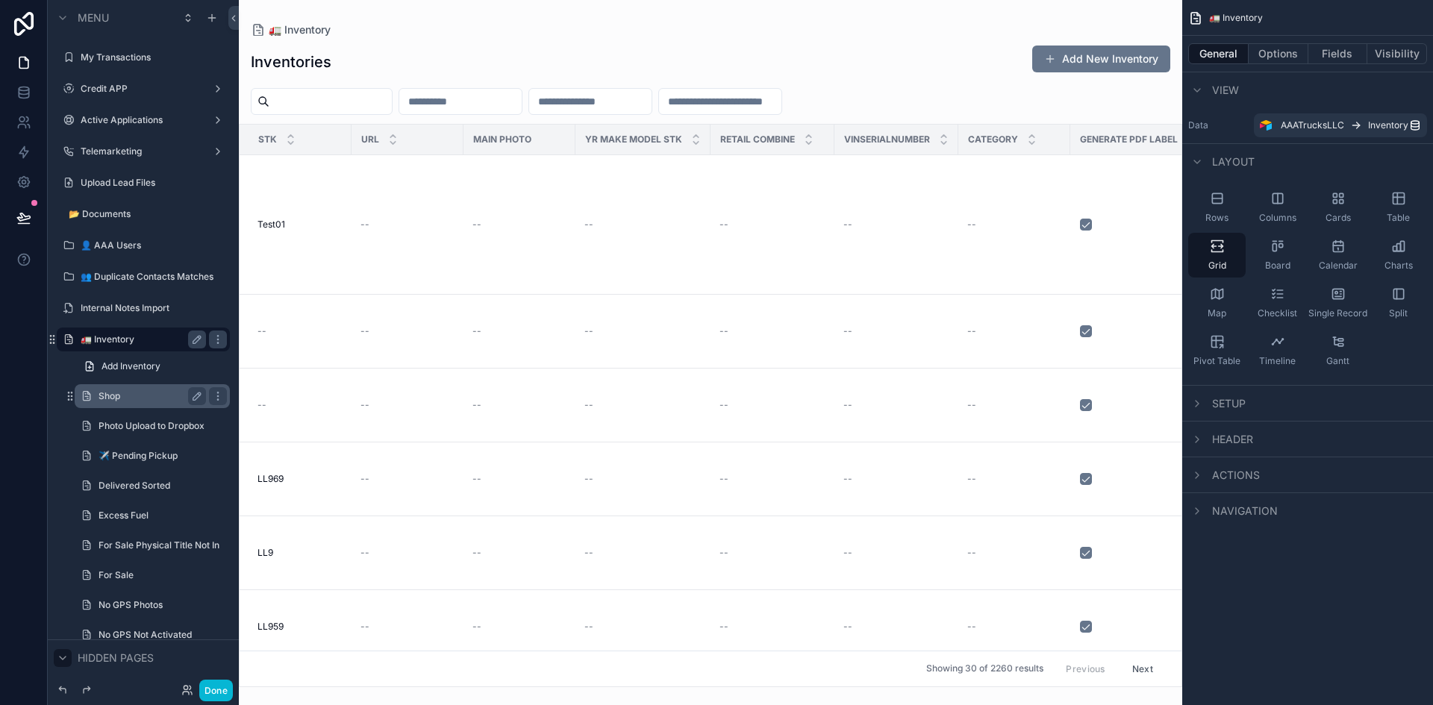
click at [122, 391] on label "Shop" at bounding box center [150, 396] width 102 height 12
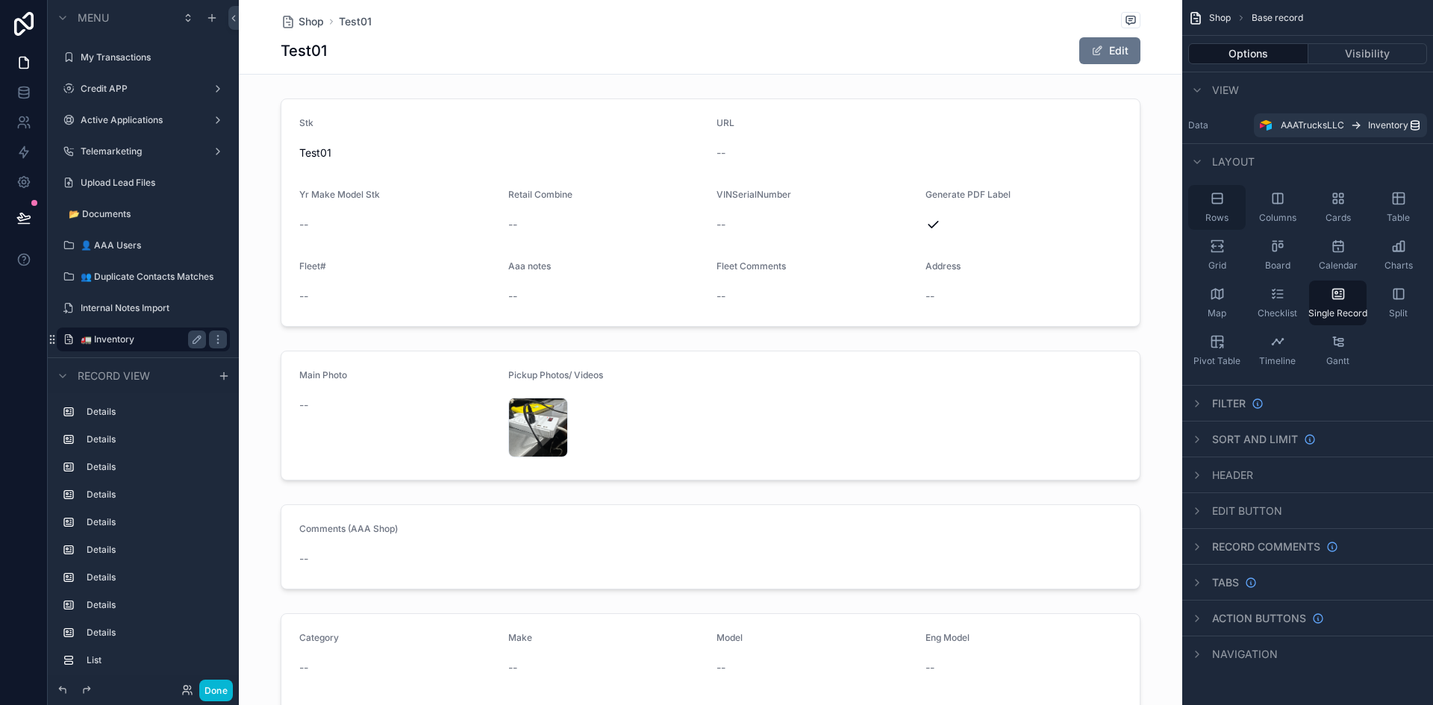
click at [846, 207] on div "Rows" at bounding box center [1216, 207] width 57 height 45
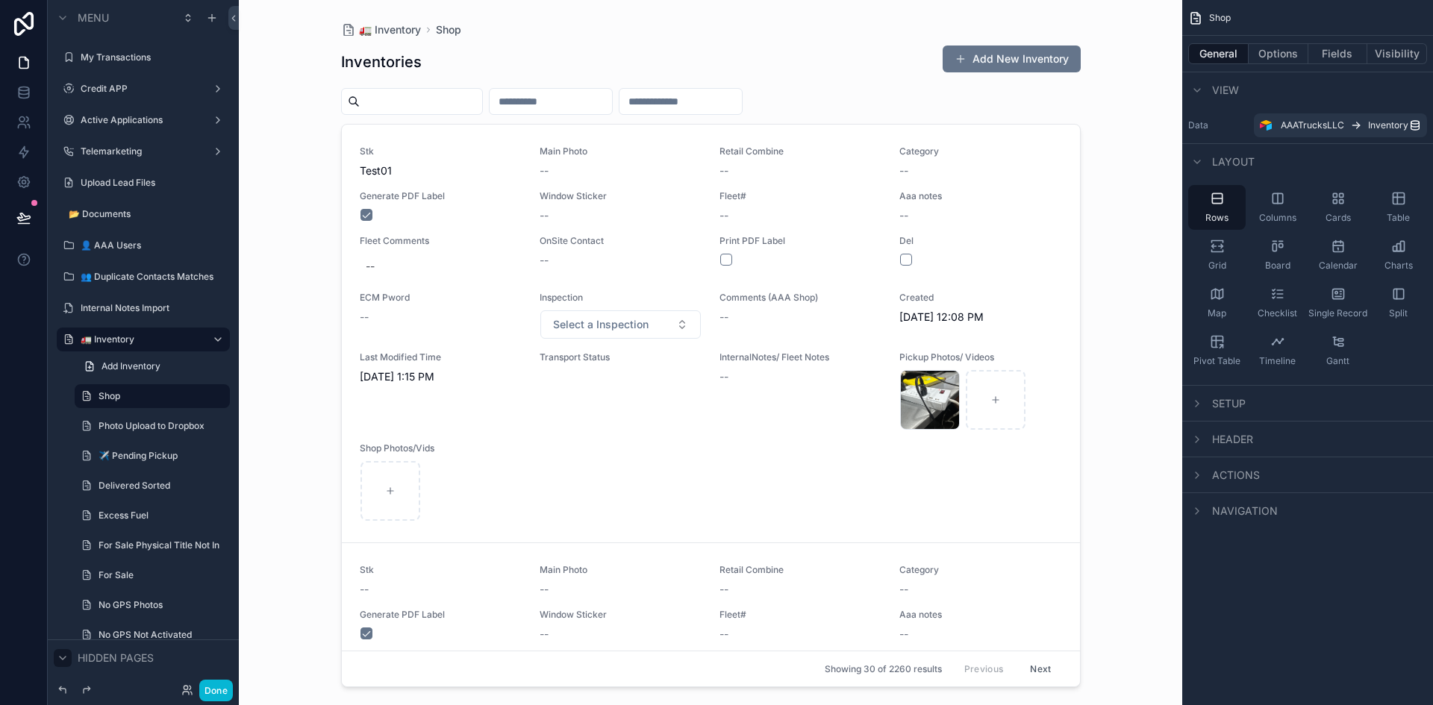
click at [467, 102] on div "scrollable content" at bounding box center [711, 343] width 764 height 687
click at [457, 97] on input "scrollable content" at bounding box center [421, 101] width 122 height 21
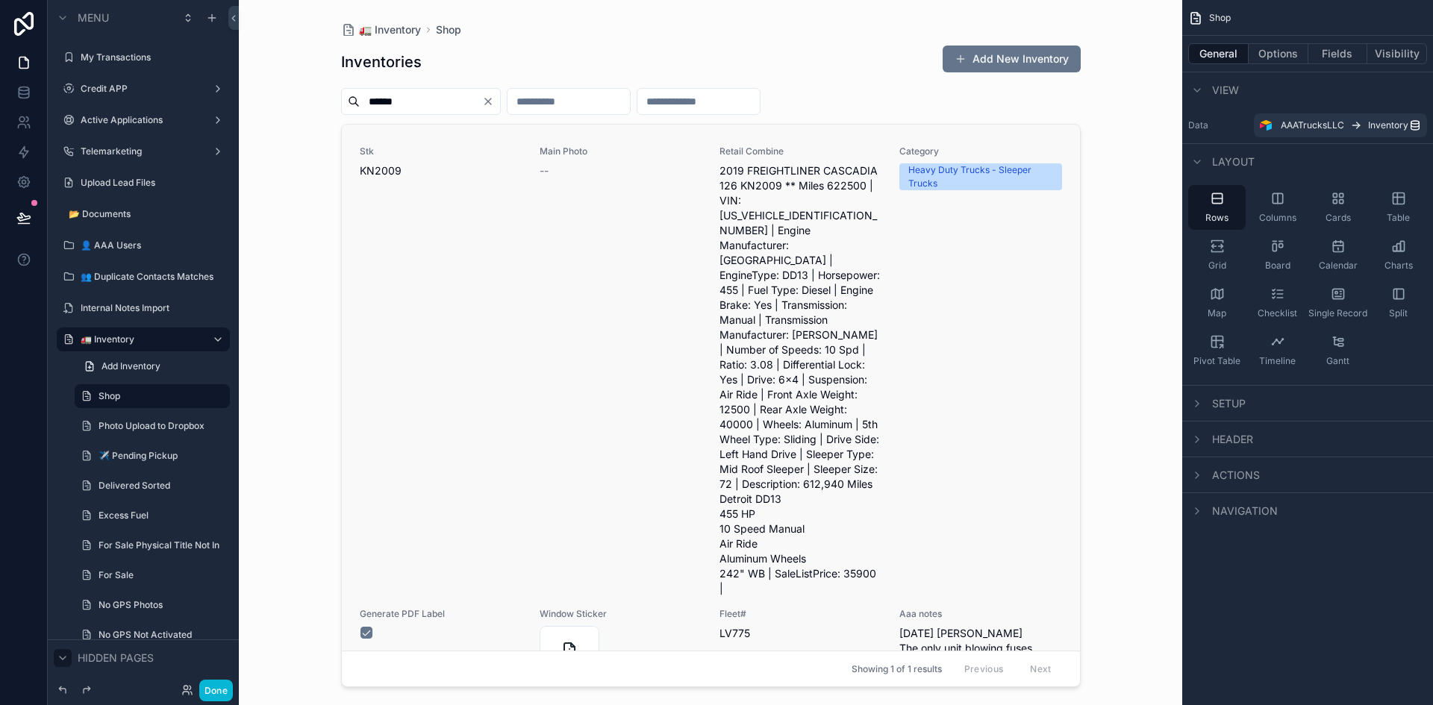
type input "******"
click at [846, 243] on div "Category Heavy Duty Trucks - Sleeper Trucks" at bounding box center [980, 371] width 162 height 451
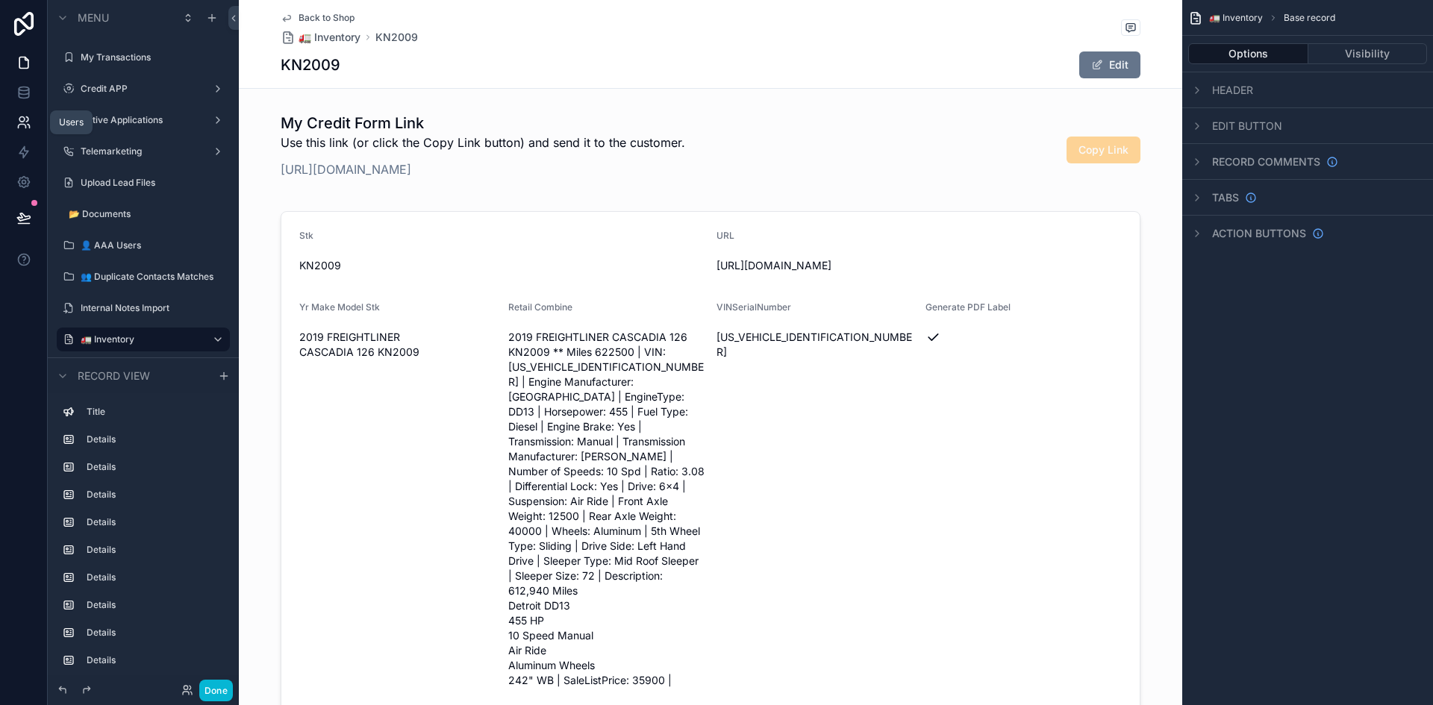
click at [20, 117] on icon at bounding box center [21, 119] width 5 height 5
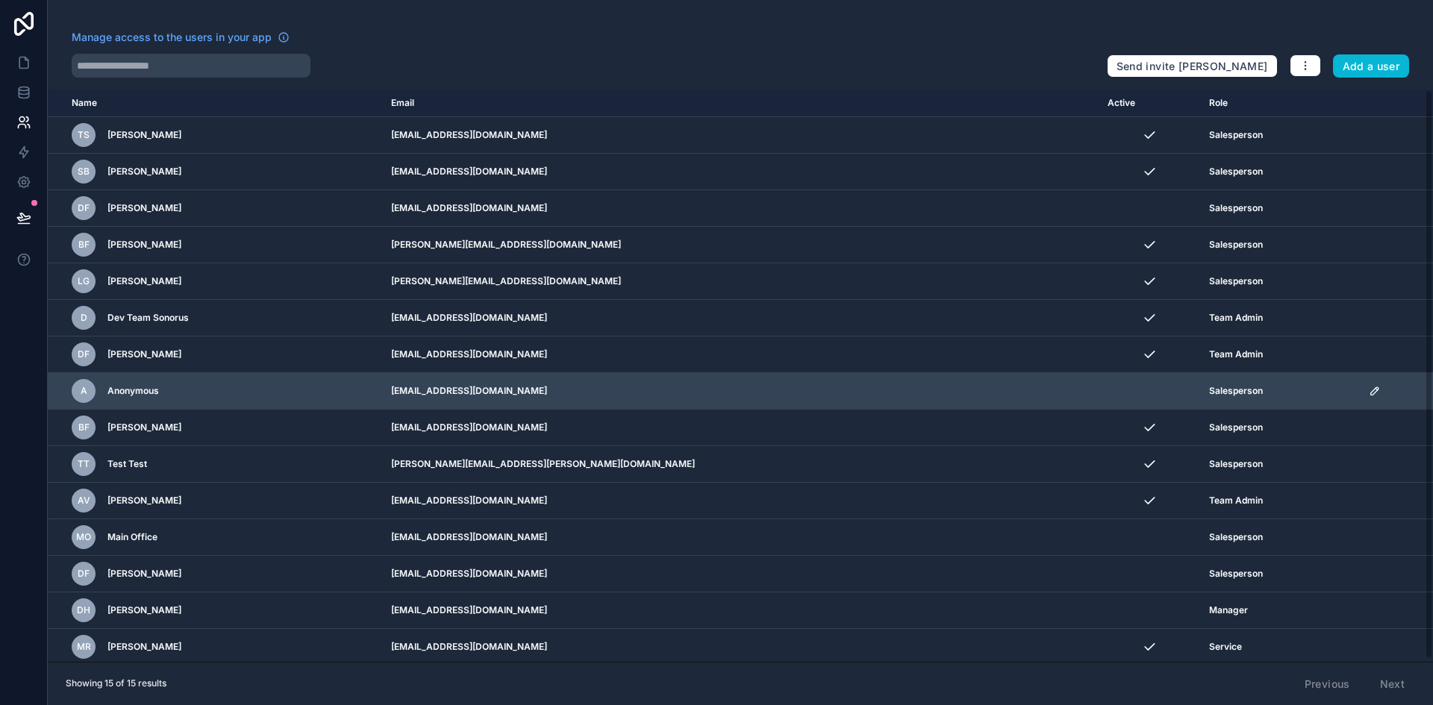
scroll to position [3, 0]
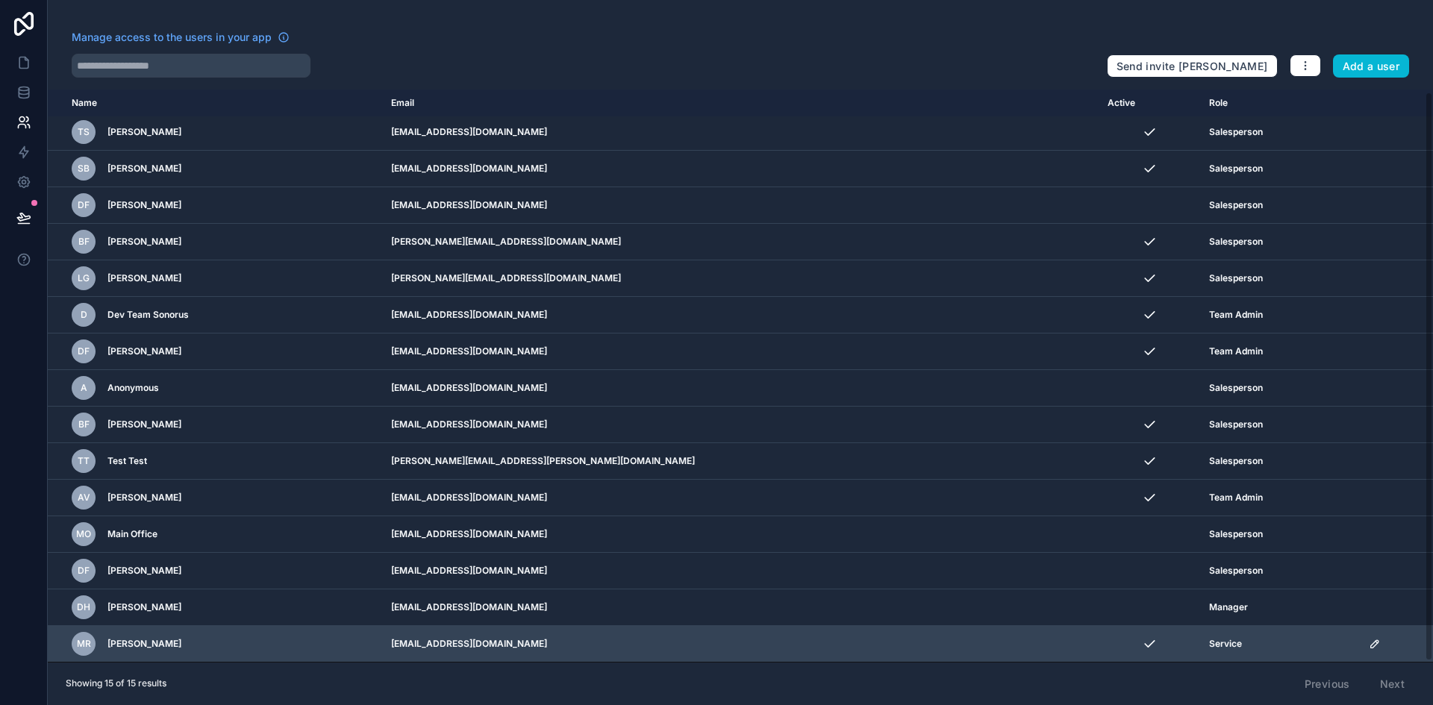
click at [846, 646] on icon "scrollable content" at bounding box center [1375, 644] width 12 height 12
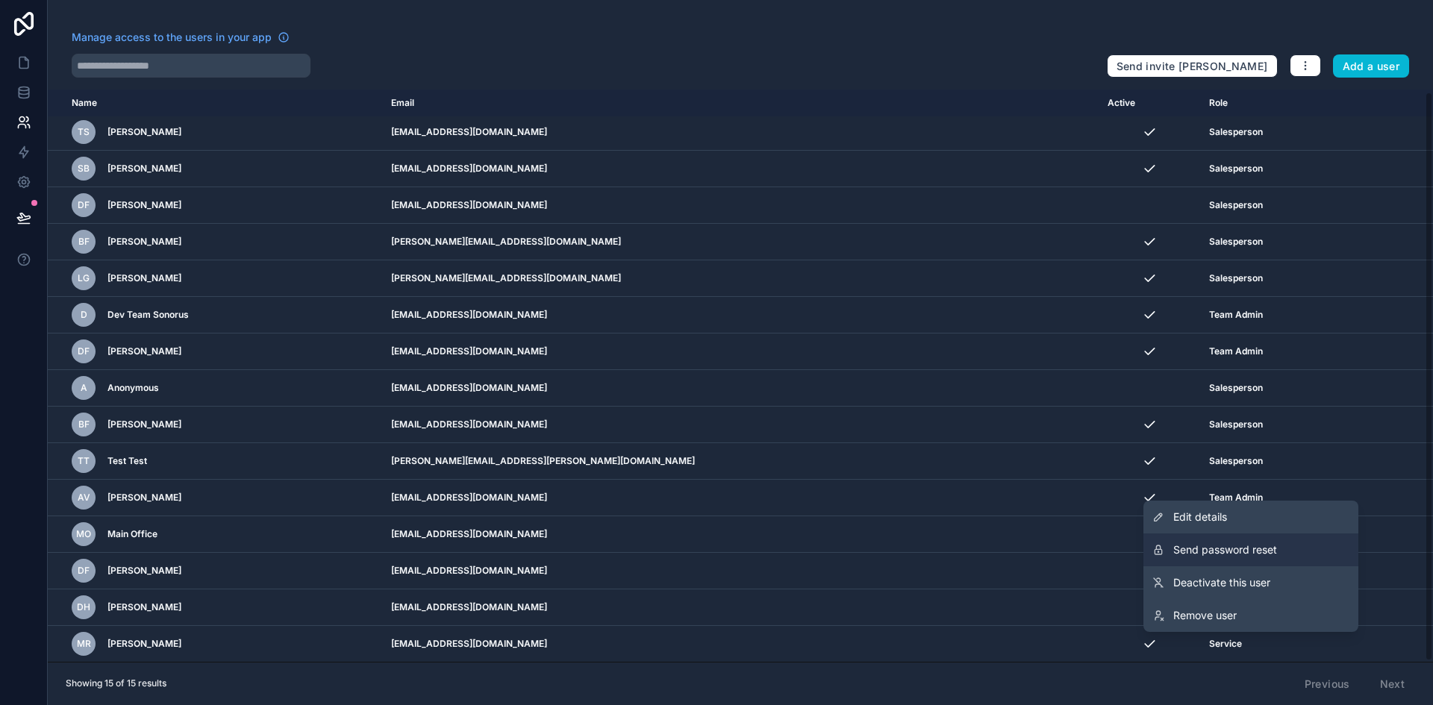
click at [846, 553] on span "Send password reset" at bounding box center [1225, 550] width 104 height 15
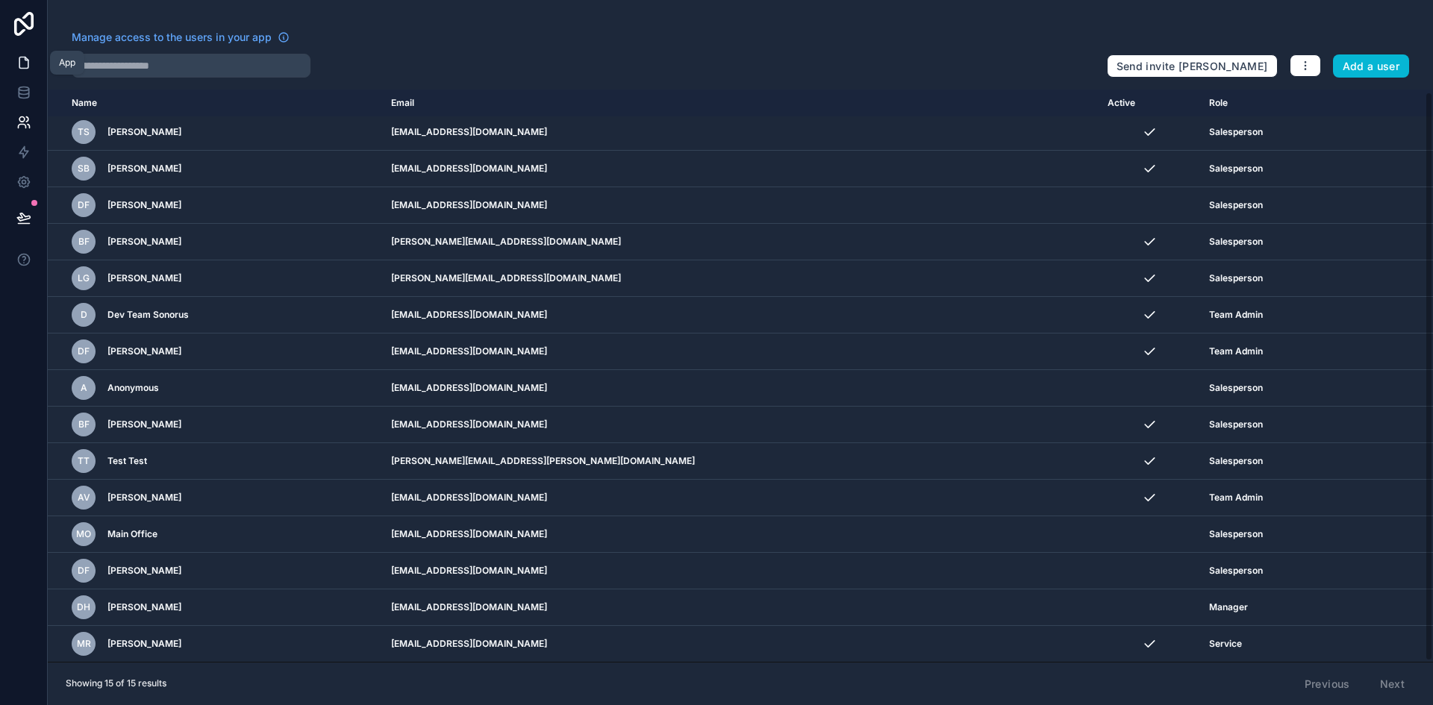
click at [25, 57] on icon at bounding box center [23, 62] width 9 height 11
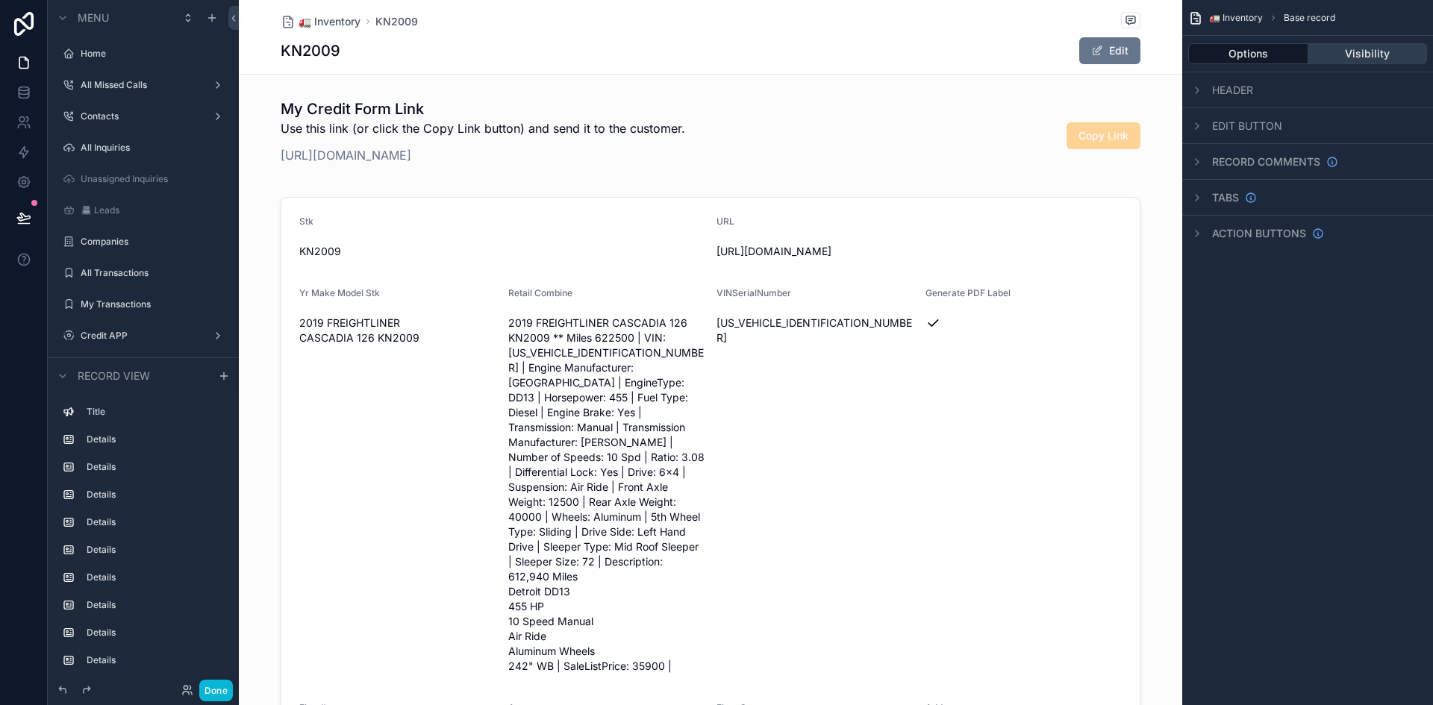
click at [846, 59] on button "Visibility" at bounding box center [1368, 53] width 119 height 21
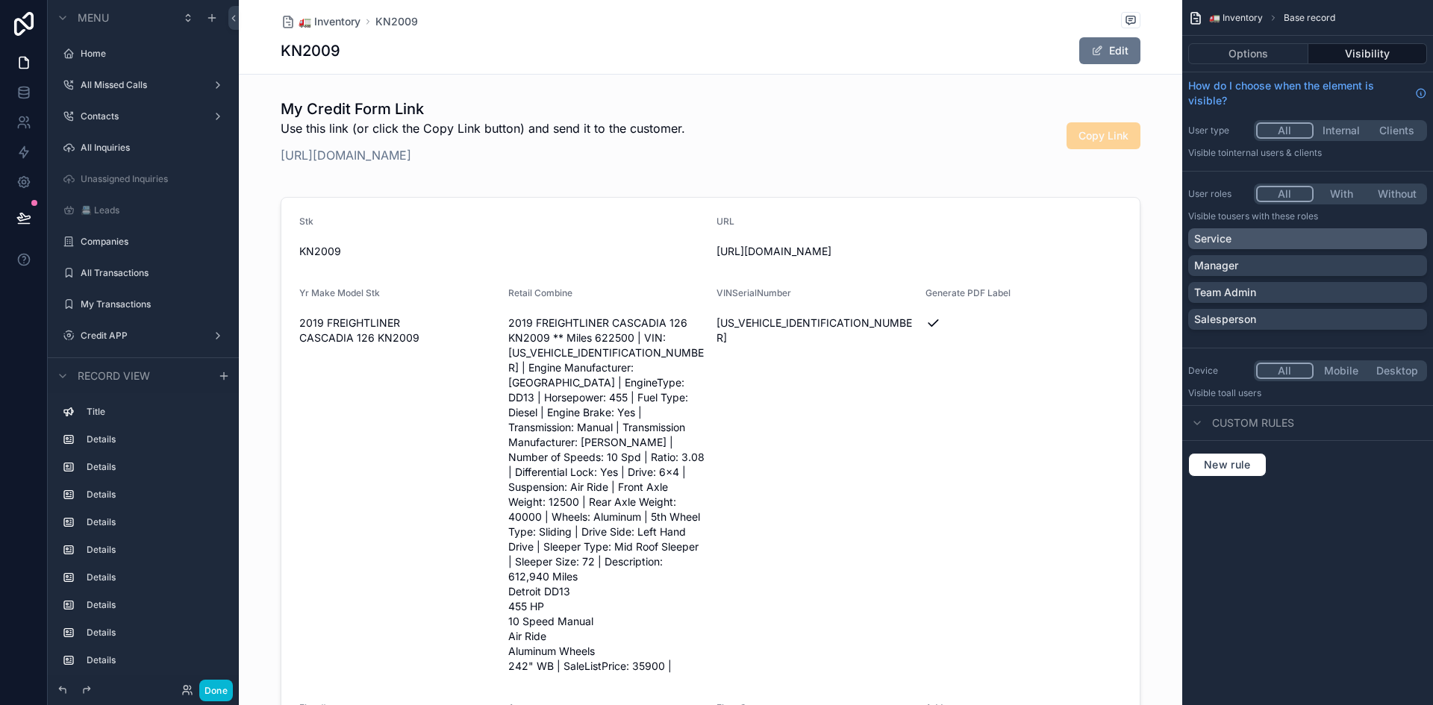
click at [846, 239] on div "Service" at bounding box center [1307, 238] width 227 height 15
click at [846, 46] on button "Options" at bounding box center [1248, 53] width 120 height 21
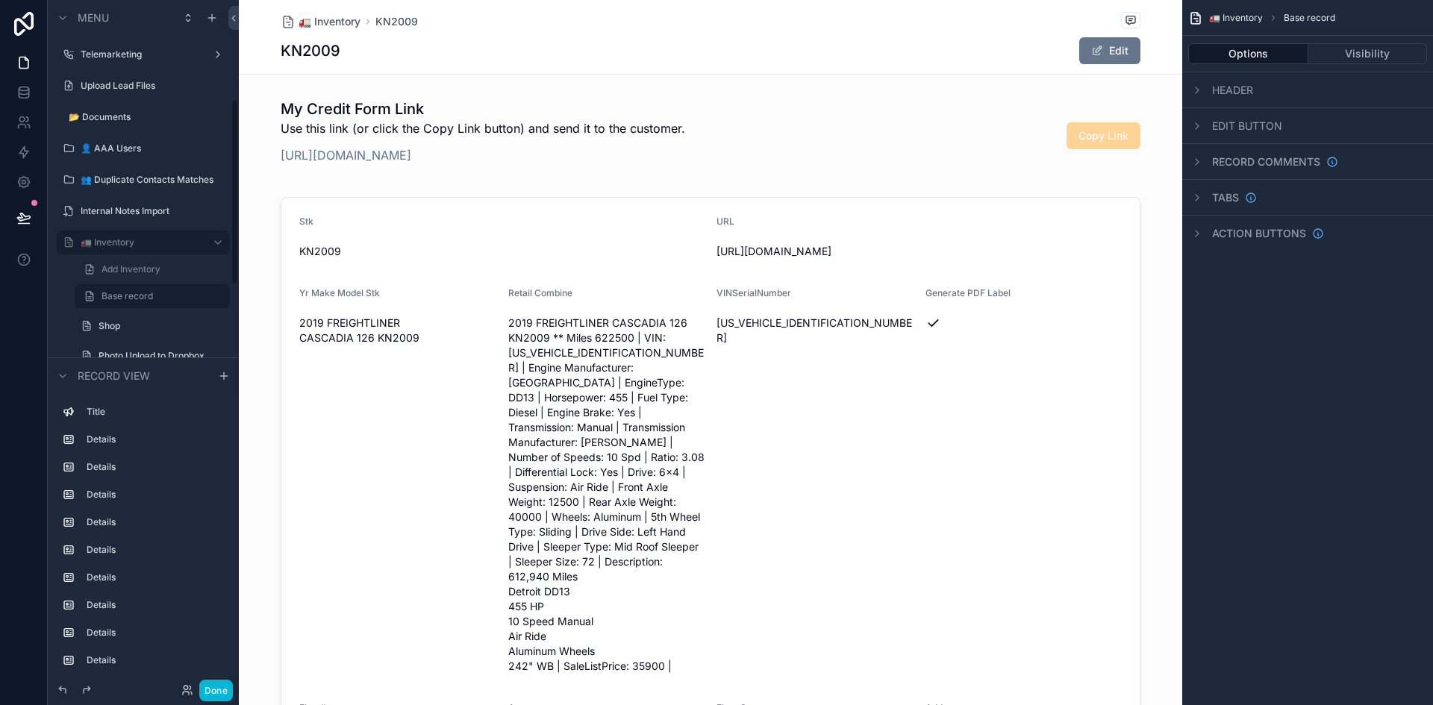
scroll to position [419, 0]
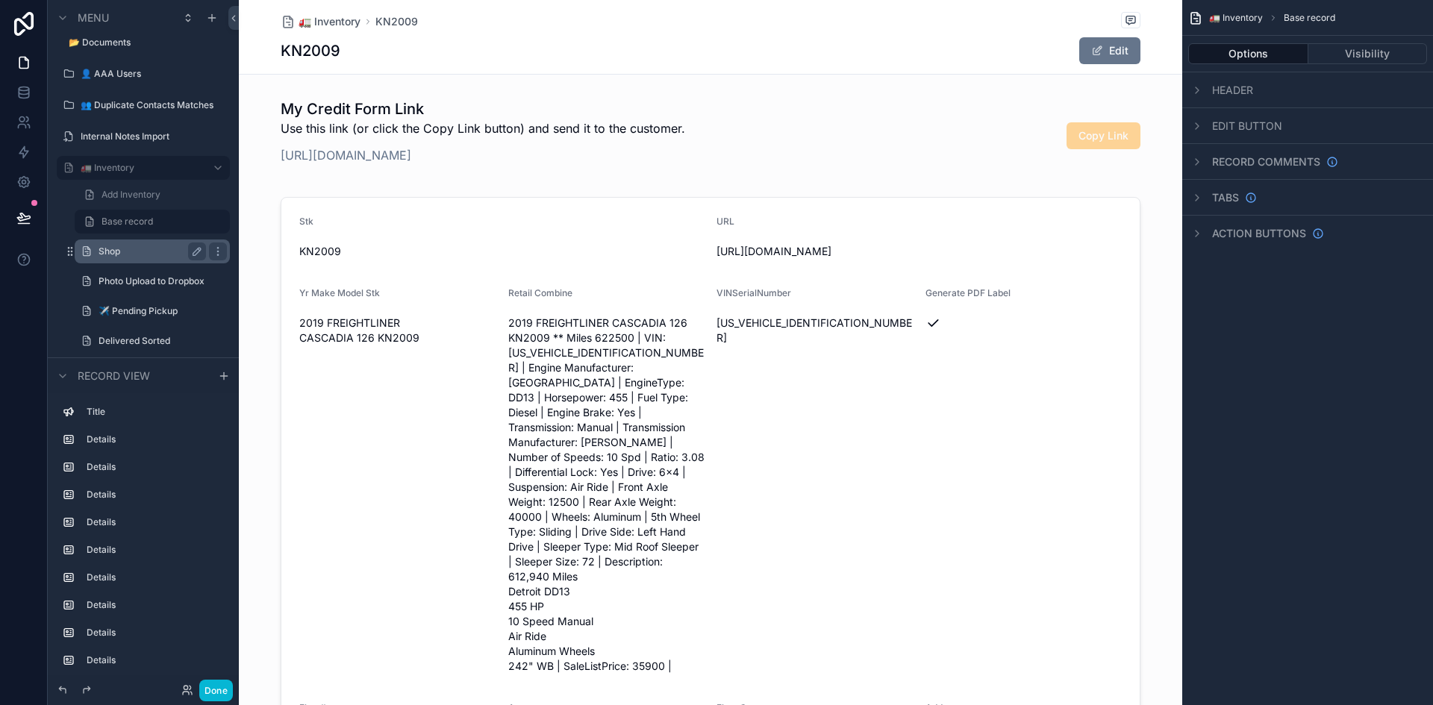
click at [117, 252] on label "Shop" at bounding box center [150, 252] width 102 height 12
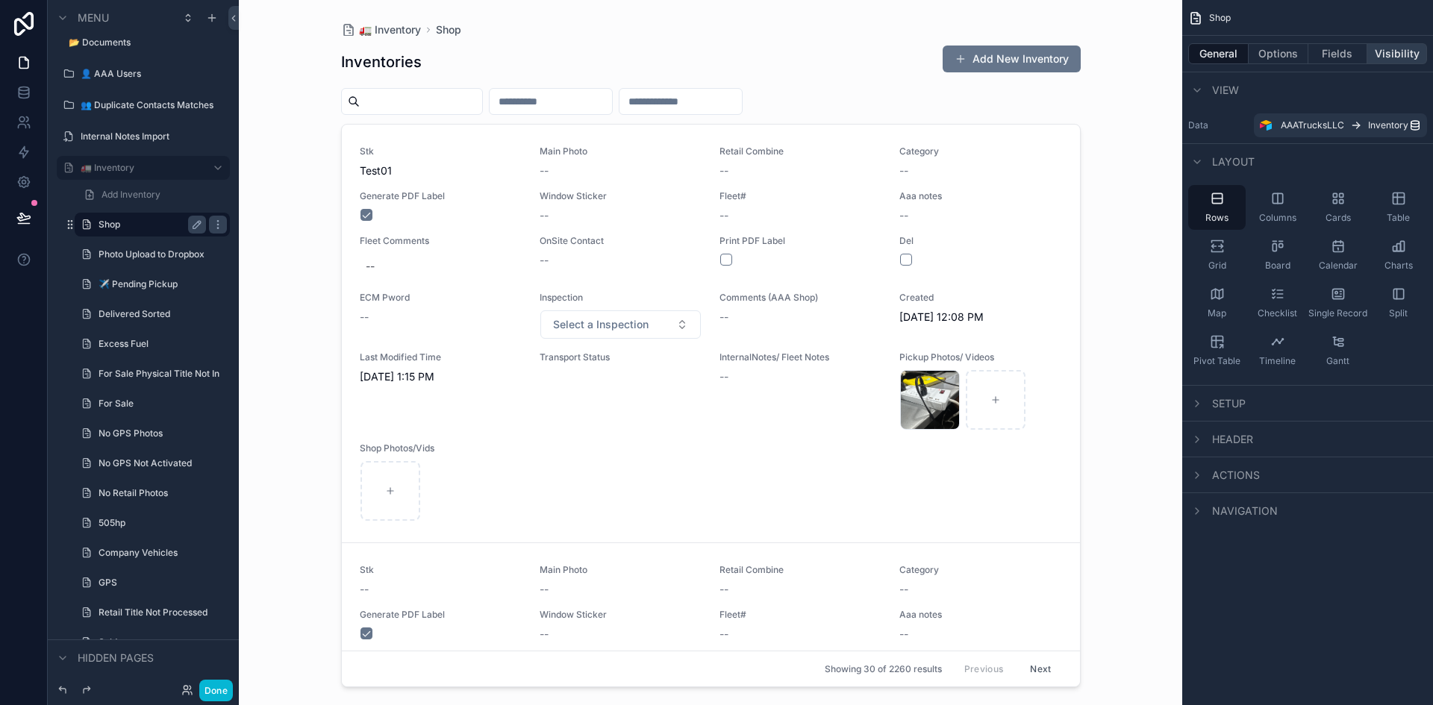
click at [846, 55] on button "Visibility" at bounding box center [1398, 53] width 60 height 21
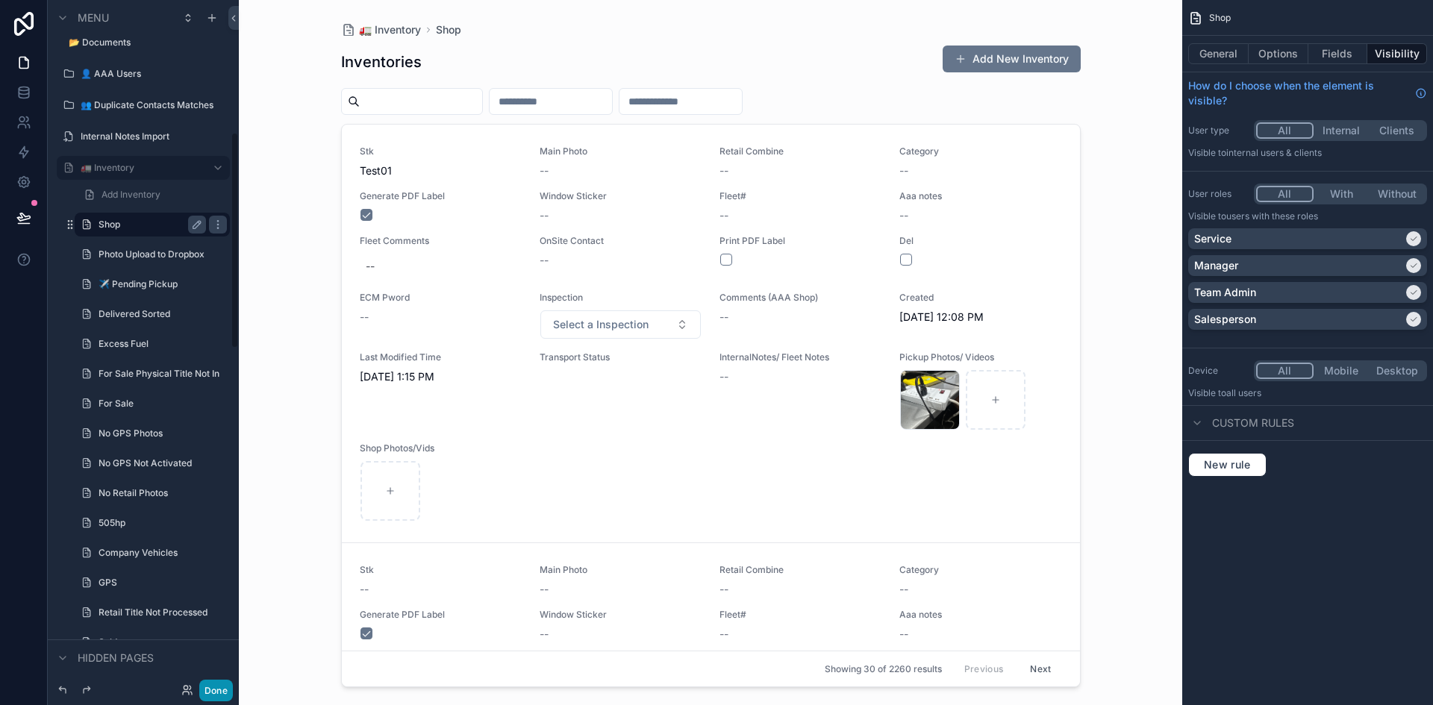
click at [212, 674] on button "Done" at bounding box center [216, 691] width 34 height 22
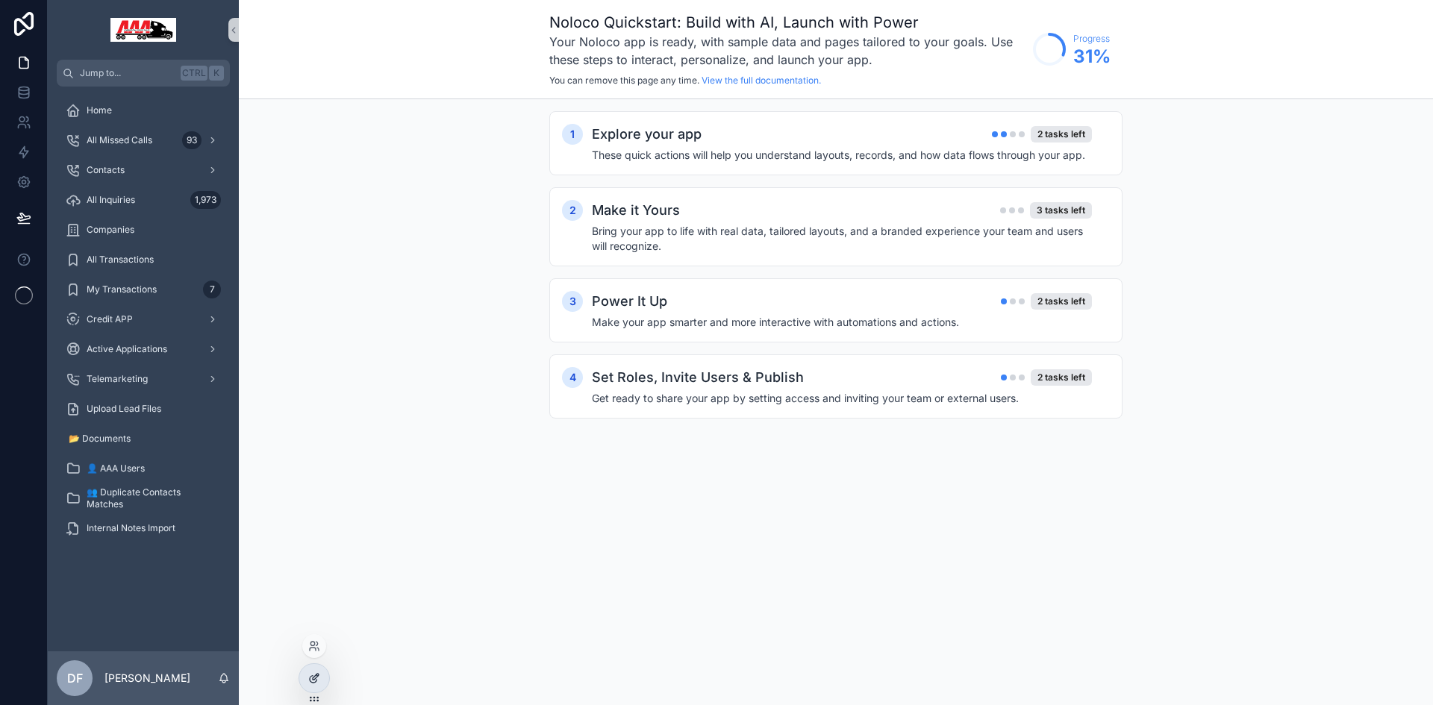
click at [319, 682] on icon at bounding box center [314, 679] width 12 height 12
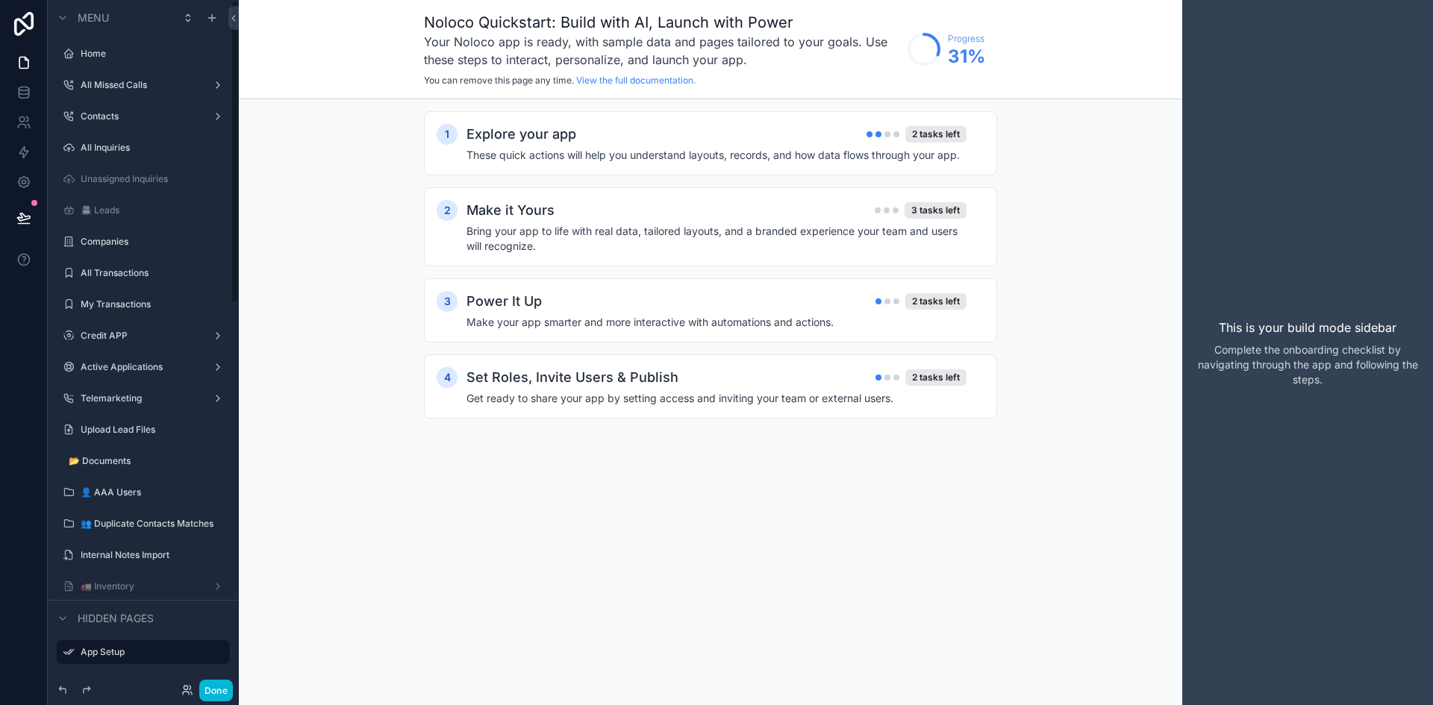
scroll to position [75, 0]
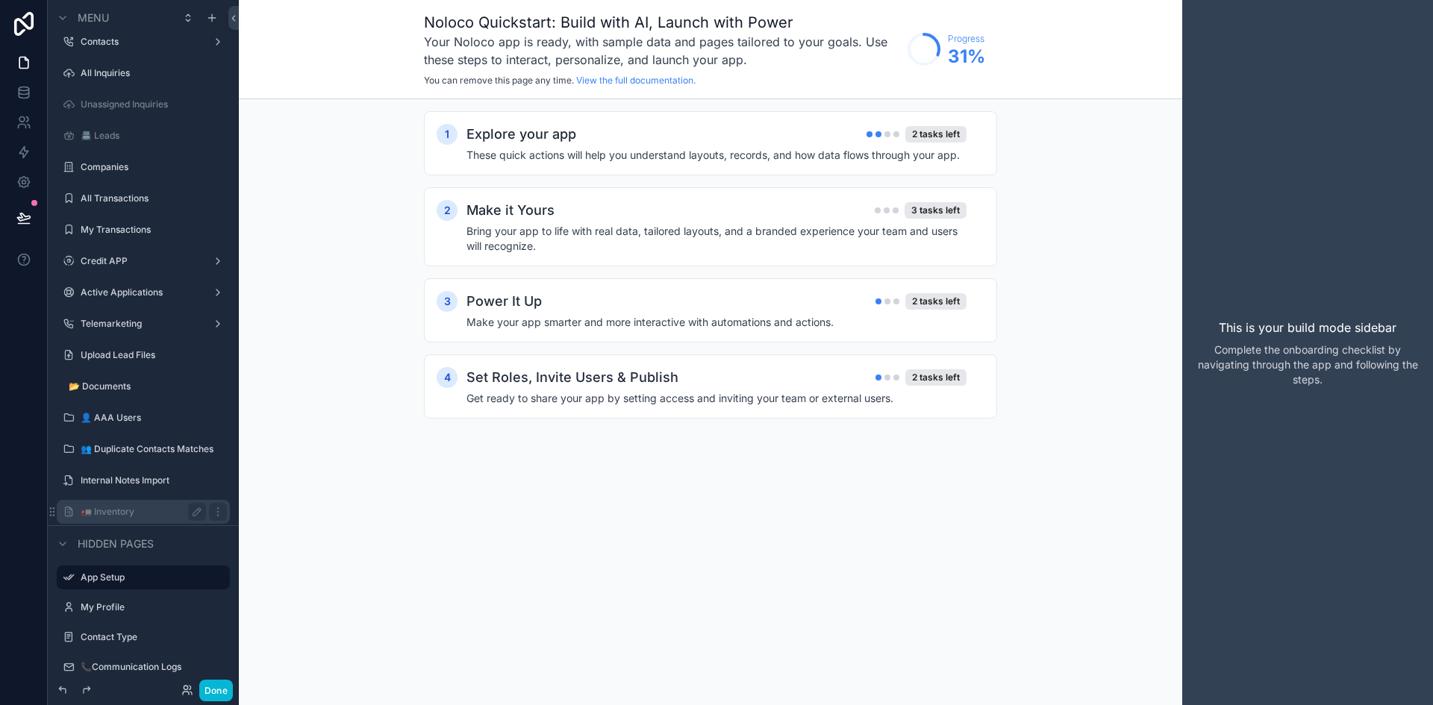
click at [163, 512] on label "🚛 Inventory" at bounding box center [140, 512] width 119 height 12
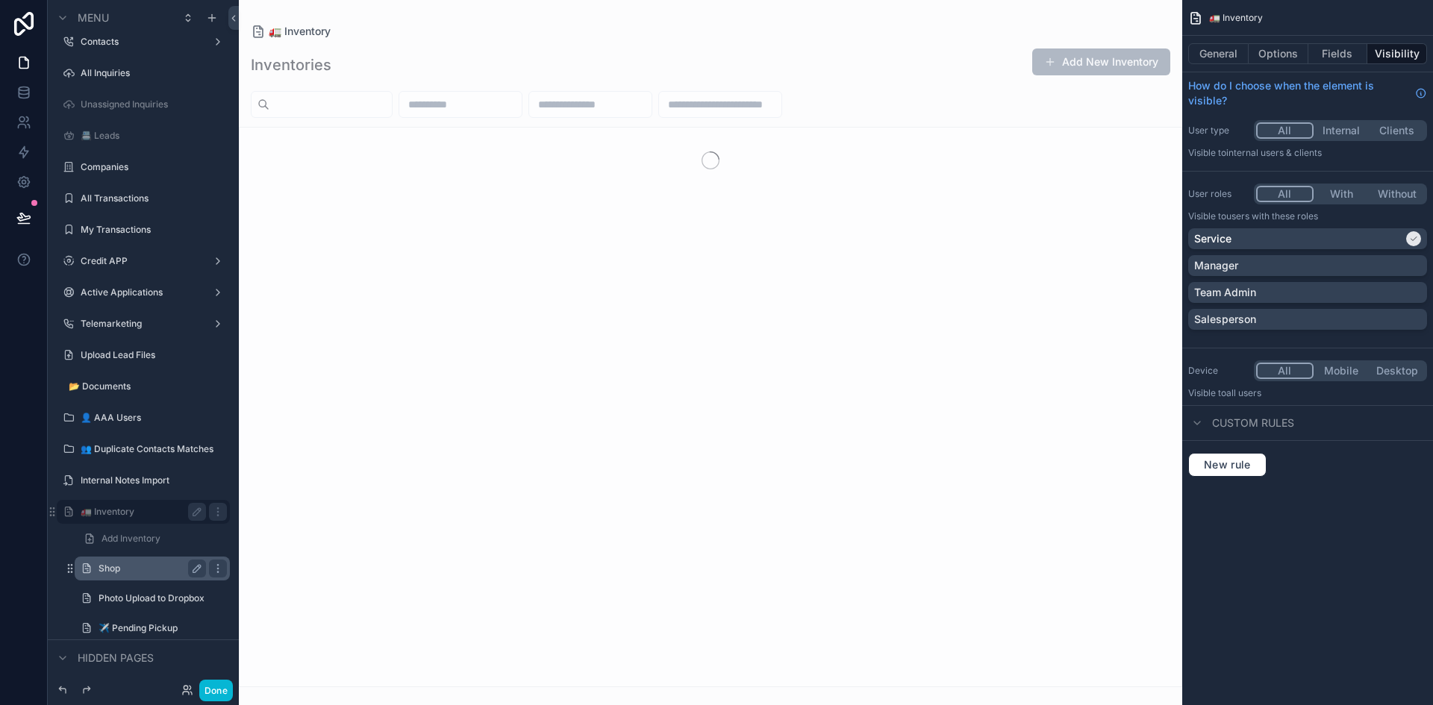
click at [163, 565] on label "Shop" at bounding box center [150, 569] width 102 height 12
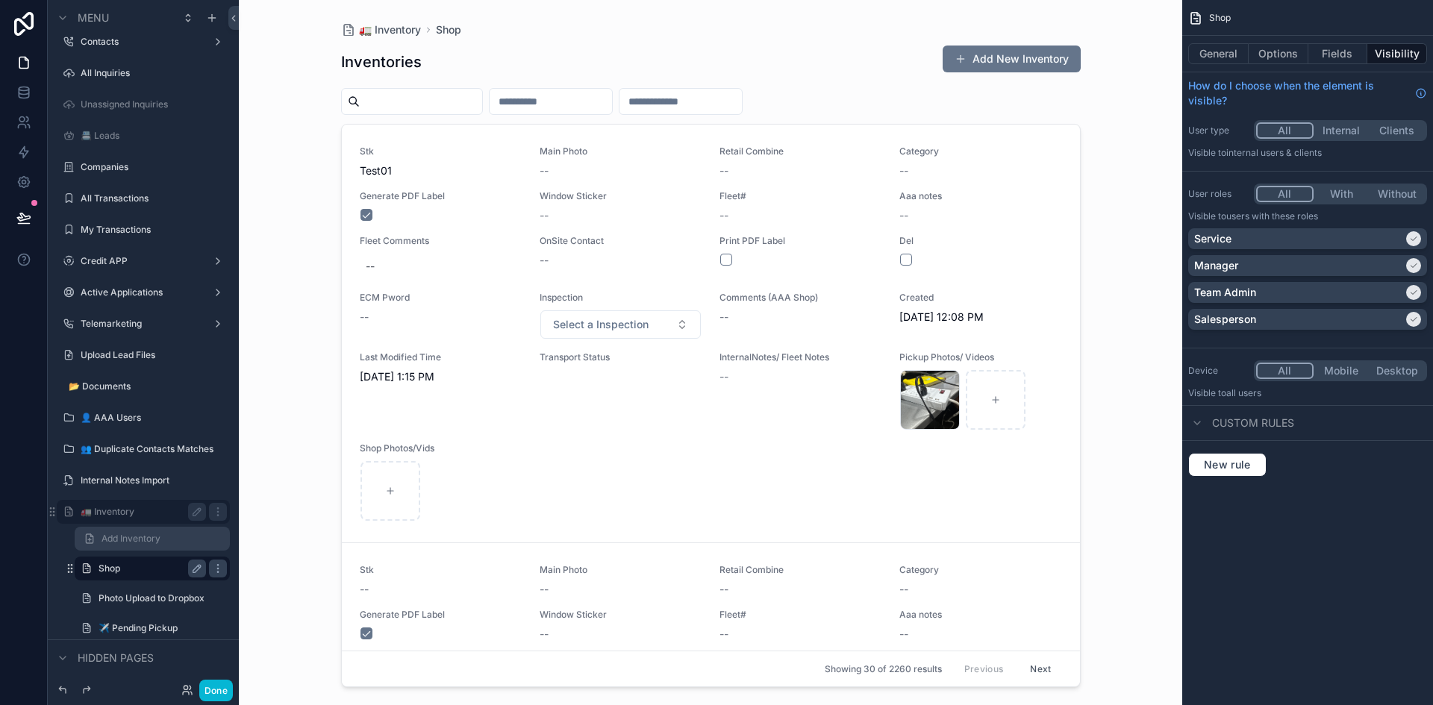
click at [155, 538] on span "Add Inventory" at bounding box center [131, 539] width 59 height 12
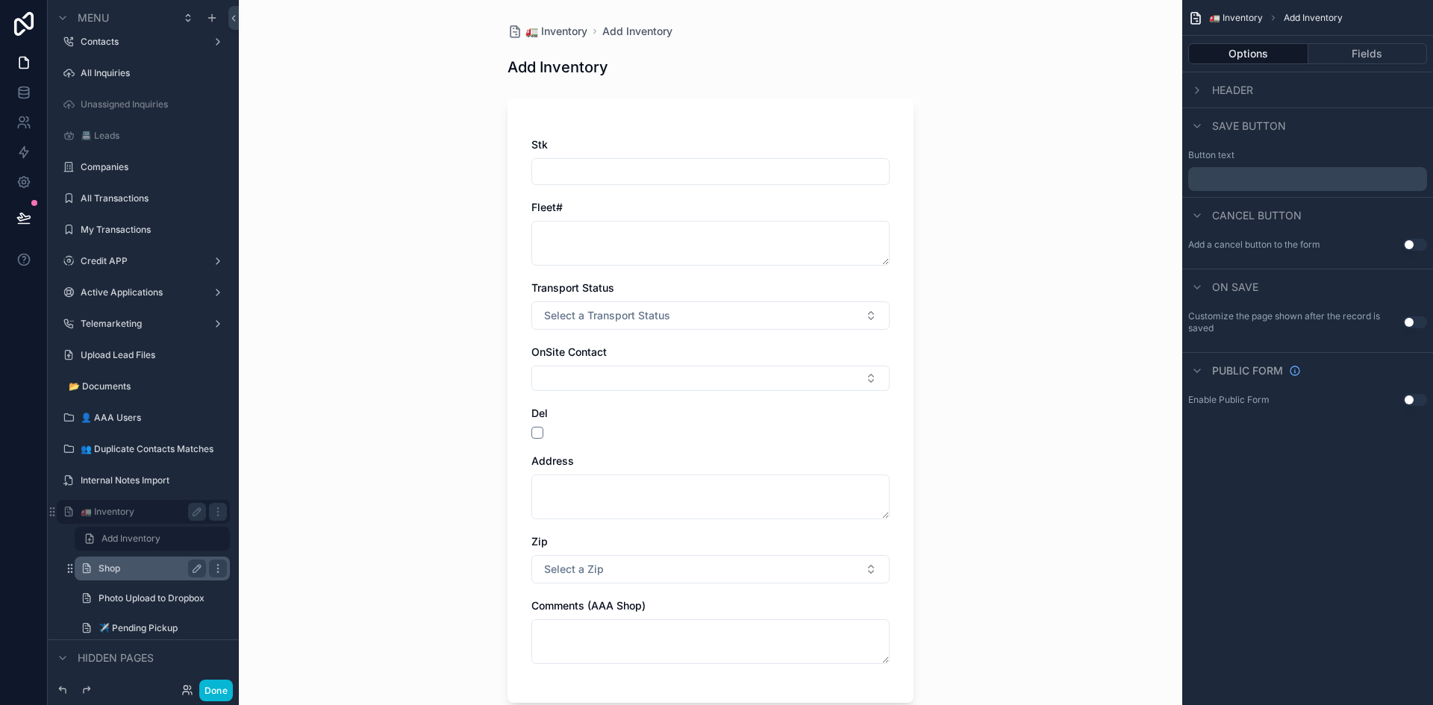
click at [145, 514] on label "🚛 Inventory" at bounding box center [140, 512] width 119 height 12
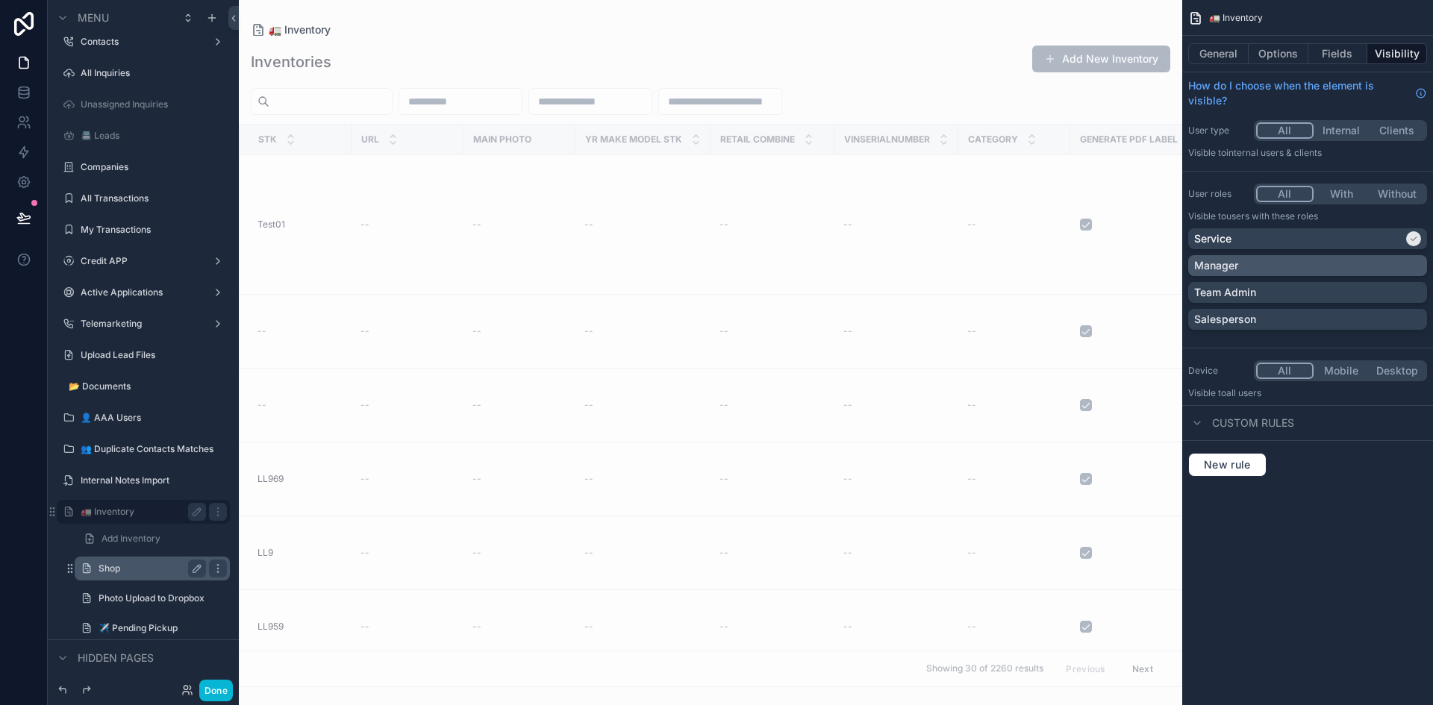
click at [1397, 265] on div "Manager" at bounding box center [1307, 265] width 227 height 15
click at [1409, 287] on div "Team Admin" at bounding box center [1307, 292] width 227 height 15
click at [1413, 314] on div "Salesperson" at bounding box center [1307, 319] width 227 height 15
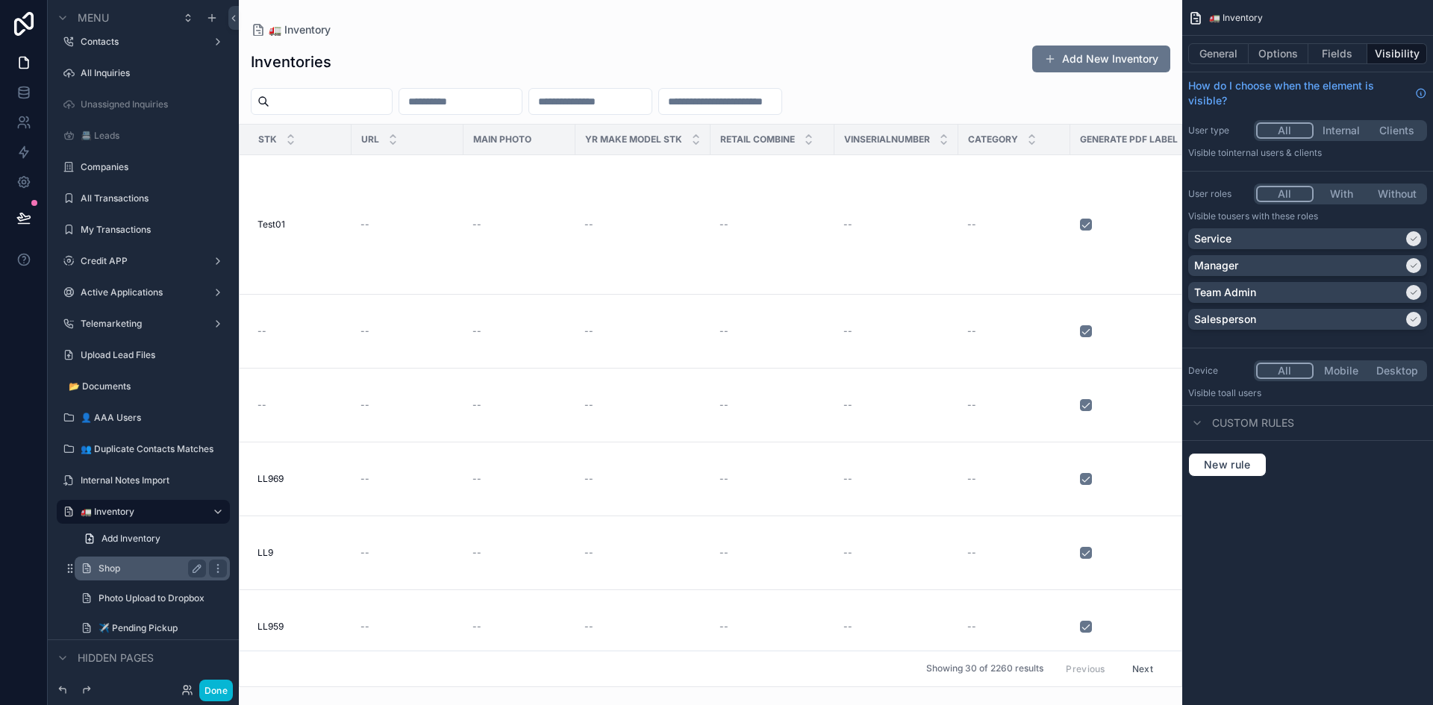
click at [145, 567] on label "Shop" at bounding box center [150, 569] width 102 height 12
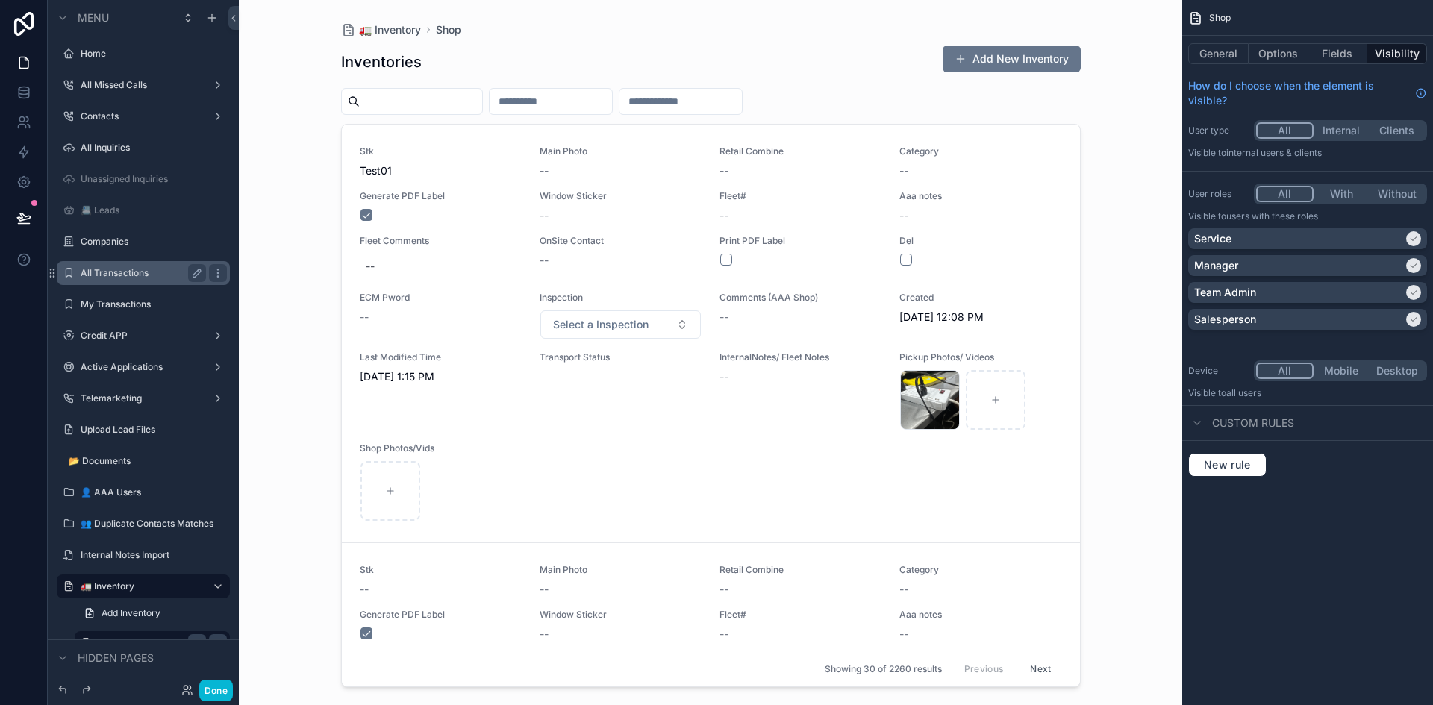
click at [160, 271] on label "All Transactions" at bounding box center [140, 273] width 119 height 12
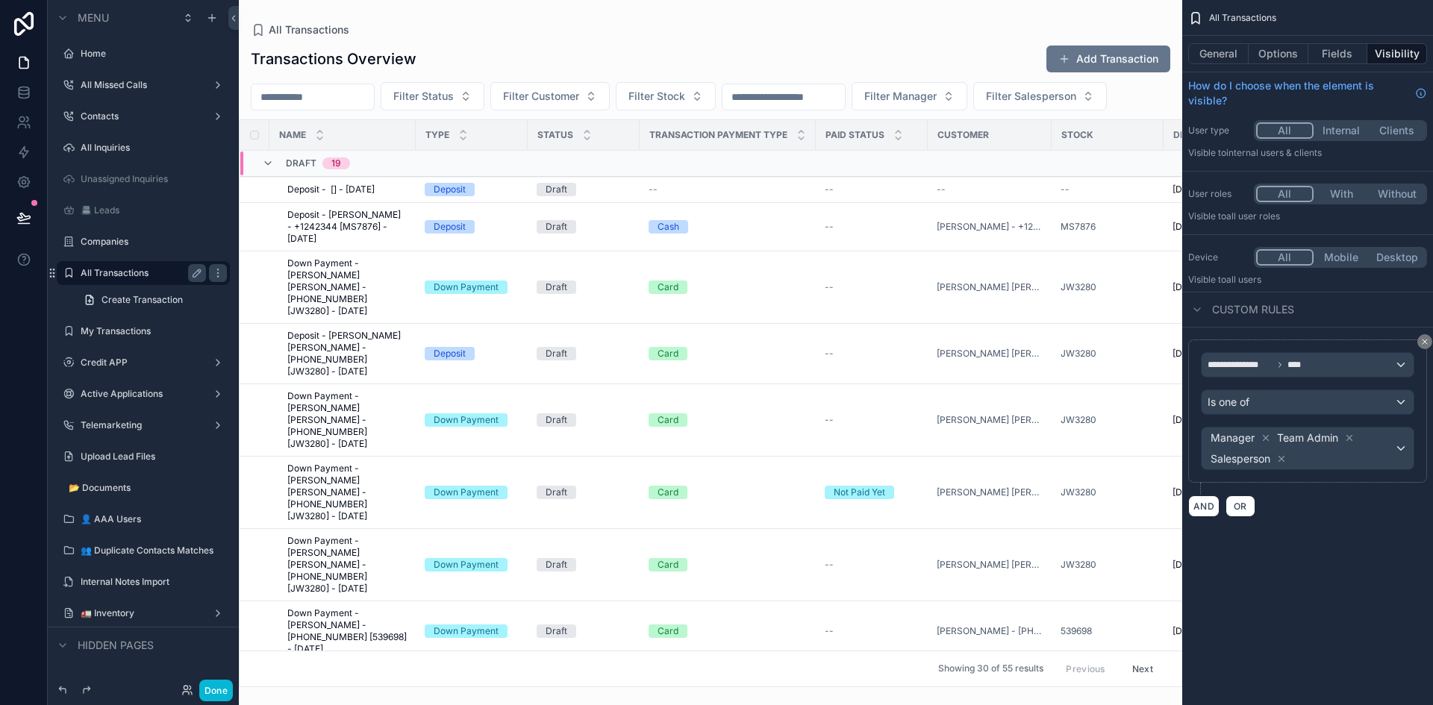
click at [1276, 193] on button "All" at bounding box center [1284, 194] width 57 height 16
click at [1337, 193] on button "With" at bounding box center [1342, 194] width 56 height 16
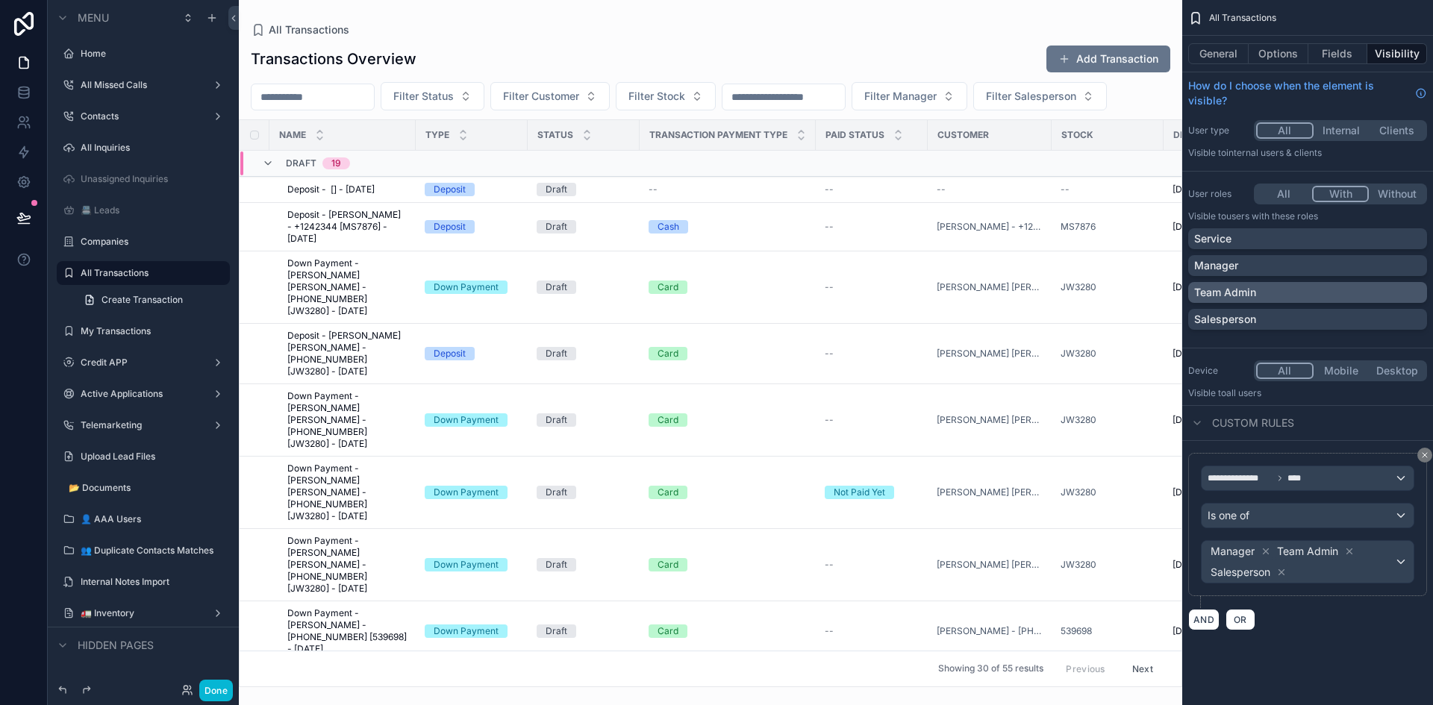
click at [1364, 293] on div "Team Admin" at bounding box center [1307, 292] width 227 height 15
click at [1396, 269] on div "Manager" at bounding box center [1307, 265] width 227 height 15
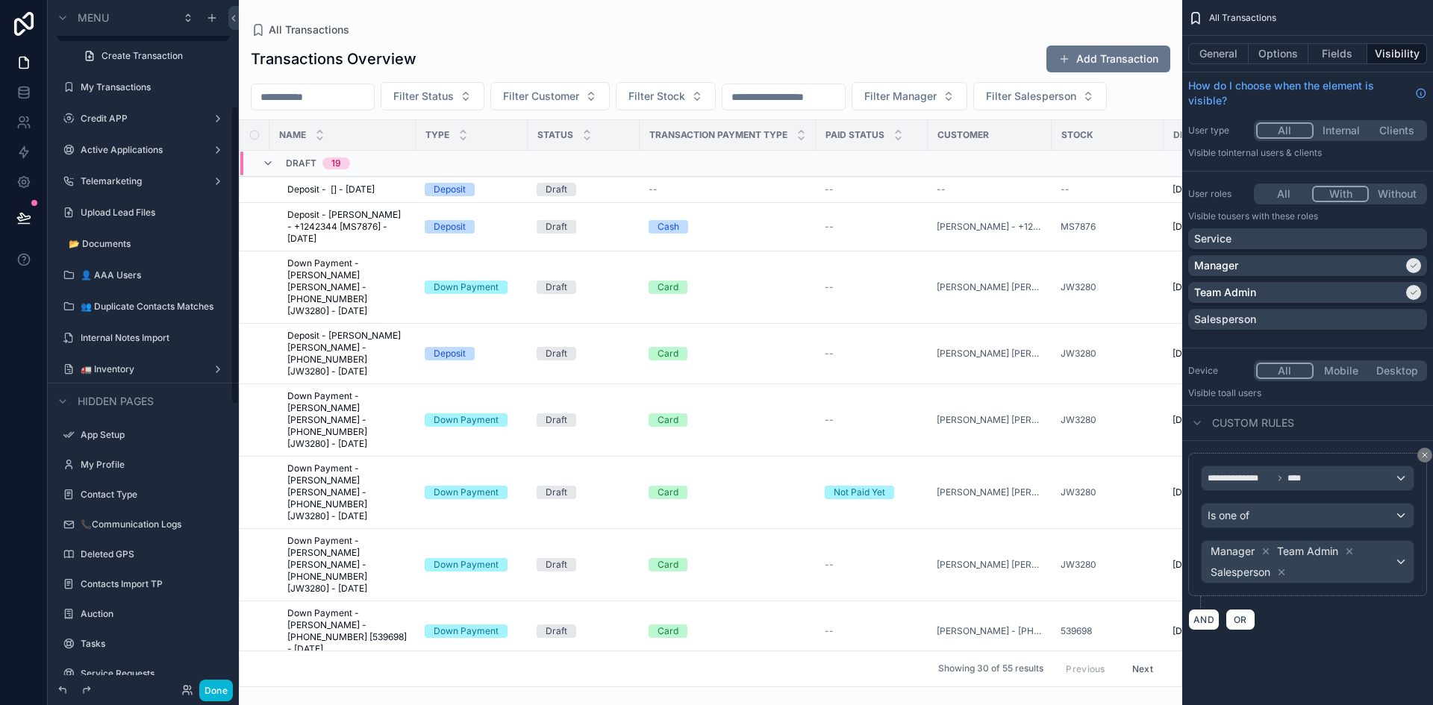
scroll to position [299, 0]
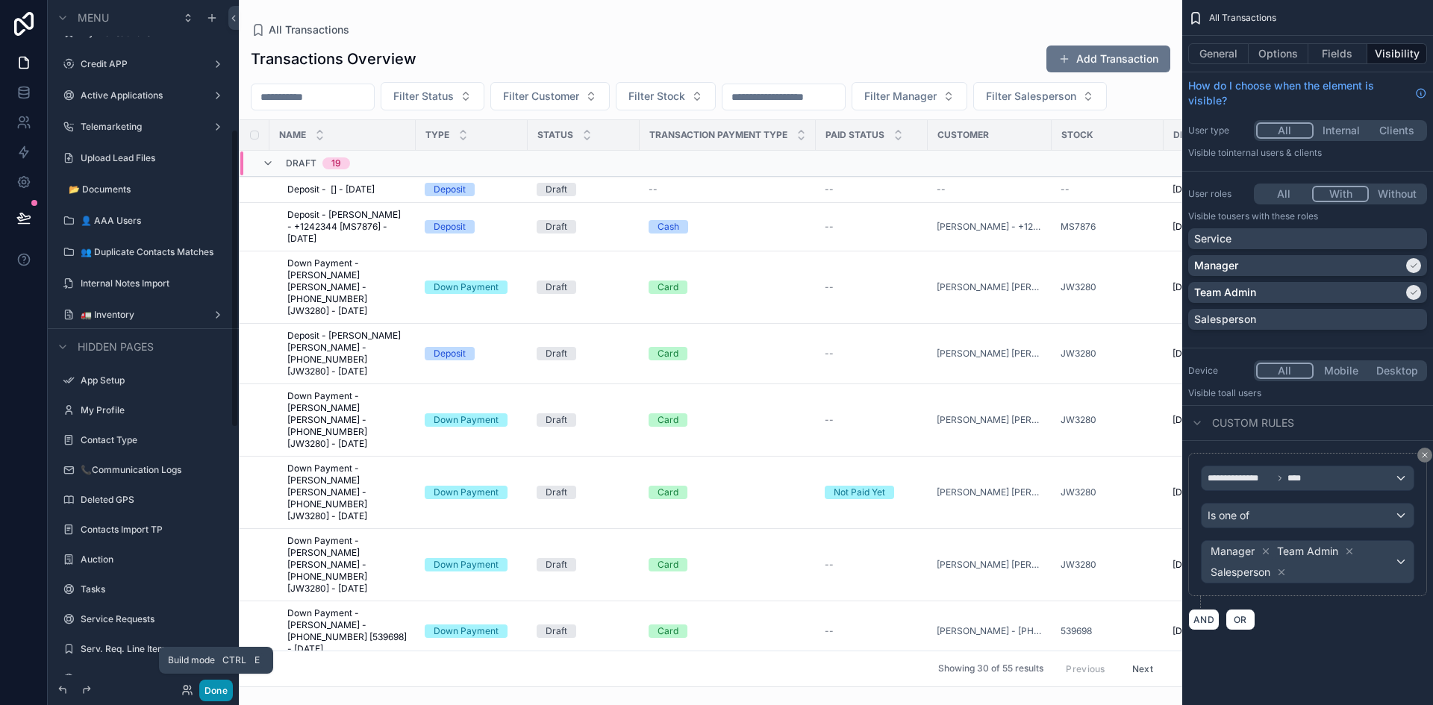
click at [213, 686] on button "Done" at bounding box center [216, 691] width 34 height 22
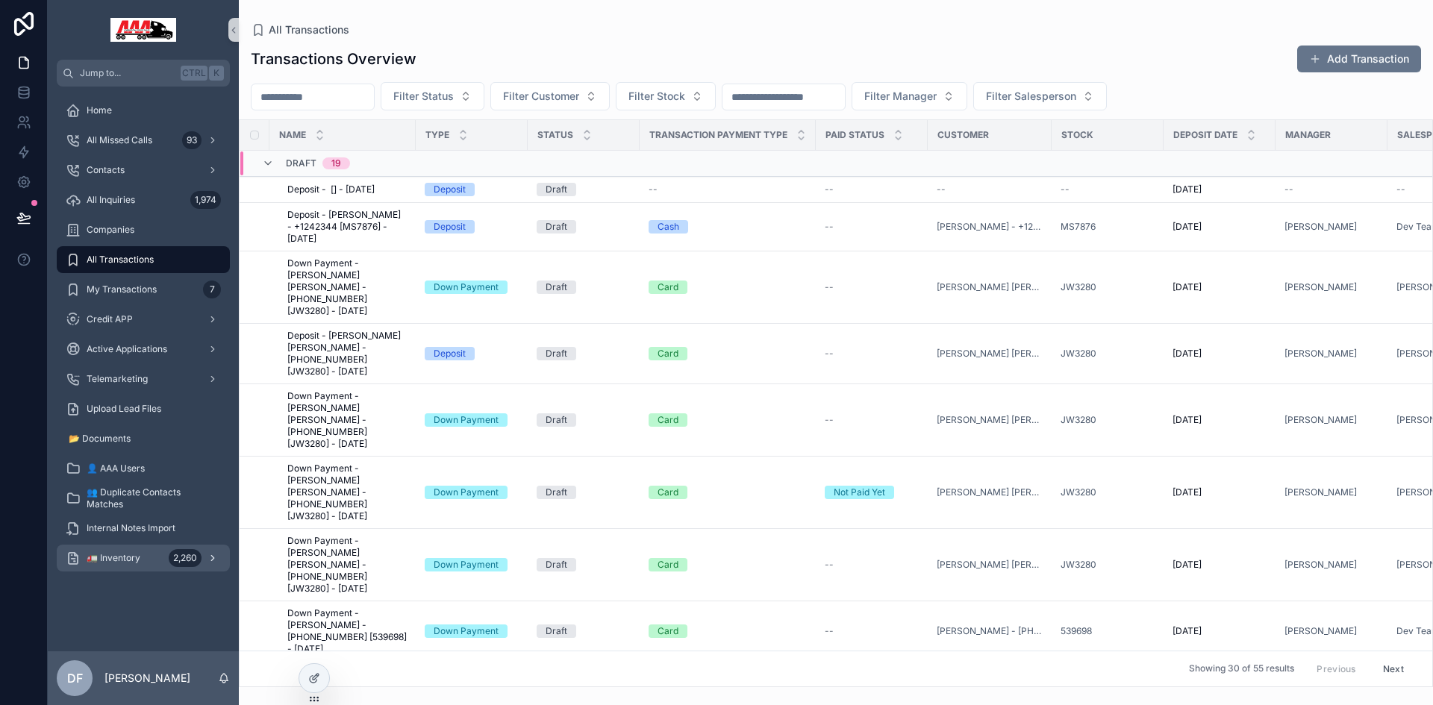
click at [215, 558] on icon "scrollable content" at bounding box center [213, 558] width 10 height 10
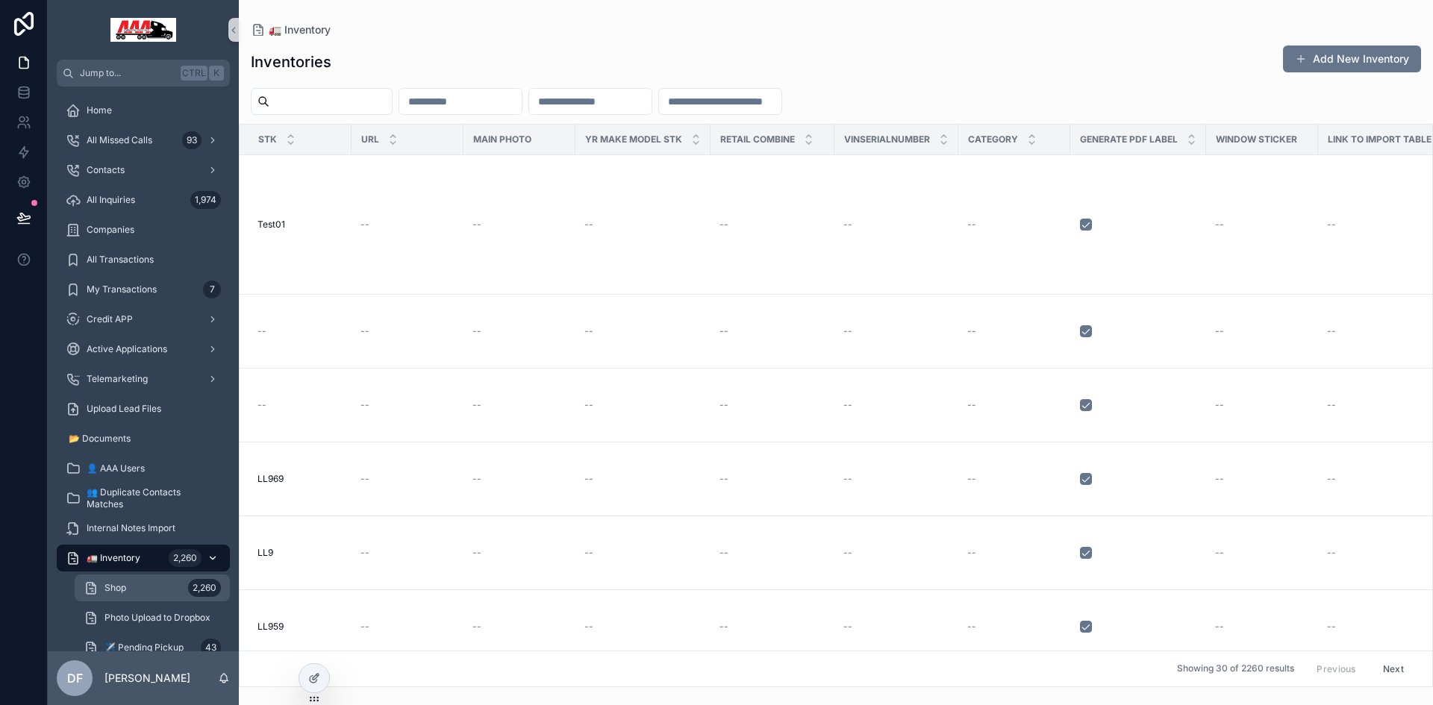
click at [131, 585] on div "Shop 2,260" at bounding box center [152, 588] width 137 height 24
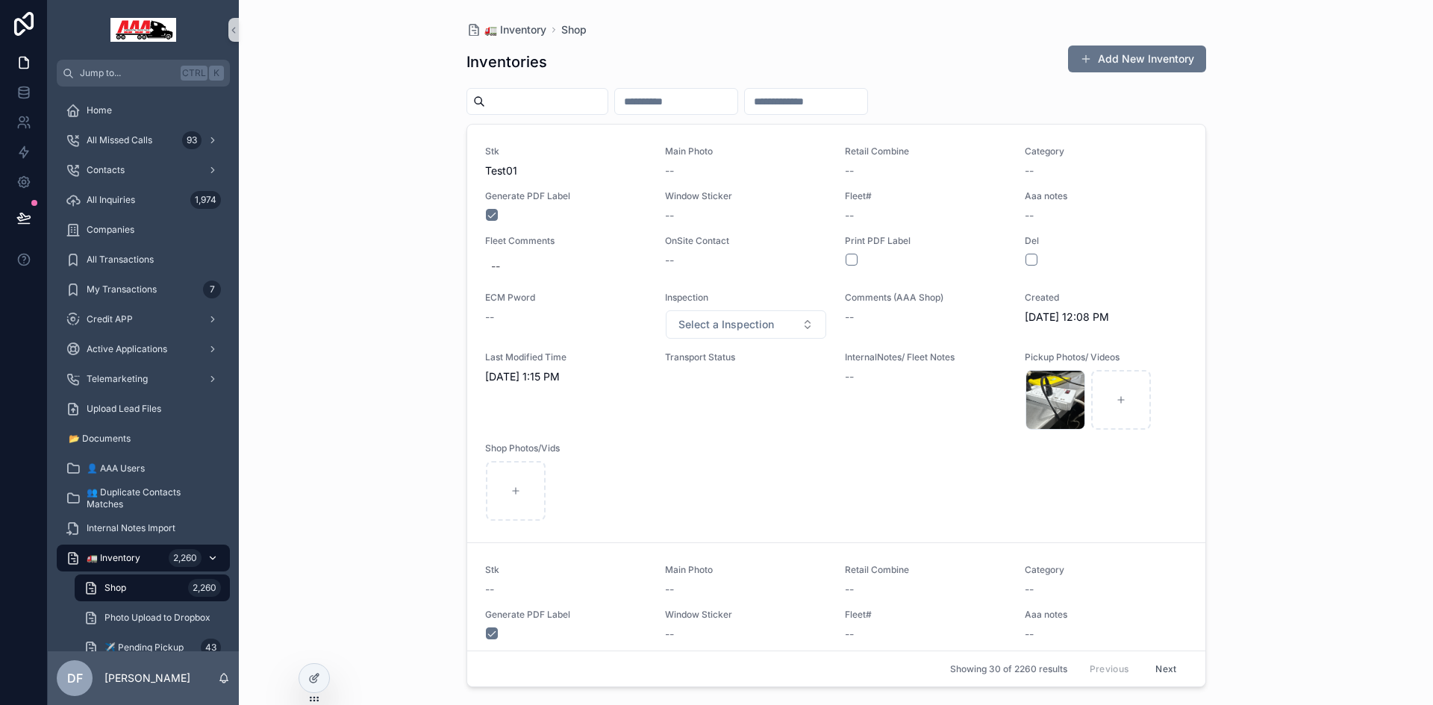
click at [565, 99] on input "scrollable content" at bounding box center [546, 101] width 122 height 21
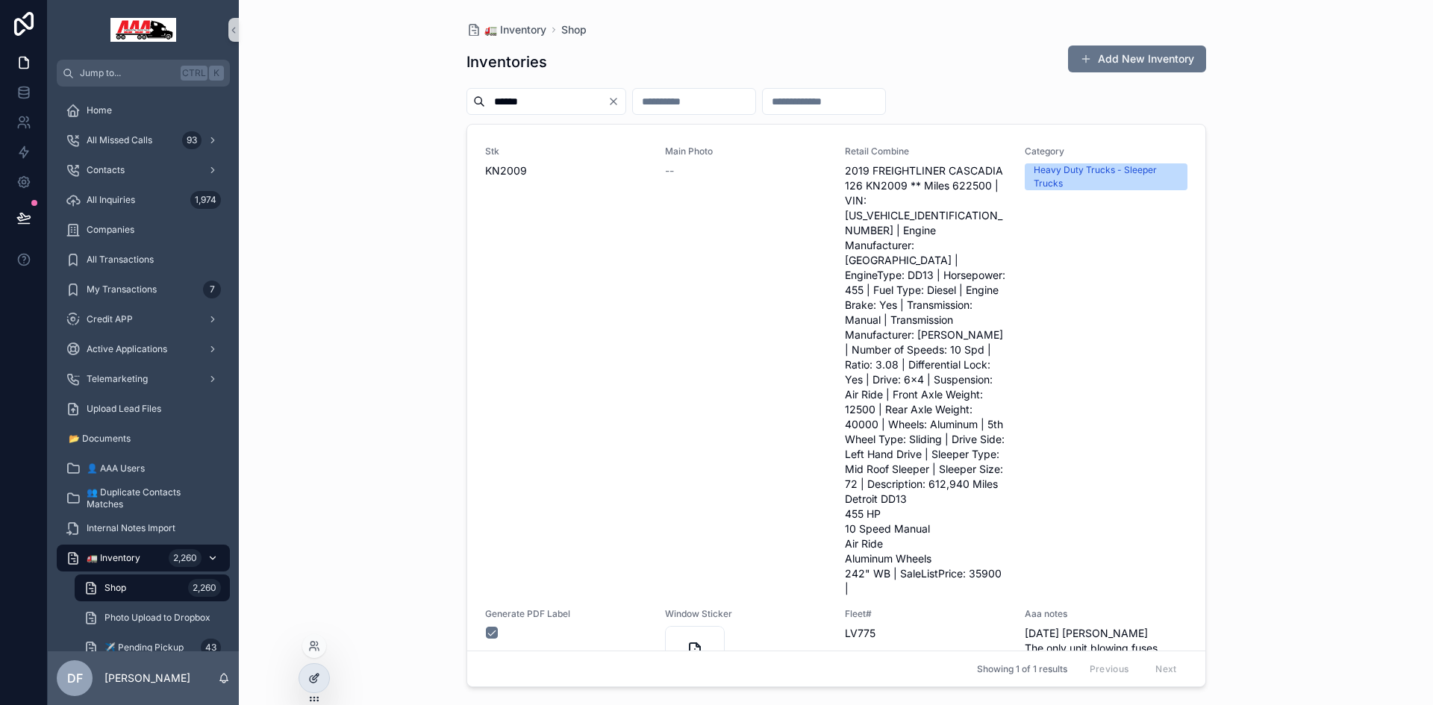
type input "******"
click at [311, 675] on icon at bounding box center [314, 679] width 12 height 12
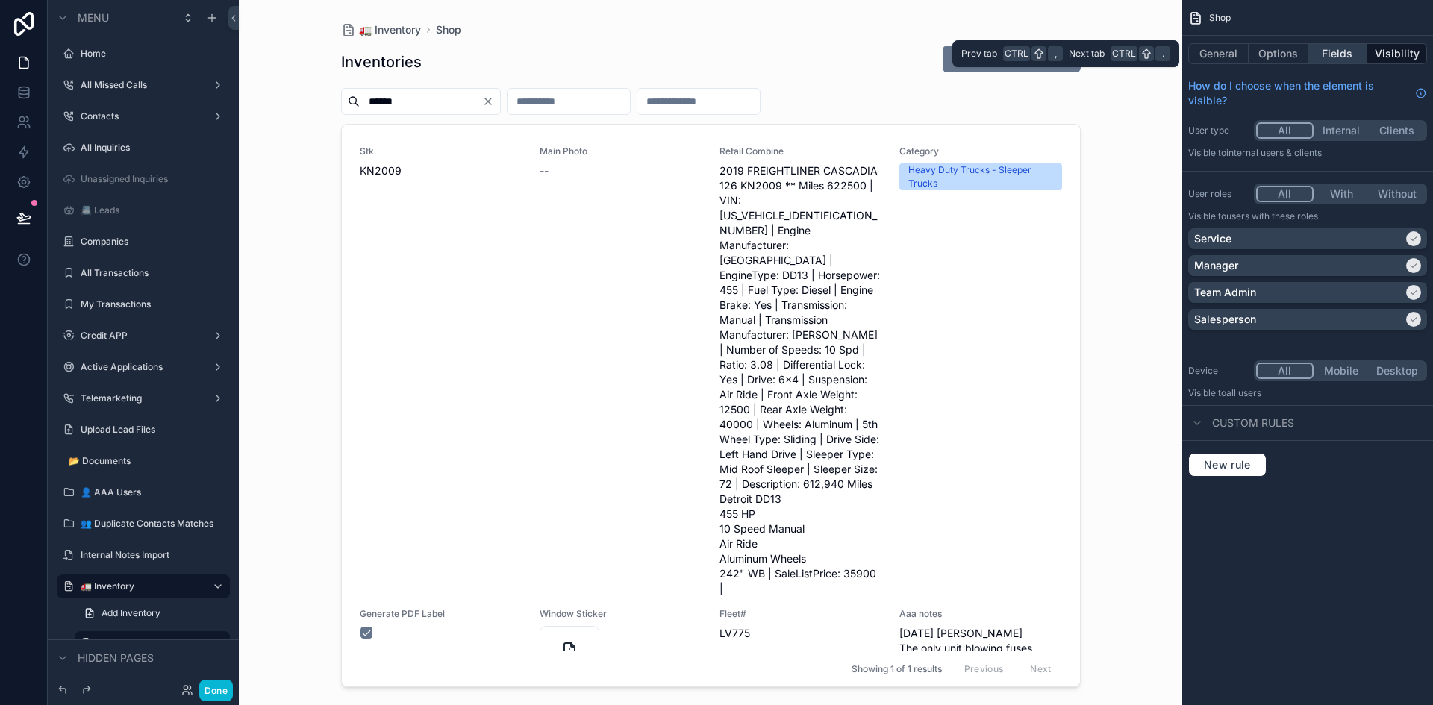
click at [1336, 53] on button "Fields" at bounding box center [1339, 53] width 60 height 21
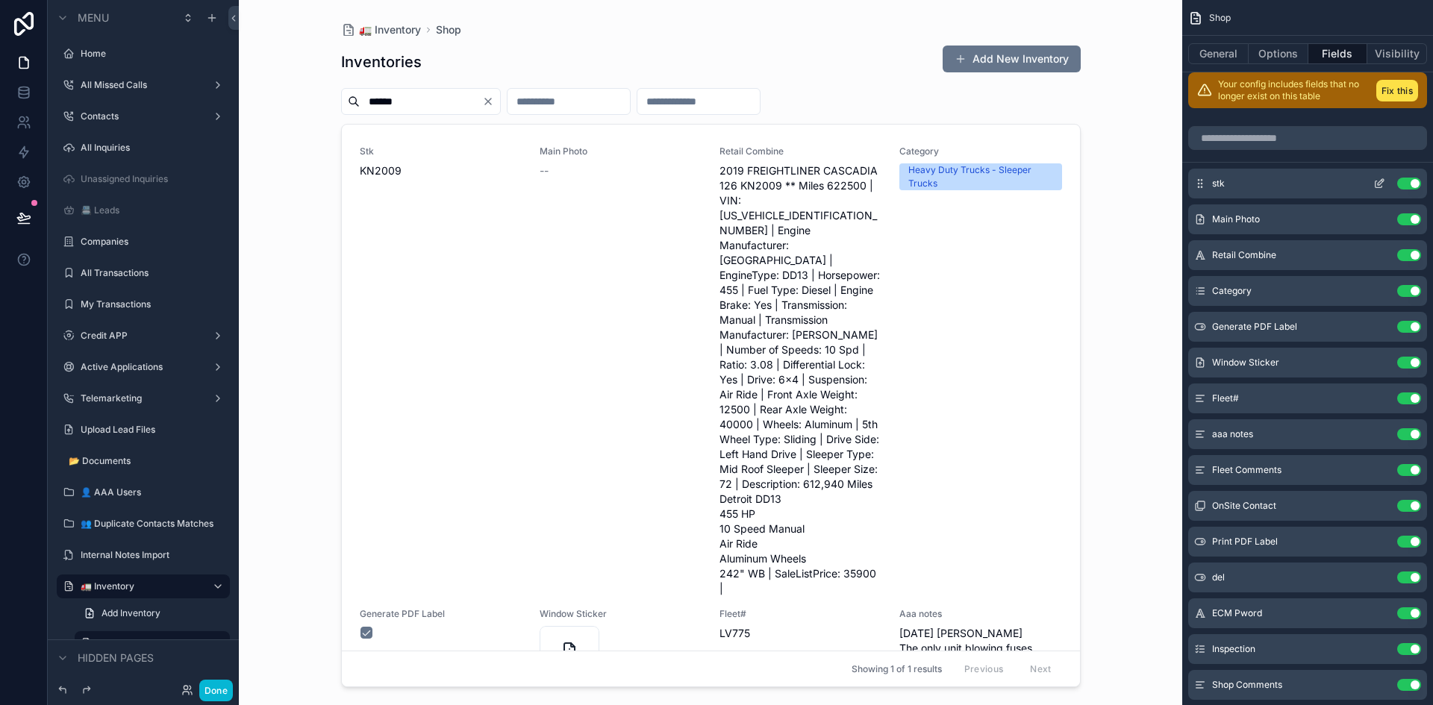
click at [1415, 182] on button "Use setting" at bounding box center [1409, 184] width 24 height 12
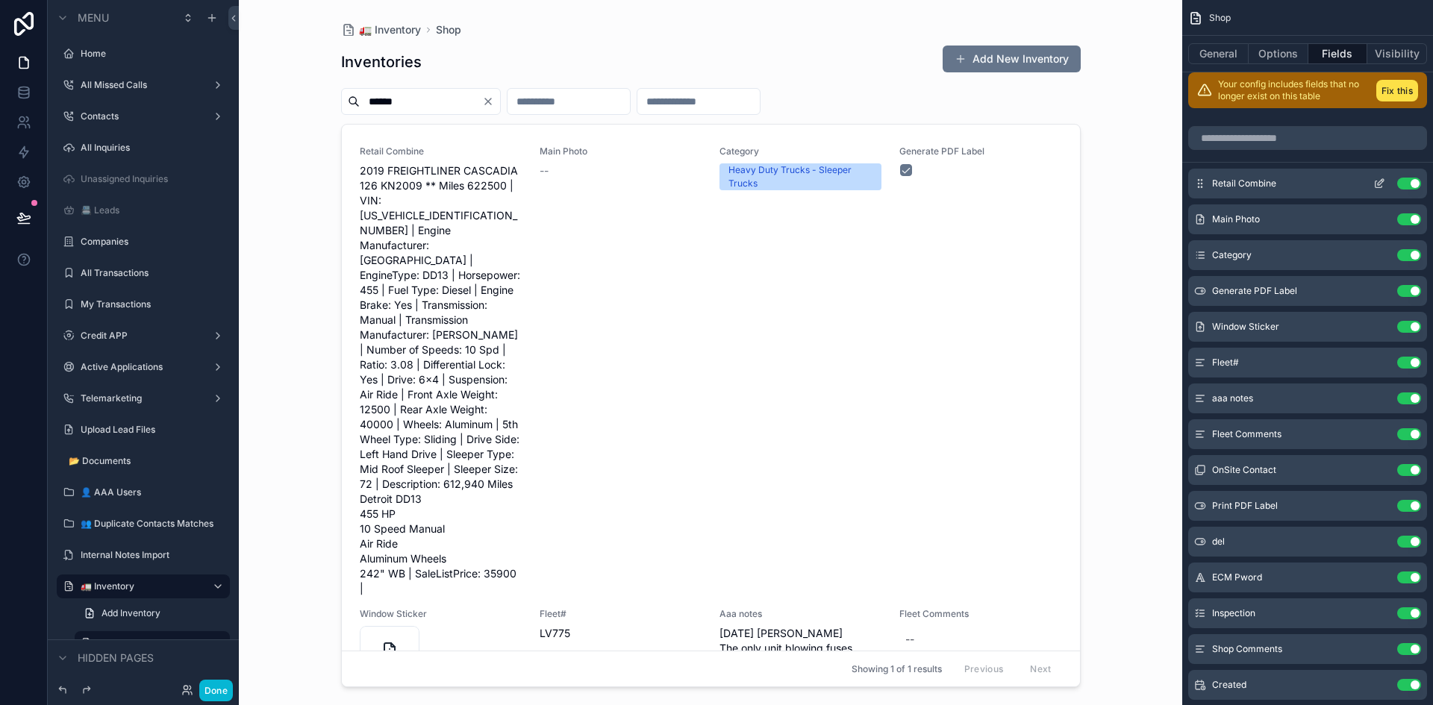
click at [1383, 183] on icon "scrollable content" at bounding box center [1379, 184] width 12 height 12
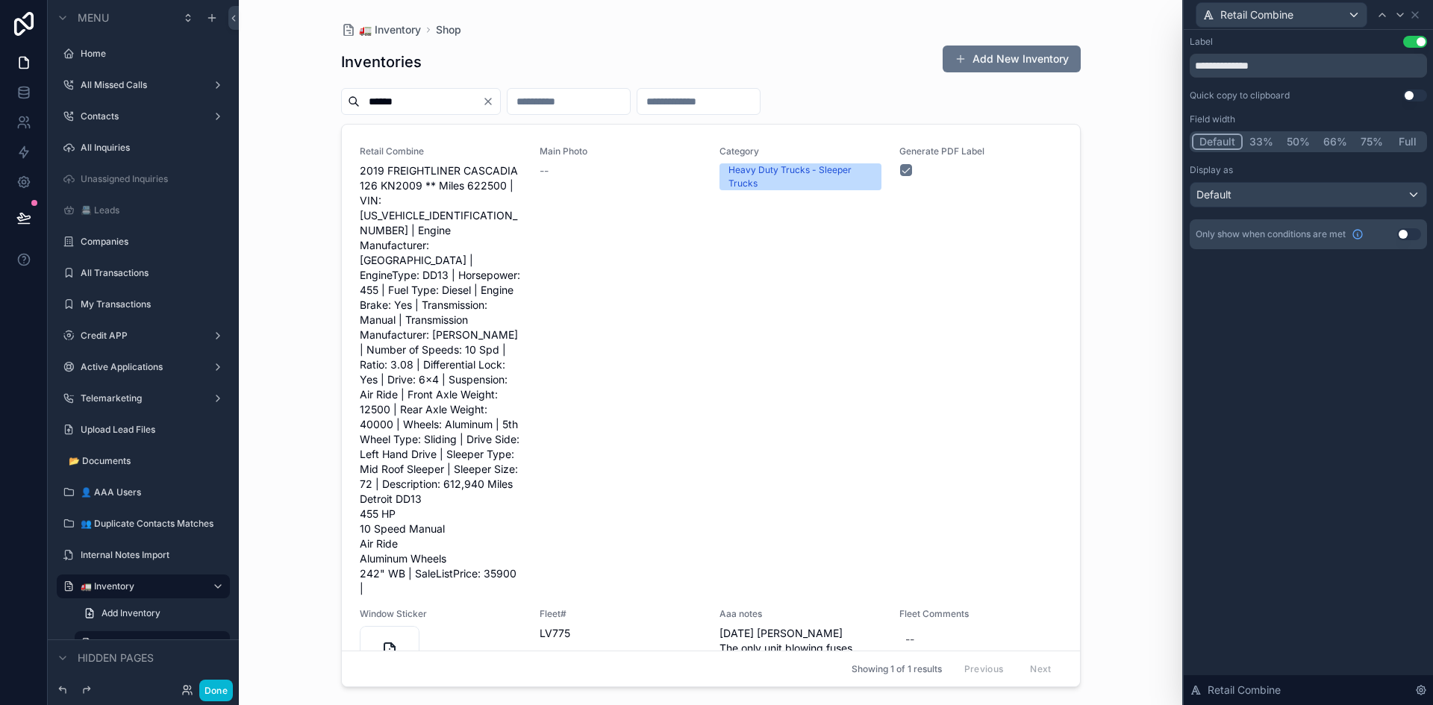
click at [1413, 142] on button "Full" at bounding box center [1407, 142] width 35 height 16
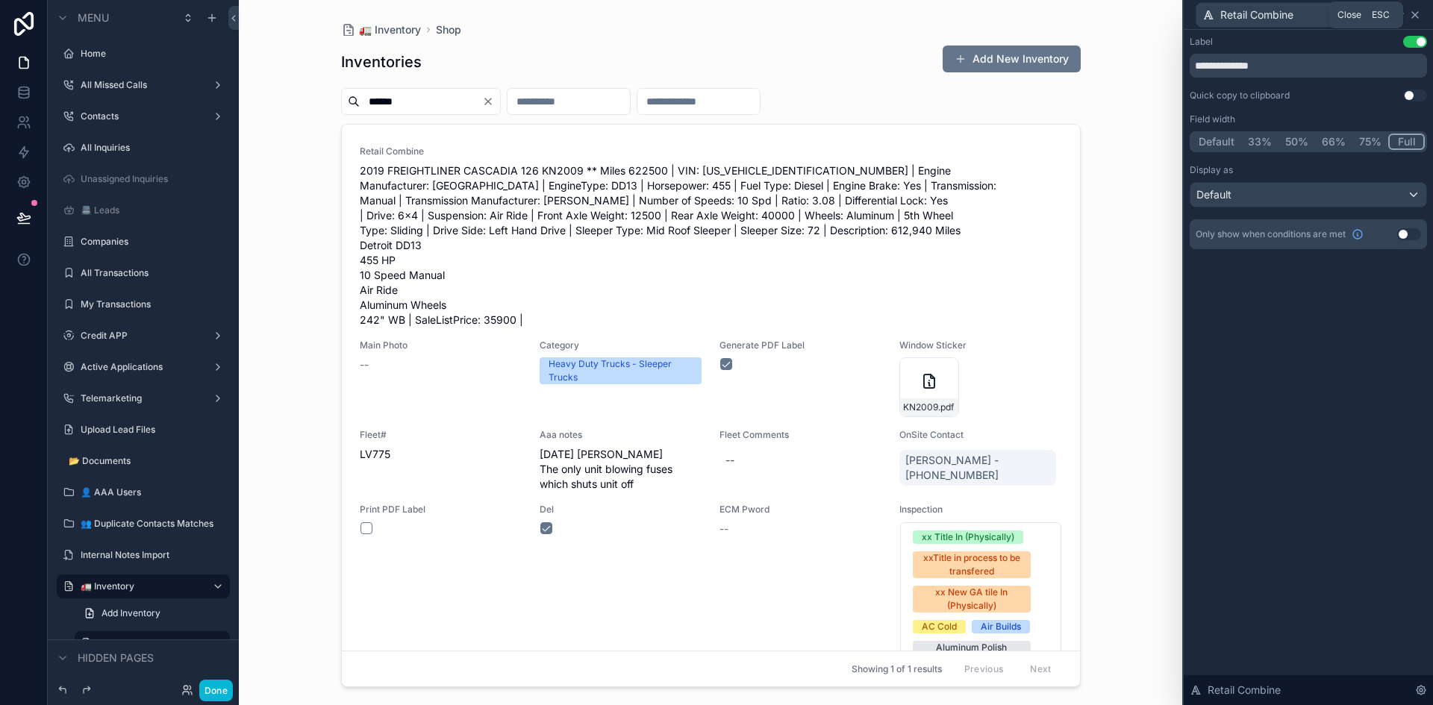
click at [1417, 16] on icon at bounding box center [1415, 15] width 6 height 6
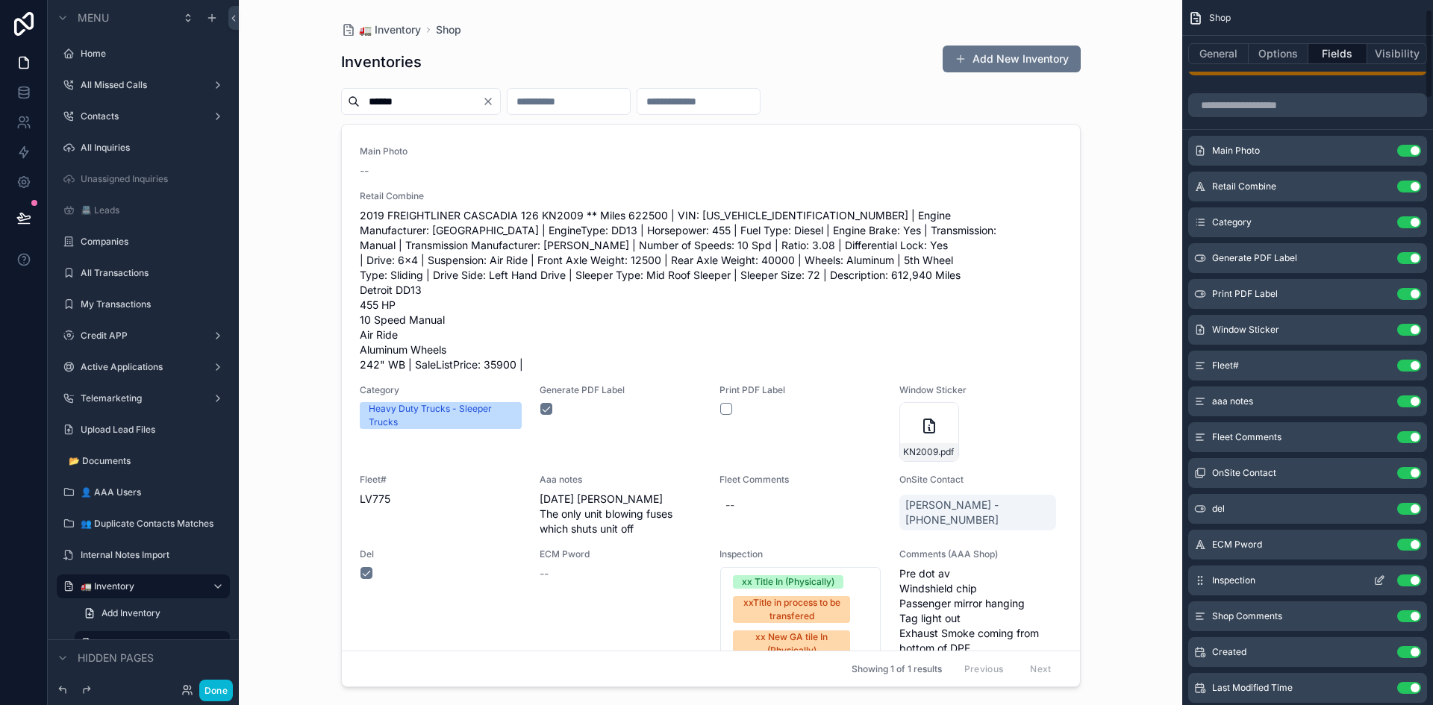
scroll to position [75, 0]
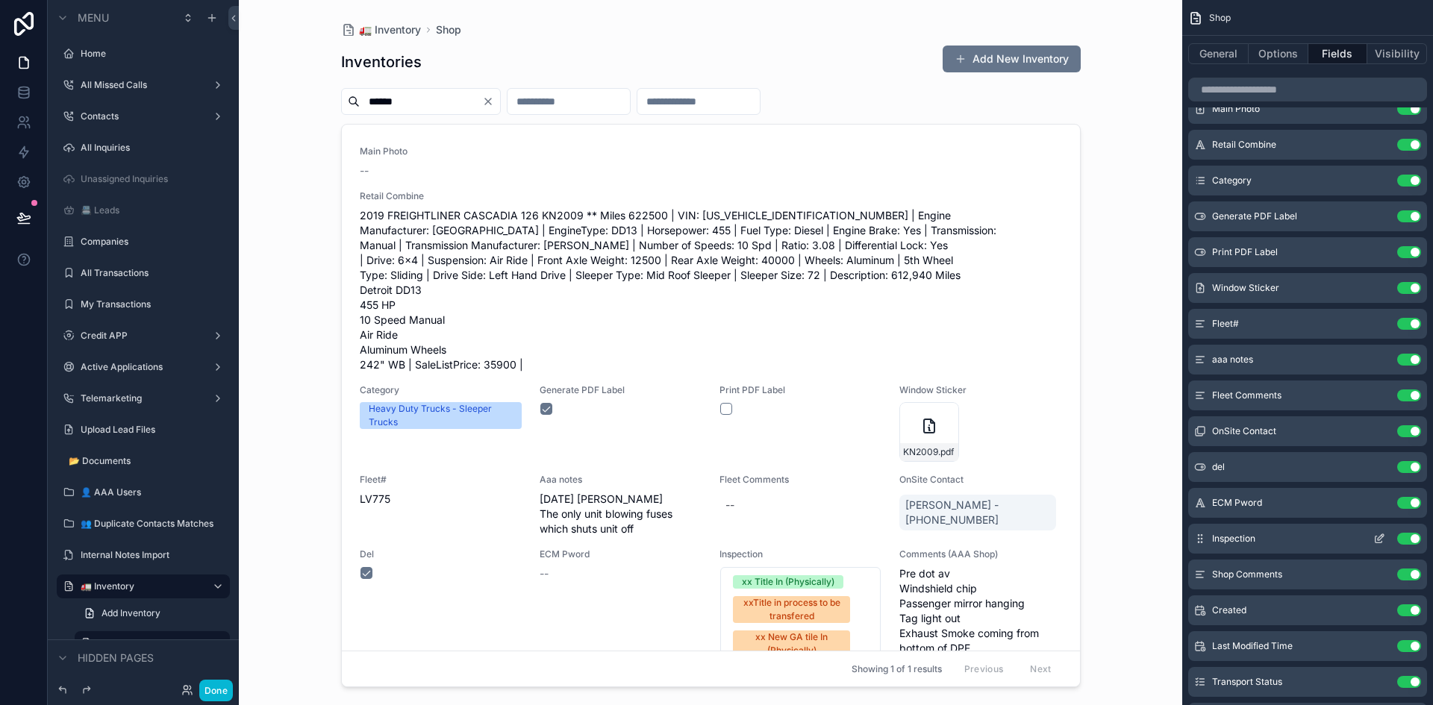
click at [1376, 538] on icon "scrollable content" at bounding box center [1379, 539] width 12 height 12
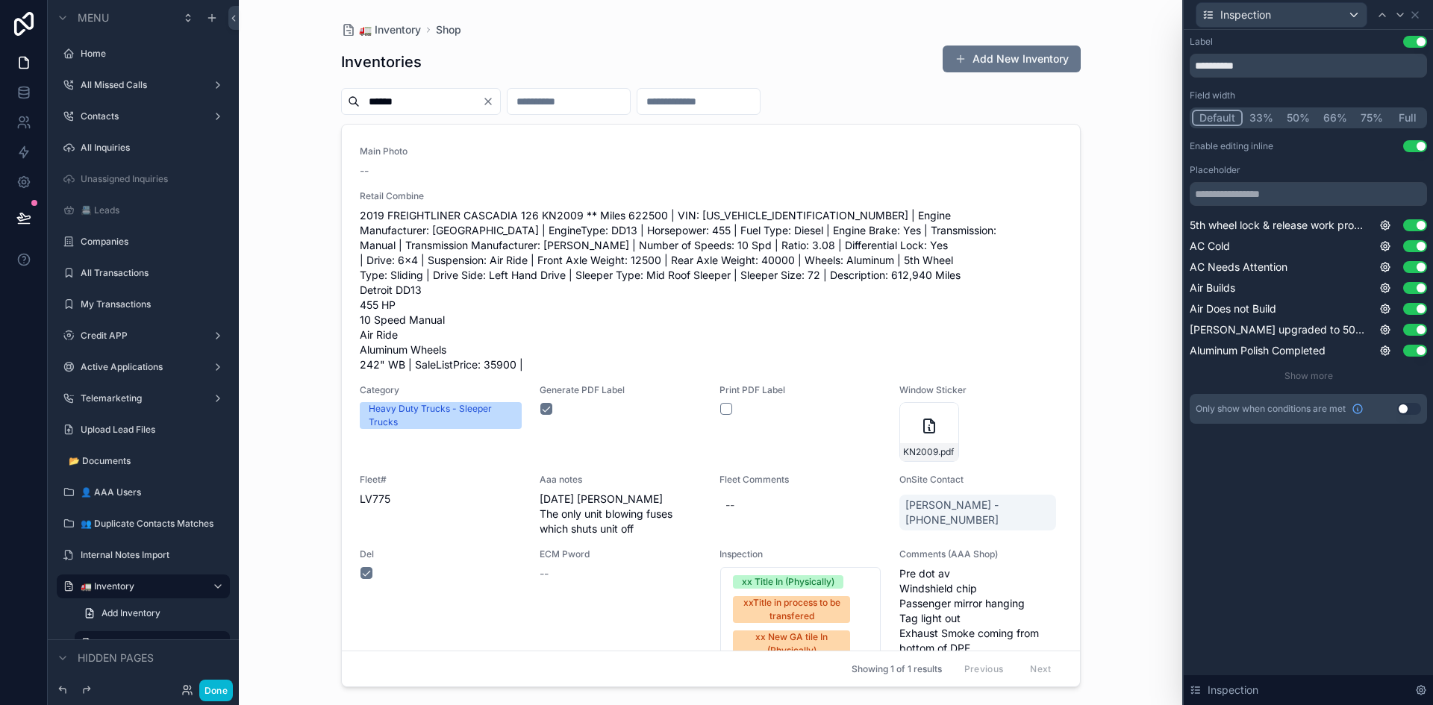
click at [1410, 119] on button "Full" at bounding box center [1407, 118] width 35 height 16
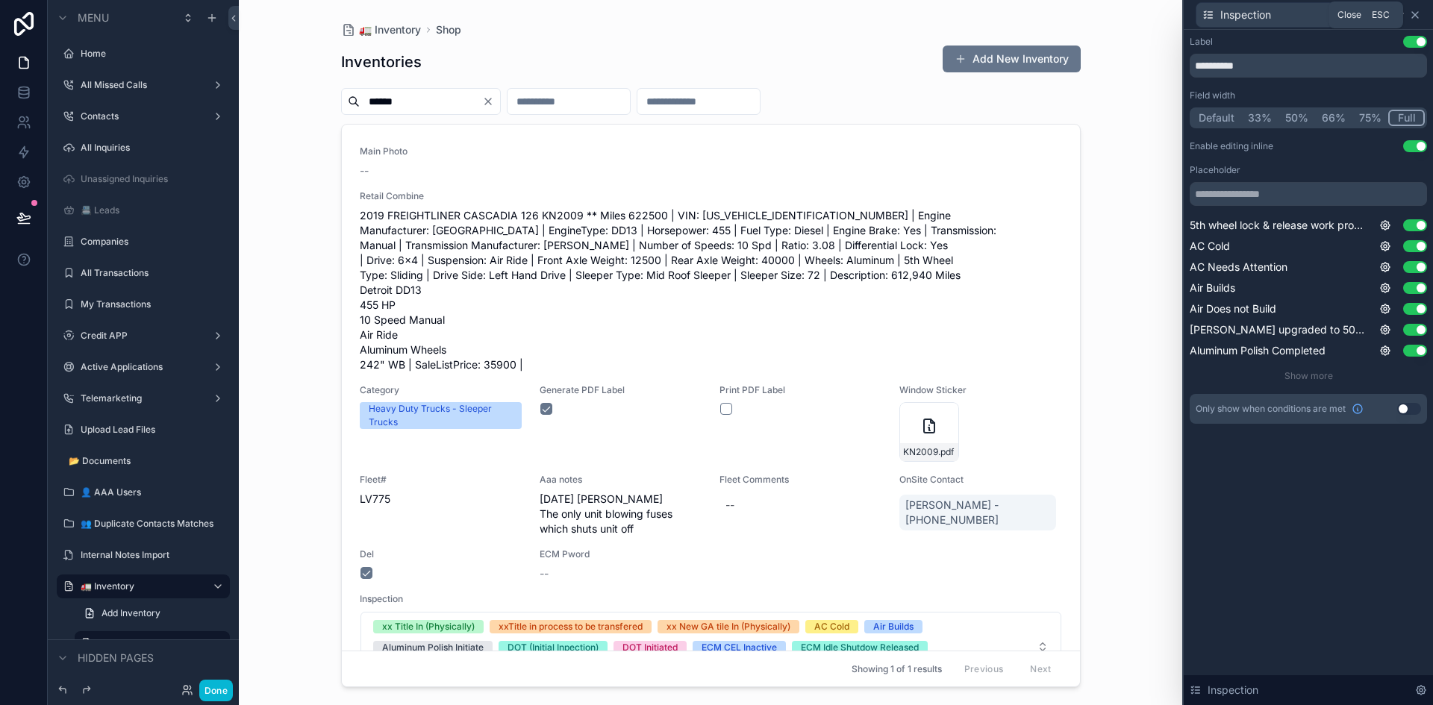
click at [1418, 13] on icon at bounding box center [1415, 15] width 6 height 6
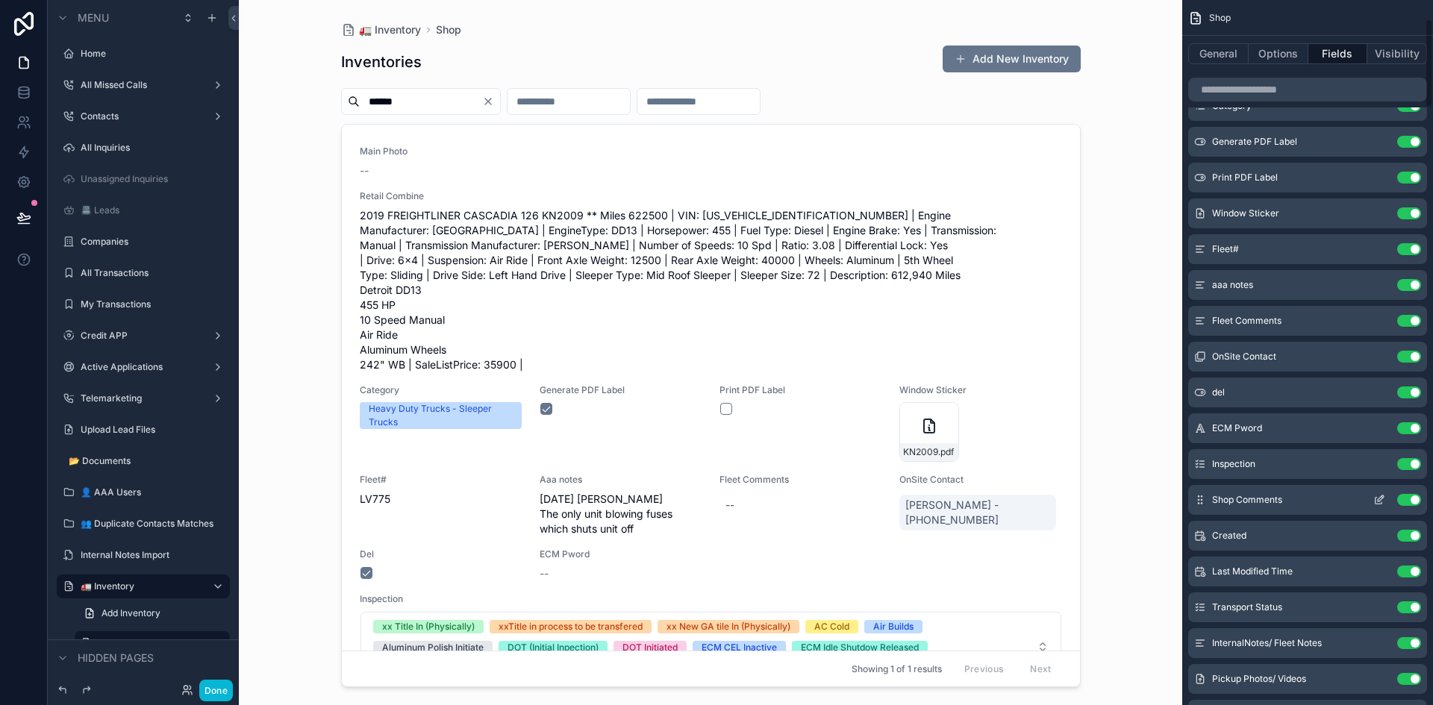
scroll to position [224, 0]
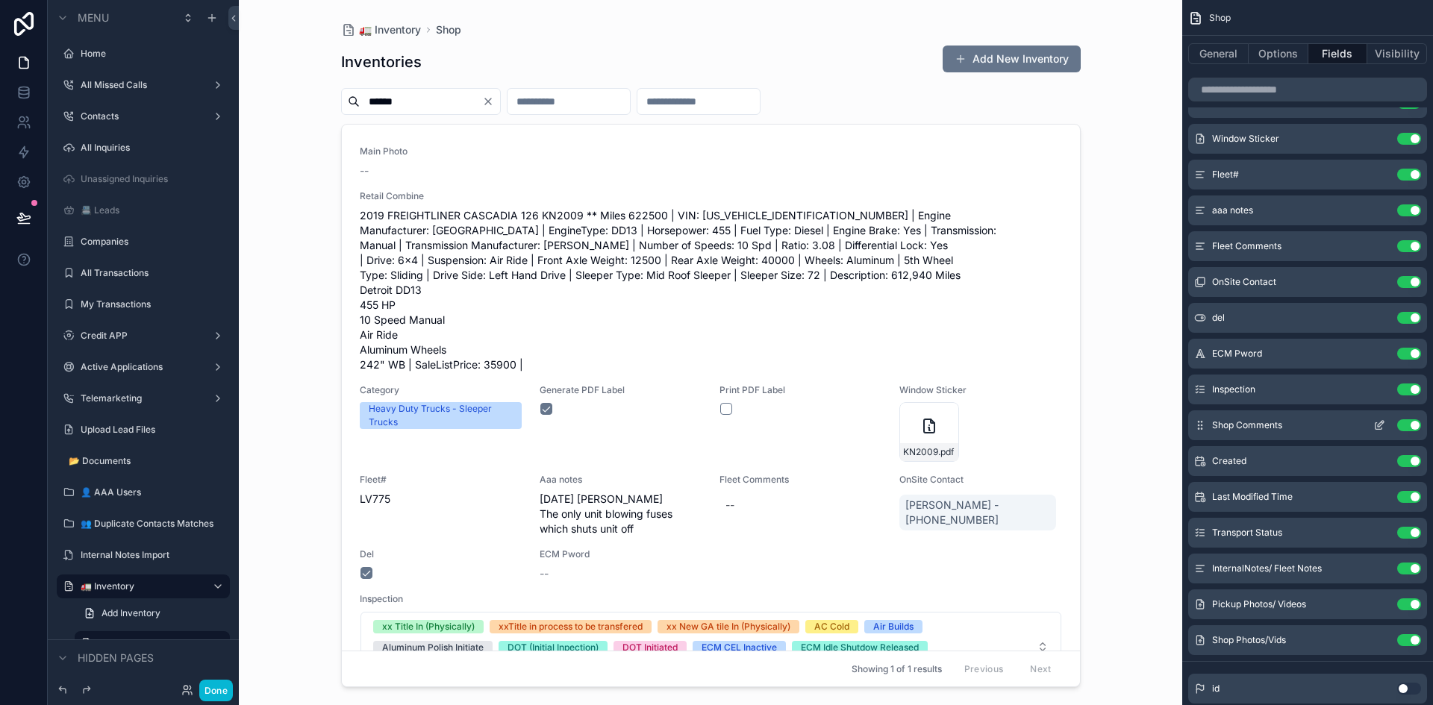
click at [1376, 423] on icon "scrollable content" at bounding box center [1379, 426] width 7 height 7
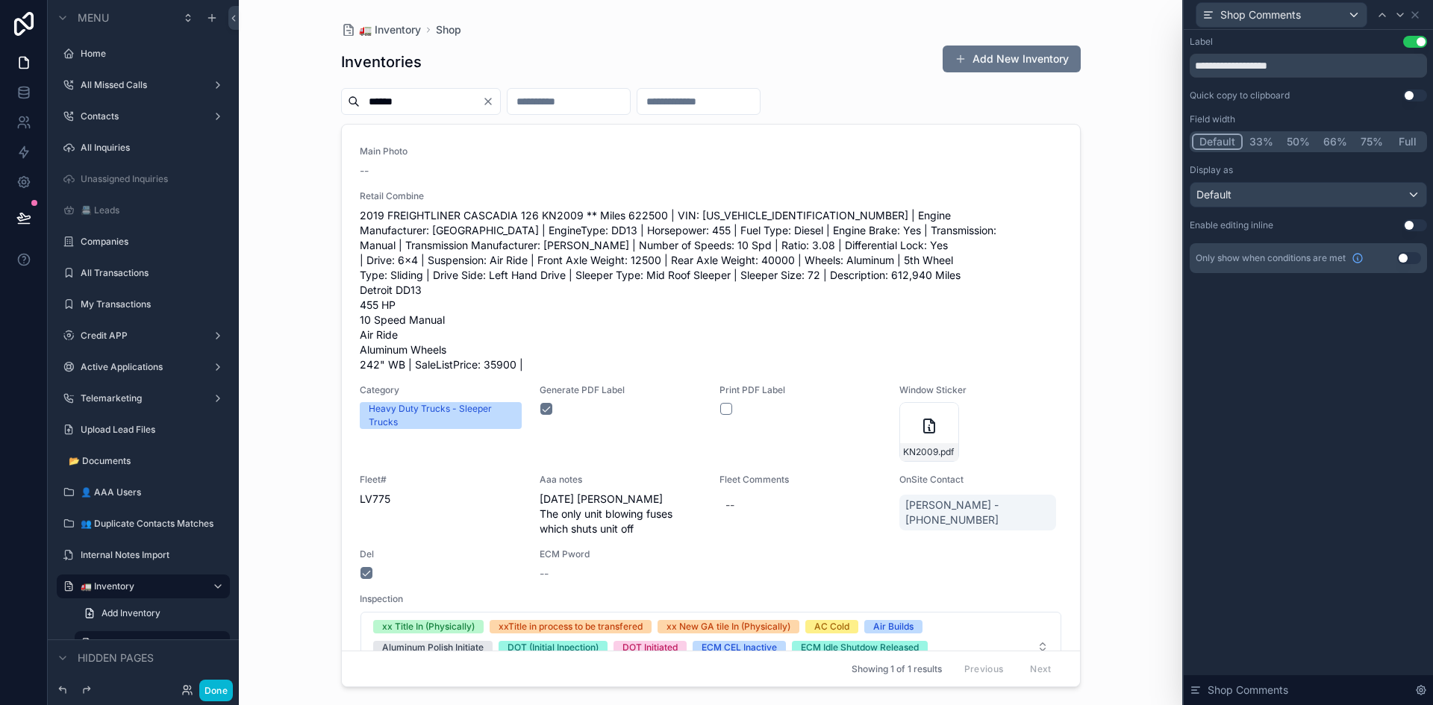
click at [1408, 139] on button "Full" at bounding box center [1407, 142] width 35 height 16
click at [1414, 224] on button "Use setting" at bounding box center [1415, 225] width 24 height 12
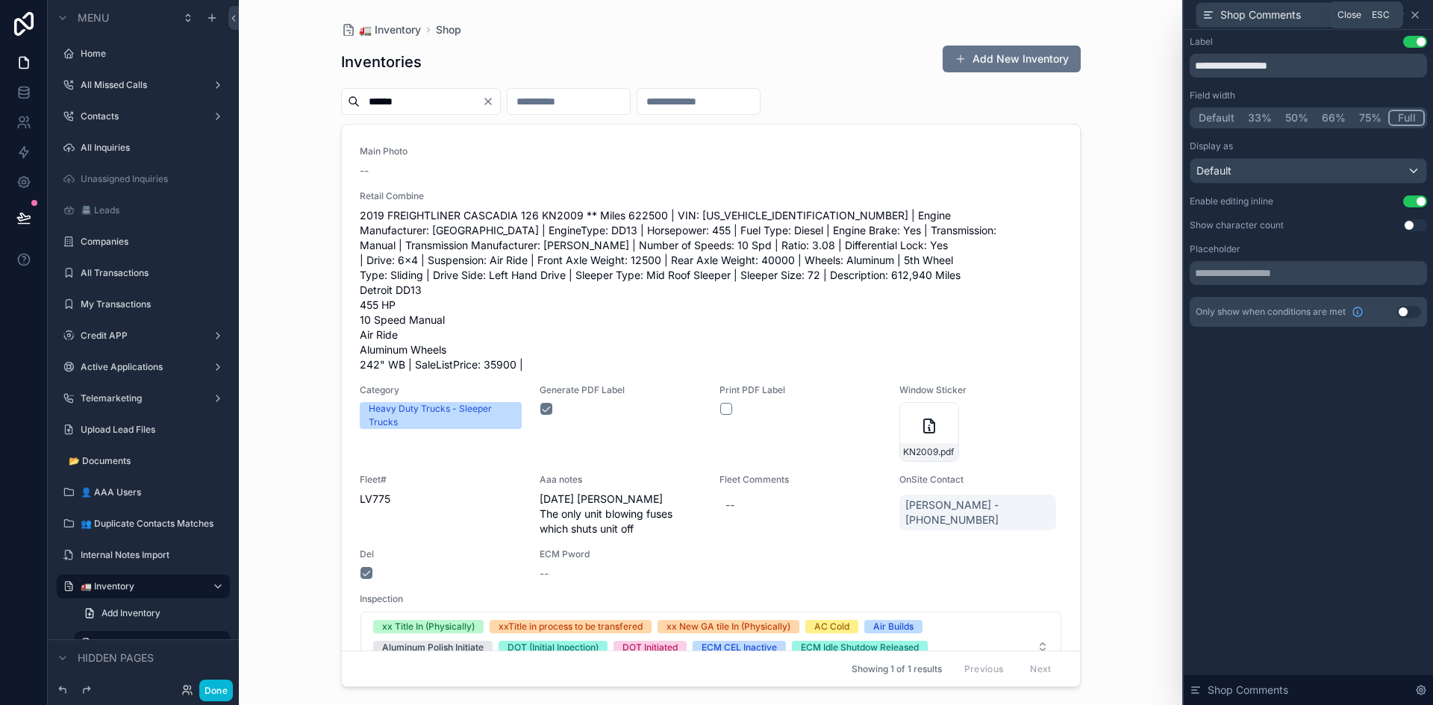
click at [1416, 15] on icon at bounding box center [1415, 15] width 6 height 6
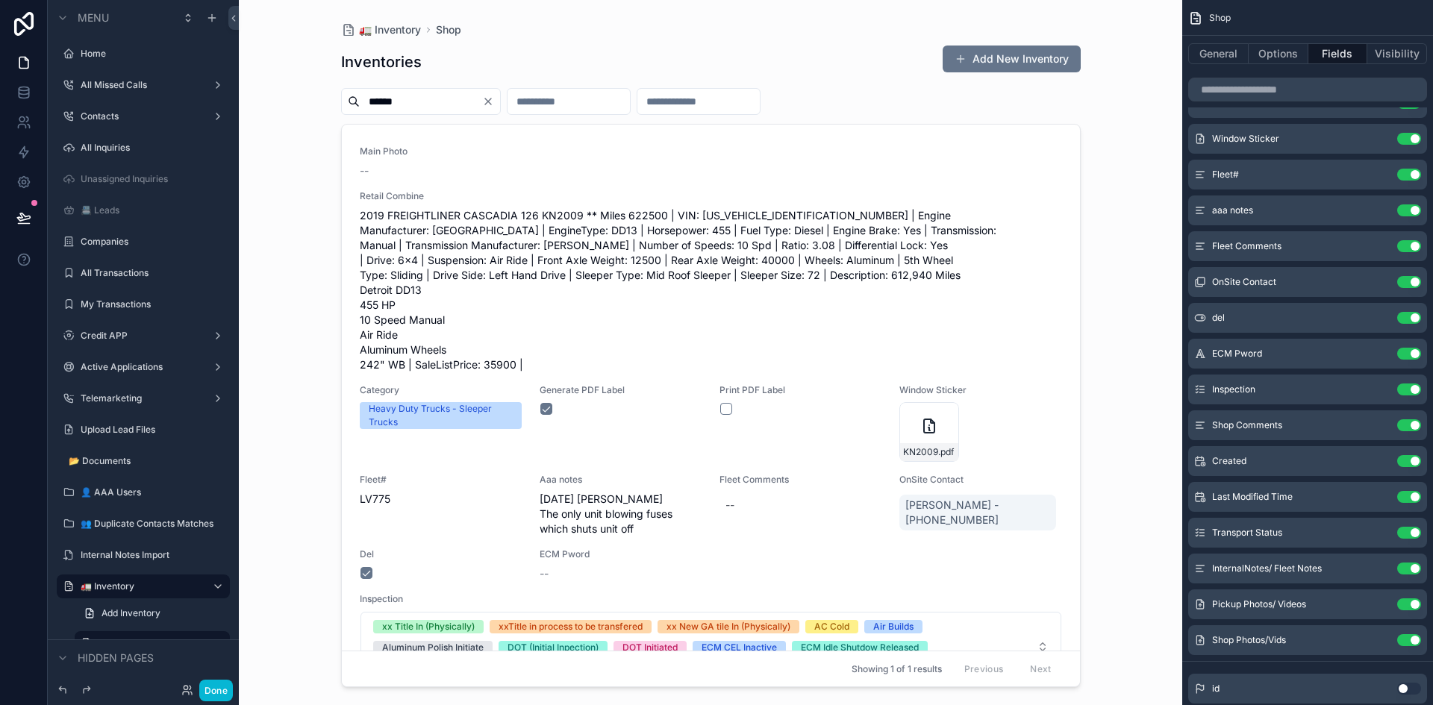
drag, startPoint x: 1074, startPoint y: 319, endPoint x: 1082, endPoint y: 437, distance: 117.5
click at [1082, 437] on div "scrollable content" at bounding box center [711, 343] width 764 height 687
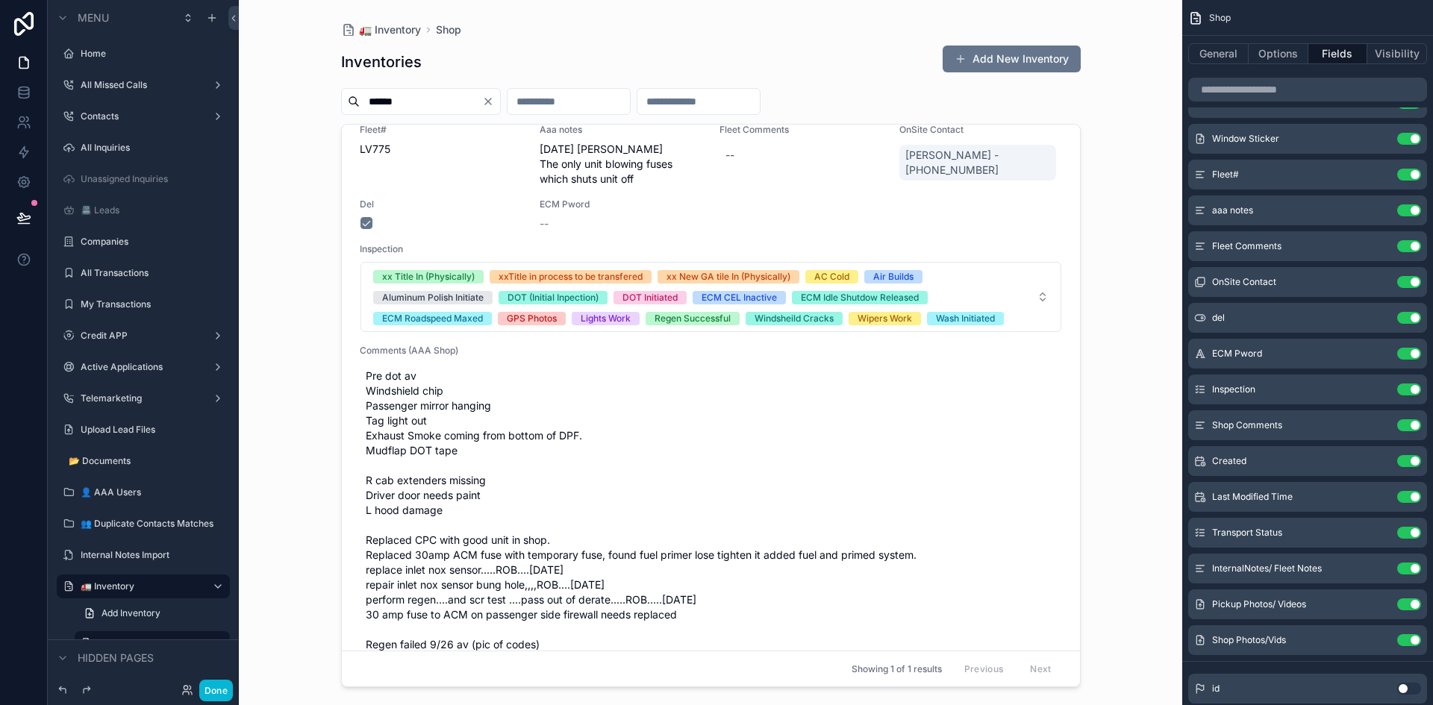
scroll to position [351, 0]
click at [1383, 390] on icon "scrollable content" at bounding box center [1379, 390] width 12 height 12
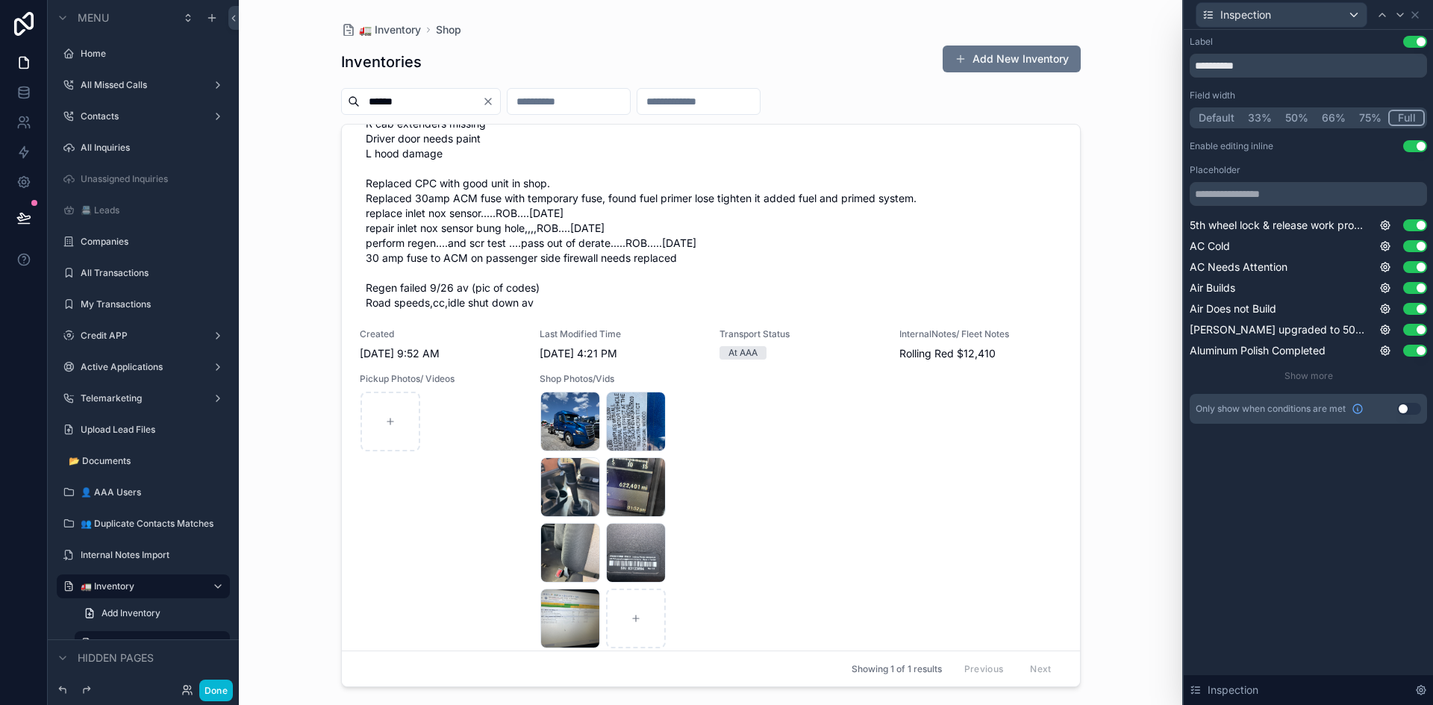
scroll to position [726, 0]
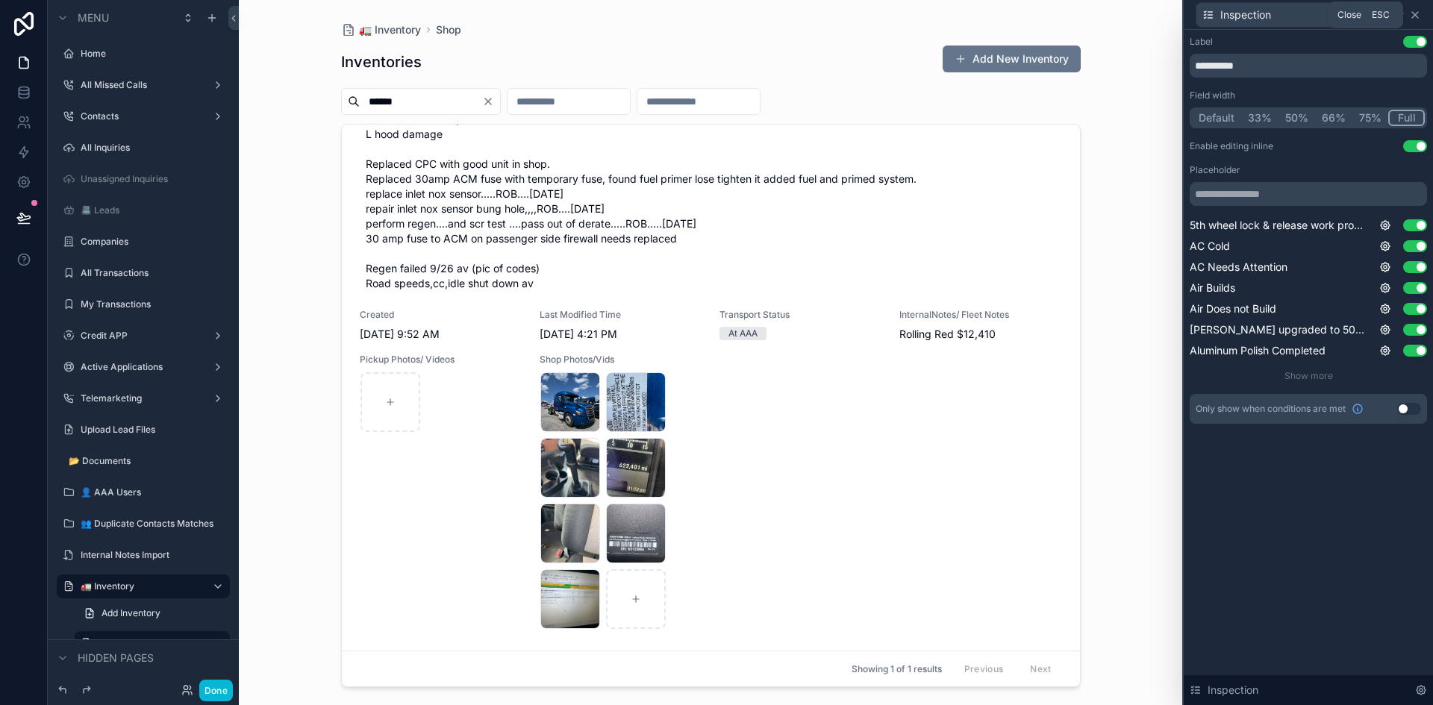
click at [1414, 18] on icon at bounding box center [1415, 15] width 12 height 12
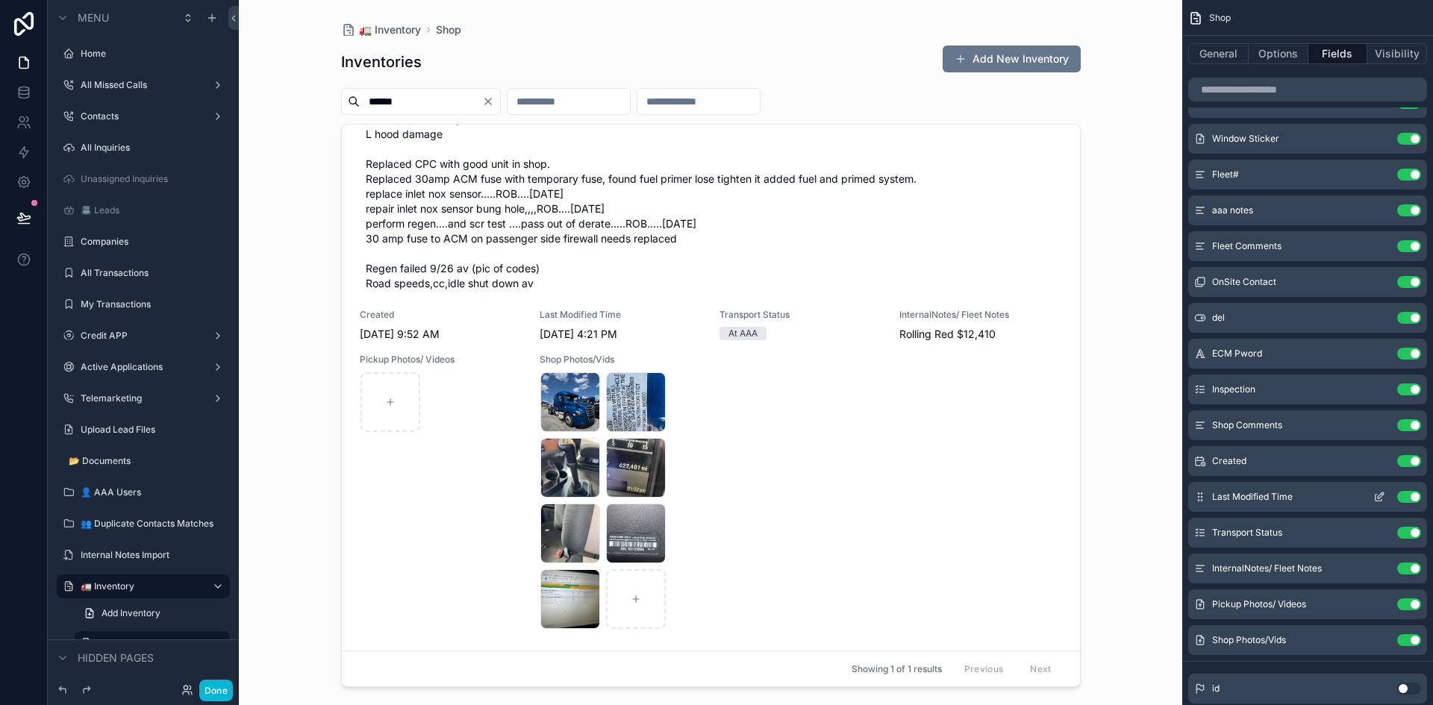
scroll to position [299, 0]
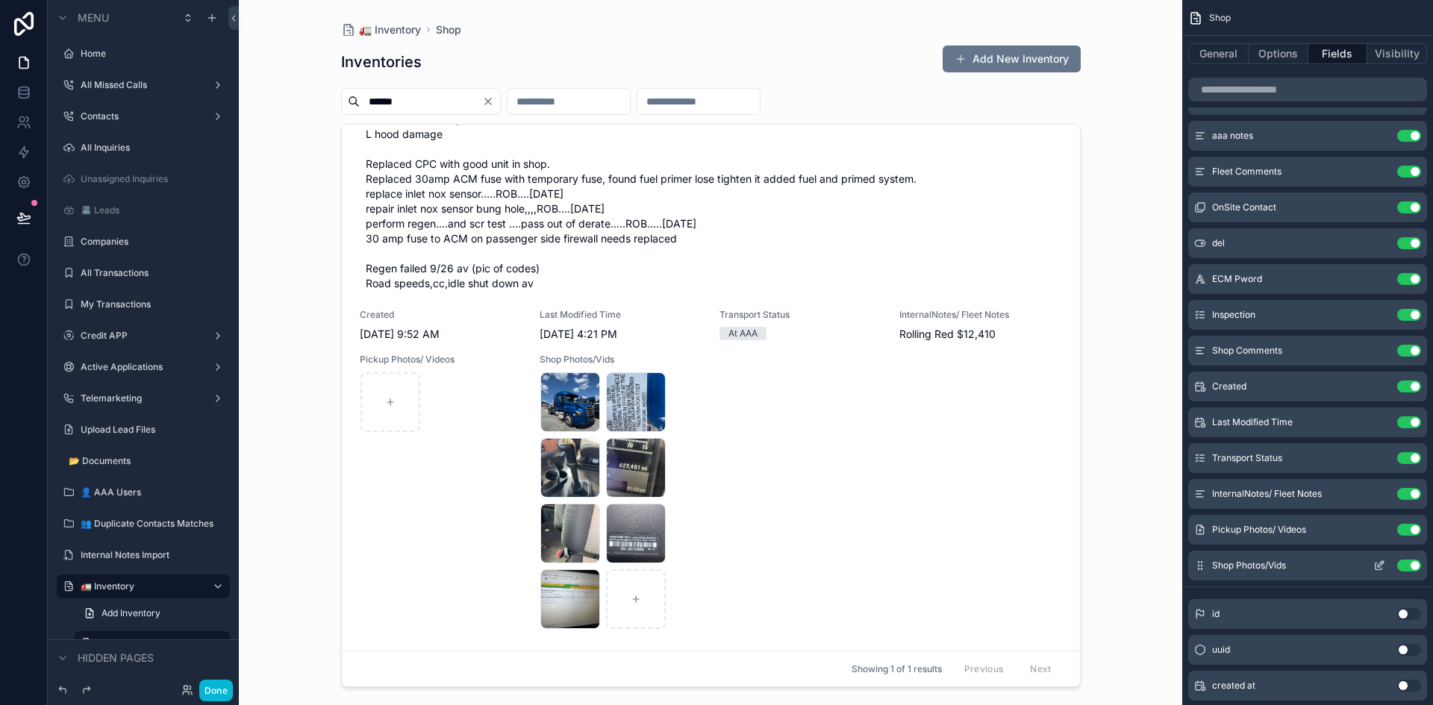
click at [1381, 567] on icon "scrollable content" at bounding box center [1379, 566] width 12 height 12
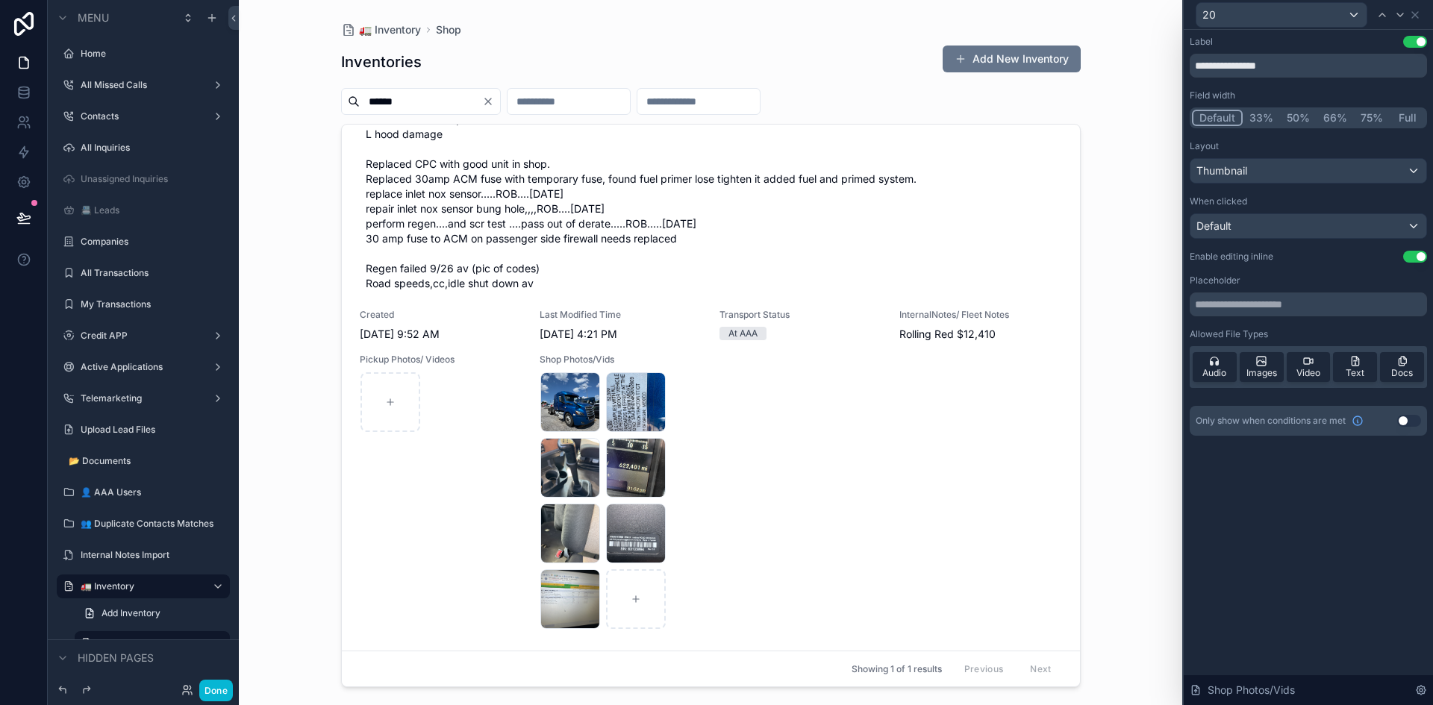
click at [1296, 119] on button "50%" at bounding box center [1298, 118] width 37 height 16
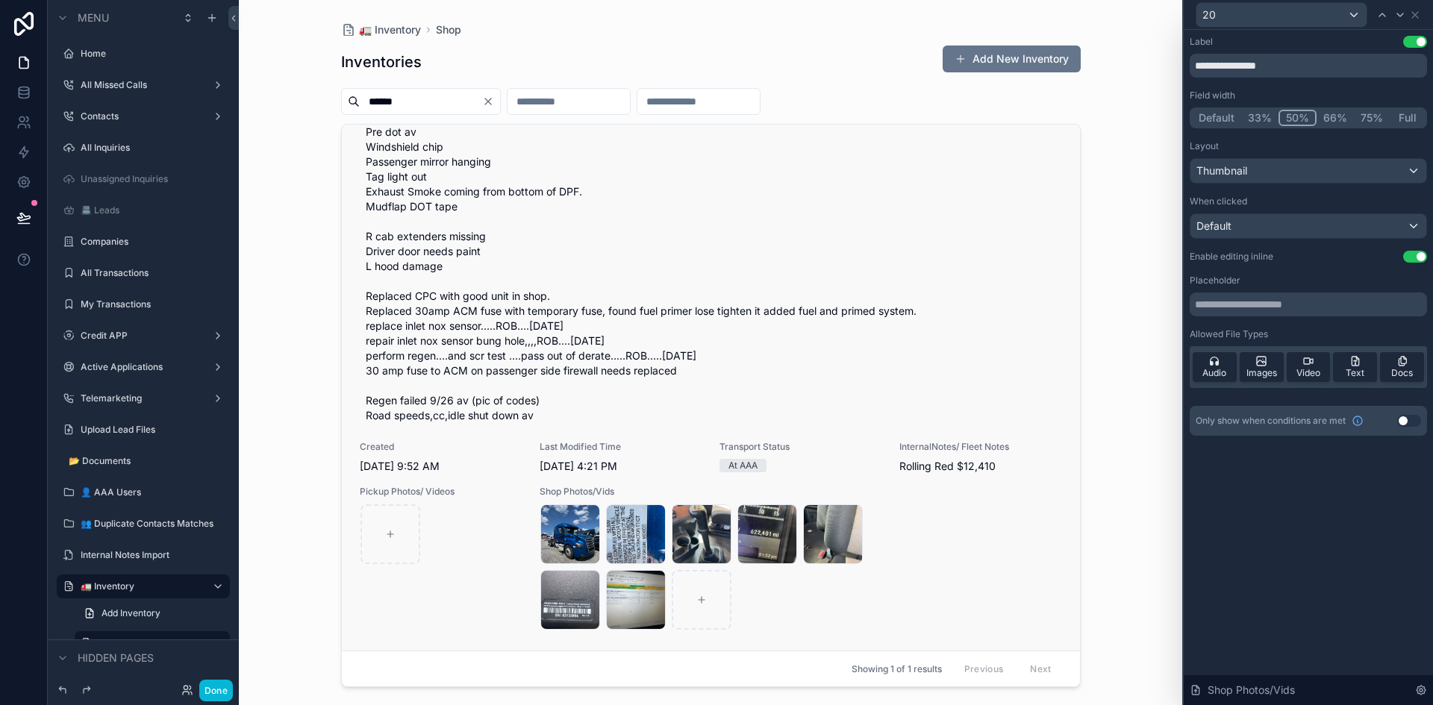
scroll to position [595, 0]
click at [1406, 113] on button "Full" at bounding box center [1407, 118] width 35 height 16
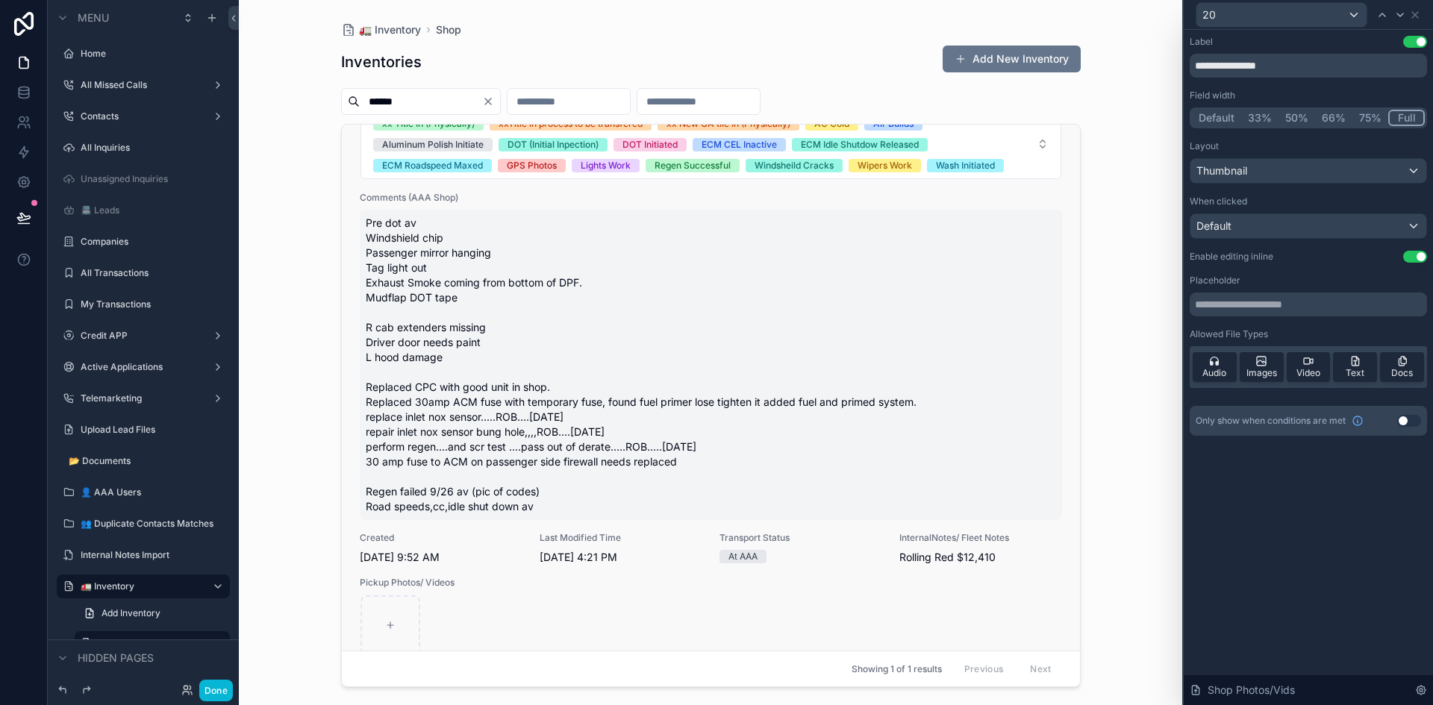
scroll to position [620, 0]
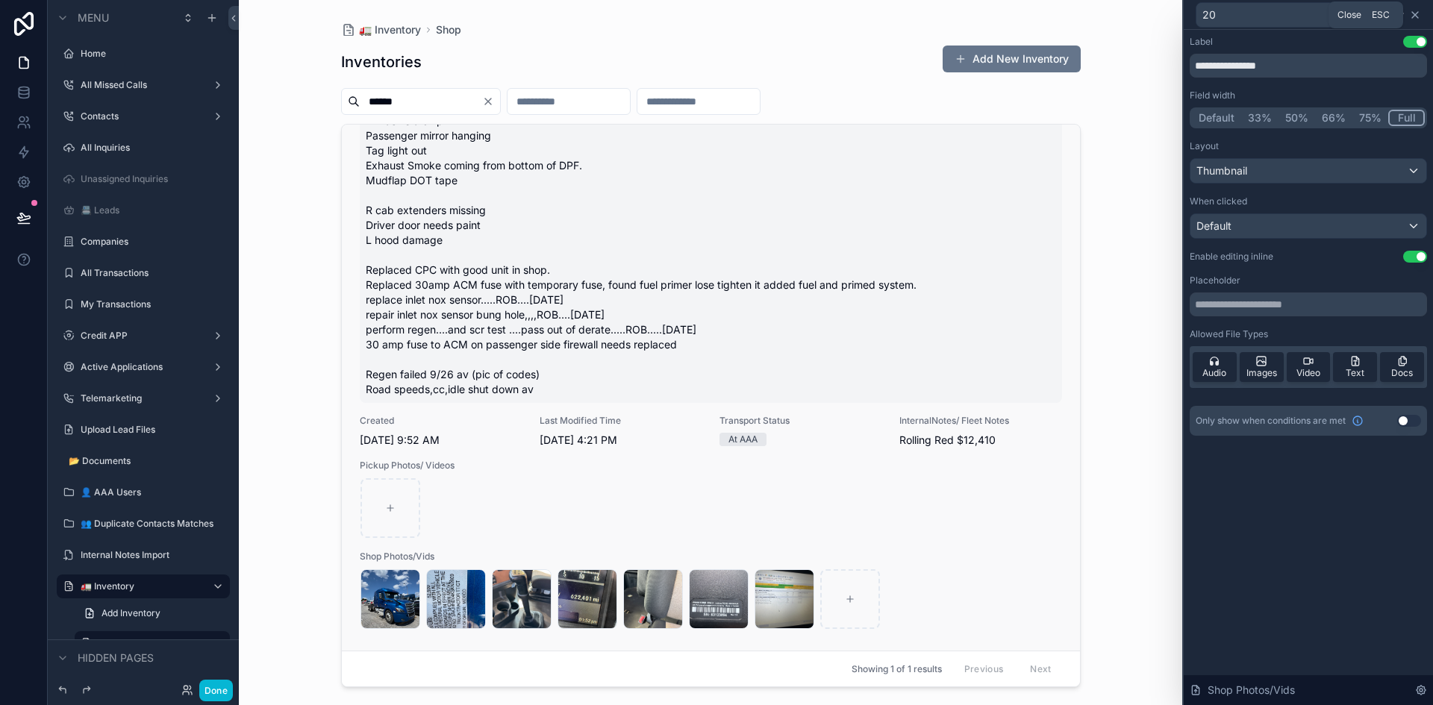
click at [1419, 16] on icon at bounding box center [1415, 15] width 12 height 12
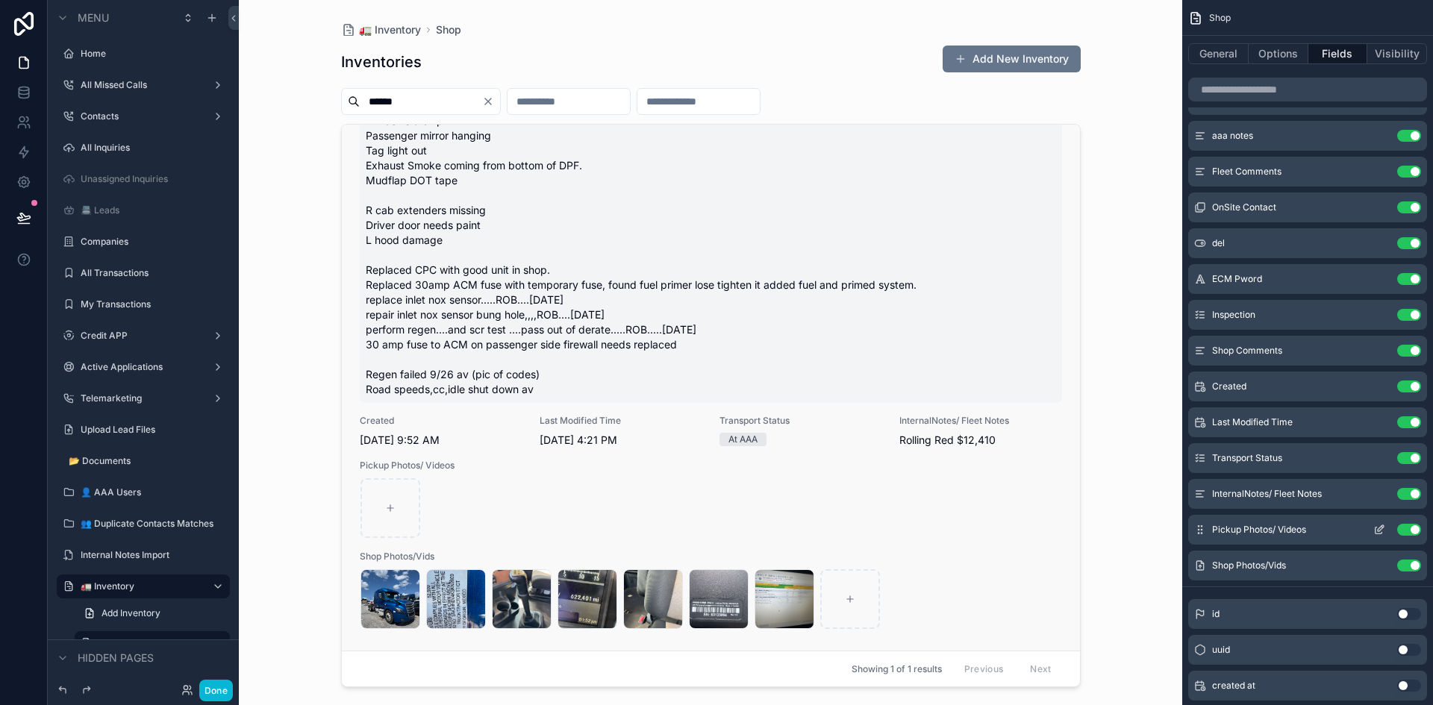
click at [1377, 528] on icon "scrollable content" at bounding box center [1379, 531] width 7 height 7
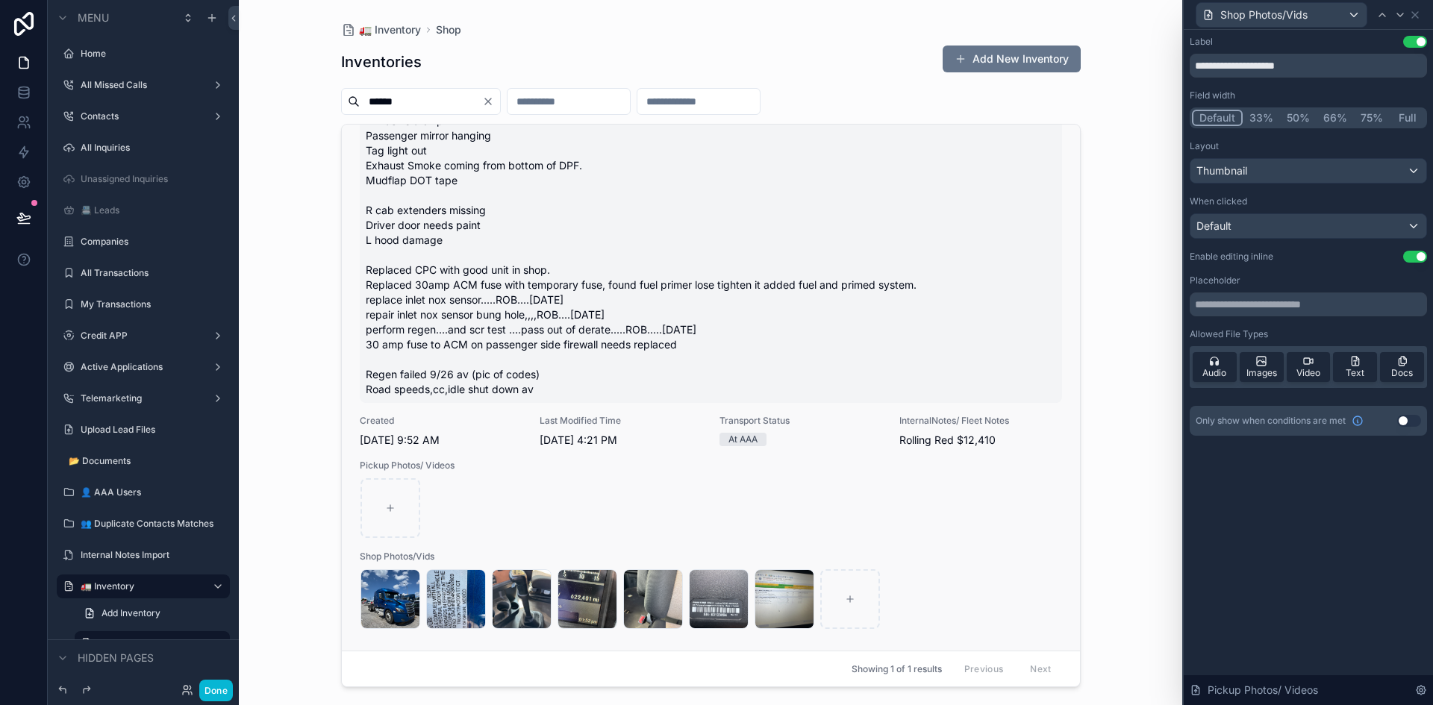
click at [1400, 118] on button "Full" at bounding box center [1407, 118] width 35 height 16
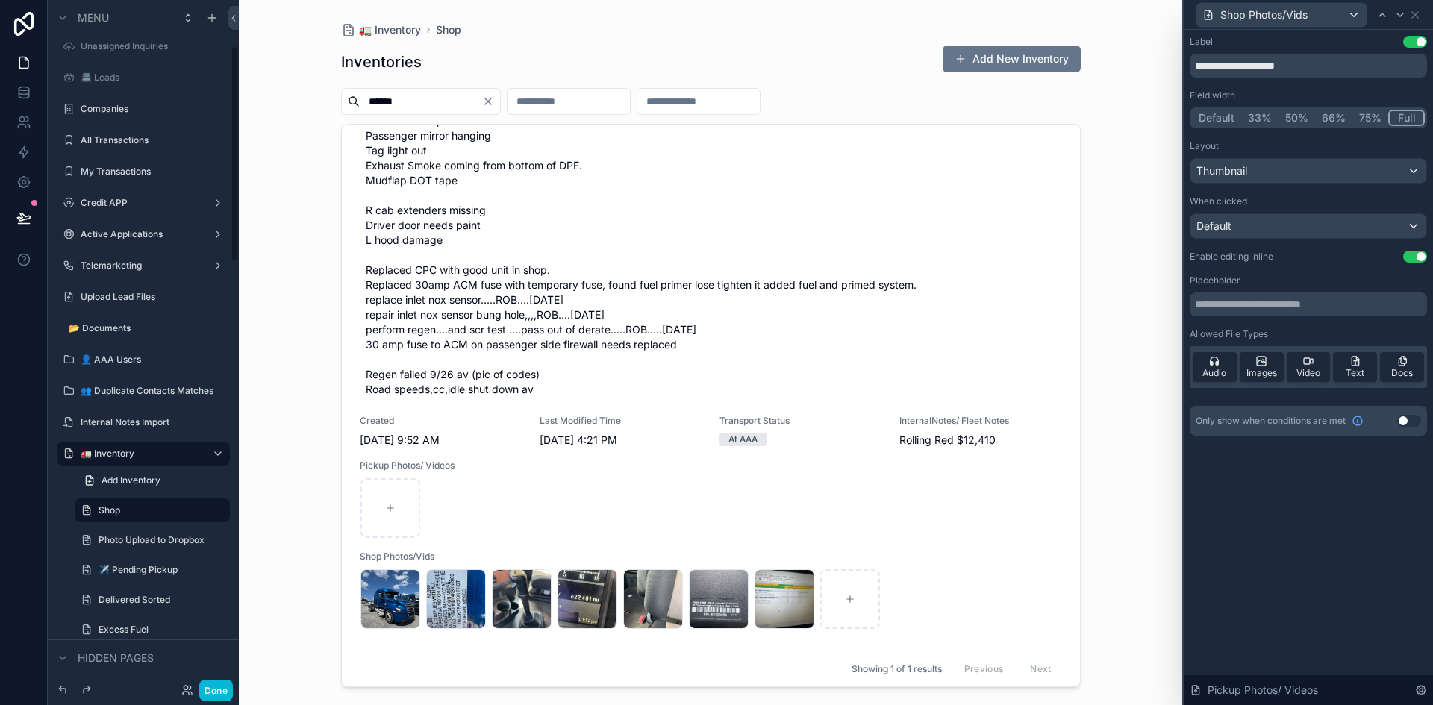
scroll to position [149, 0]
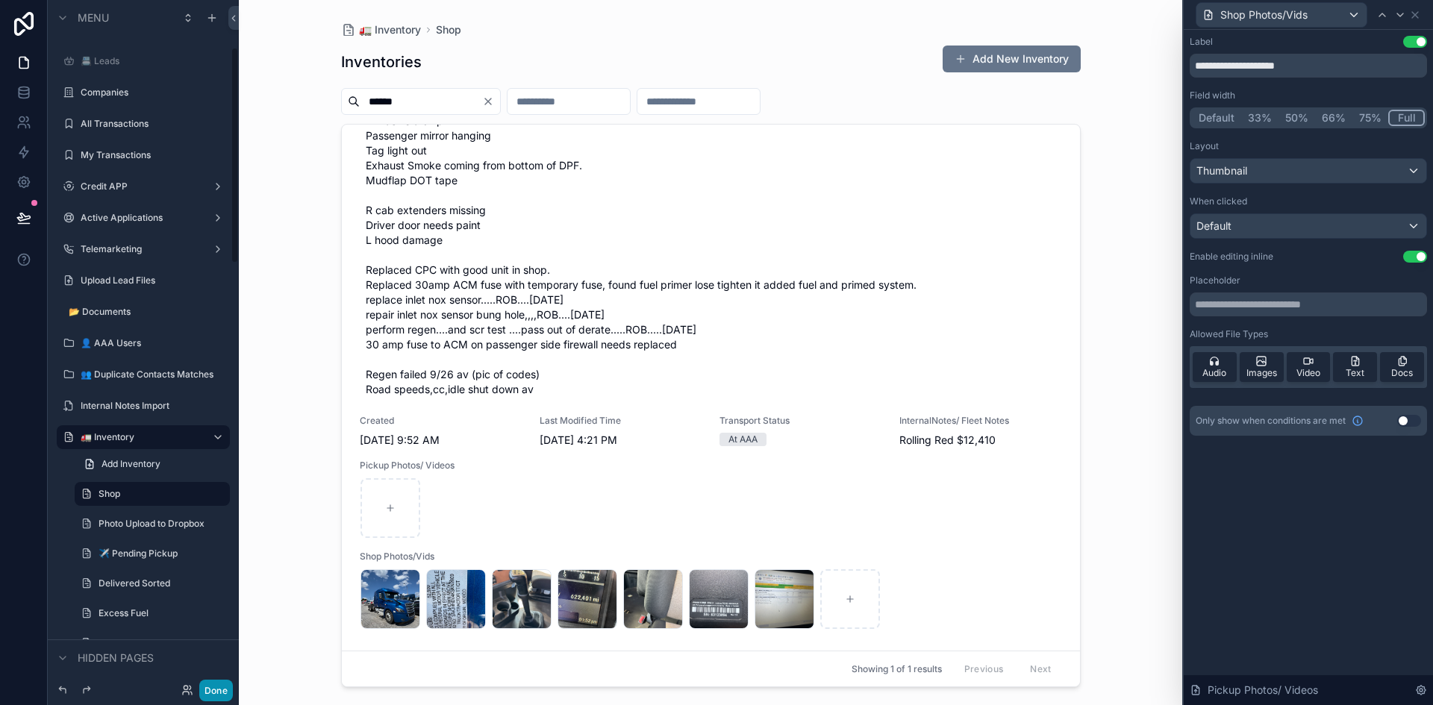
click at [218, 683] on button "Done" at bounding box center [216, 691] width 34 height 22
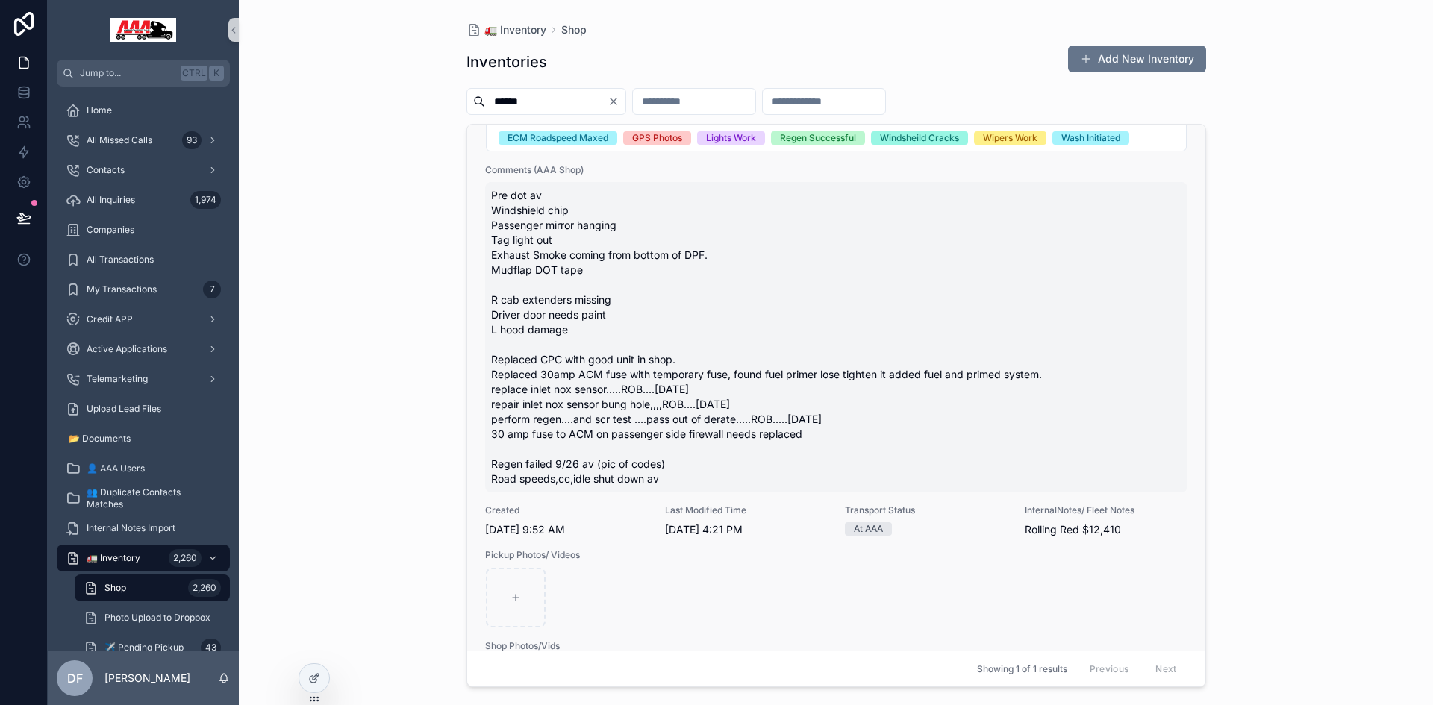
scroll to position [523, 0]
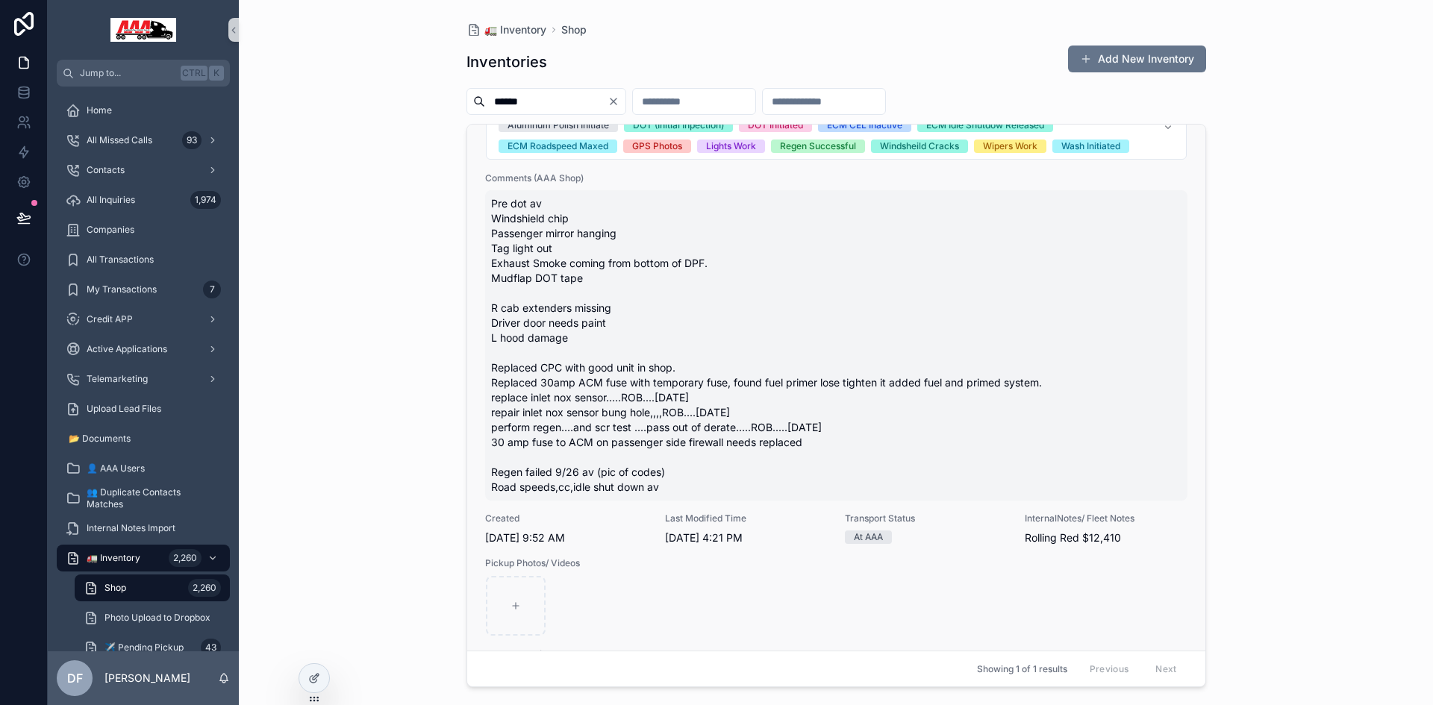
click at [540, 395] on span "Pre dot av Windshield chip Passenger mirror hanging Tag light out Exhaust Smoke…" at bounding box center [836, 345] width 690 height 299
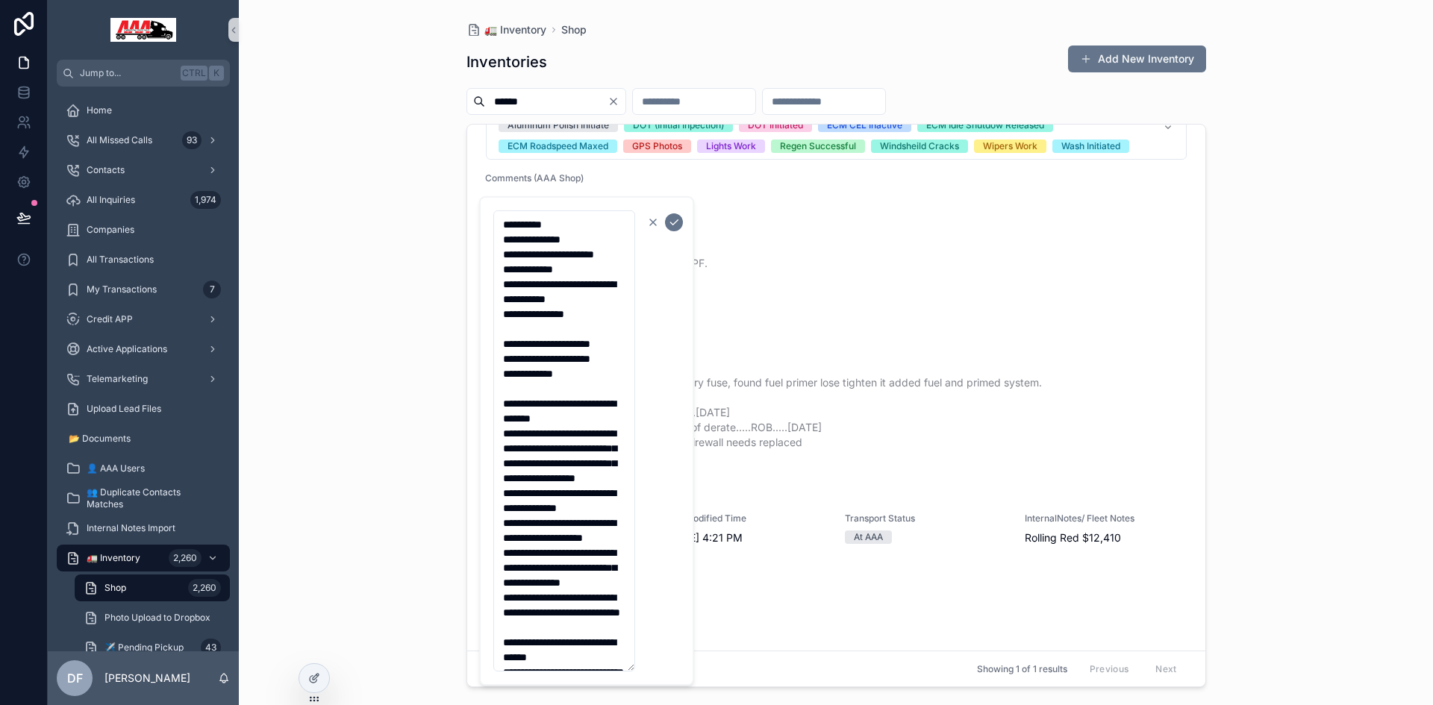
click at [653, 223] on icon "scrollable content" at bounding box center [653, 222] width 12 height 12
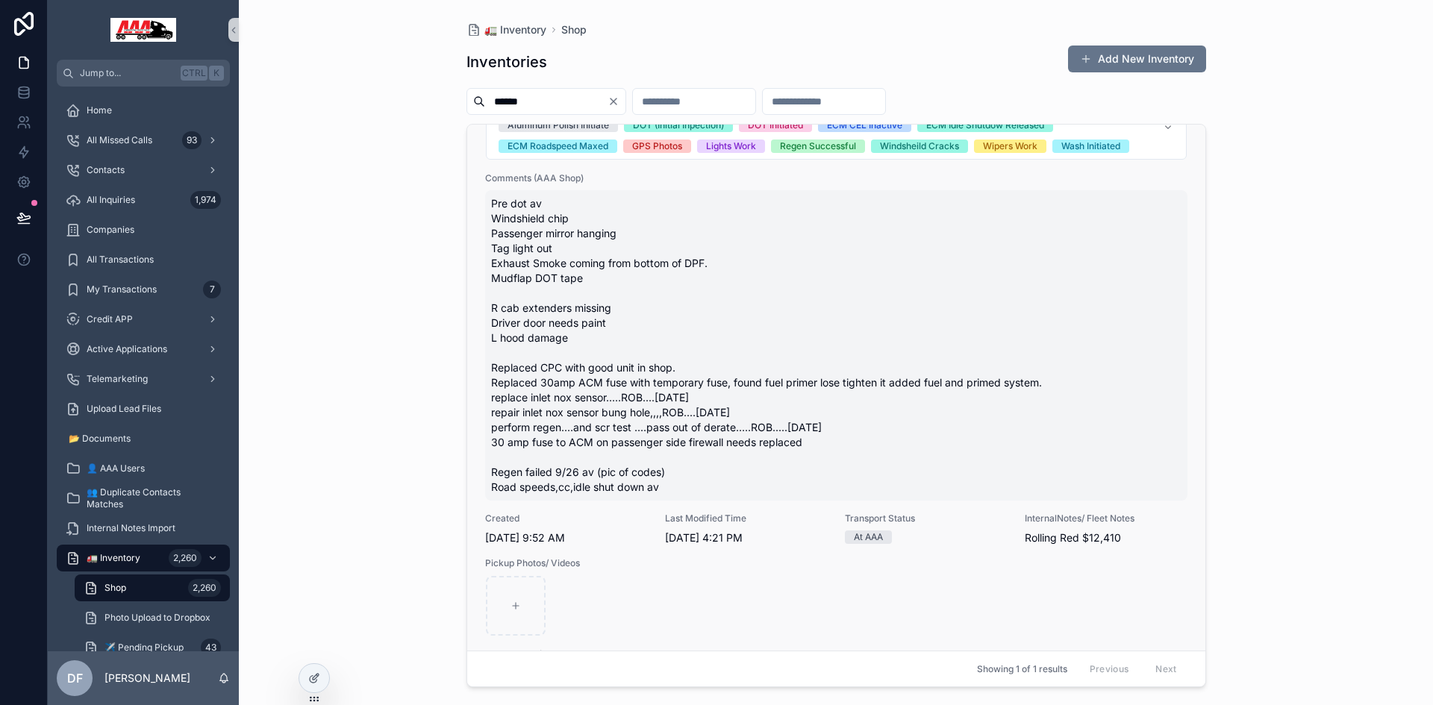
click at [1002, 255] on span "Pre dot av Windshield chip Passenger mirror hanging Tag light out Exhaust Smoke…" at bounding box center [836, 345] width 690 height 299
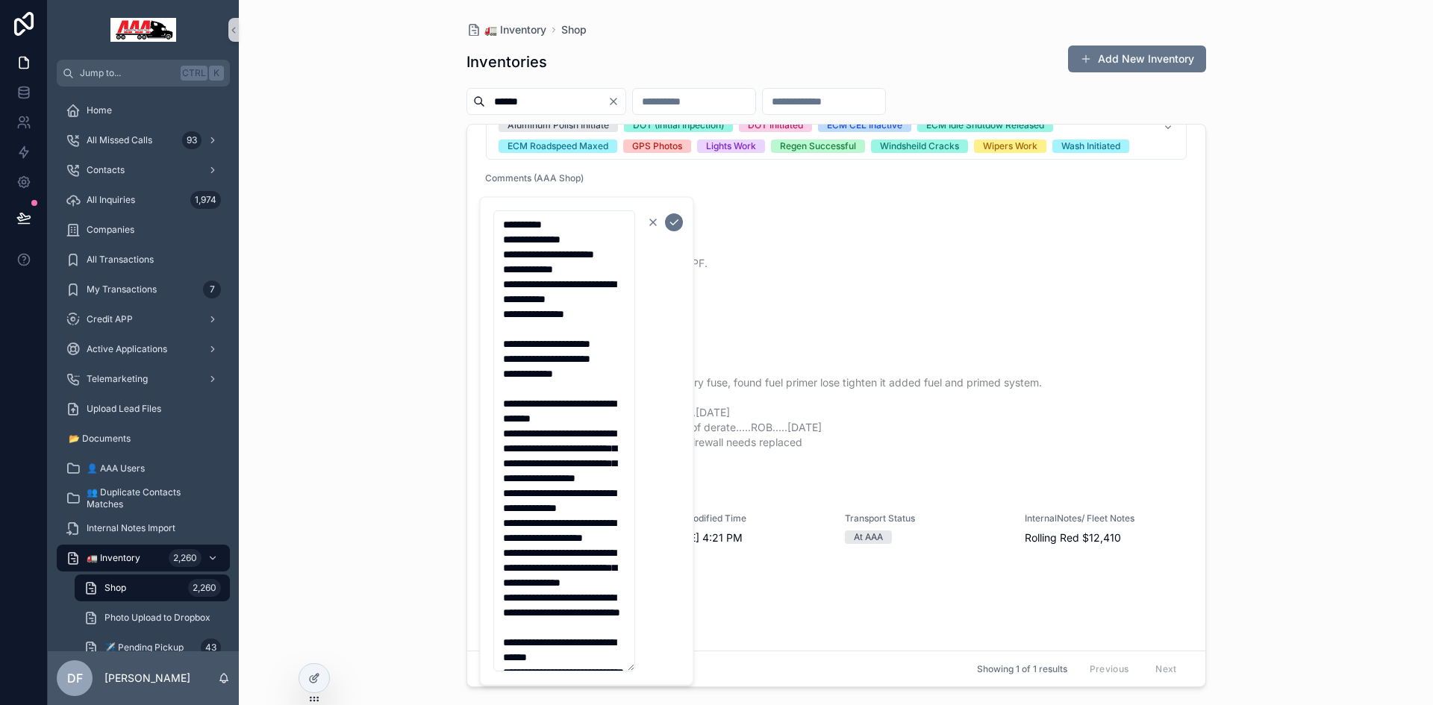
click at [654, 225] on icon "scrollable content" at bounding box center [653, 222] width 12 height 12
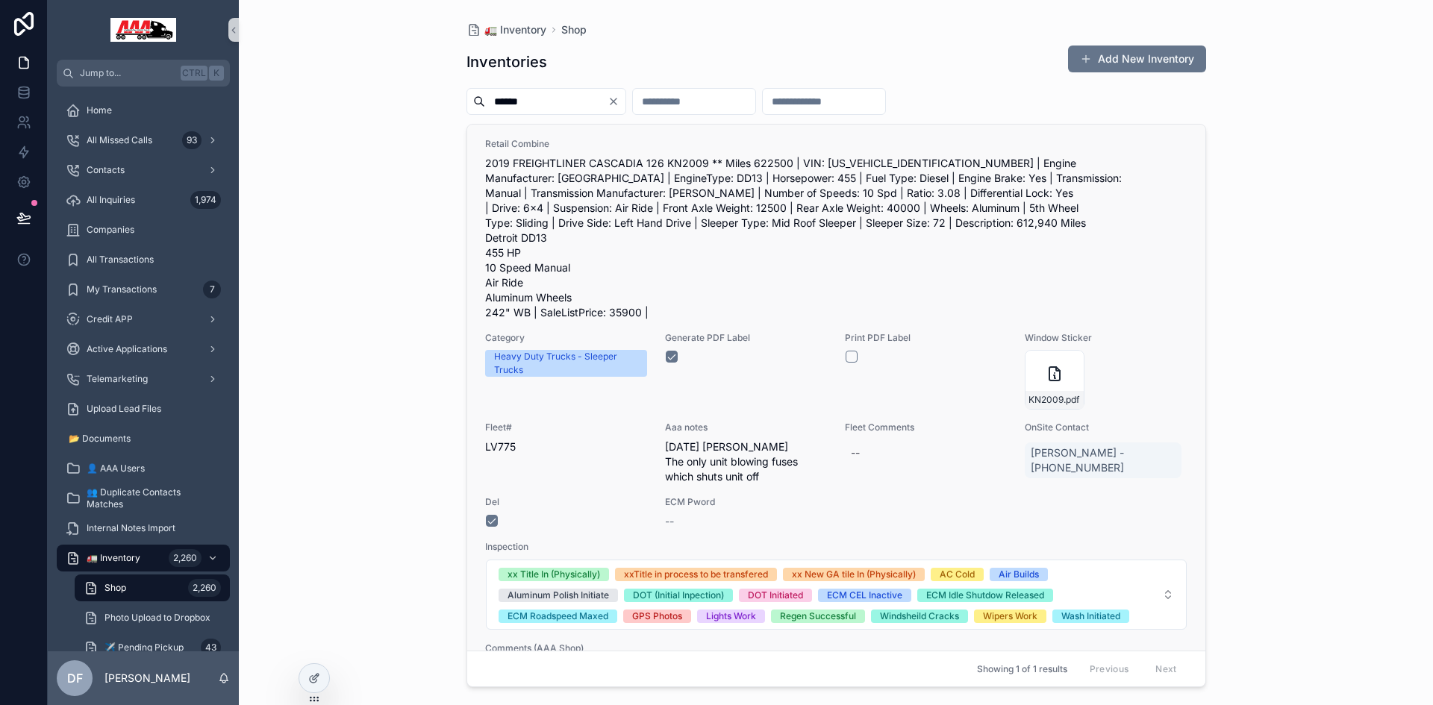
scroll to position [0, 0]
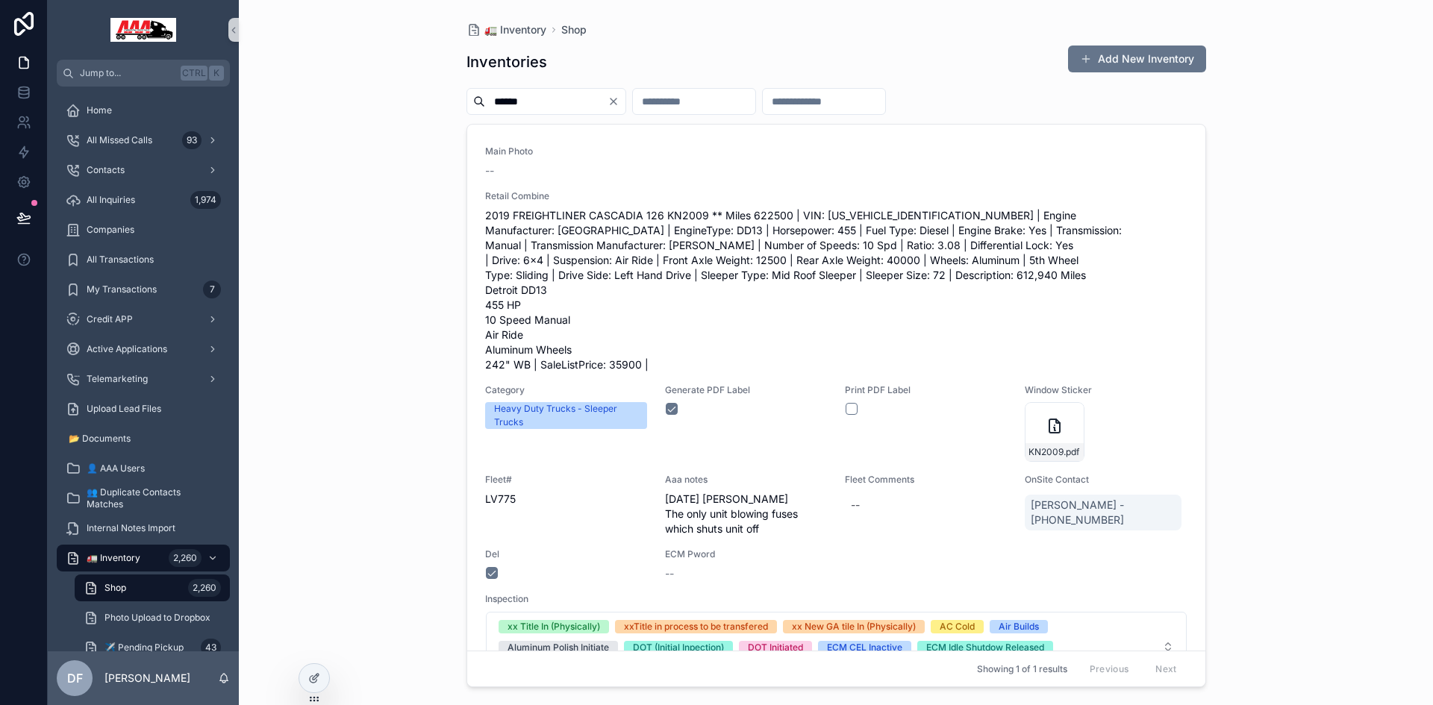
click at [590, 102] on input "******" at bounding box center [546, 101] width 122 height 21
click at [420, 121] on div "🚛 Inventory Shop Inventories Add New Inventory ****** Main Photo -- Retail Comb…" at bounding box center [836, 352] width 1194 height 705
click at [576, 103] on input "******" at bounding box center [546, 101] width 122 height 21
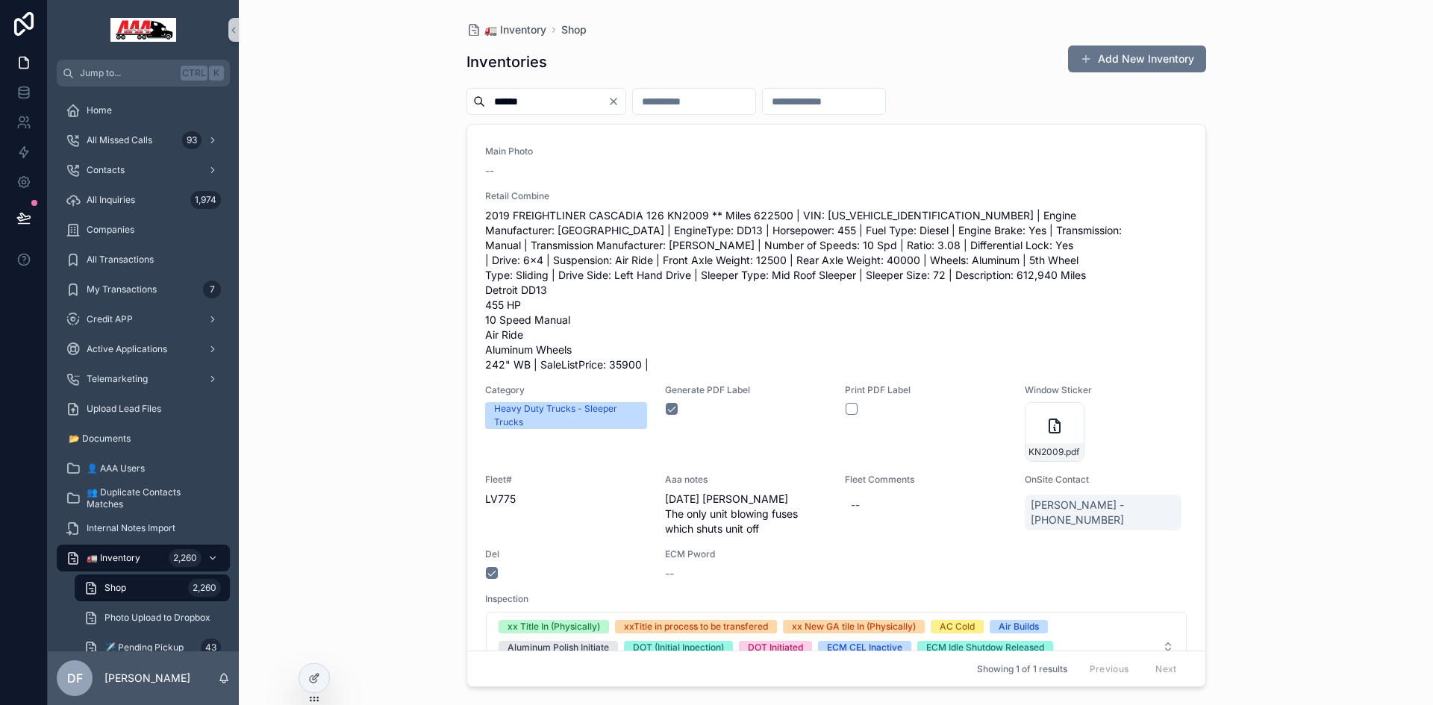
click at [576, 103] on input "******" at bounding box center [546, 101] width 122 height 21
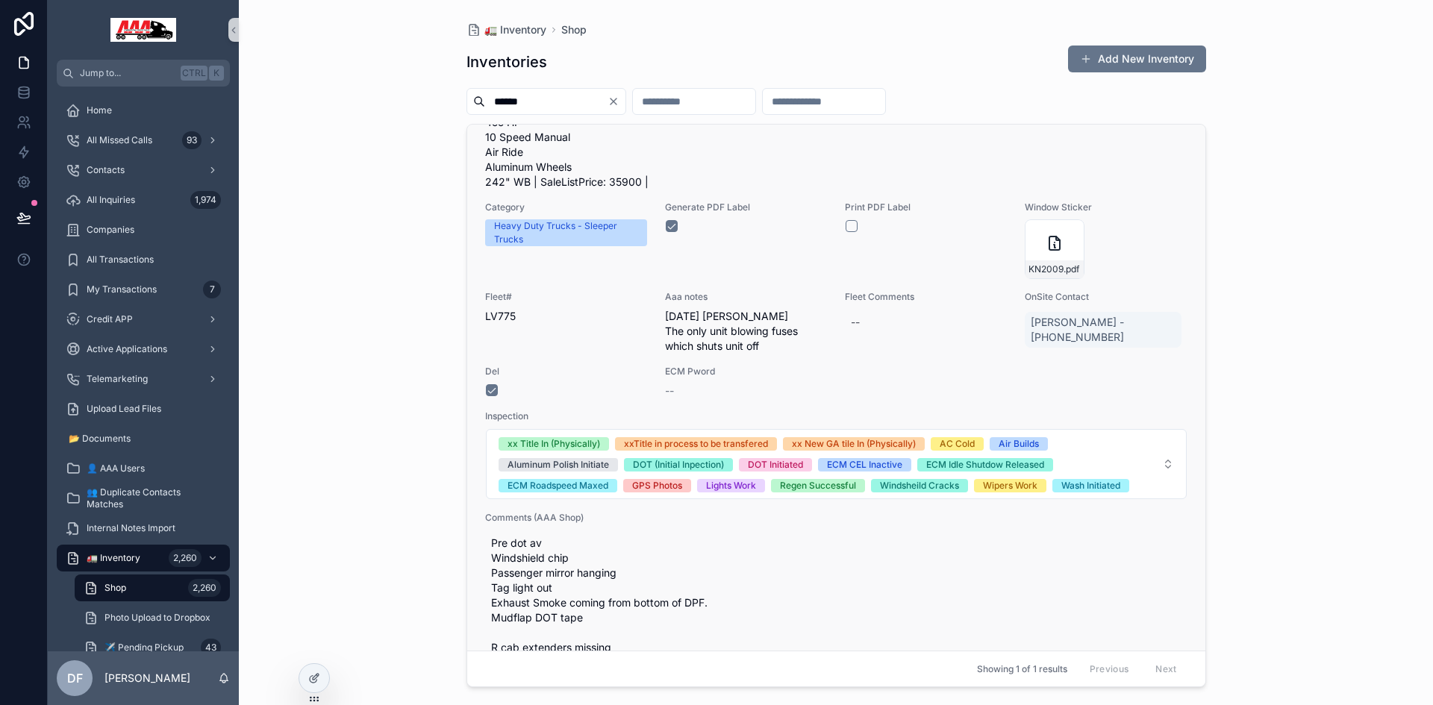
scroll to position [224, 0]
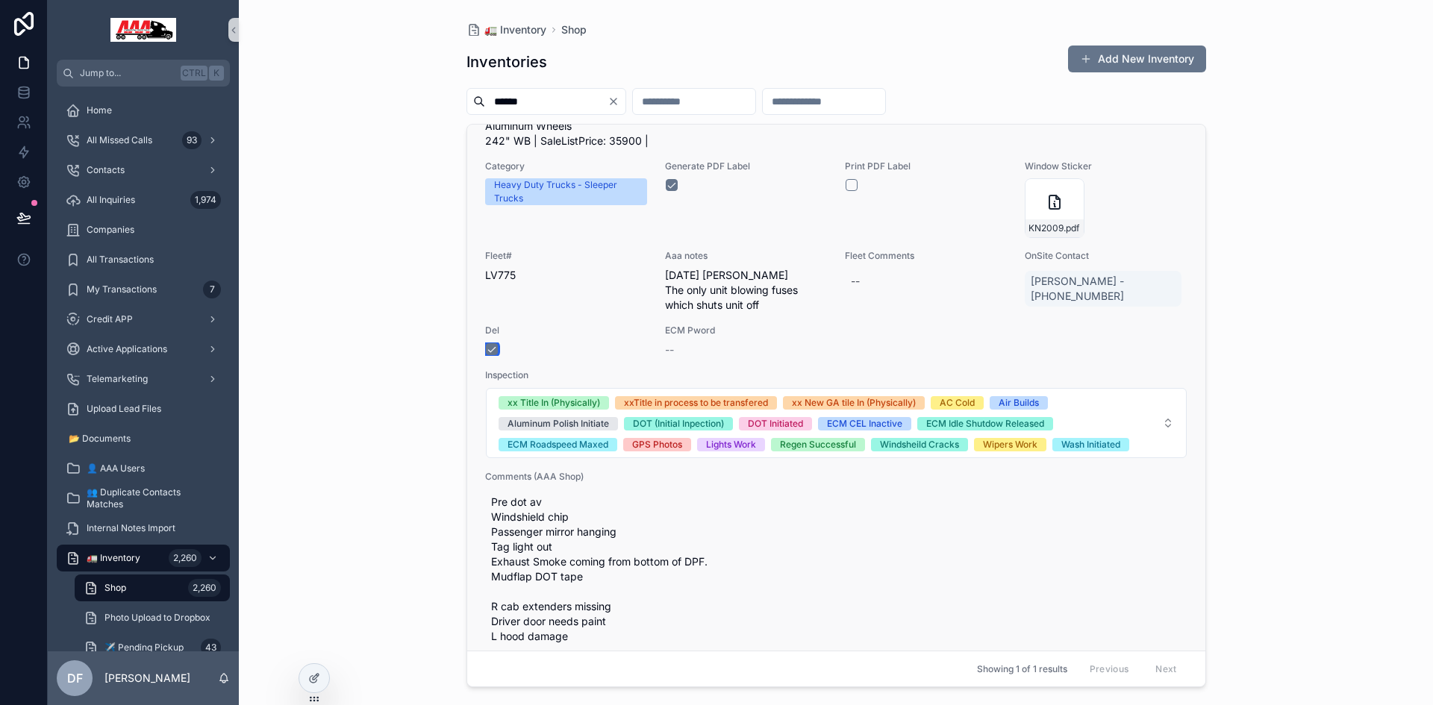
click at [489, 348] on button "scrollable content" at bounding box center [492, 349] width 12 height 12
click at [319, 676] on icon at bounding box center [314, 679] width 12 height 12
click at [311, 676] on icon at bounding box center [314, 679] width 12 height 12
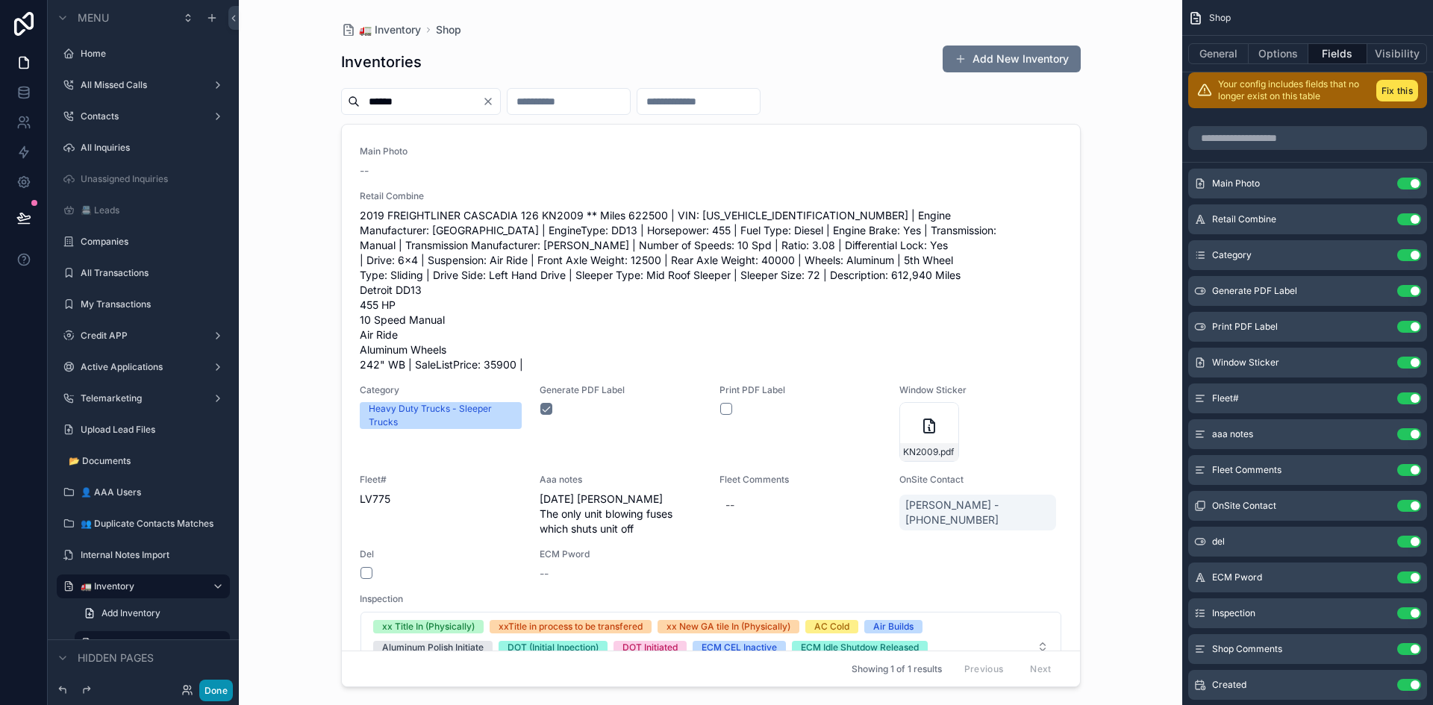
click at [211, 691] on button "Done" at bounding box center [216, 691] width 34 height 22
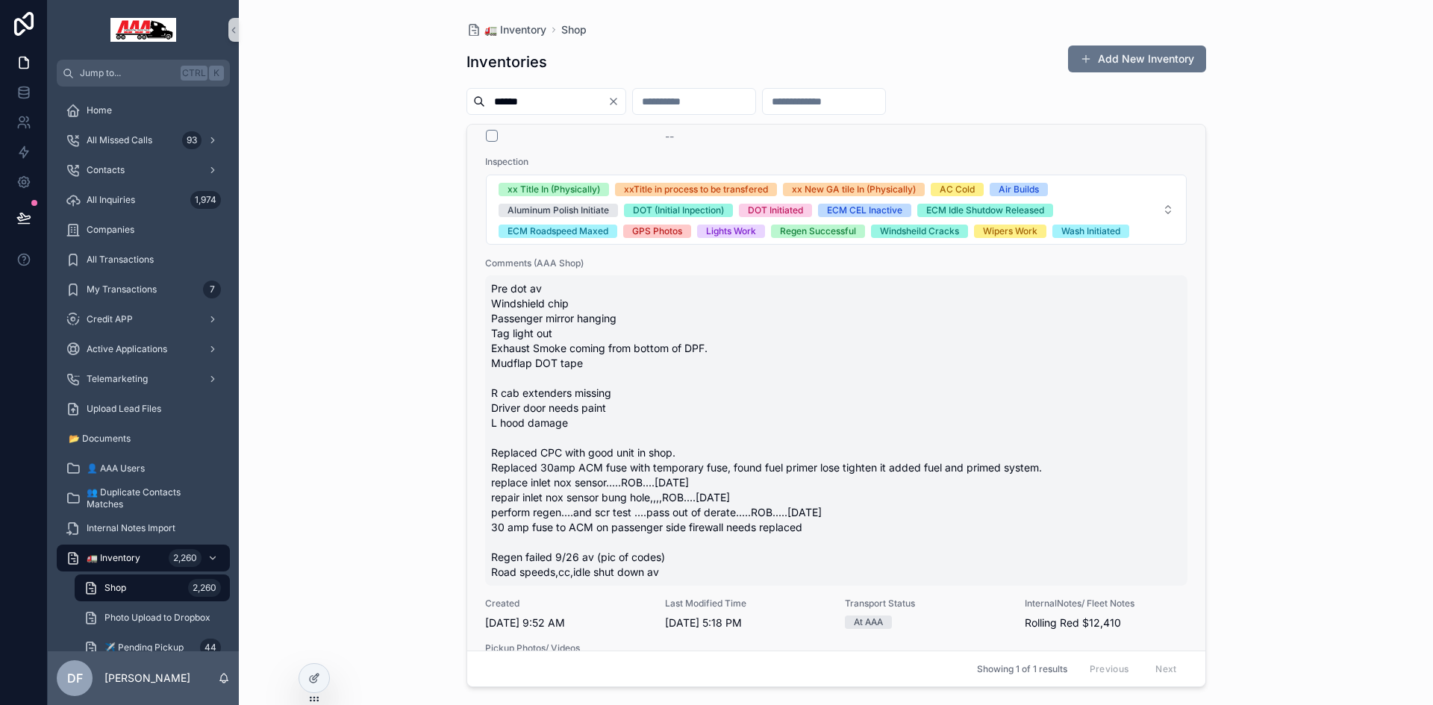
scroll to position [448, 0]
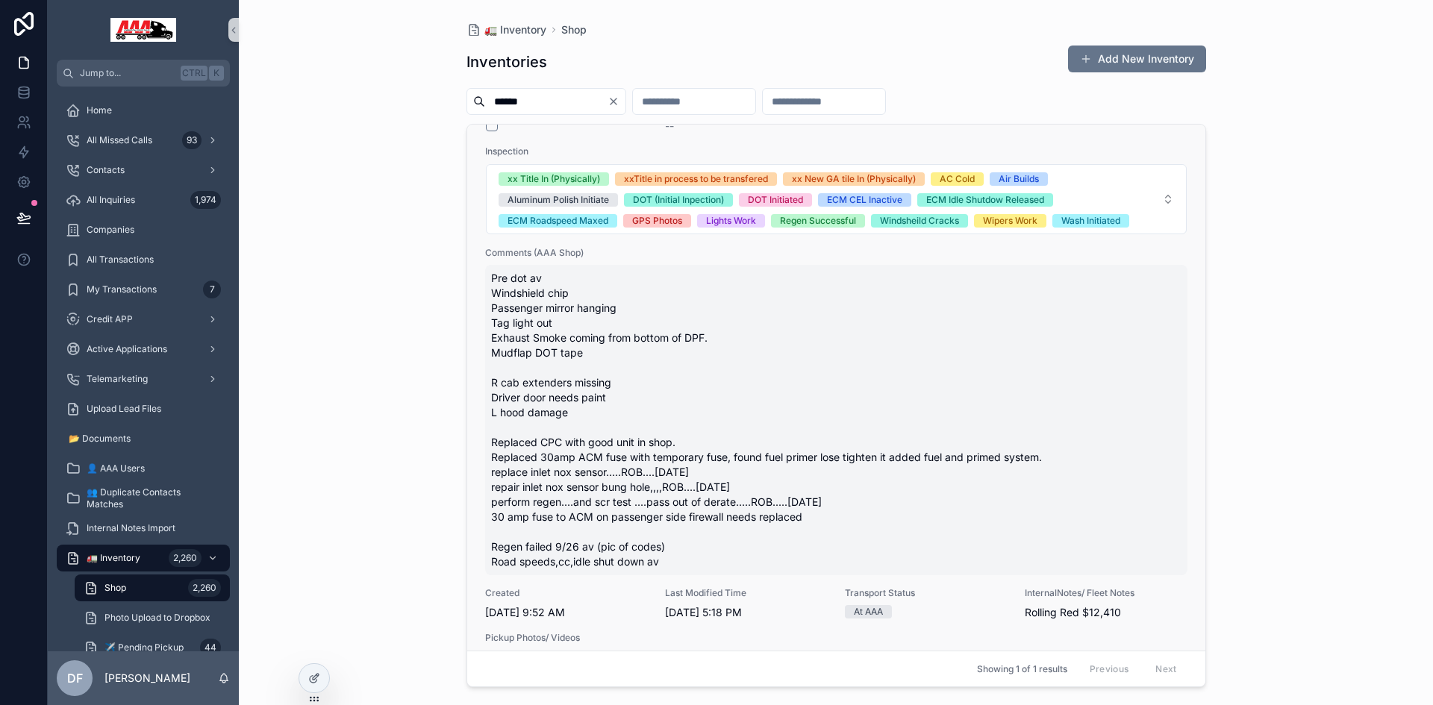
click at [585, 278] on span "Pre dot av Windshield chip Passenger mirror hanging Tag light out Exhaust Smoke…" at bounding box center [836, 420] width 690 height 299
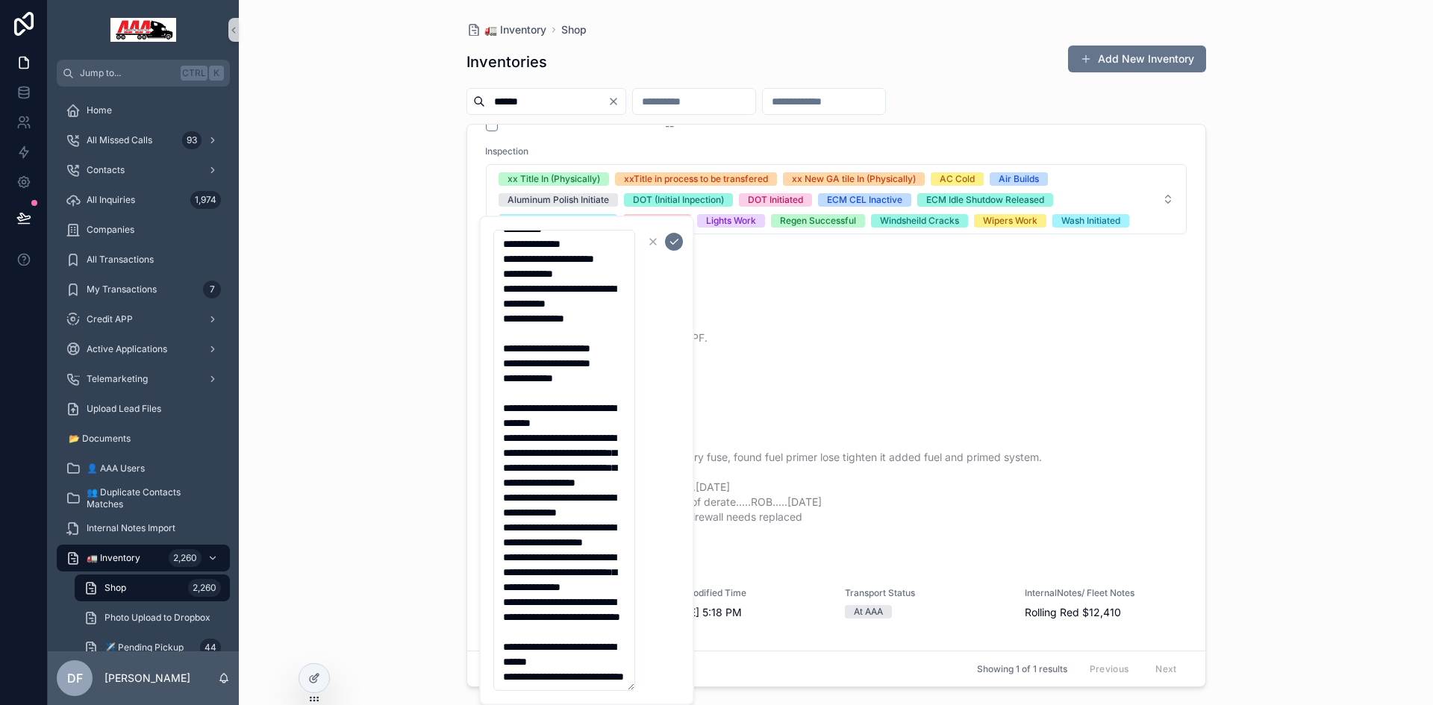
scroll to position [0, 0]
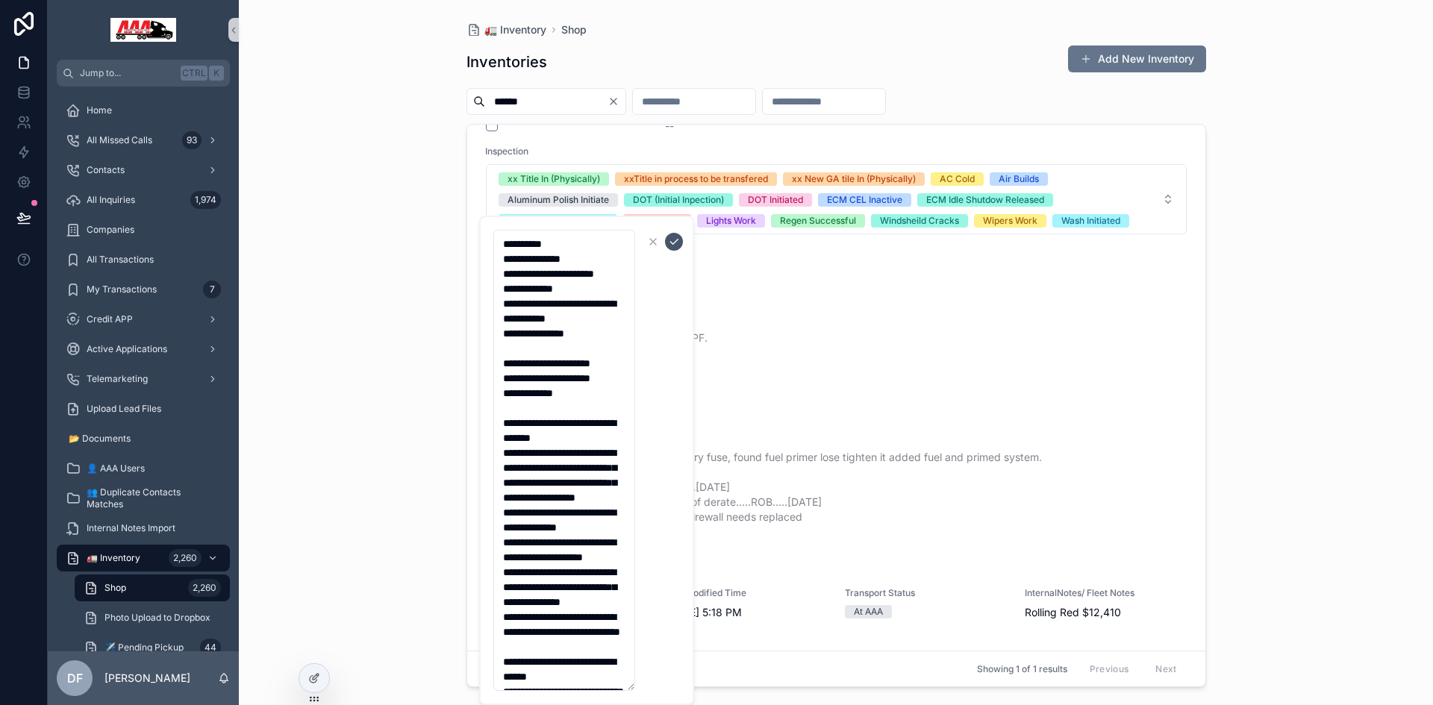
click at [678, 241] on icon "scrollable content" at bounding box center [674, 242] width 12 height 12
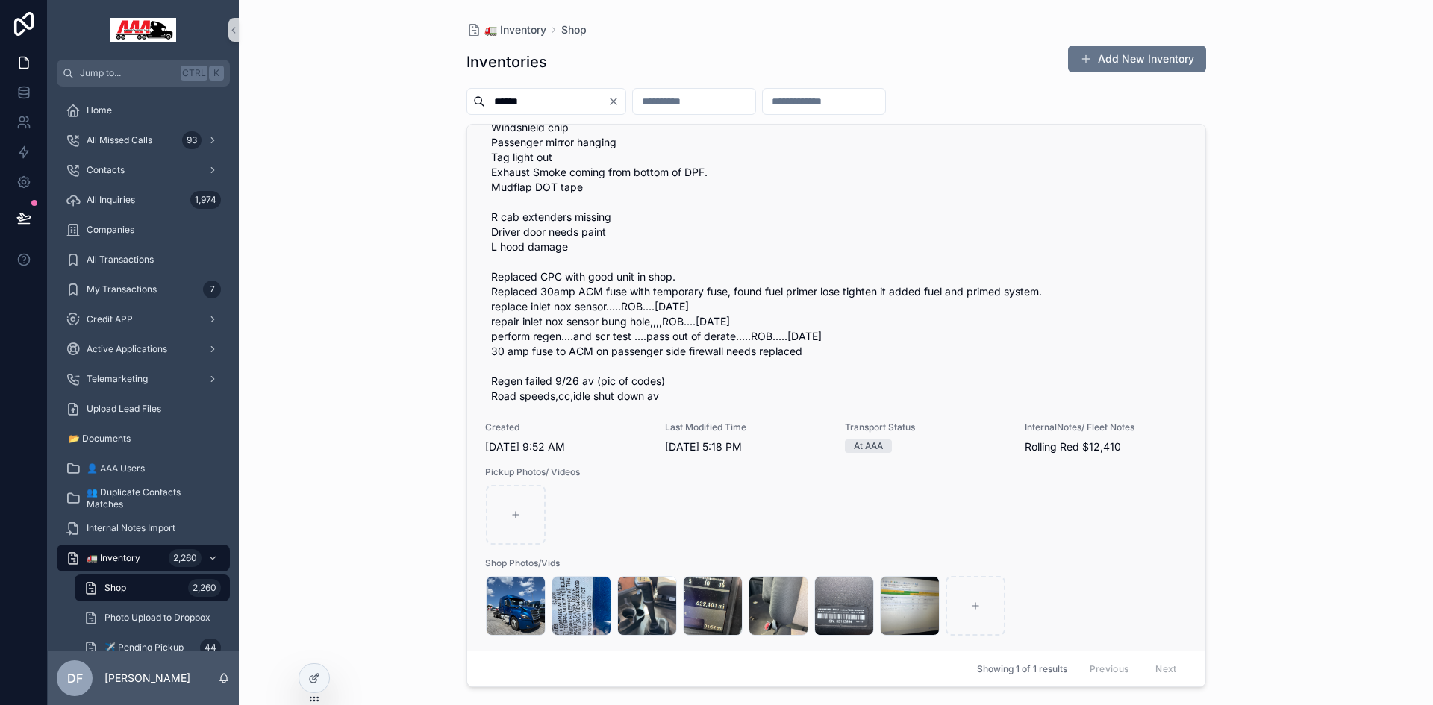
scroll to position [620, 0]
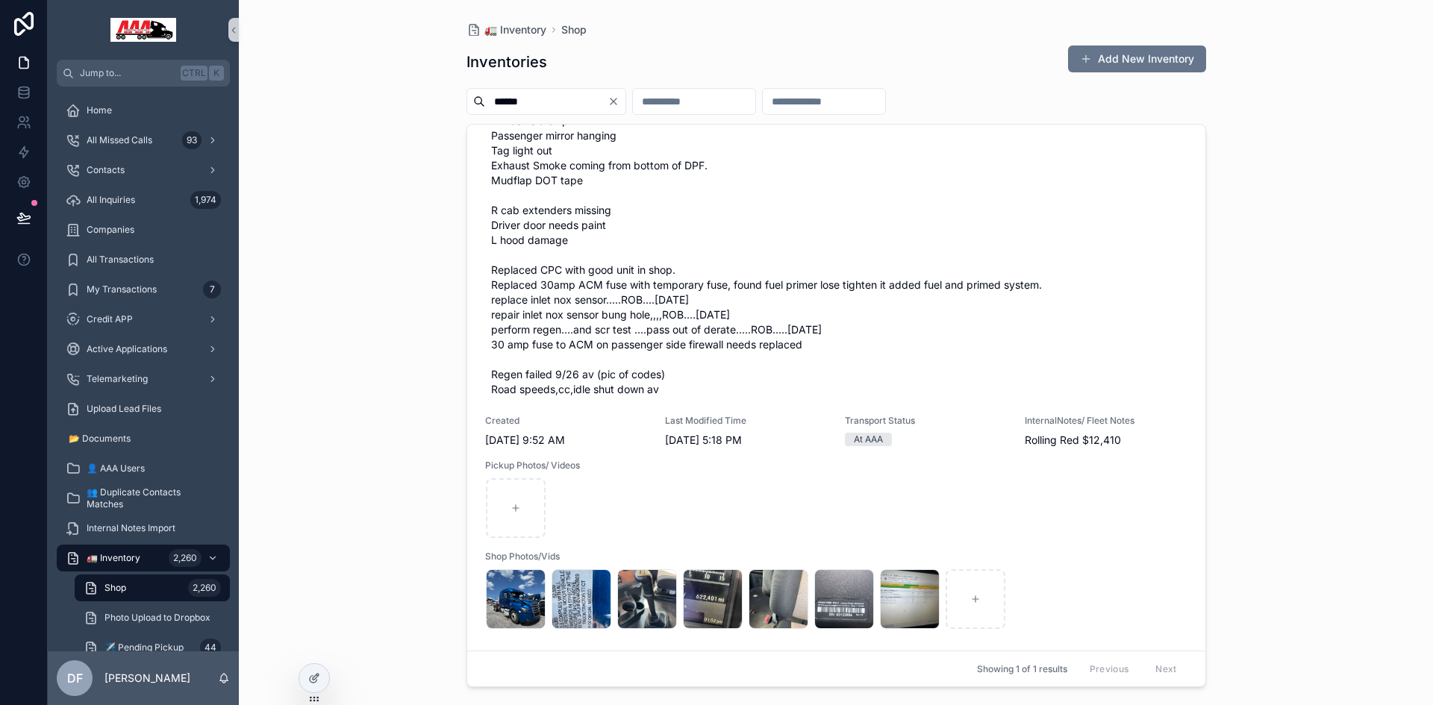
click at [546, 102] on input "******" at bounding box center [546, 101] width 122 height 21
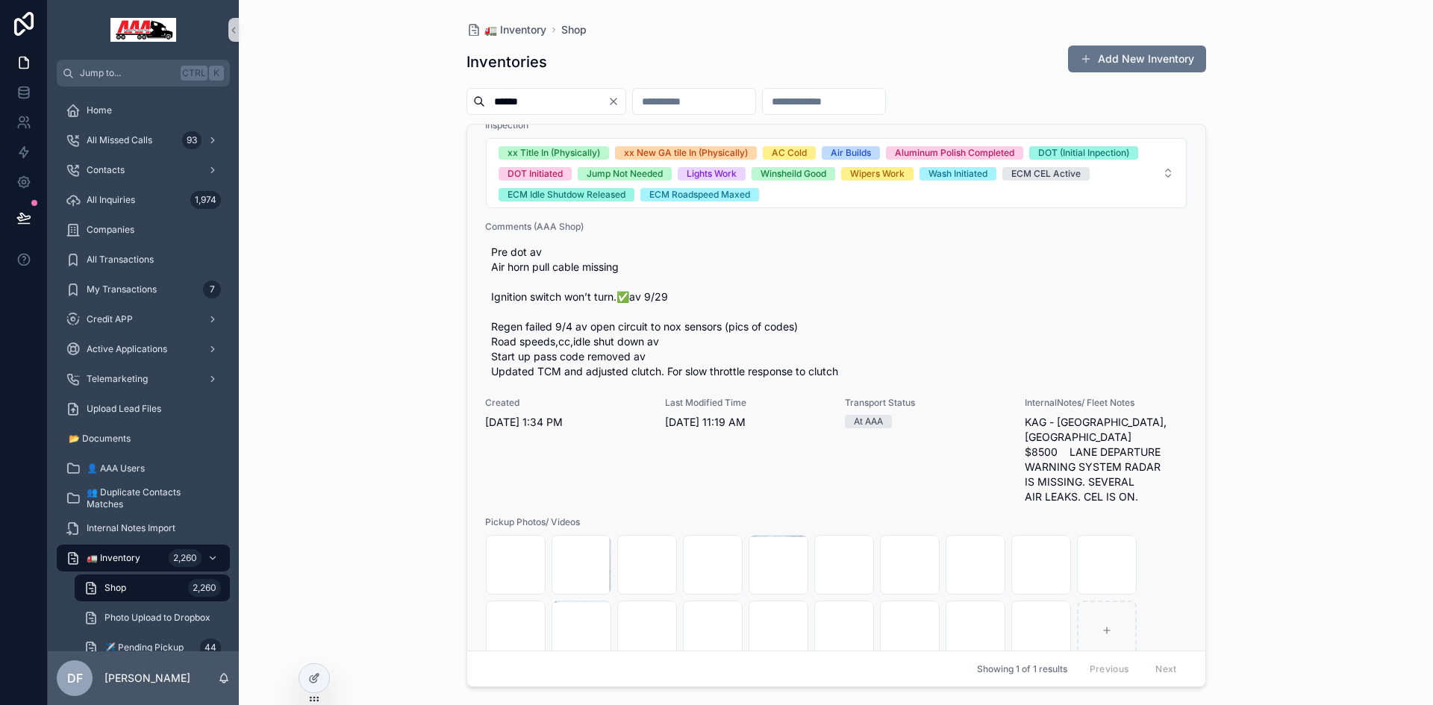
scroll to position [776, 0]
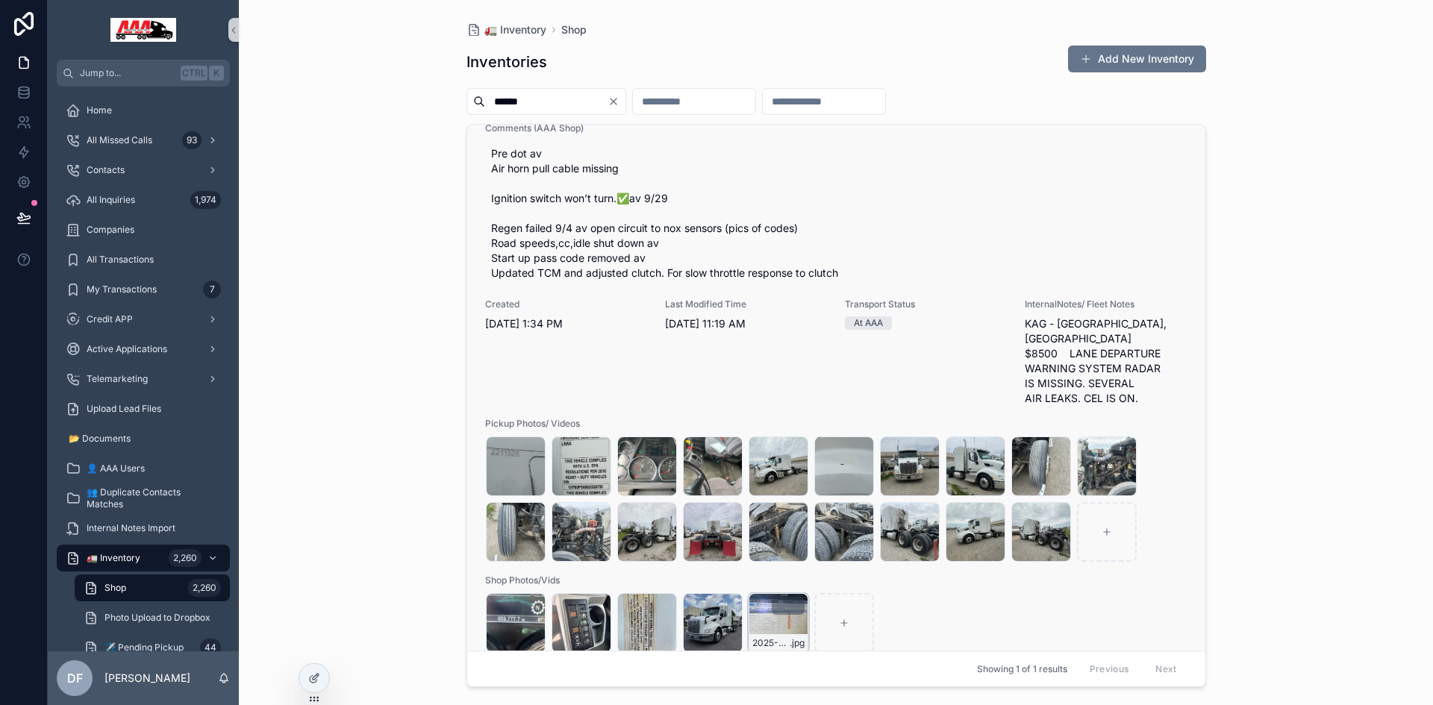
type input "******"
click at [786, 609] on div "2025-09-04-12.22.45 .jpg" at bounding box center [779, 623] width 60 height 60
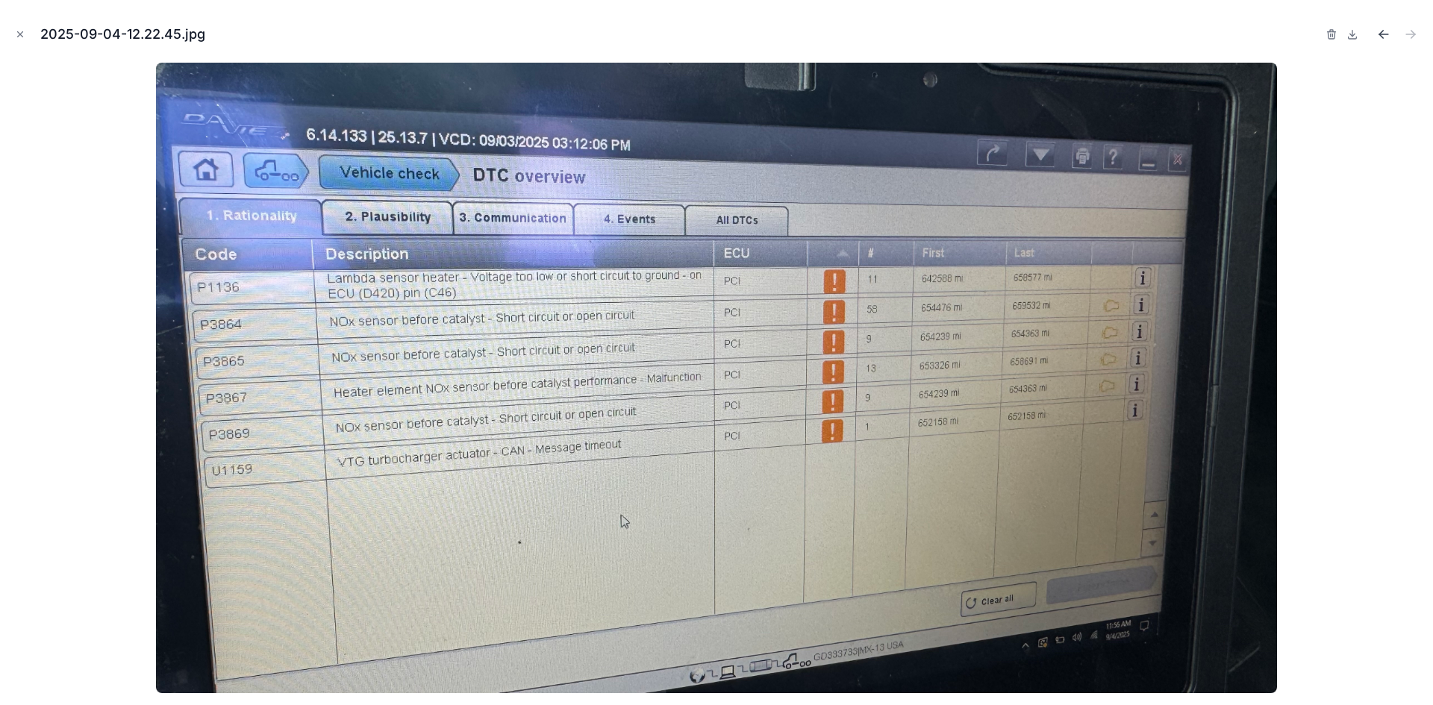
click at [1385, 33] on icon "Previous file" at bounding box center [1383, 34] width 15 height 15
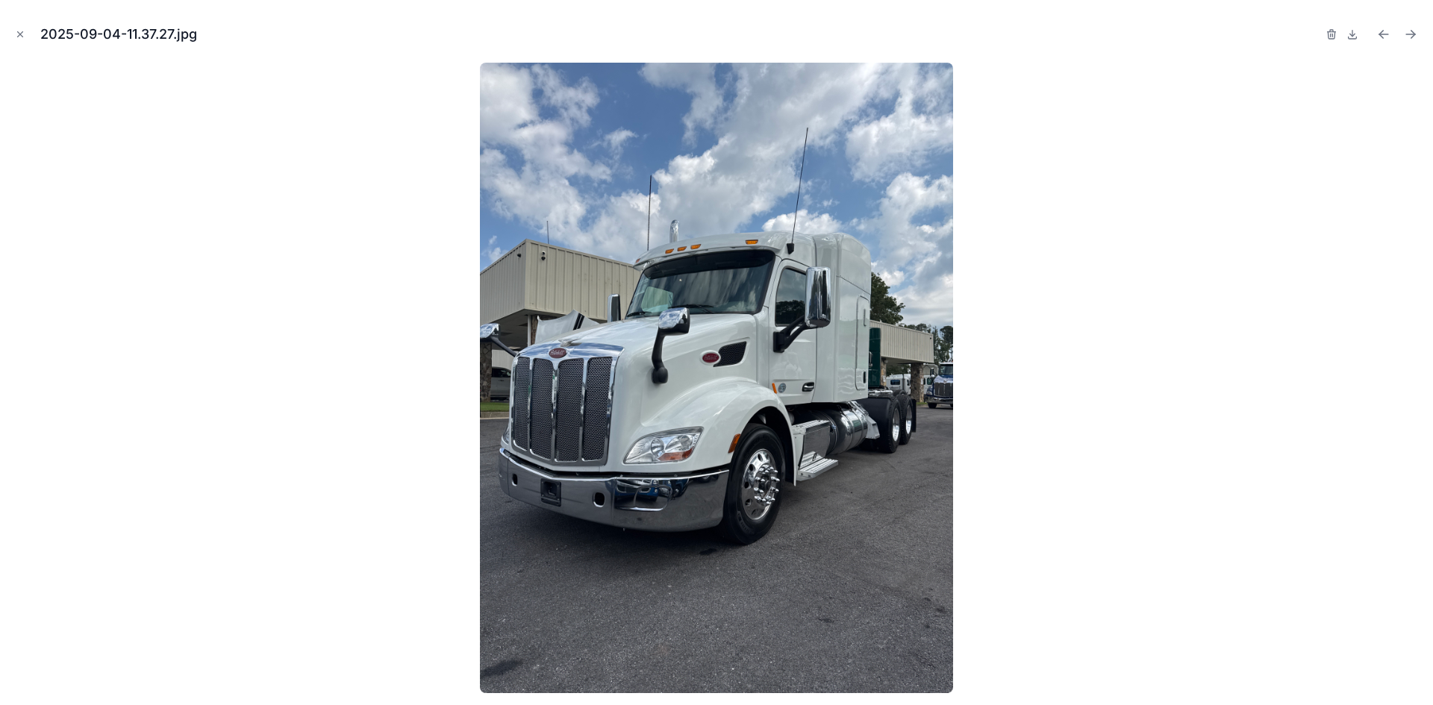
click at [1385, 33] on icon "Previous file" at bounding box center [1383, 34] width 15 height 15
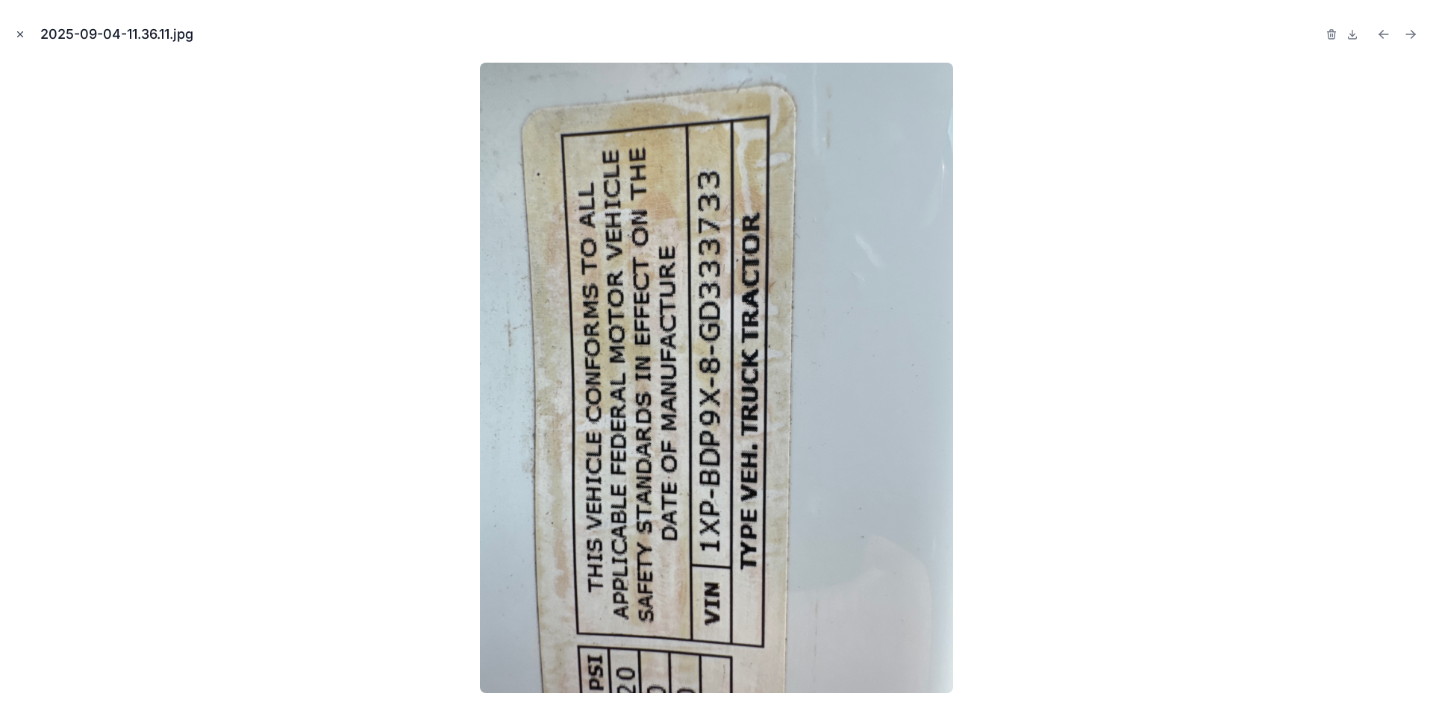
click at [25, 34] on button "Close modal" at bounding box center [20, 34] width 16 height 16
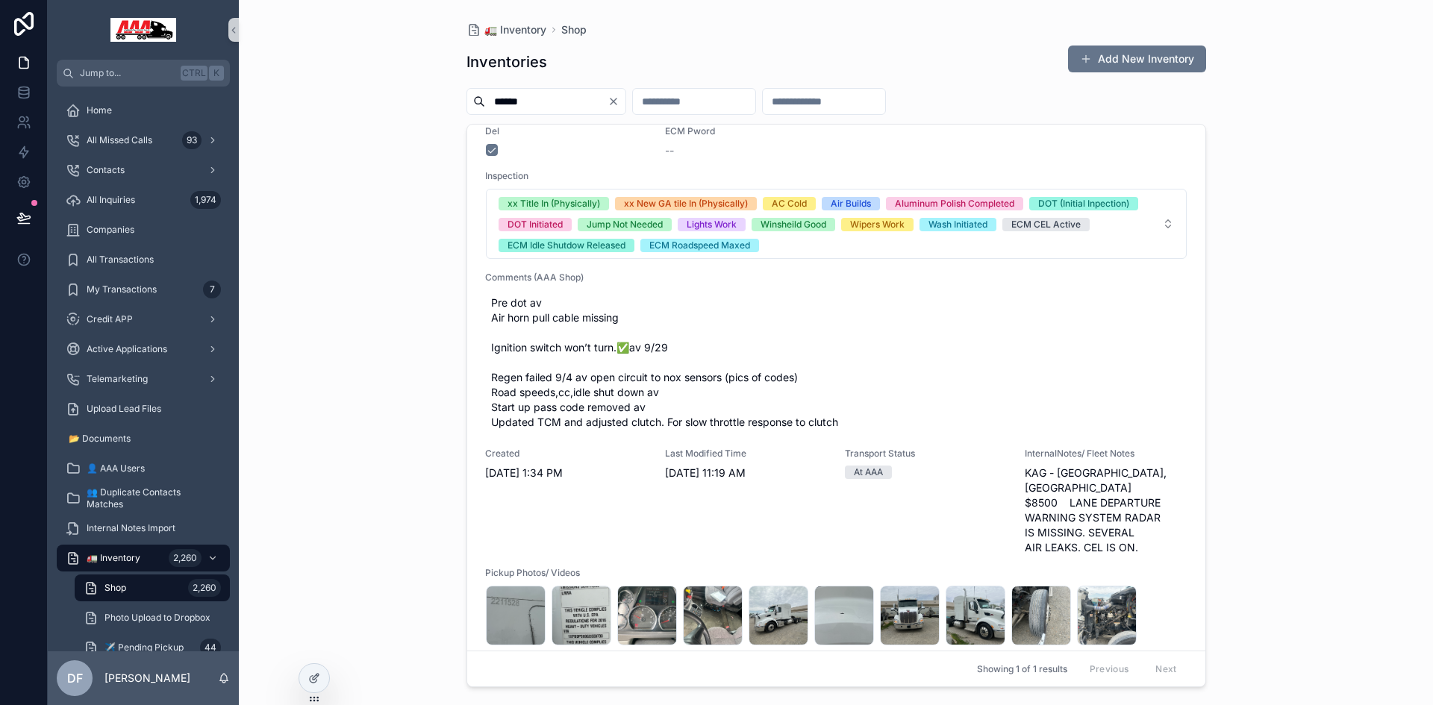
scroll to position [552, 0]
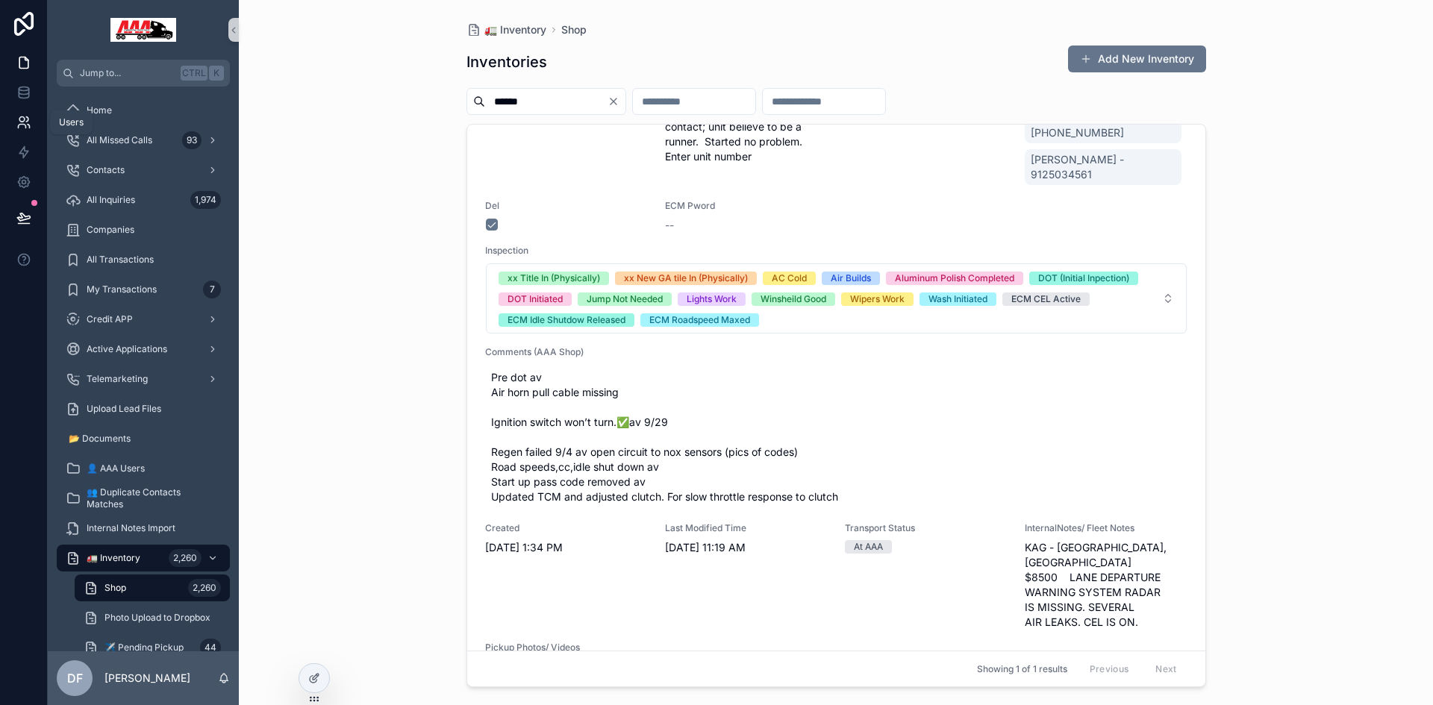
click at [21, 118] on icon at bounding box center [23, 122] width 15 height 15
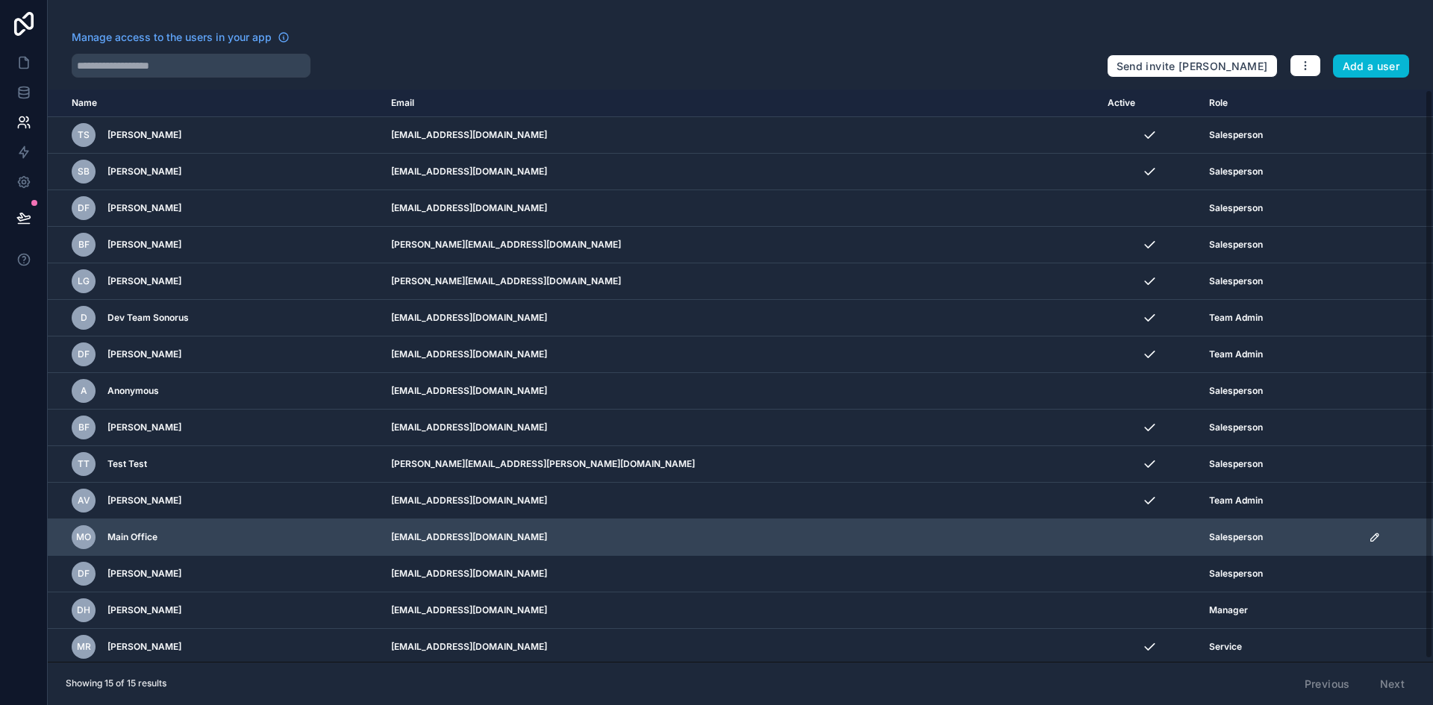
scroll to position [3, 0]
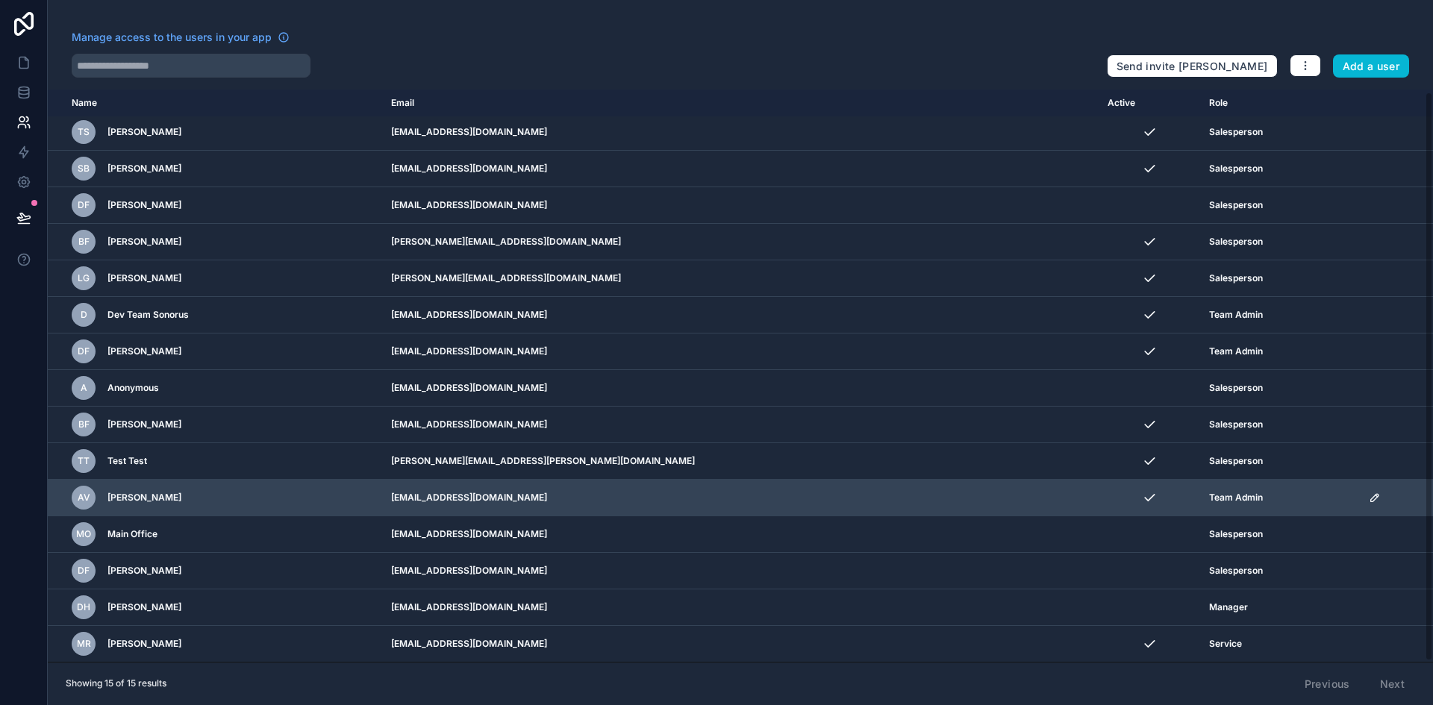
click at [1371, 499] on icon "scrollable content" at bounding box center [1374, 497] width 7 height 7
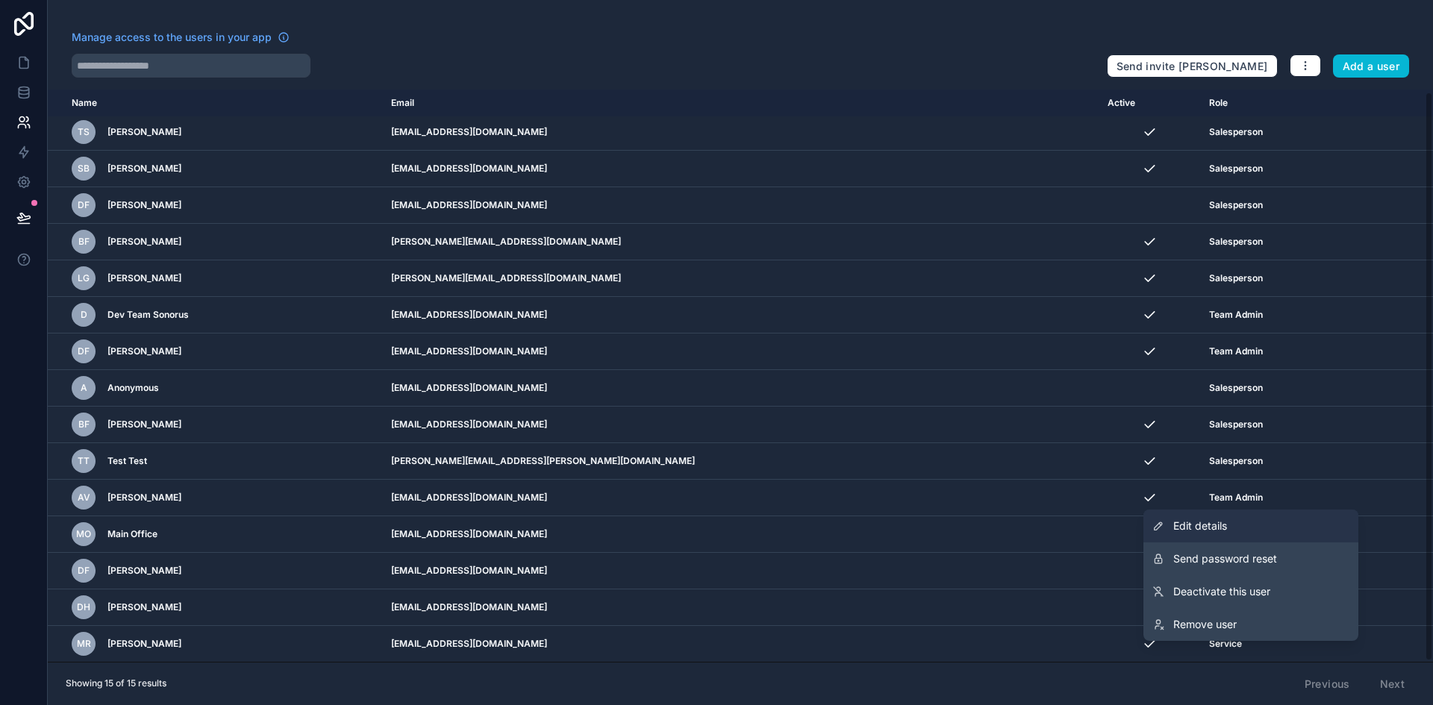
click at [1292, 530] on link "Edit details" at bounding box center [1251, 526] width 215 height 33
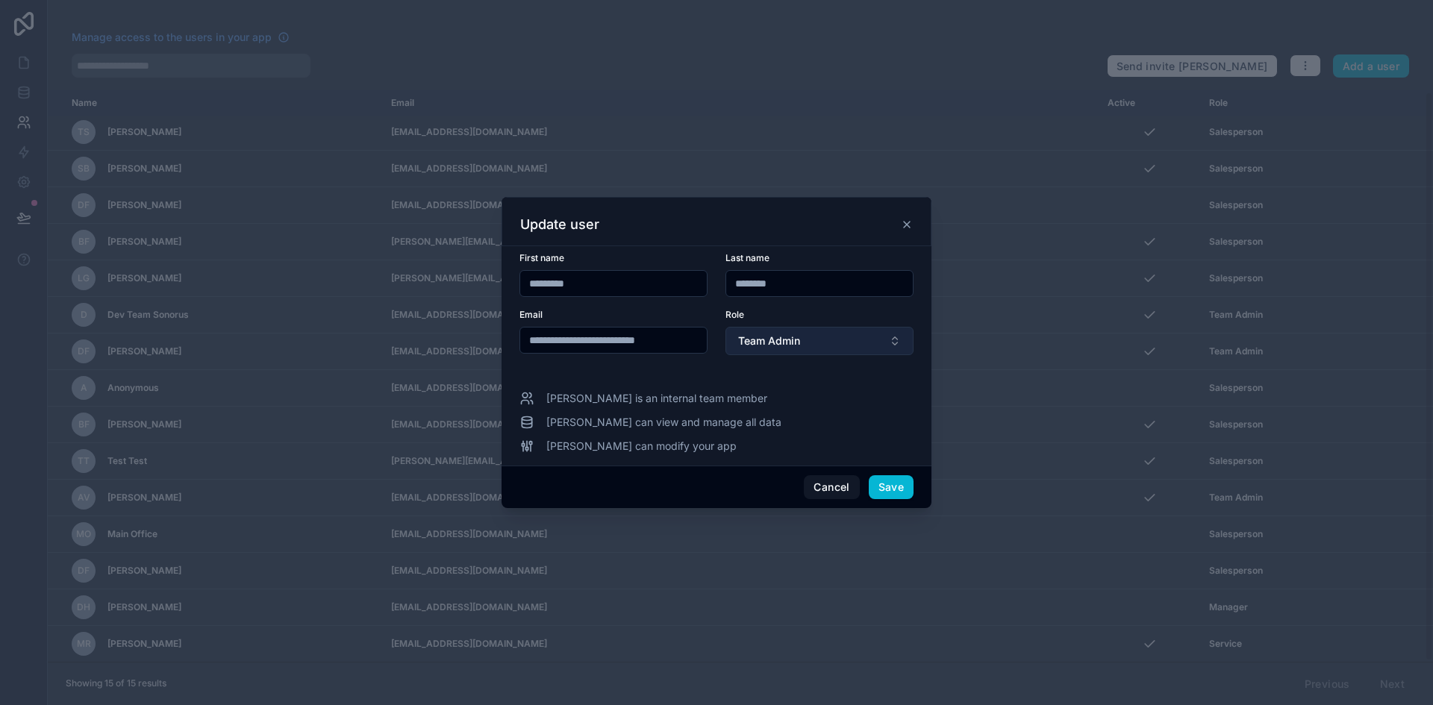
click at [796, 346] on span "Team Admin" at bounding box center [769, 341] width 62 height 15
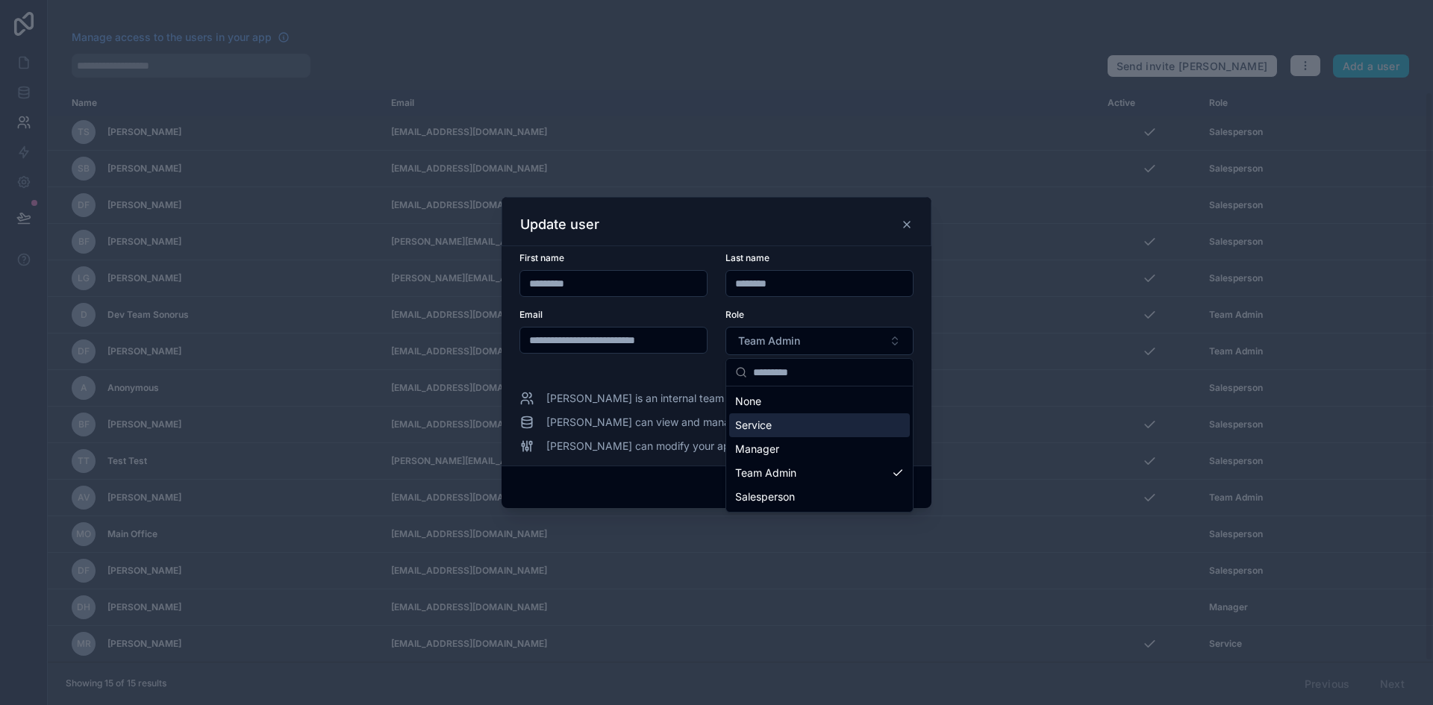
click at [822, 428] on div "Service" at bounding box center [819, 426] width 181 height 24
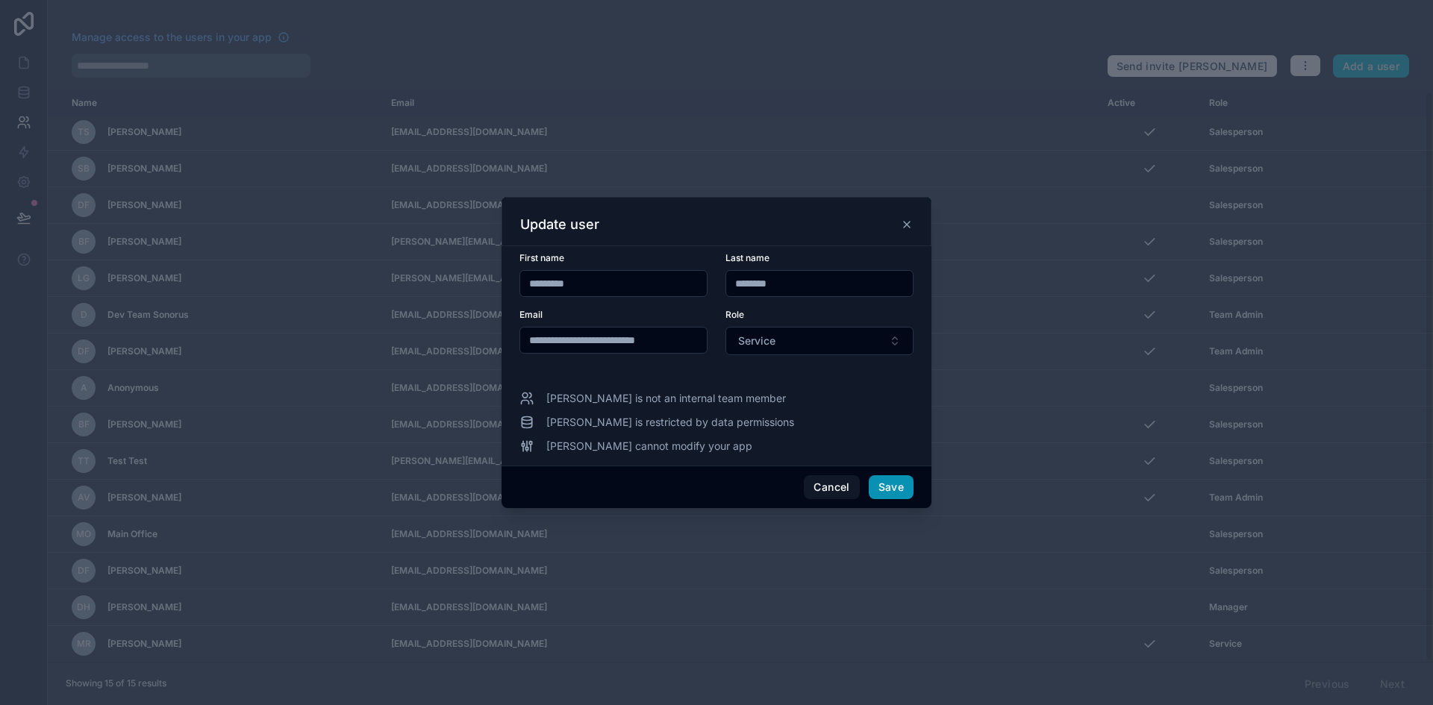
click at [885, 490] on button "Save" at bounding box center [891, 487] width 45 height 24
